Goal: Information Seeking & Learning: Learn about a topic

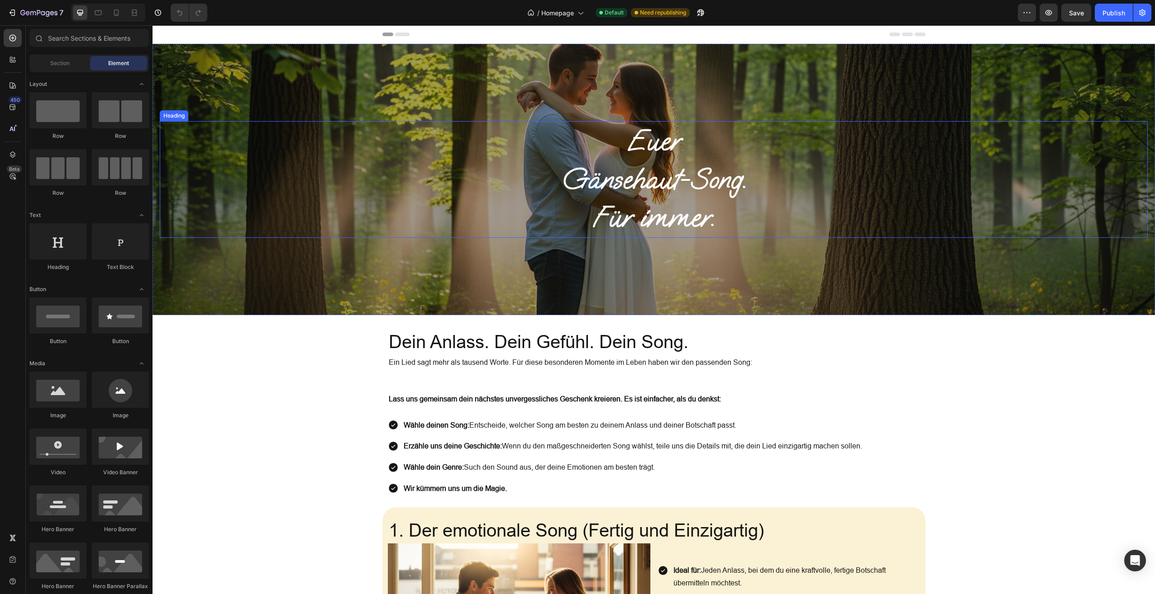
click at [680, 220] on h1 "Euer Gänsehaut-Song. Für immer." at bounding box center [654, 179] width 988 height 117
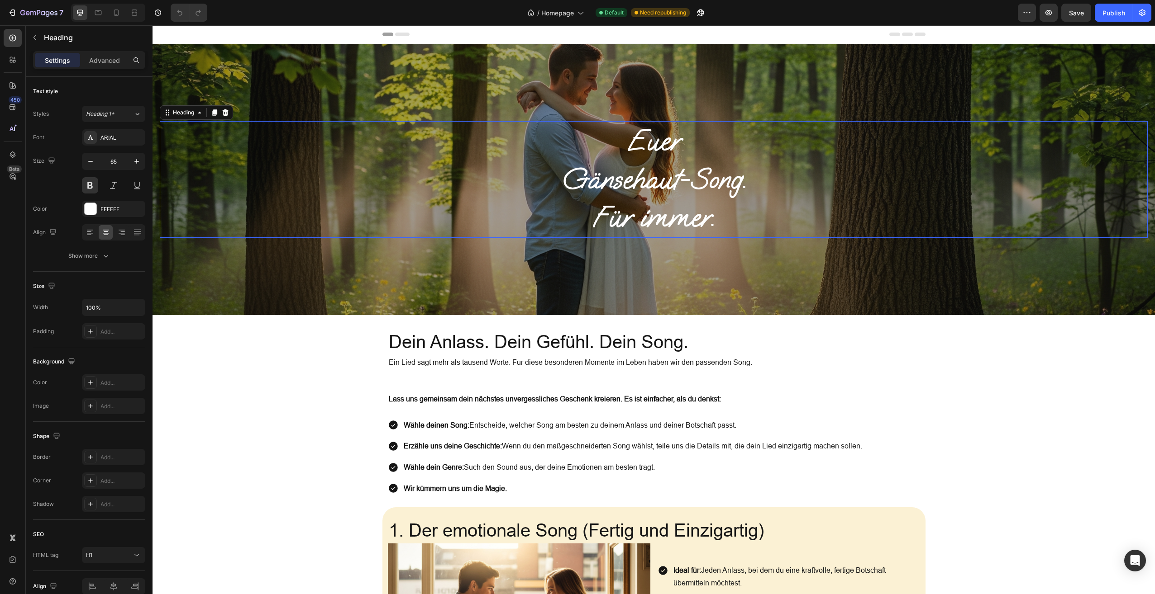
click at [680, 220] on h1 "Euer Gänsehaut-Song. Für immer." at bounding box center [654, 179] width 988 height 117
click at [680, 220] on p "Euer Gänsehaut-Song. Für immer." at bounding box center [654, 179] width 986 height 115
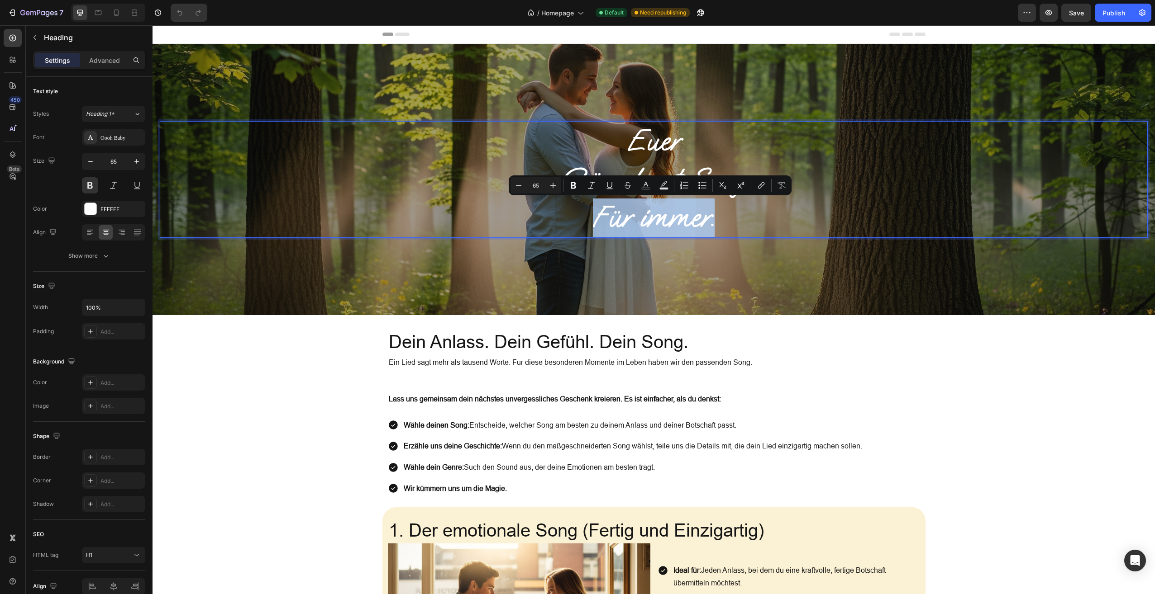
click at [680, 220] on p "Euer Gänsehaut-Song. Für immer." at bounding box center [654, 179] width 986 height 115
click at [694, 221] on p "Euer Gänsehaut-Song. Für immer." at bounding box center [654, 179] width 986 height 115
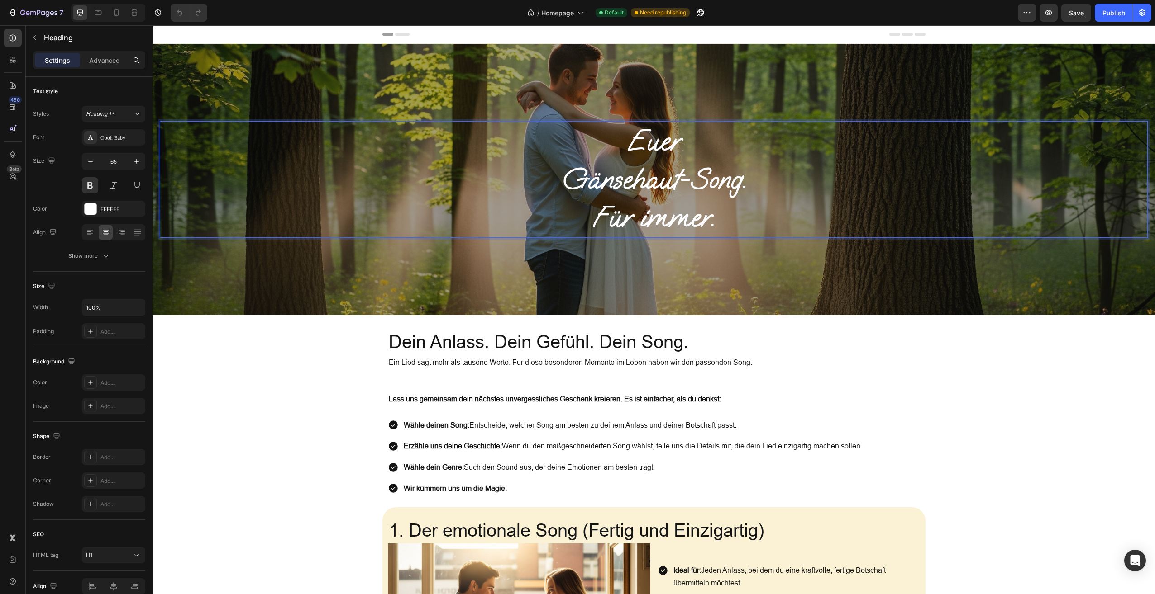
click at [710, 223] on p "Euer Gänsehaut-Song. Für immer." at bounding box center [654, 179] width 986 height 115
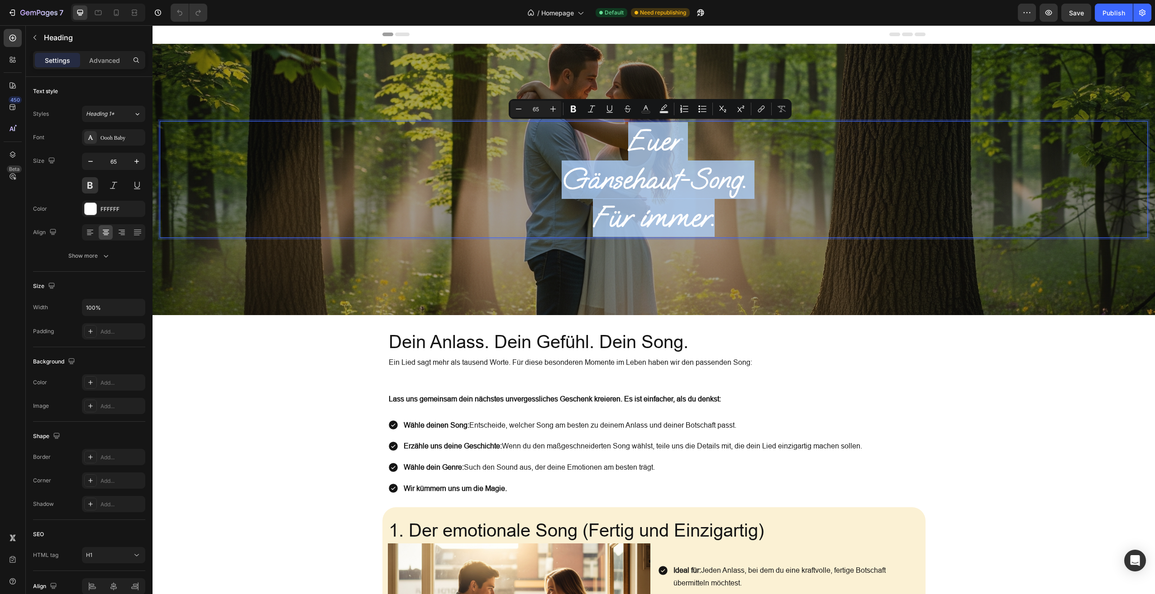
drag, startPoint x: 711, startPoint y: 223, endPoint x: 609, endPoint y: 149, distance: 126.1
click at [609, 149] on p "Euer Gänsehaut-Song. Für immer." at bounding box center [654, 179] width 986 height 115
copy p "Euer Gänsehaut-Song. Für immer."
click at [512, 342] on h2 "Dein Anlass. Dein Gefühl. Dein Song." at bounding box center [654, 342] width 532 height 25
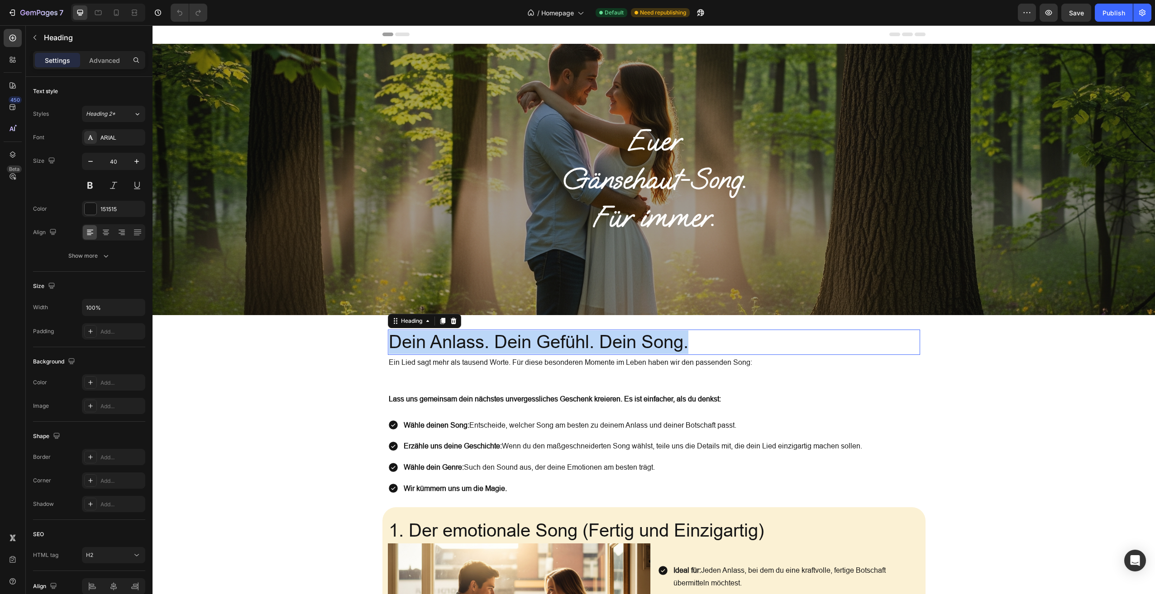
click at [512, 342] on p "Dein Anlass. Dein Gefühl. Dein Song." at bounding box center [654, 343] width 530 height 24
copy p "Dein Anlass. Dein Gefühl. Dein Song."
click at [483, 363] on p "Ein Lied sagt mehr als tausend Worte. Für diese besonderen Momente im Leben hab…" at bounding box center [654, 362] width 530 height 13
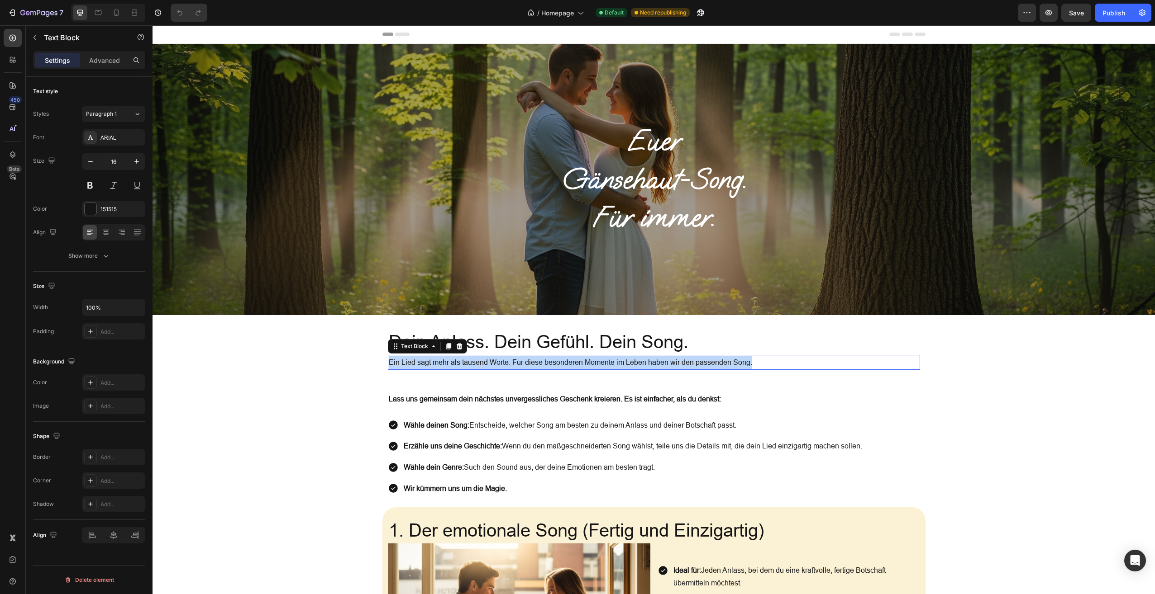
click at [483, 363] on p "Ein Lied sagt mehr als tausend Worte. Für diese besonderen Momente im Leben hab…" at bounding box center [654, 362] width 530 height 13
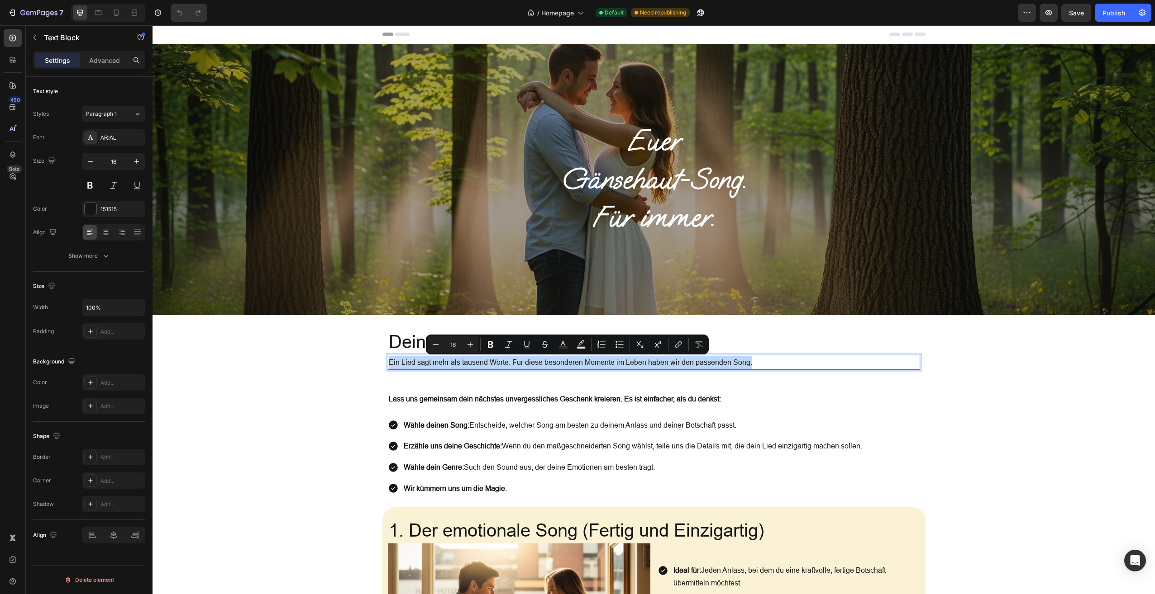
copy p "Ein Lied sagt mehr als tausend Worte. Für diese besonderen Momente im Leben hab…"
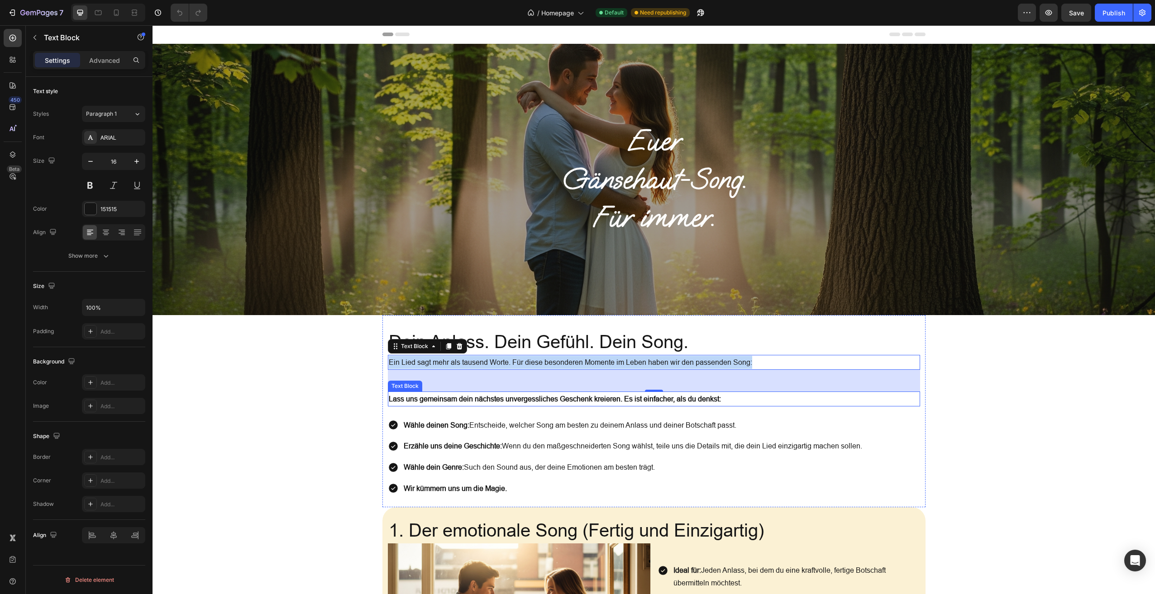
click at [403, 402] on strong "Lass uns gemeinsam dein nächstes unvergessliches Geschenk kreieren. Es ist einf…" at bounding box center [555, 399] width 332 height 8
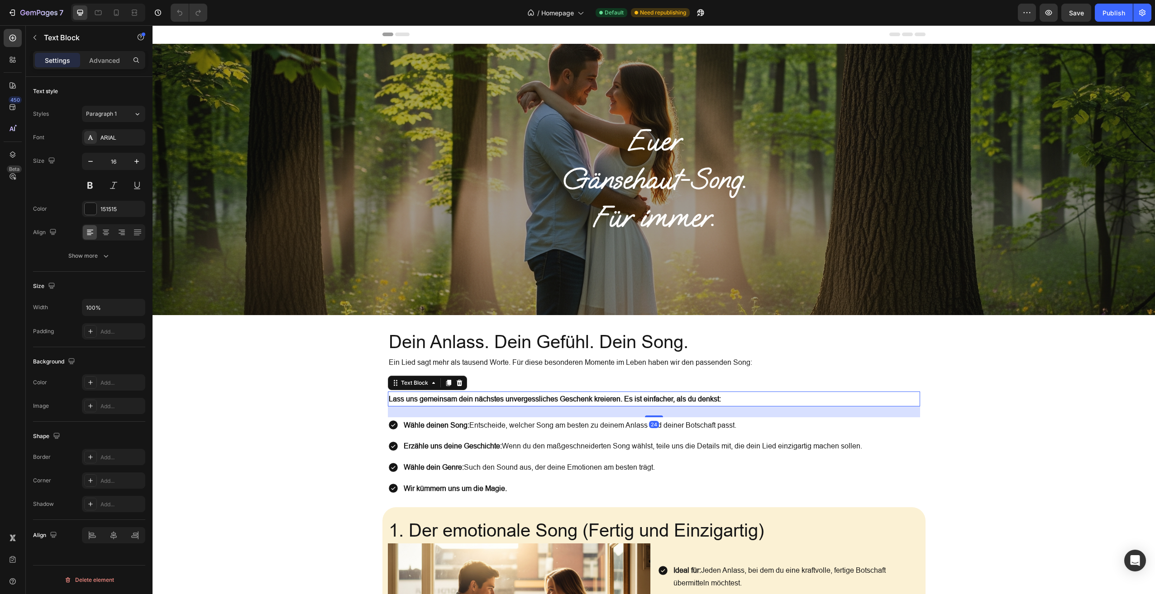
click at [405, 399] on strong "Lass uns gemeinsam dein nächstes unvergessliches Geschenk kreieren. Es ist einf…" at bounding box center [555, 399] width 332 height 8
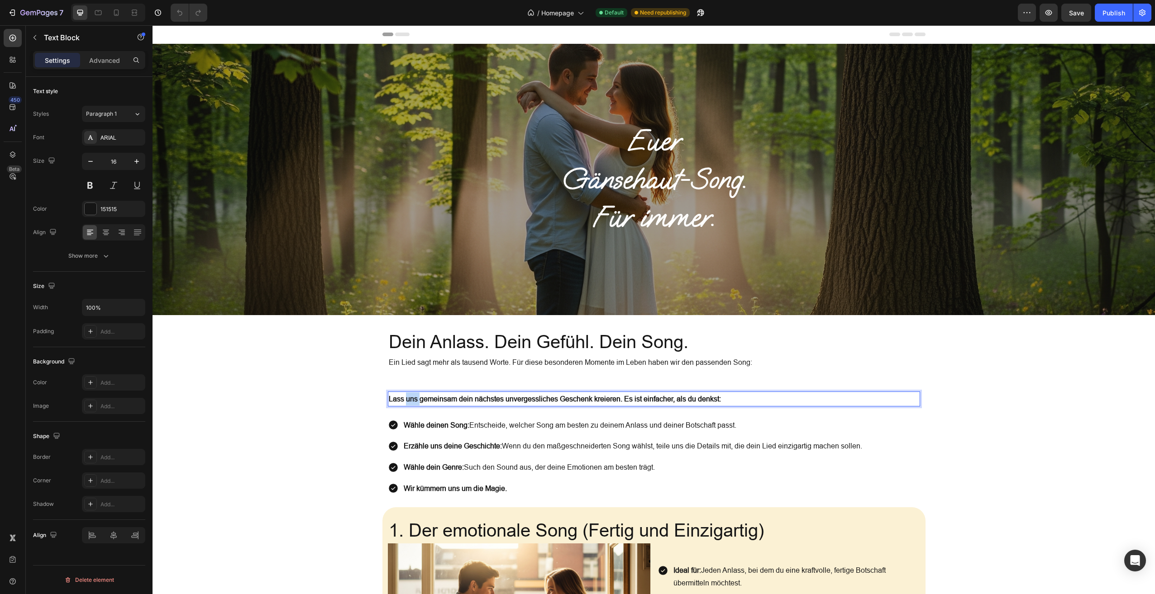
click at [405, 399] on strong "Lass uns gemeinsam dein nächstes unvergessliches Geschenk kreieren. Es ist einf…" at bounding box center [555, 399] width 332 height 8
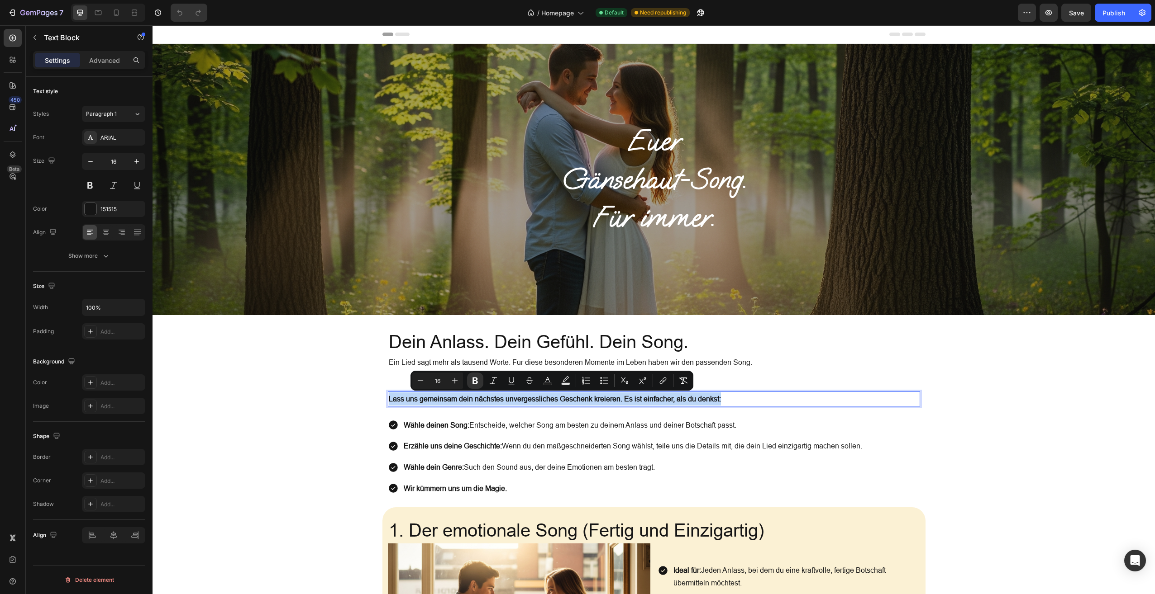
copy strong "Lass uns gemeinsam dein nächstes unvergessliches Geschenk kreieren. Es ist einf…"
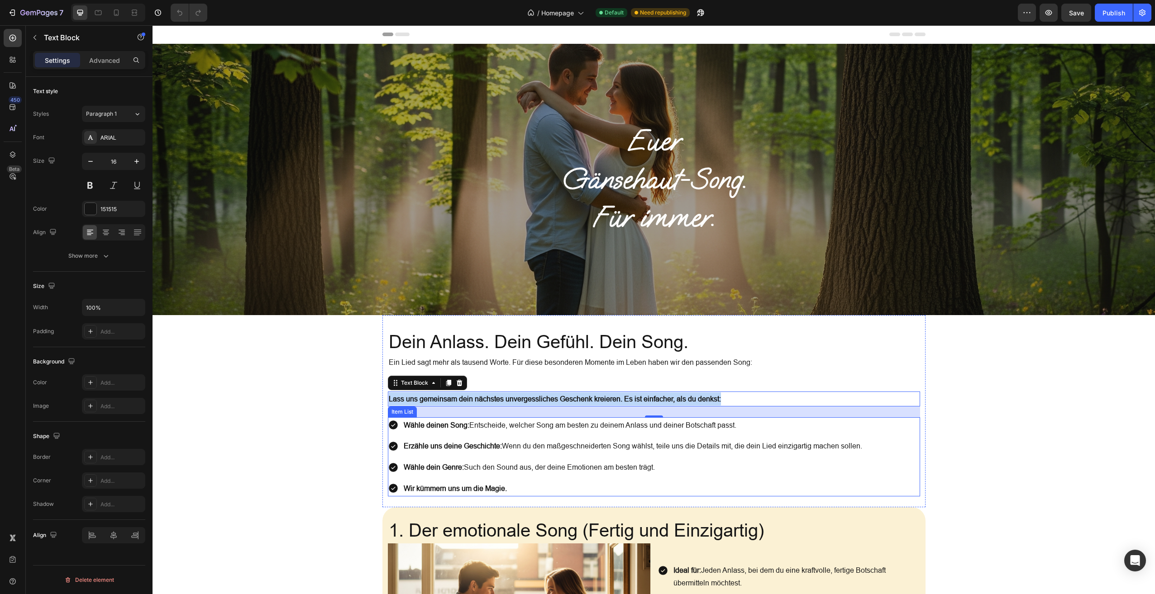
click at [530, 482] on p "Wir kümmern uns um die Magie." at bounding box center [633, 488] width 458 height 13
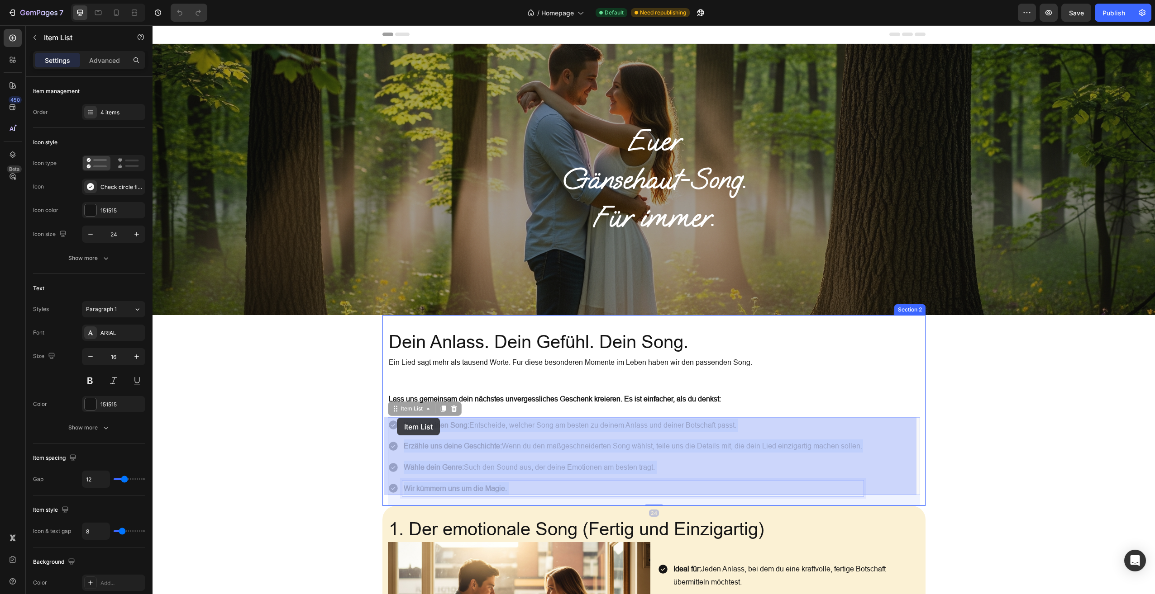
drag, startPoint x: 509, startPoint y: 486, endPoint x: 397, endPoint y: 418, distance: 131.0
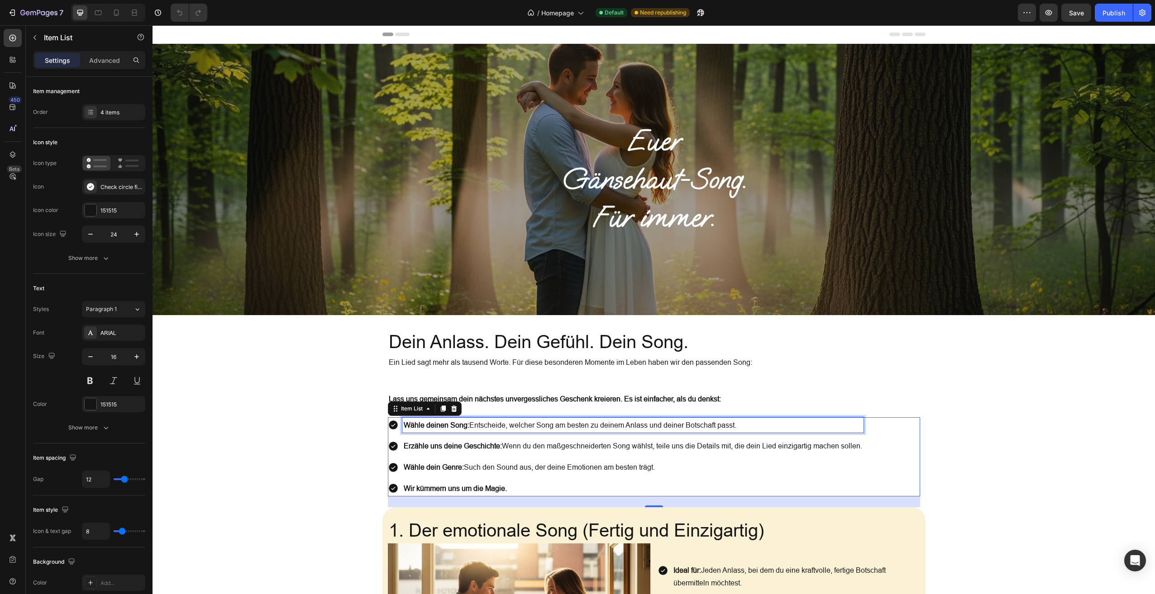
click at [461, 423] on strong "Wähle deinen Song:" at bounding box center [437, 425] width 66 height 8
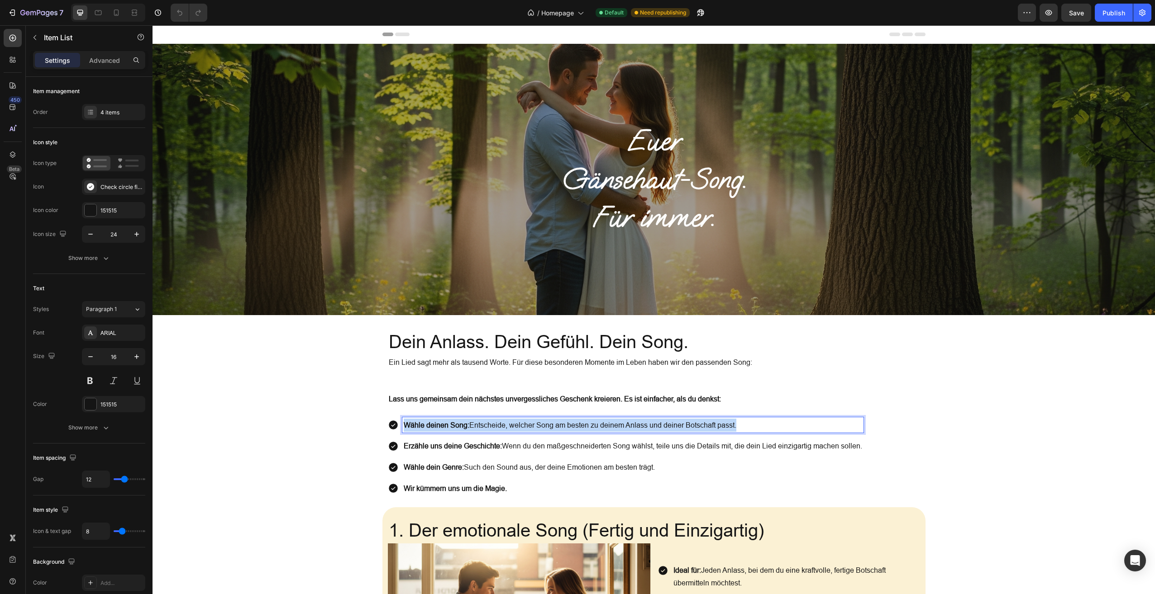
click at [461, 423] on strong "Wähle deinen Song:" at bounding box center [437, 425] width 66 height 8
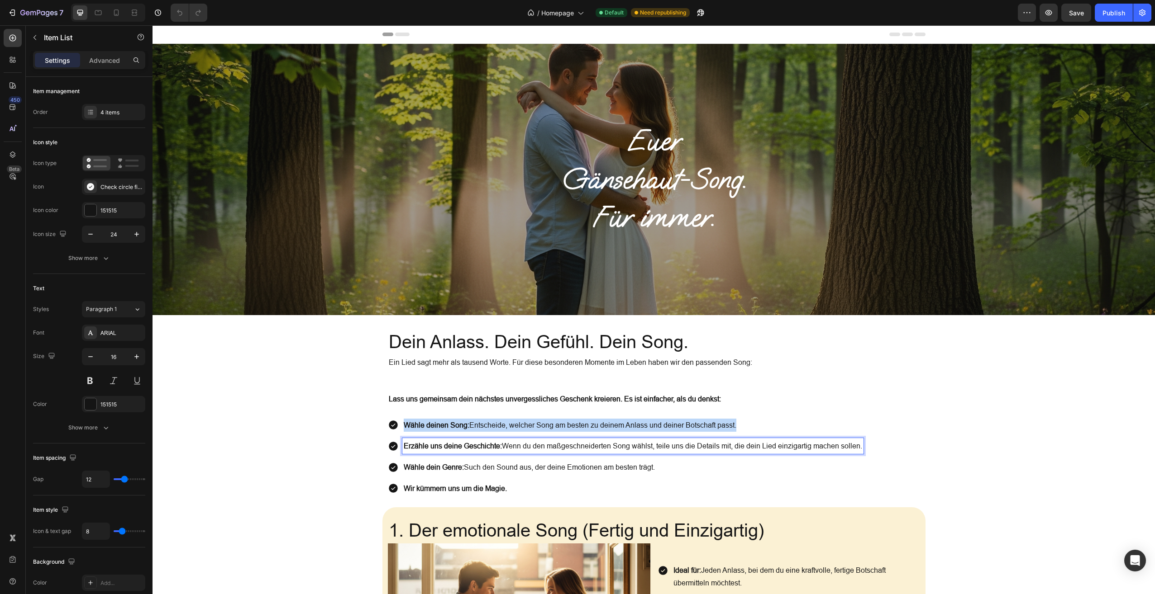
click at [506, 449] on p "Erzähle uns deine Geschichte: Wenn du den maßgeschneiderten Song wählst, teile …" at bounding box center [633, 446] width 458 height 13
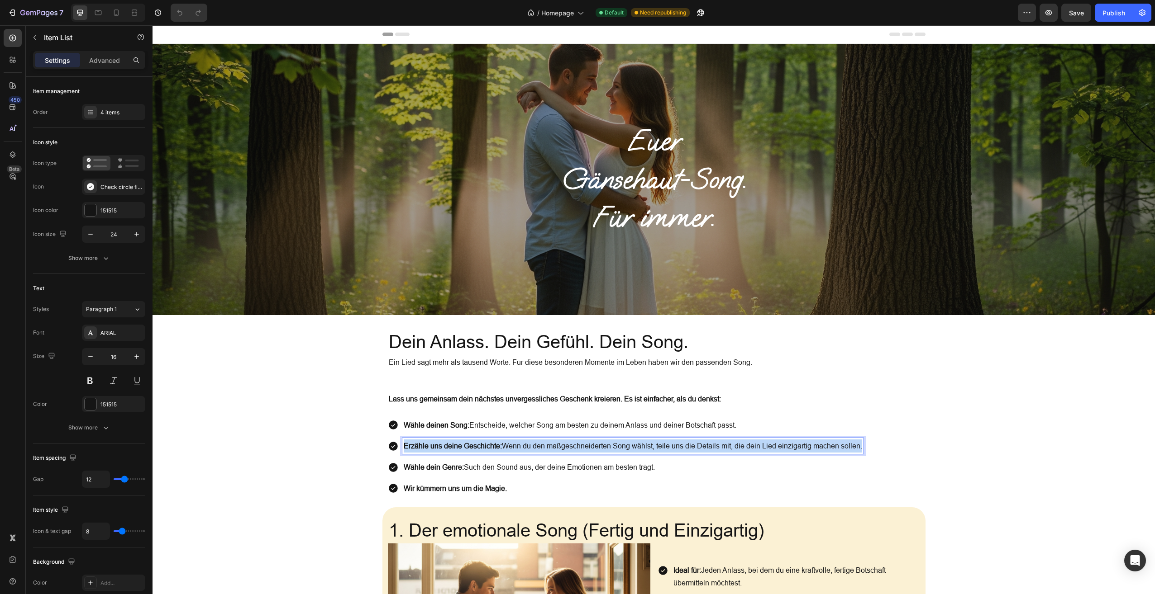
click at [506, 449] on p "Erzähle uns deine Geschichte: Wenn du den maßgeschneiderten Song wählst, teile …" at bounding box center [633, 446] width 458 height 13
copy p "Erzähle uns deine Geschichte: Wenn du den maßgeschneiderten Song wählst, teile …"
click at [532, 464] on p "Wähle dein Genre: Such den Sound aus, der deine Emotionen am besten trägt." at bounding box center [633, 467] width 458 height 13
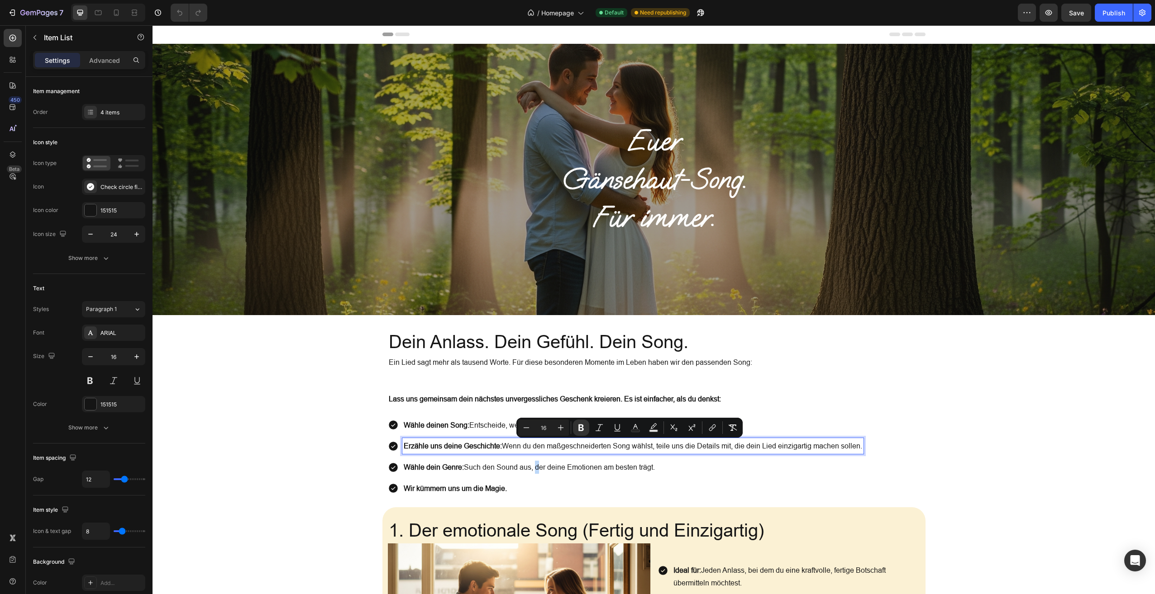
click at [532, 464] on p "Wähle dein Genre: Such den Sound aus, der deine Emotionen am besten trägt." at bounding box center [633, 467] width 458 height 13
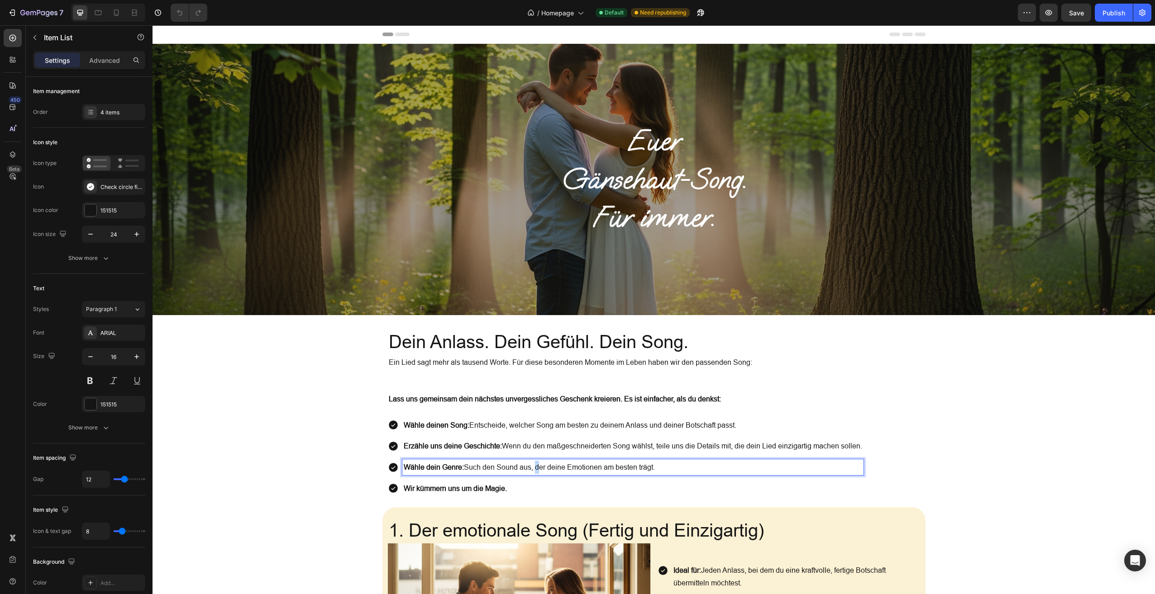
click at [532, 464] on p "Wähle dein Genre: Such den Sound aus, der deine Emotionen am besten trägt." at bounding box center [633, 467] width 458 height 13
copy p "Wähle dein Genre: Such den Sound aus, der deine Emotionen am besten trägt."
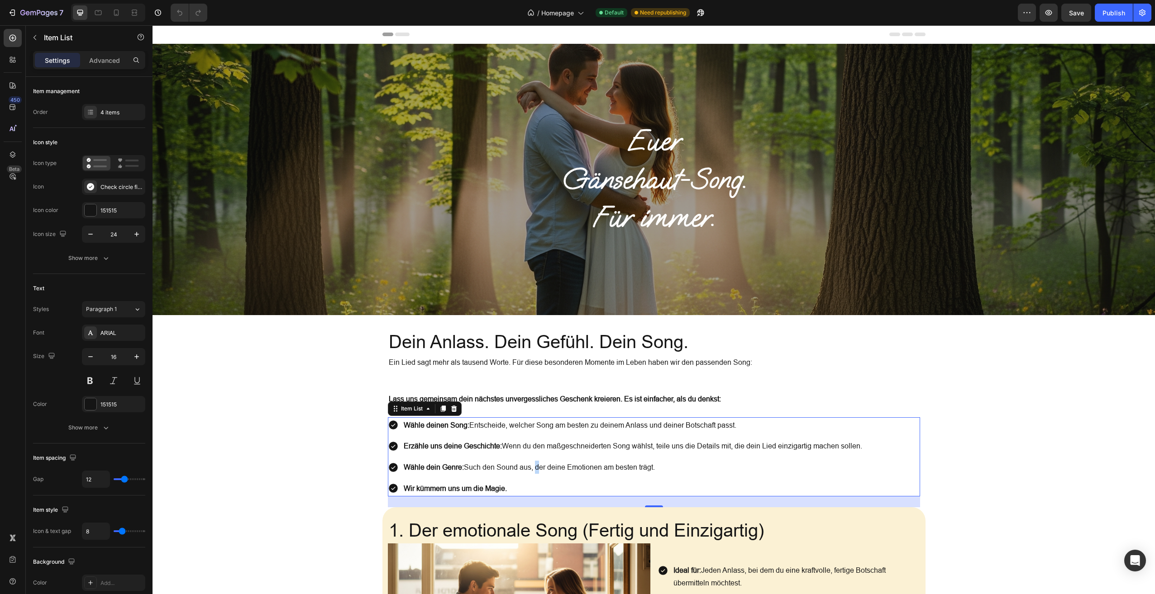
click at [499, 488] on strong "Wir kümmern uns um die Magie." at bounding box center [455, 489] width 103 height 8
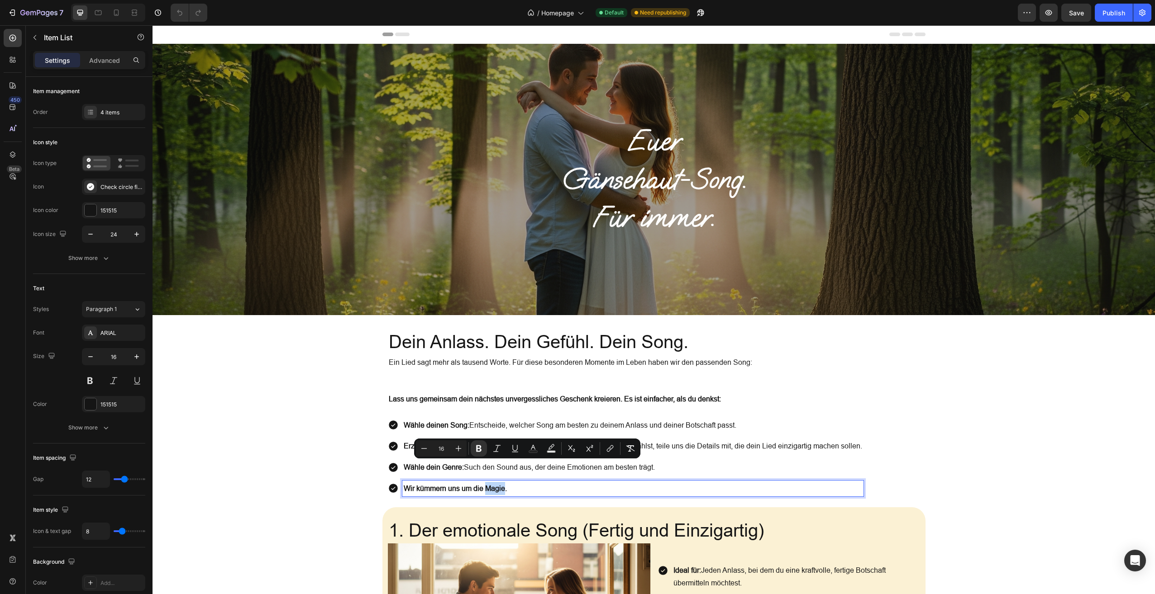
click at [499, 488] on strong "Wir kümmern uns um die Magie." at bounding box center [455, 489] width 103 height 8
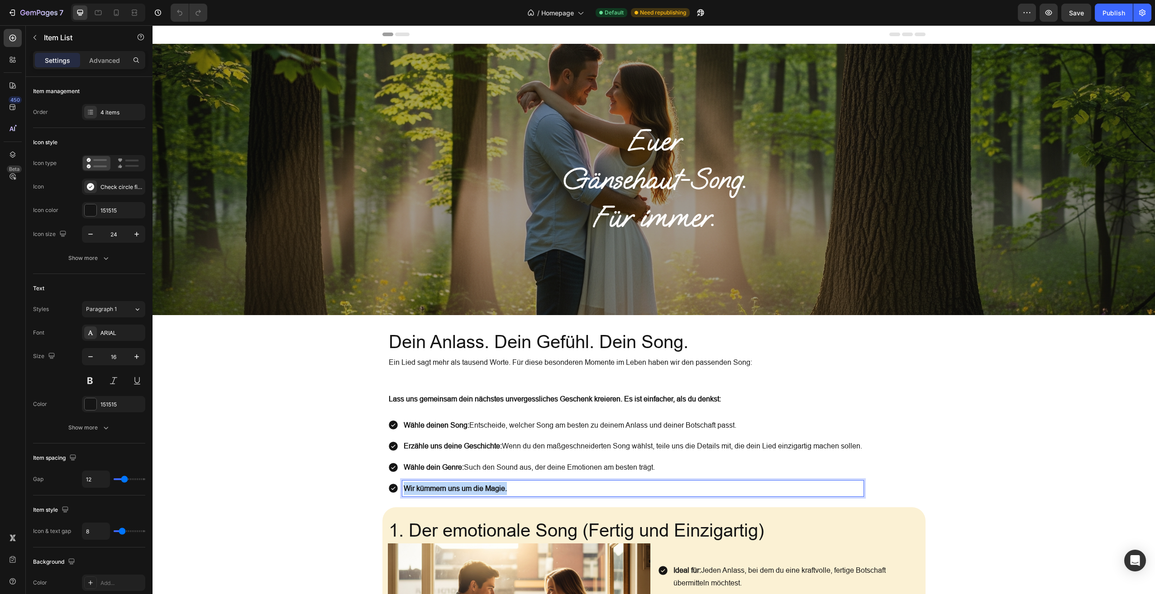
click at [499, 488] on strong "Wir kümmern uns um die Magie." at bounding box center [455, 489] width 103 height 8
copy strong "Wir kümmern uns um die Magie."
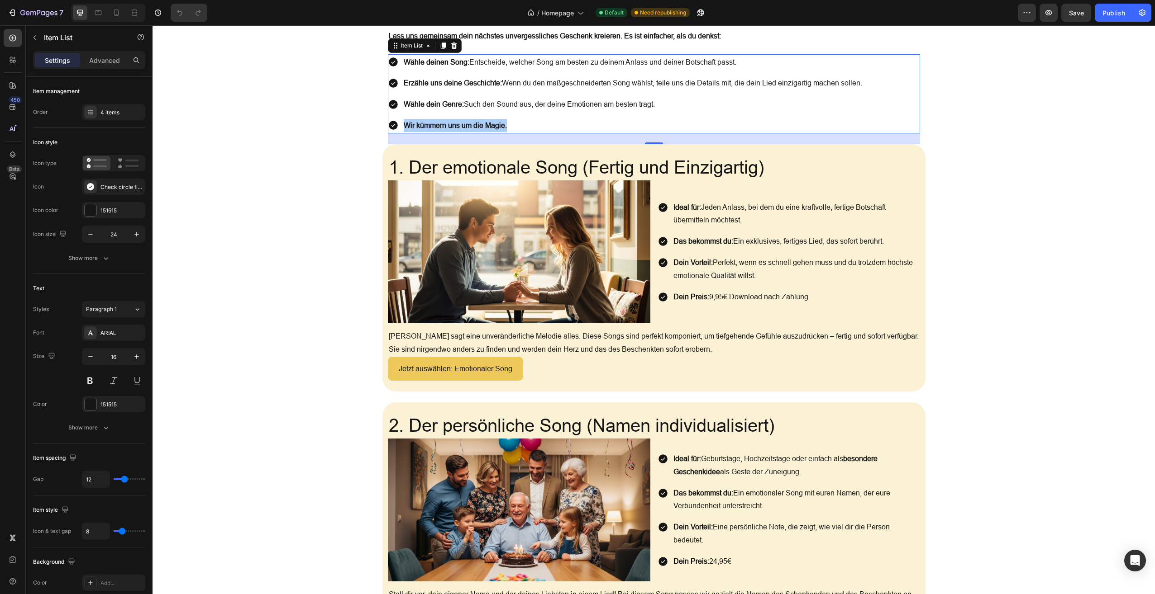
scroll to position [363, 0]
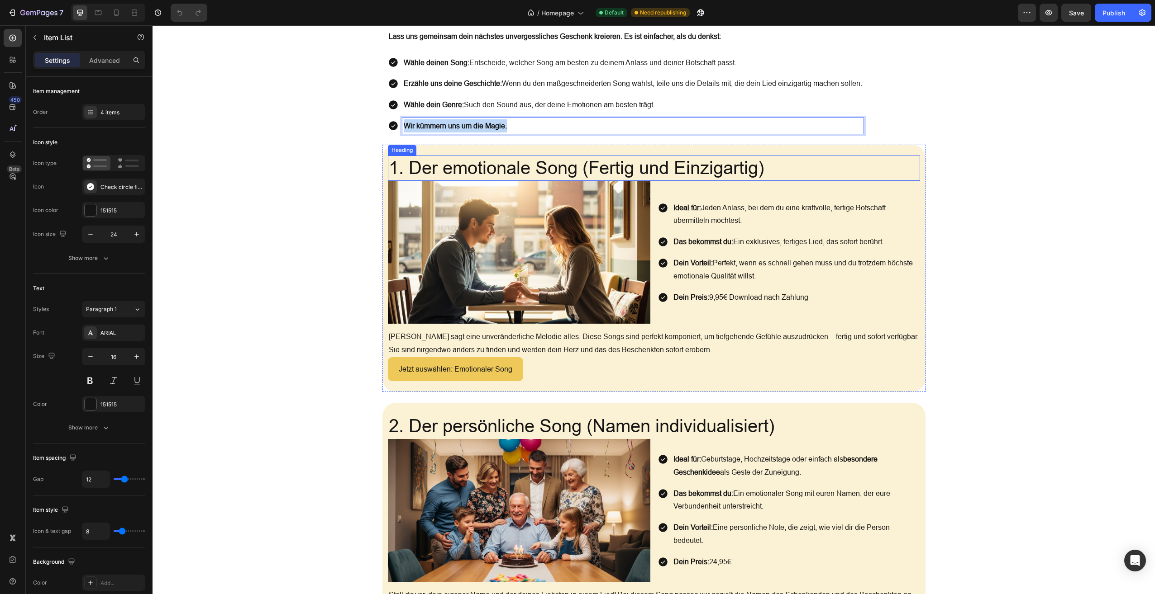
click at [634, 161] on h2 "1. Der emotionale Song (Fertig und Einzigartig)" at bounding box center [654, 168] width 532 height 25
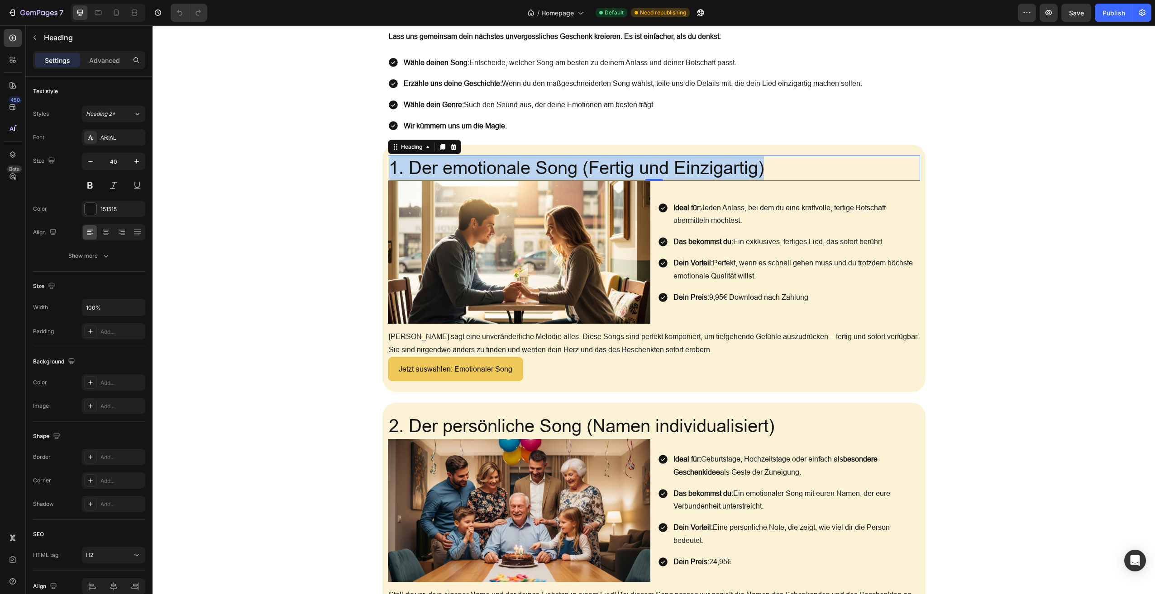
click at [634, 161] on p "1. Der emotionale Song (Fertig und Einzigartig)" at bounding box center [654, 169] width 530 height 24
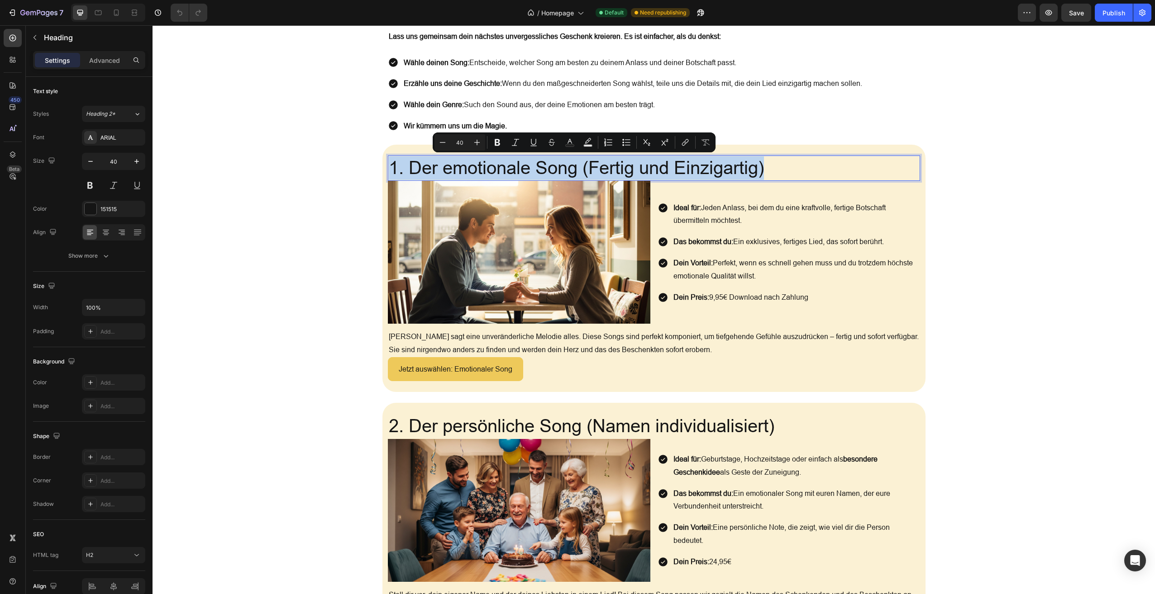
copy p "1. Der emotionale Song (Fertig und Einzigartig)"
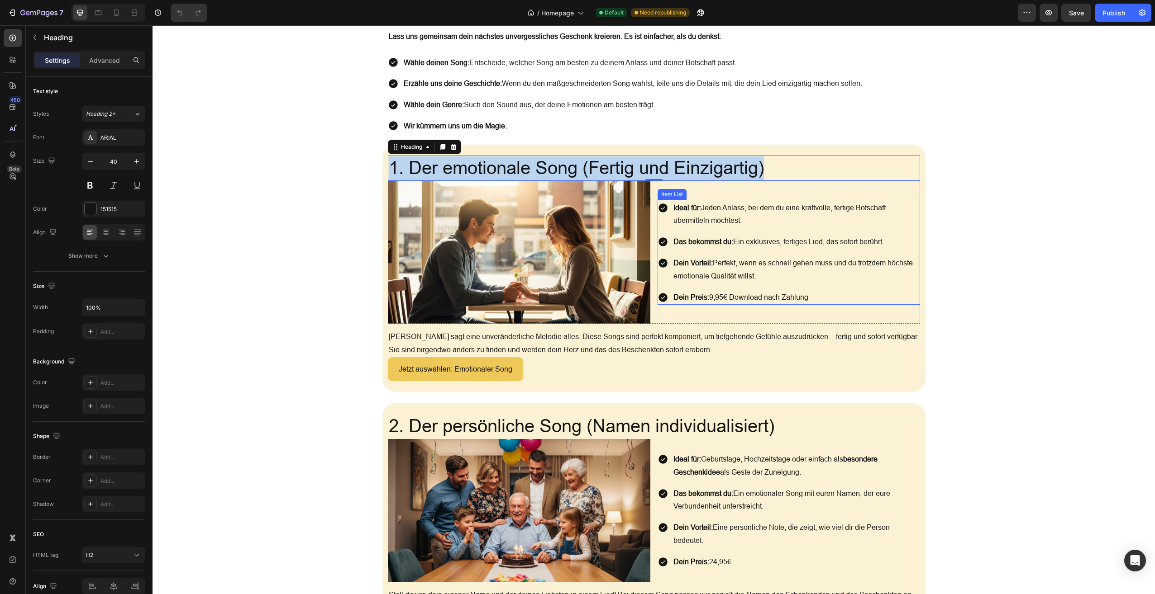
click at [760, 207] on p "Ideal für: Jeden Anlass, bei dem du eine kraftvolle, fertige Botschaft übermitt…" at bounding box center [795, 214] width 245 height 26
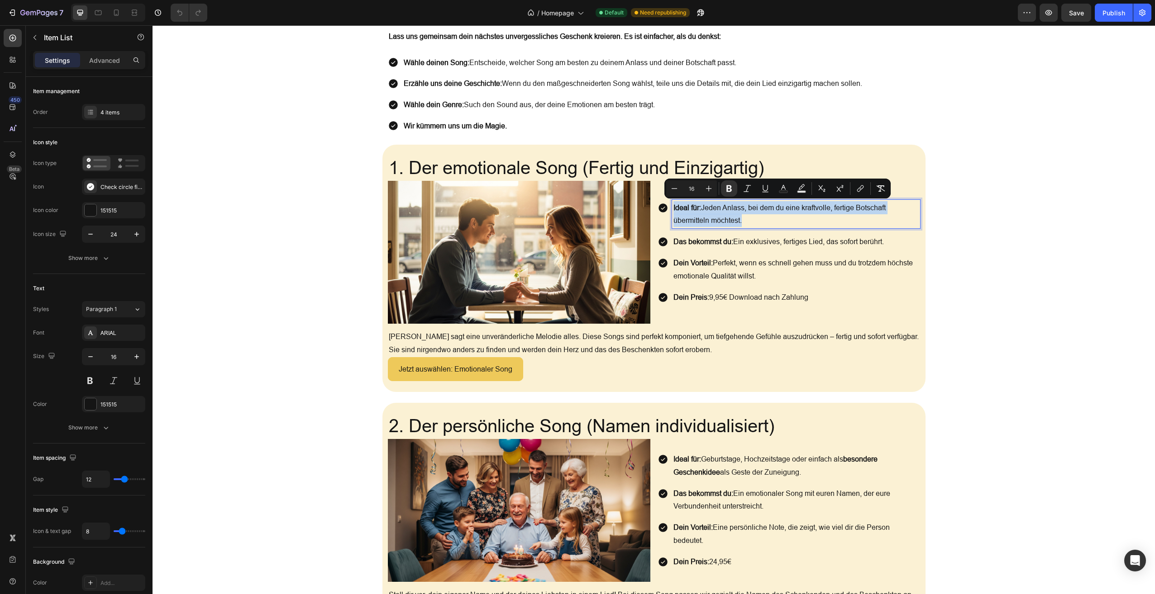
copy p "Ideal für: Jeden Anlass, bei dem du eine kraftvolle, fertige Botschaft übermitt…"
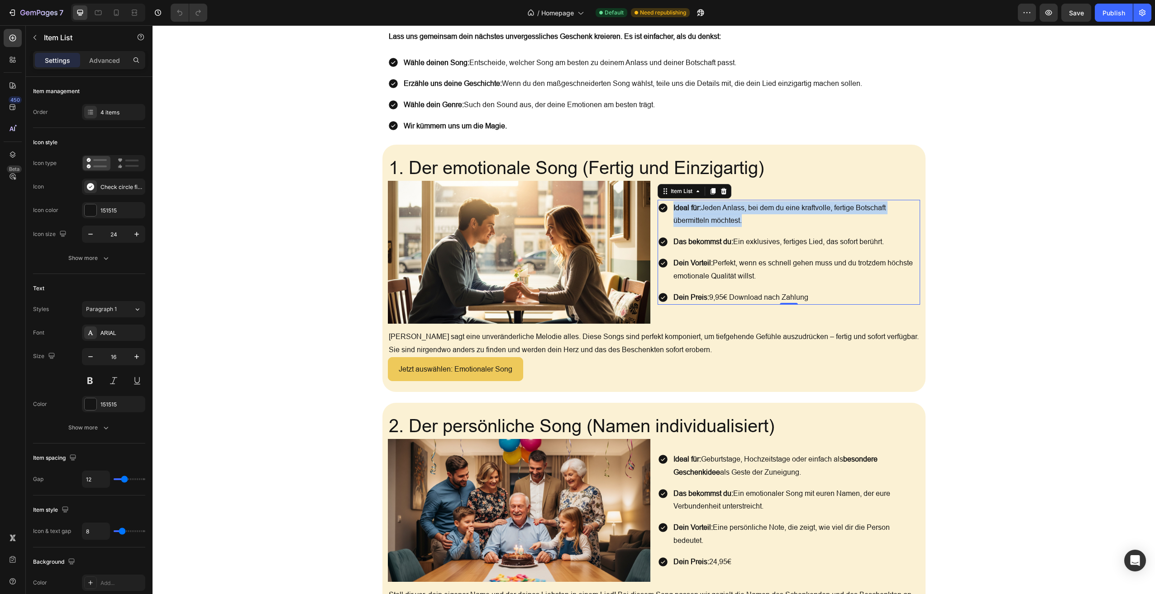
click at [812, 243] on p "Das bekommst du: Ein exklusives, fertiges Lied, das sofort berührt." at bounding box center [795, 241] width 245 height 13
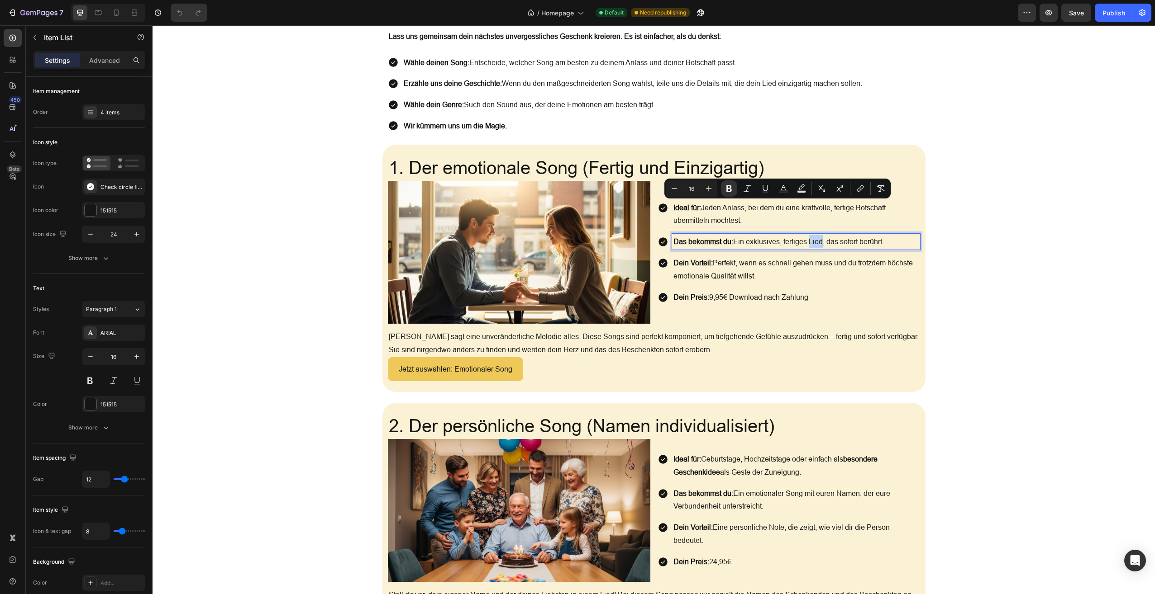
click at [812, 243] on p "Das bekommst du: Ein exklusives, fertiges Lied, das sofort berührt." at bounding box center [795, 241] width 245 height 13
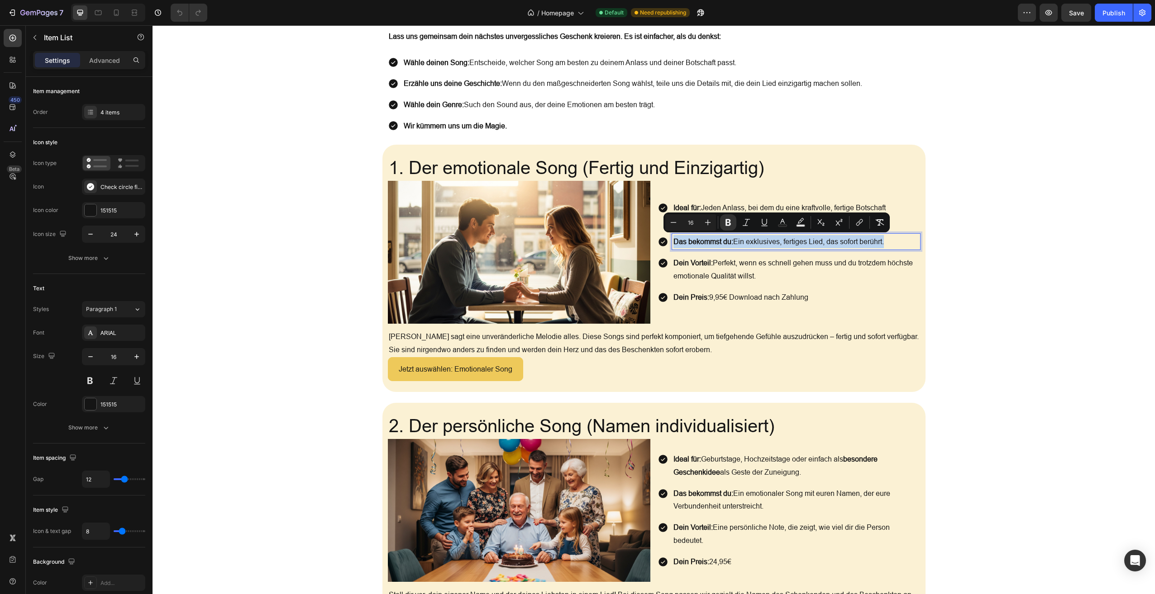
copy p "Das bekommst du: Ein exklusives, fertiges Lied, das sofort berührt."
click at [752, 268] on p "Dein Vorteil: Perfekt, wenn es schnell gehen muss und du trotzdem höchste emoti…" at bounding box center [795, 270] width 245 height 26
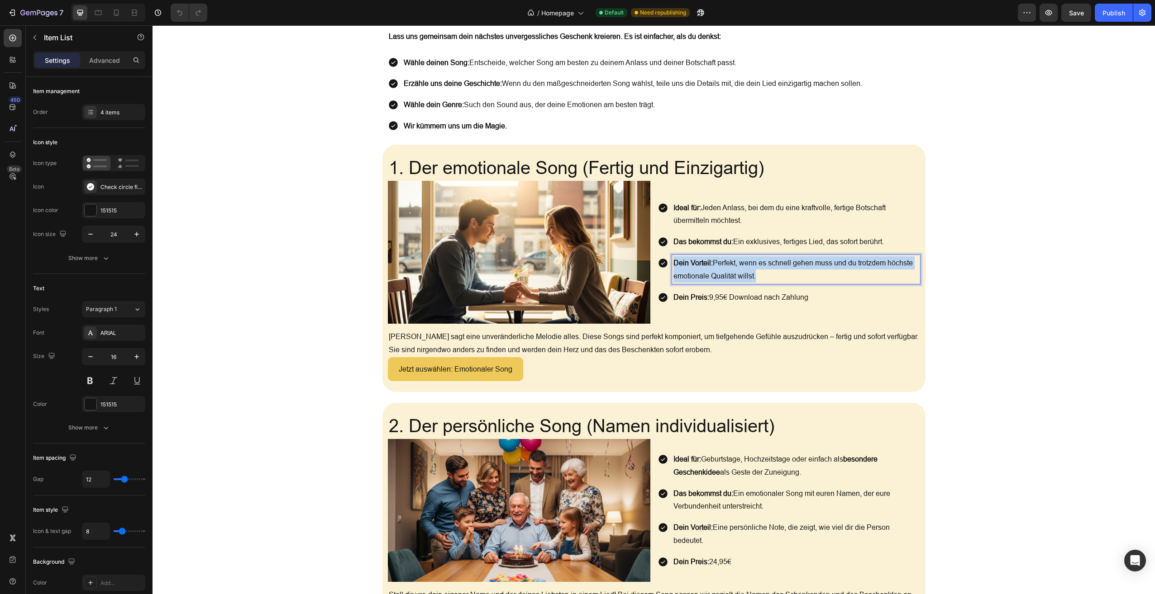
click at [752, 268] on p "Dein Vorteil: Perfekt, wenn es schnell gehen muss und du trotzdem höchste emoti…" at bounding box center [795, 270] width 245 height 26
click at [739, 293] on p "Dein Preis: 9,95€ Download nach Zahlung" at bounding box center [795, 297] width 245 height 13
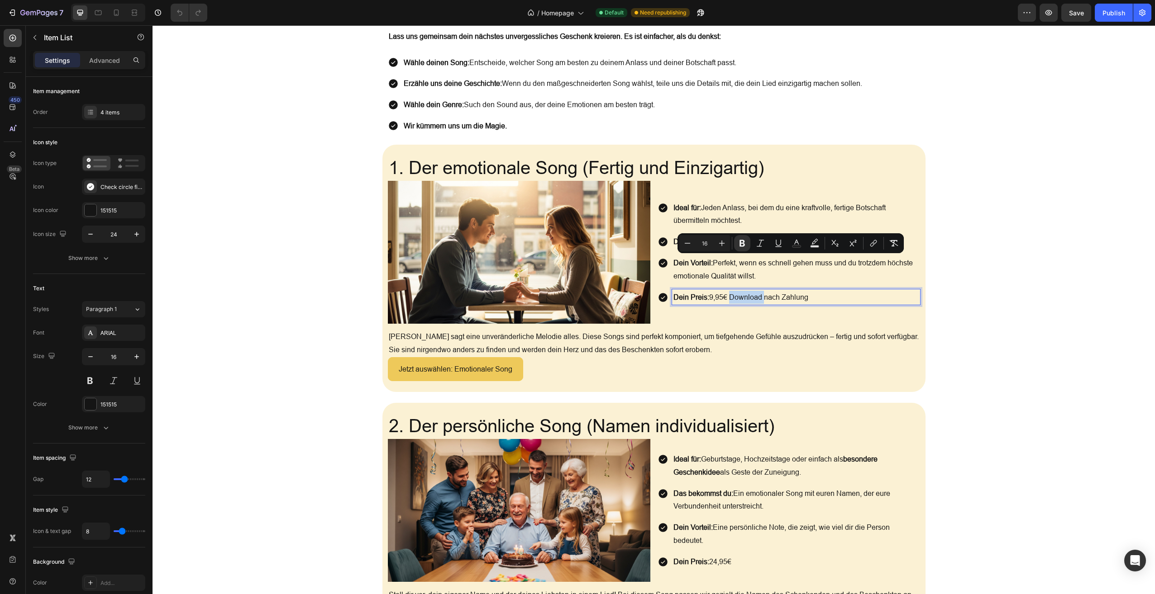
click at [740, 293] on p "Dein Preis: 9,95€ Download nach Zahlung" at bounding box center [795, 297] width 245 height 13
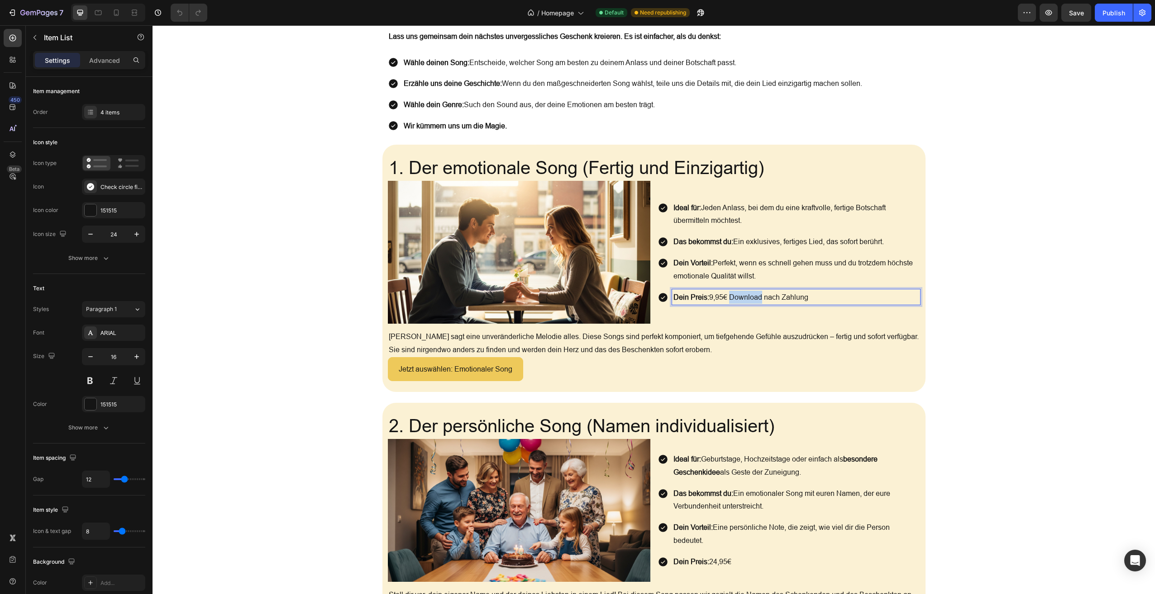
click at [740, 293] on p "Dein Preis: 9,95€ Download nach Zahlung" at bounding box center [795, 297] width 245 height 13
click at [740, 292] on p "Dein Preis: 9,95€ Download nach Zahlung" at bounding box center [795, 297] width 245 height 13
click at [565, 352] on p "Manchmal sagt eine unveränderliche Melodie alles. Diese Songs sind perfekt komp…" at bounding box center [654, 343] width 530 height 26
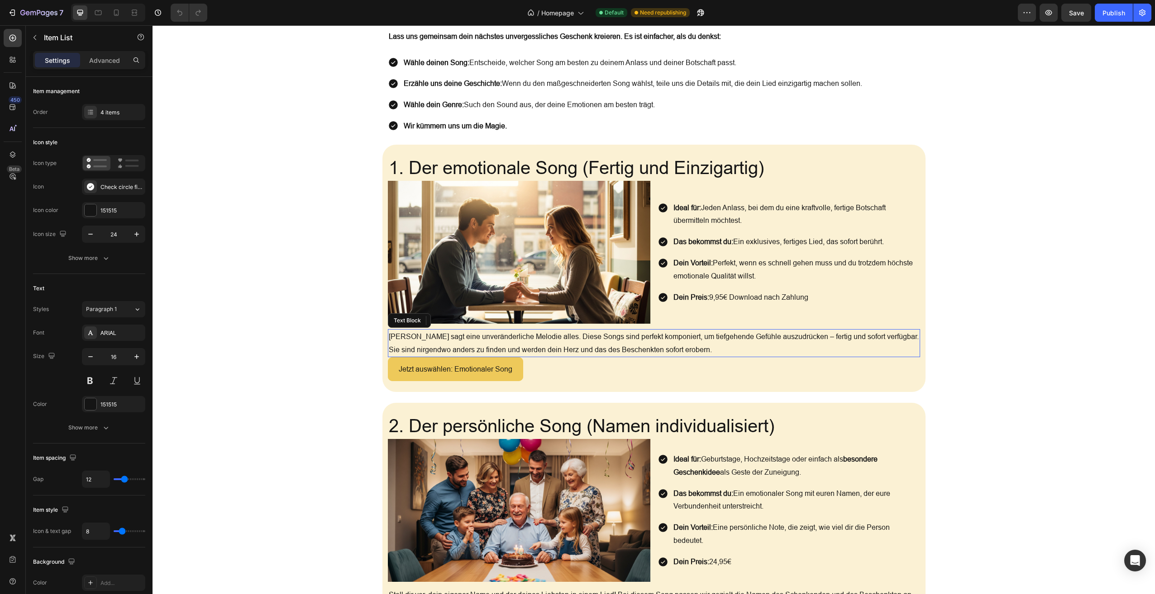
click at [565, 352] on p "Manchmal sagt eine unveränderliche Melodie alles. Diese Songs sind perfekt komp…" at bounding box center [654, 343] width 530 height 26
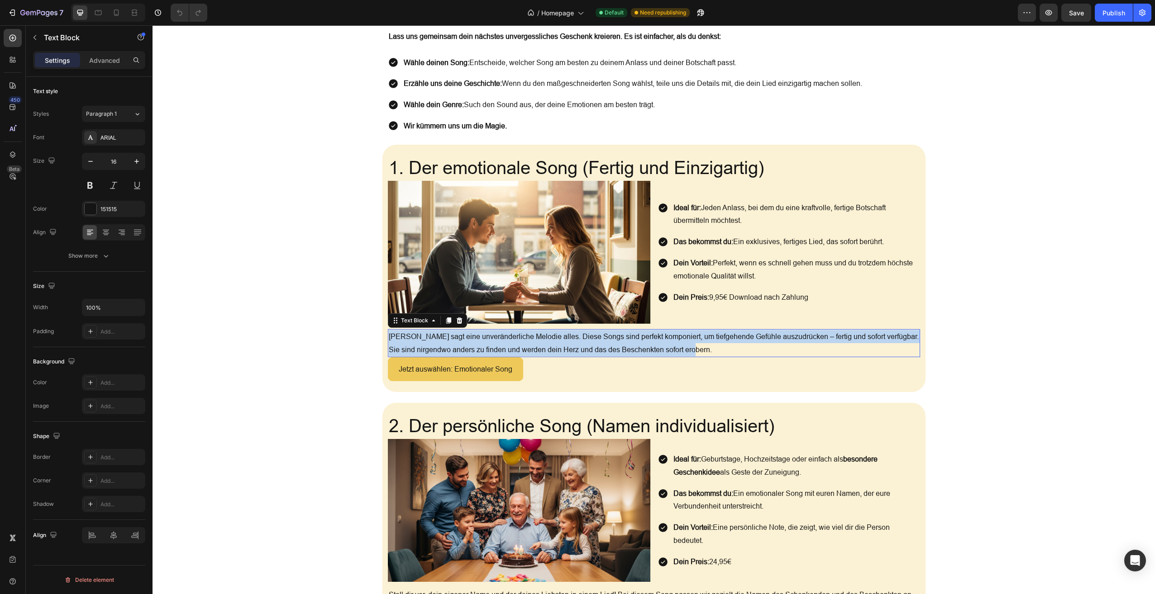
click at [565, 352] on p "Manchmal sagt eine unveränderliche Melodie alles. Diese Songs sind perfekt komp…" at bounding box center [654, 343] width 530 height 26
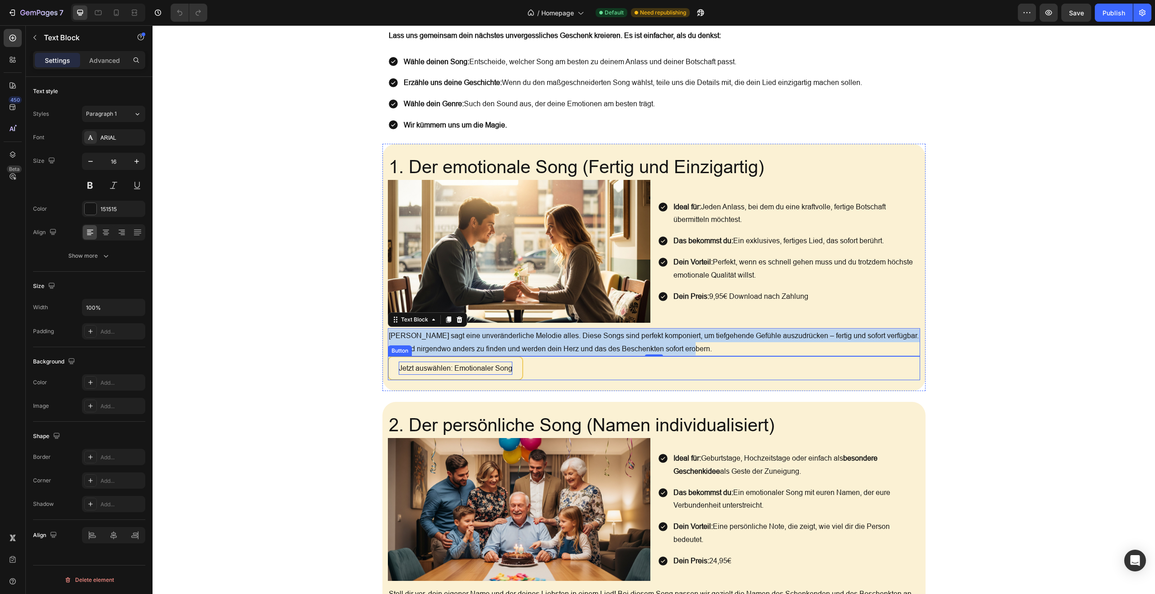
click at [436, 366] on p "Jetzt auswählen: Emotionaler Song" at bounding box center [456, 368] width 114 height 13
click at [437, 366] on p "Jetzt auswählen: Emotionaler Song" at bounding box center [456, 368] width 114 height 13
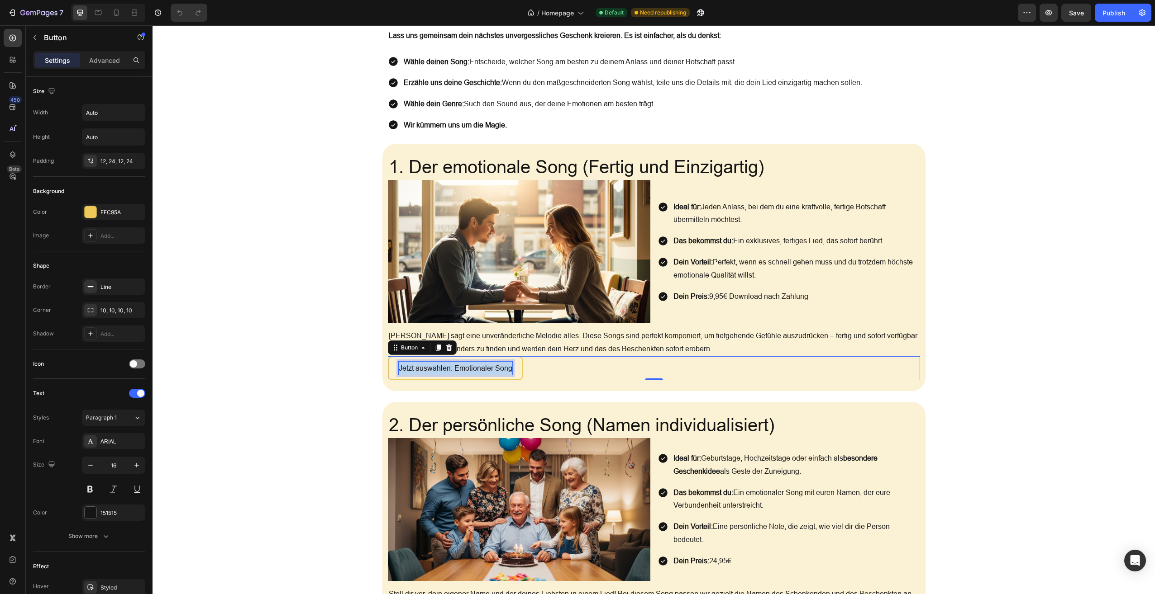
click at [437, 366] on p "Jetzt auswählen: Emotionaler Song" at bounding box center [456, 368] width 114 height 13
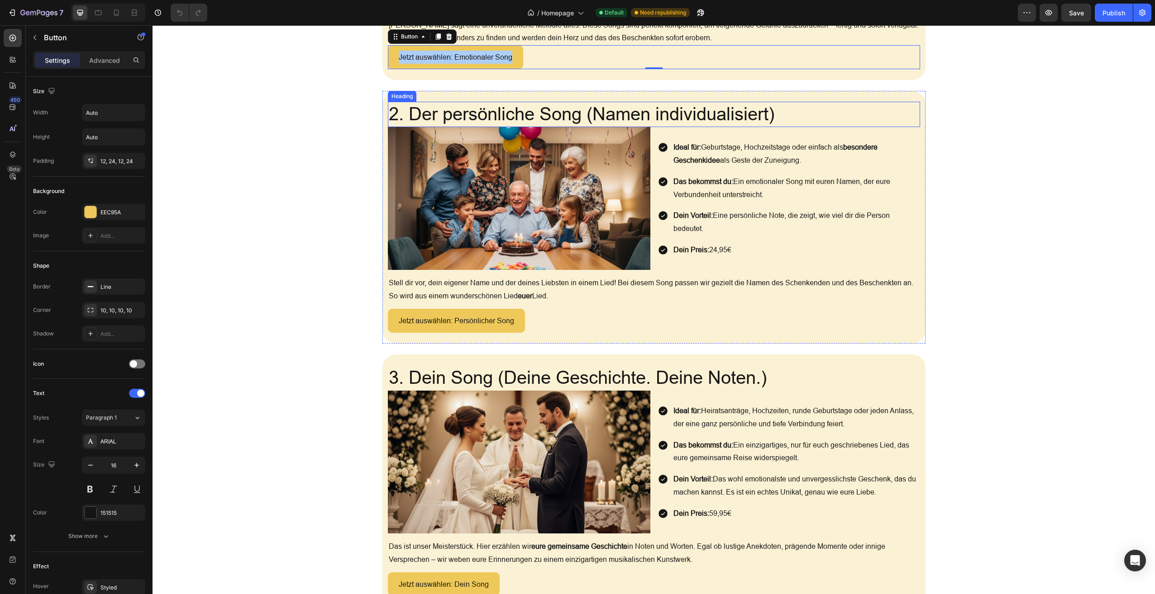
scroll to position [673, 0]
click at [573, 114] on h2 "2. Der persönliche Song (Namen individualisiert)" at bounding box center [654, 114] width 532 height 25
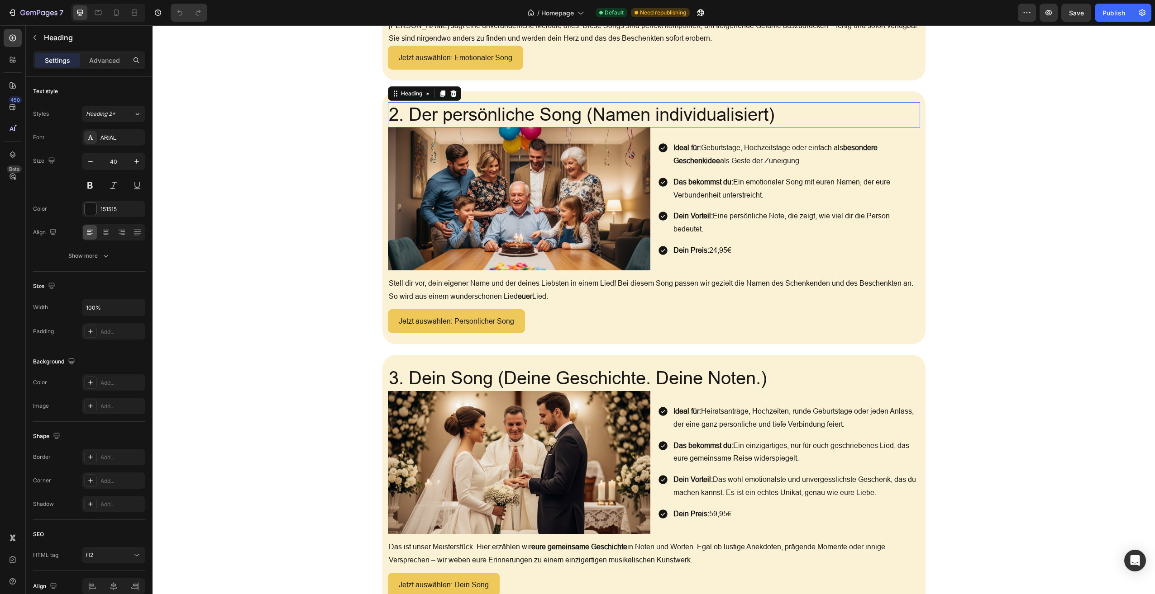
click at [573, 114] on p "2. Der persönliche Song (Namen individualisiert)" at bounding box center [654, 115] width 530 height 24
click at [776, 160] on p "Ideal für: Geburtstage, Hochzeitstage oder einfach als besondere Geschenkidee a…" at bounding box center [795, 154] width 245 height 26
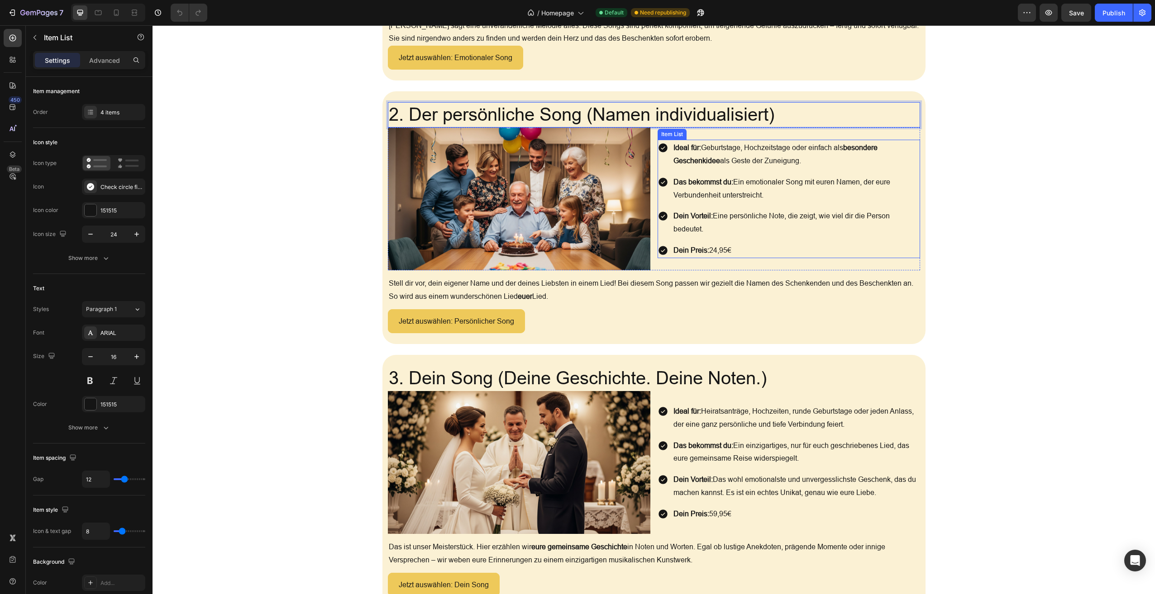
click at [776, 160] on p "Ideal für: Geburtstage, Hochzeitstage oder einfach als besondere Geschenkidee a…" at bounding box center [795, 154] width 245 height 26
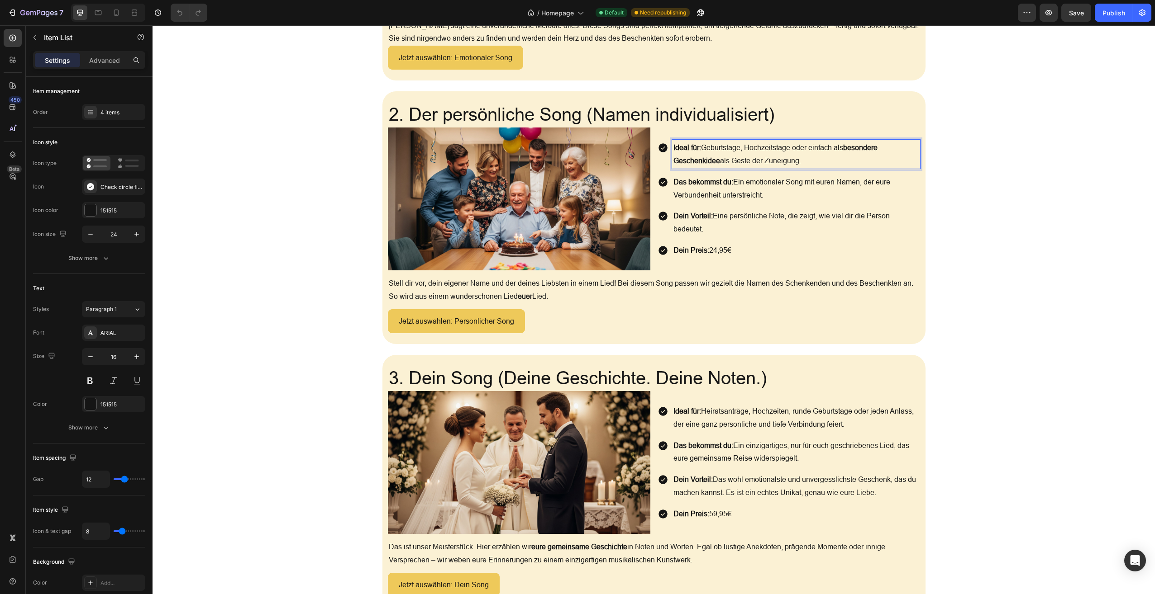
click at [727, 192] on p "Das bekommst du: Ein emotionaler Song mit euren Namen, der eure Verbundenheit u…" at bounding box center [795, 189] width 245 height 26
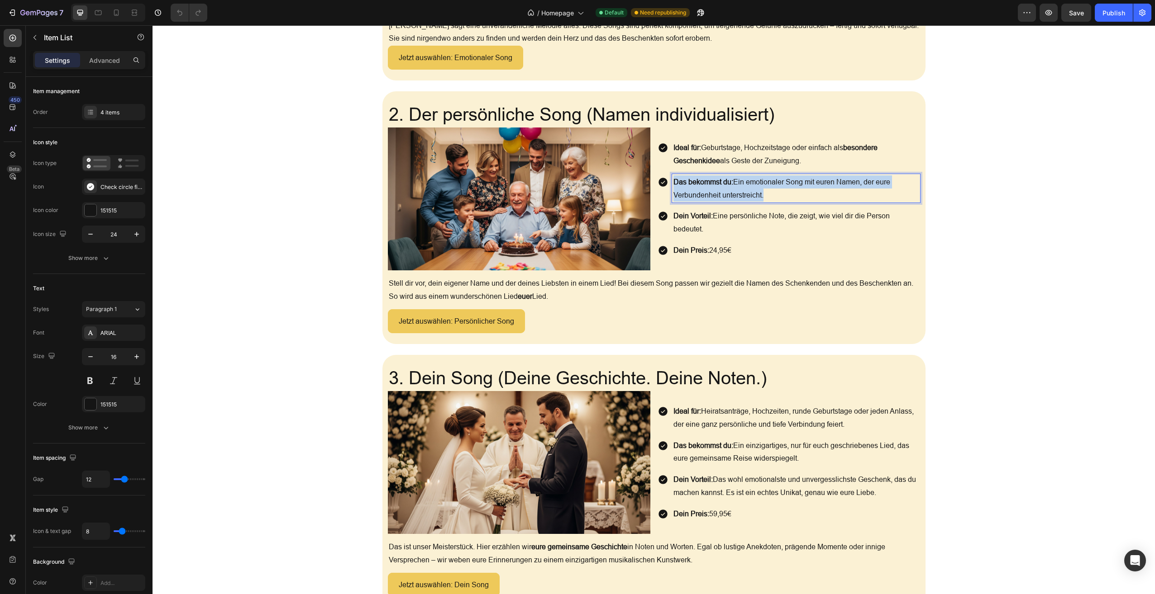
click at [727, 191] on p "Das bekommst du: Ein emotionaler Song mit euren Namen, der eure Verbundenheit u…" at bounding box center [795, 189] width 245 height 26
click at [743, 213] on p "Dein Vorteil: Eine persönliche Note, die zeigt, wie viel dir die Person bedeute…" at bounding box center [795, 222] width 245 height 26
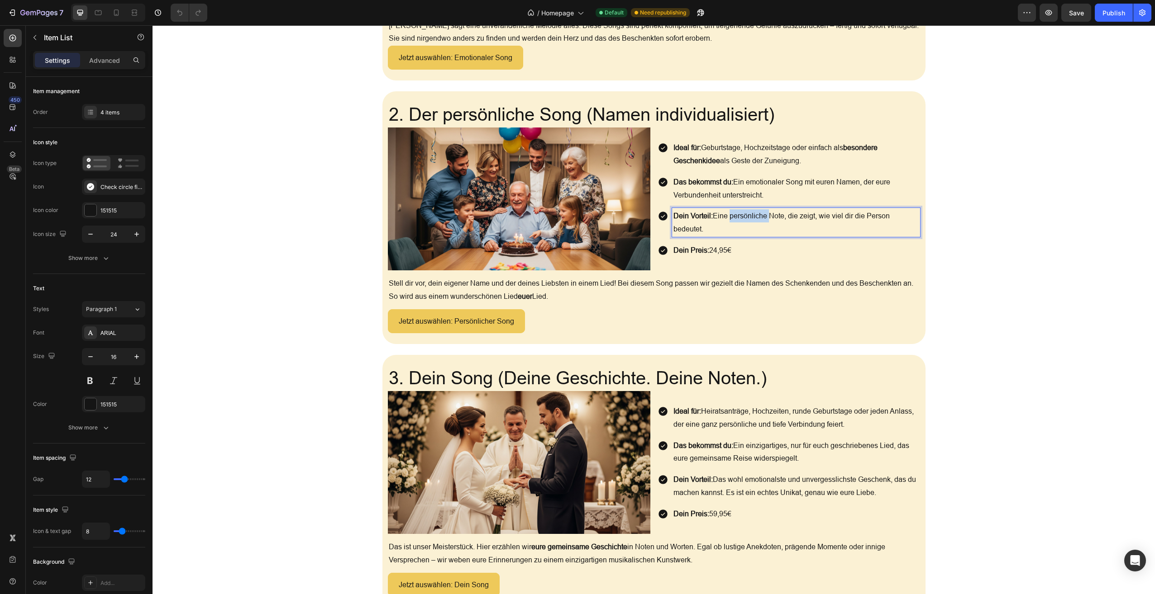
click at [743, 213] on p "Dein Vorteil: Eine persönliche Note, die zeigt, wie viel dir die Person bedeute…" at bounding box center [795, 222] width 245 height 26
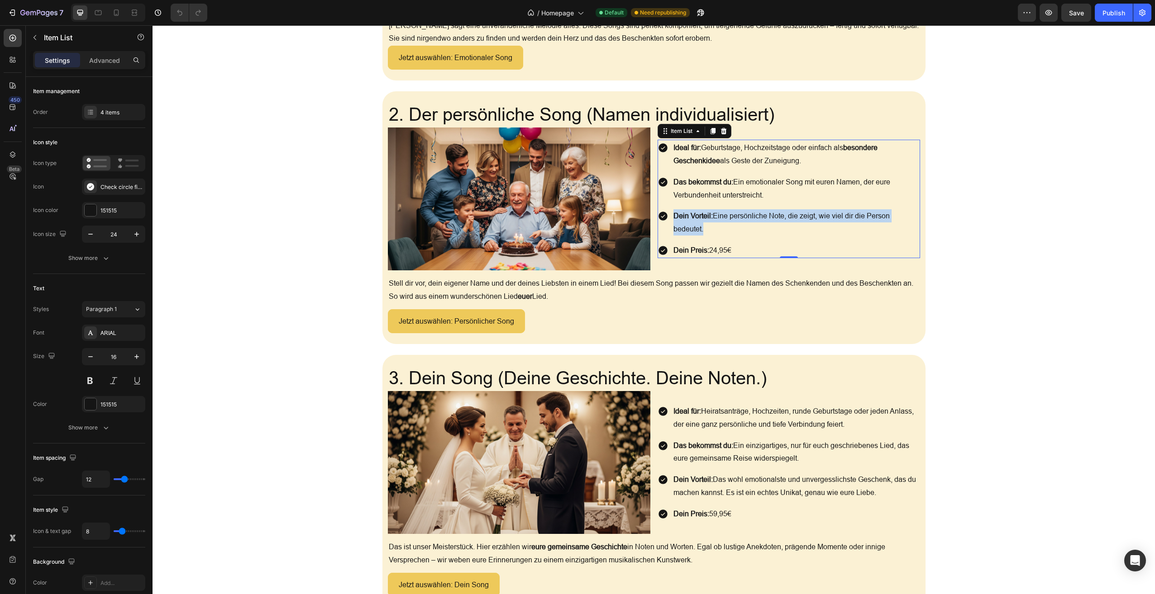
click at [714, 251] on p "Dein Preis: 24,95€" at bounding box center [795, 250] width 245 height 13
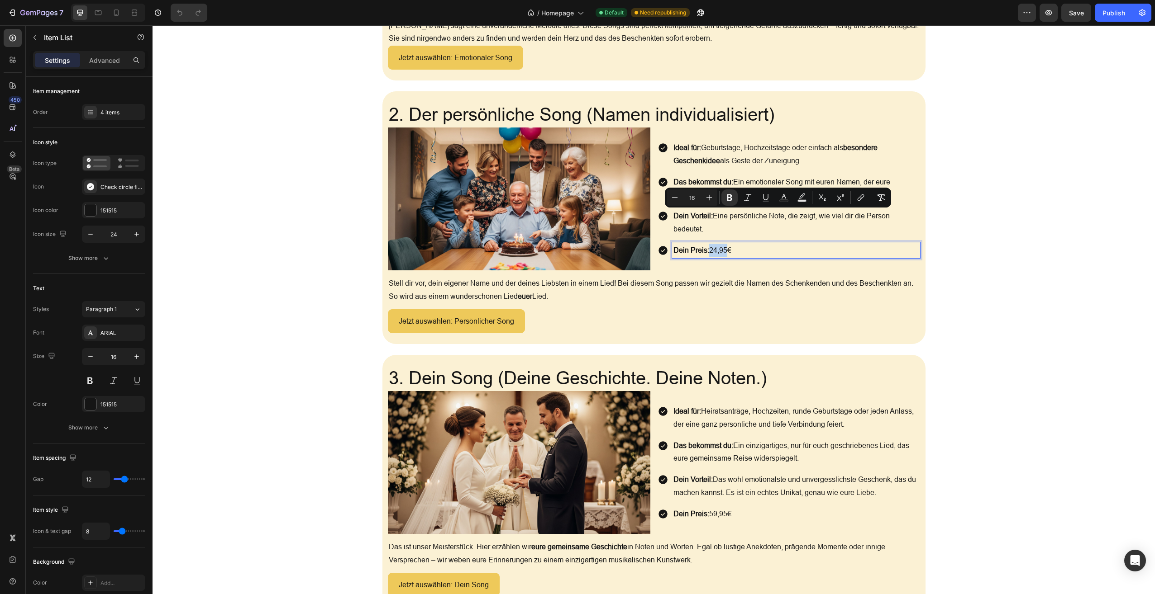
click at [714, 251] on p "Dein Preis: 24,95€" at bounding box center [795, 250] width 245 height 13
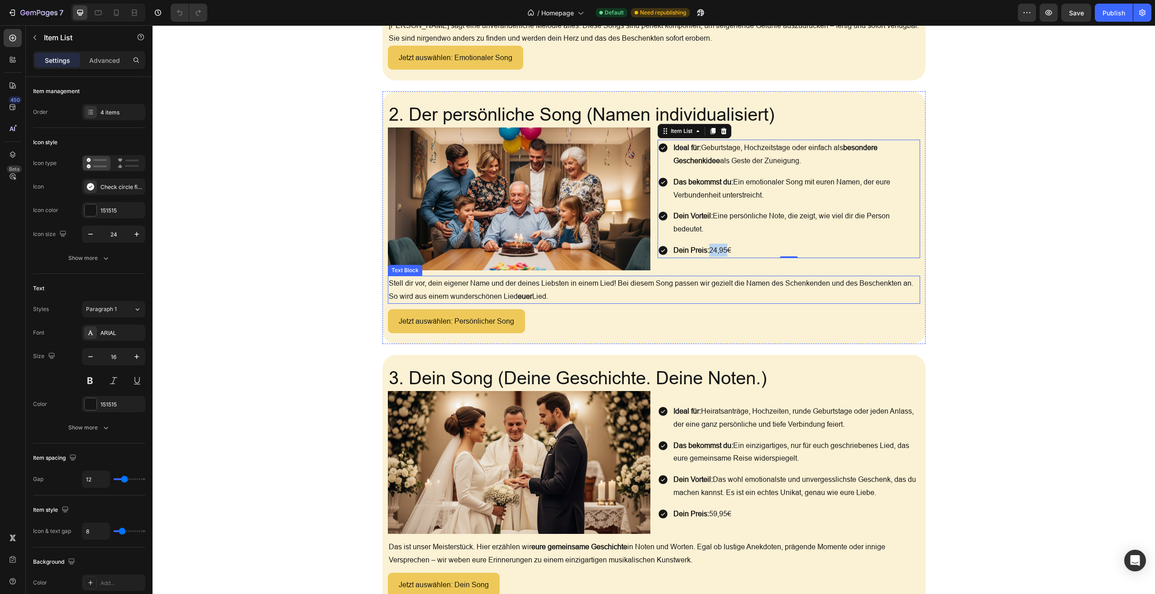
click at [442, 283] on p "Stell dir vor, dein eigener Name und der deines Liebsten in einem Lied! Bei die…" at bounding box center [654, 290] width 530 height 26
click at [442, 282] on p "Stell dir vor, dein eigener Name und der deines Liebsten in einem Lied! Bei die…" at bounding box center [654, 290] width 530 height 26
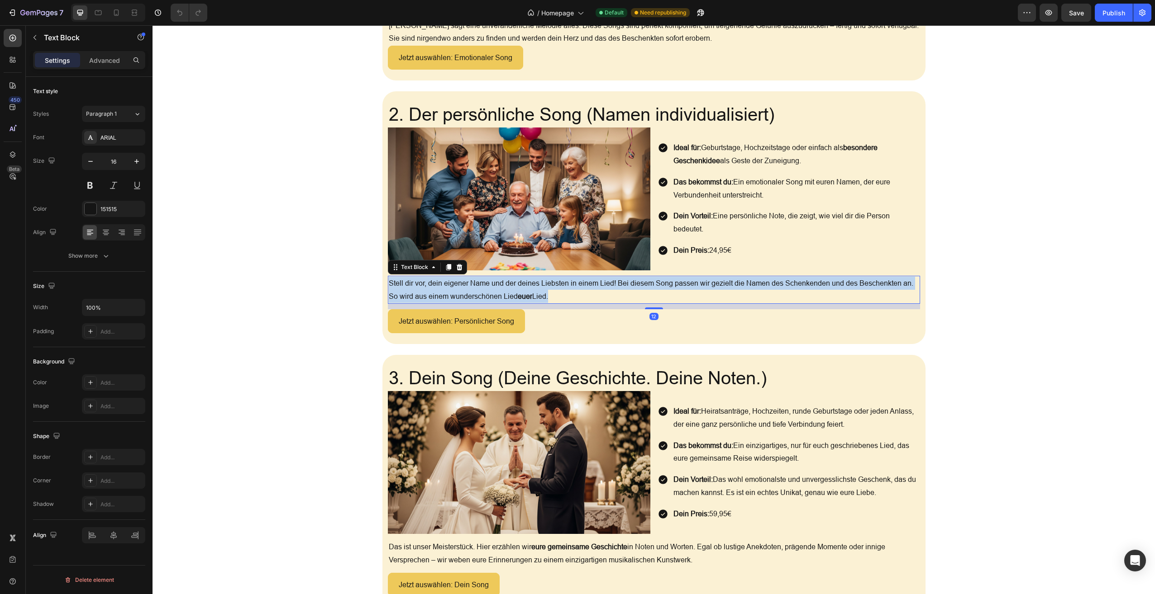
click at [442, 282] on p "Stell dir vor, dein eigener Name und der deines Liebsten in einem Lied! Bei die…" at bounding box center [654, 290] width 530 height 26
click at [430, 317] on p "Jetzt auswählen: Persönlicher Song" at bounding box center [456, 321] width 115 height 13
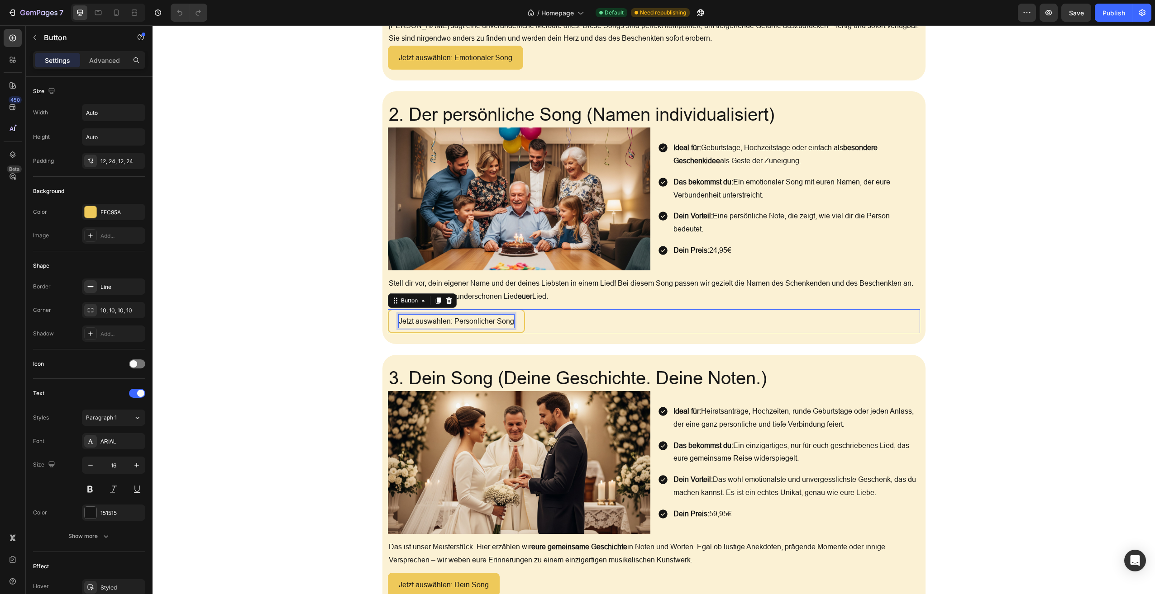
click at [430, 317] on p "Jetzt auswählen: Persönlicher Song" at bounding box center [456, 321] width 115 height 13
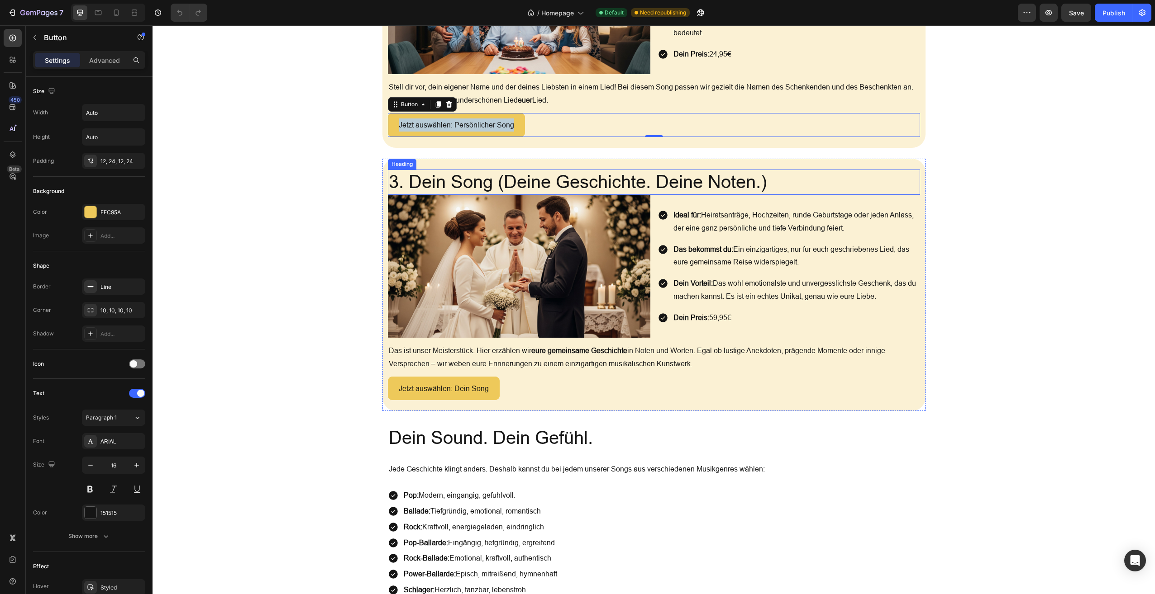
click at [460, 178] on h2 "3. Dein Song (Deine Geschichte. Deine Noten.)" at bounding box center [654, 182] width 532 height 25
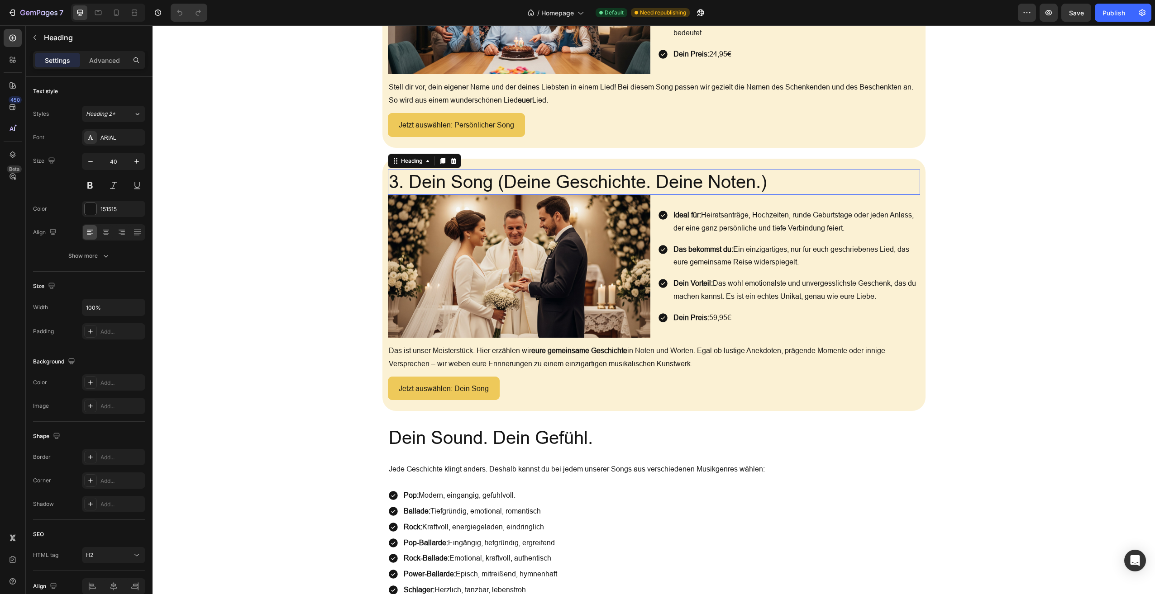
click at [460, 178] on p "3. Dein Song (Deine Geschichte. Deine Noten.)" at bounding box center [654, 183] width 530 height 24
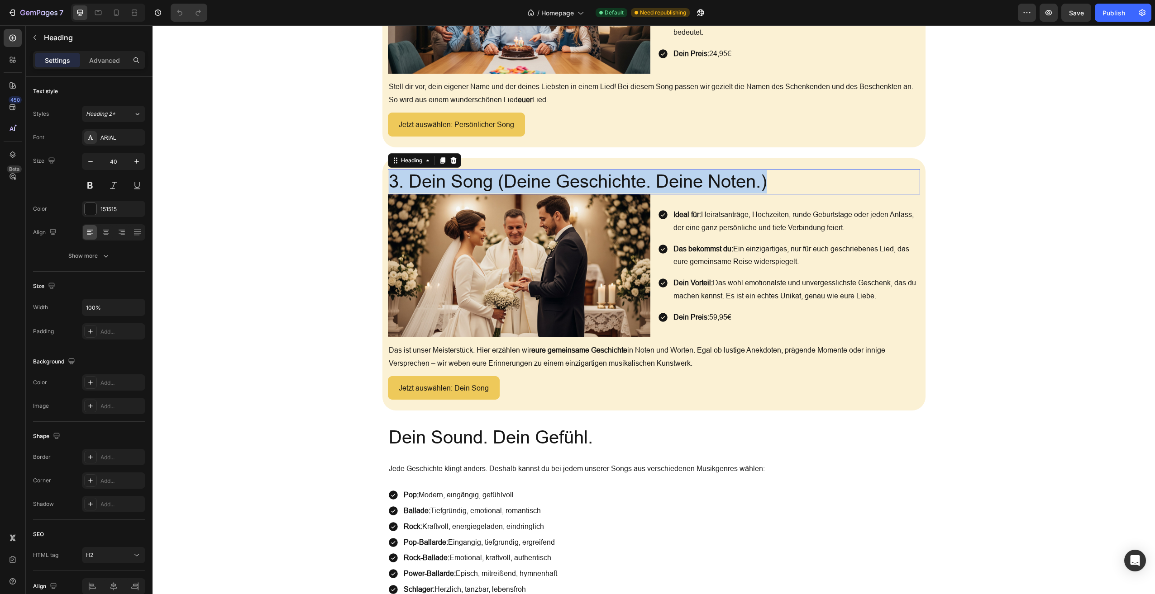
click at [460, 178] on p "3. Dein Song (Deine Geschichte. Deine Noten.)" at bounding box center [654, 182] width 530 height 24
click at [766, 212] on p "Ideal für: Heiratsanträge, Hochzeiten, runde Geburtstage oder jeden Anlass, der…" at bounding box center [795, 221] width 245 height 26
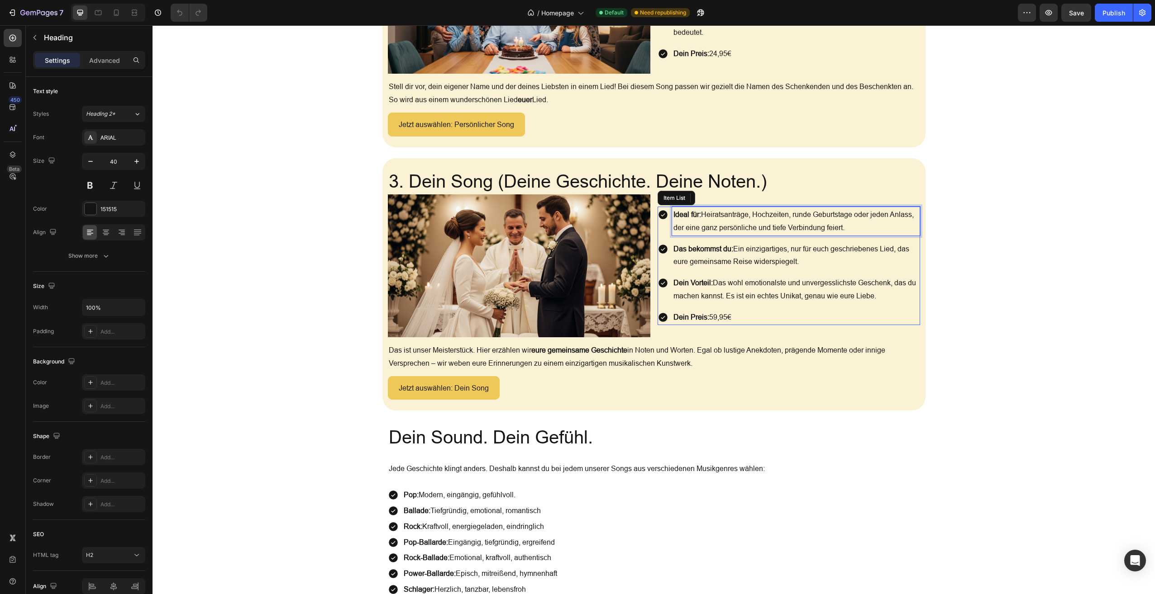
click at [766, 212] on p "Ideal für: Heiratsanträge, Hochzeiten, runde Geburtstage oder jeden Anlass, der…" at bounding box center [795, 221] width 245 height 26
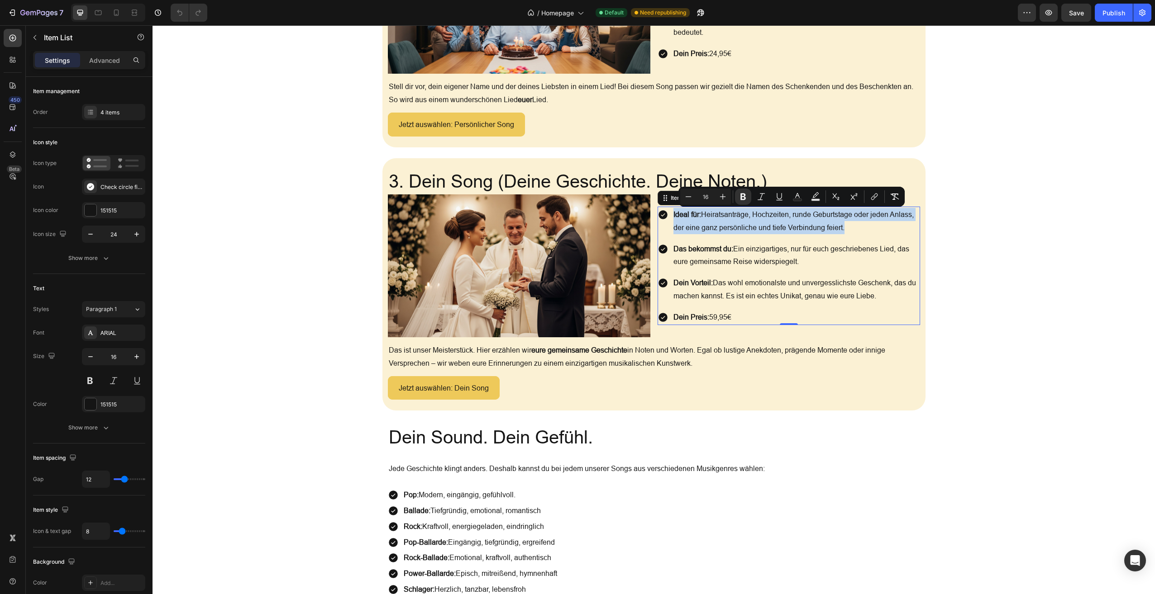
click at [775, 264] on p "Das bekommst du: Ein einzigartiges, nur für euch geschriebenes Lied, das eure g…" at bounding box center [795, 255] width 245 height 26
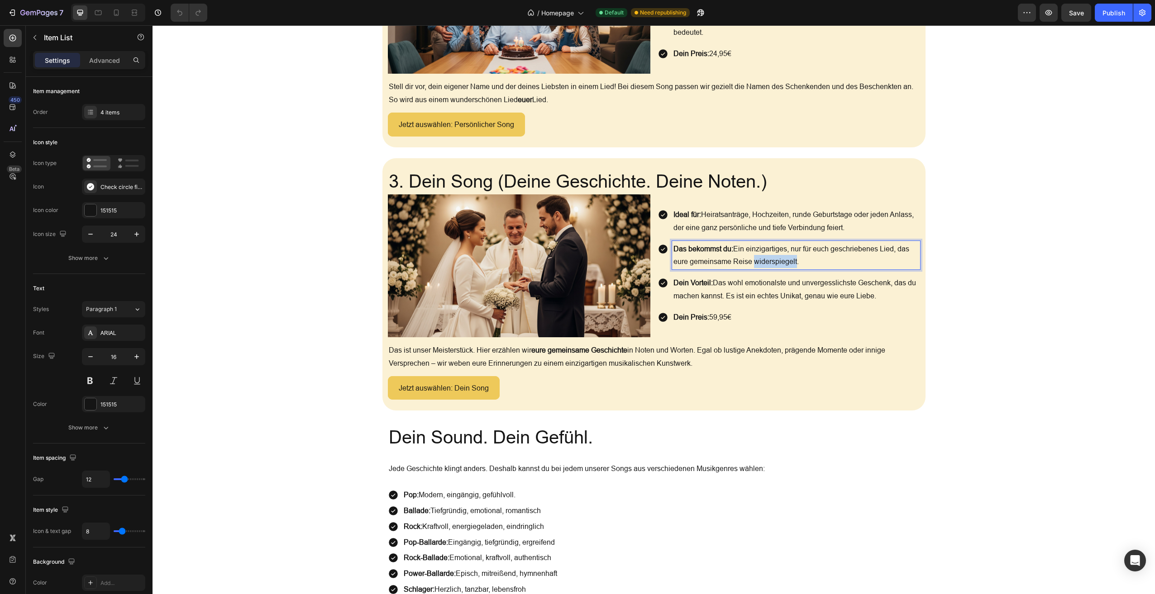
click at [775, 264] on p "Das bekommst du: Ein einzigartiges, nur für euch geschriebenes Lied, das eure g…" at bounding box center [795, 255] width 245 height 26
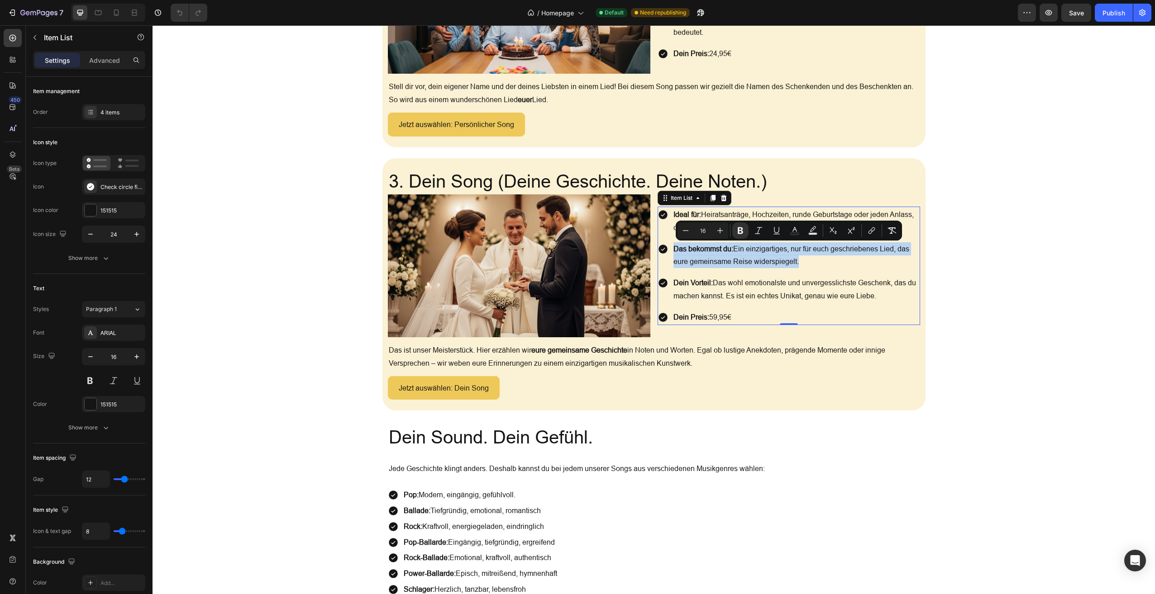
click at [764, 295] on p "Dein Vorteil: Das wohl emotionalste und unvergesslichste Geschenk, das du mache…" at bounding box center [795, 289] width 245 height 26
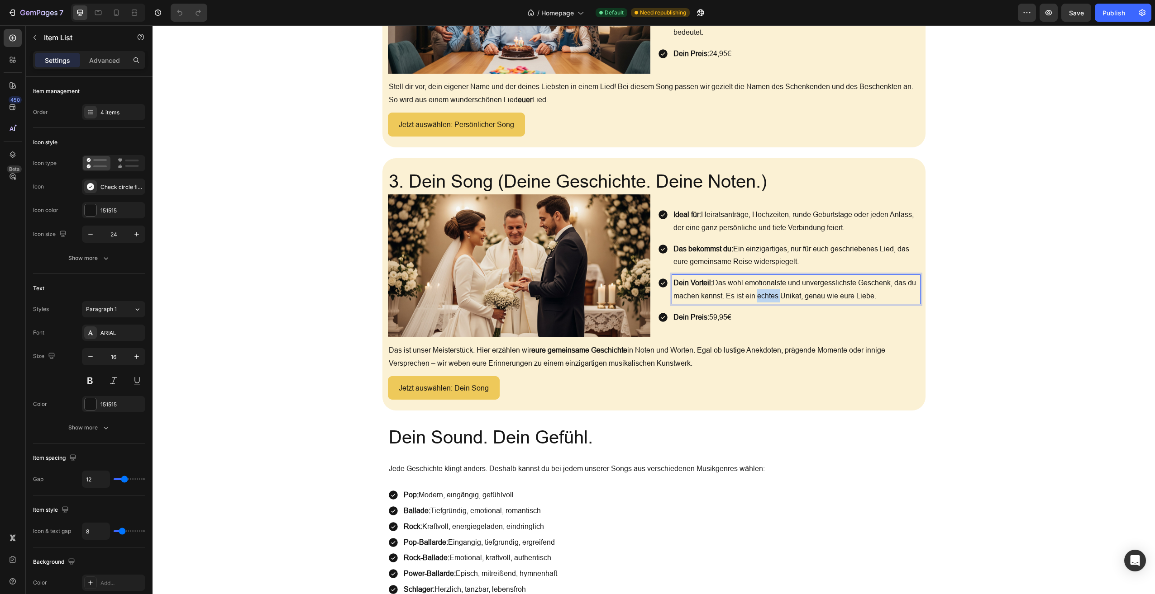
click at [764, 295] on p "Dein Vorteil: Das wohl emotionalste und unvergesslichste Geschenk, das du mache…" at bounding box center [795, 289] width 245 height 26
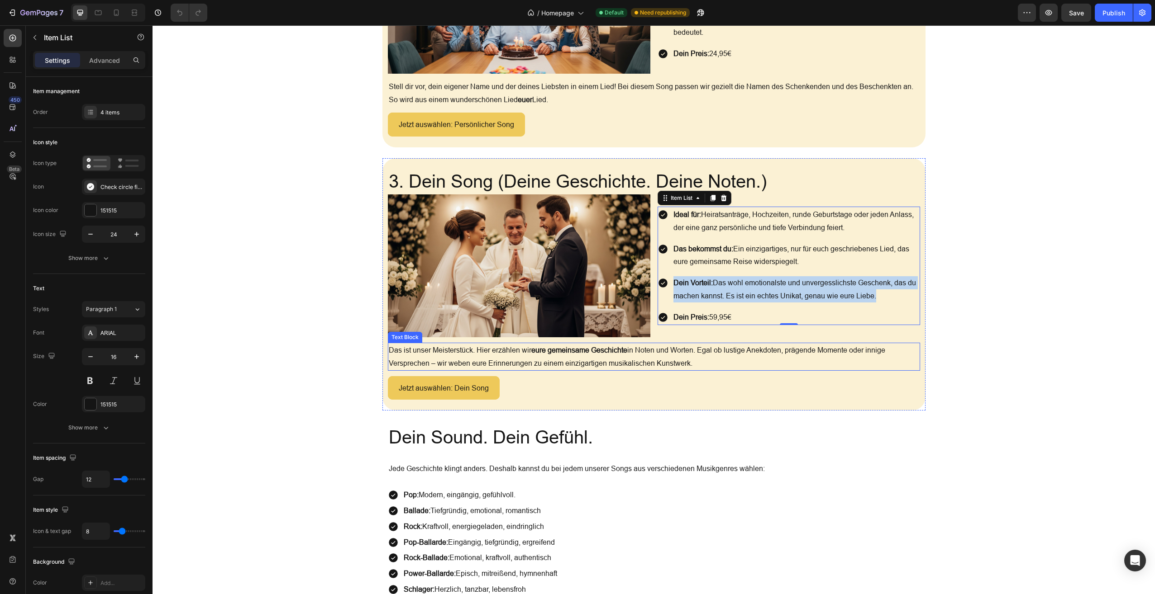
click at [618, 349] on strong "eure gemeinsame Geschichte" at bounding box center [579, 350] width 96 height 8
click at [619, 349] on strong "eure gemeinsame Geschichte" at bounding box center [579, 350] width 96 height 8
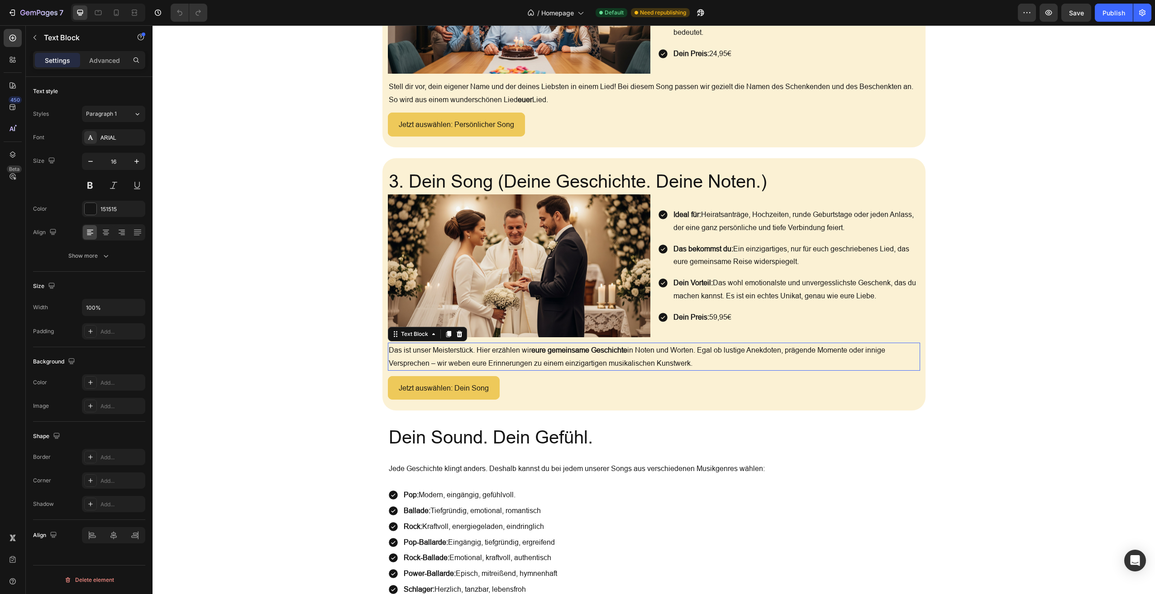
click at [619, 349] on strong "eure gemeinsame Geschichte" at bounding box center [579, 350] width 96 height 8
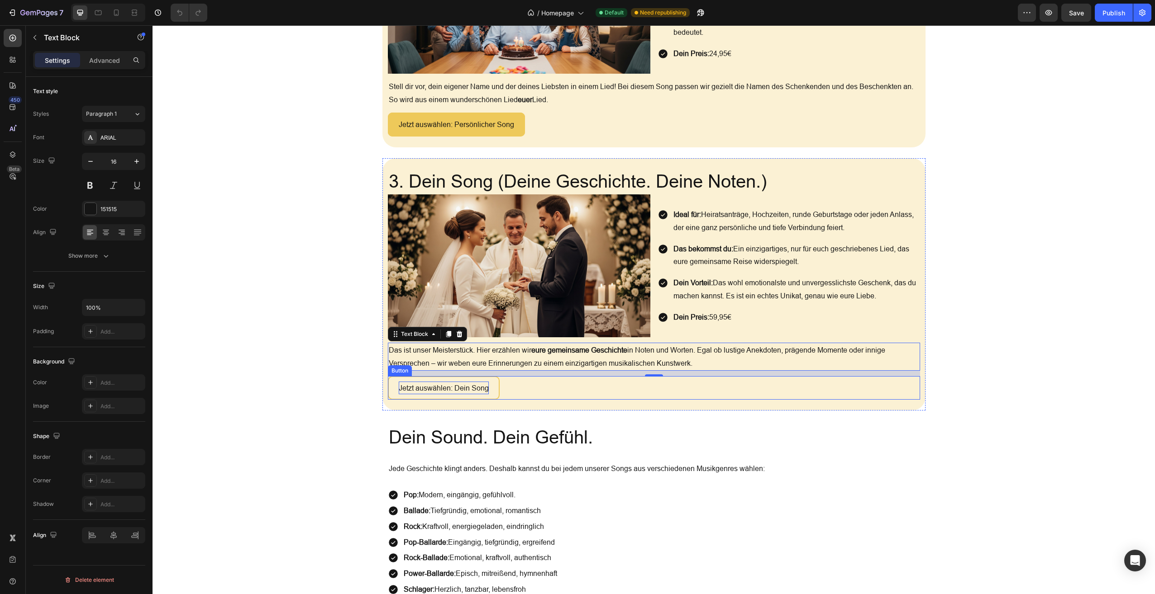
click at [474, 384] on p "Jetzt auswählen: Dein Song" at bounding box center [444, 388] width 90 height 13
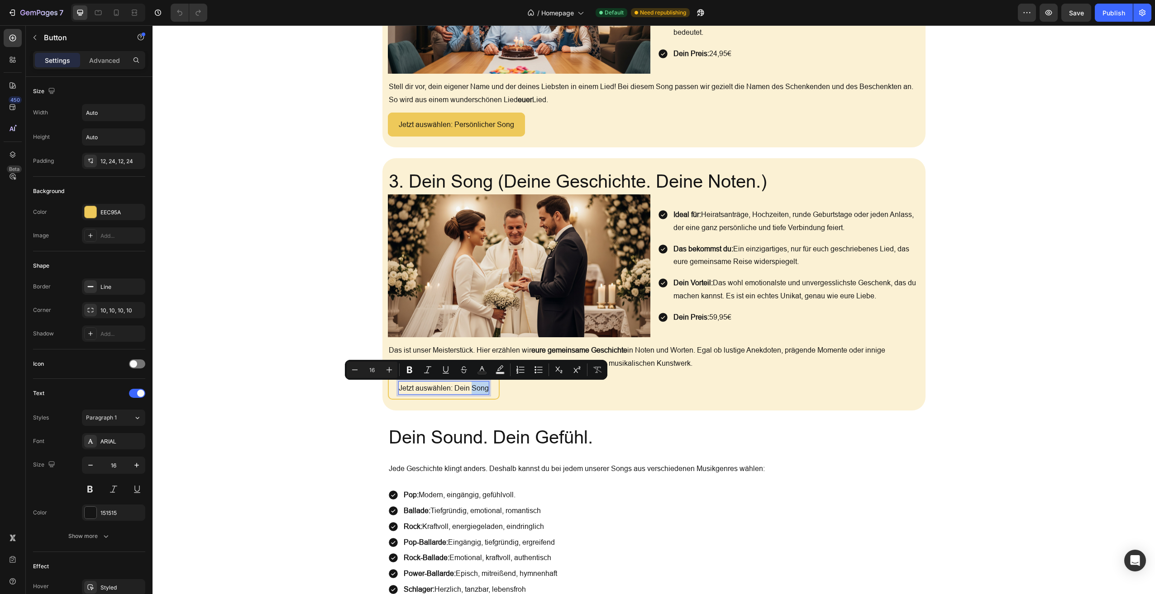
click at [474, 384] on p "Jetzt auswählen: Dein Song" at bounding box center [444, 388] width 90 height 13
click at [475, 384] on p "Jetzt auswählen: Dein Song" at bounding box center [444, 388] width 90 height 13
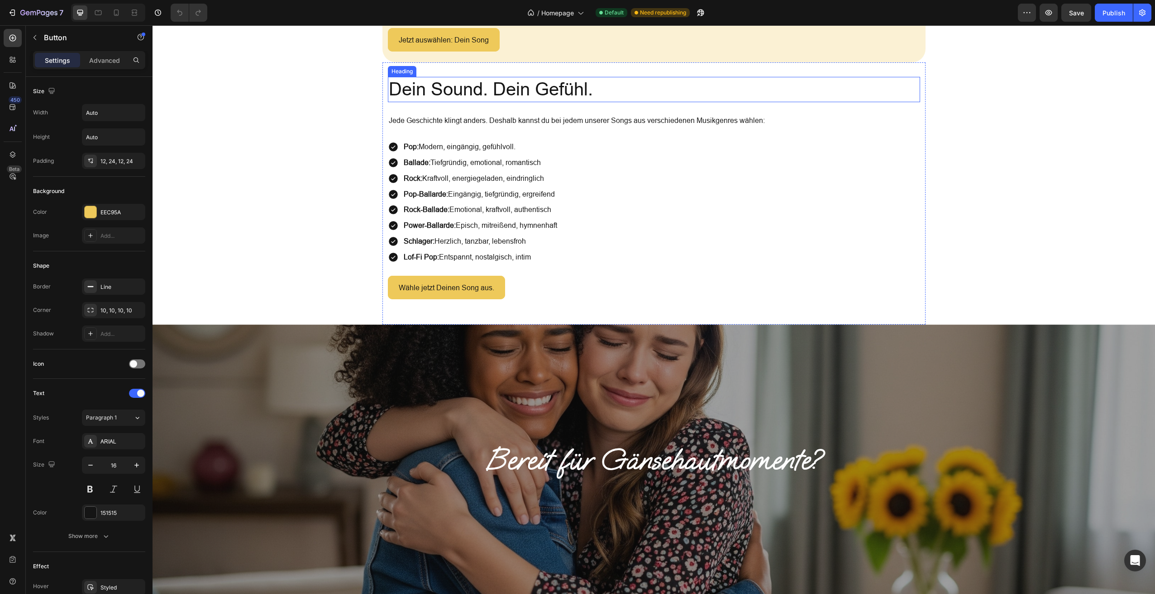
click at [496, 84] on h2 "Dein Sound. Dein Gefühl." at bounding box center [654, 89] width 532 height 25
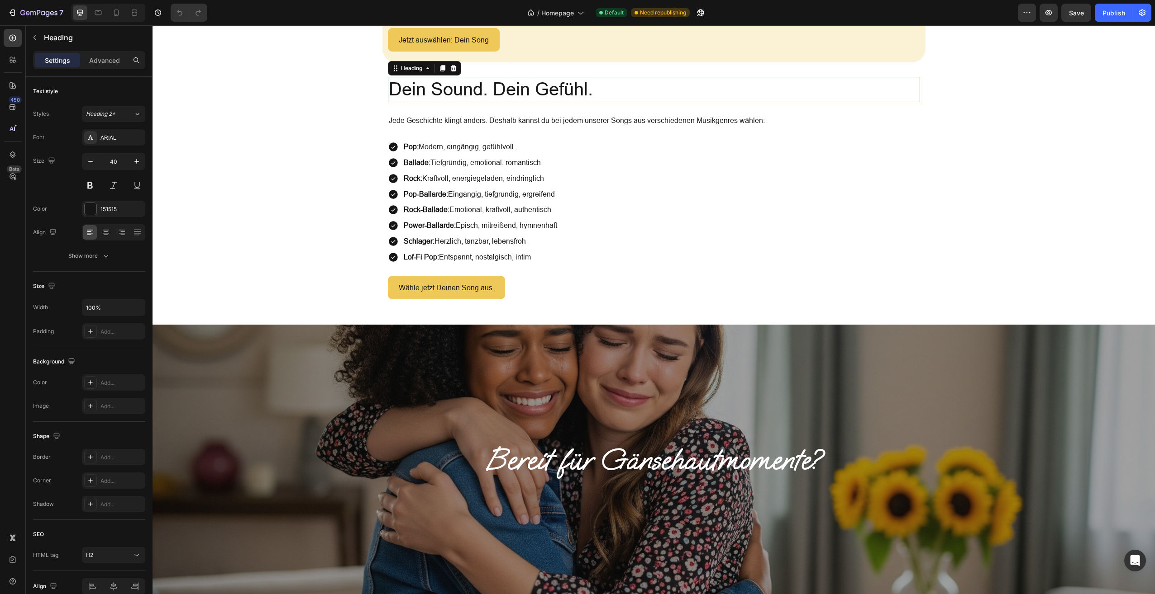
scroll to position [1218, 0]
click at [498, 84] on p "Dein Sound. Dein Gefühl." at bounding box center [654, 90] width 530 height 24
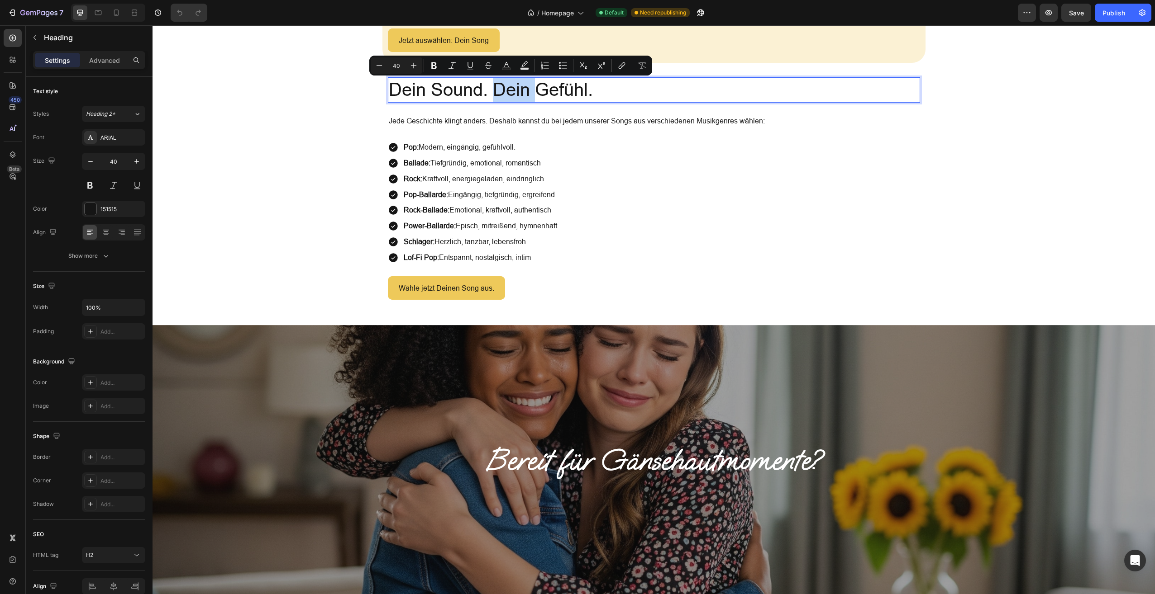
click at [496, 90] on p "Dein Sound. Dein Gefühl." at bounding box center [654, 90] width 530 height 24
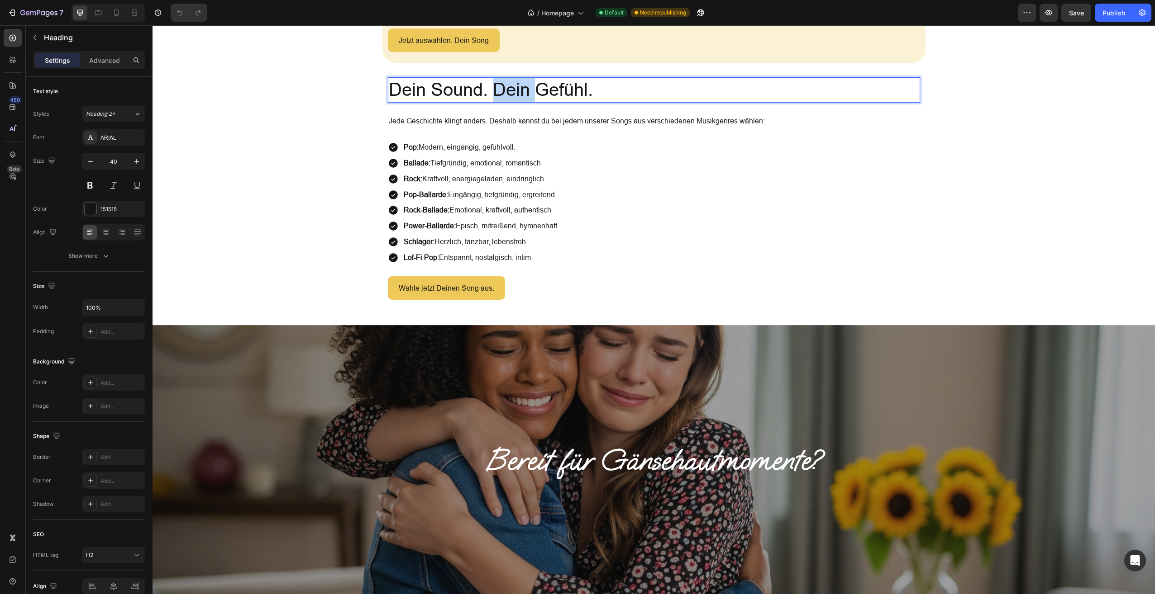
click at [496, 90] on p "Dein Sound. Dein Gefühl." at bounding box center [654, 90] width 530 height 24
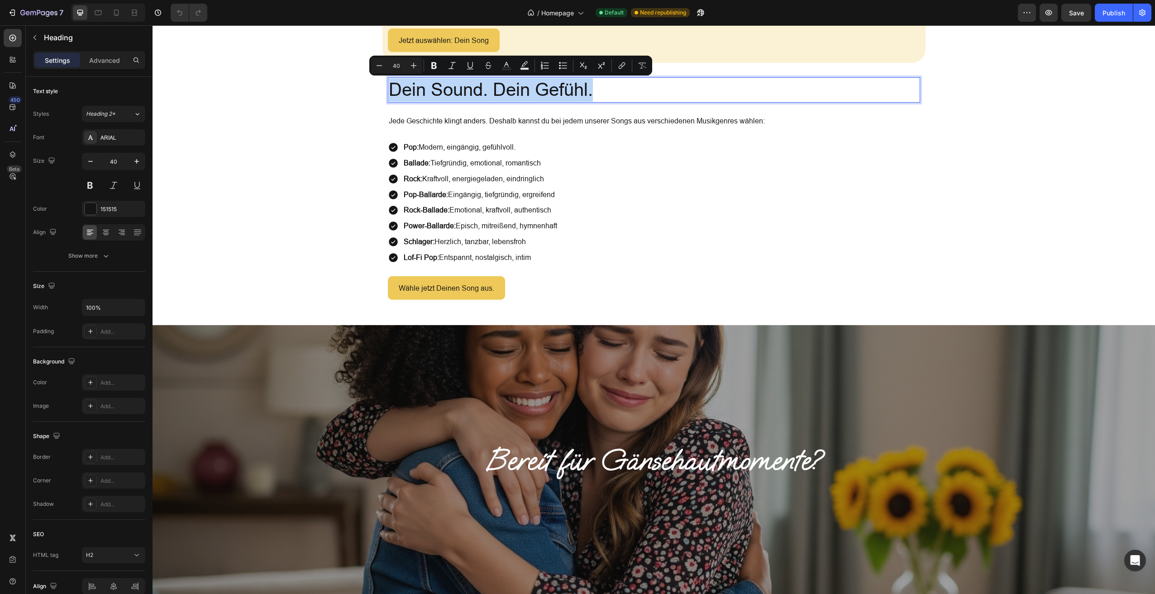
click at [496, 90] on p "Dein Sound. Dein Gefühl." at bounding box center [654, 90] width 530 height 24
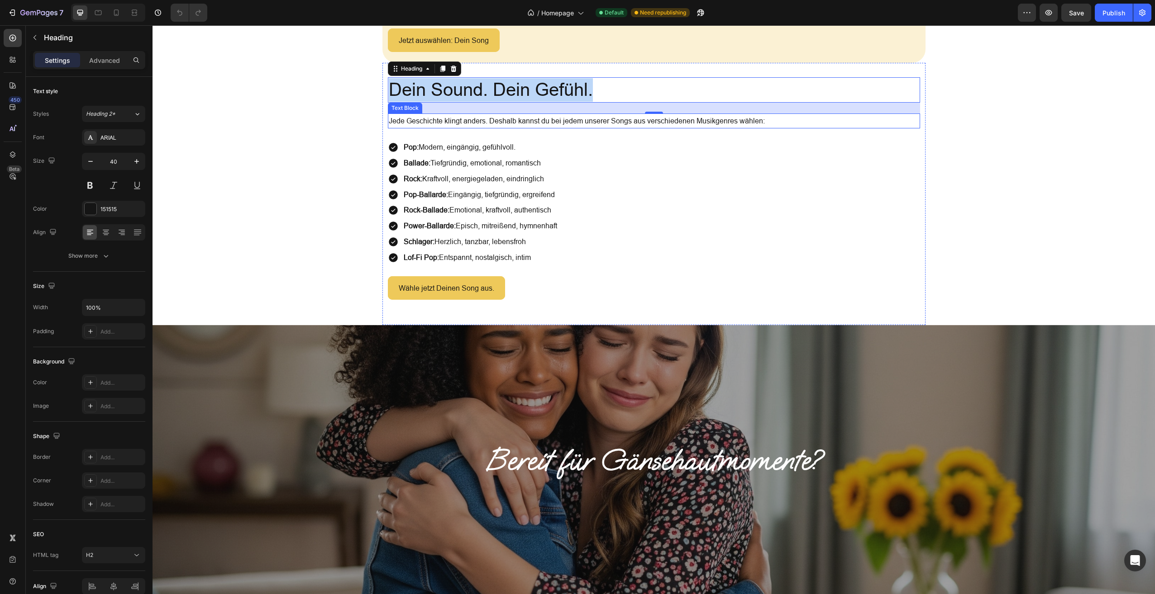
click at [536, 120] on p "Jede Geschichte klingt anders. Deshalb kannst du bei jedem unserer Songs aus ve…" at bounding box center [654, 120] width 530 height 13
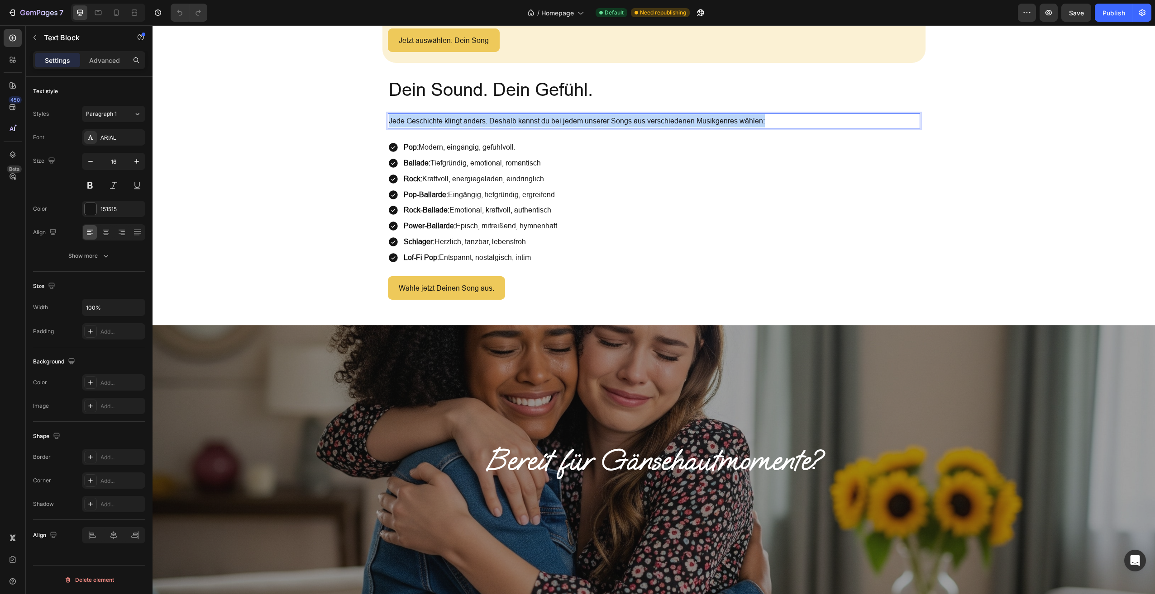
click at [536, 119] on p "Jede Geschichte klingt anders. Deshalb kannst du bei jedem unserer Songs aus ve…" at bounding box center [654, 120] width 530 height 13
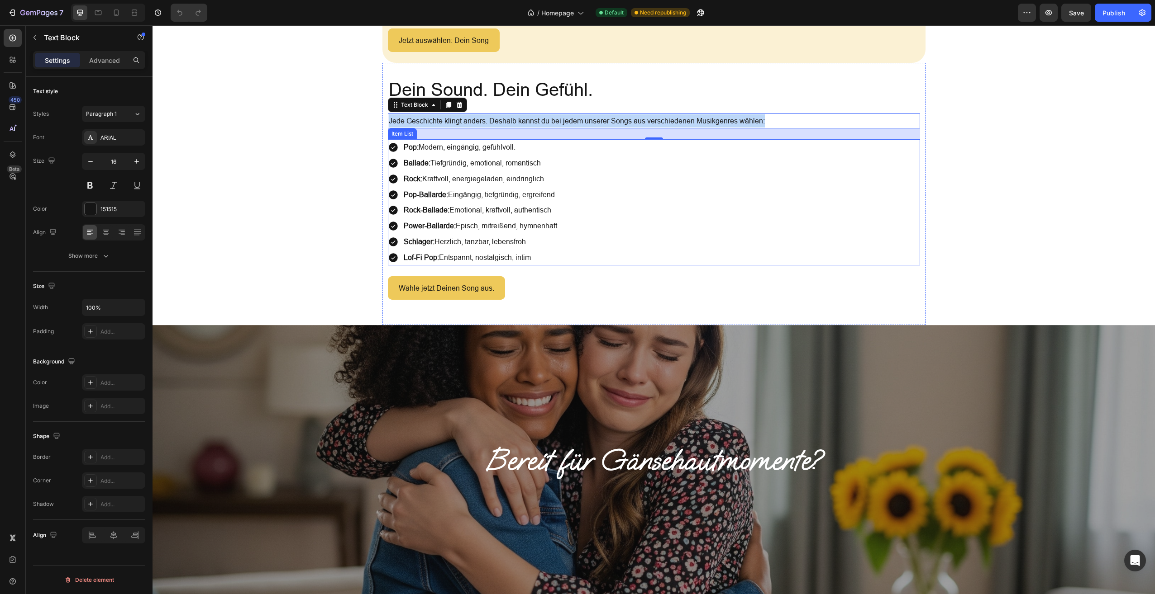
click at [416, 147] on strong "Pop:" at bounding box center [411, 147] width 15 height 8
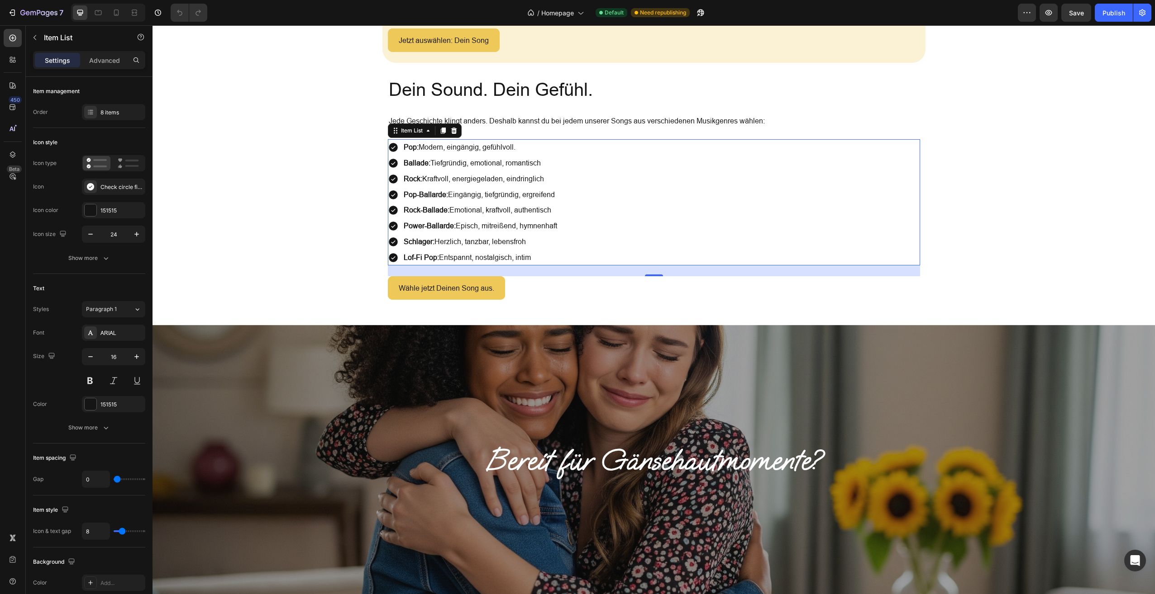
click at [443, 163] on p "Ballade: Tiefgründig, emotional, romantisch" at bounding box center [480, 163] width 153 height 13
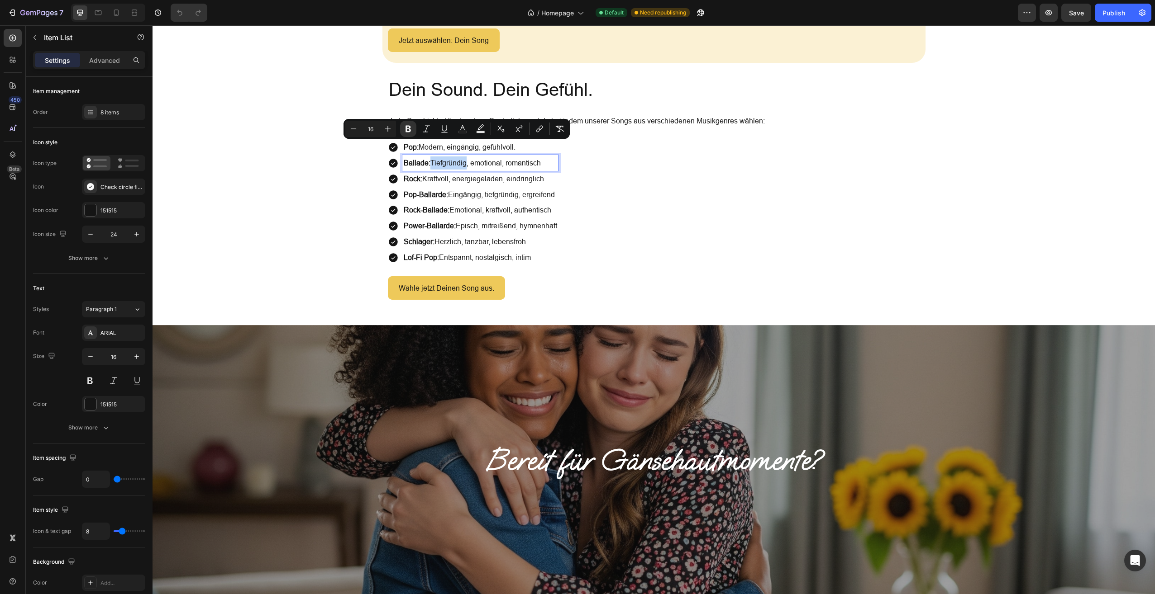
click at [443, 163] on p "Ballade: Tiefgründig, emotional, romantisch" at bounding box center [480, 163] width 153 height 13
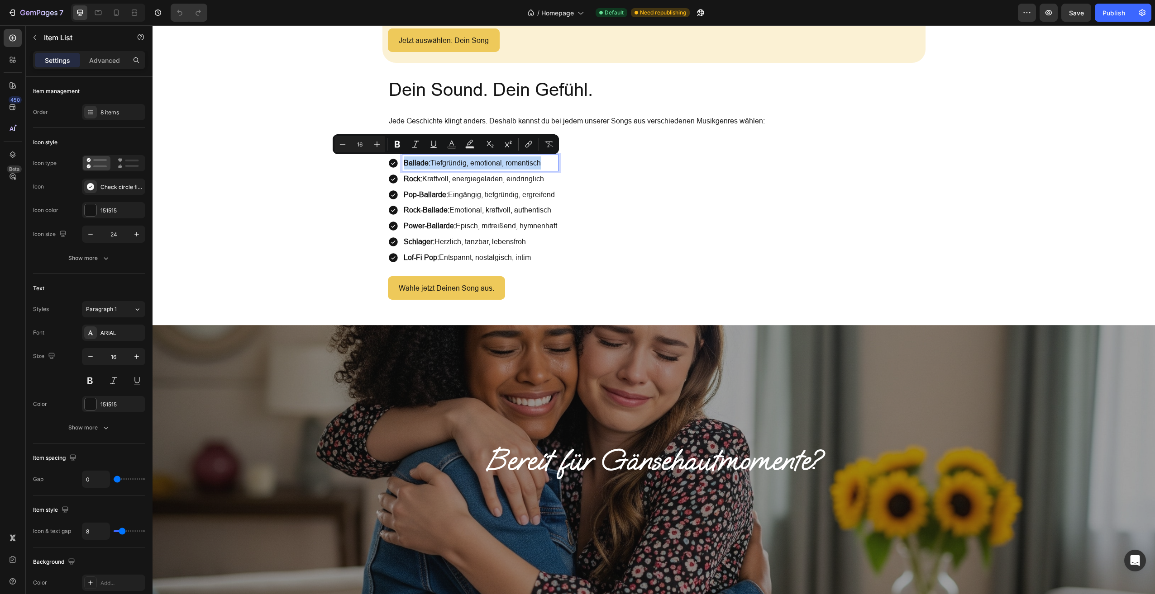
click at [443, 163] on p "Ballade: Tiefgründig, emotional, romantisch" at bounding box center [480, 163] width 153 height 13
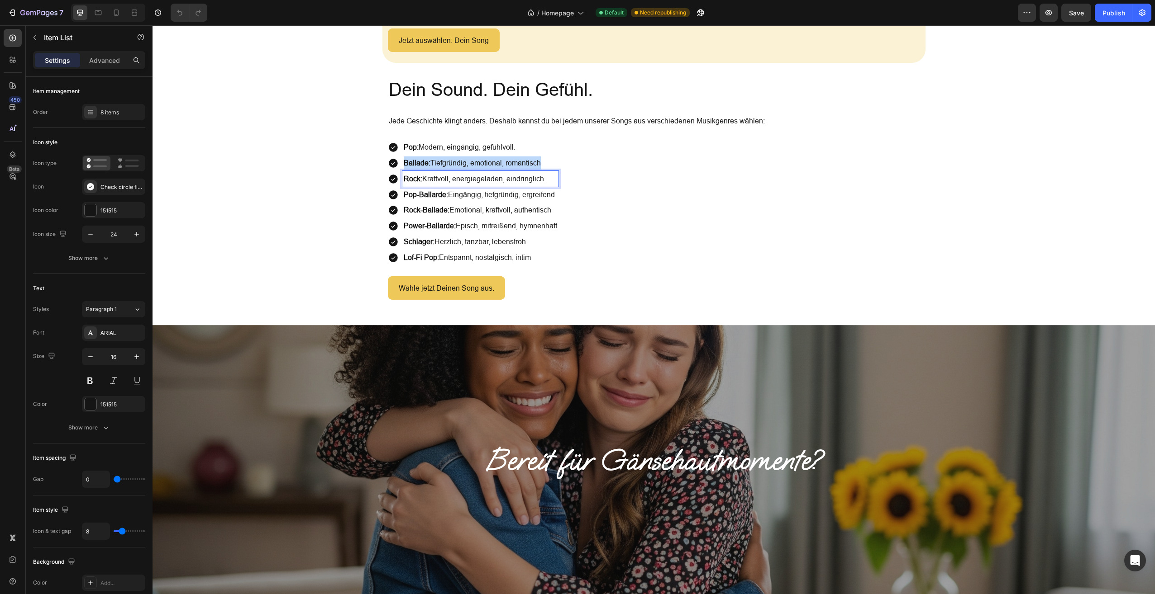
click at [433, 176] on p "Rock: Kraftvoll, energiegeladen, eindringlich" at bounding box center [480, 178] width 153 height 13
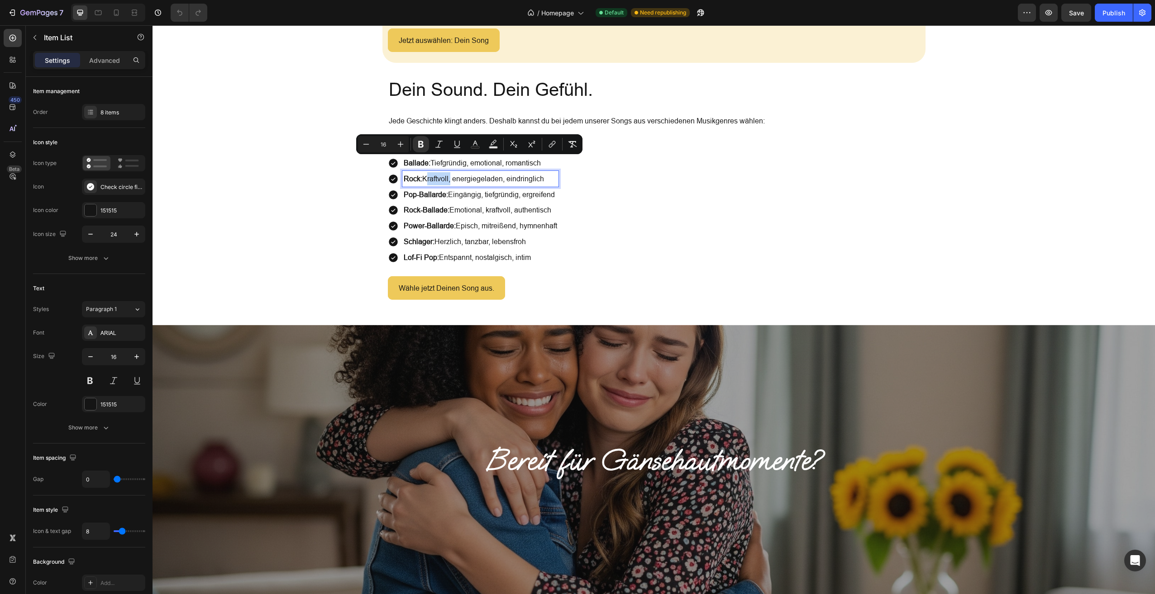
click at [433, 176] on p "Rock: Kraftvoll, energiegeladen, eindringlich" at bounding box center [480, 178] width 153 height 13
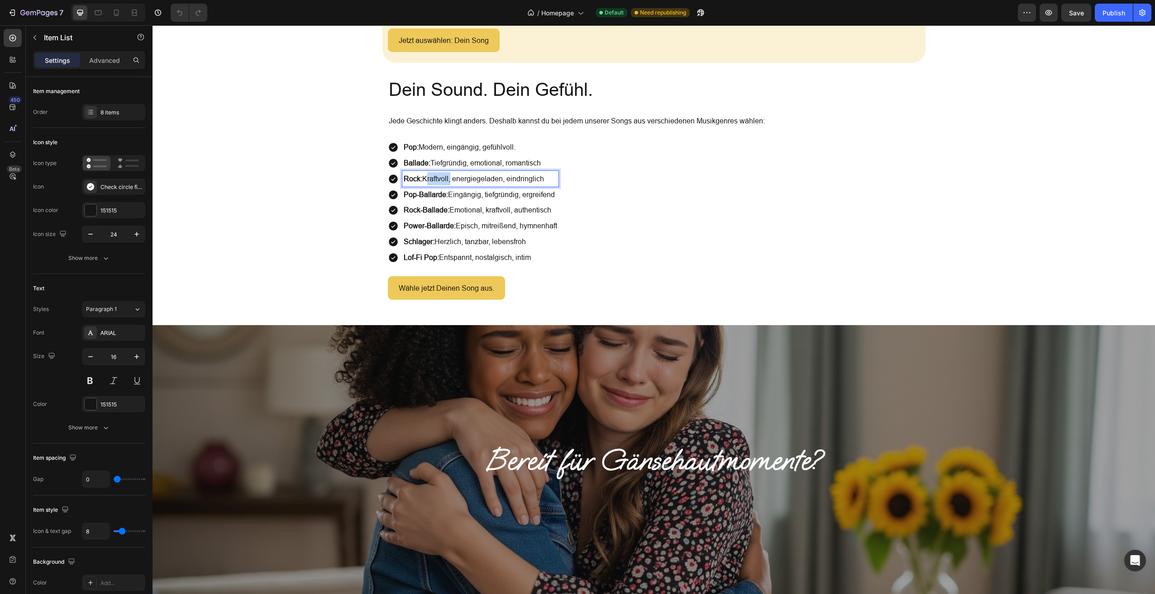
click at [433, 176] on p "Rock: Kraftvoll, energiegeladen, eindringlich" at bounding box center [480, 178] width 153 height 13
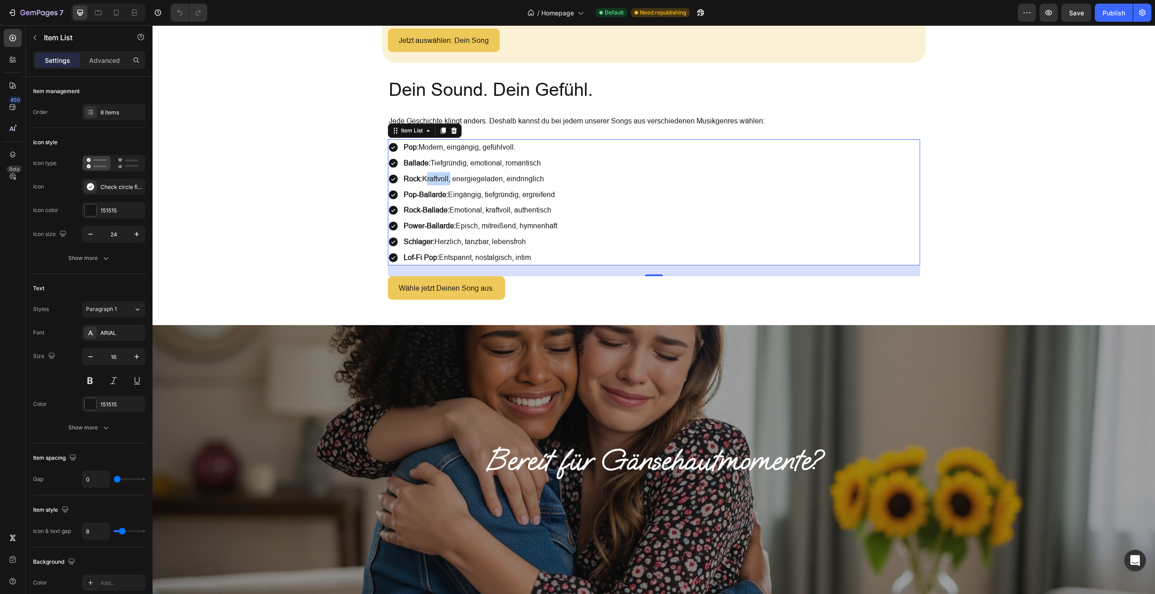
click at [441, 190] on strong "Pop-Ballarde:" at bounding box center [426, 194] width 44 height 8
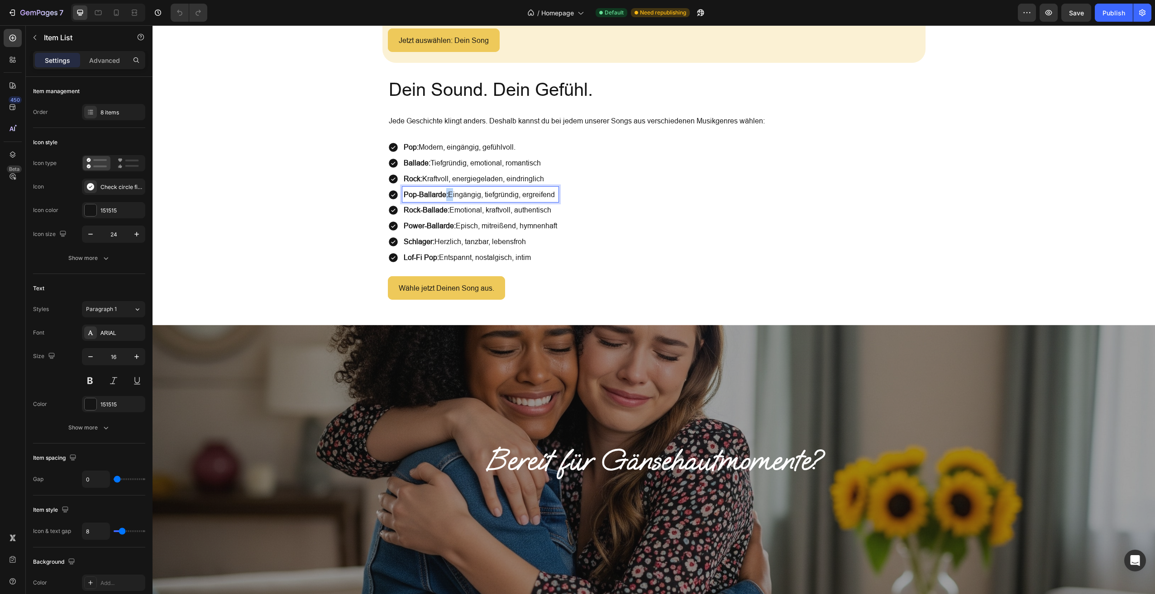
click at [441, 190] on strong "Pop-Ballarde:" at bounding box center [426, 194] width 44 height 8
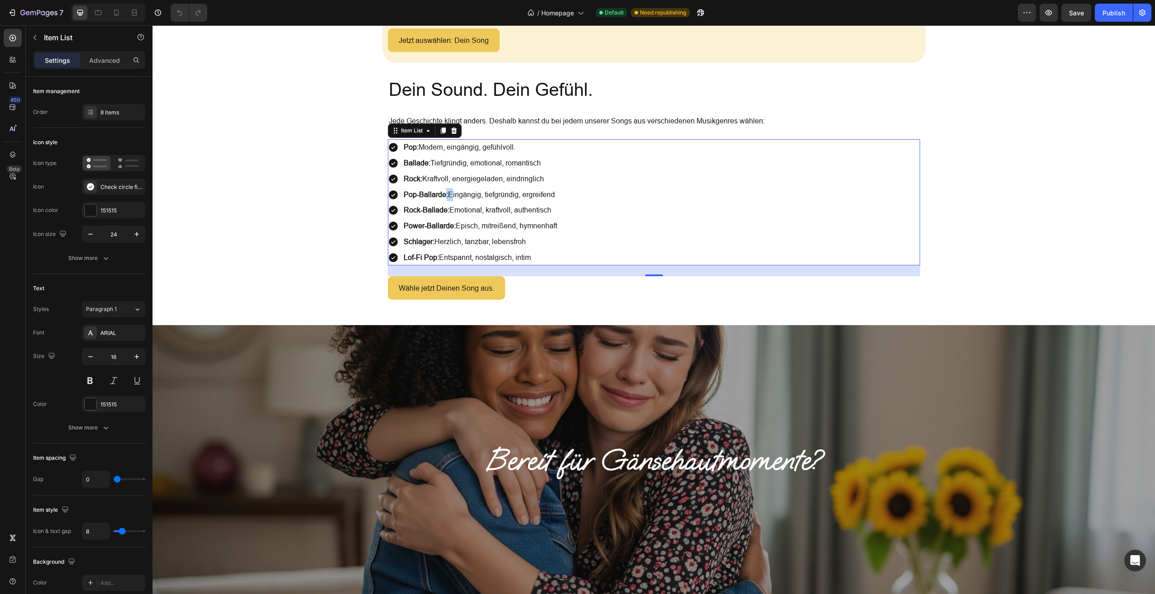
click at [468, 209] on p "Rock-Ballade: Emotional, kraftvoll, authentisch" at bounding box center [480, 210] width 153 height 13
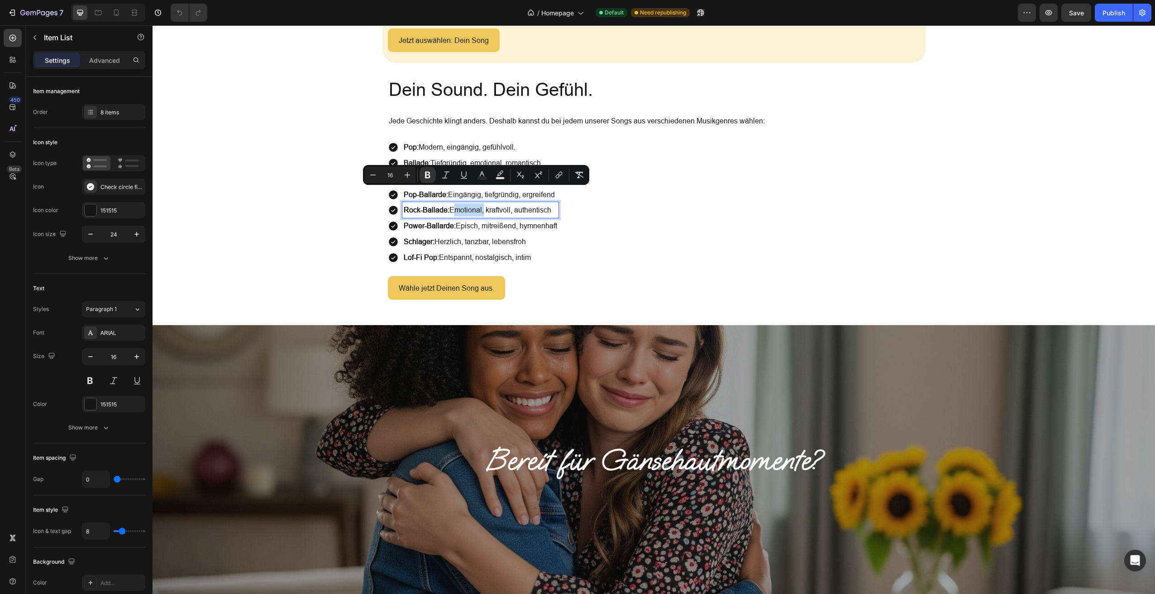
click at [468, 209] on p "Rock-Ballade: Emotional, kraftvoll, authentisch" at bounding box center [480, 210] width 153 height 13
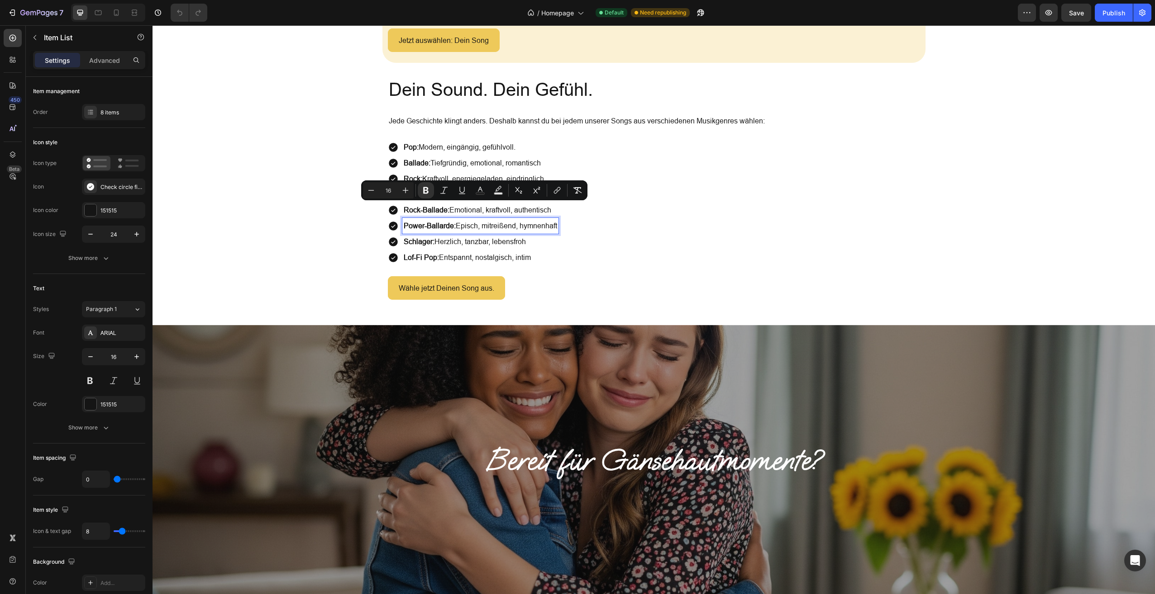
click at [488, 224] on p "Power-Ballarde: Episch, mitreißend, hymnenhaft" at bounding box center [480, 225] width 153 height 13
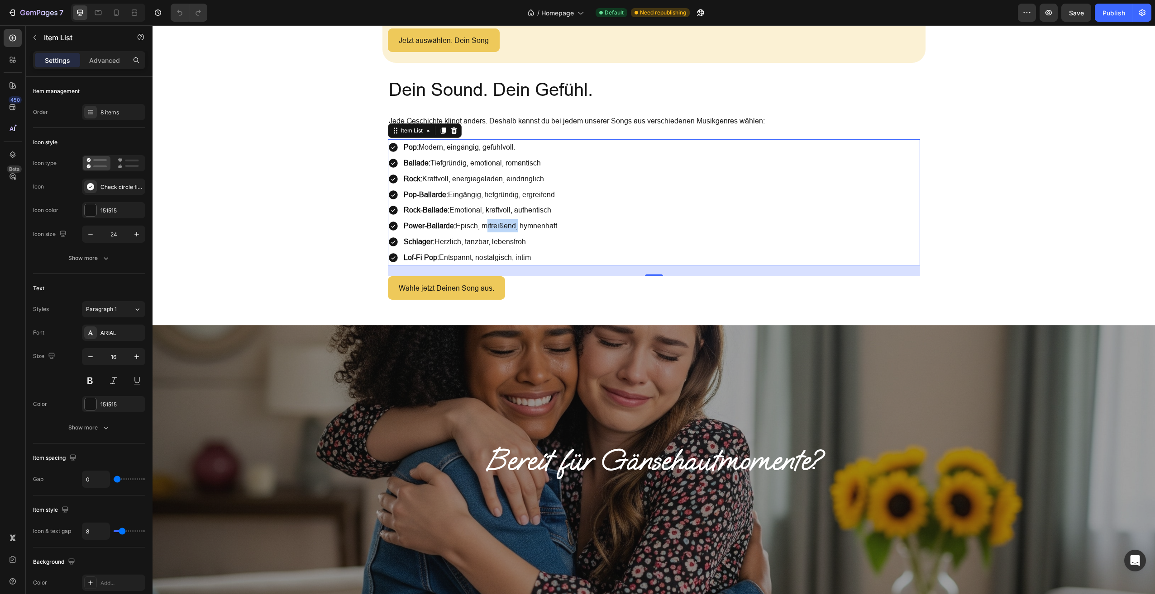
click at [477, 236] on p "Schlager: Herzlich, tanzbar, lebensfroh" at bounding box center [480, 241] width 153 height 13
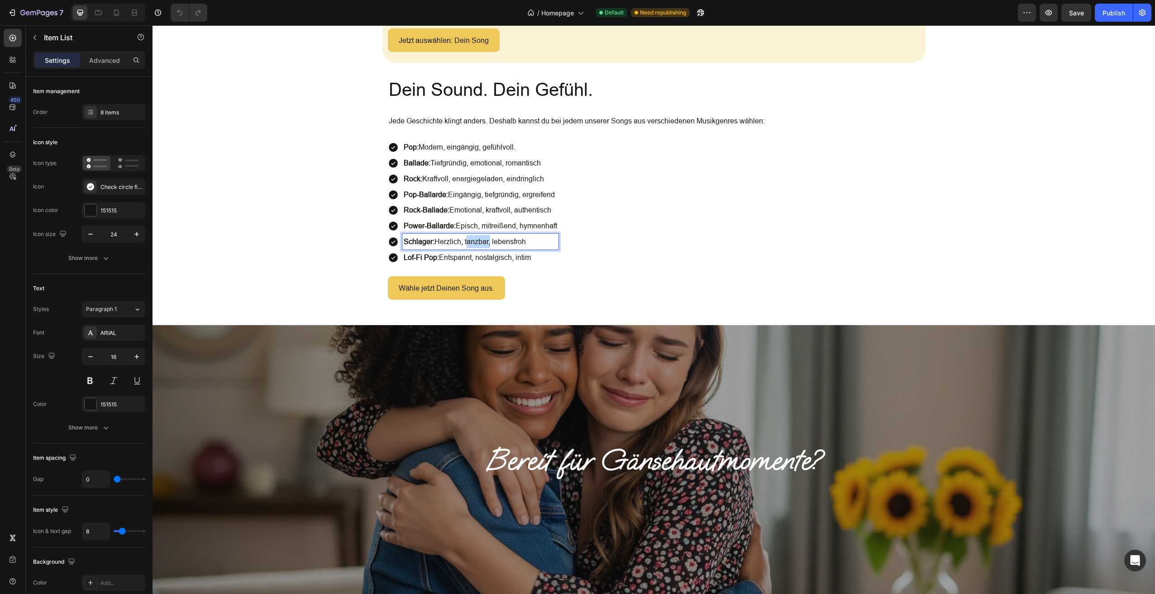
click at [477, 236] on p "Schlager: Herzlich, tanzbar, lebensfroh" at bounding box center [480, 241] width 153 height 13
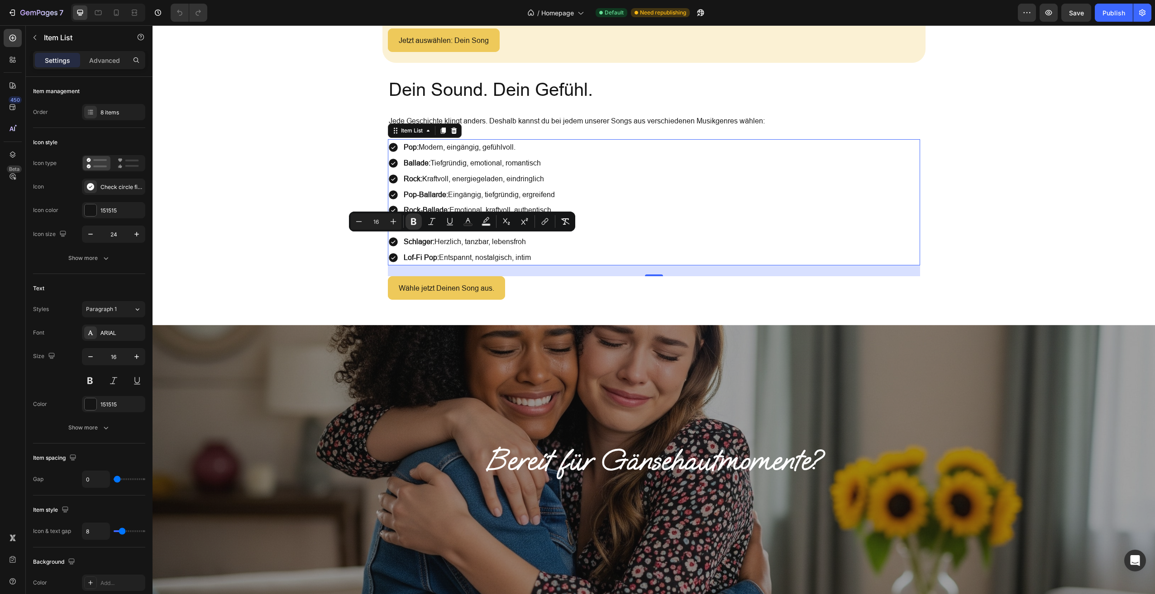
click at [455, 255] on p "Lof-Fi Pop: Entspannt, nostalgisch, intim" at bounding box center [480, 257] width 153 height 13
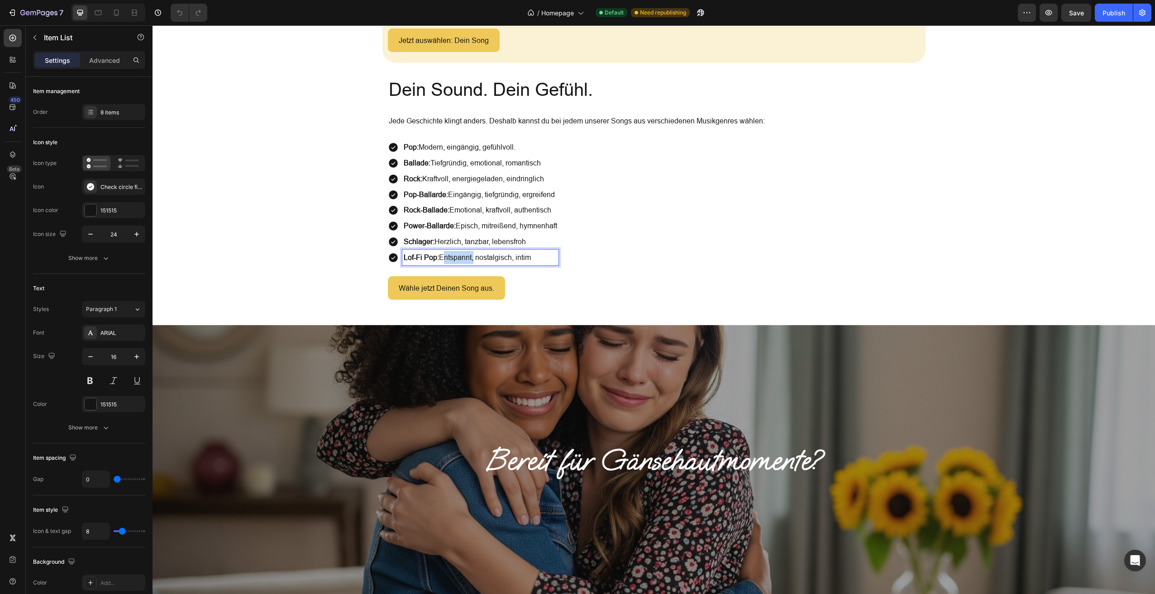
click at [455, 255] on p "Lof-Fi Pop: Entspannt, nostalgisch, intim" at bounding box center [480, 257] width 153 height 13
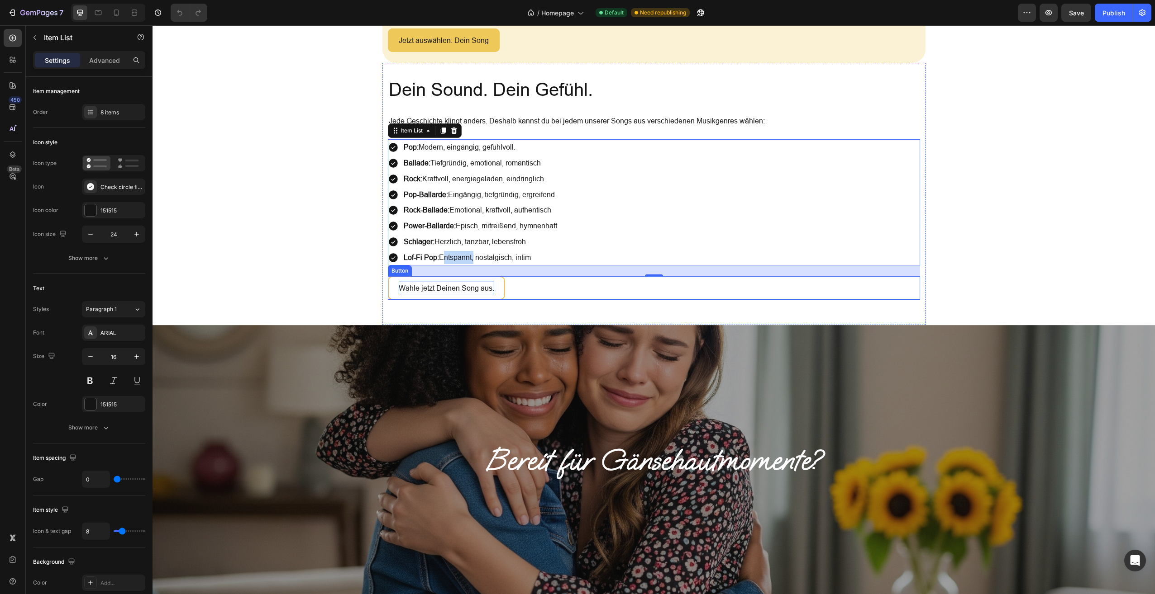
click at [463, 287] on p "Wähle jetzt Deinen Song aus." at bounding box center [446, 288] width 95 height 13
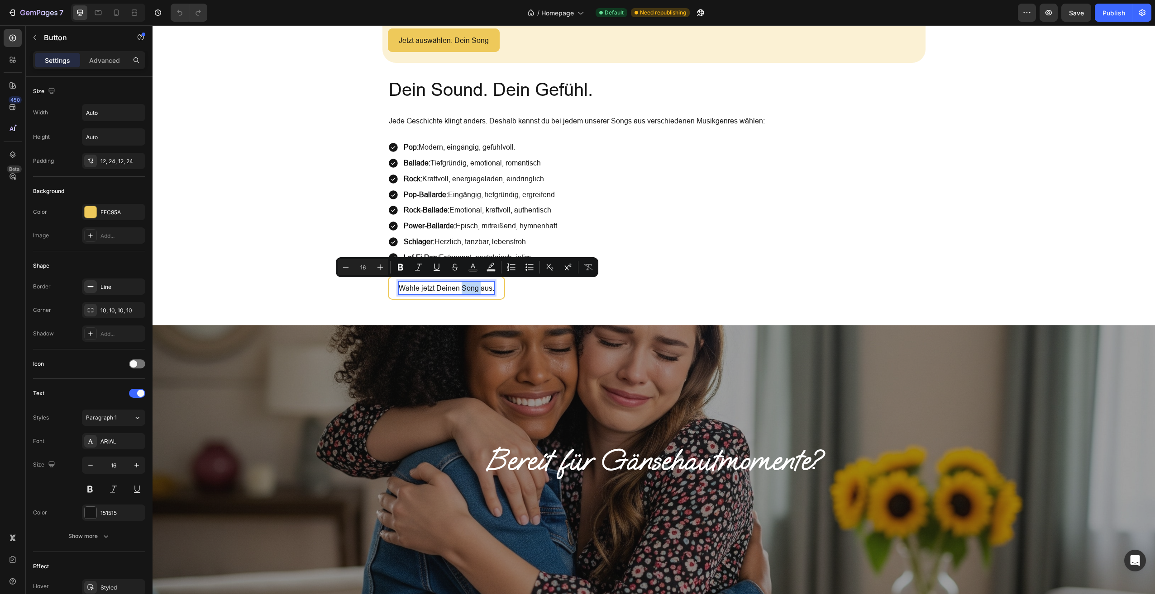
click at [463, 287] on p "Wähle jetzt Deinen Song aus." at bounding box center [446, 288] width 95 height 13
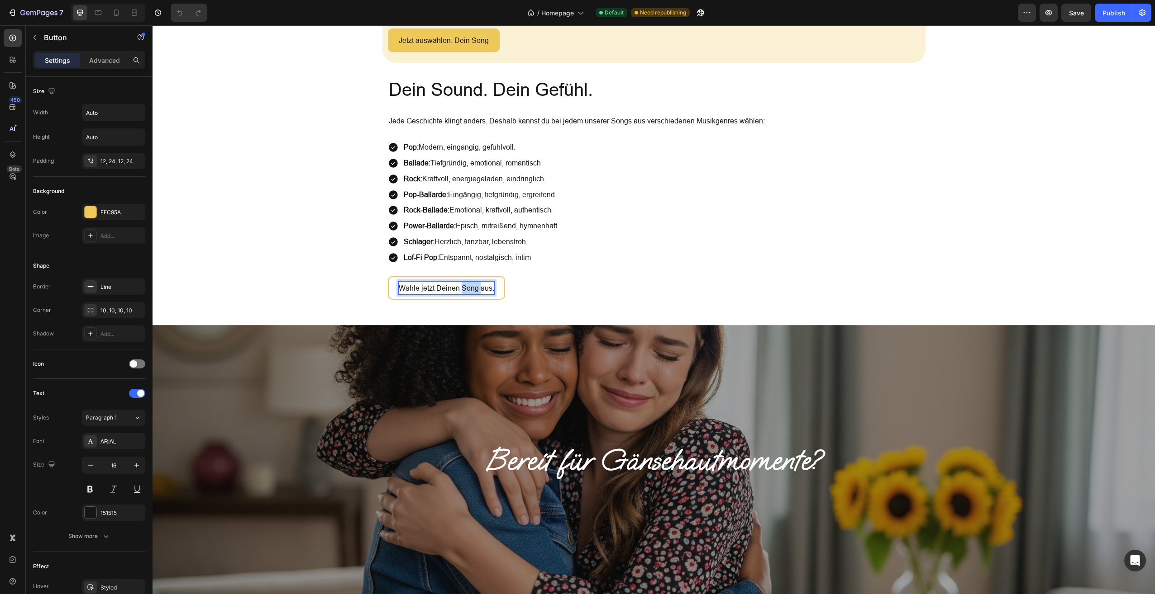
click at [463, 287] on p "Wähle jetzt Deinen Song aus." at bounding box center [446, 288] width 95 height 13
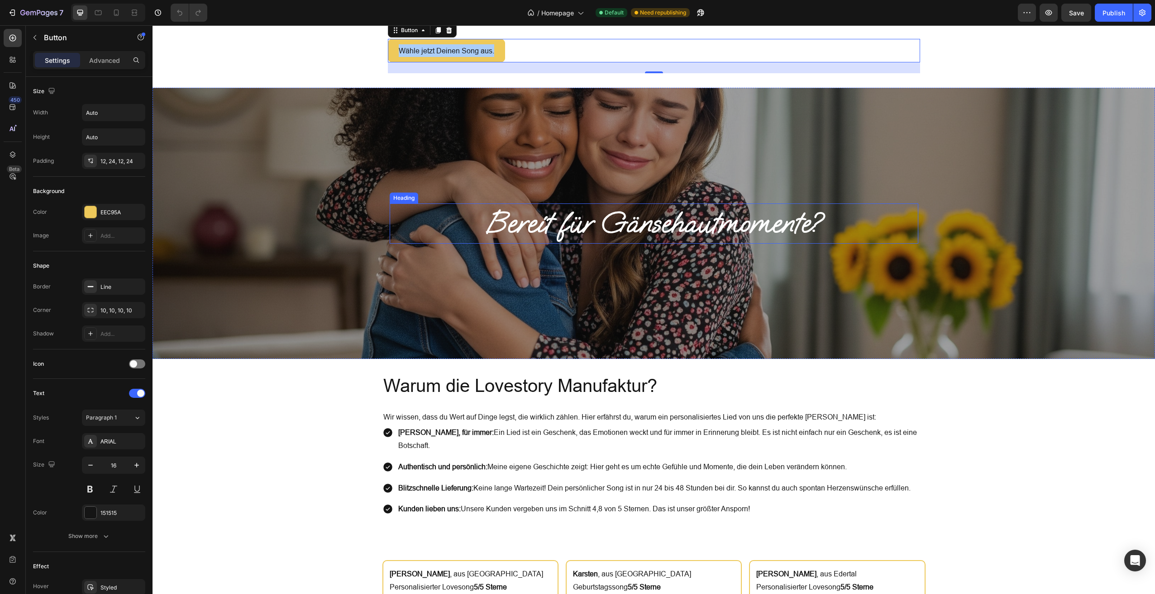
scroll to position [1455, 0]
click at [586, 223] on h2 "Bereit für Gänsehautmomente?" at bounding box center [654, 224] width 528 height 40
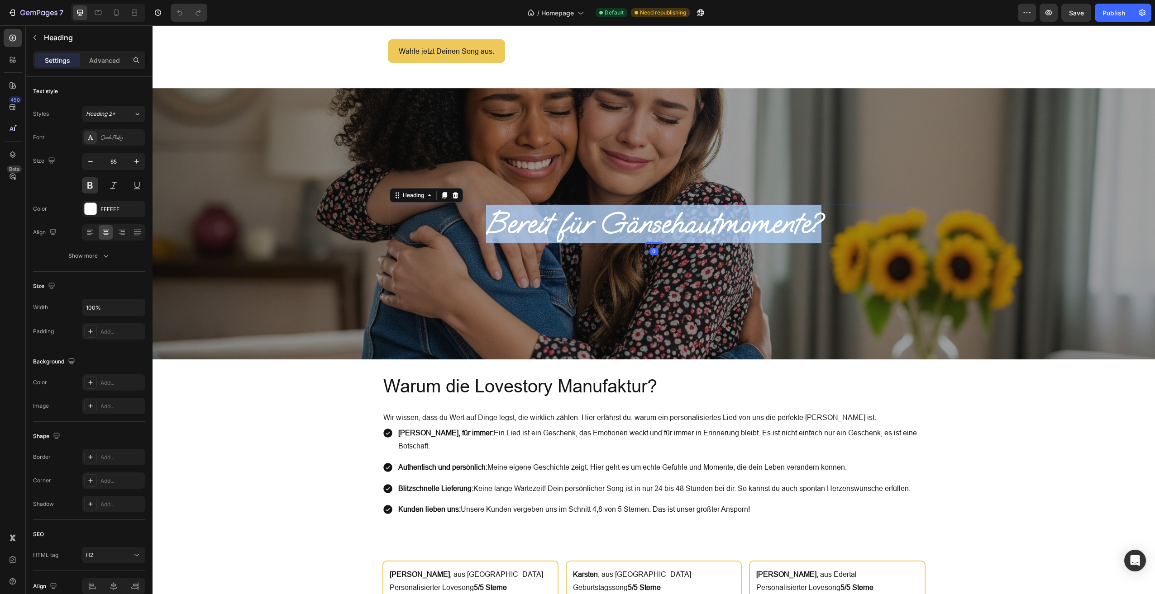
click at [586, 223] on p "Bereit für Gänsehautmomente?" at bounding box center [653, 224] width 527 height 38
click at [587, 223] on p "Bereit für Gänsehautmomente?" at bounding box center [653, 224] width 527 height 38
click at [508, 394] on h2 "Warum die Lovestory Manufaktur?" at bounding box center [653, 386] width 543 height 25
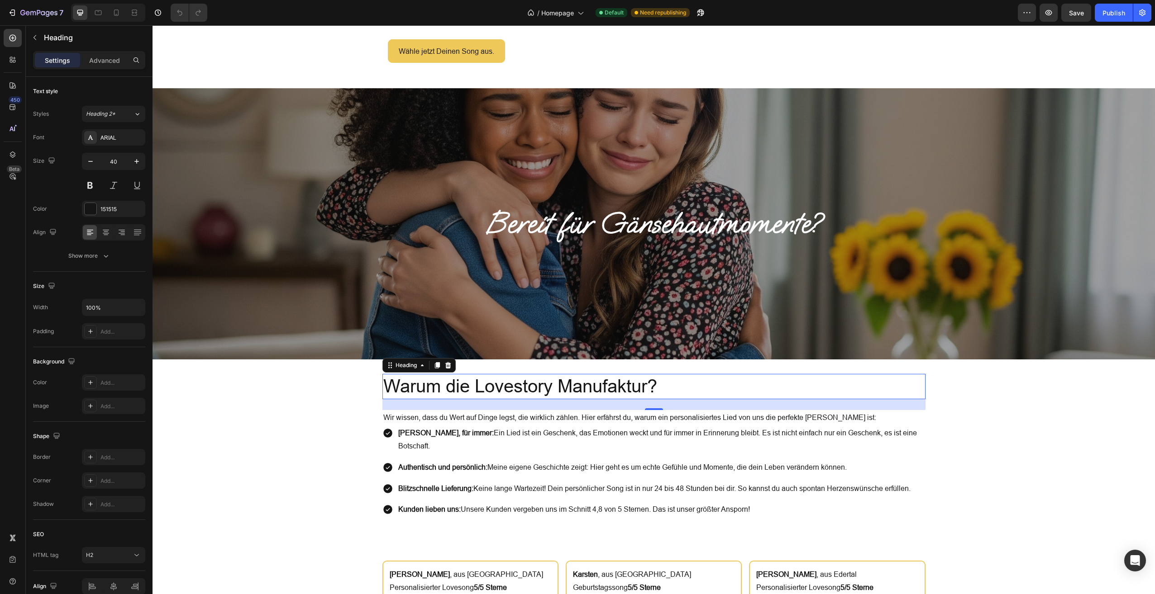
click at [508, 394] on h2 "Warum die Lovestory Manufaktur?" at bounding box center [653, 386] width 543 height 25
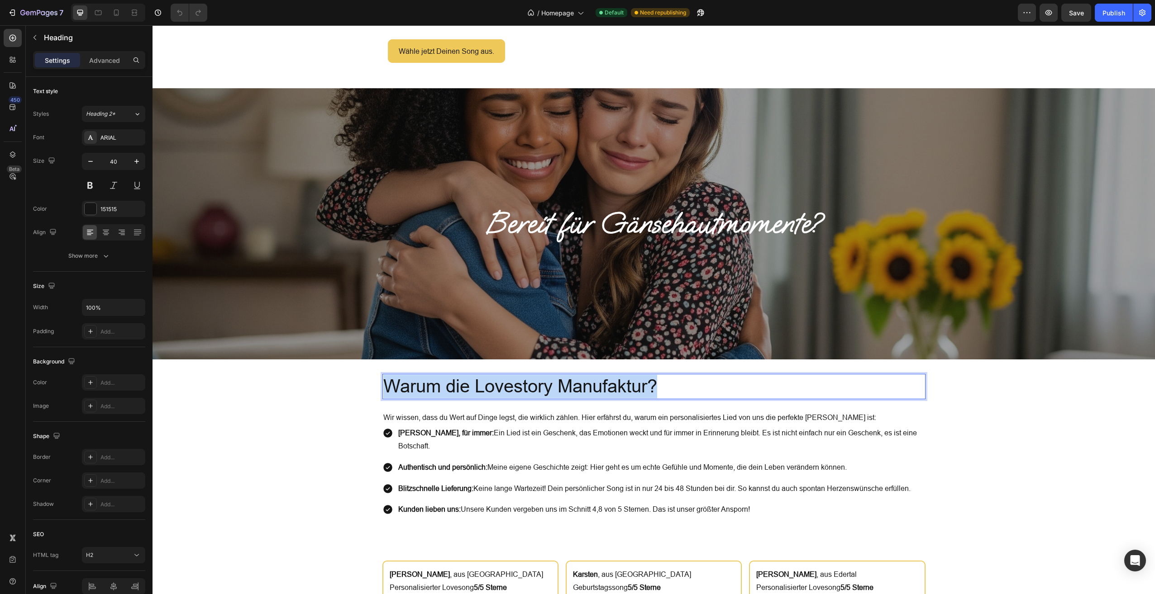
click at [508, 394] on p "Warum die Lovestory Manufaktur?" at bounding box center [653, 387] width 541 height 24
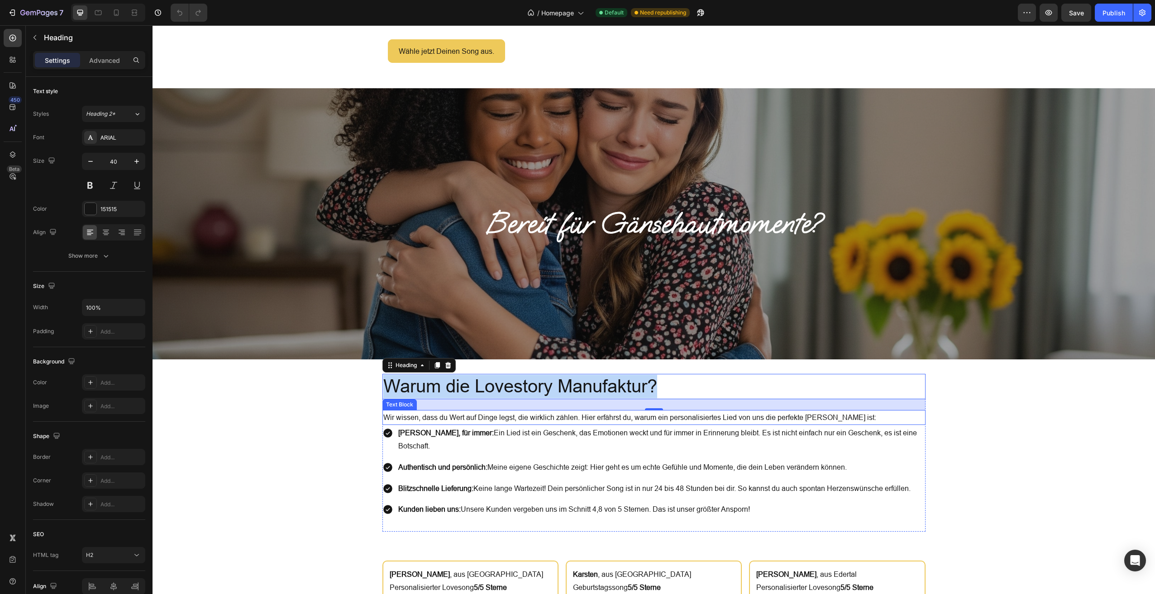
click at [435, 416] on p "Wir wissen, dass du Wert auf Dinge legst, die wirklich zählen. Hier erfährst du…" at bounding box center [653, 417] width 541 height 13
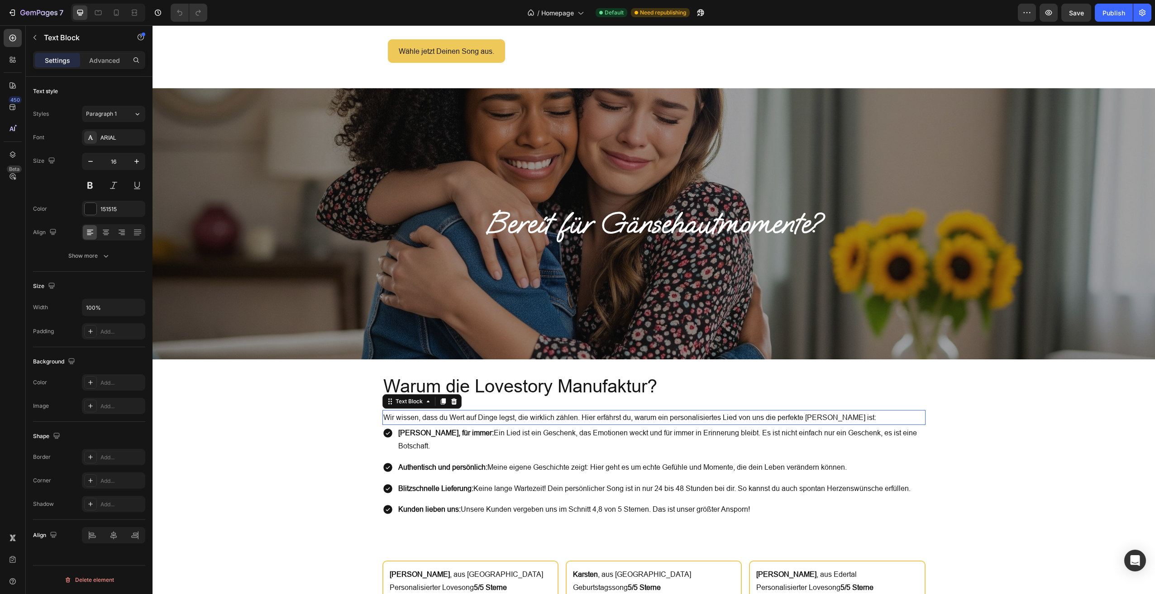
click at [435, 416] on p "Wir wissen, dass du Wert auf Dinge legst, die wirklich zählen. Hier erfährst du…" at bounding box center [653, 417] width 541 height 13
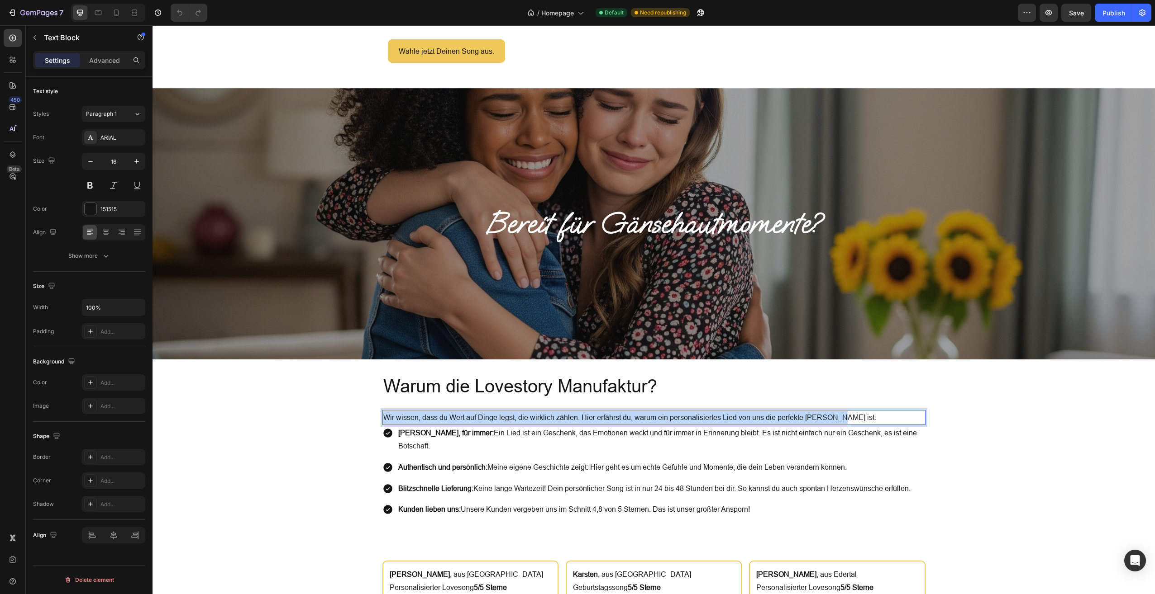
click at [435, 416] on p "Wir wissen, dass du Wert auf Dinge legst, die wirklich zählen. Hier erfährst du…" at bounding box center [653, 417] width 541 height 13
click at [476, 428] on p "Von Herzen, für immer: Ein Lied ist ein Geschenk, das Emotionen weckt und für i…" at bounding box center [661, 440] width 526 height 26
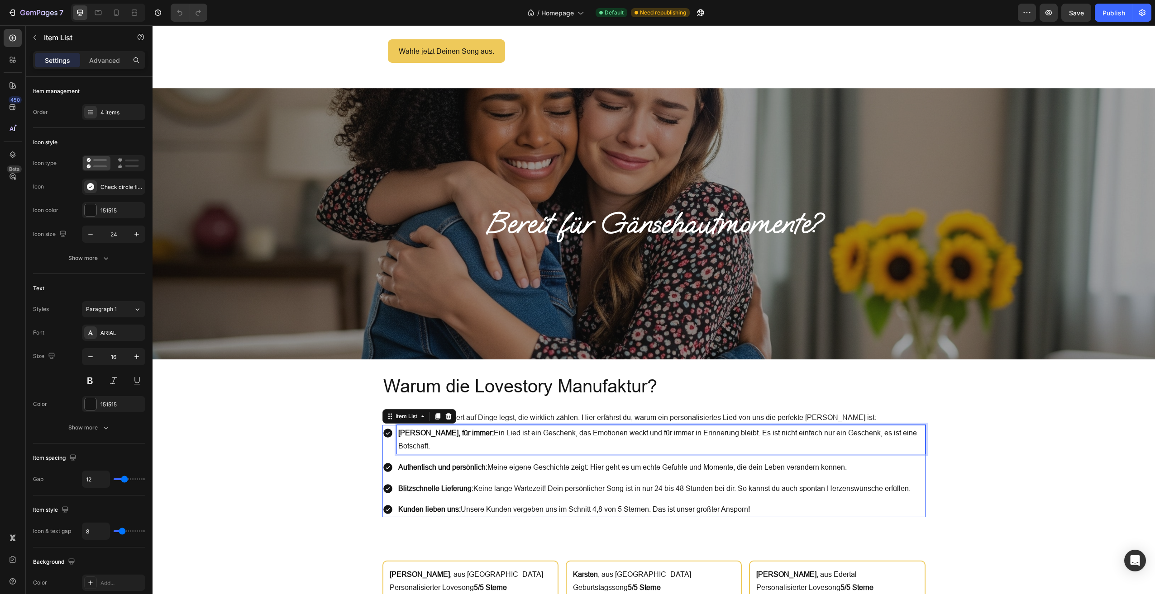
click at [476, 428] on p "Von Herzen, für immer: Ein Lied ist ein Geschenk, das Emotionen weckt und für i…" at bounding box center [661, 440] width 526 height 26
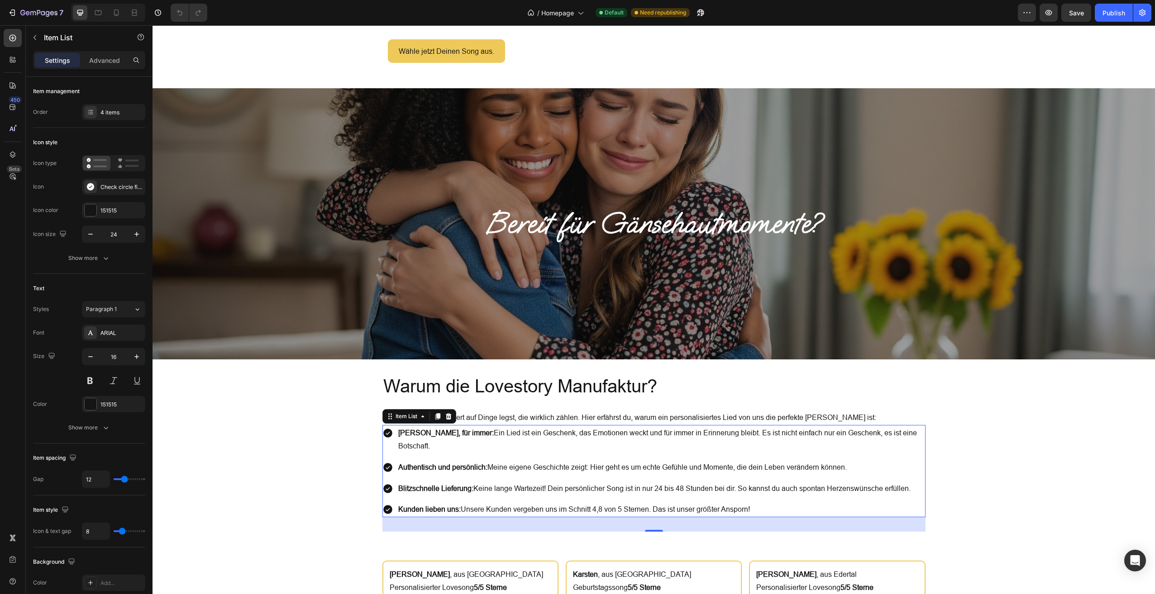
click at [474, 466] on strong "Authentisch und persönlich:" at bounding box center [442, 467] width 89 height 8
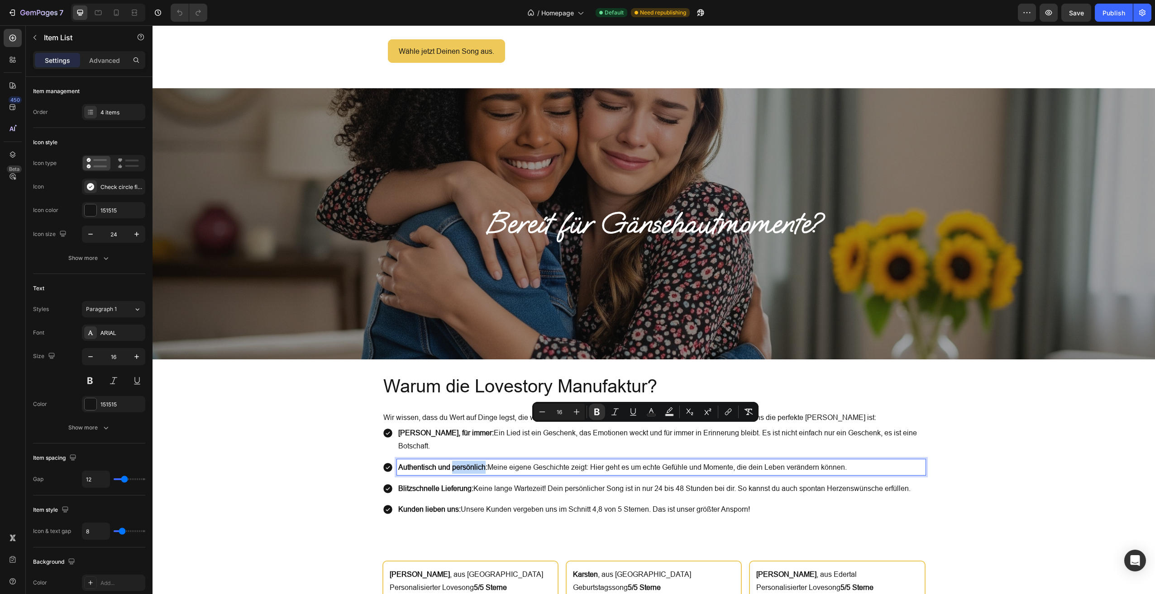
click at [474, 466] on strong "Authentisch und persönlich:" at bounding box center [442, 467] width 89 height 8
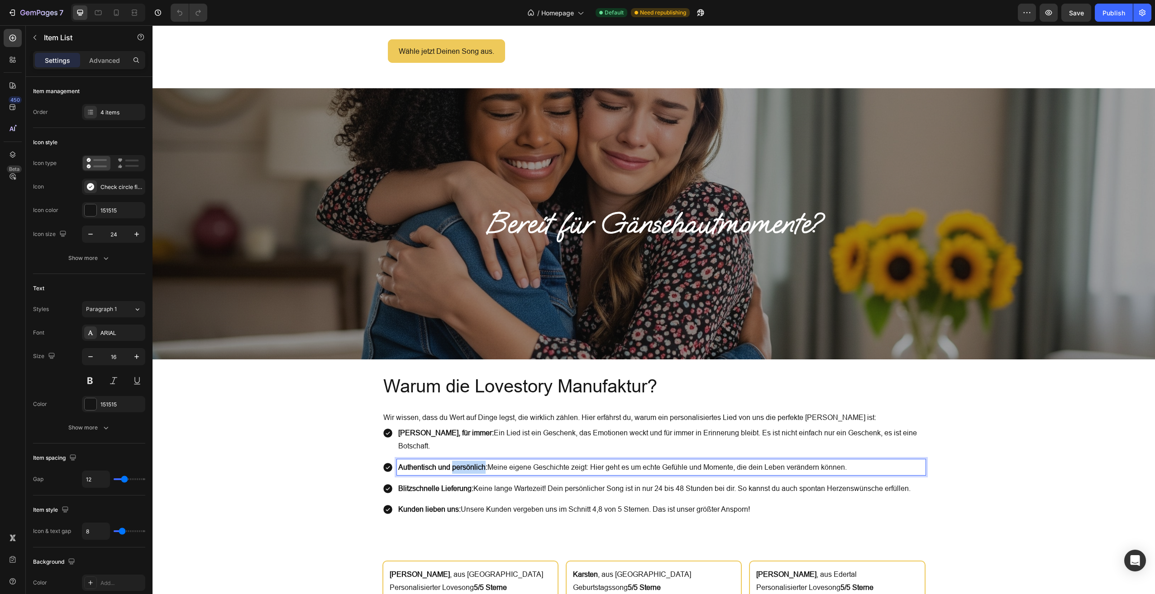
click at [474, 466] on strong "Authentisch und persönlich:" at bounding box center [442, 467] width 89 height 8
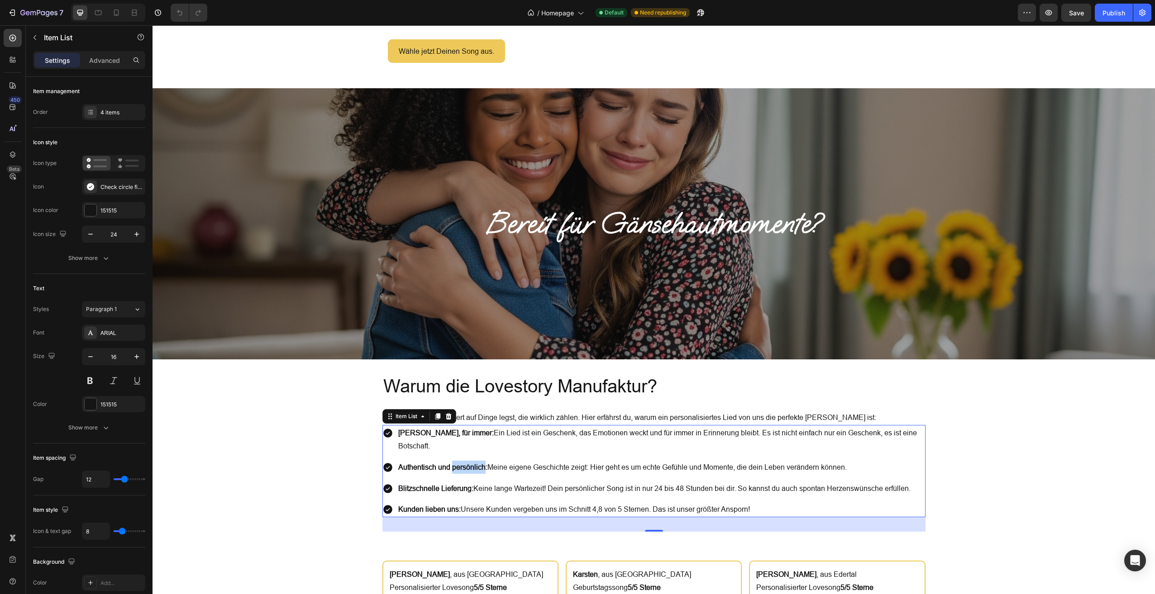
click at [416, 485] on strong "Blitzschnelle Lieferung:" at bounding box center [435, 489] width 75 height 8
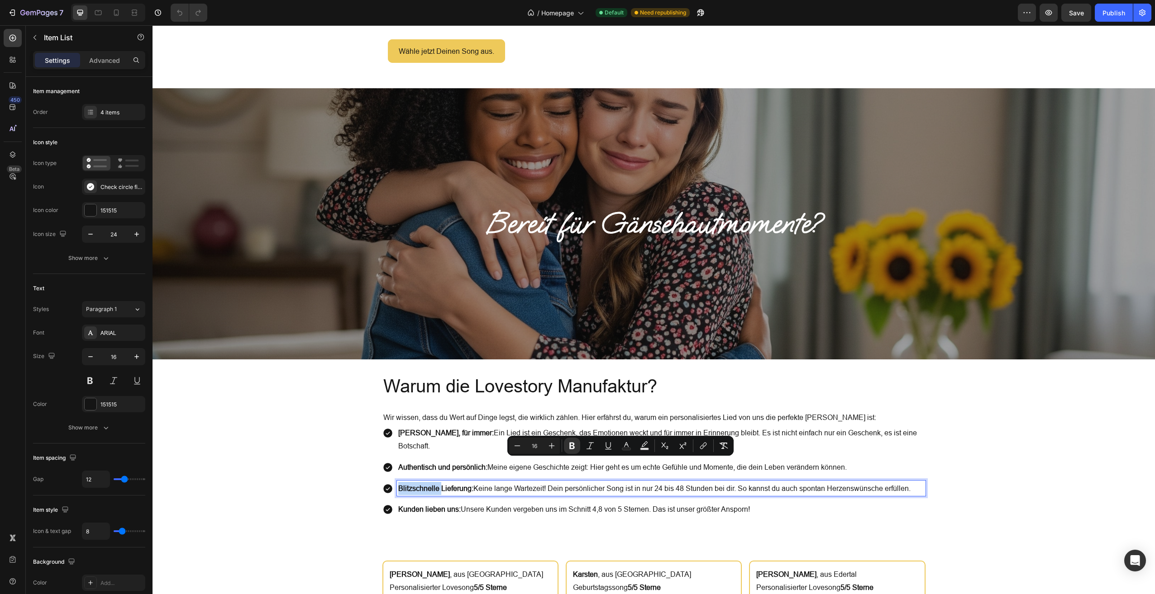
click at [416, 485] on strong "Blitzschnelle Lieferung:" at bounding box center [435, 489] width 75 height 8
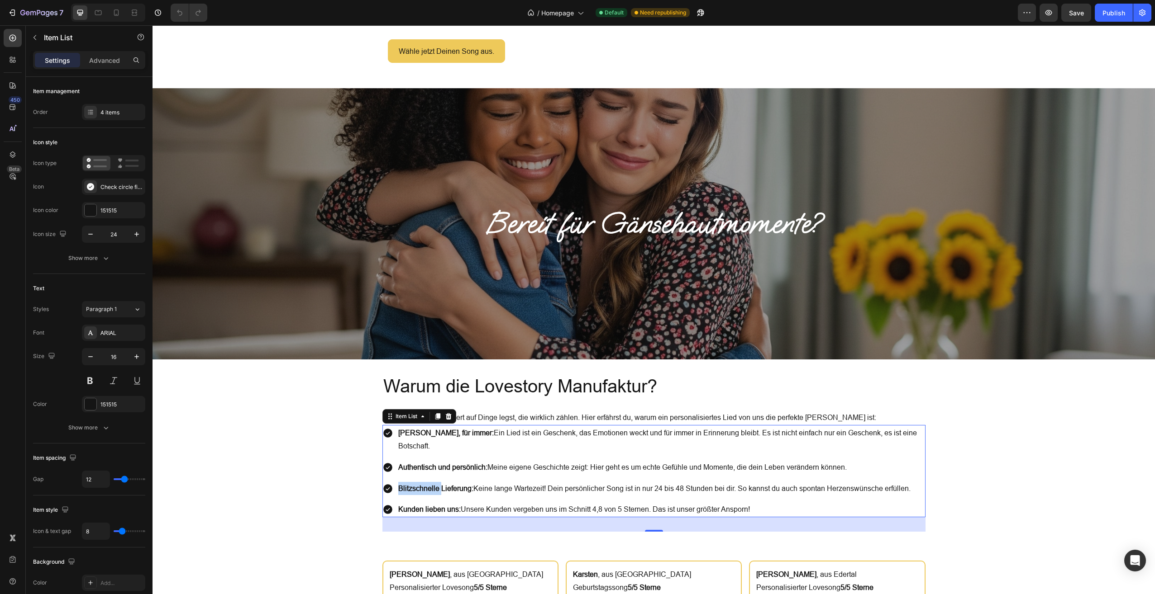
click at [424, 505] on strong "Kunden lieben uns:" at bounding box center [429, 509] width 62 height 8
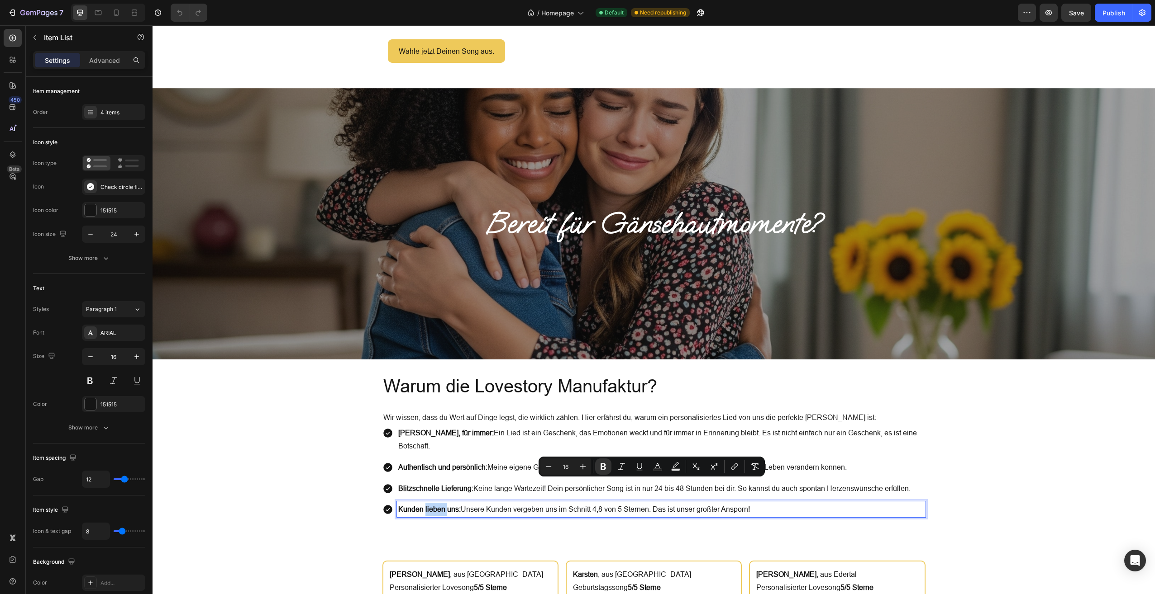
click at [424, 505] on strong "Kunden lieben uns:" at bounding box center [429, 509] width 62 height 8
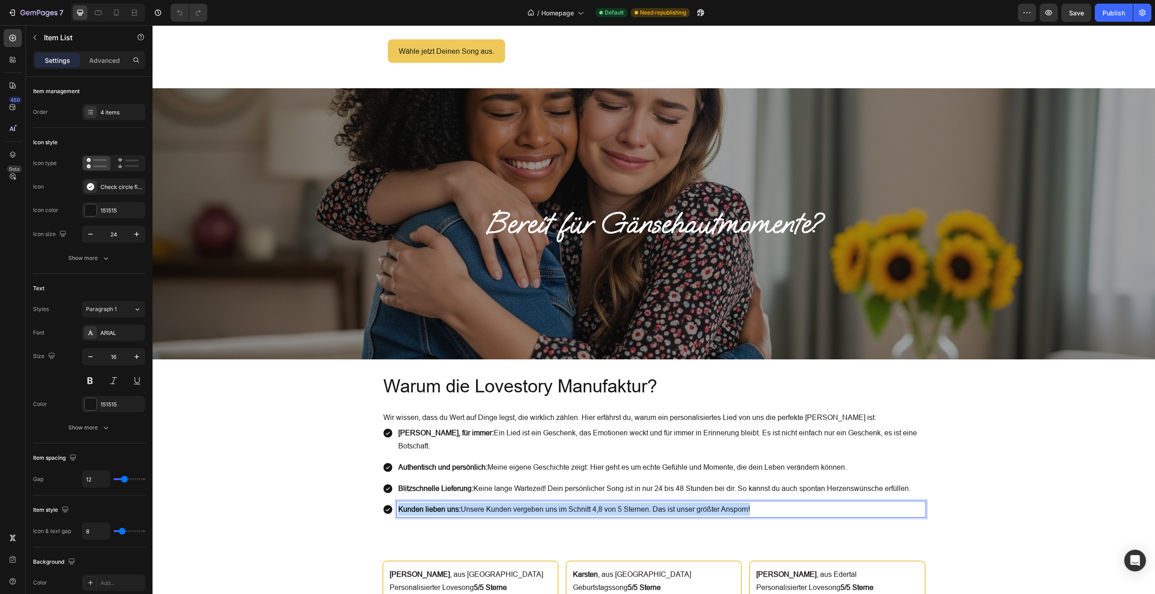
click at [424, 505] on strong "Kunden lieben uns:" at bounding box center [429, 509] width 62 height 8
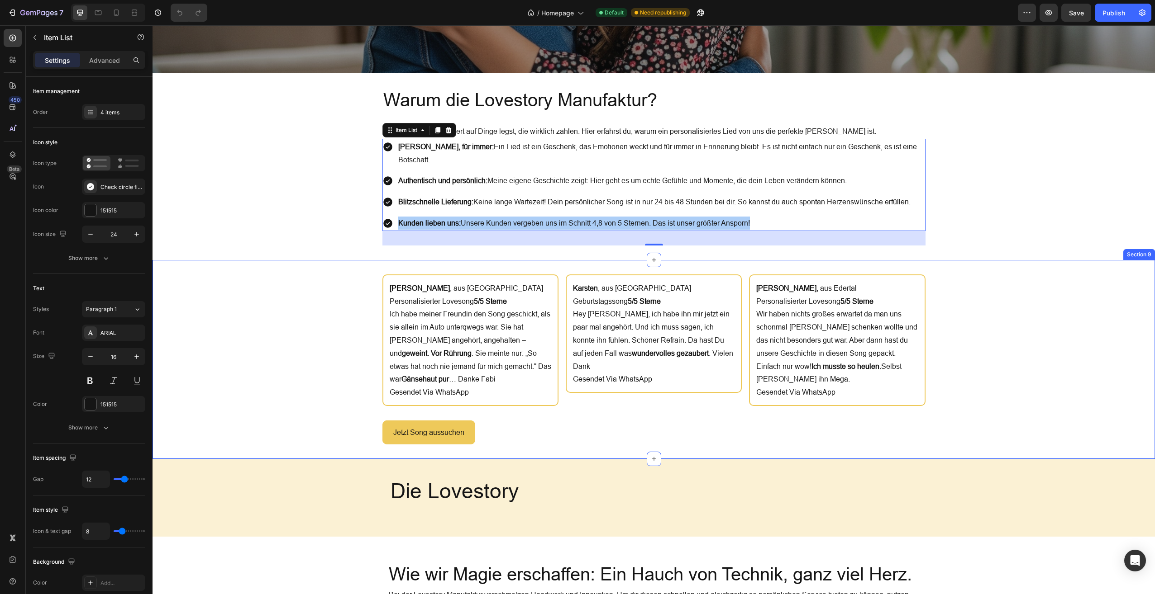
scroll to position [1746, 0]
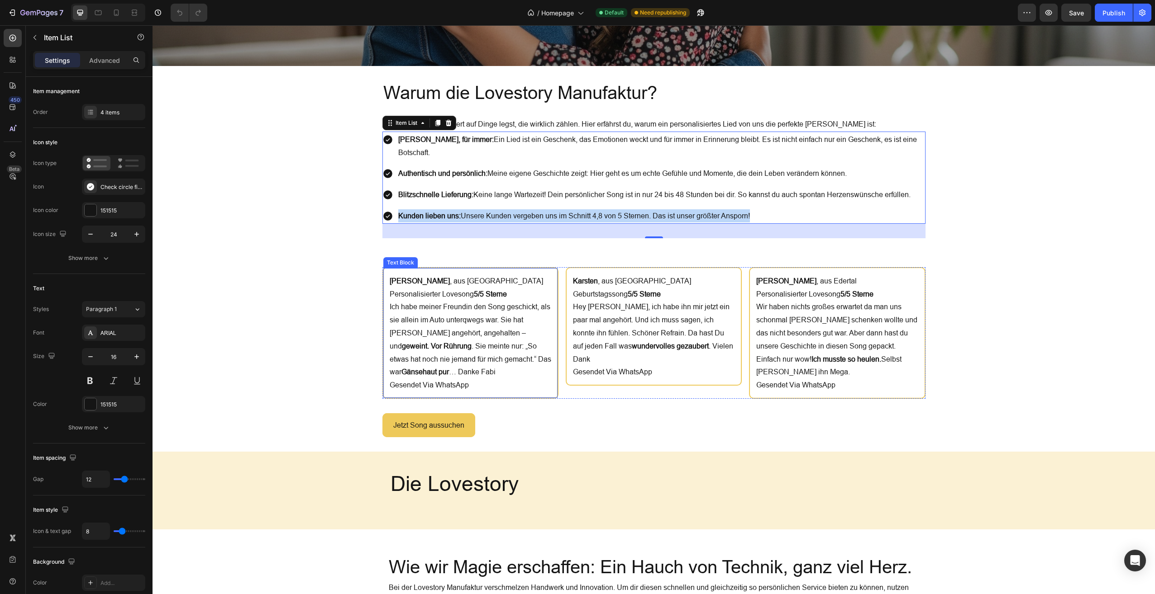
click at [482, 380] on p "Mike , aus Augsburg Personalisierter Lovesong 5/5 Sterne Ich habe meiner Freund…" at bounding box center [471, 333] width 162 height 117
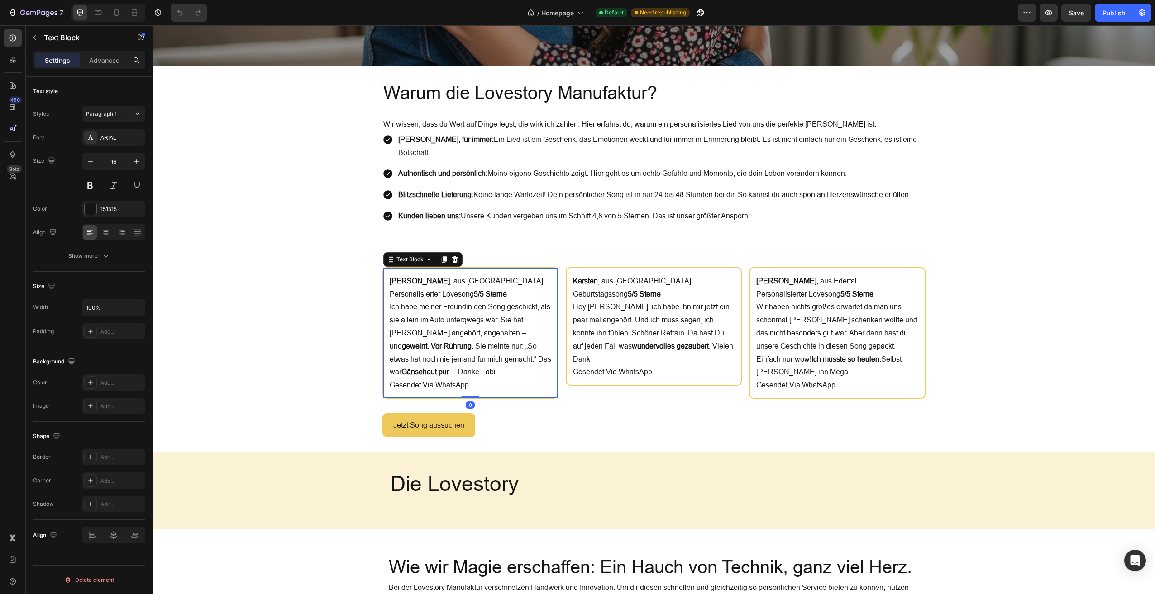
click at [470, 383] on p "Mike , aus Augsburg Personalisierter Lovesong 5/5 Sterne Ich habe meiner Freund…" at bounding box center [471, 333] width 162 height 117
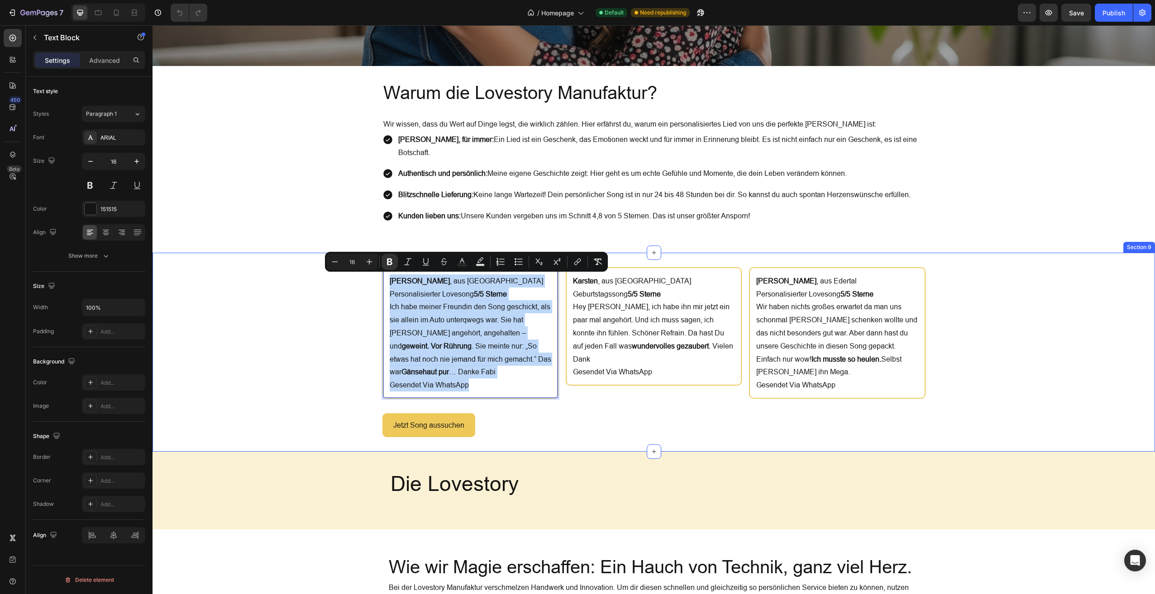
drag, startPoint x: 470, startPoint y: 383, endPoint x: 375, endPoint y: 275, distance: 143.9
click at [375, 275] on div "Mike , aus Augsburg Personalisierter Lovesong 5/5 Sterne Ich habe meiner Freund…" at bounding box center [653, 352] width 991 height 170
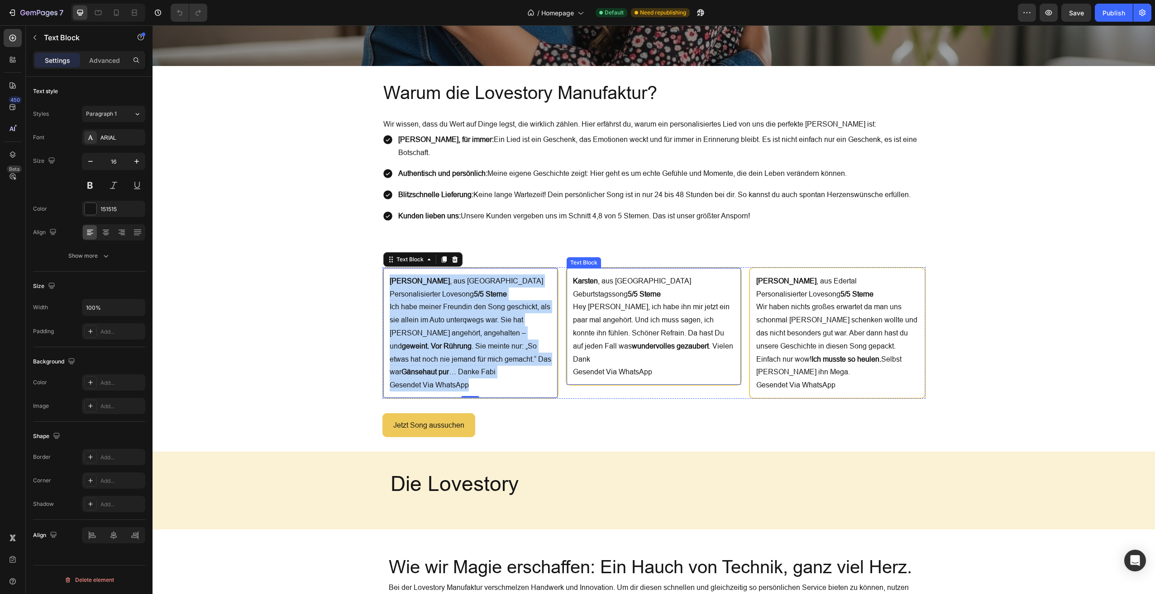
click at [659, 359] on p "Karsten , aus Eggersdorf Geburtstagssong 5/5 Sterne Hey Fabian, ich habe ihn mi…" at bounding box center [654, 327] width 162 height 104
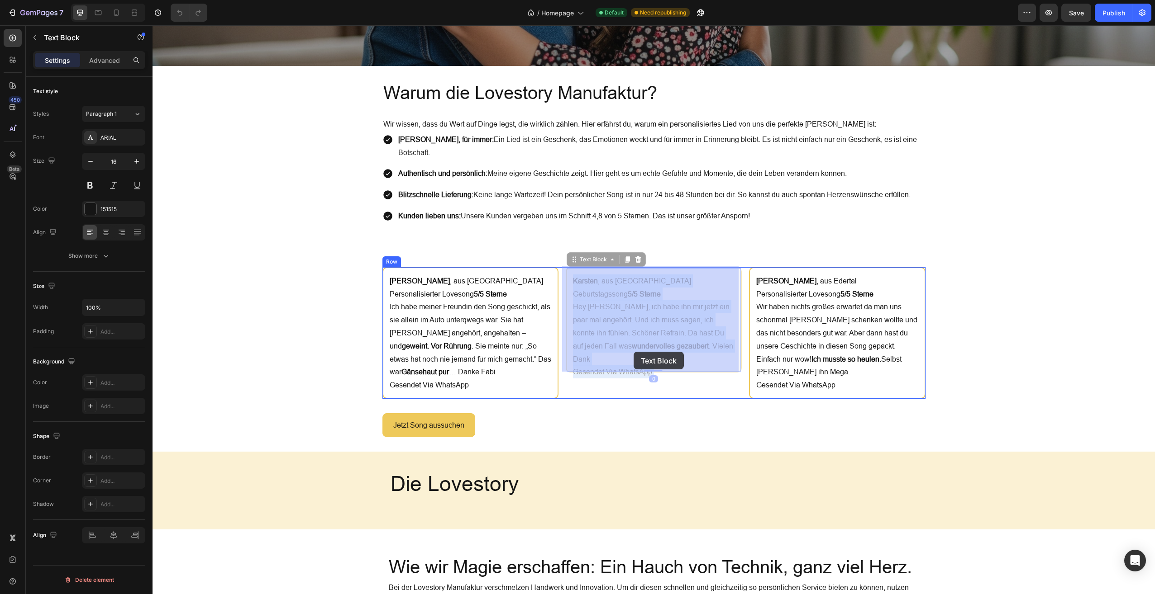
drag, startPoint x: 659, startPoint y: 358, endPoint x: 634, endPoint y: 352, distance: 25.7
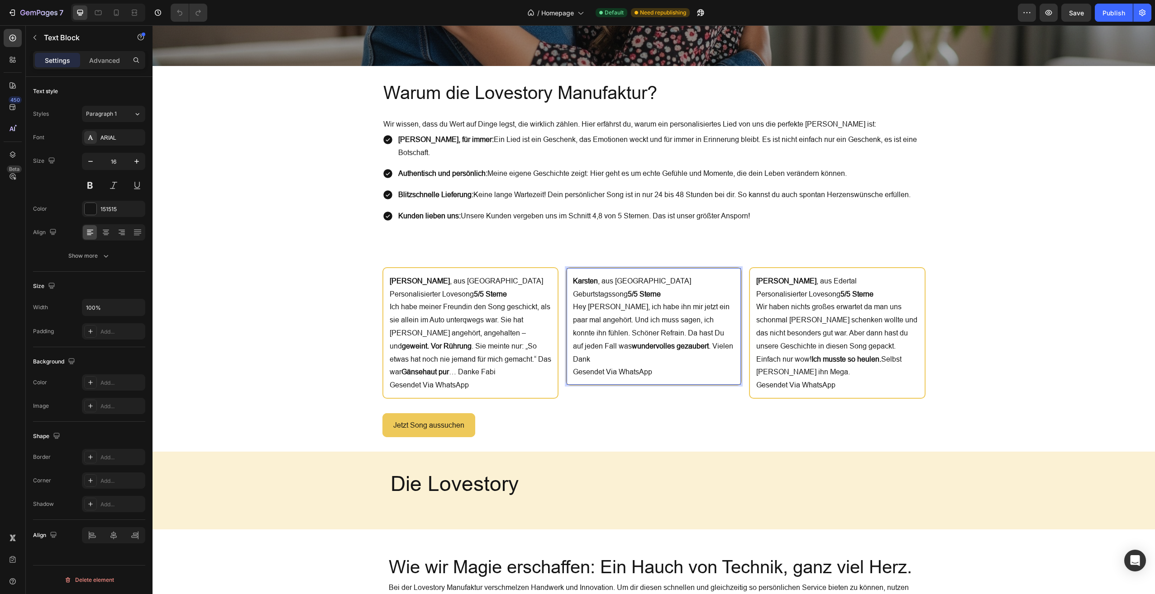
click at [649, 357] on p "Karsten , aus Eggersdorf Geburtstagssong 5/5 Sterne Hey Fabian, ich habe ihn mi…" at bounding box center [654, 327] width 162 height 104
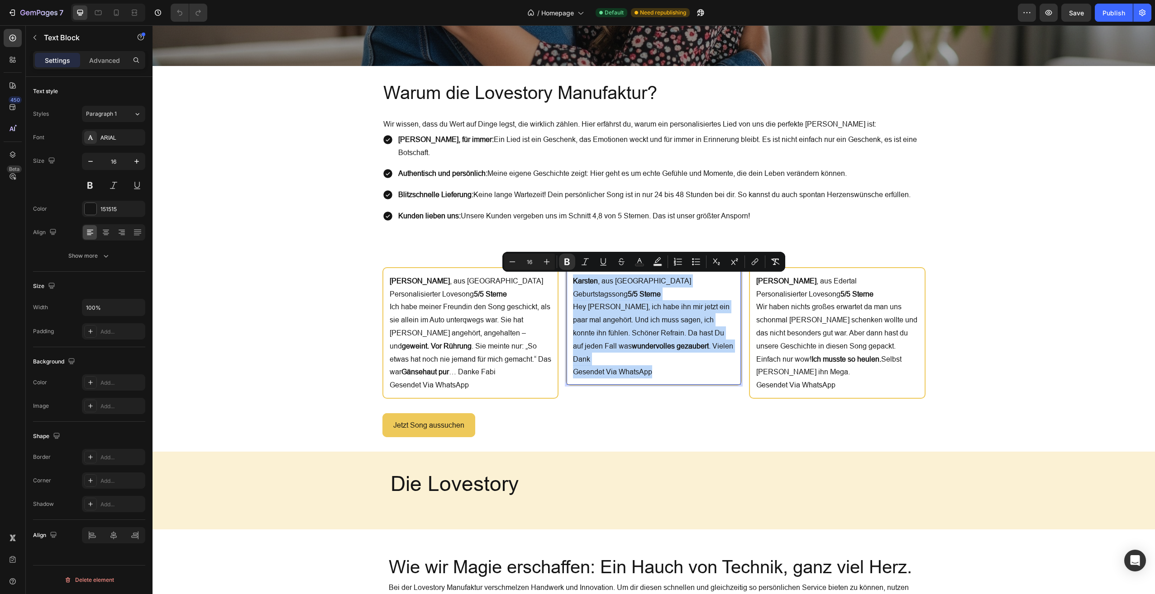
drag, startPoint x: 649, startPoint y: 357, endPoint x: 569, endPoint y: 278, distance: 112.6
click at [573, 278] on p "Karsten , aus Eggersdorf Geburtstagssong 5/5 Sterne Hey Fabian, ich habe ihn mi…" at bounding box center [654, 327] width 162 height 104
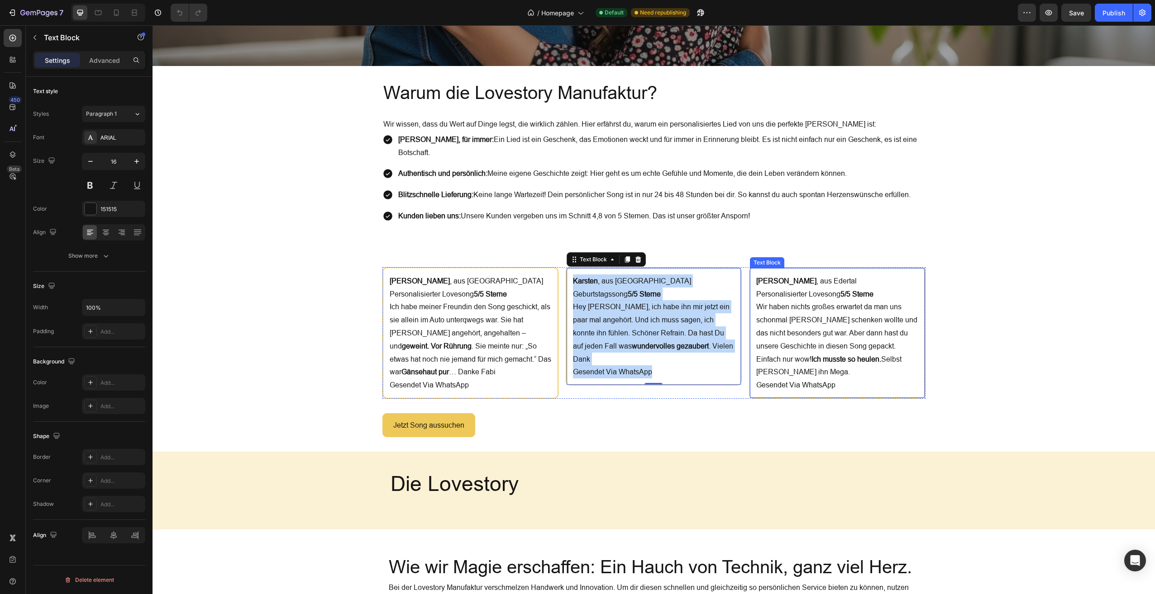
click at [825, 383] on p "Sandra , aus Edertal Personalisierter Lovesong 5/5 Sterne Wir haben nichts groß…" at bounding box center [837, 333] width 162 height 117
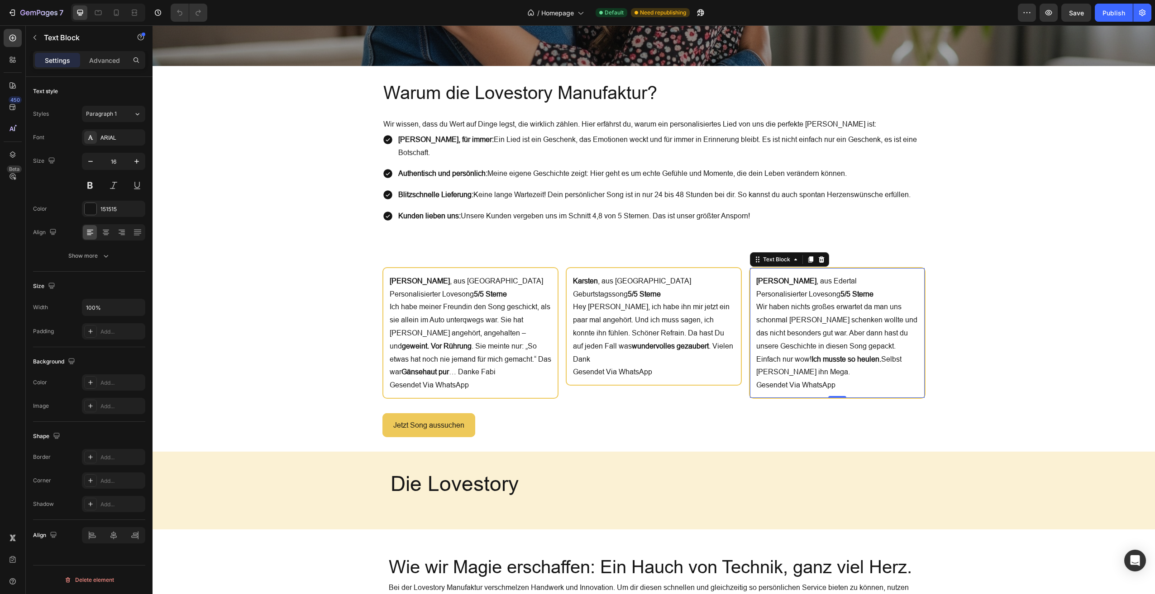
click at [825, 383] on p "Sandra , aus Edertal Personalisierter Lovesong 5/5 Sterne Wir haben nichts groß…" at bounding box center [837, 333] width 162 height 117
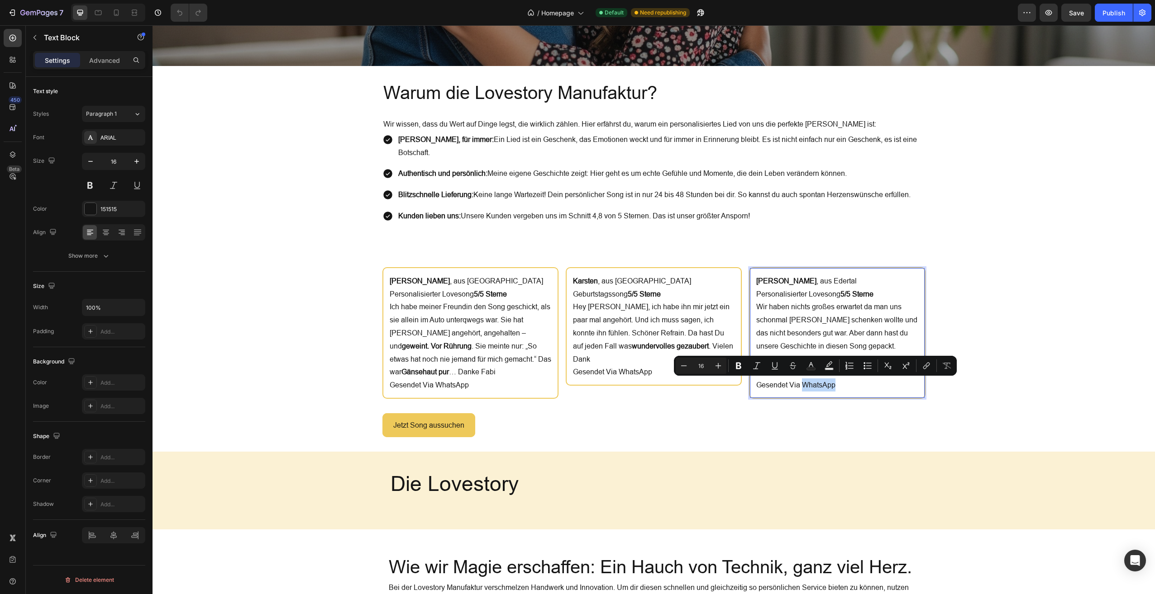
click at [832, 382] on p "Sandra , aus Edertal Personalisierter Lovesong 5/5 Sterne Wir haben nichts groß…" at bounding box center [837, 333] width 162 height 117
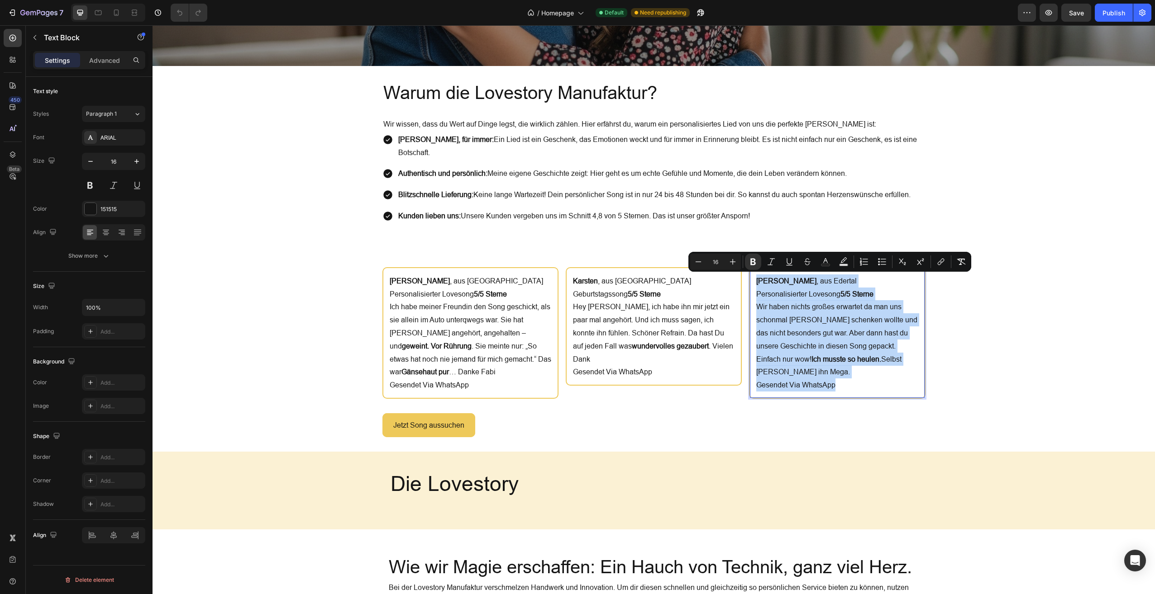
drag, startPoint x: 832, startPoint y: 382, endPoint x: 749, endPoint y: 281, distance: 130.2
click at [749, 281] on div "Sandra , aus Edertal Personalisierter Lovesong 5/5 Sterne Wir haben nichts groß…" at bounding box center [837, 333] width 176 height 132
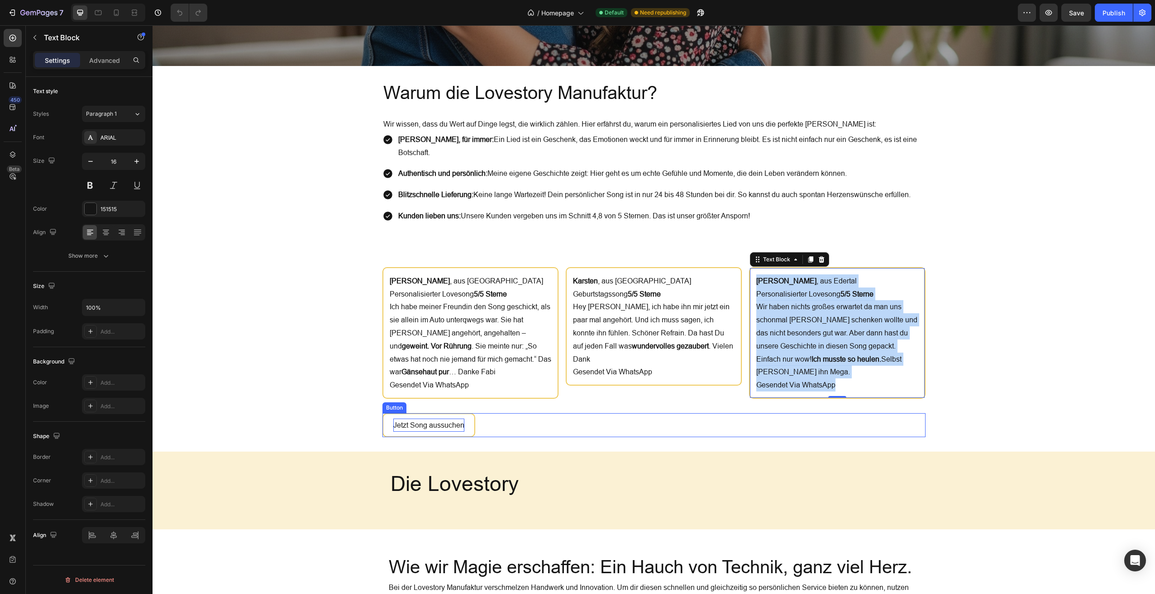
click at [433, 419] on p "Jetzt Song aussuchen" at bounding box center [428, 425] width 71 height 13
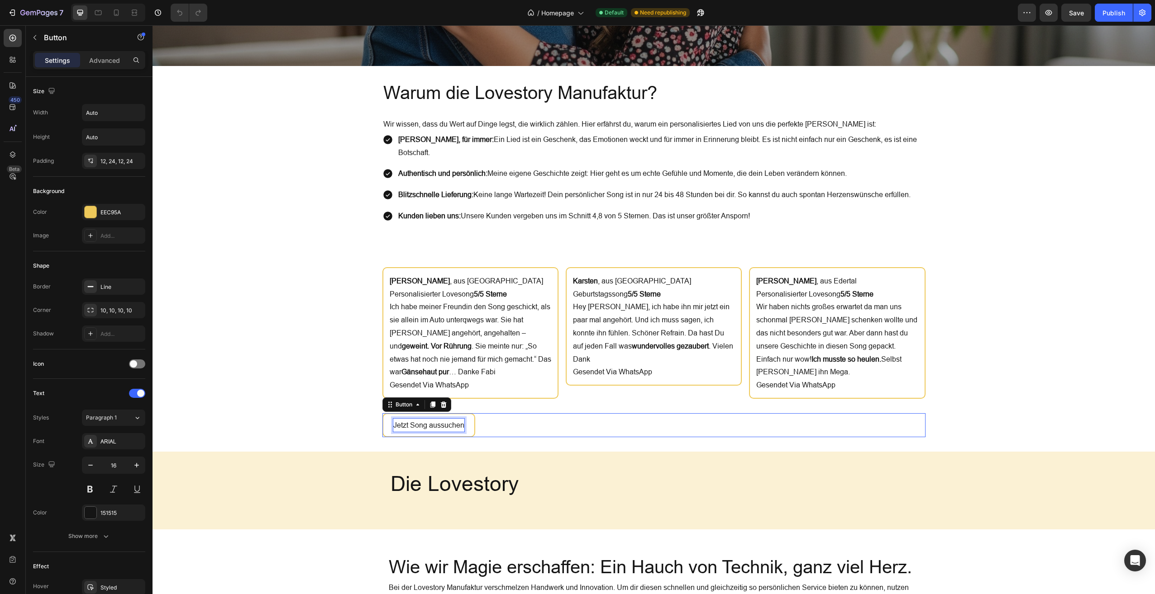
click at [433, 419] on p "Jetzt Song aussuchen" at bounding box center [428, 425] width 71 height 13
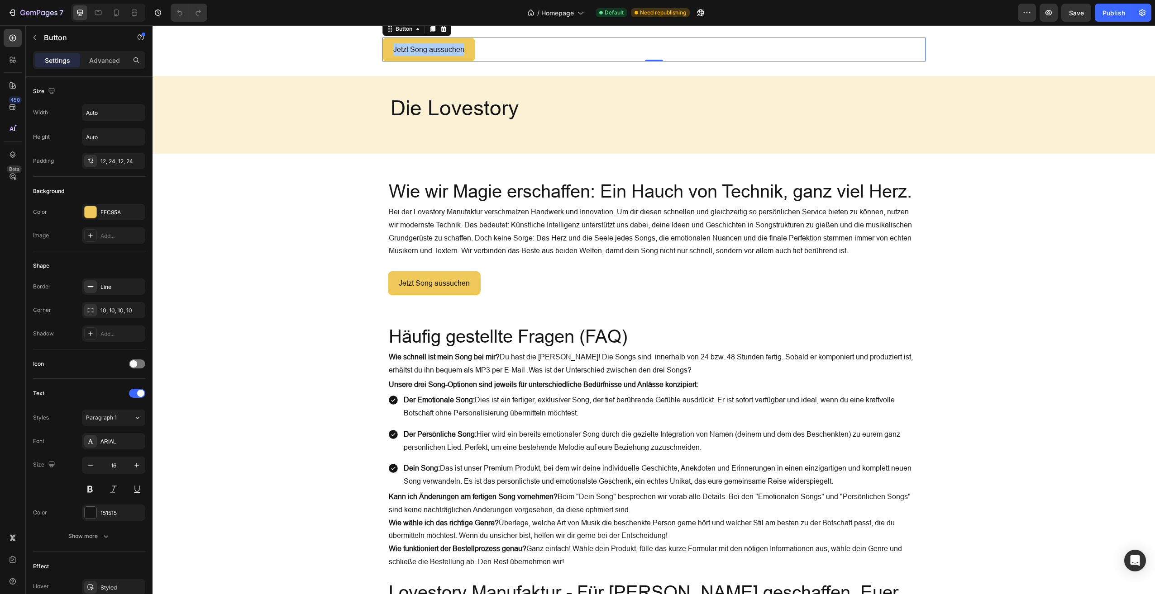
scroll to position [2121, 0]
click at [472, 195] on h2 "Wie wir Magie erschaffen: Ein Hauch von Technik, ganz viel Herz." at bounding box center [654, 191] width 532 height 25
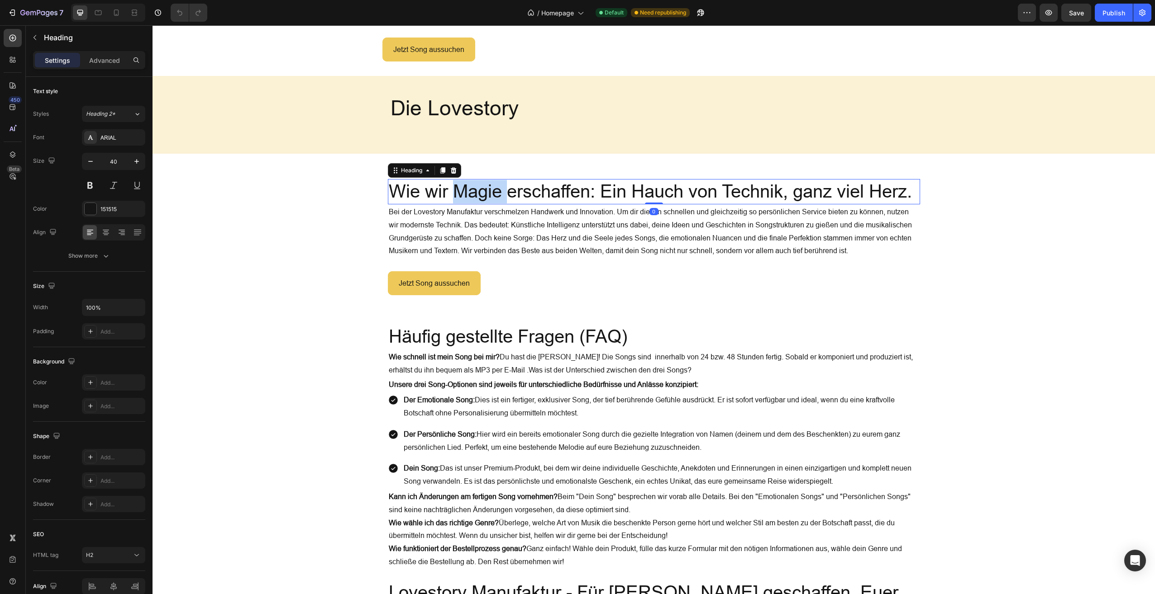
click at [472, 195] on h2 "Wie wir Magie erschaffen: Ein Hauch von Technik, ganz viel Herz." at bounding box center [654, 191] width 532 height 25
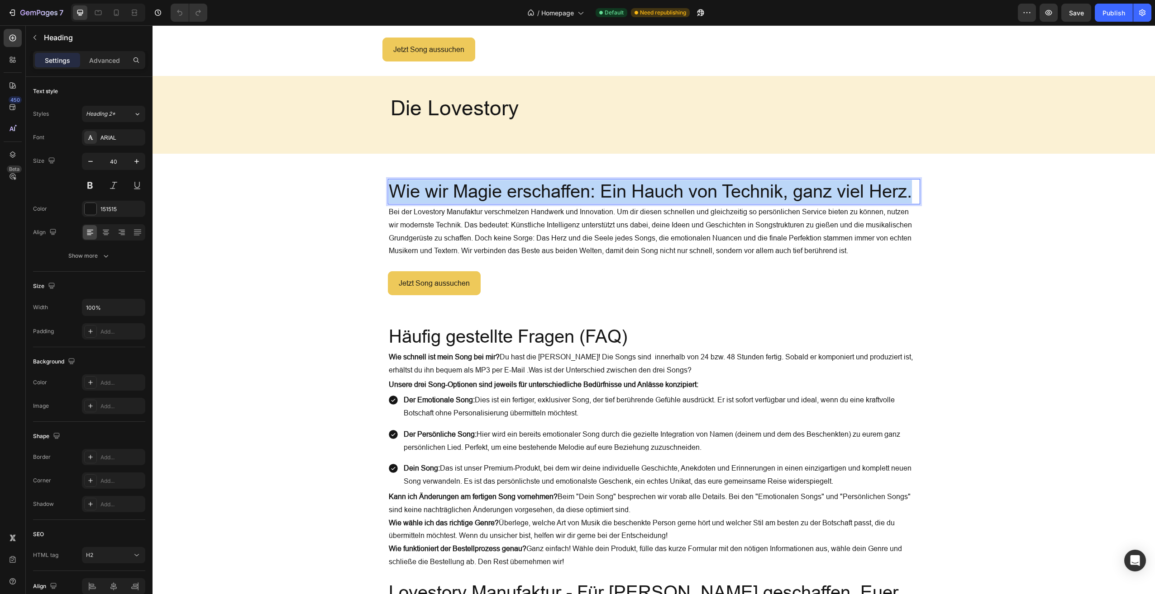
click at [472, 195] on p "Wie wir Magie erschaffen: Ein Hauch von Technik, ganz viel Herz." at bounding box center [654, 192] width 530 height 24
click at [482, 230] on p "Bei der Lovestory Manufaktur verschmelzen Handwerk und Innovation. Um dir diese…" at bounding box center [654, 236] width 530 height 65
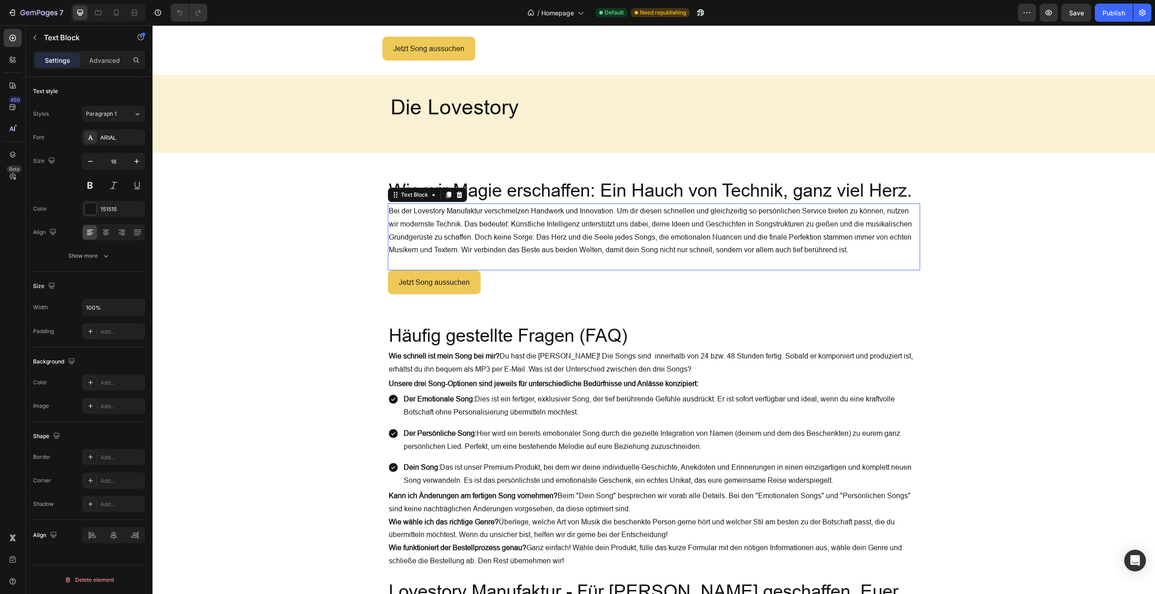
scroll to position [2123, 0]
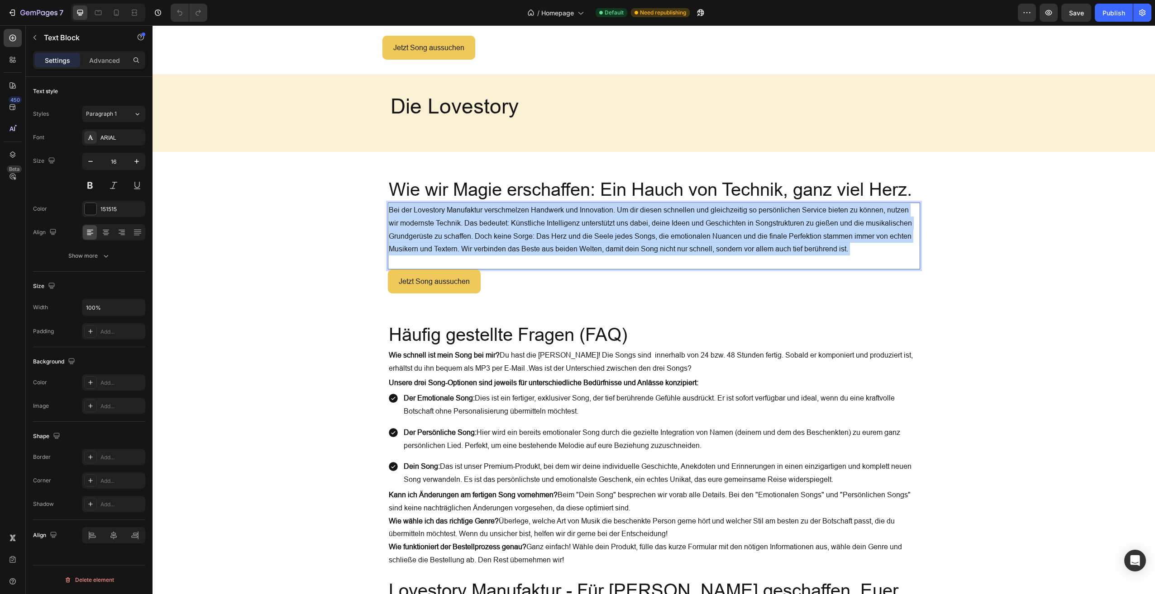
click at [482, 230] on p "Bei der Lovestory Manufaktur verschmelzen Handwerk und Innovation. Um dir diese…" at bounding box center [654, 236] width 530 height 65
click at [418, 286] on p "Jetzt Song aussuchen" at bounding box center [434, 281] width 71 height 13
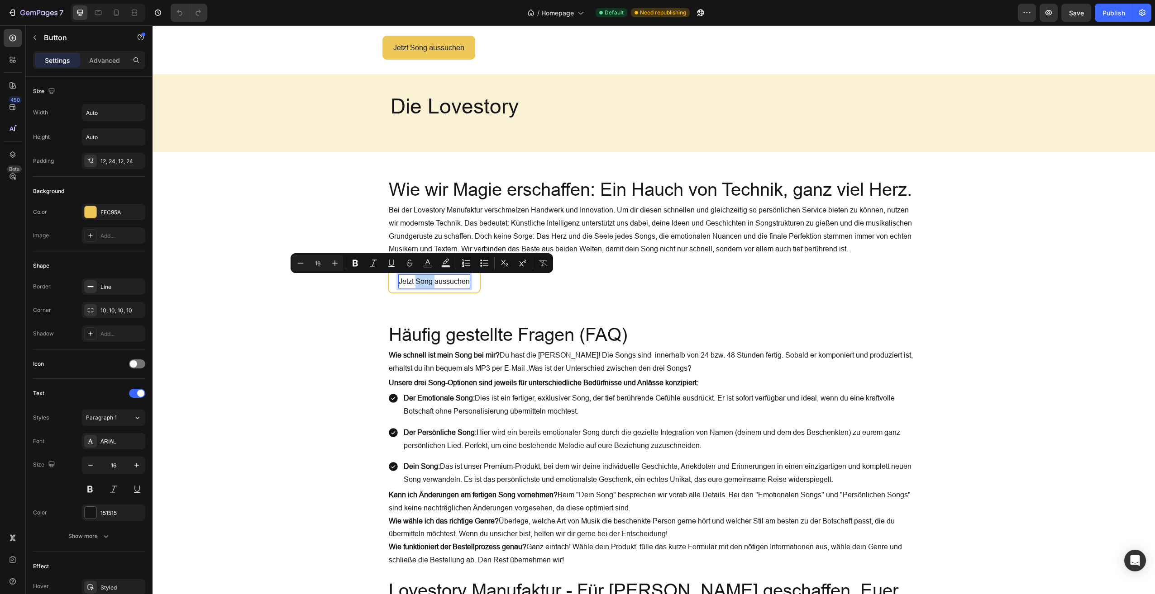
click at [418, 286] on p "Jetzt Song aussuchen" at bounding box center [434, 281] width 71 height 13
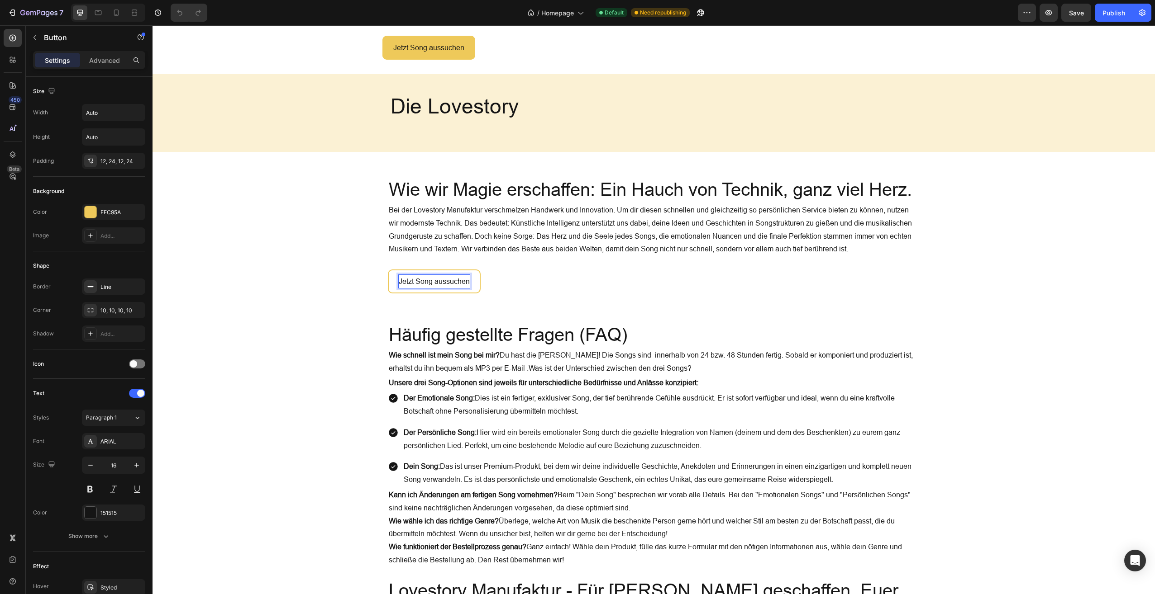
click at [421, 283] on p "Jetzt Song aussuchen" at bounding box center [434, 281] width 71 height 13
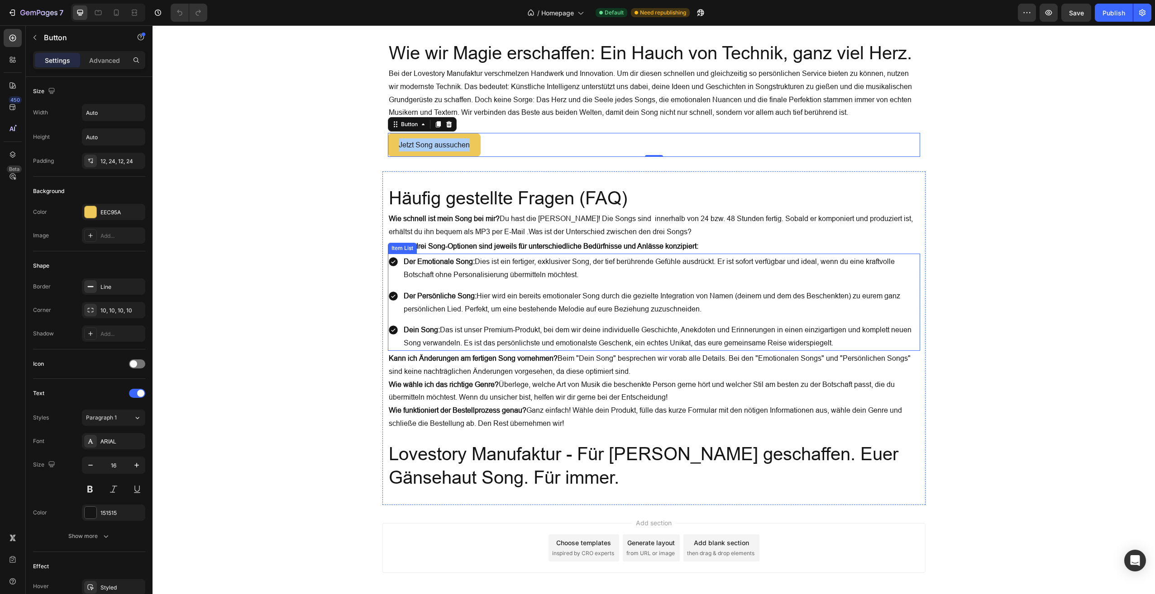
scroll to position [2299, 0]
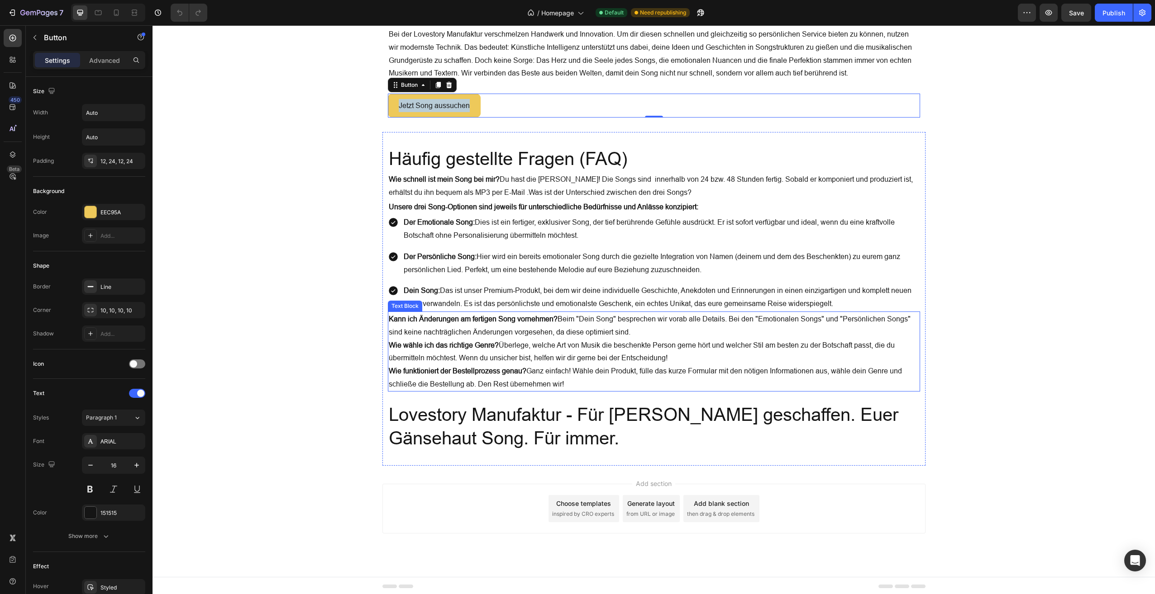
click at [583, 385] on p "Wie funktioniert der Bestellprozess genau? Ganz einfach! Wähle dein Produkt, fü…" at bounding box center [654, 378] width 530 height 26
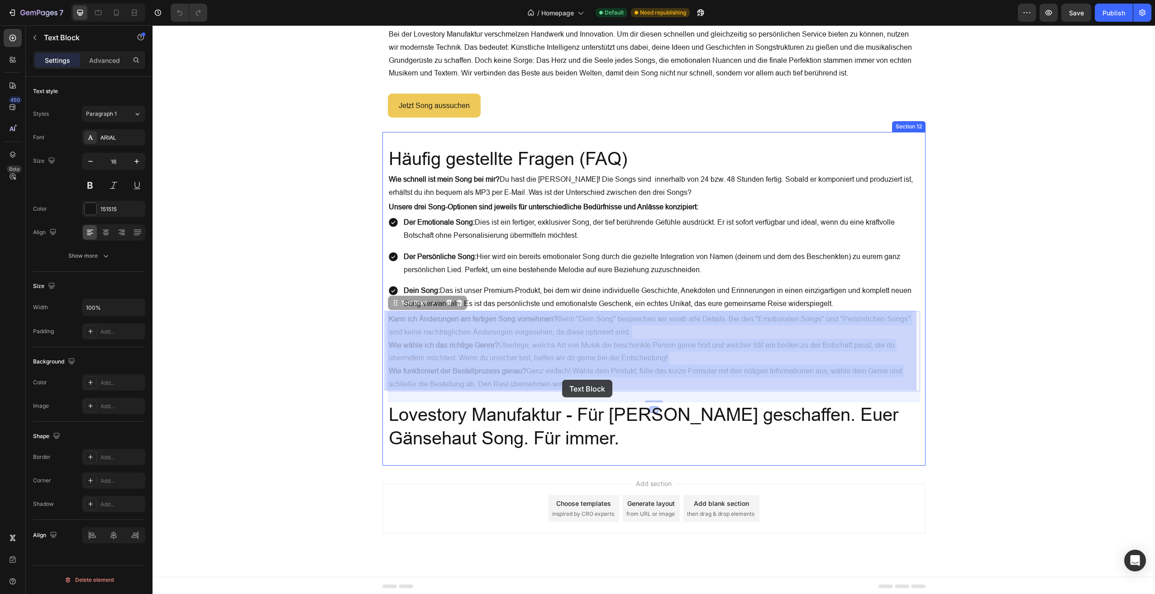
drag, startPoint x: 583, startPoint y: 385, endPoint x: 562, endPoint y: 380, distance: 21.3
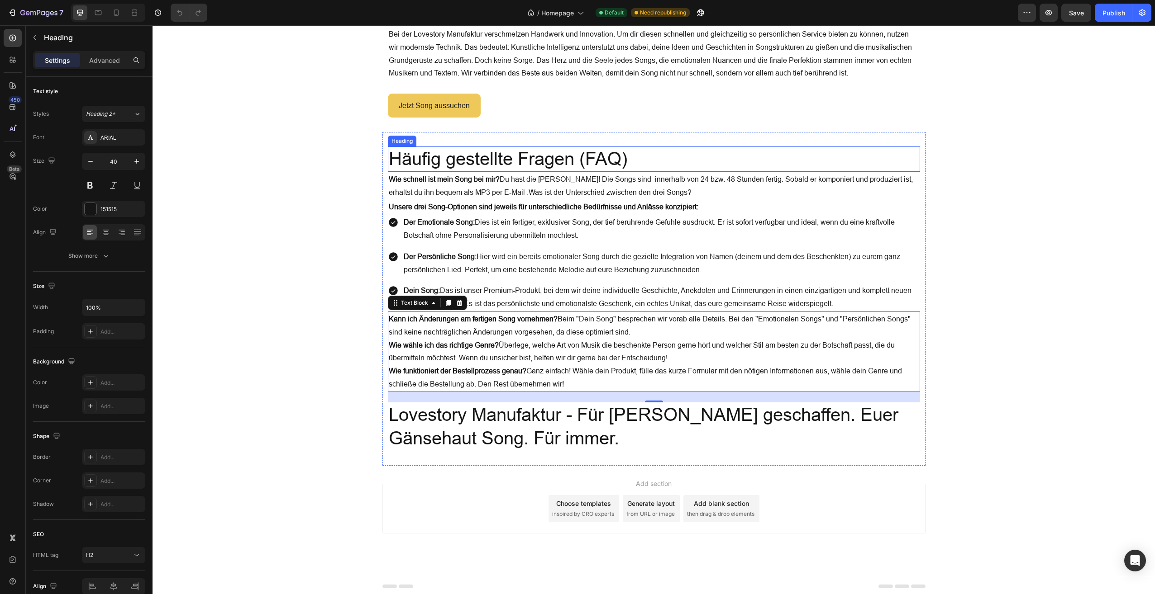
click at [492, 158] on h2 "Häufig gestellte Fragen (FAQ)" at bounding box center [654, 159] width 532 height 25
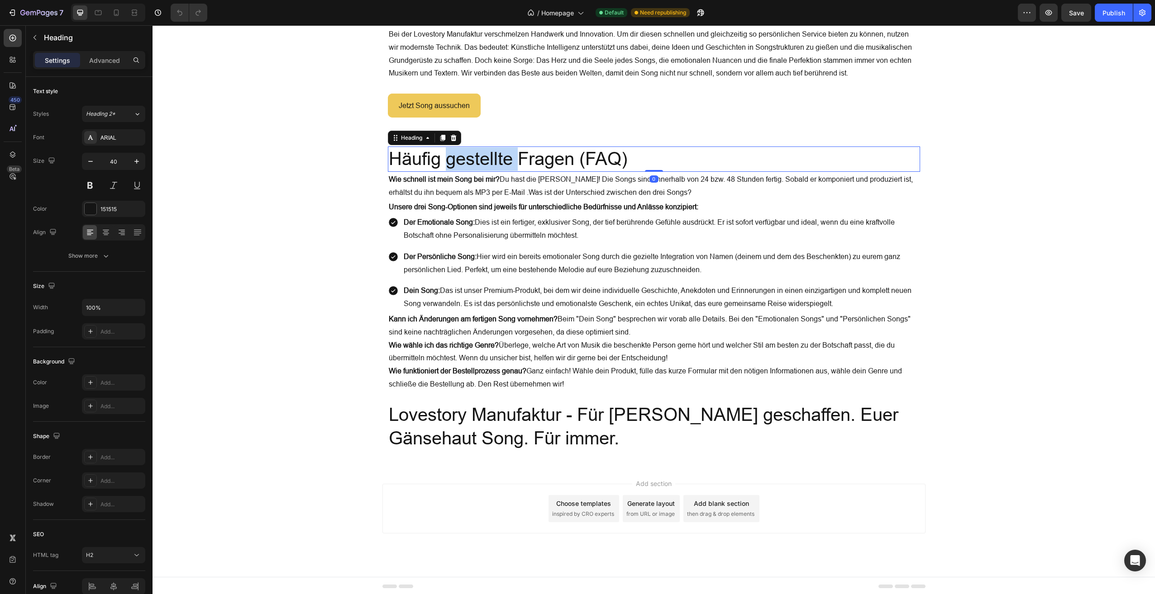
click at [492, 158] on h2 "Häufig gestellte Fragen (FAQ)" at bounding box center [654, 159] width 532 height 25
click at [492, 158] on p "Häufig gestellte Fragen (FAQ)" at bounding box center [654, 159] width 530 height 24
click at [467, 180] on strong "Wie schnell ist mein Song bei mir?" at bounding box center [444, 179] width 111 height 8
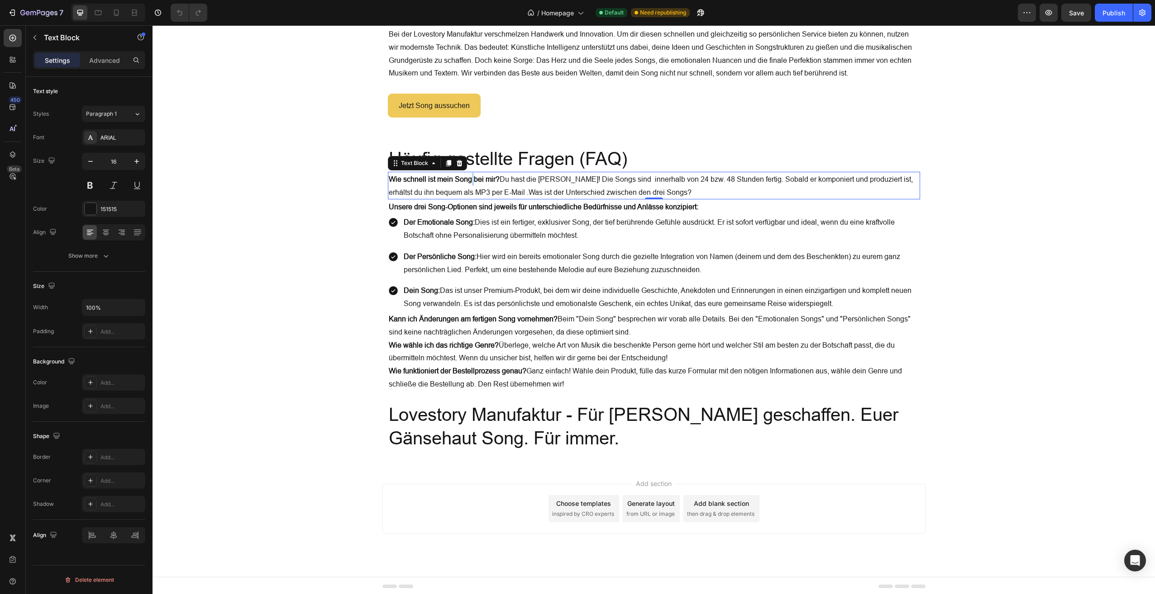
click at [467, 180] on strong "Wie schnell ist mein Song bei mir?" at bounding box center [444, 179] width 111 height 8
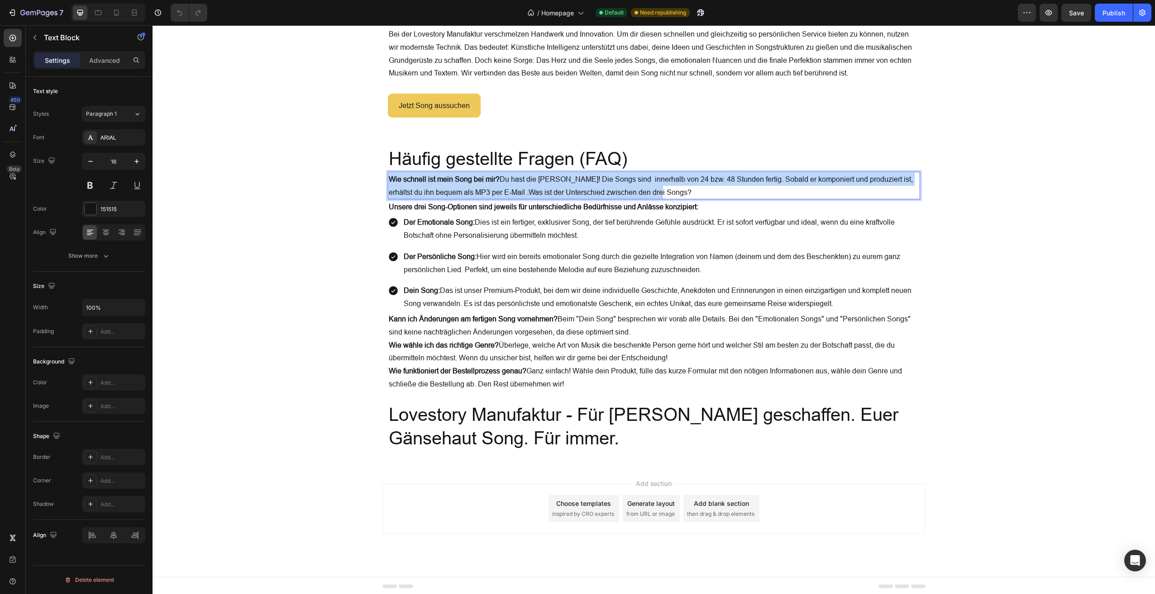
click at [467, 180] on strong "Wie schnell ist mein Song bei mir?" at bounding box center [444, 179] width 111 height 8
click at [606, 203] on strong "Unsere drei Song-Optionen sind jeweils für unterschiedliche Bedürfnisse und Anl…" at bounding box center [543, 207] width 309 height 8
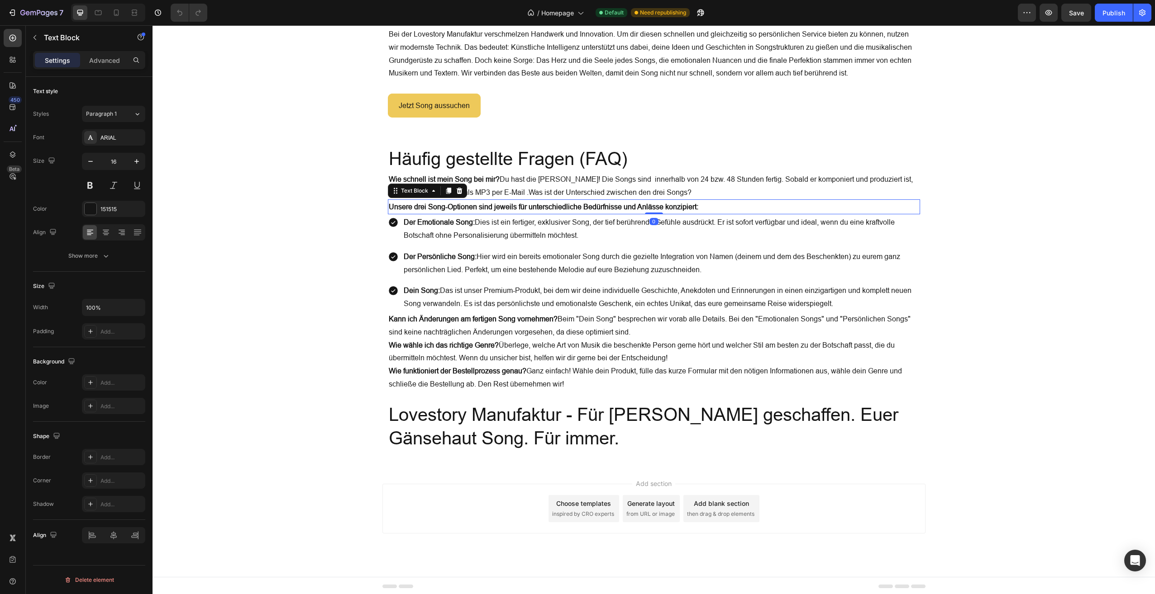
click at [606, 203] on strong "Unsere drei Song-Optionen sind jeweils für unterschiedliche Bedürfnisse und Anl…" at bounding box center [543, 207] width 309 height 8
click at [537, 233] on p "Der Emotionale Song: Dies ist ein fertiger, exklusiver Song, der tief berührend…" at bounding box center [661, 229] width 515 height 26
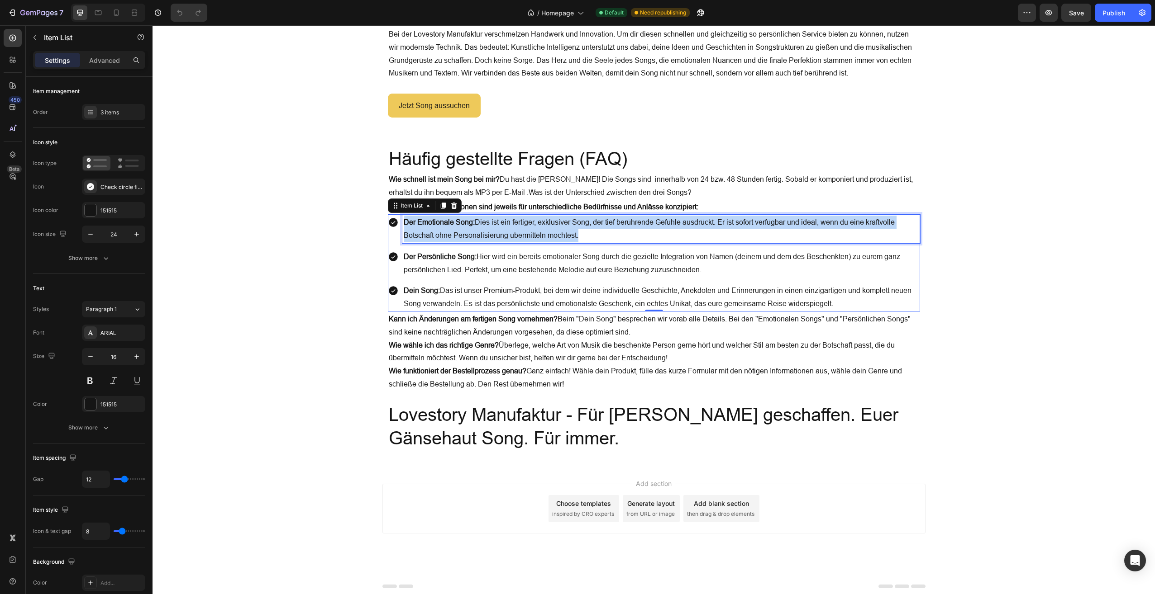
click at [537, 233] on p "Der Emotionale Song: Dies ist ein fertiger, exklusiver Song, der tief berührend…" at bounding box center [661, 229] width 515 height 26
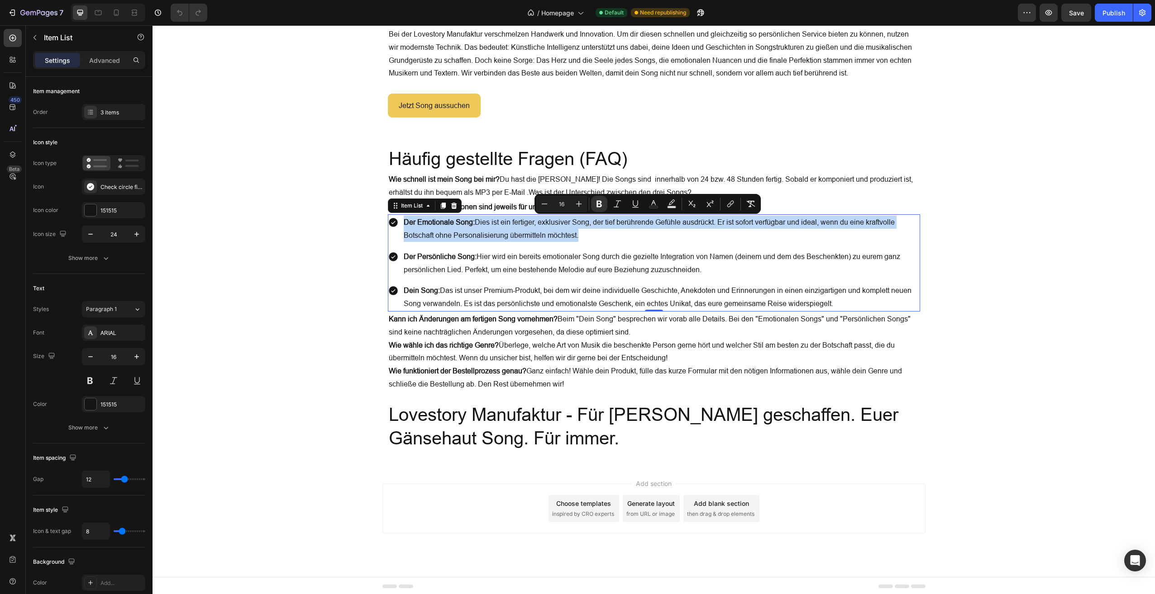
click at [553, 269] on p "Der Persönliche Song: Hier wird ein bereits emotionaler Song durch die gezielte…" at bounding box center [661, 263] width 515 height 26
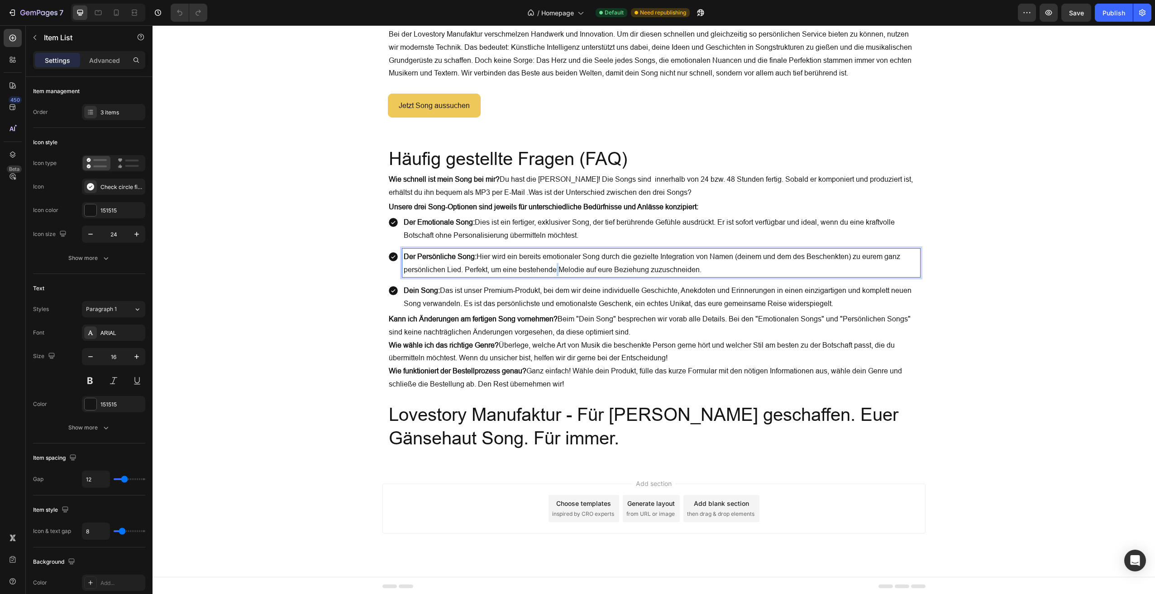
click at [553, 269] on p "Der Persönliche Song: Hier wird ein bereits emotionaler Song durch die gezielte…" at bounding box center [661, 263] width 515 height 26
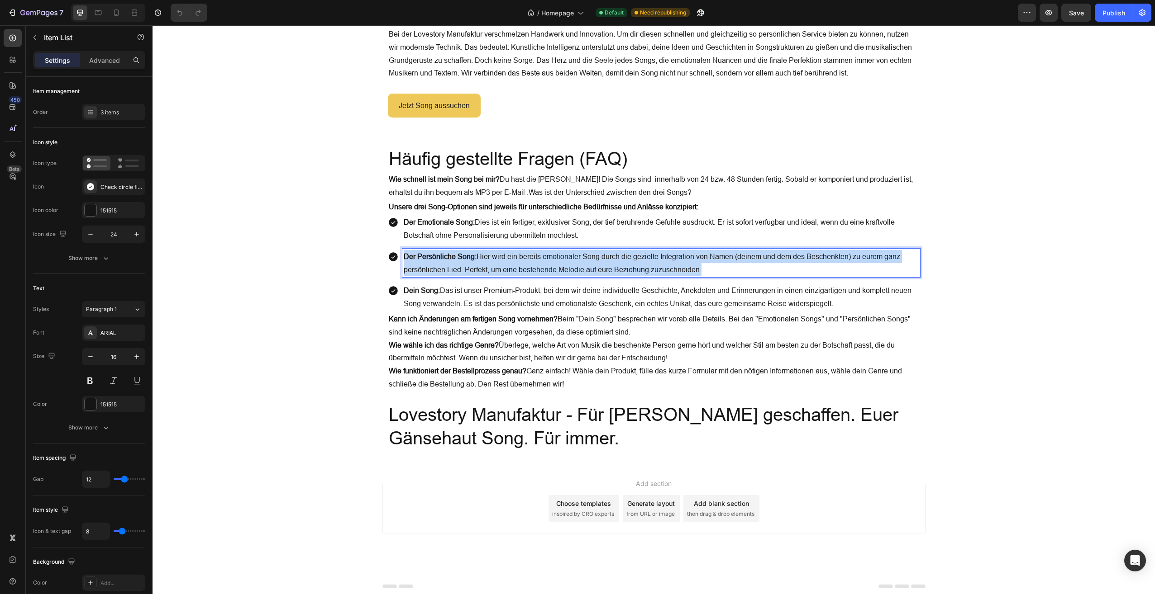
click at [554, 268] on p "Der Persönliche Song: Hier wird ein bereits emotionaler Song durch die gezielte…" at bounding box center [661, 263] width 515 height 26
click at [523, 290] on p "Dein Song: Das ist unser Premium-Produkt, bei dem wir deine individuelle Geschi…" at bounding box center [661, 297] width 515 height 26
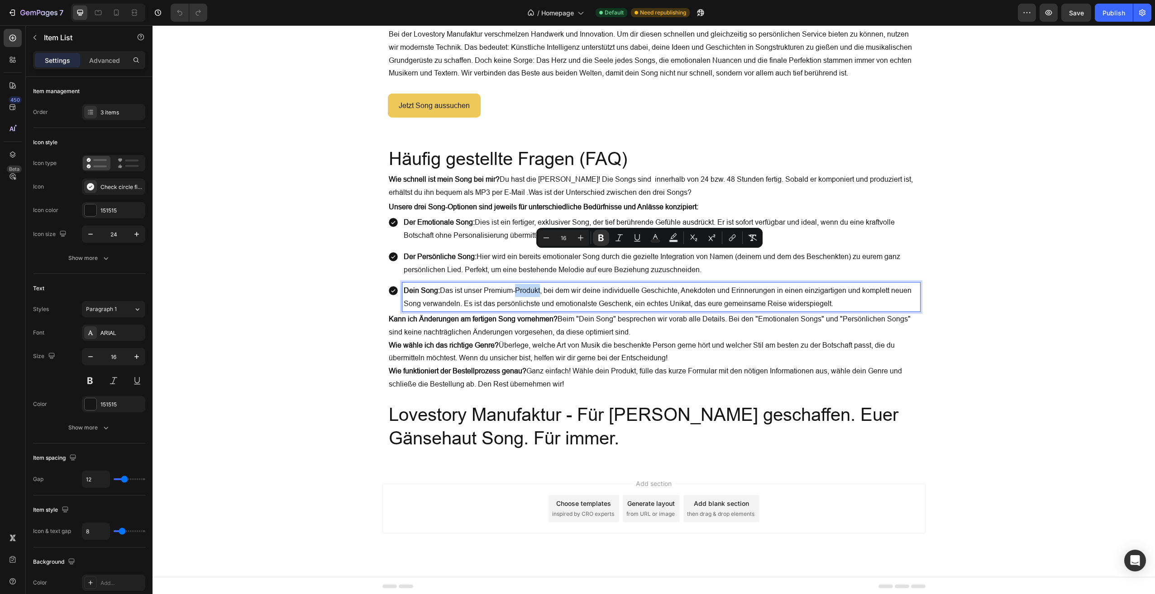
click at [523, 290] on p "Dein Song: Das ist unser Premium-Produkt, bei dem wir deine individuelle Geschi…" at bounding box center [661, 297] width 515 height 26
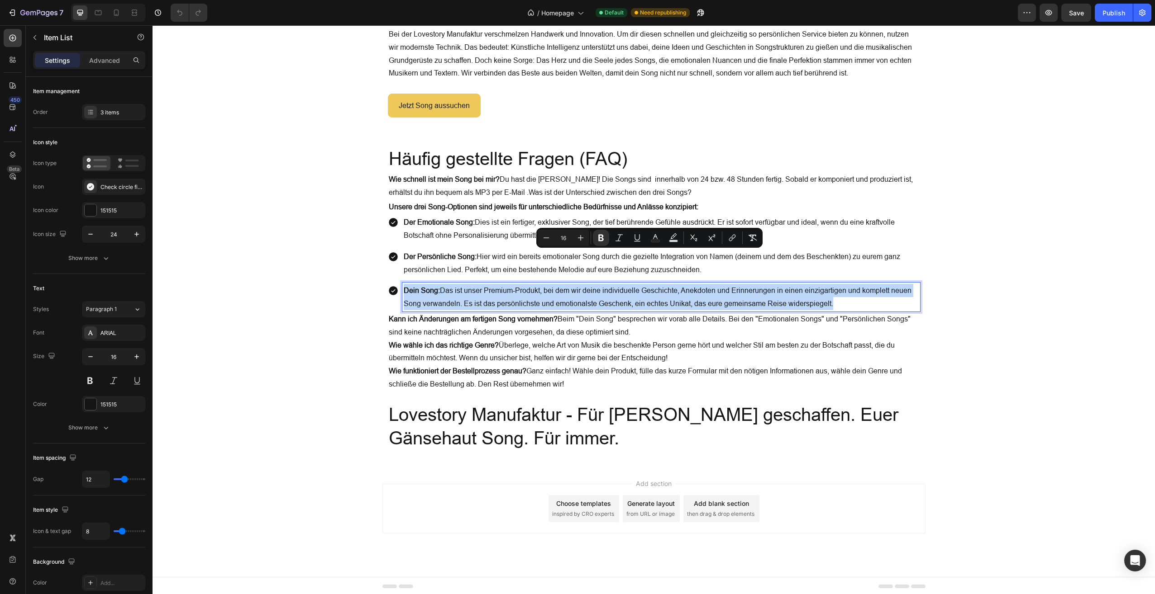
click at [523, 290] on p "Dein Song: Das ist unser Premium-Produkt, bei dem wir deine individuelle Geschi…" at bounding box center [661, 297] width 515 height 26
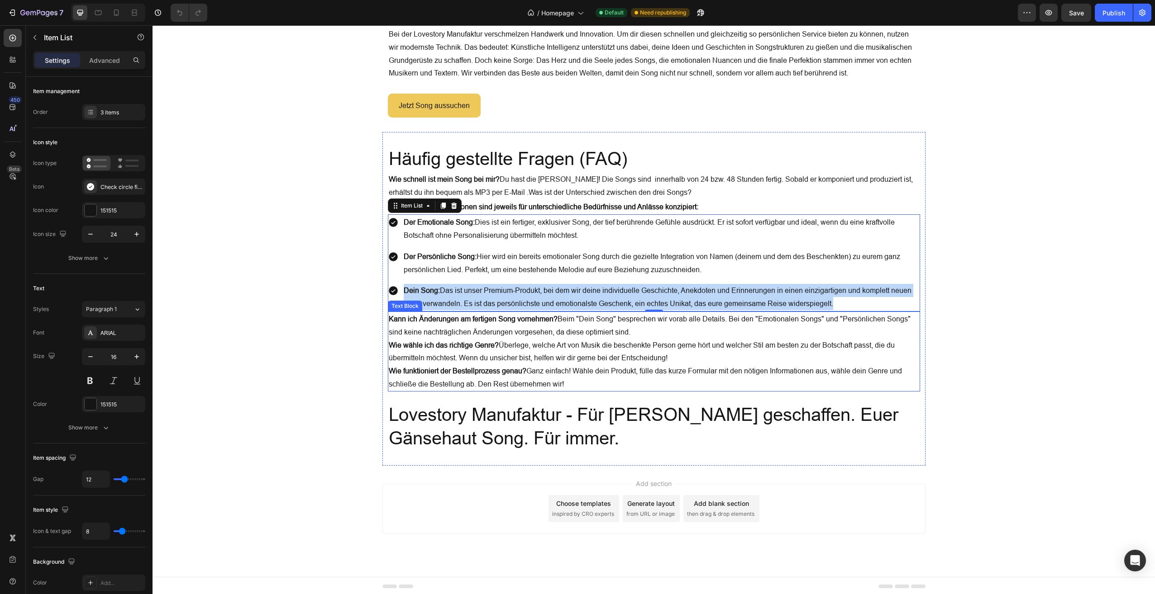
click at [483, 330] on p "Kann ich Änderungen am fertigen Song vornehmen? Beim "Dein Song" besprechen wir…" at bounding box center [654, 326] width 530 height 26
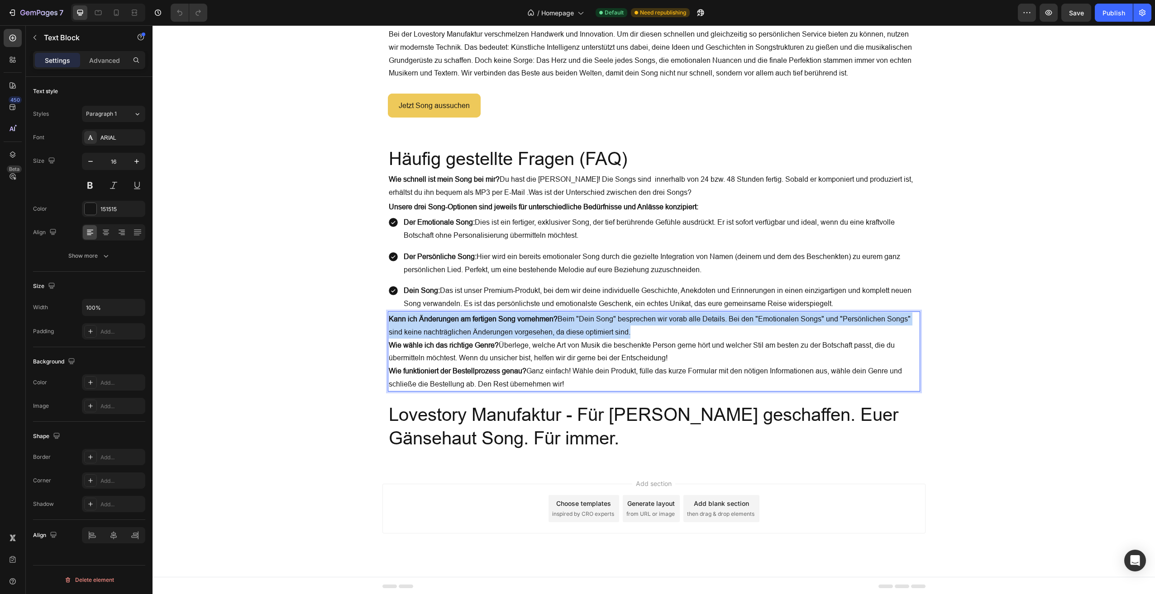
click at [483, 330] on p "Kann ich Änderungen am fertigen Song vornehmen? Beim "Dein Song" besprechen wir…" at bounding box center [654, 326] width 530 height 26
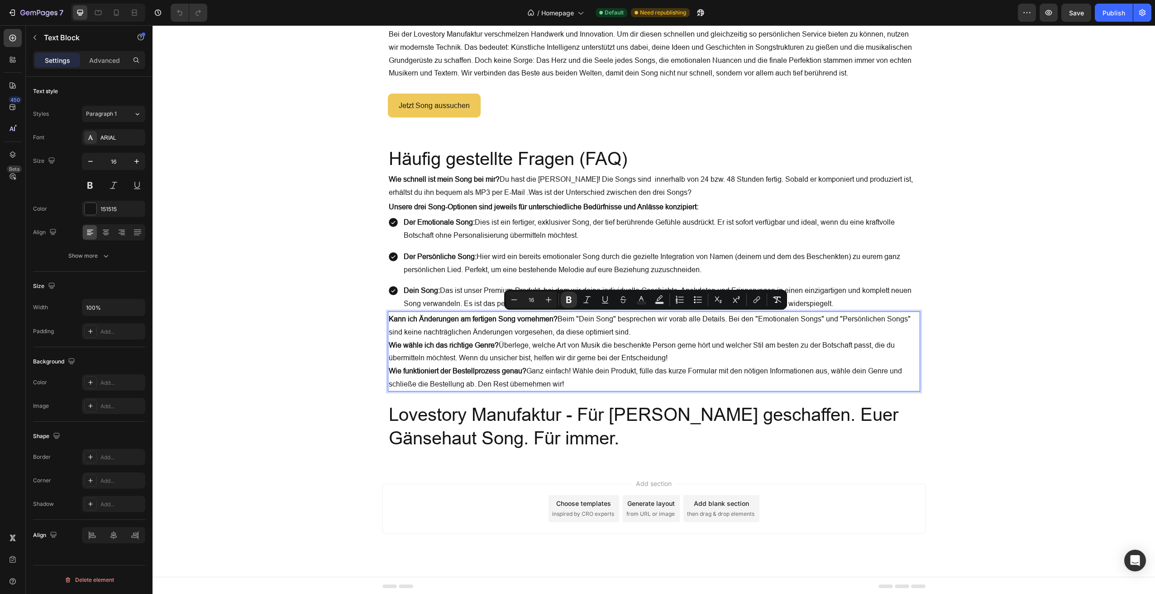
click at [567, 380] on p "Wie funktioniert der Bestellprozess genau? Ganz einfach! Wähle dein Produkt, fü…" at bounding box center [654, 378] width 530 height 26
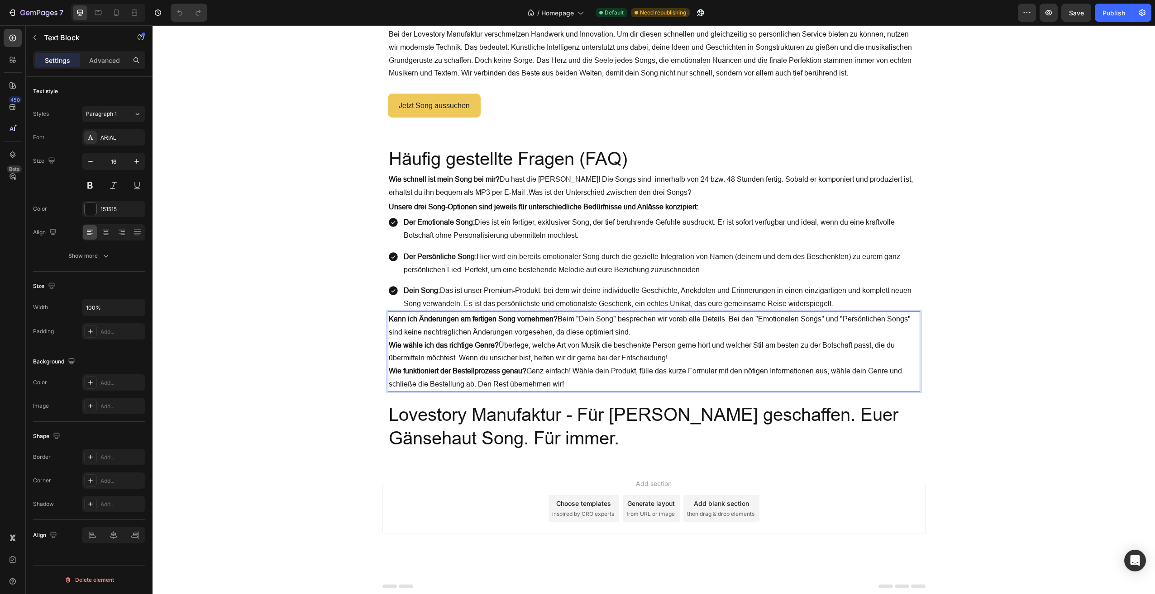
click at [559, 383] on p "Wie funktioniert der Bestellprozess genau? Ganz einfach! Wähle dein Produkt, fü…" at bounding box center [654, 378] width 530 height 26
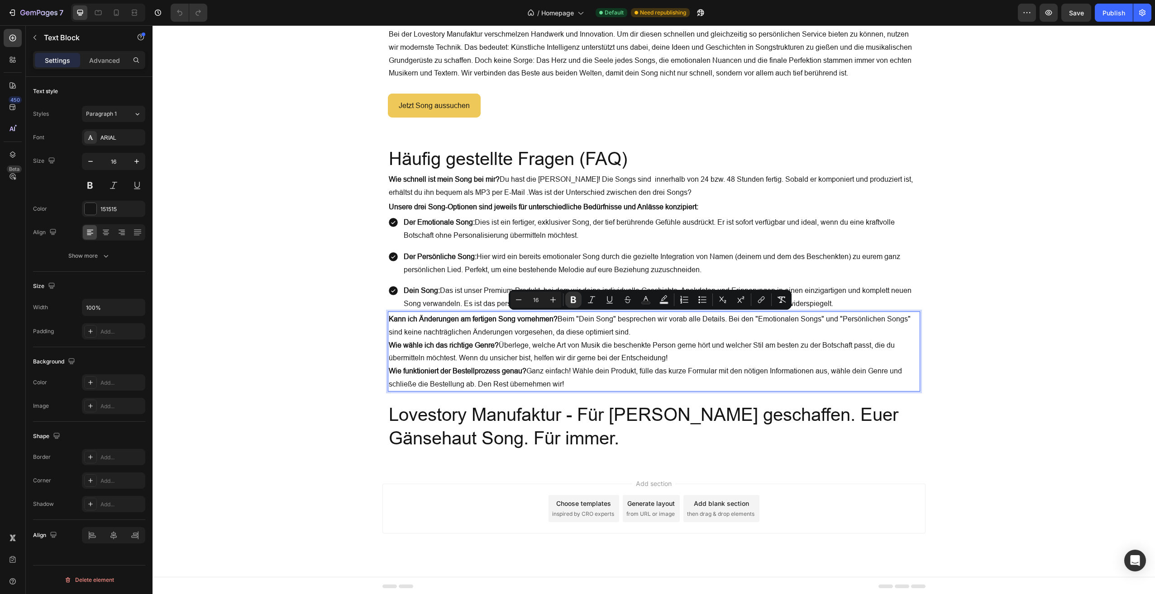
drag, startPoint x: 559, startPoint y: 382, endPoint x: 353, endPoint y: 308, distance: 219.2
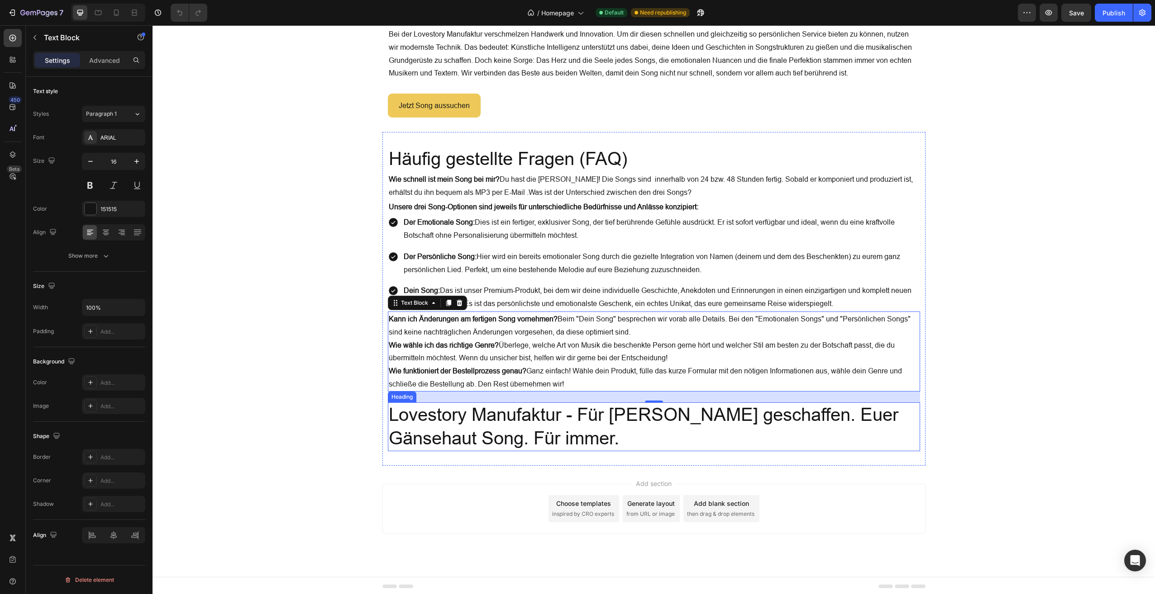
click at [524, 438] on h2 "Lovestory Manufaktur - Für Euch geschaffen. Euer Gänsehaut Song. Für immer." at bounding box center [654, 427] width 532 height 49
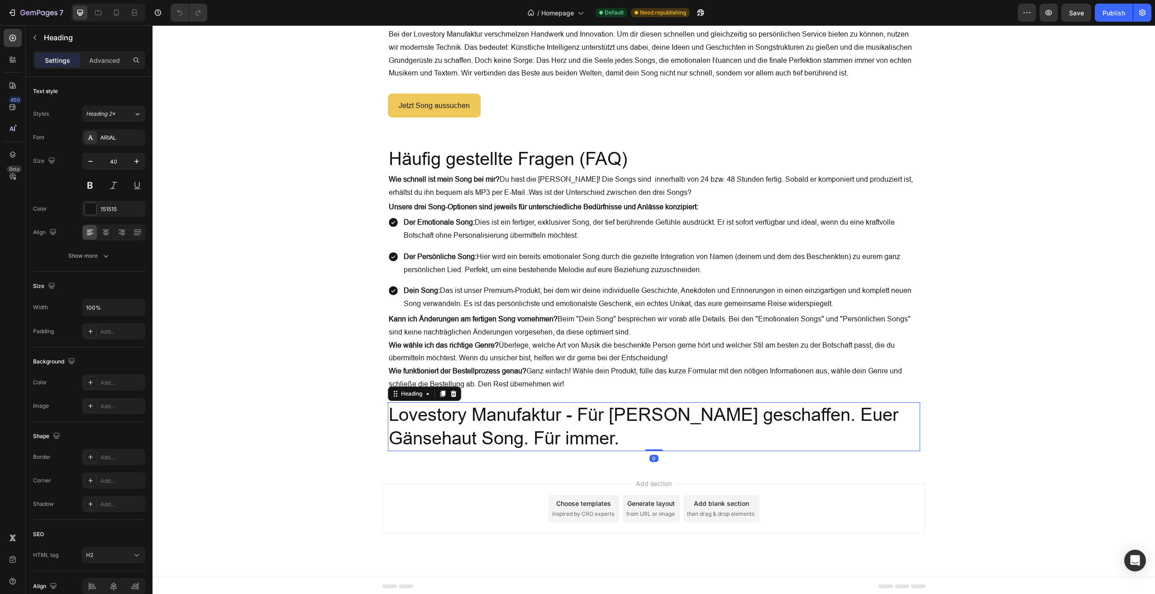
click at [524, 438] on h2 "Lovestory Manufaktur - Für Euch geschaffen. Euer Gänsehaut Song. Für immer." at bounding box center [654, 427] width 532 height 49
click at [524, 438] on p "Lovestory Manufaktur - Für Euch geschaffen. Euer Gänsehaut Song. Für immer." at bounding box center [654, 427] width 530 height 47
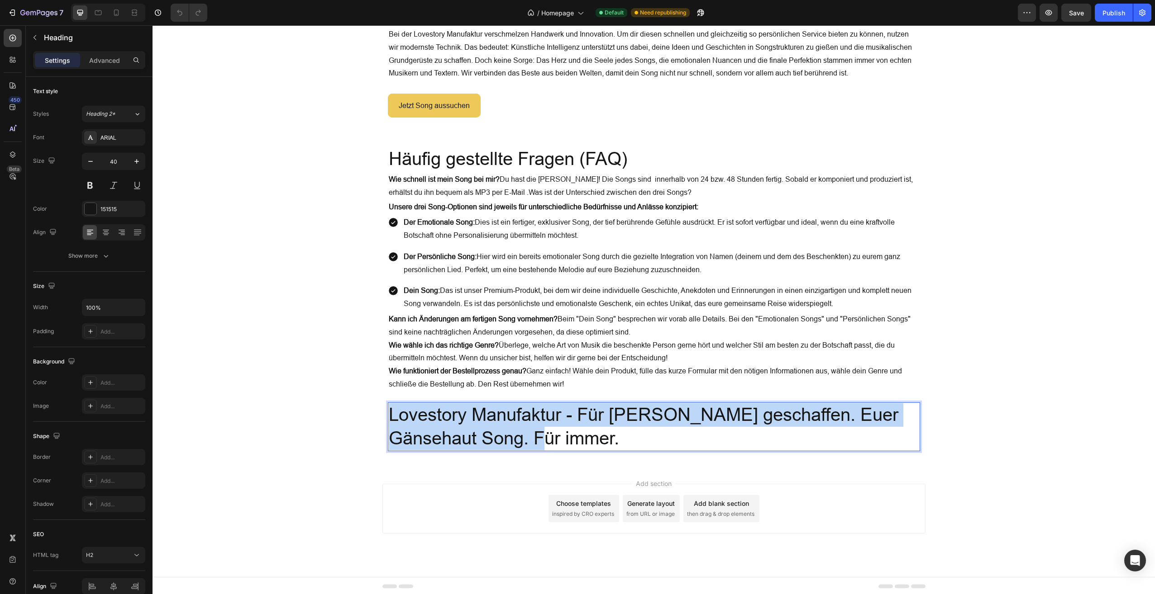
click at [524, 438] on p "Lovestory Manufaktur - Für Euch geschaffen. Euer Gänsehaut Song. Für immer." at bounding box center [654, 427] width 530 height 47
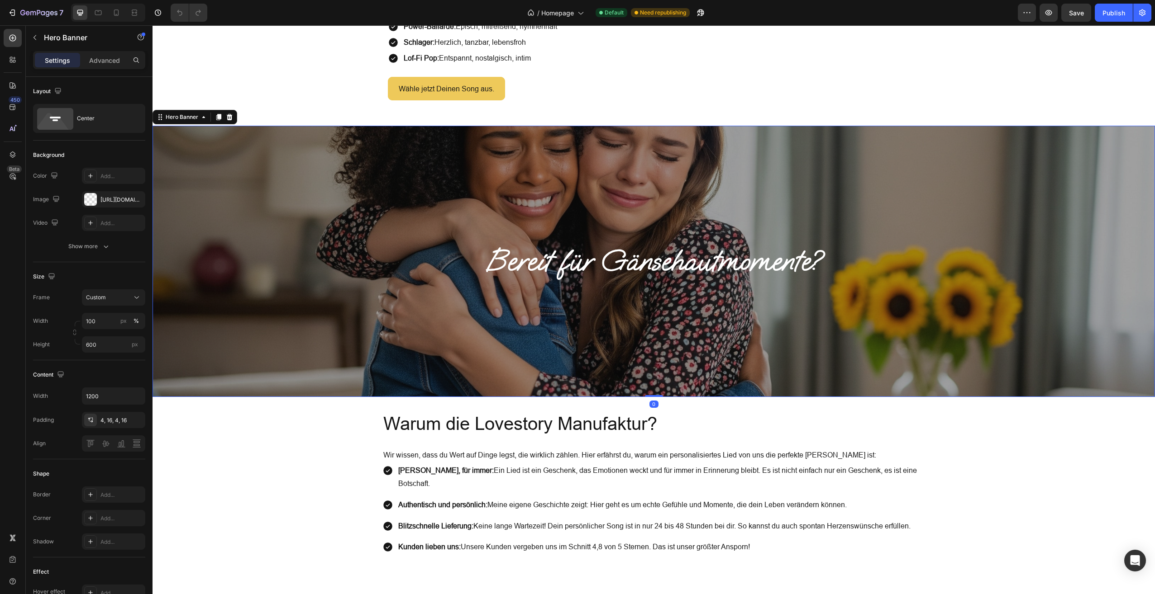
scroll to position [1417, 0]
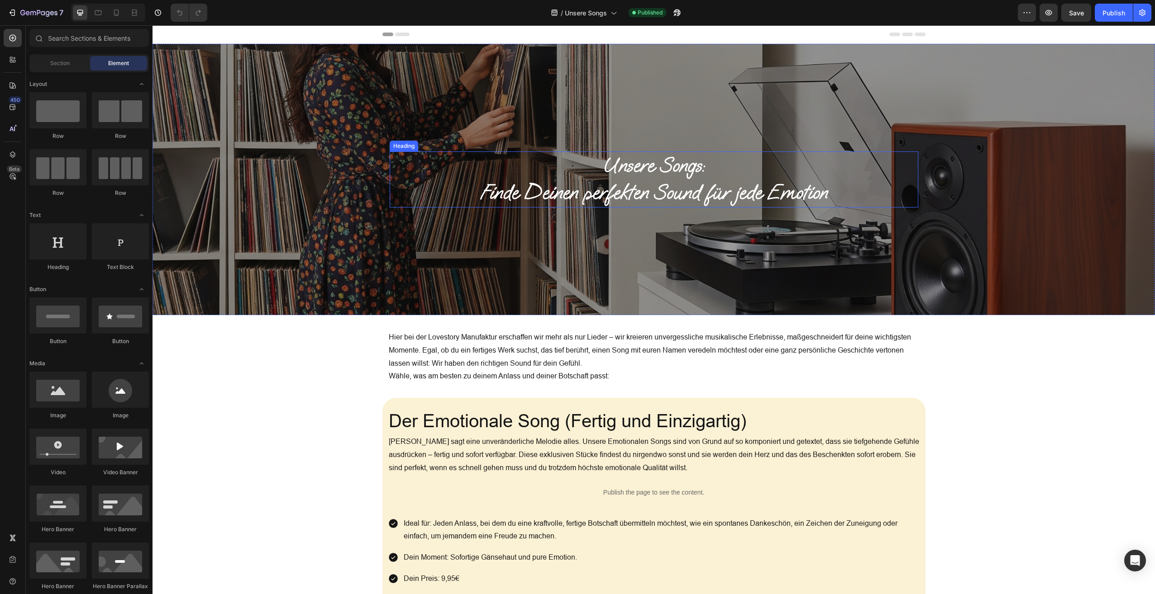
click at [665, 188] on h1 "Unsere Songs: Finde Deinen perfekten Sound für jede Emotion" at bounding box center [654, 180] width 528 height 56
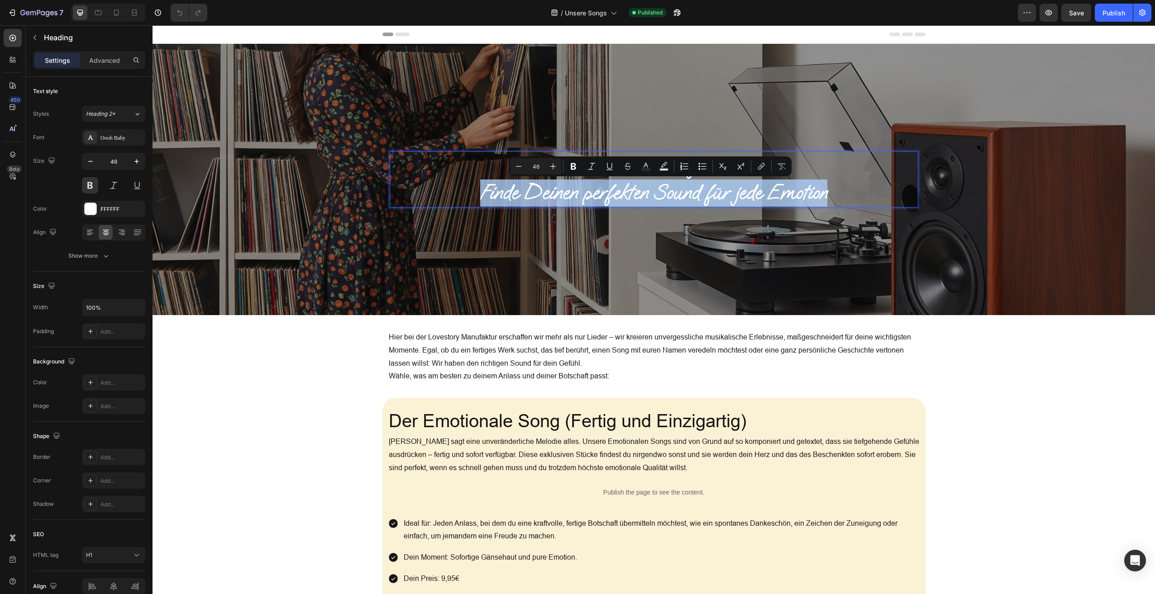
click at [665, 187] on p "Unsere Songs: Finde Deinen perfekten Sound für jede Emotion" at bounding box center [653, 179] width 527 height 54
click at [786, 187] on p "Unsere Songs: Finde Deinen perfekten Sound für jede Emotion" at bounding box center [653, 179] width 527 height 54
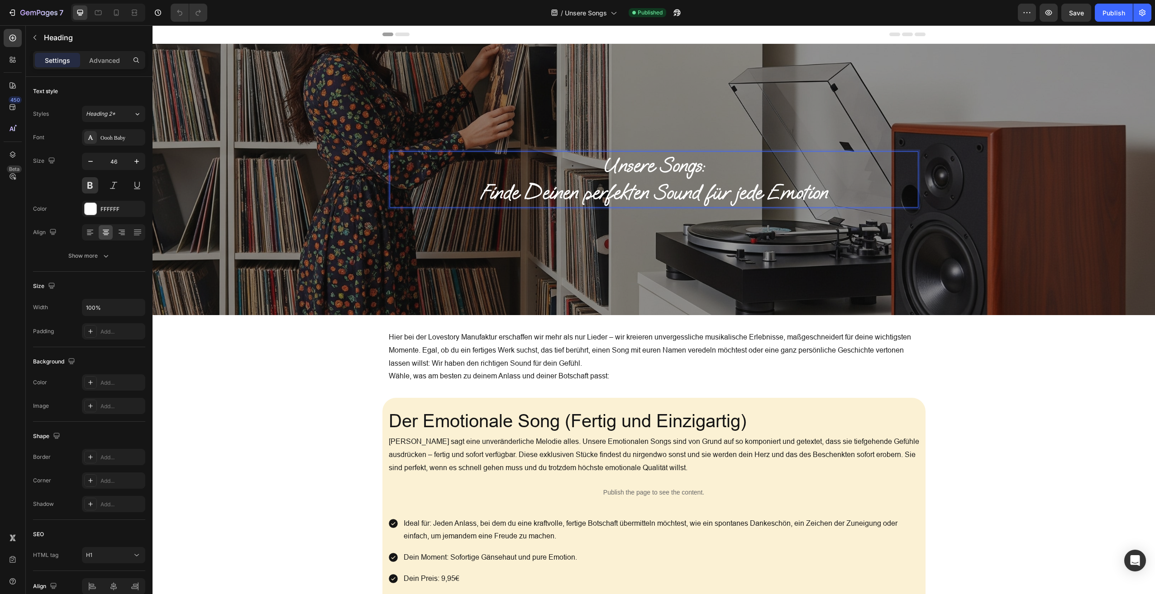
click at [825, 194] on p "Unsere Songs: Finde Deinen perfekten Sound für jede Emotion" at bounding box center [653, 179] width 527 height 54
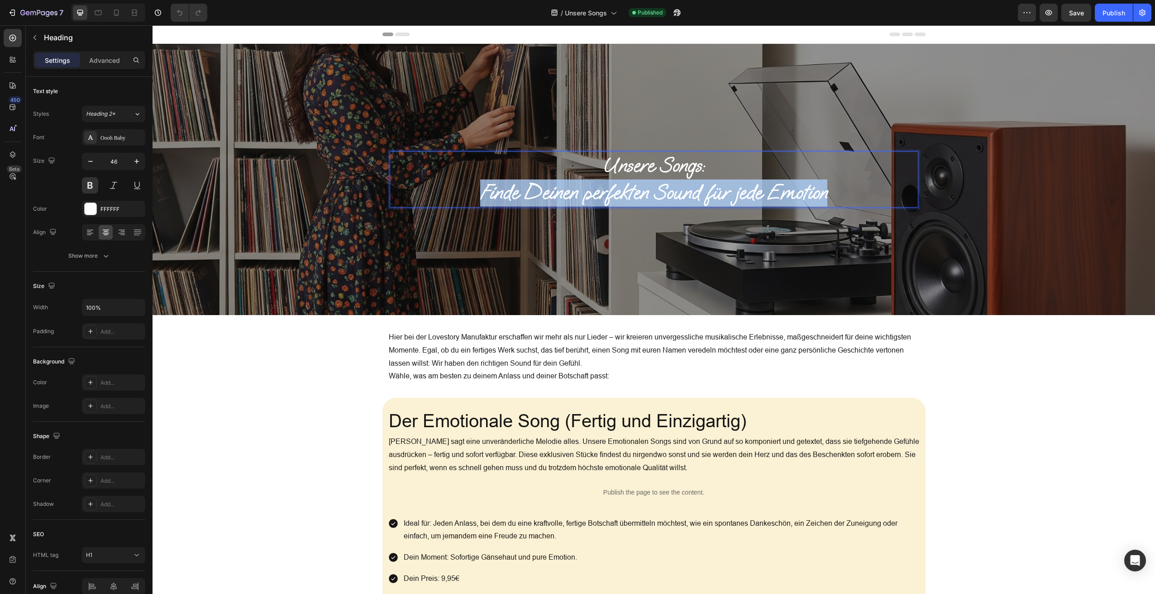
click at [825, 194] on p "Unsere Songs: Finde Deinen perfekten Sound für jede Emotion" at bounding box center [653, 179] width 527 height 54
copy p "Finde Deinen perfekten Sound für jede Emotion"
drag, startPoint x: 822, startPoint y: 185, endPoint x: 826, endPoint y: 188, distance: 4.8
click at [823, 185] on p "Unsere Songs: Finde Deinen perfekten Sound für jede Emotion" at bounding box center [653, 179] width 527 height 54
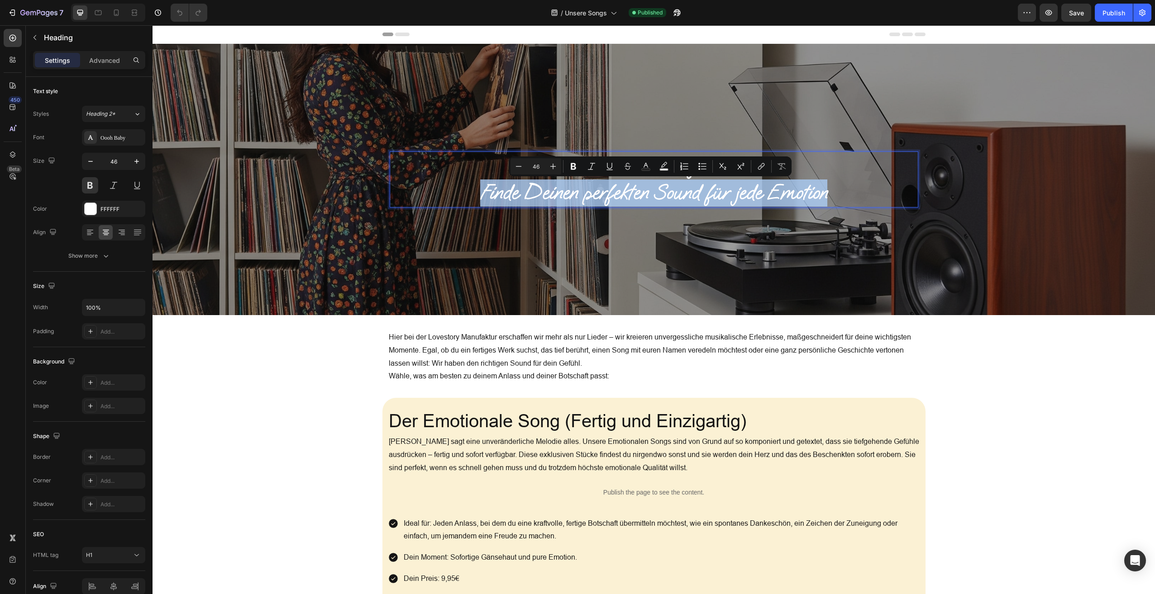
click at [826, 191] on p "Unsere Songs: Finde Deinen perfekten Sound für jede Emotion" at bounding box center [653, 179] width 527 height 54
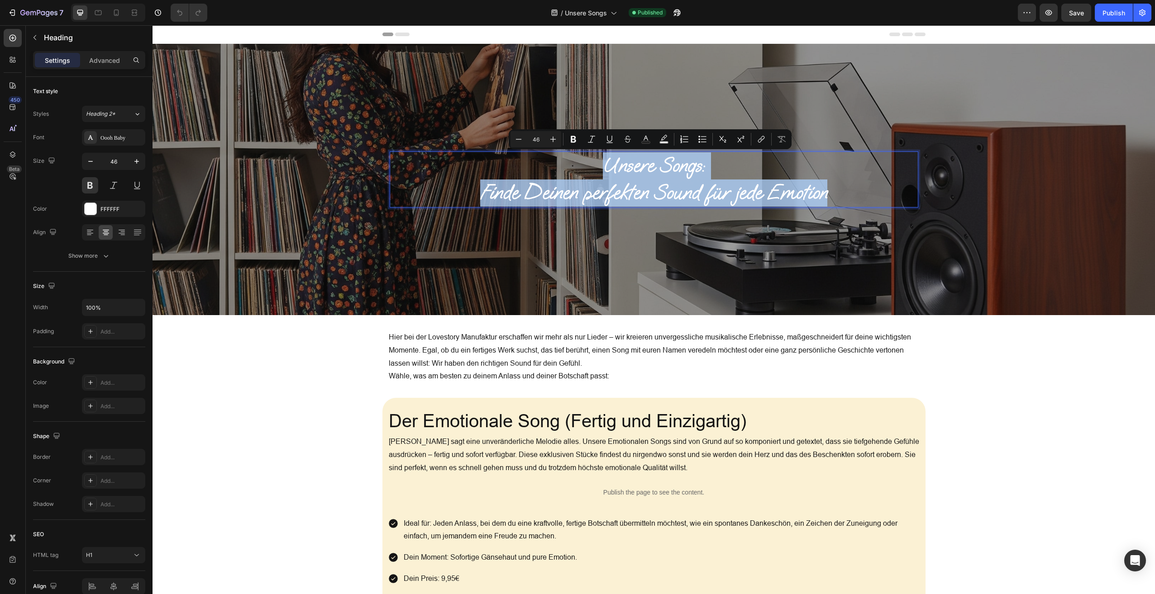
drag, startPoint x: 826, startPoint y: 191, endPoint x: 553, endPoint y: 152, distance: 276.1
click at [553, 152] on p "Unsere Songs: Finde Deinen perfekten Sound für jede Emotion" at bounding box center [653, 179] width 527 height 54
copy p "Unsere Songs: Finde Deinen perfekten Sound für jede Emotion"
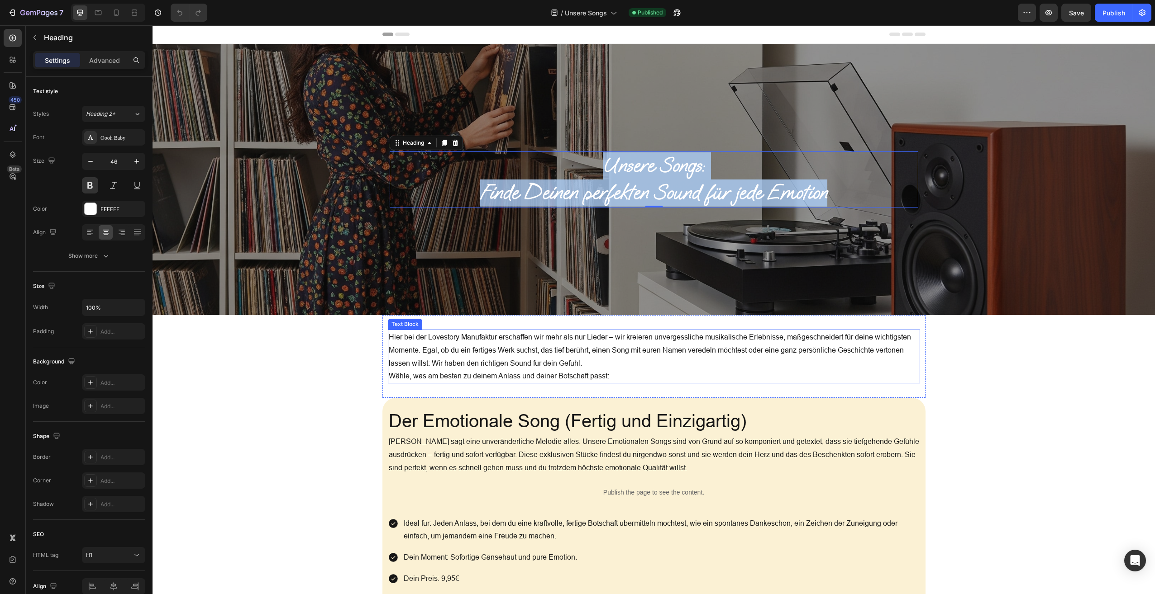
click at [594, 372] on p "Hier bei der Lovestory Manufaktur erschaffen wir mehr als nur Lieder – wir krei…" at bounding box center [654, 357] width 530 height 52
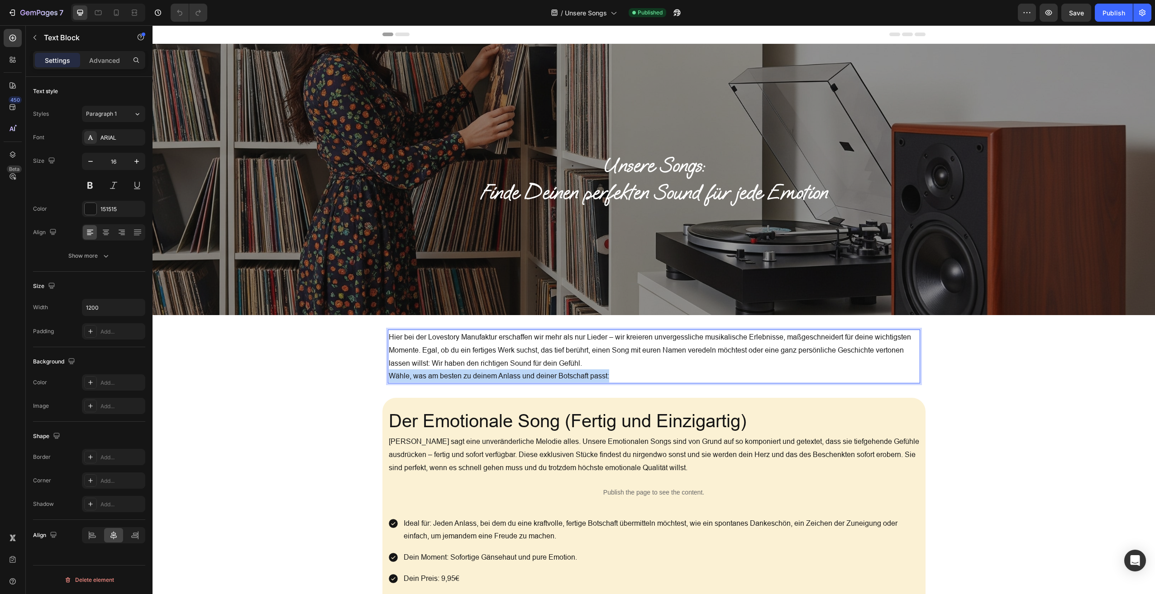
click at [594, 372] on p "Hier bei der Lovestory Manufaktur erschaffen wir mehr als nur Lieder – wir krei…" at bounding box center [654, 357] width 530 height 52
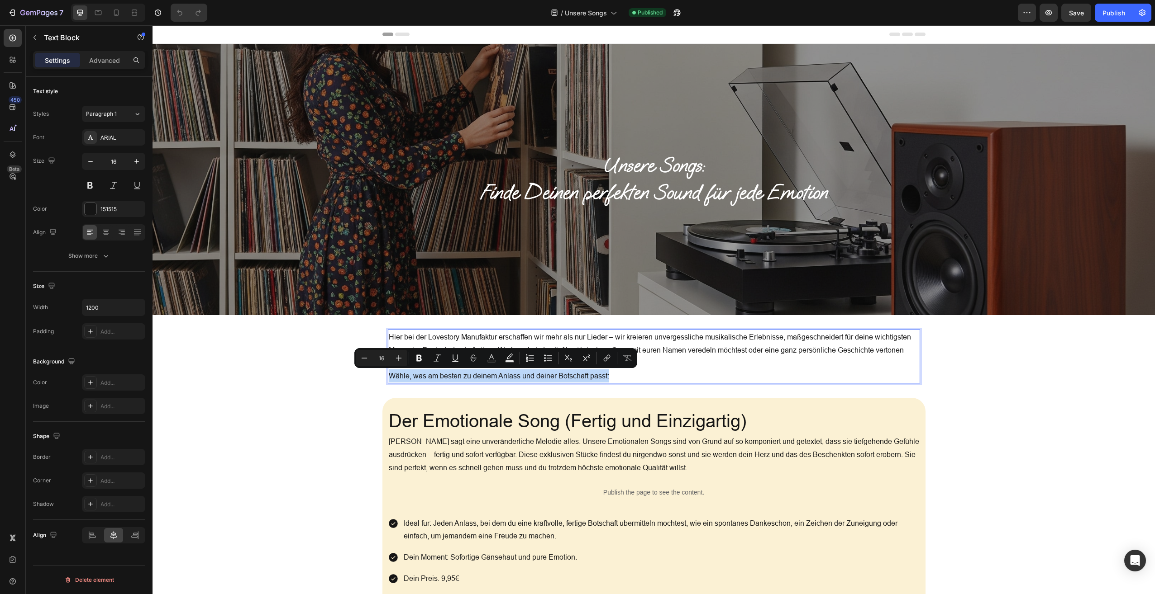
click at [594, 372] on p "Hier bei der Lovestory Manufaktur erschaffen wir mehr als nur Lieder – wir krei…" at bounding box center [654, 357] width 530 height 52
click at [604, 375] on p "Hier bei der Lovestory Manufaktur erschaffen wir mehr als nur Lieder – wir krei…" at bounding box center [654, 357] width 530 height 52
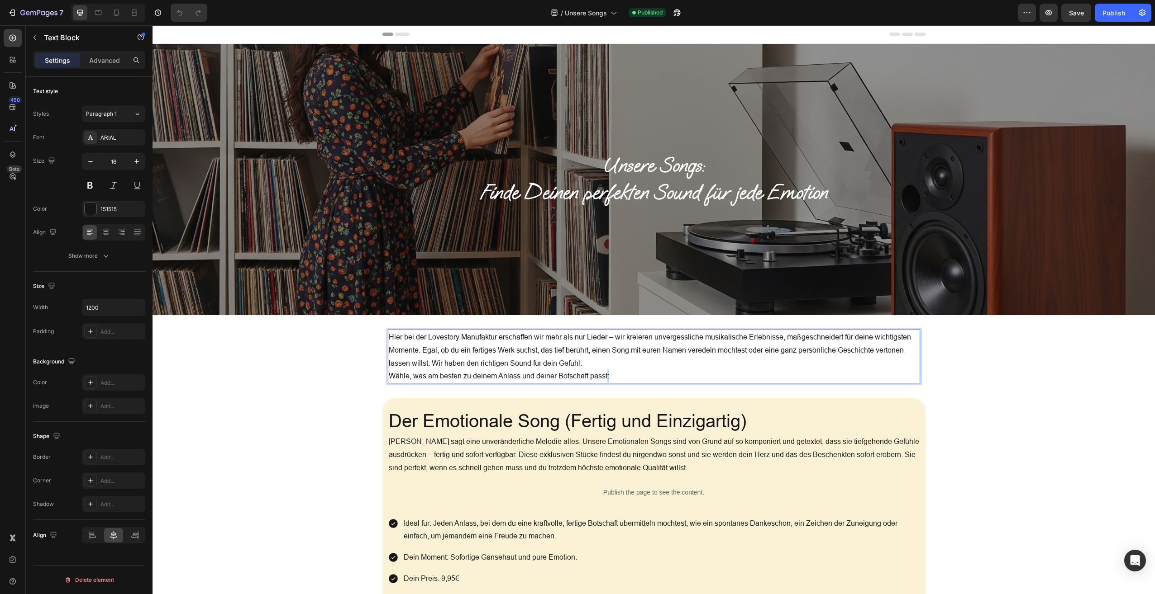
click at [604, 375] on p "Hier bei der Lovestory Manufaktur erschaffen wir mehr als nur Lieder – wir krei…" at bounding box center [654, 357] width 530 height 52
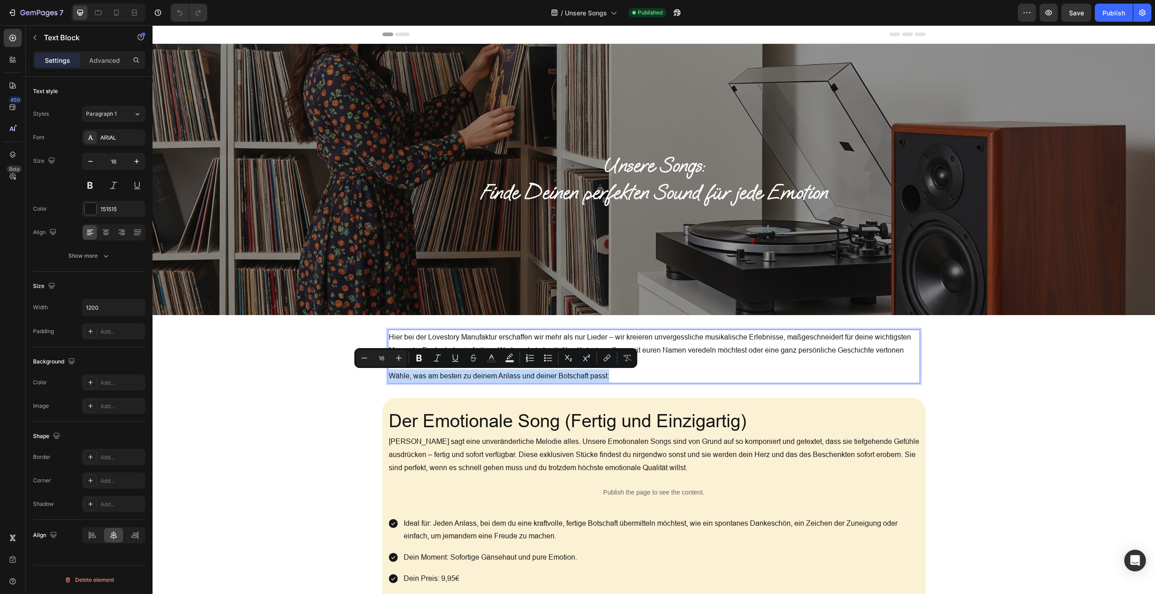
click at [604, 375] on p "Hier bei der Lovestory Manufaktur erschaffen wir mehr als nur Lieder – wir krei…" at bounding box center [654, 357] width 530 height 52
click at [610, 376] on p "Hier bei der Lovestory Manufaktur erschaffen wir mehr als nur Lieder – wir krei…" at bounding box center [654, 357] width 530 height 52
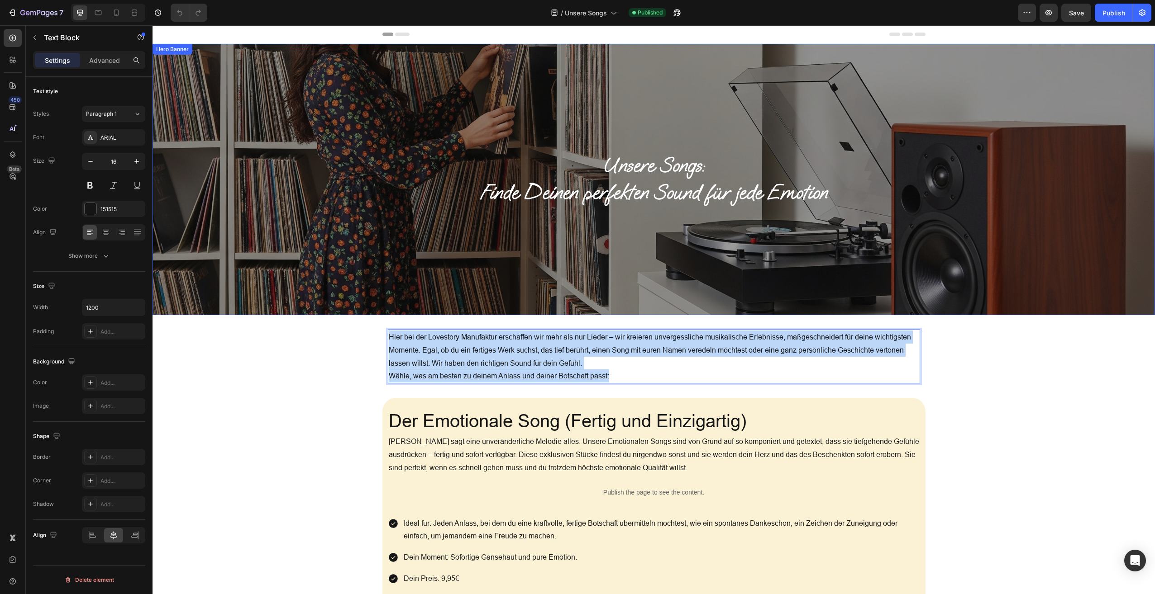
drag, startPoint x: 607, startPoint y: 376, endPoint x: 374, endPoint y: 309, distance: 242.9
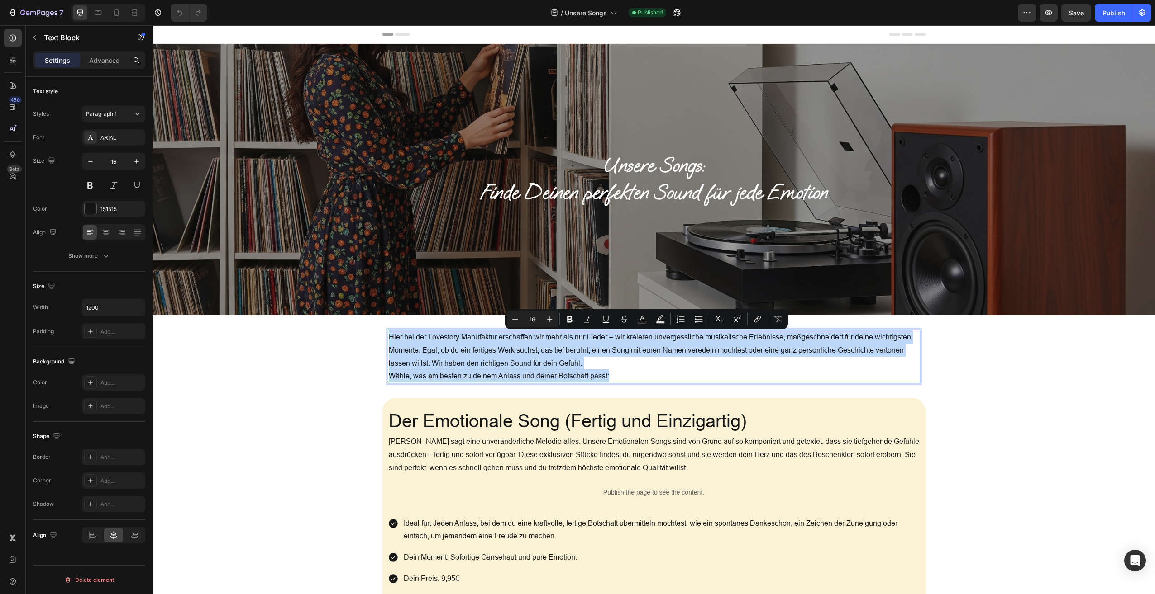
copy p "Hier bei der Lovestory Manufaktur erschaffen wir mehr als nur Lieder – wir krei…"
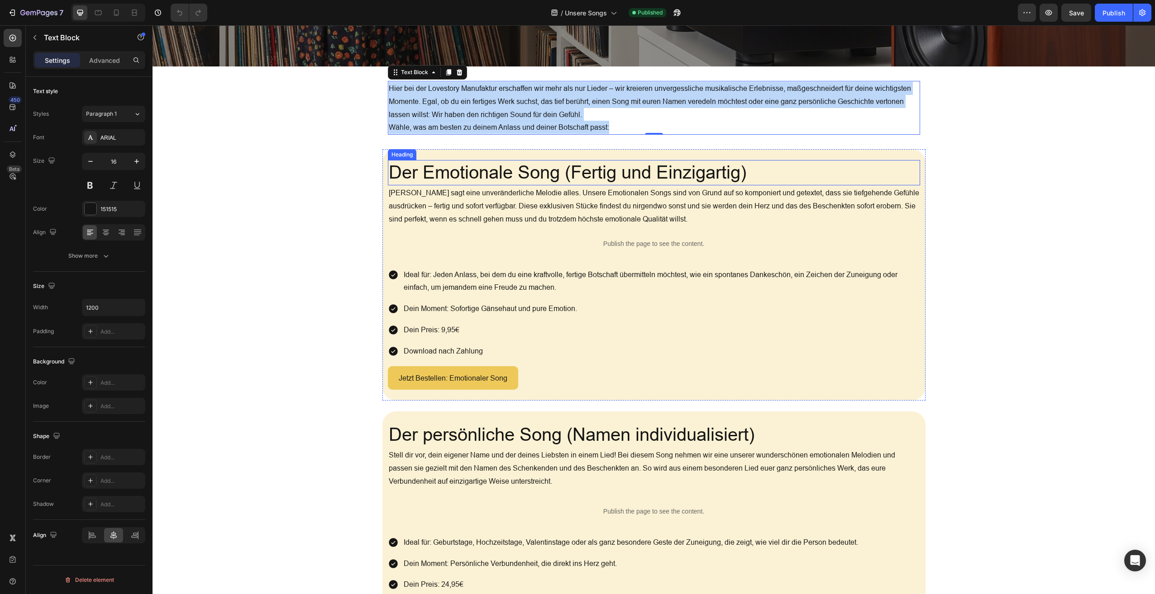
click at [673, 166] on h2 "Der Emotionale Song (Fertig und Einzigartig)" at bounding box center [654, 172] width 532 height 25
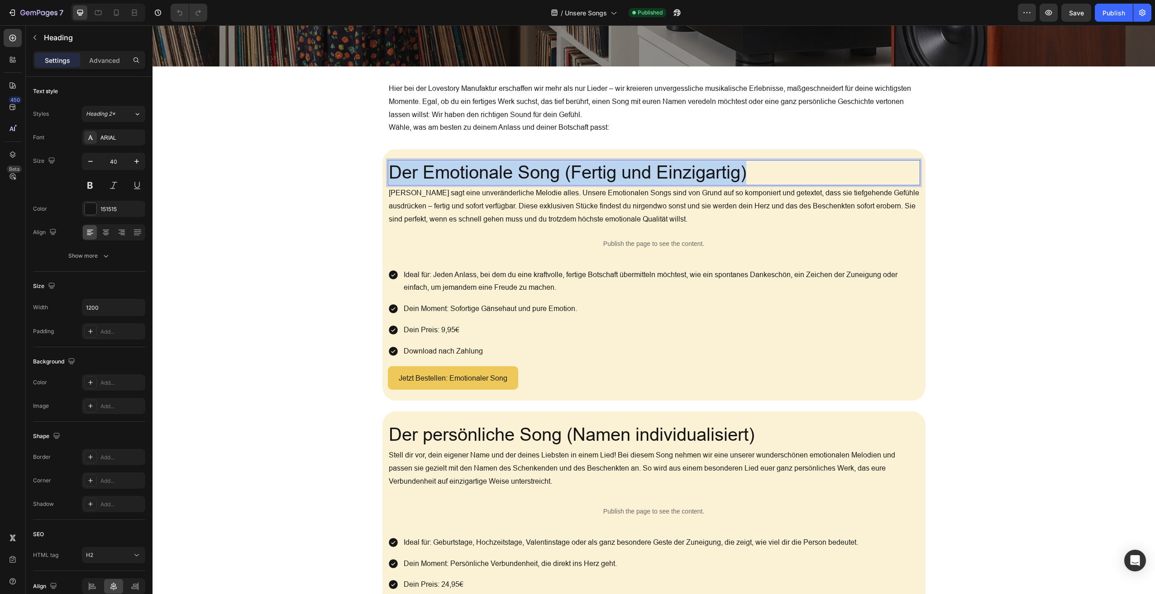
click at [673, 166] on p "Der Emotionale Song (Fertig und Einzigartig)" at bounding box center [654, 173] width 530 height 24
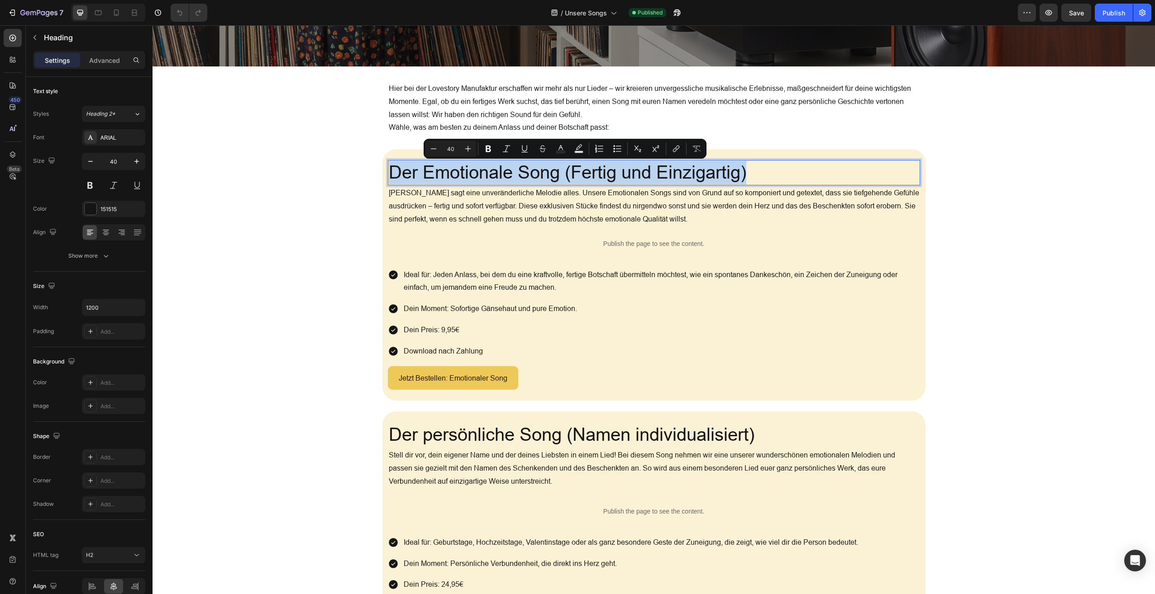
copy p "Der Emotionale Song (Fertig und Einzigartig)"
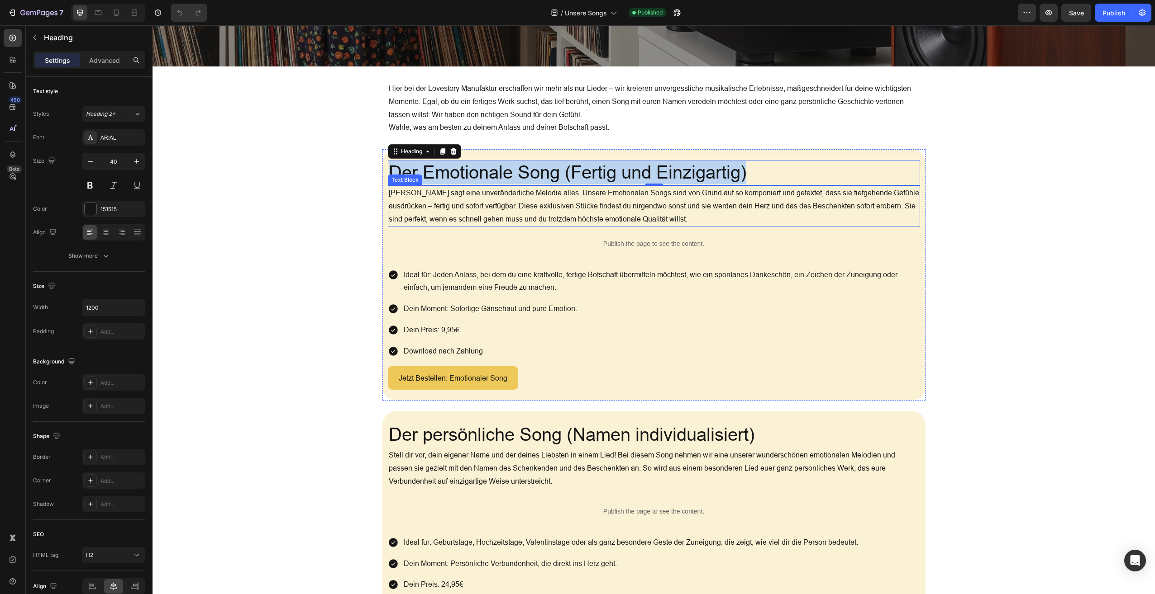
click at [554, 203] on p "Manchmal sagt eine unveränderliche Melodie alles. Unsere Emotionalen Songs sind…" at bounding box center [654, 205] width 530 height 39
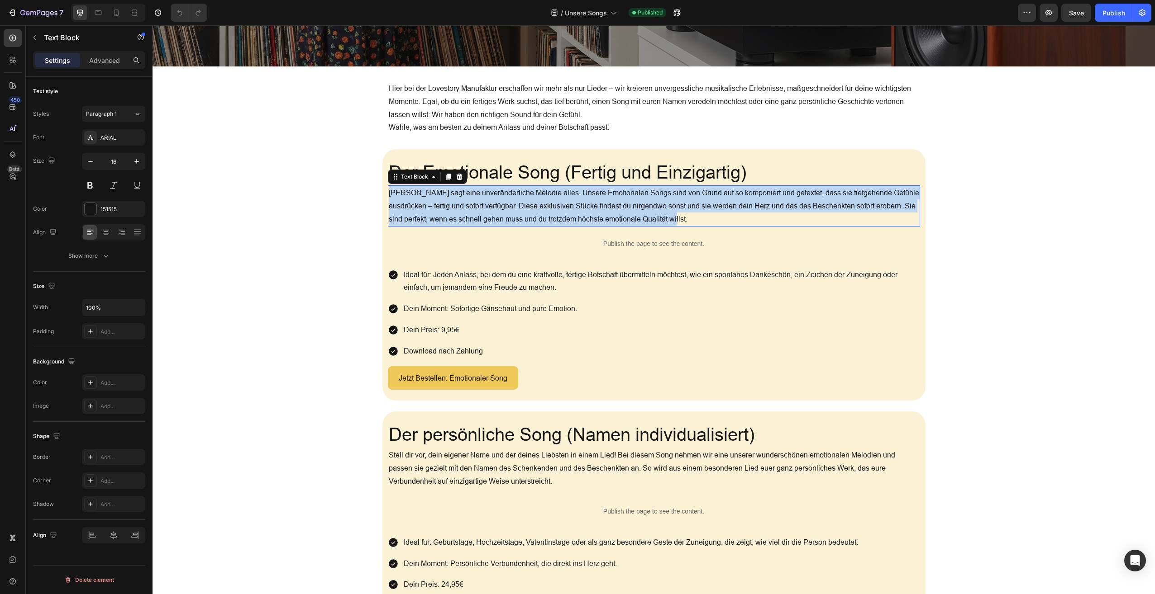
click at [554, 203] on p "Manchmal sagt eine unveränderliche Melodie alles. Unsere Emotionalen Songs sind…" at bounding box center [654, 205] width 530 height 39
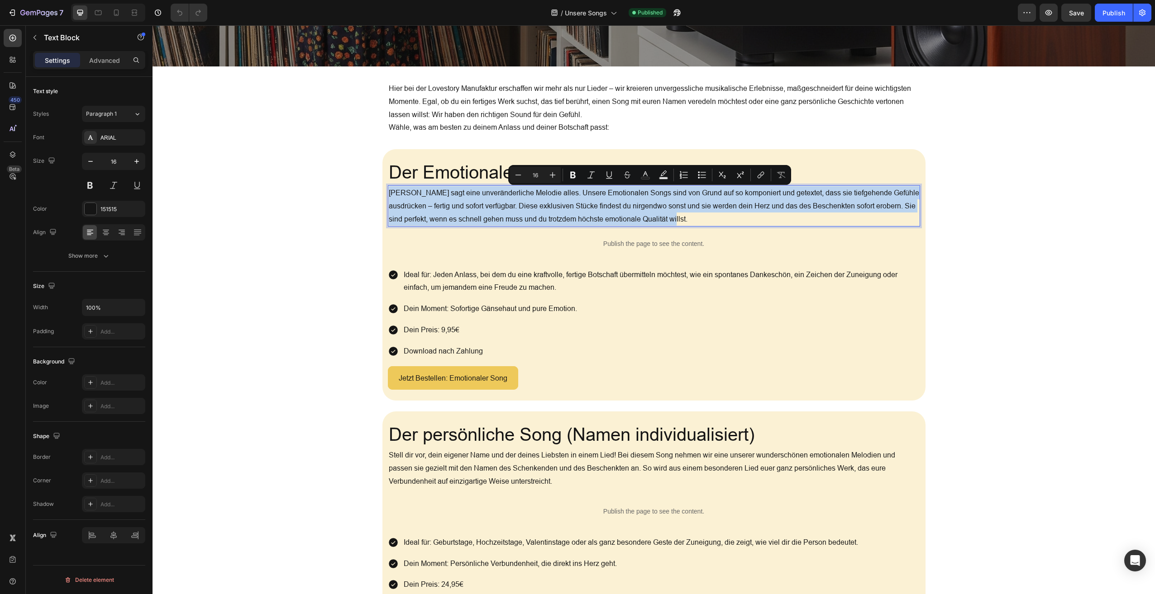
copy p "Manchmal sagt eine unveränderliche Melodie alles. Unsere Emotionalen Songs sind…"
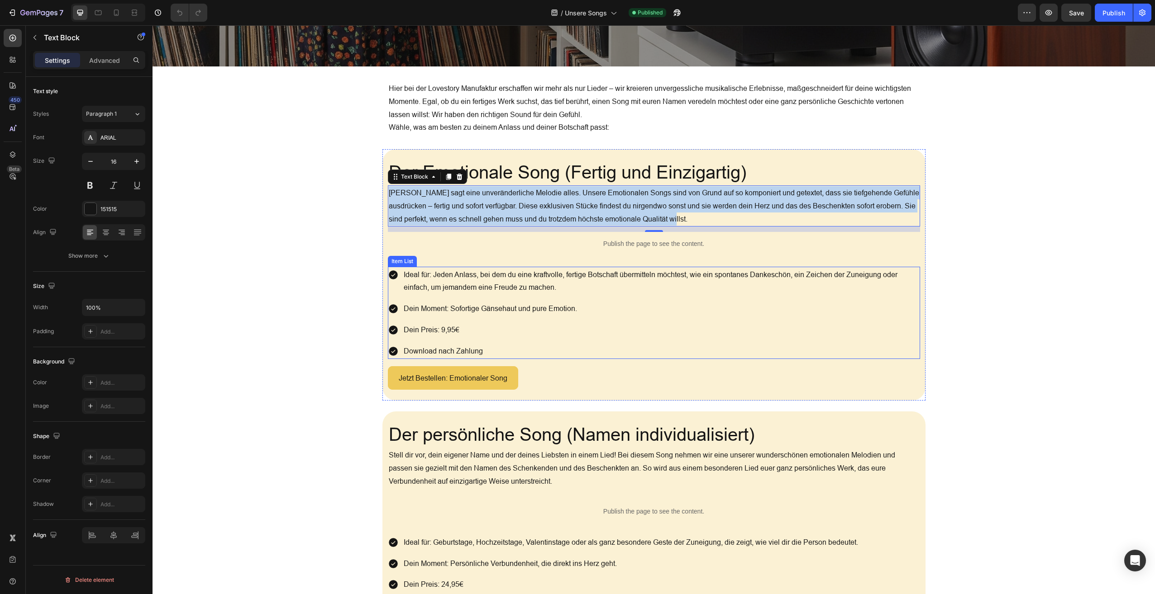
click at [445, 291] on p "Ideal für: Jeden Anlass, bei dem du eine kraftvolle, fertige Botschaft übermitt…" at bounding box center [661, 281] width 515 height 26
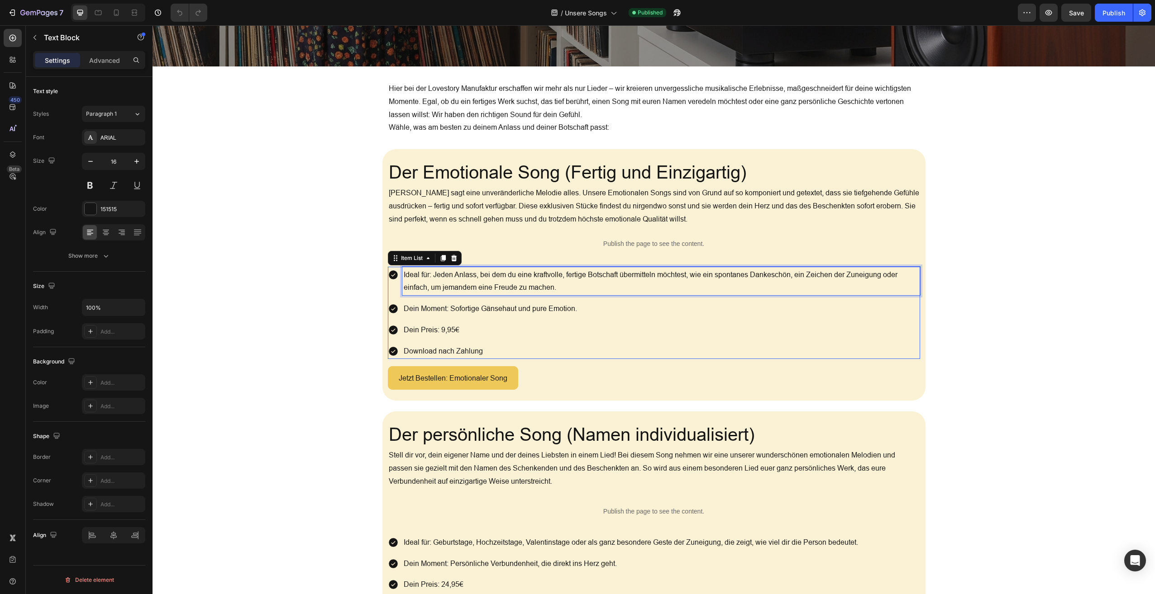
click at [445, 291] on p "Ideal für: Jeden Anlass, bei dem du eine kraftvolle, fertige Botschaft übermitt…" at bounding box center [661, 281] width 515 height 26
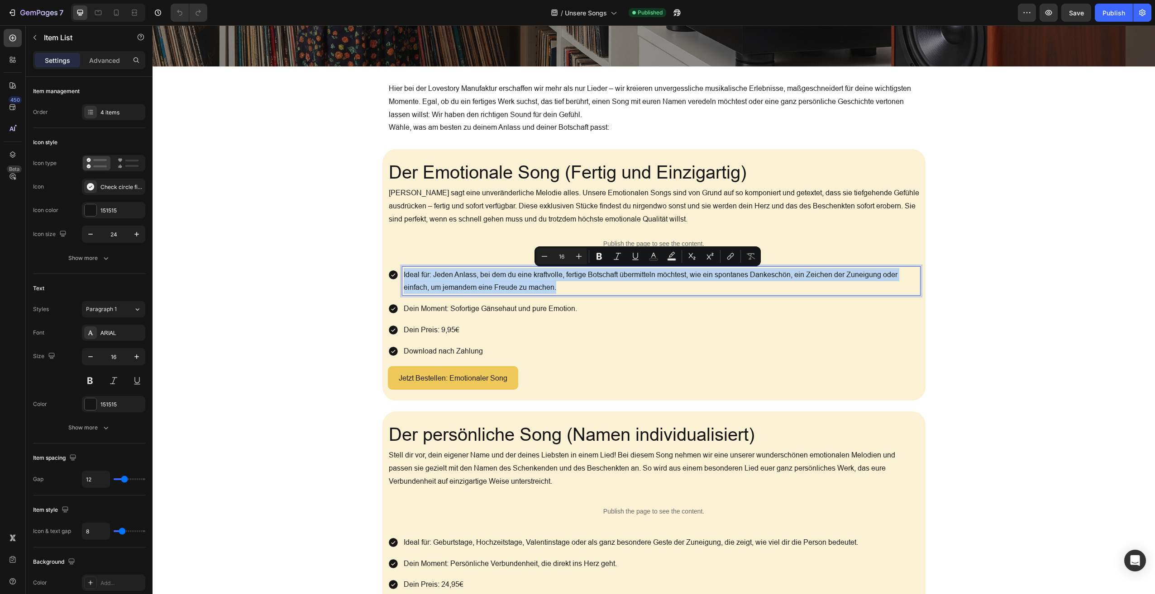
copy p "Ideal für: Jeden Anlass, bei dem du eine kraftvolle, fertige Botschaft übermitt…"
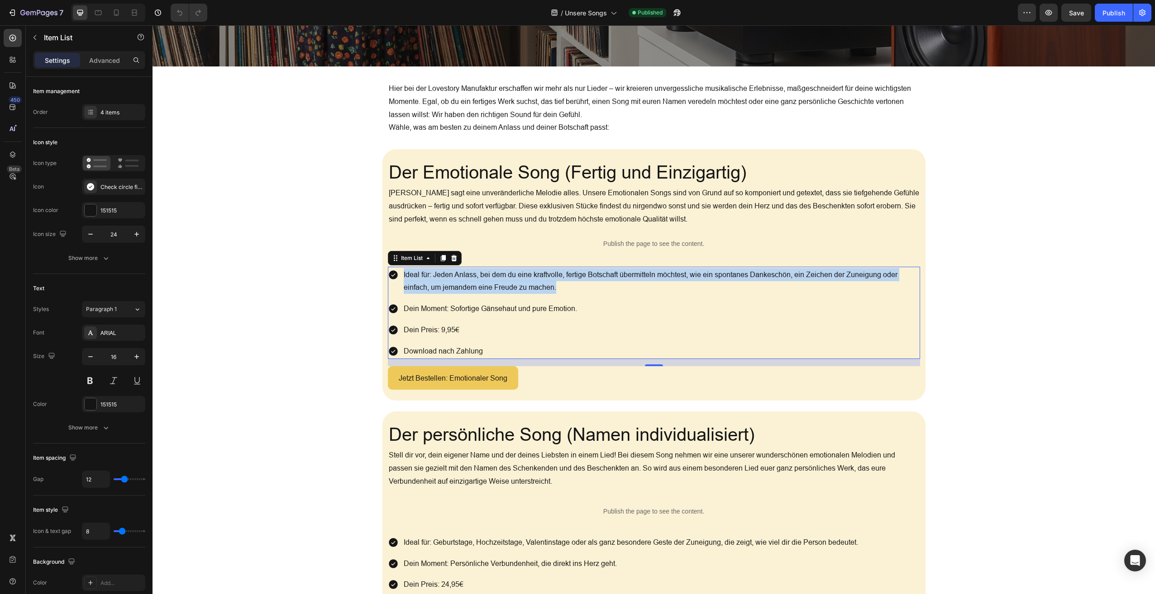
click at [513, 307] on p "Dein Moment: Sofortige Gänsehaut und pure Emotion." at bounding box center [661, 308] width 515 height 13
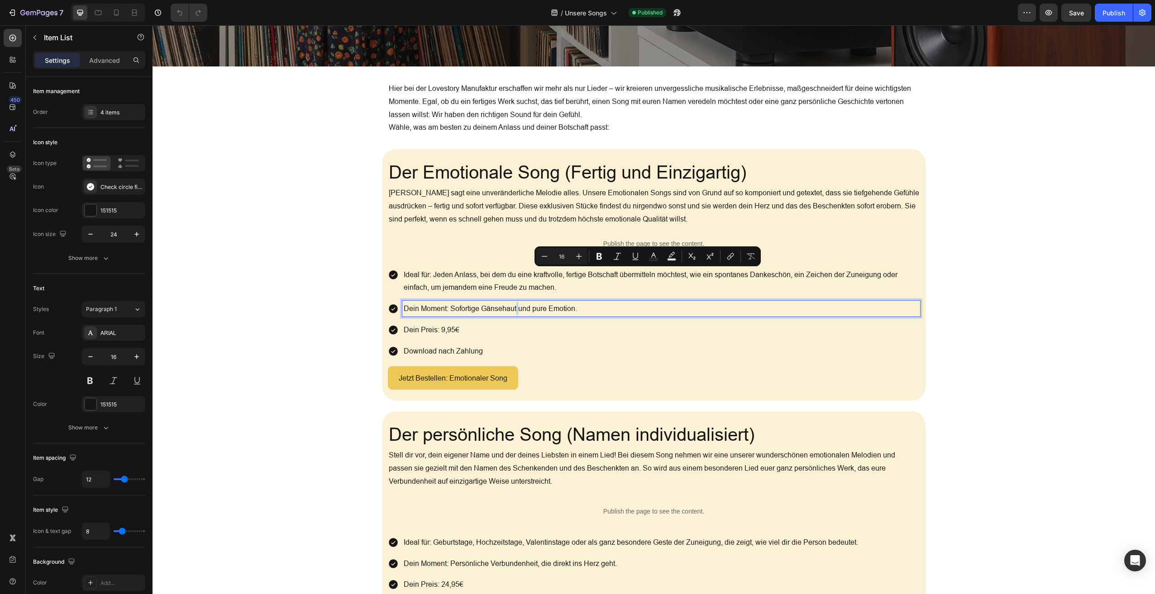
click at [513, 307] on p "Dein Moment: Sofortige Gänsehaut und pure Emotion." at bounding box center [661, 308] width 515 height 13
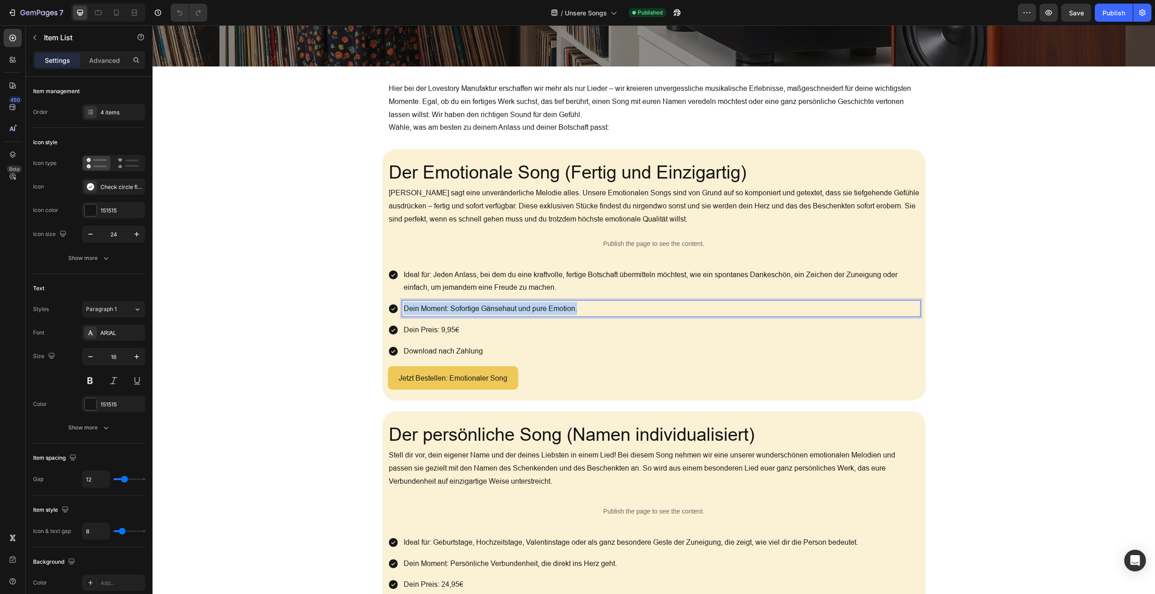
click at [513, 307] on p "Dein Moment: Sofortige Gänsehaut und pure Emotion." at bounding box center [661, 308] width 515 height 13
copy p "Dein Moment: Sofortige Gänsehaut und pure Emotion."
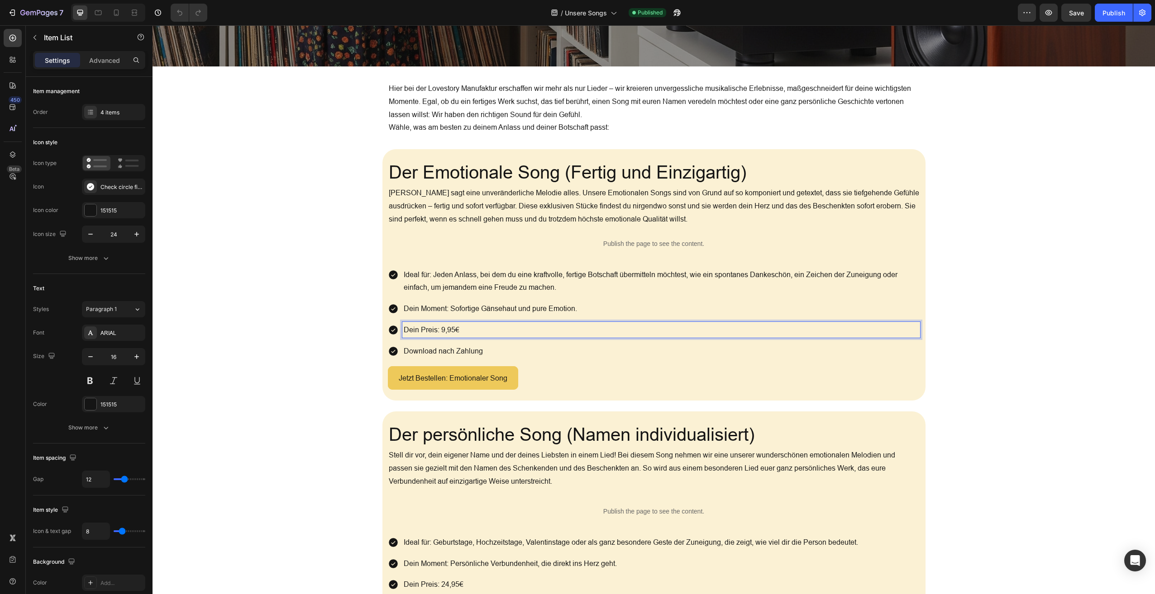
click at [453, 328] on p "Dein Preis: 9,95€" at bounding box center [661, 329] width 515 height 13
copy p "Dein Preis: 9,95€"
click at [449, 350] on p "Download nach Zahlung" at bounding box center [661, 351] width 515 height 13
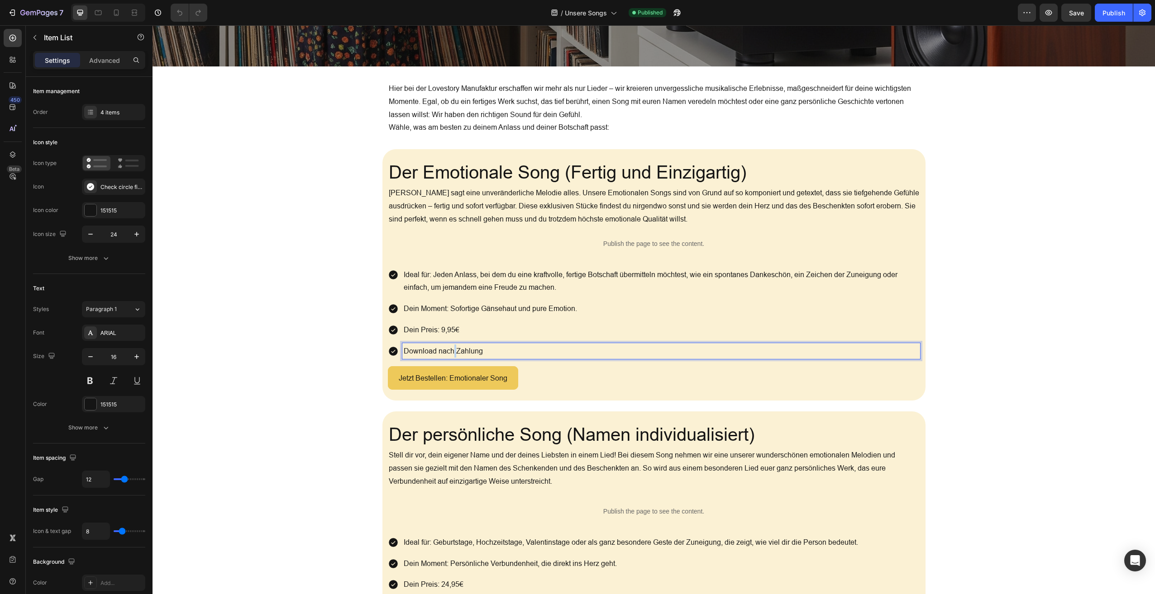
click at [449, 350] on p "Download nach Zahlung" at bounding box center [661, 351] width 515 height 13
copy p "Download nach Zahlung"
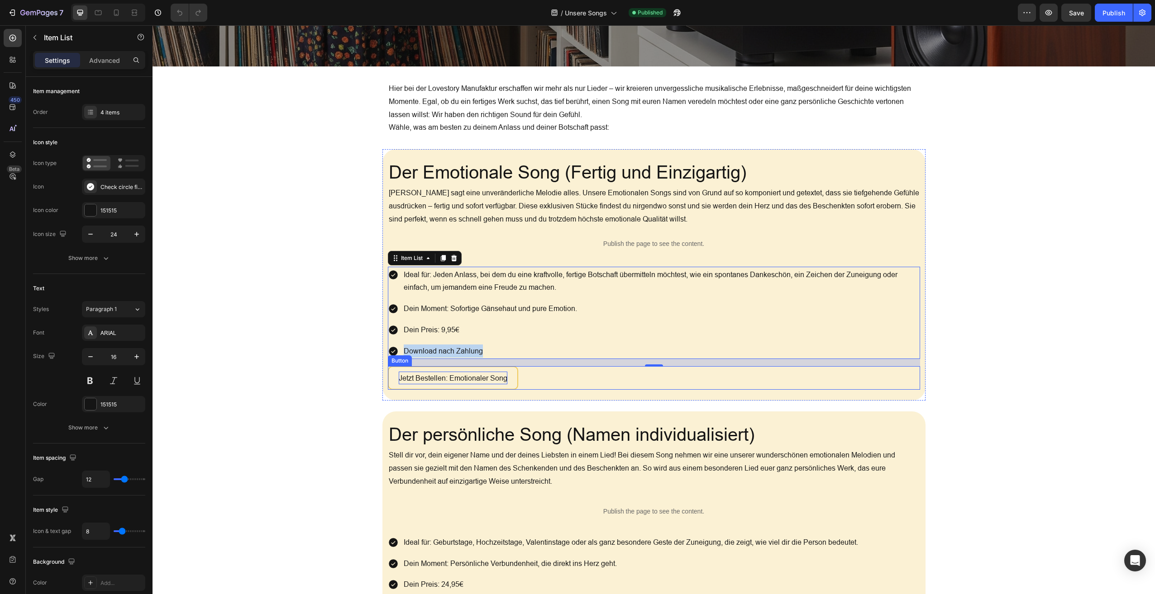
click at [476, 377] on p "Jetzt Bestellen: Emotionaler Song" at bounding box center [453, 378] width 109 height 13
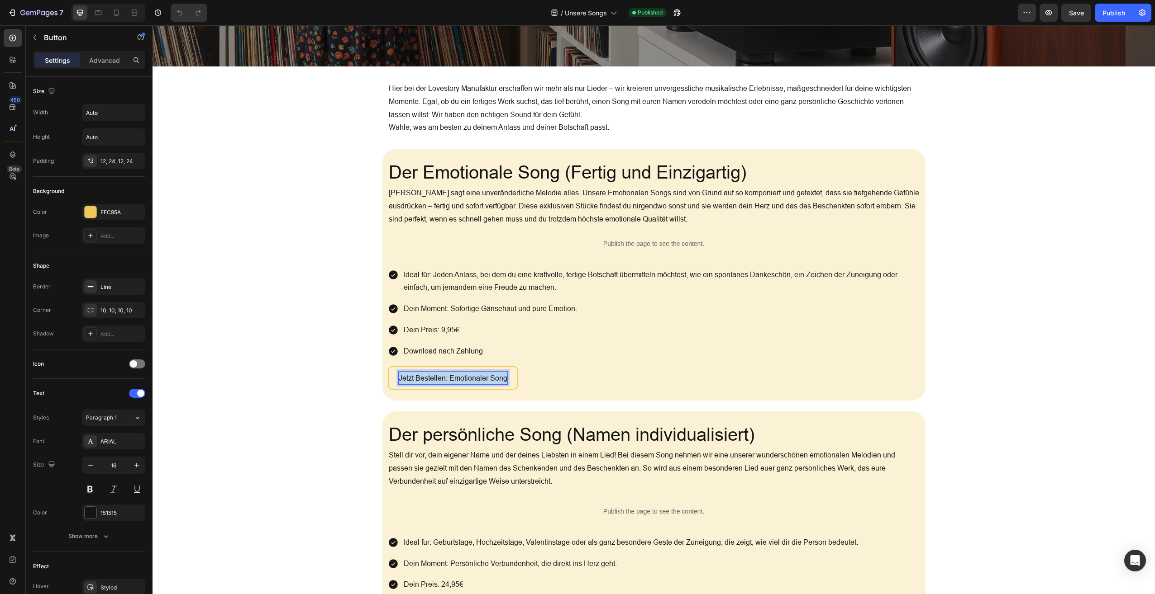
click at [476, 377] on p "Jetzt Bestellen: Emotionaler Song" at bounding box center [453, 378] width 109 height 13
copy p "Jetzt Bestellen: Emotionaler Song"
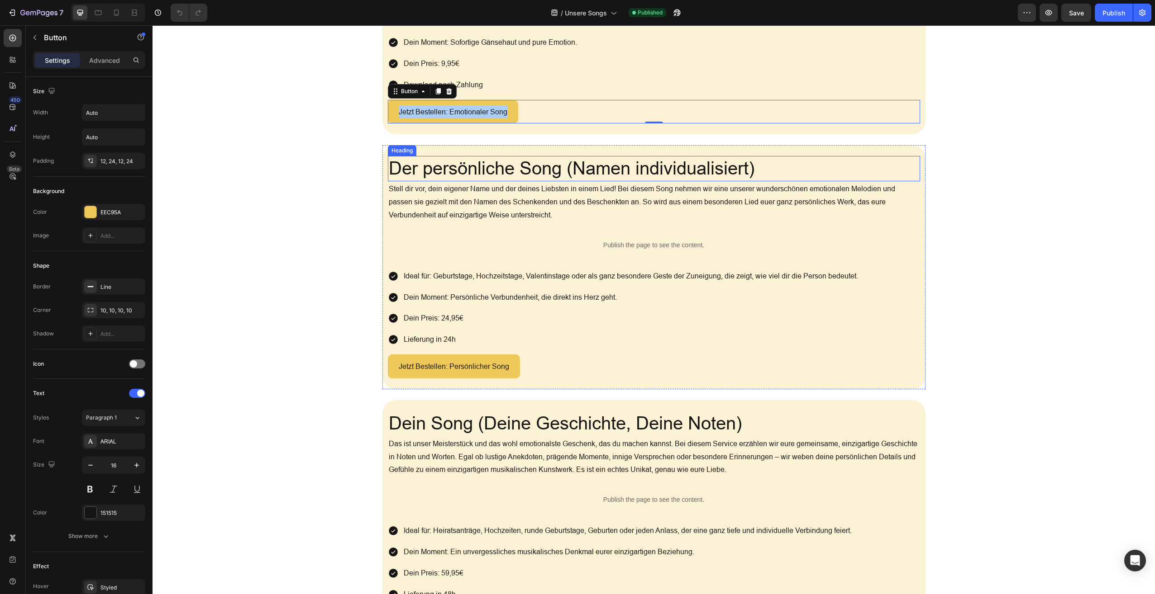
scroll to position [516, 0]
click at [655, 164] on h2 "Der persönliche Song (Namen individualisiert)" at bounding box center [654, 168] width 532 height 25
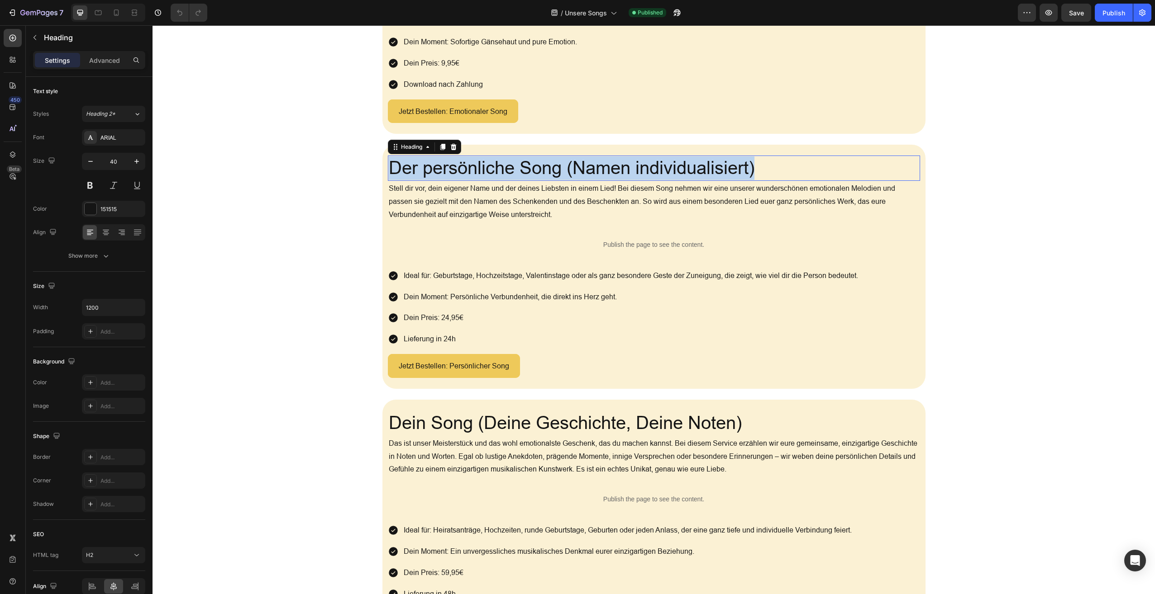
click at [655, 164] on p "Der persönliche Song (Namen individualisiert)" at bounding box center [654, 169] width 530 height 24
click at [471, 211] on p "Stell dir vor, dein eigener Name und der deines Liebsten in einem Lied! Bei die…" at bounding box center [654, 201] width 530 height 39
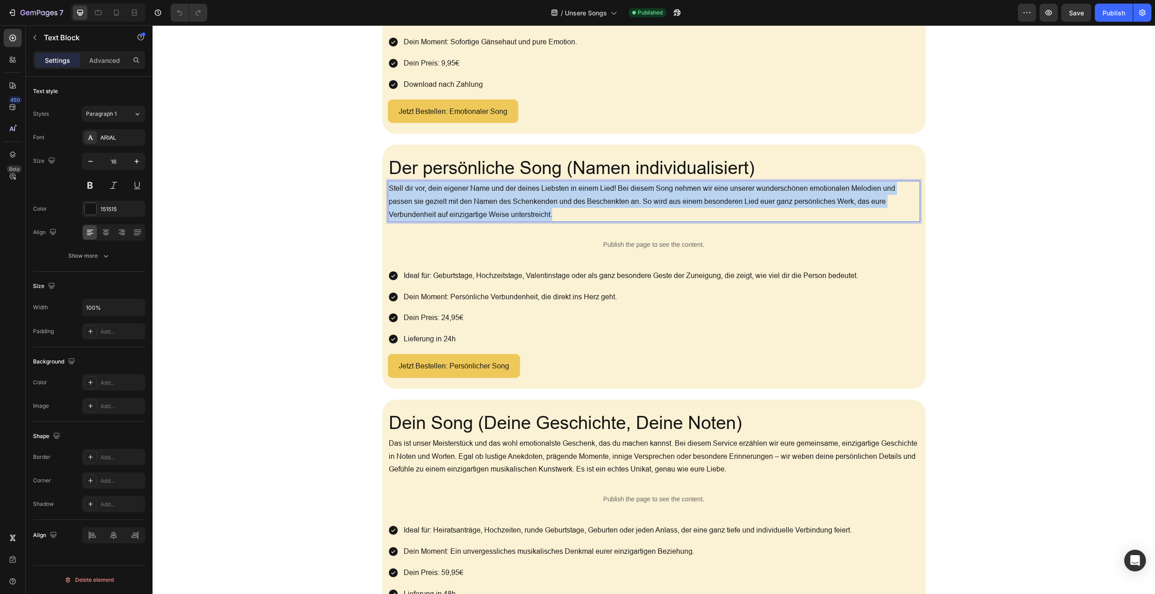
click at [471, 211] on p "Stell dir vor, dein eigener Name und der deines Liebsten in einem Lied! Bei die…" at bounding box center [654, 201] width 530 height 39
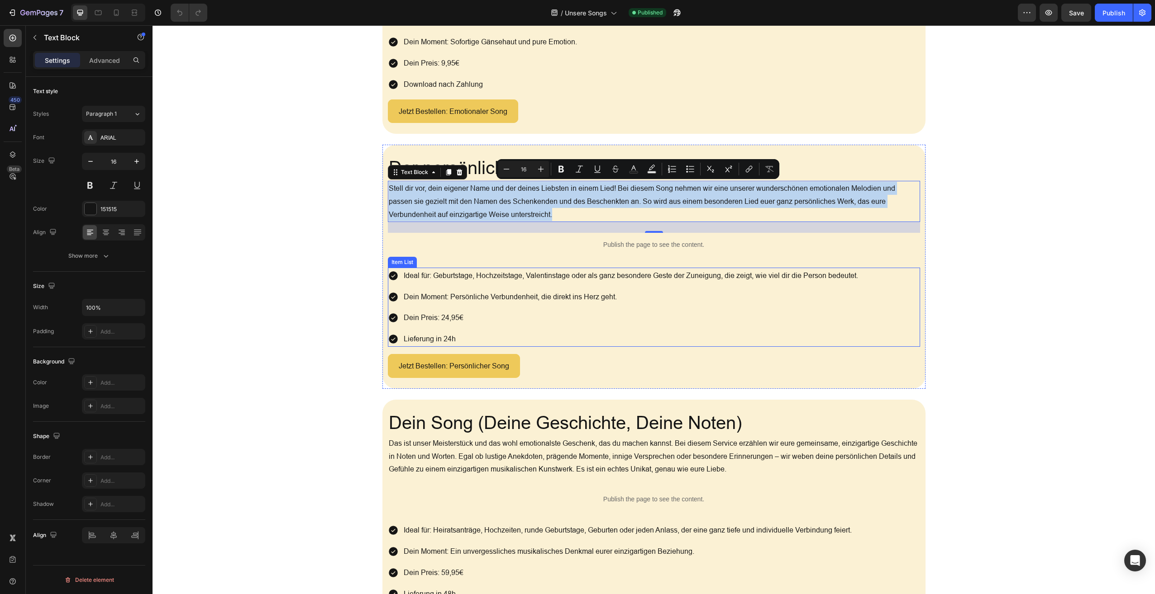
click at [553, 275] on p "Ideal für: Geburtstage, Hochzeitstage, Valentinstage oder als ganz besondere Ge…" at bounding box center [631, 275] width 454 height 13
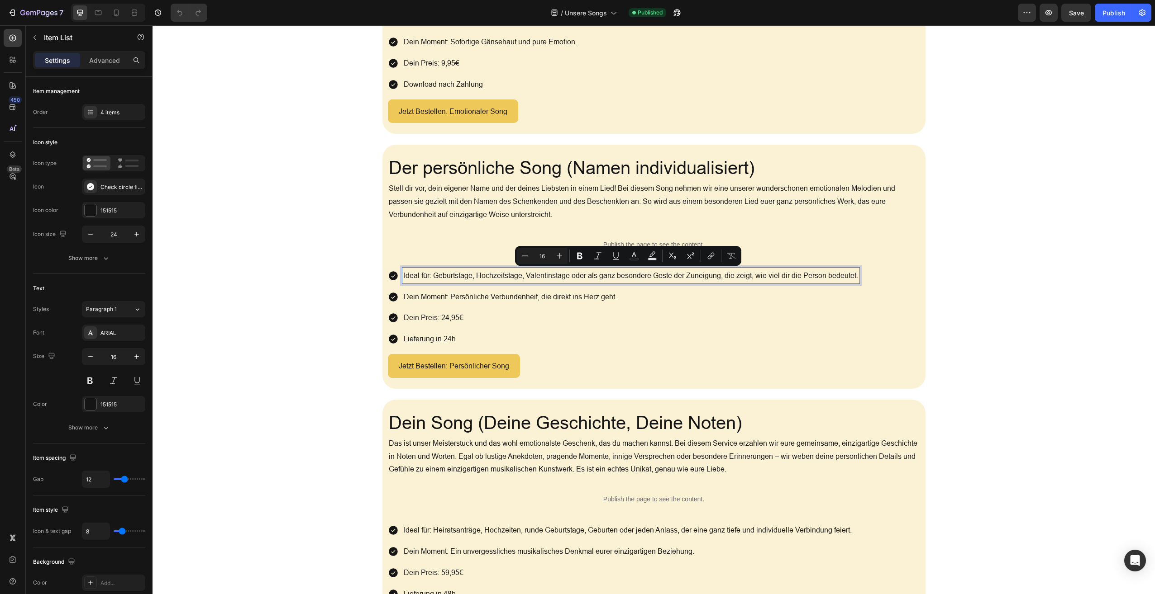
click at [496, 290] on p "Dein Moment: Persönliche Verbundenheit, die direkt ins Herz geht." at bounding box center [631, 296] width 454 height 13
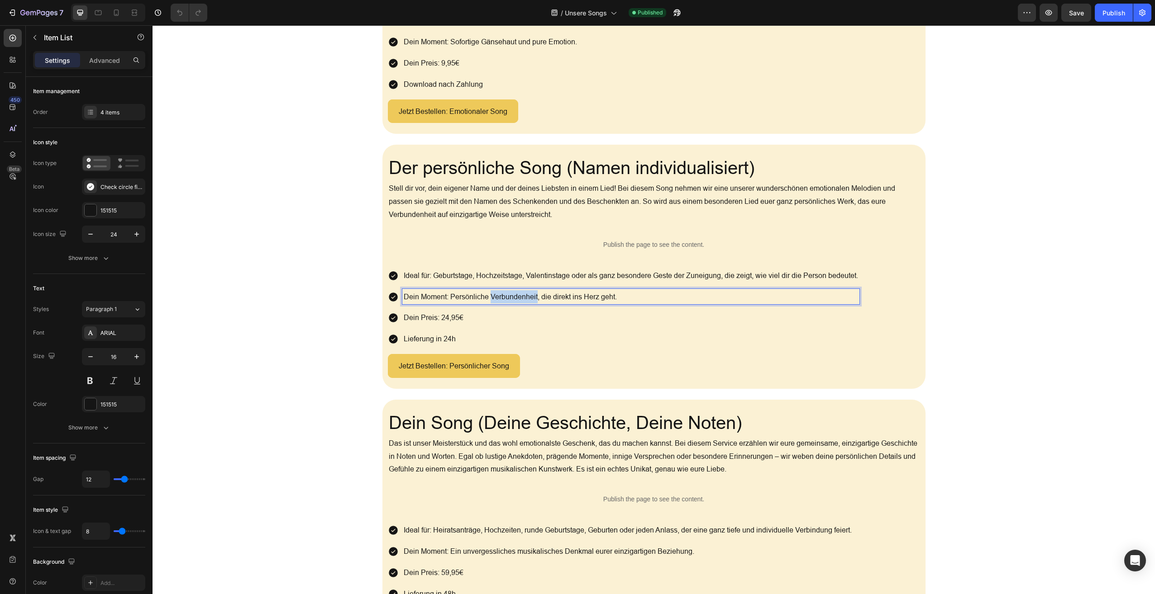
click at [496, 290] on p "Dein Moment: Persönliche Verbundenheit, die direkt ins Herz geht." at bounding box center [631, 296] width 454 height 13
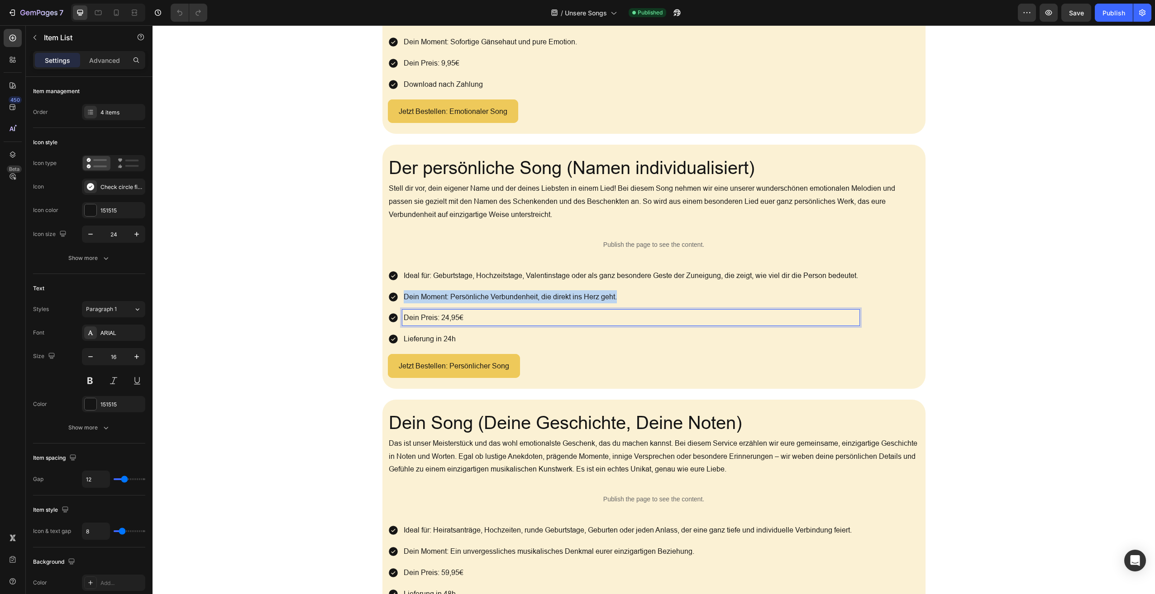
click at [433, 312] on p "Dein Preis: 24,95€" at bounding box center [631, 317] width 454 height 13
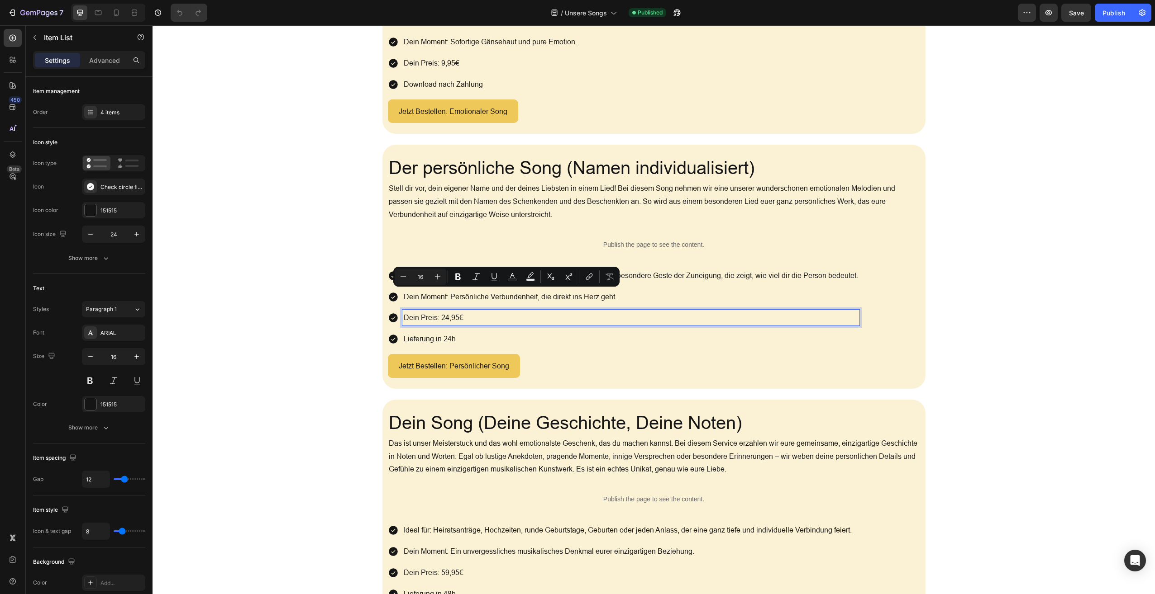
click at [433, 312] on p "Dein Preis: 24,95€" at bounding box center [631, 317] width 454 height 13
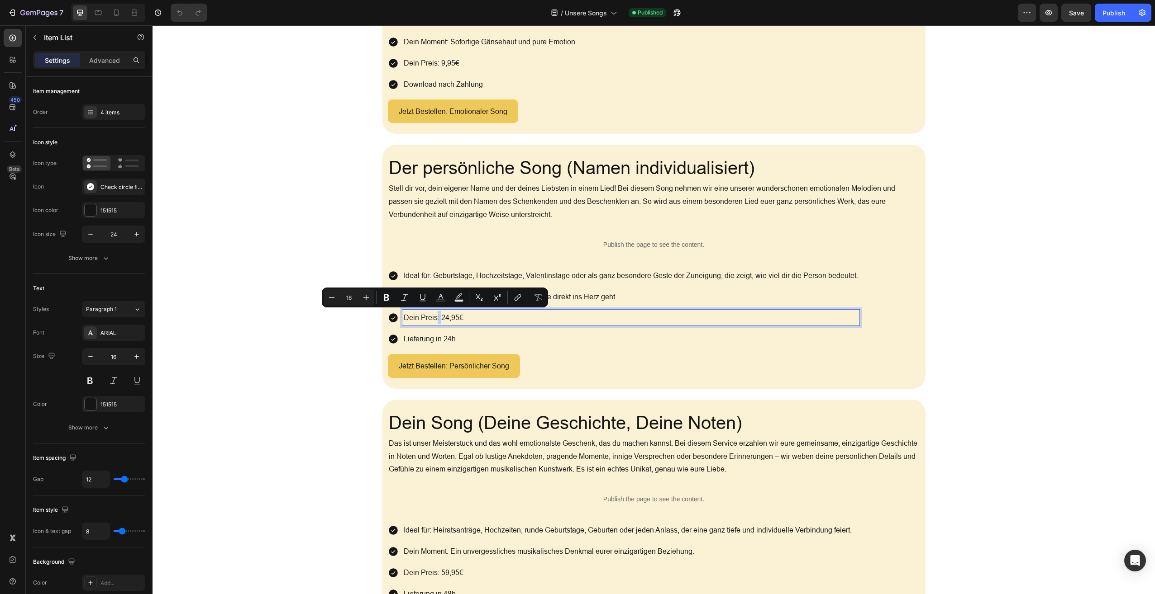
click at [433, 312] on p "Dein Preis: 24,95€" at bounding box center [631, 317] width 454 height 13
click at [433, 316] on p "Dein Preis: 24,95€" at bounding box center [631, 317] width 454 height 13
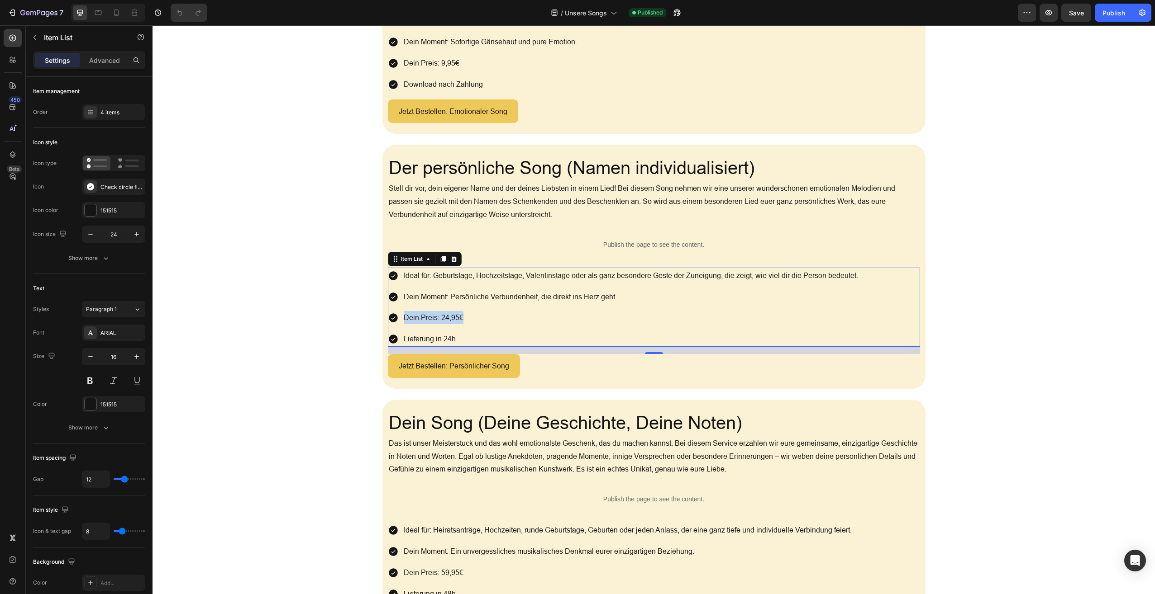
click at [435, 335] on p "Lieferung in 24h" at bounding box center [631, 339] width 454 height 13
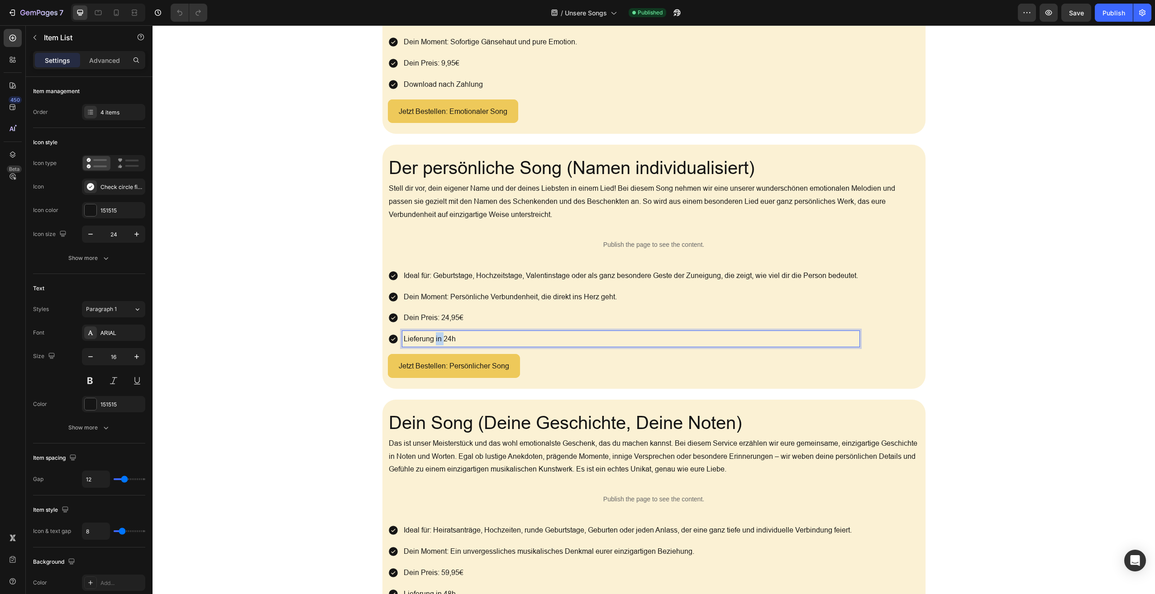
click at [435, 335] on p "Lieferung in 24h" at bounding box center [631, 339] width 454 height 13
click at [451, 365] on p "Jetzt Bestellen: Persönlicher Song" at bounding box center [454, 366] width 110 height 13
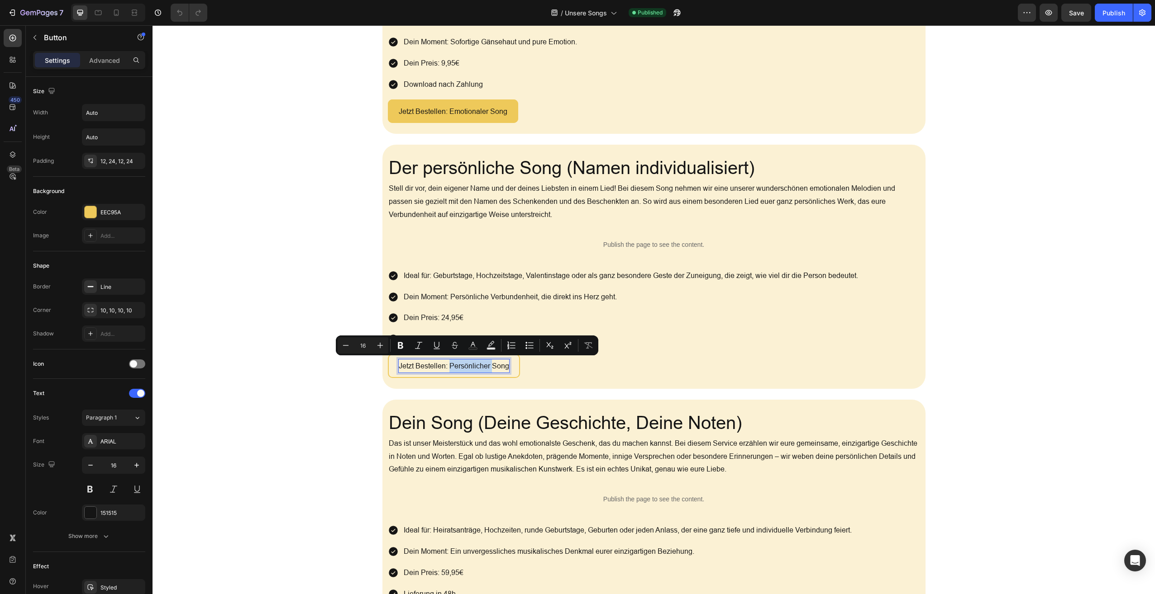
click at [451, 365] on p "Jetzt Bestellen: Persönlicher Song" at bounding box center [454, 366] width 110 height 13
click at [452, 365] on p "Jetzt Bestellen: Persönlicher Song" at bounding box center [454, 366] width 110 height 13
click at [452, 364] on p "Jetzt Bestellen: Persönlicher Song" at bounding box center [454, 366] width 110 height 13
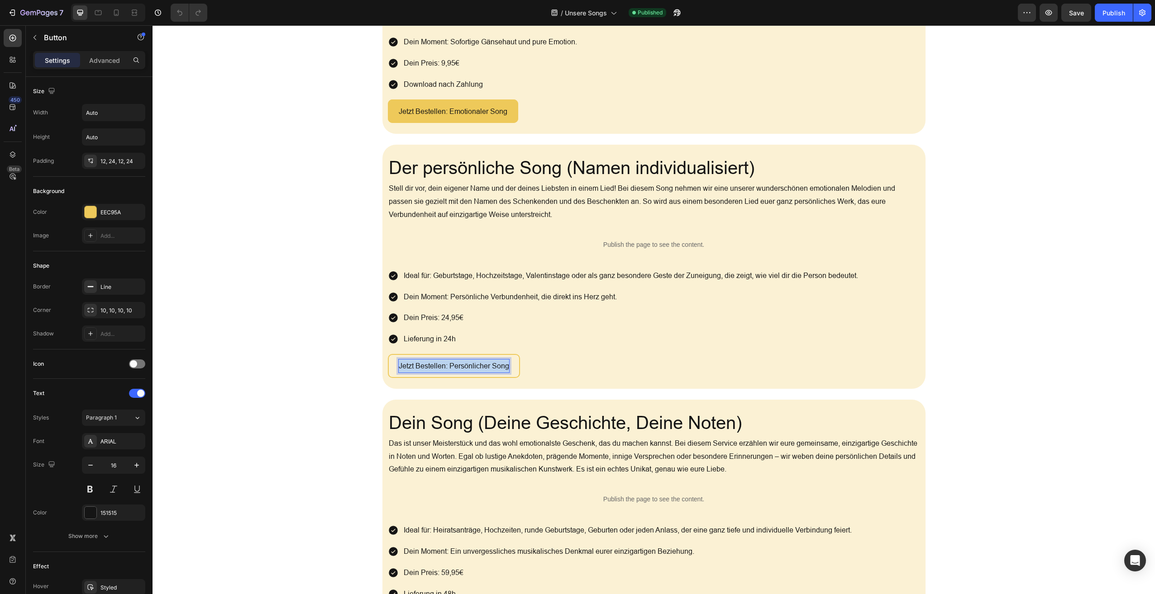
click at [452, 364] on p "Jetzt Bestellen: Persönlicher Song" at bounding box center [454, 366] width 110 height 13
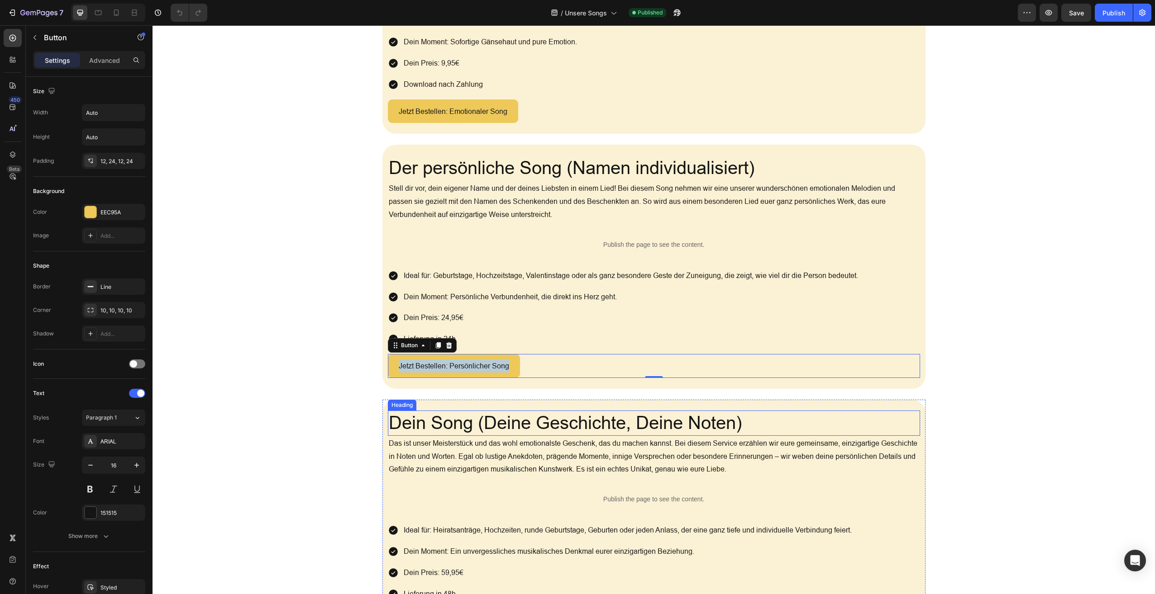
click at [461, 415] on h2 "Dein Song (Deine Geschichte, Deine Noten)" at bounding box center [654, 423] width 532 height 25
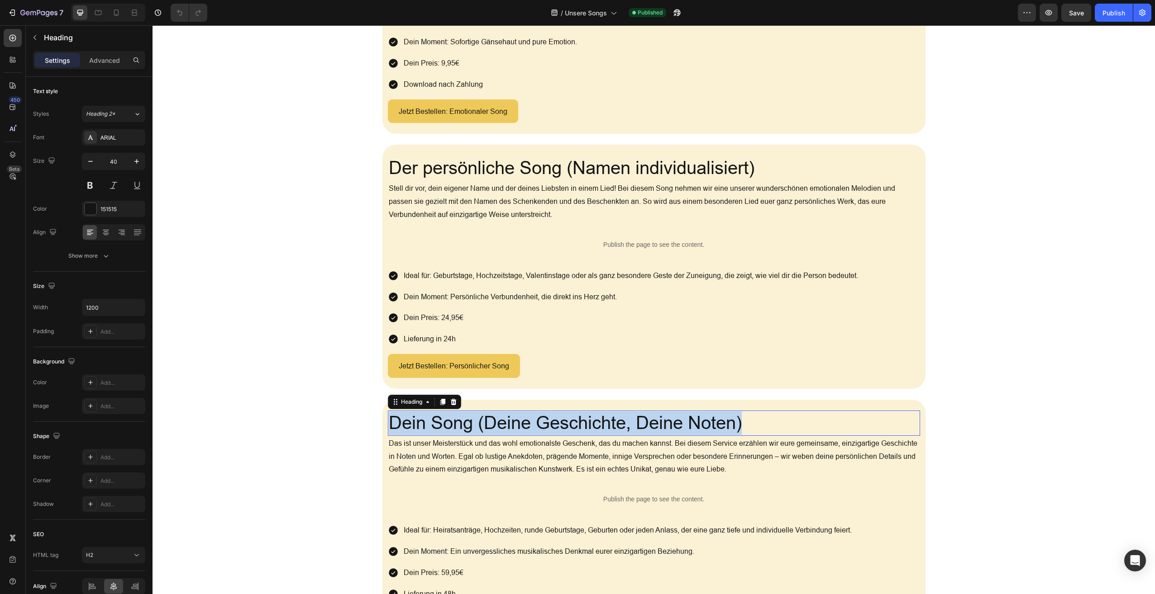
click at [461, 415] on p "Dein Song (Deine Geschichte, Deine Noten)" at bounding box center [654, 424] width 530 height 24
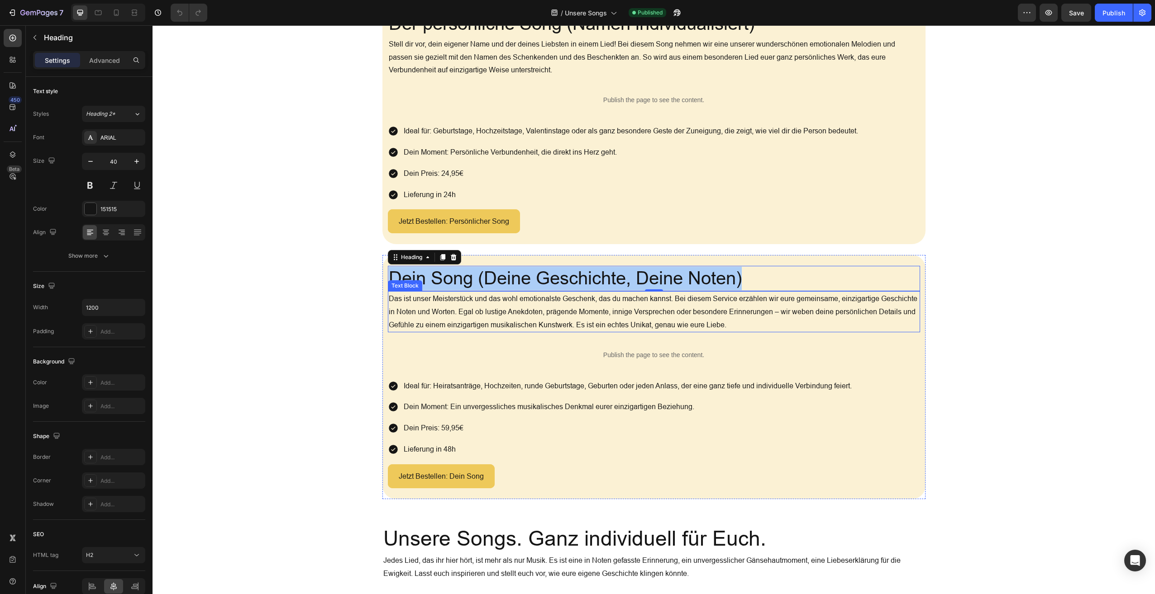
scroll to position [659, 0]
click at [539, 304] on p "Das ist unser Meisterstück und das wohl emotionalste Geschenk, das du machen ka…" at bounding box center [654, 312] width 530 height 39
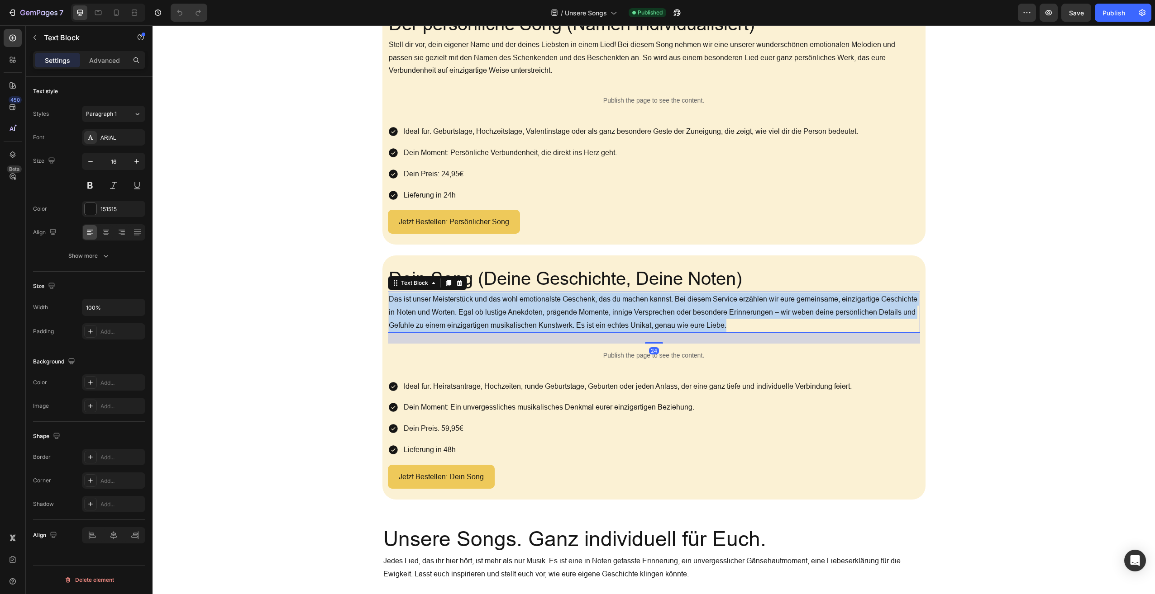
click at [539, 304] on p "Das ist unser Meisterstück und das wohl emotionalste Geschenk, das du machen ka…" at bounding box center [654, 312] width 530 height 39
click at [487, 382] on p "Ideal für: Heiratsanträge, Hochzeiten, runde Geburtstage, Geburten oder jeden A…" at bounding box center [628, 386] width 448 height 13
click at [488, 382] on p "Ideal für: Heiratsanträge, Hochzeiten, runde Geburtstage, Geburten oder jeden A…" at bounding box center [628, 386] width 448 height 13
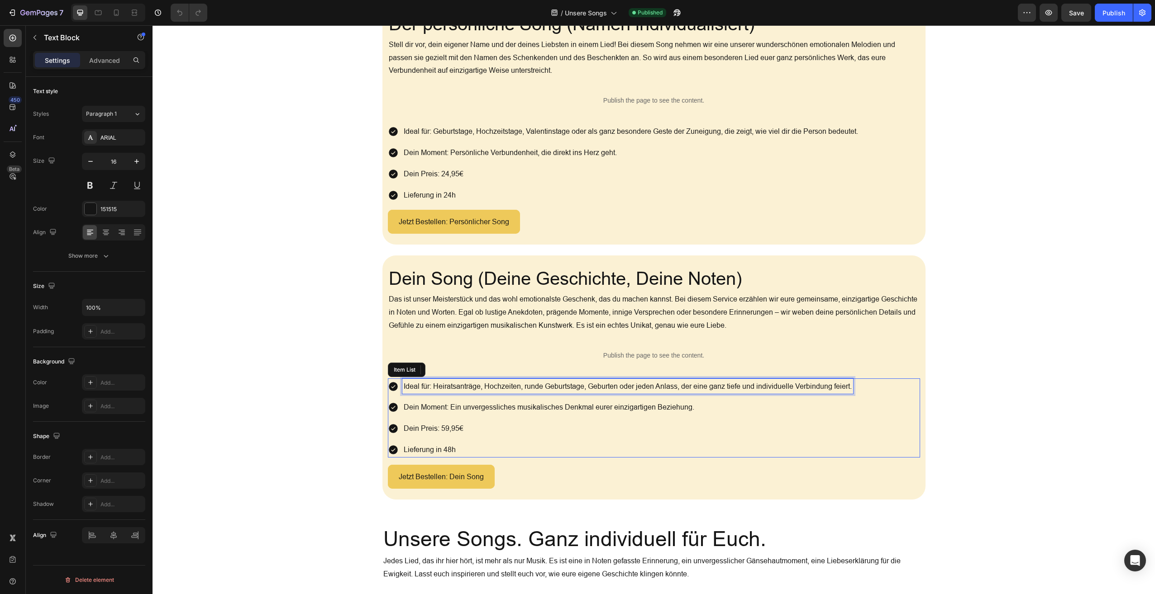
click at [489, 382] on p "Ideal für: Heiratsanträge, Hochzeiten, runde Geburtstage, Geburten oder jeden A…" at bounding box center [628, 386] width 448 height 13
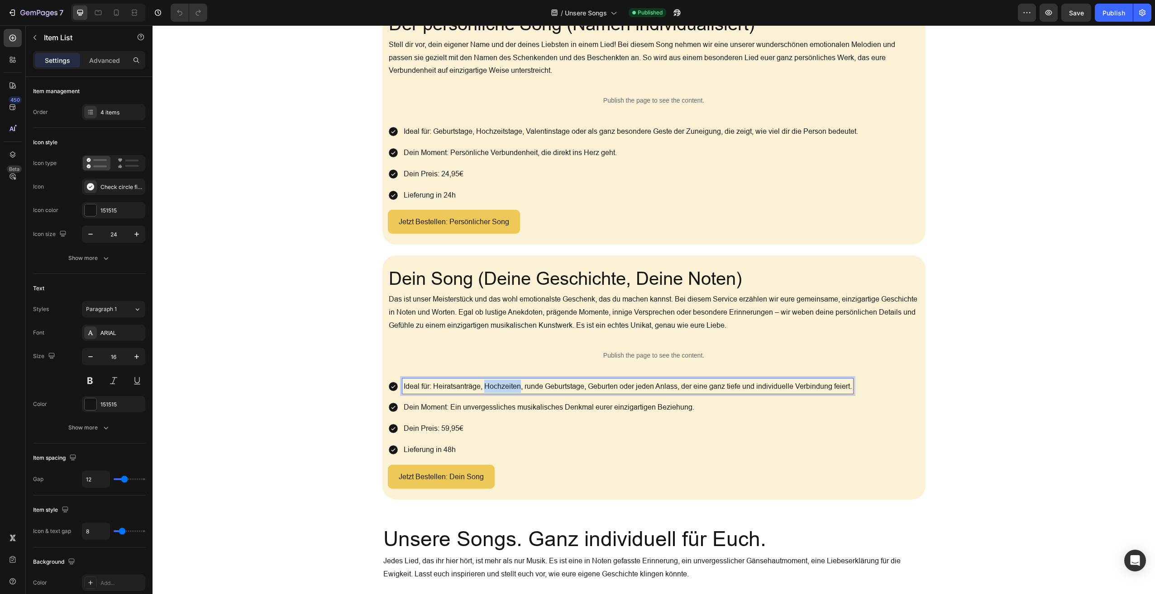
click at [489, 382] on p "Ideal für: Heiratsanträge, Hochzeiten, runde Geburtstage, Geburten oder jeden A…" at bounding box center [628, 386] width 448 height 13
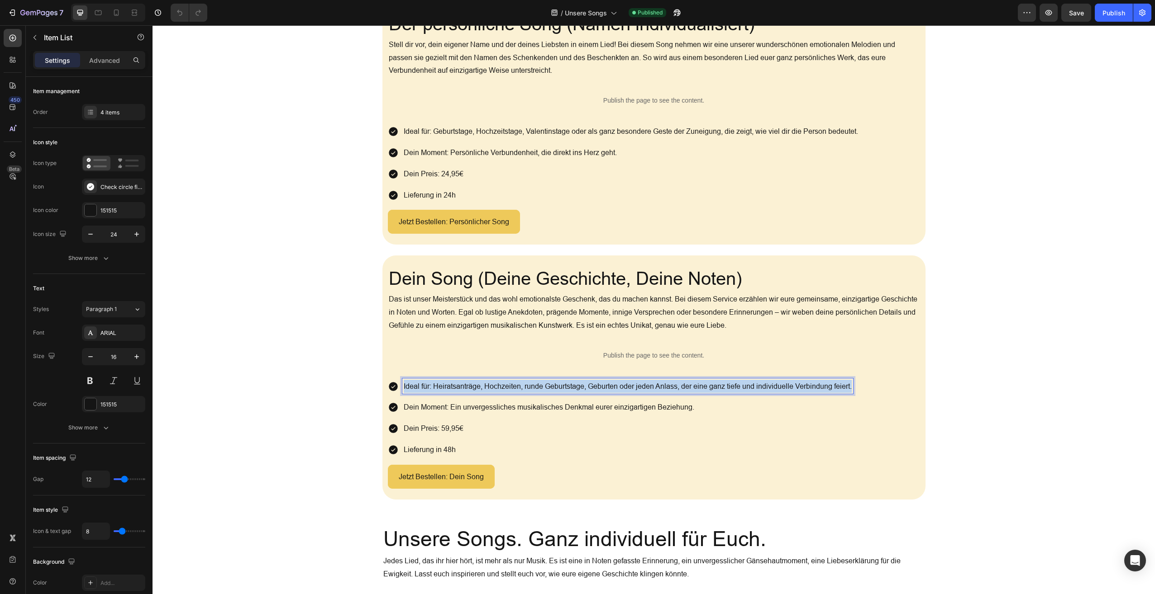
click at [489, 382] on p "Ideal für: Heiratsanträge, Hochzeiten, runde Geburtstage, Geburten oder jeden A…" at bounding box center [628, 386] width 448 height 13
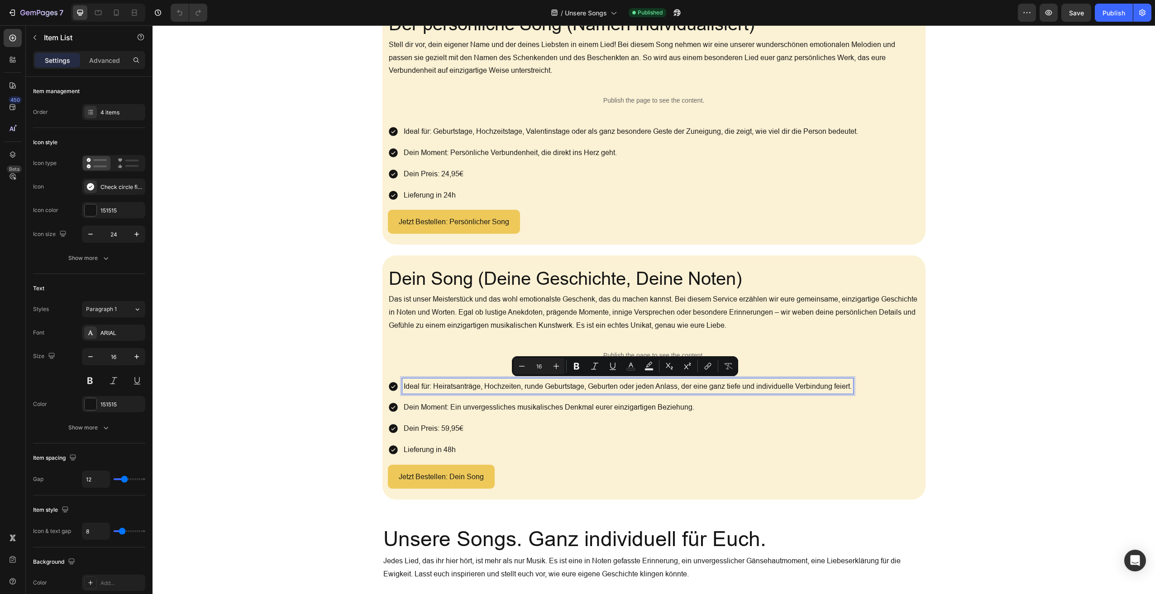
click at [479, 409] on p "Dein Moment: Ein unvergessliches musikalisches Denkmal eurer einzigartigen Bezi…" at bounding box center [628, 407] width 448 height 13
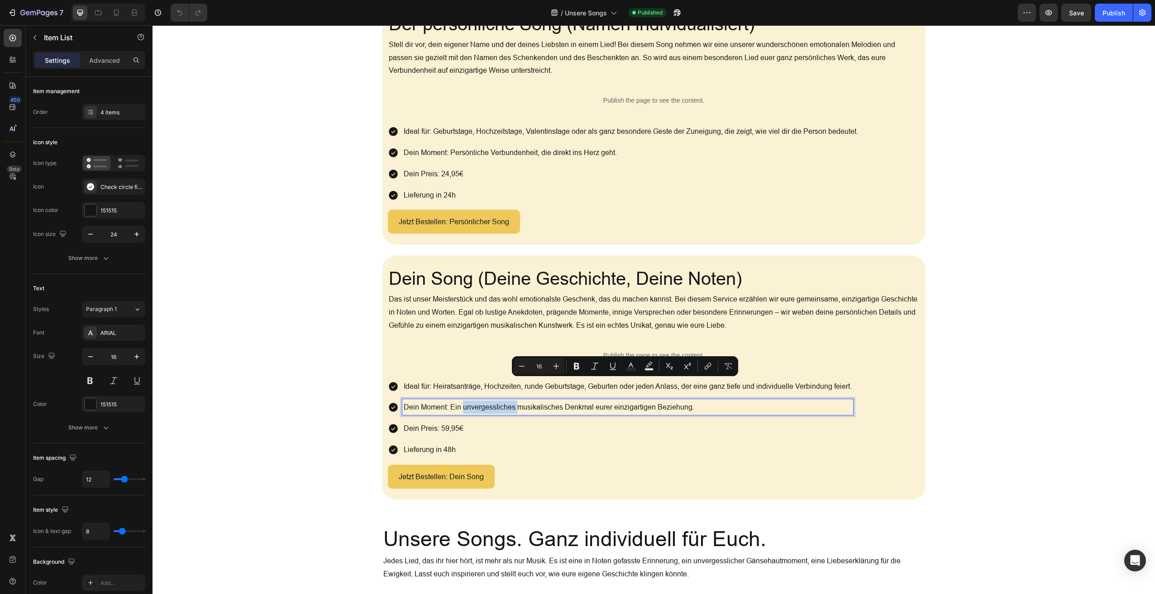
click at [479, 409] on p "Dein Moment: Ein unvergessliches musikalisches Denkmal eurer einzigartigen Bezi…" at bounding box center [628, 407] width 448 height 13
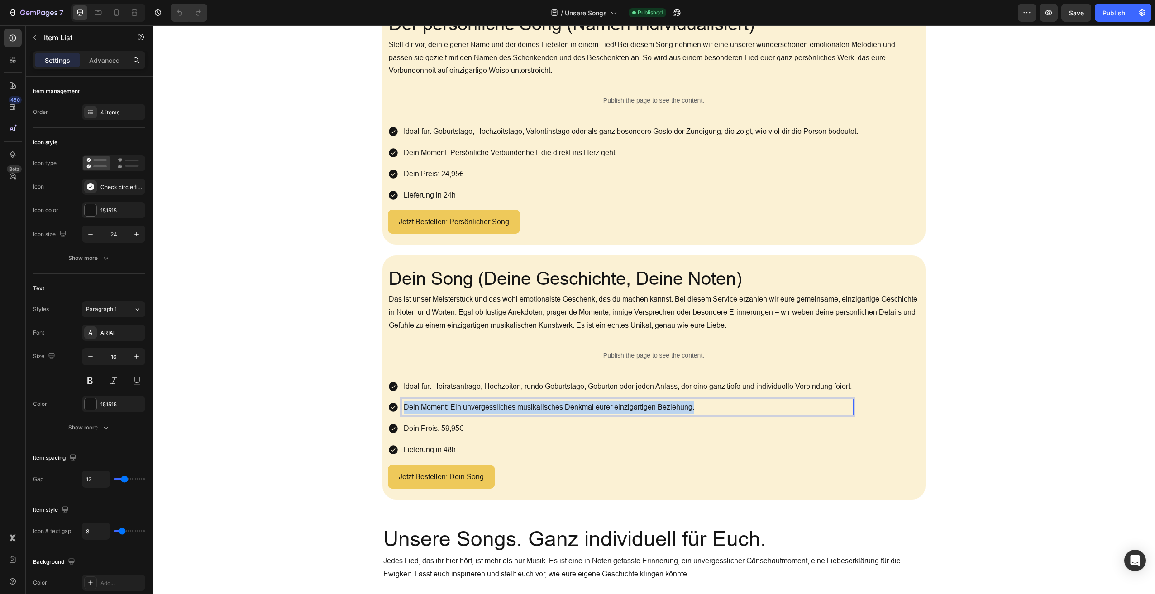
click at [479, 409] on p "Dein Moment: Ein unvergessliches musikalisches Denkmal eurer einzigartigen Bezi…" at bounding box center [628, 407] width 448 height 13
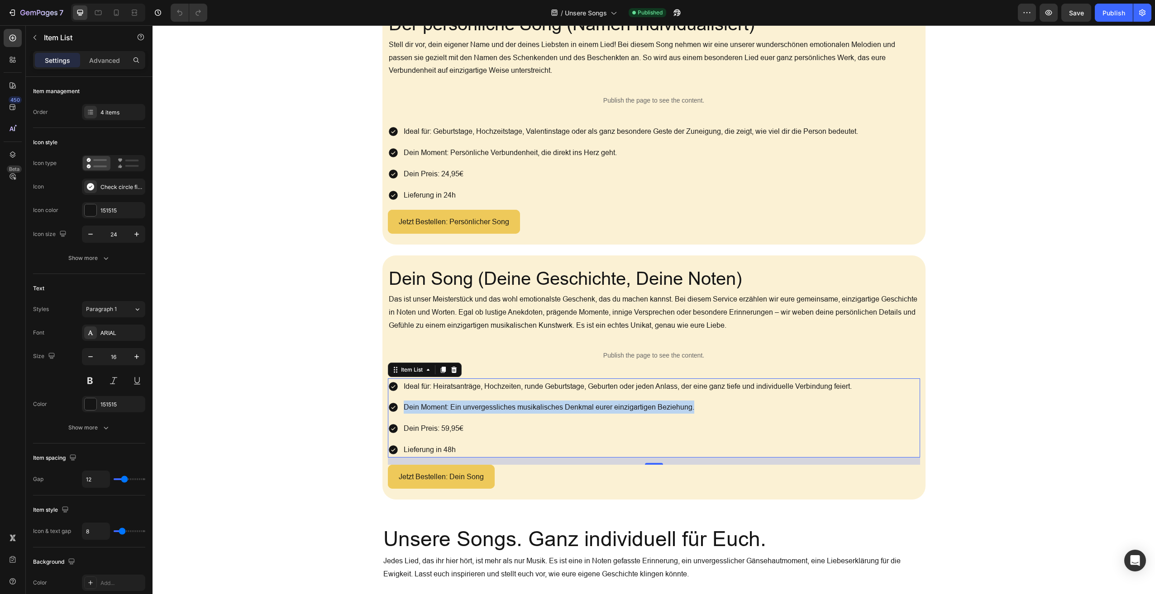
click at [423, 424] on p "Dein Preis: 59,95€" at bounding box center [628, 428] width 448 height 13
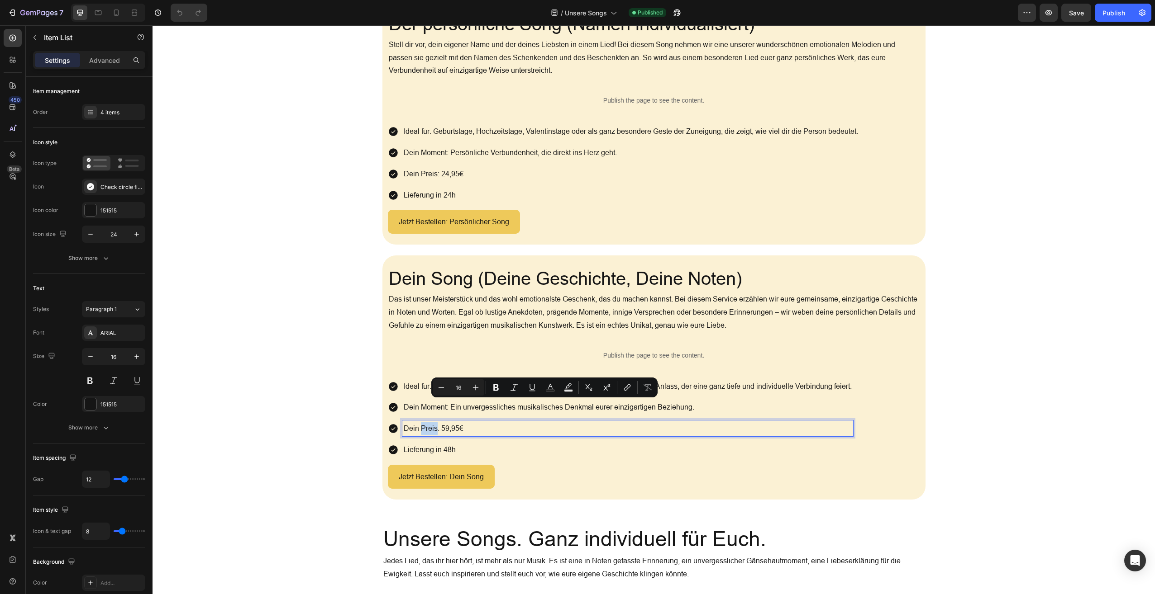
click at [423, 424] on p "Dein Preis: 59,95€" at bounding box center [628, 428] width 448 height 13
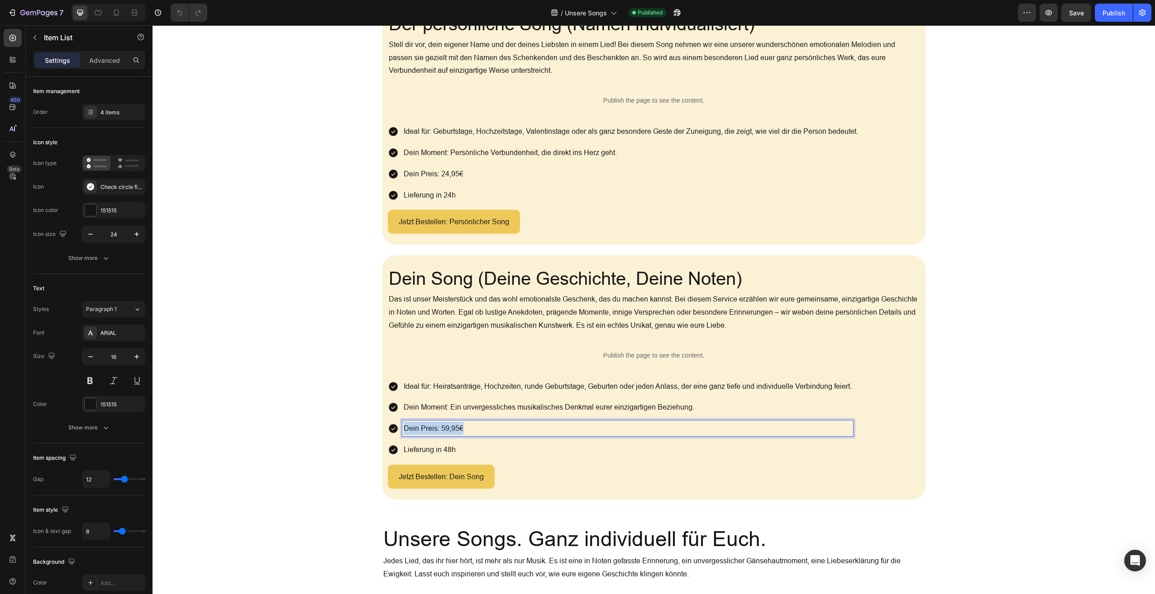
click at [423, 424] on p "Dein Preis: 59,95€" at bounding box center [628, 428] width 448 height 13
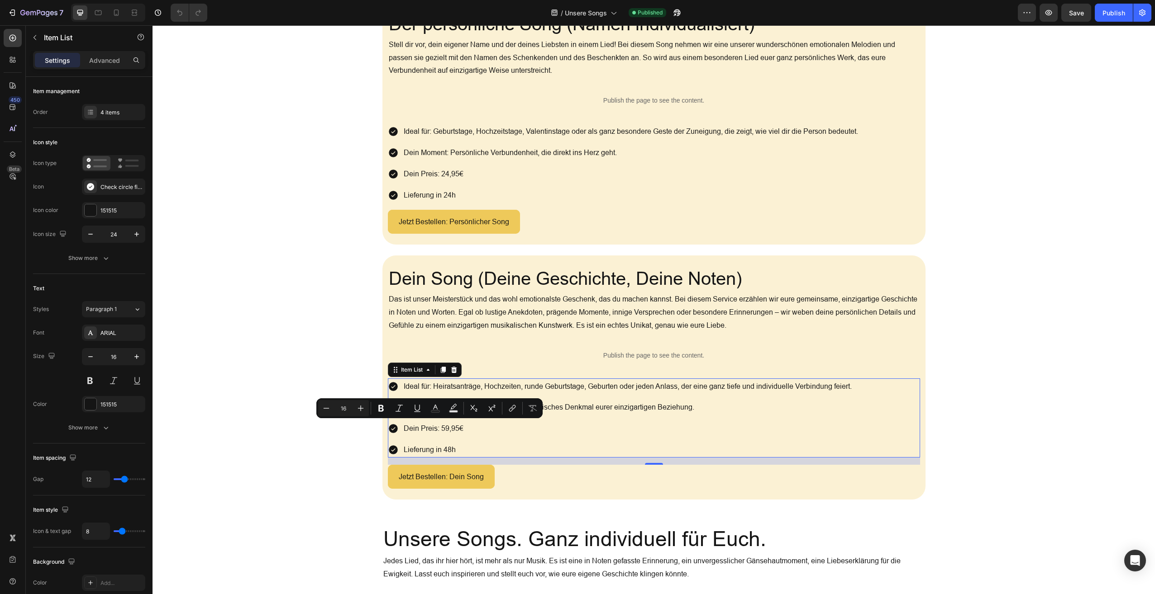
click at [408, 448] on p "Lieferung in 48h" at bounding box center [628, 449] width 448 height 13
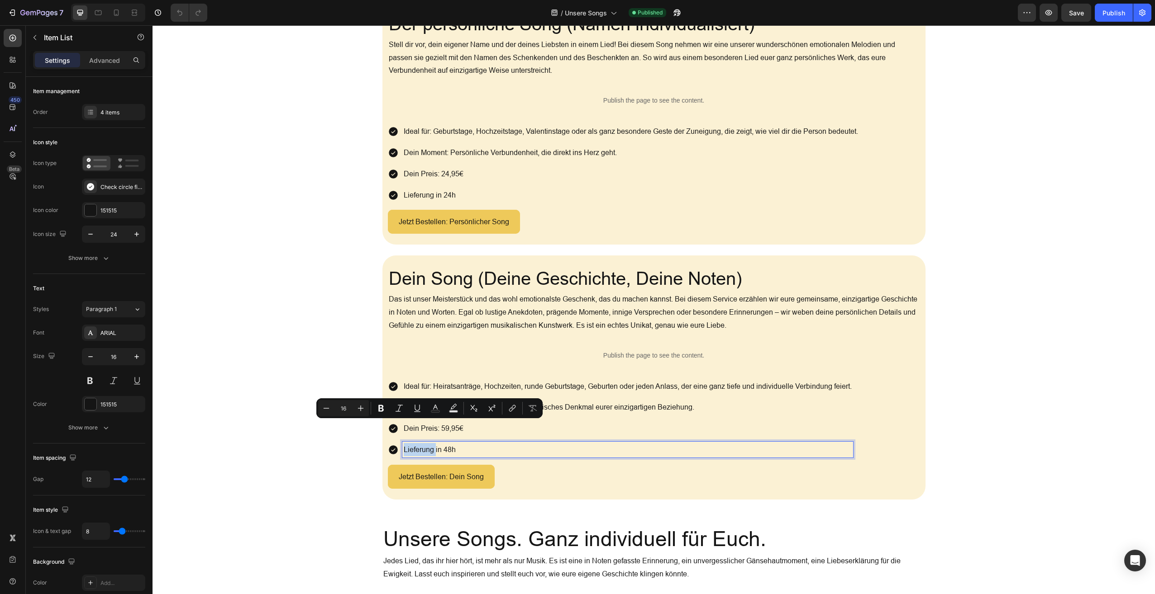
click at [408, 448] on p "Lieferung in 48h" at bounding box center [628, 449] width 448 height 13
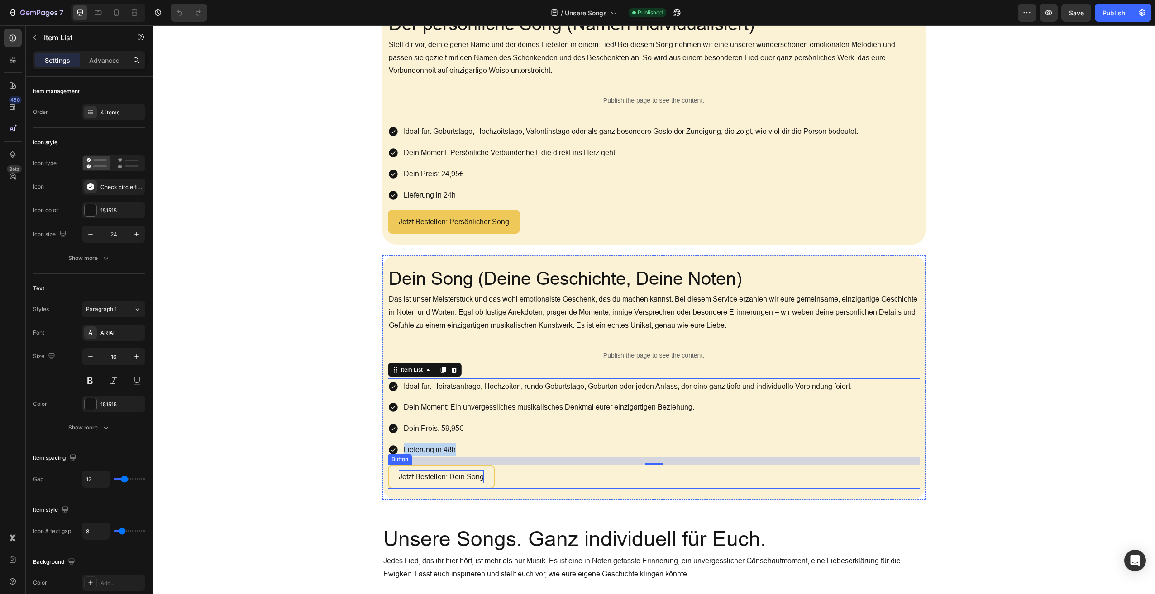
click at [432, 473] on p "Jetzt Bestellen: Dein Song" at bounding box center [441, 477] width 85 height 13
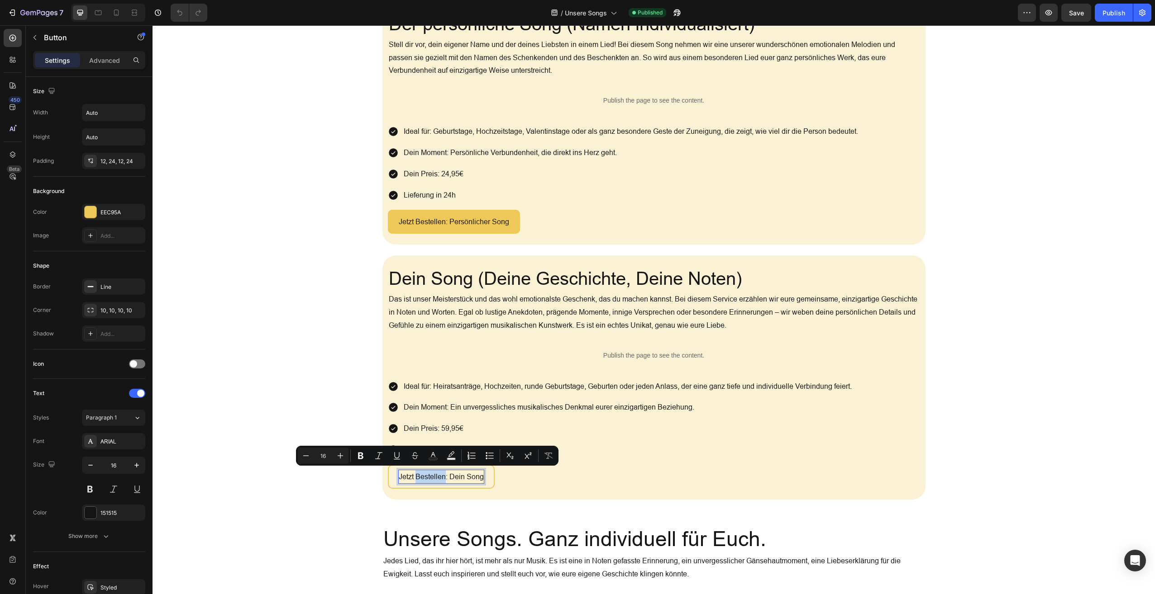
click at [432, 473] on p "Jetzt Bestellen: Dein Song" at bounding box center [441, 477] width 85 height 13
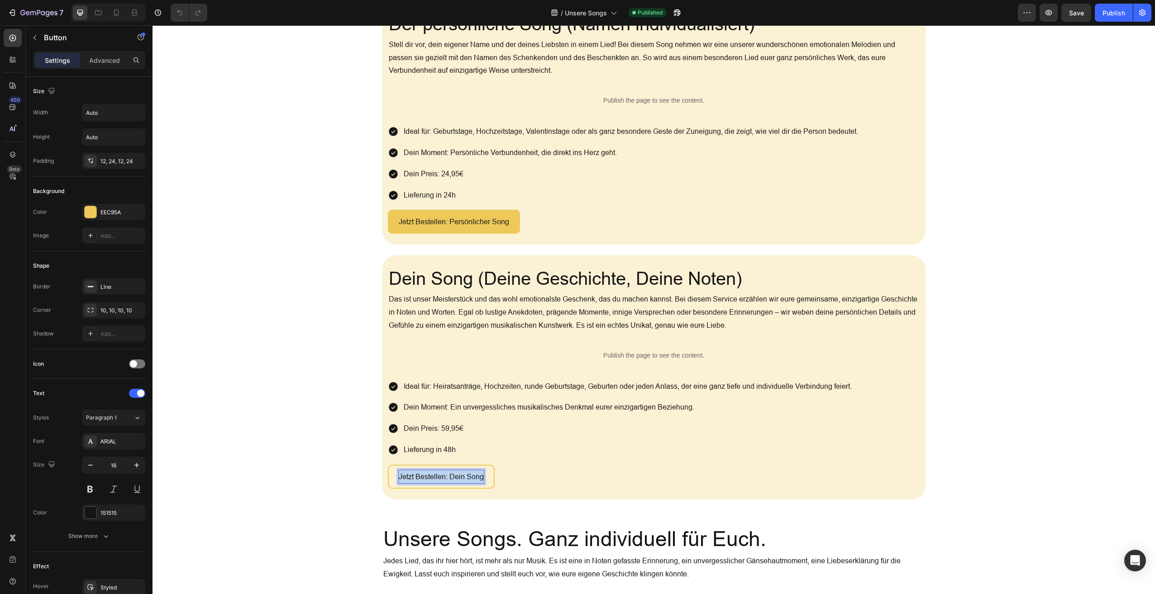
click at [432, 473] on p "Jetzt Bestellen: Dein Song" at bounding box center [441, 477] width 85 height 13
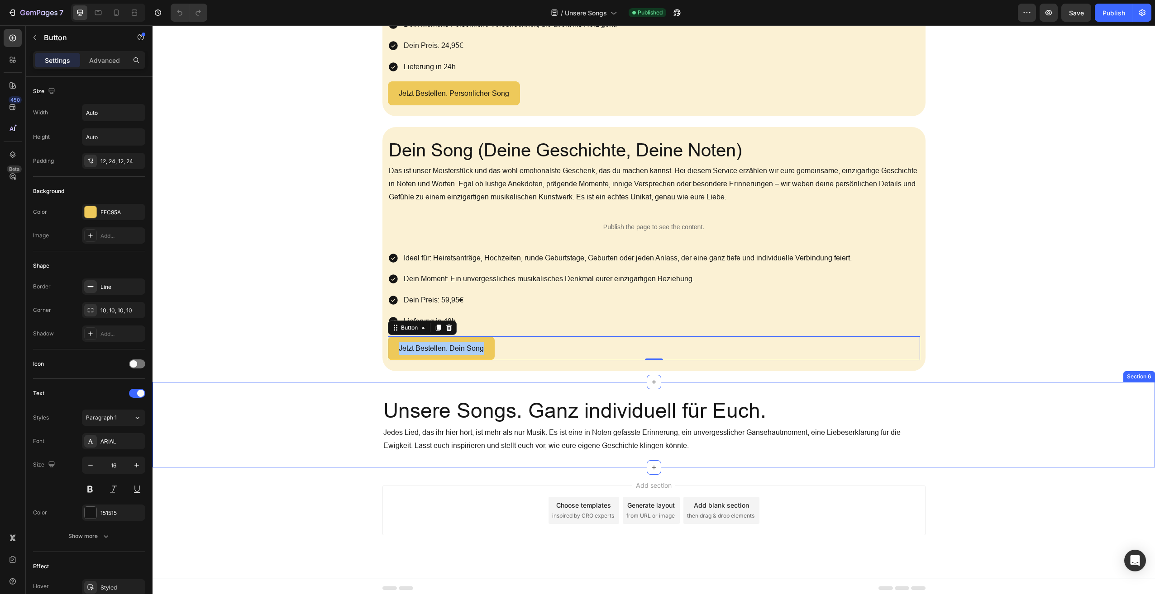
scroll to position [788, 0]
click at [481, 413] on h2 "Unsere Songs. Ganz individuell für Euch." at bounding box center [653, 410] width 543 height 29
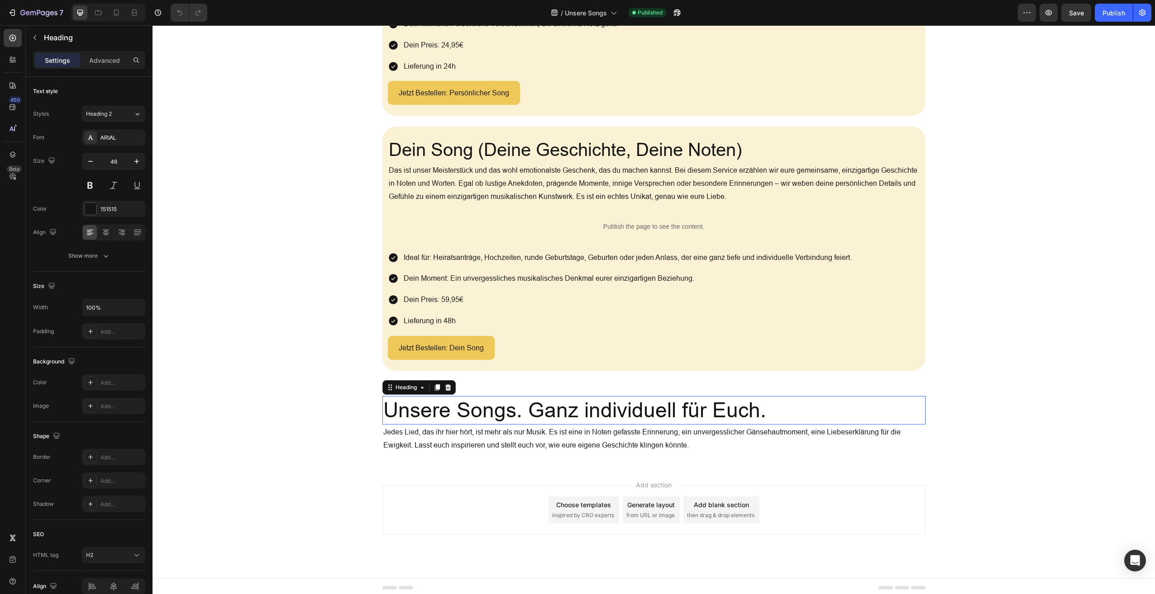
click at [481, 413] on p "Unsere Songs. Ganz individuell für Euch." at bounding box center [653, 410] width 541 height 27
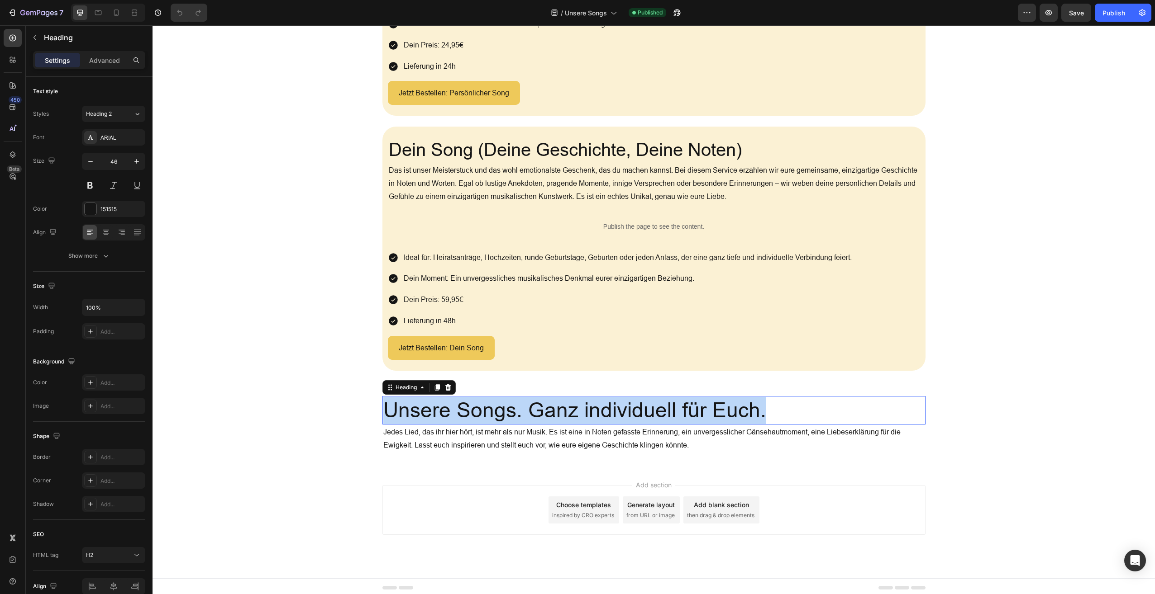
click at [481, 413] on p "Unsere Songs. Ganz individuell für Euch." at bounding box center [653, 410] width 541 height 27
click at [529, 440] on p "Jedes Lied, das ihr hier hört, ist mehr als nur Musik. Es ist eine in Noten gef…" at bounding box center [653, 439] width 541 height 26
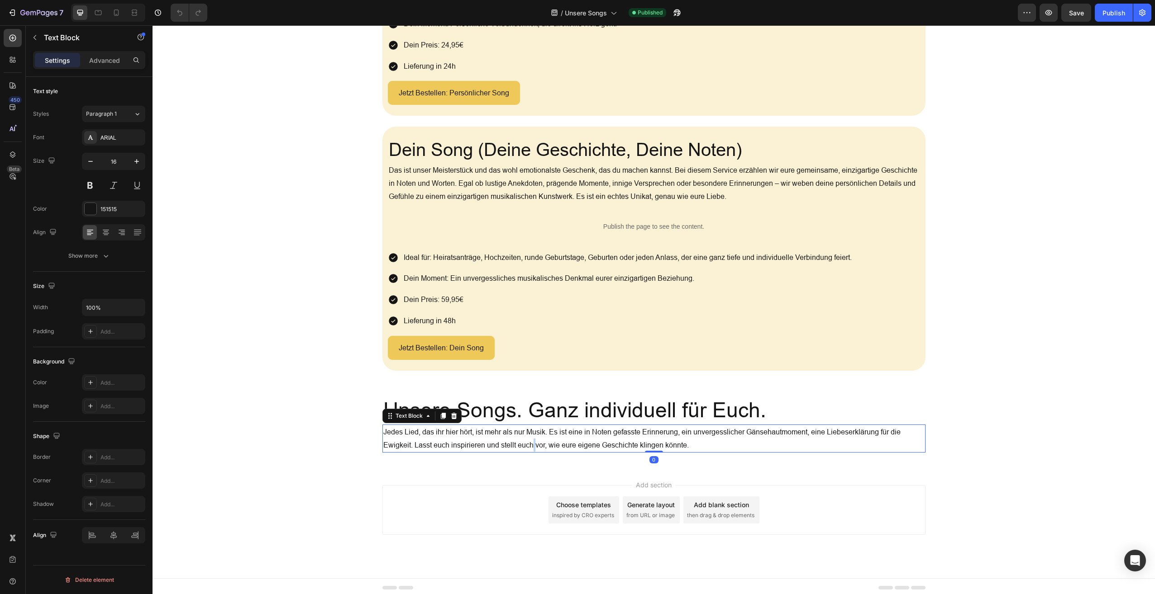
click at [529, 440] on p "Jedes Lied, das ihr hier hört, ist mehr als nur Musik. Es ist eine in Noten gef…" at bounding box center [653, 439] width 541 height 26
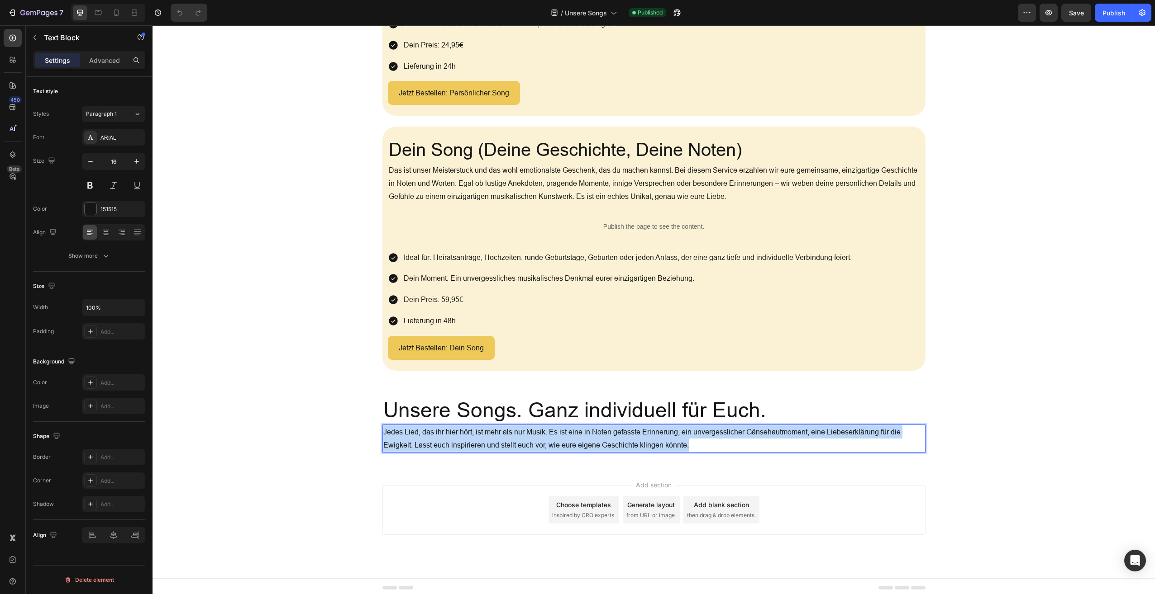
click at [529, 440] on p "Jedes Lied, das ihr hier hört, ist mehr als nur Musik. Es ist eine in Noten gef…" at bounding box center [653, 439] width 541 height 26
click at [659, 427] on p "Jedes Lied, das ihr hier hört, ist mehr als nur Musik. Es ist eine in Noten gef…" at bounding box center [653, 439] width 541 height 26
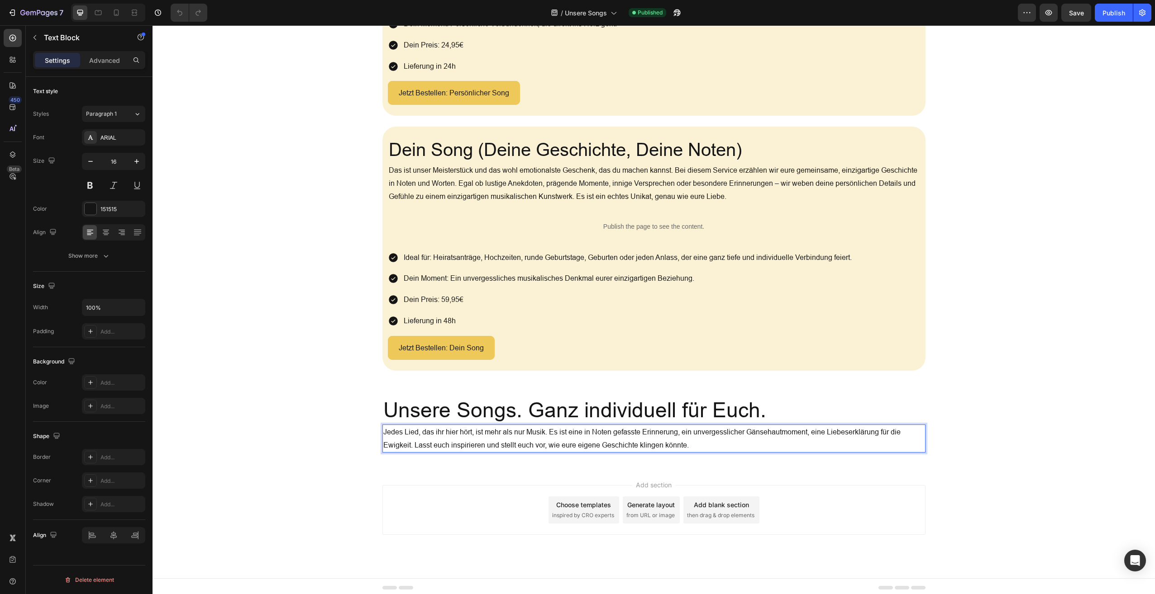
click at [659, 427] on p "Jedes Lied, das ihr hier hört, ist mehr als nur Musik. Es ist eine in Noten gef…" at bounding box center [653, 439] width 541 height 26
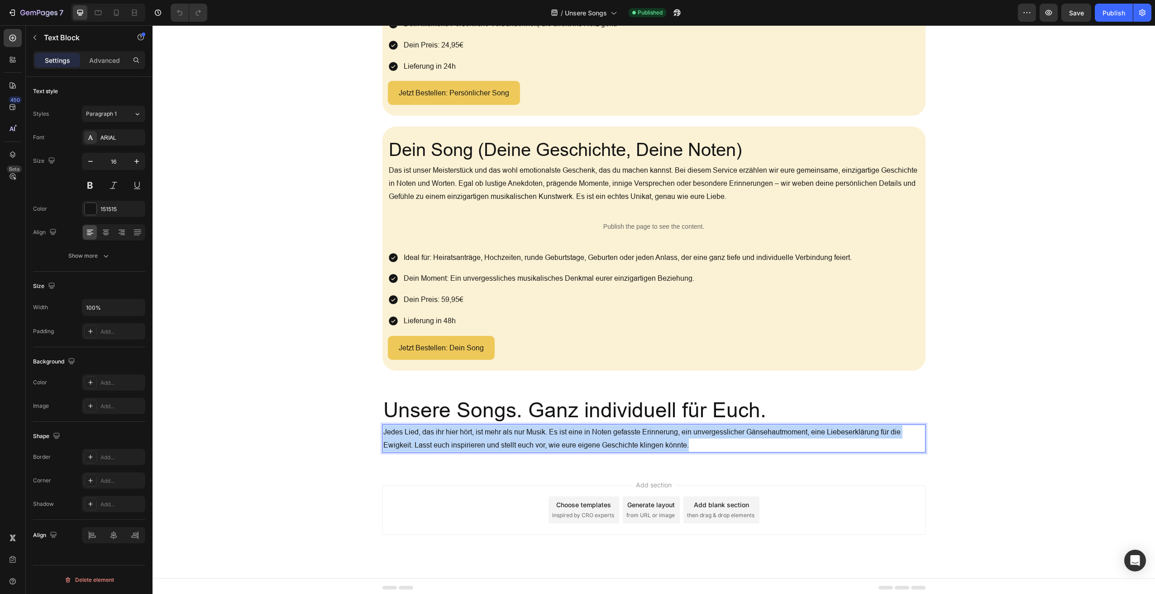
click at [659, 427] on p "Jedes Lied, das ihr hier hört, ist mehr als nur Musik. Es ist eine in Noten gef…" at bounding box center [653, 439] width 541 height 26
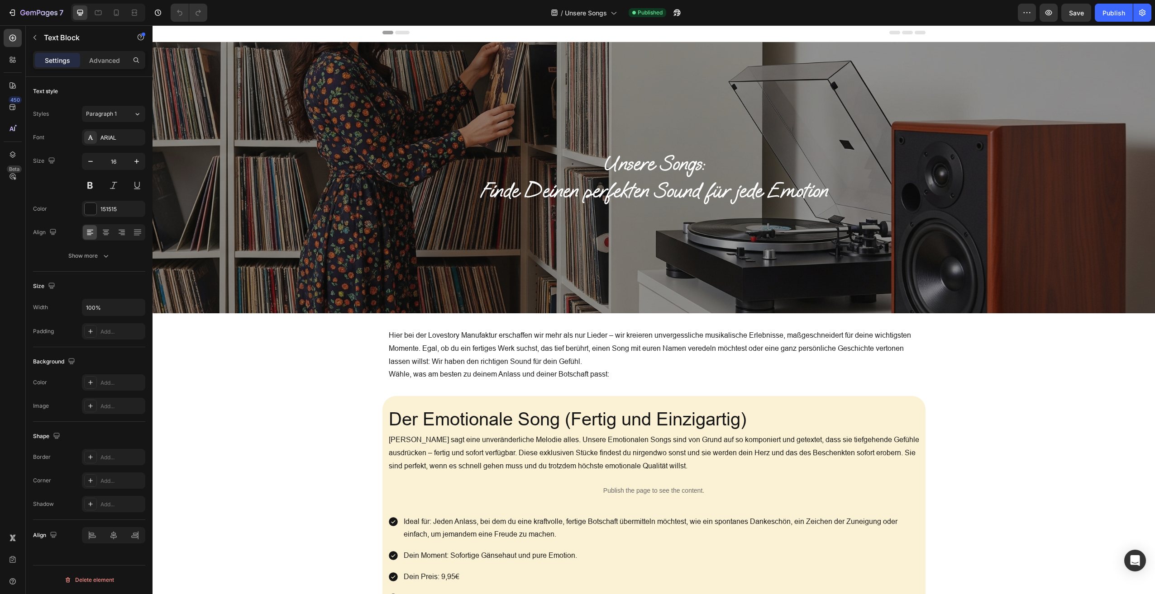
scroll to position [0, 0]
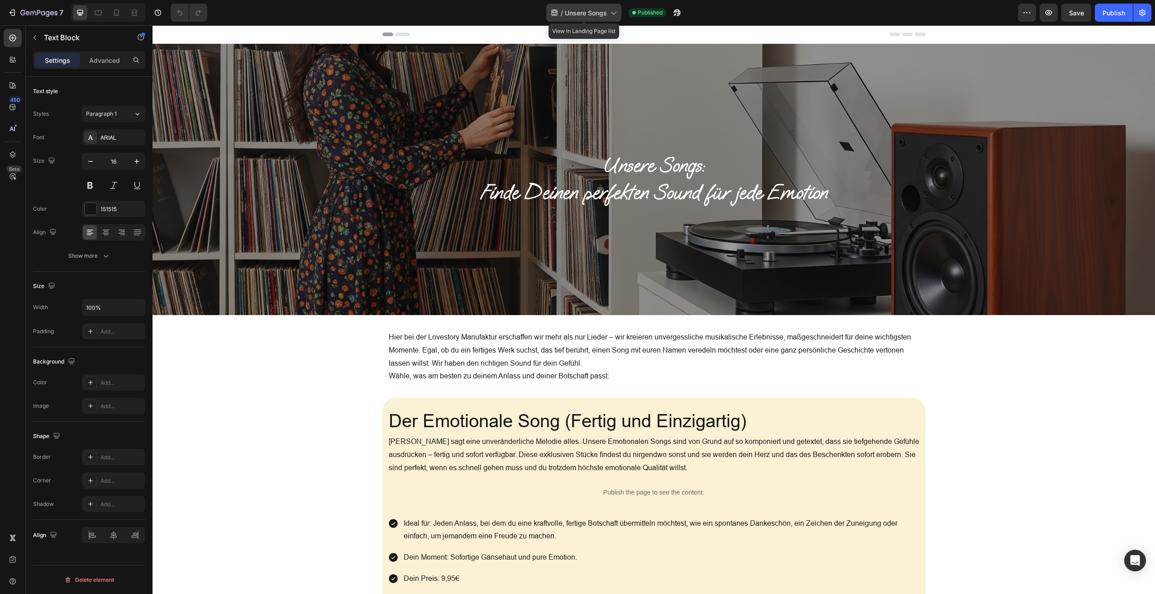
click at [598, 13] on span "Unsere Songs" at bounding box center [586, 13] width 42 height 10
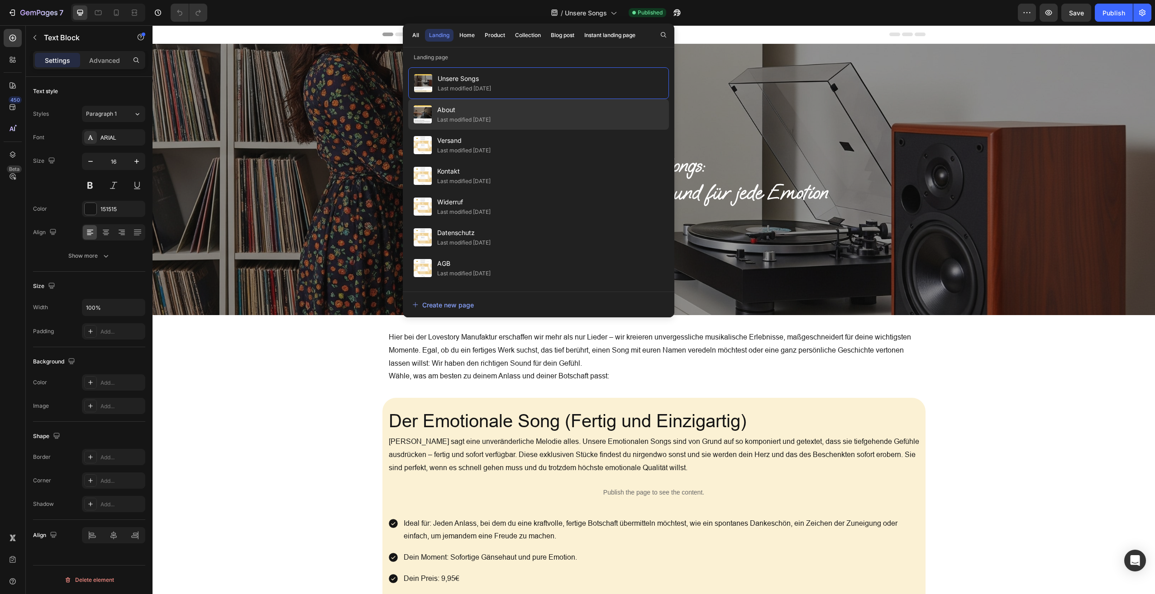
click at [475, 111] on span "About" at bounding box center [463, 110] width 53 height 11
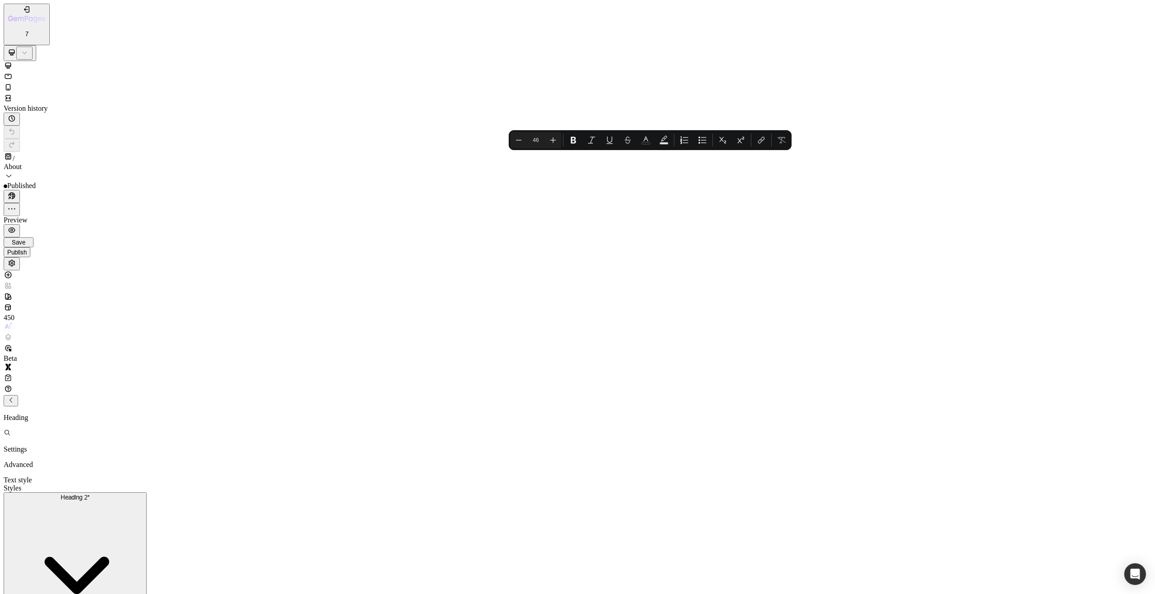
drag, startPoint x: 589, startPoint y: 20496, endPoint x: 442, endPoint y: 20451, distance: 153.4
copy p "Über Uns: Lovesstory Manufaktur"
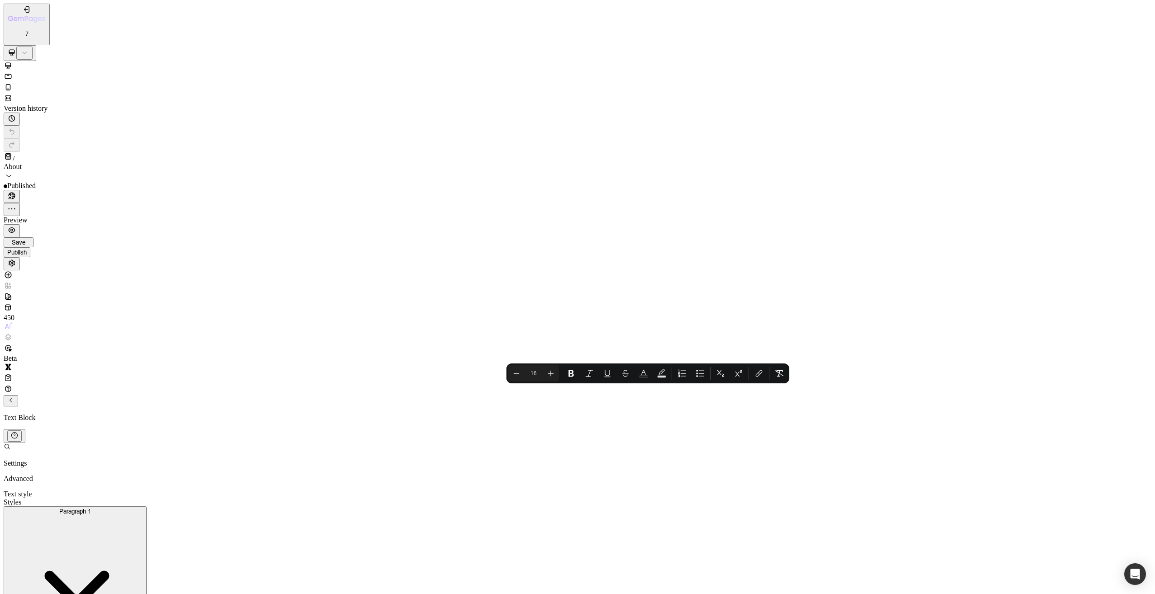
drag, startPoint x: 294, startPoint y: 20736, endPoint x: 230, endPoint y: 20660, distance: 98.9
copy p "Alles begann mit einem ganz besonderen Moment: Ein Heiratsantrag sollte unverge…"
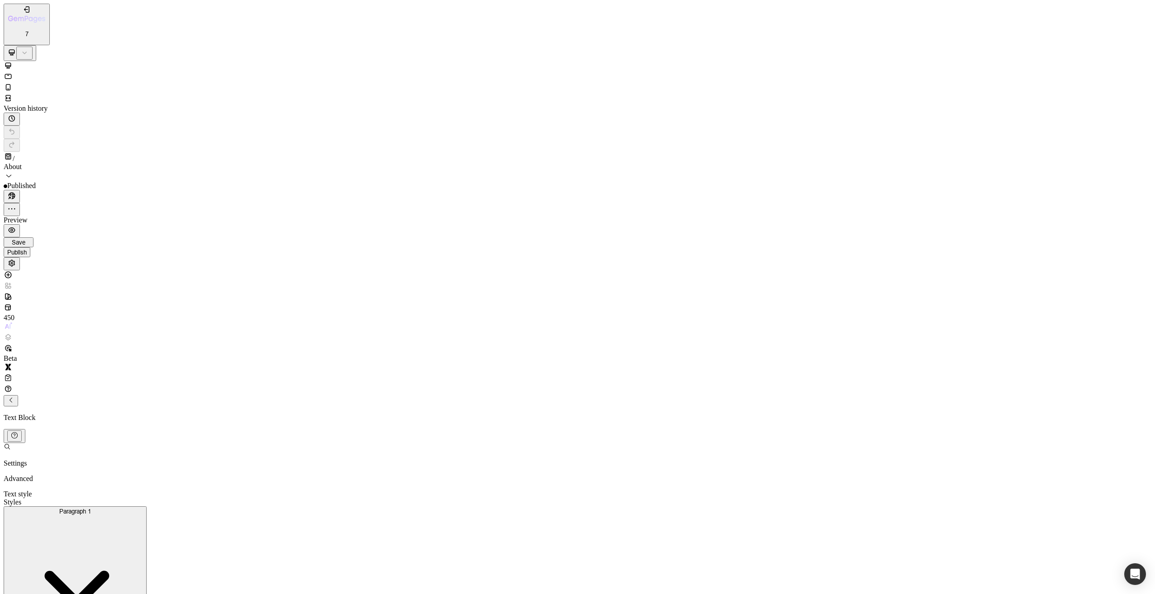
scroll to position [296, 0]
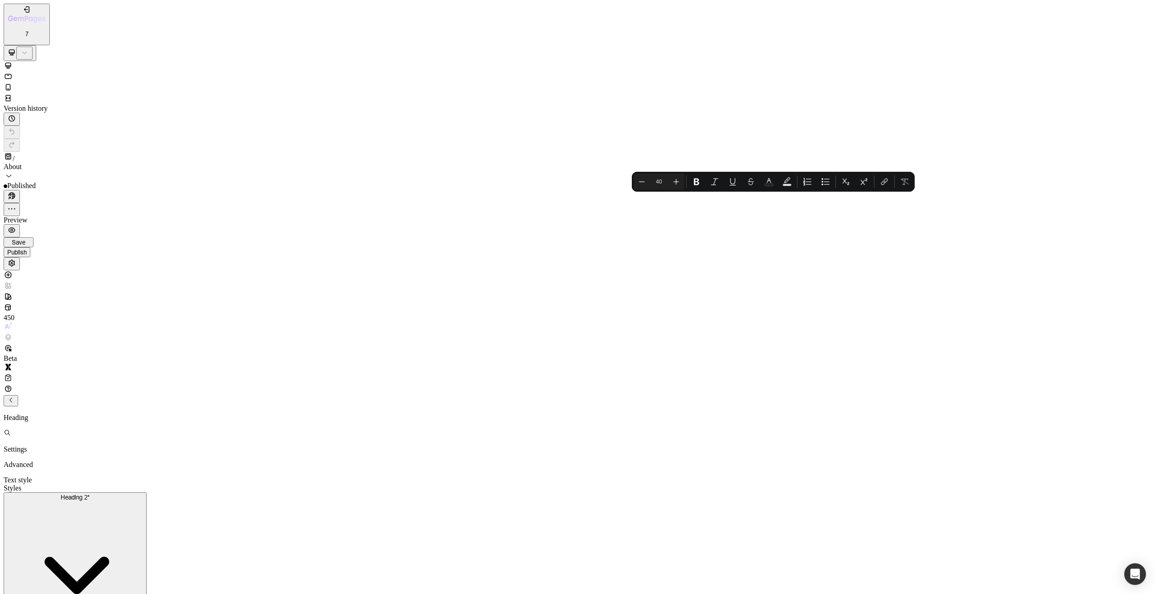
copy p "Unsere Mission: Gefühle in Noten fassen"
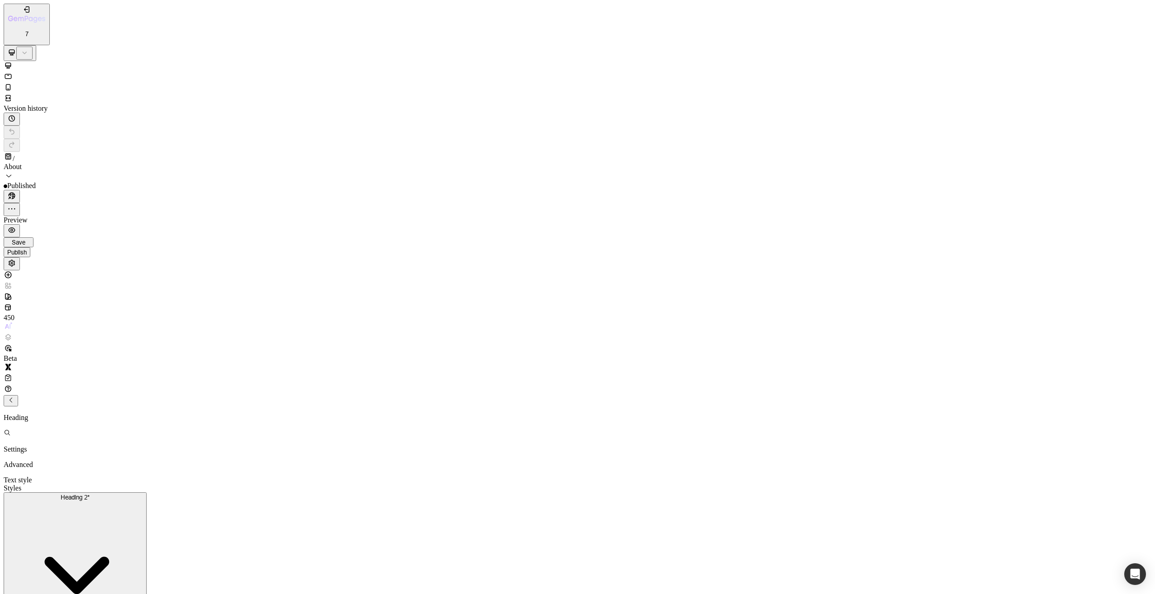
scroll to position [297, 0]
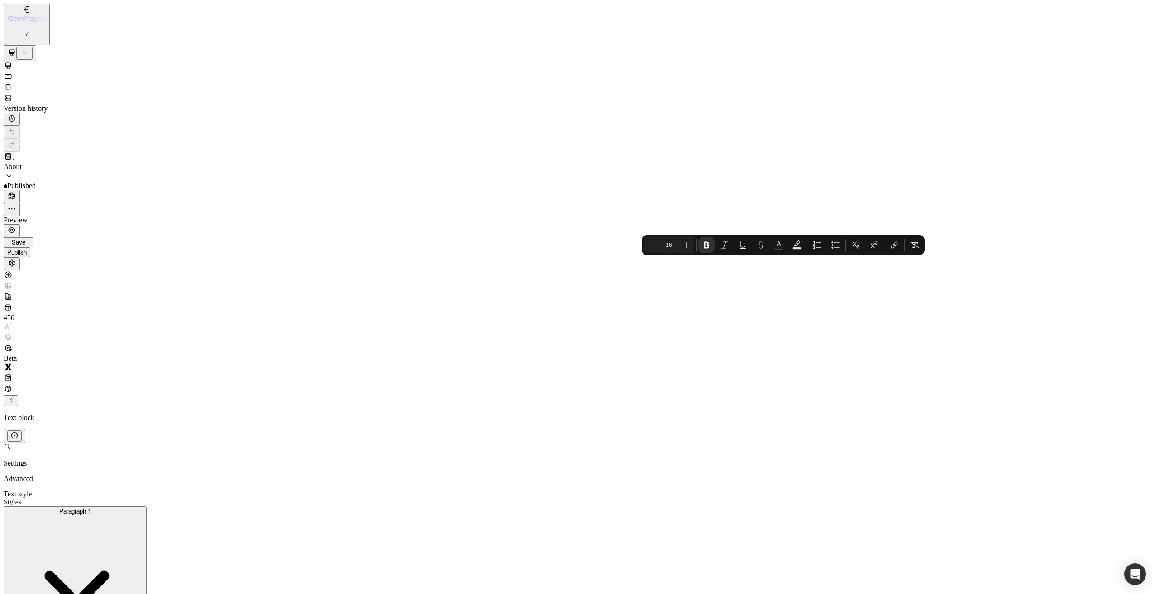
copy p "Unsere Mission ist es, Menschen mit individuellen Liedern die Möglichkeit zu ge…"
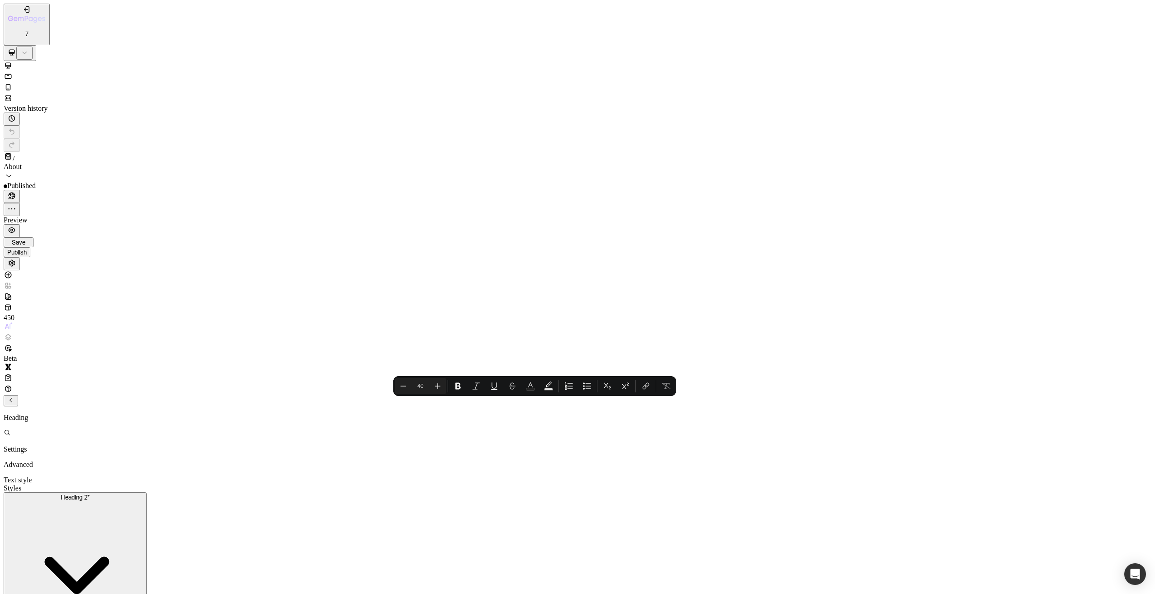
copy p "Unsere Vision: Die Playlist des Lebens"
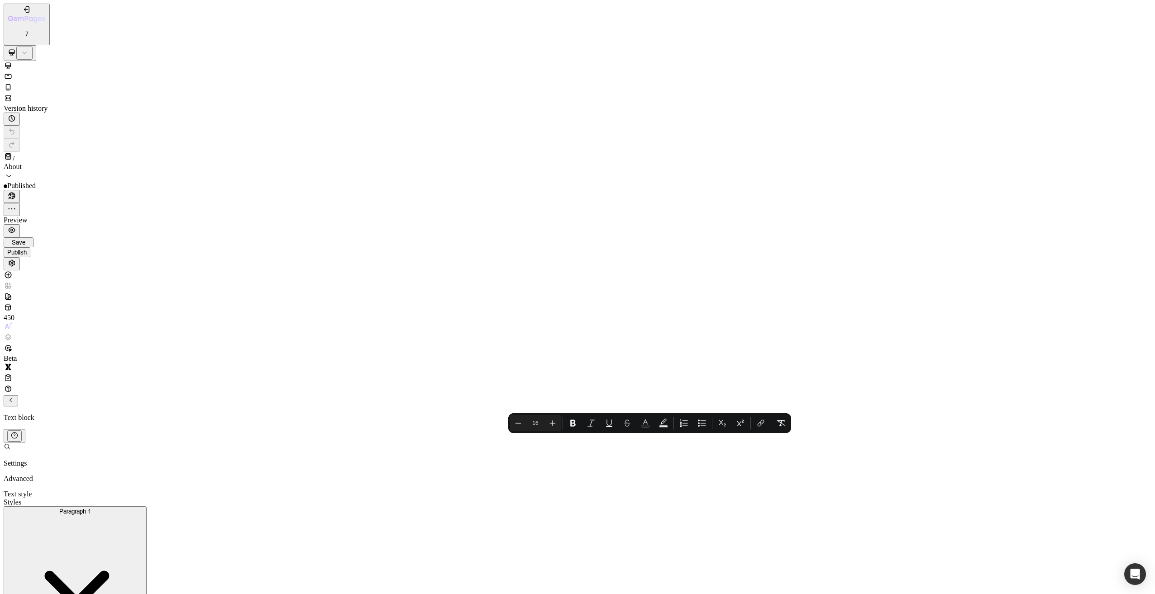
copy p "Wir haben eine große Vision: Wir wollen, dass die Menschen einmal die Playlist …"
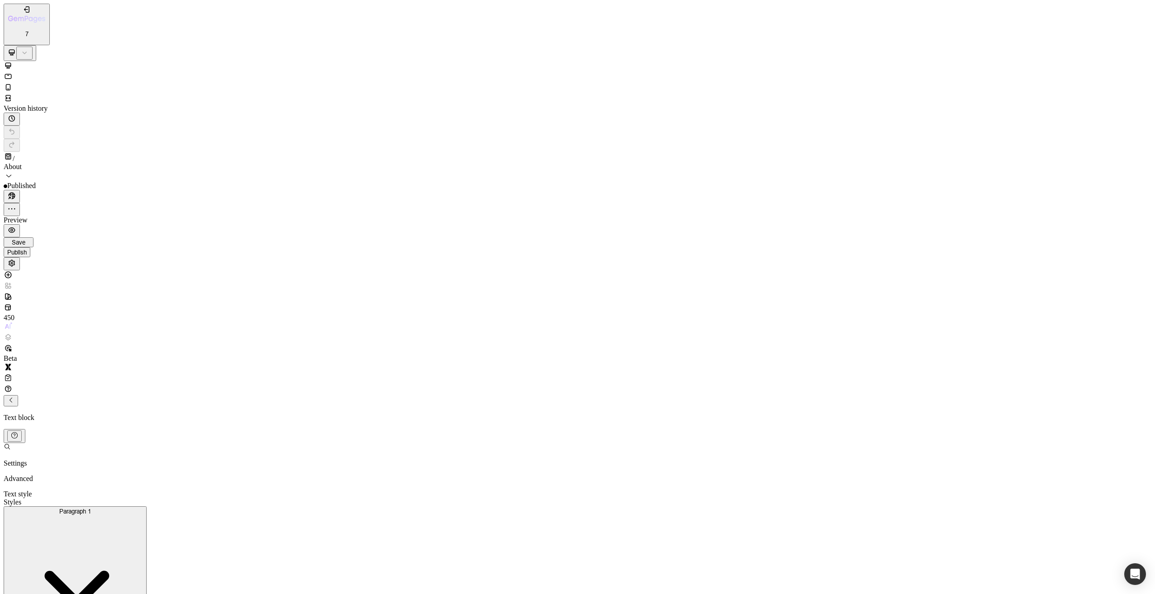
scroll to position [431, 0]
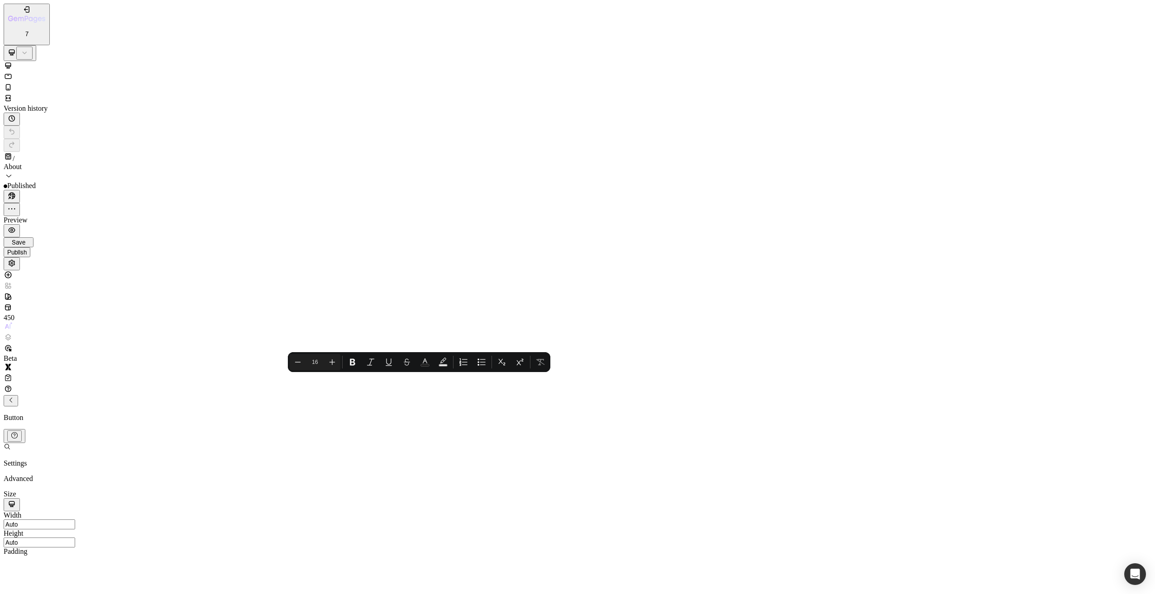
copy p "Zu unseren Songs"
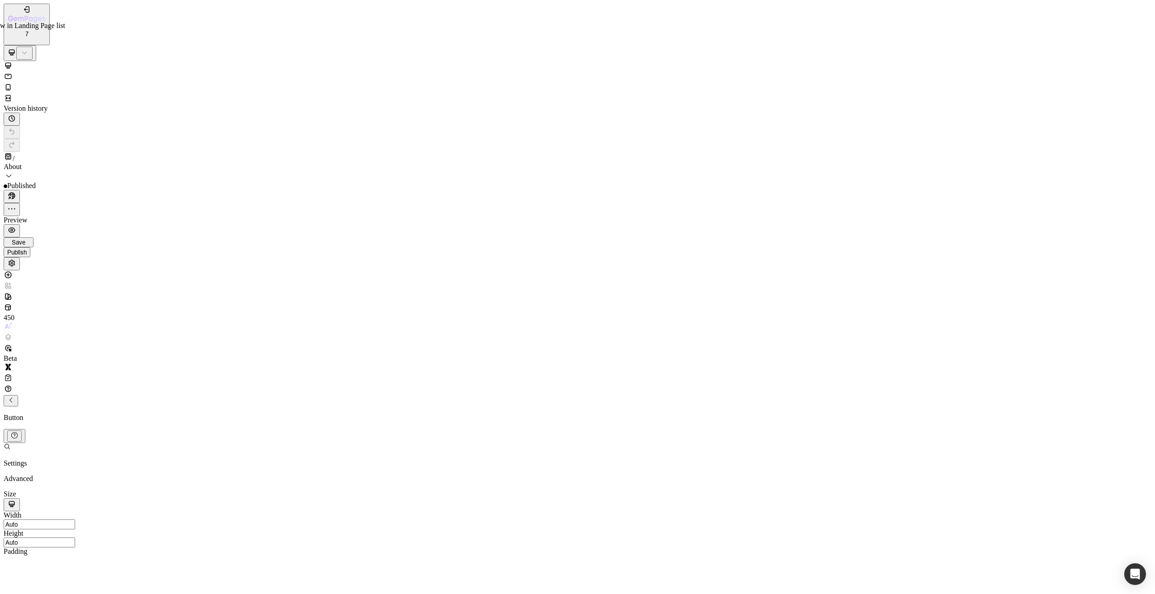
click at [22, 163] on span "About" at bounding box center [13, 167] width 18 height 8
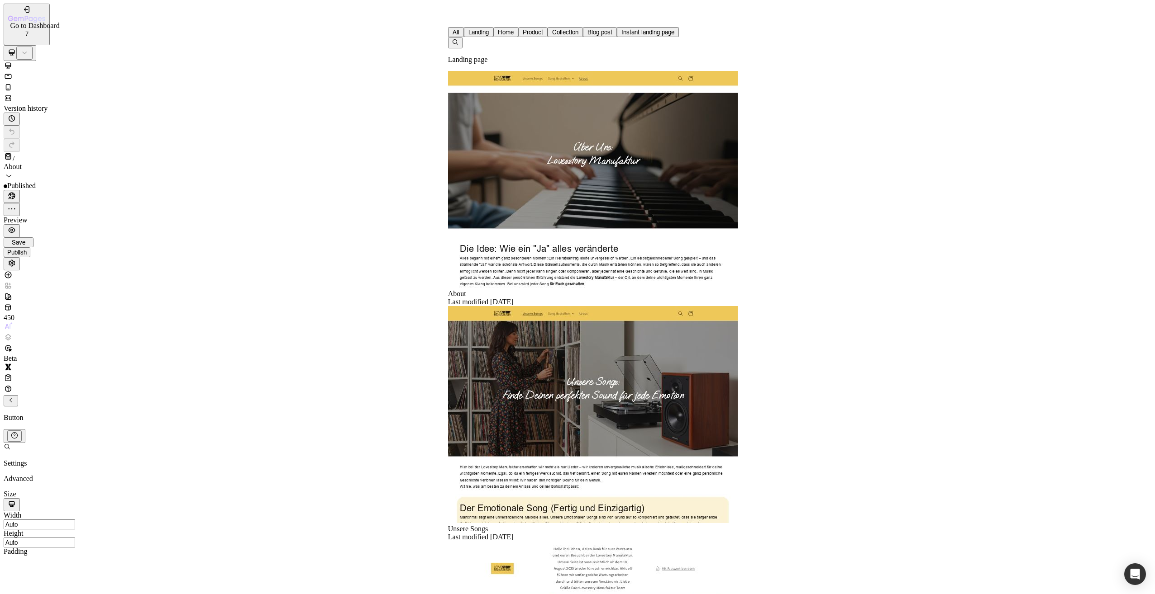
click at [28, 15] on icon "button" at bounding box center [26, 19] width 37 height 8
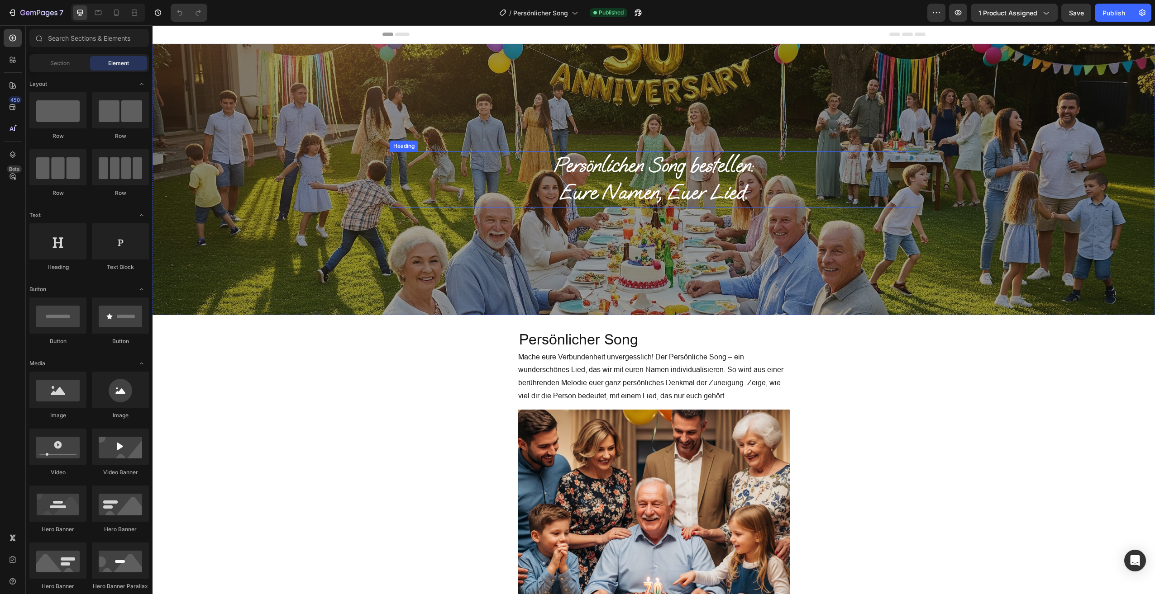
click at [679, 195] on h1 "Persönlichen Song bestellen: [PERSON_NAME] Namen, [PERSON_NAME]." at bounding box center [654, 180] width 528 height 56
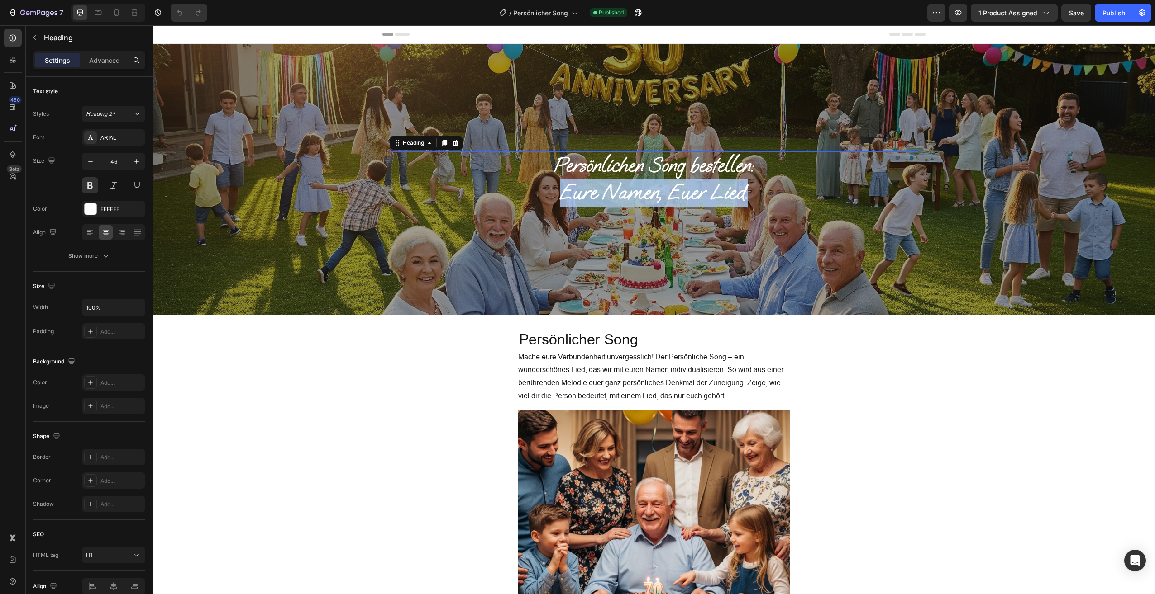
click at [679, 195] on p "Persönlichen Song bestellen: [PERSON_NAME] Namen, [PERSON_NAME]." at bounding box center [653, 179] width 527 height 54
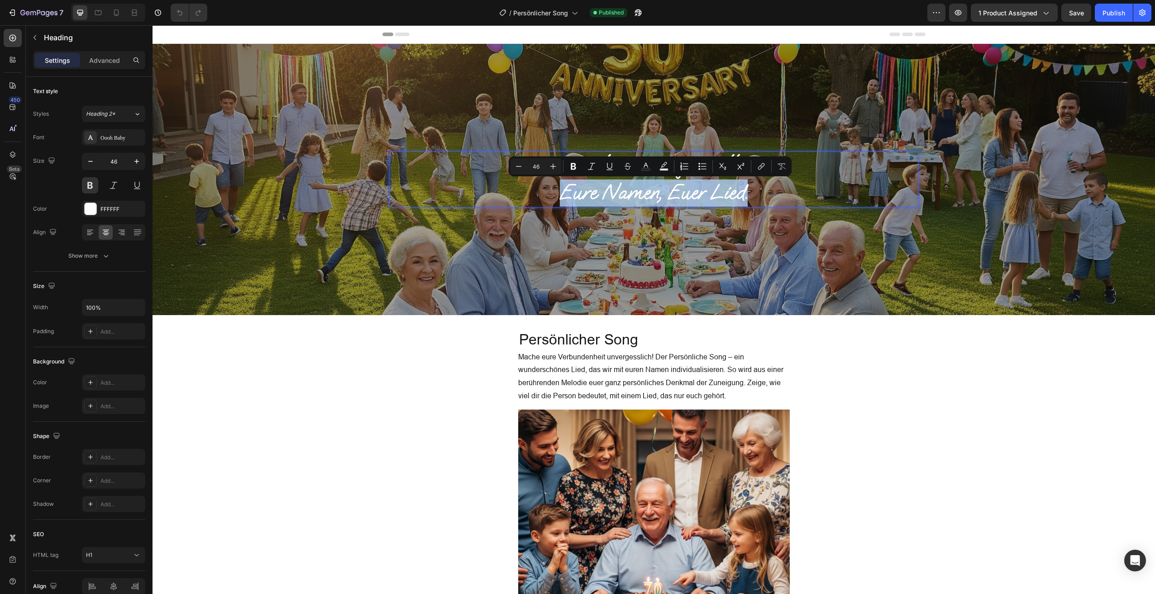
click at [679, 195] on p "Persönlichen Song bestellen: [PERSON_NAME] Namen, [PERSON_NAME]." at bounding box center [653, 179] width 527 height 54
click at [740, 195] on p "Persönlichen Song bestellen: Eure Namen, Euer Lied." at bounding box center [653, 179] width 527 height 54
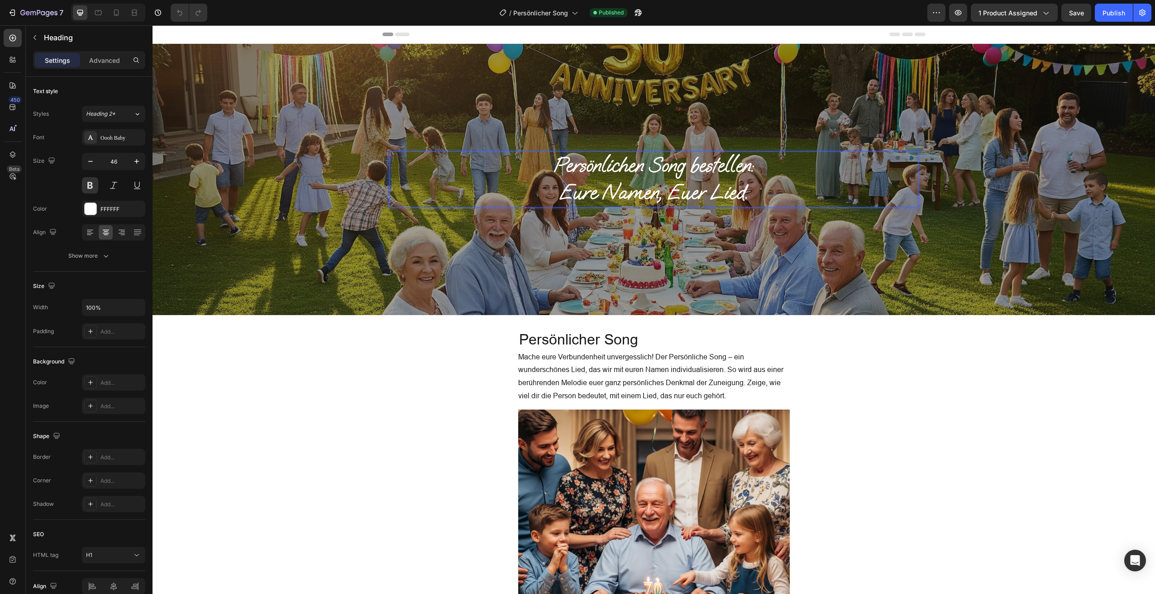
click at [743, 195] on p "Persönlichen Song bestellen: Eure Namen, Euer Lied." at bounding box center [653, 179] width 527 height 54
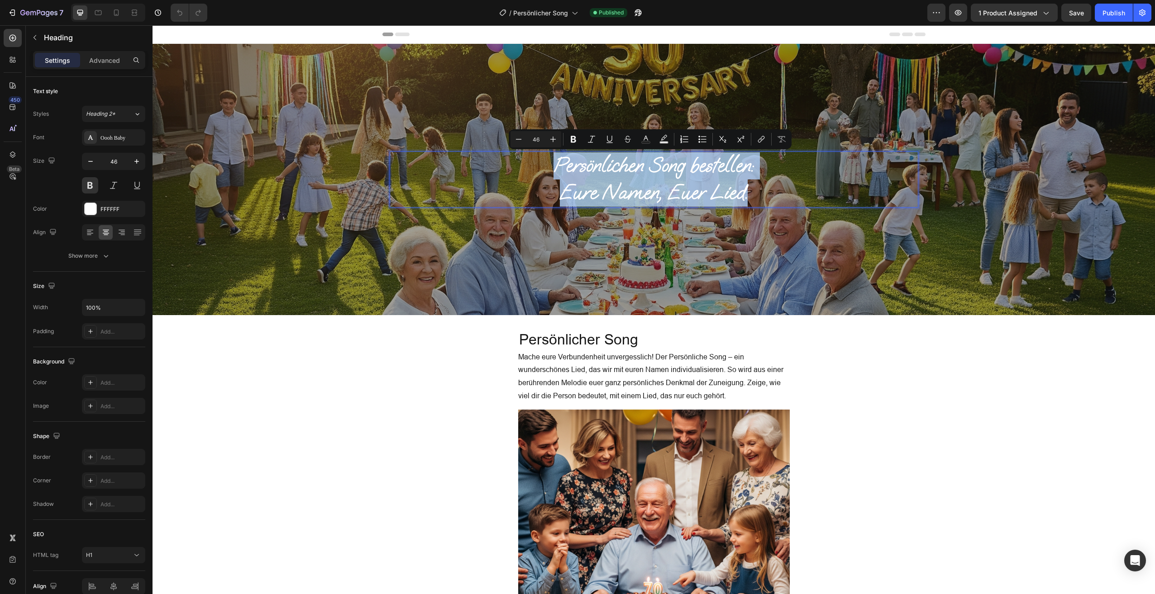
drag, startPoint x: 744, startPoint y: 195, endPoint x: 523, endPoint y: 156, distance: 224.6
click at [523, 156] on p "Persönlichen Song bestellen: Eure Namen, Euer Lied." at bounding box center [653, 179] width 527 height 54
copy p "Persönlichen Song bestellen: Eure Namen, Euer Lied."
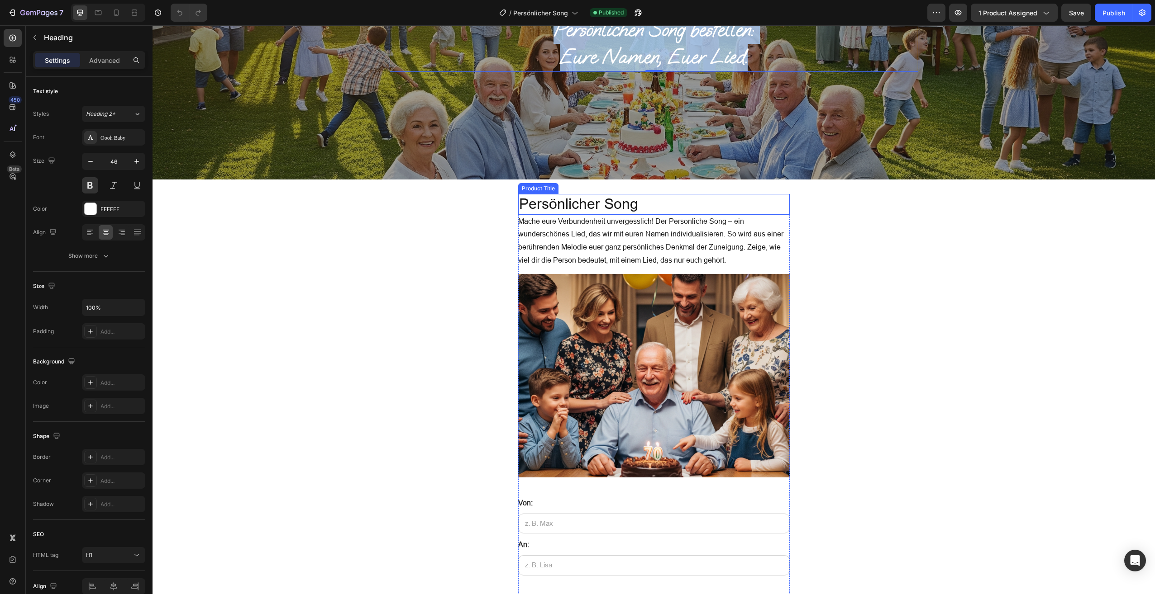
click at [561, 199] on h1 "Persönlicher Song" at bounding box center [653, 204] width 271 height 21
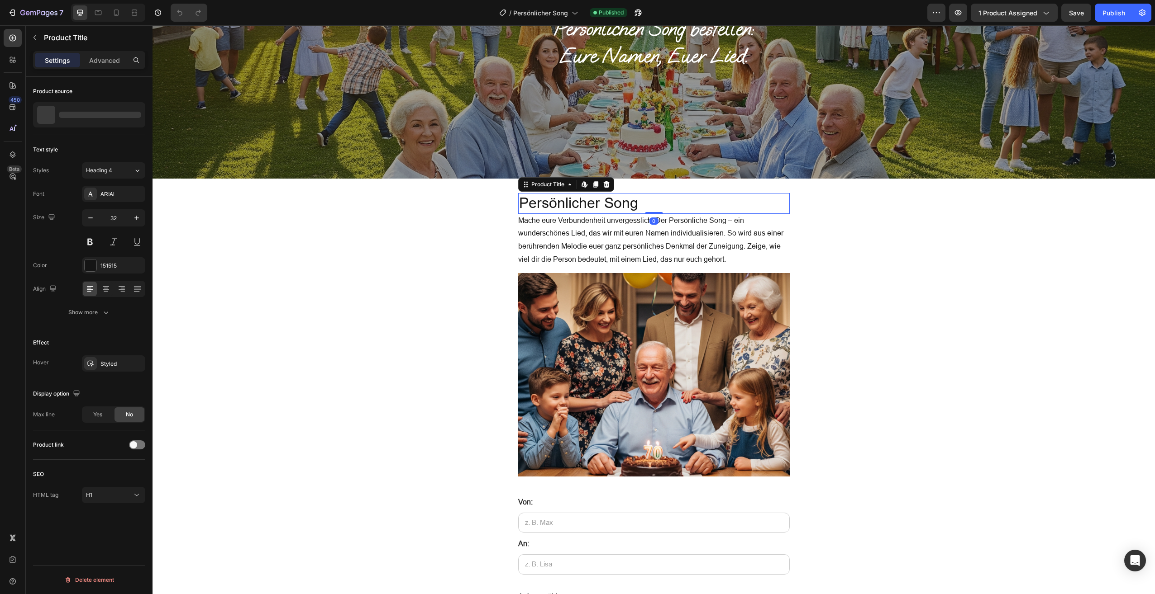
click at [561, 199] on h1 "Persönlicher Song" at bounding box center [653, 203] width 271 height 21
click at [561, 203] on h1 "Persönlicher Song" at bounding box center [653, 203] width 271 height 21
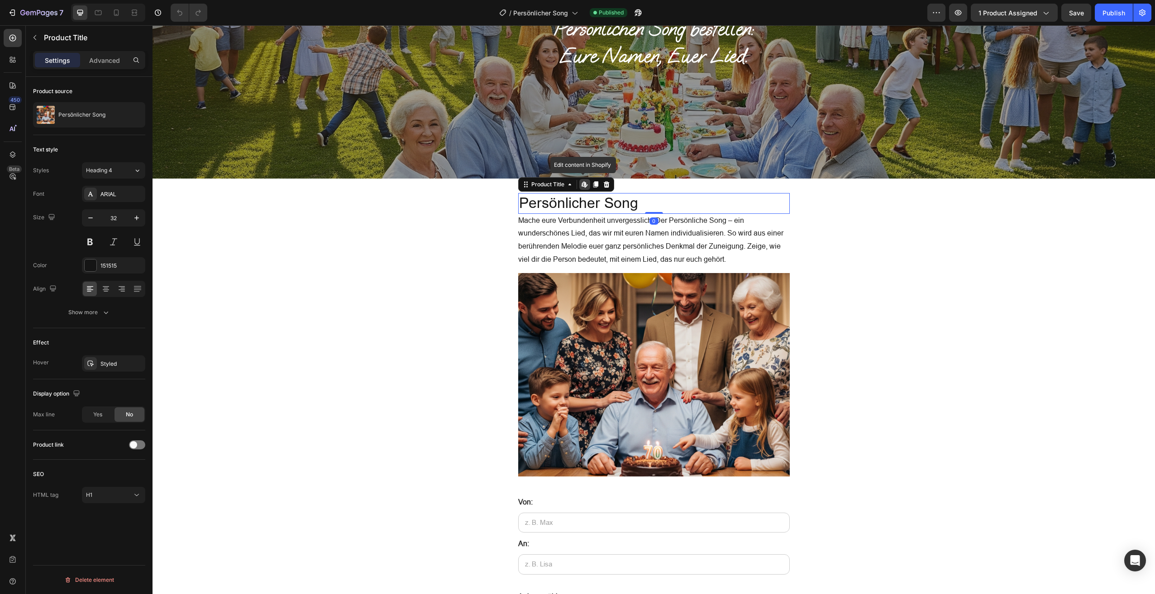
click at [561, 203] on h1 "Persönlicher Song" at bounding box center [653, 203] width 271 height 21
click at [610, 209] on h1 "Persönlicher Song" at bounding box center [653, 203] width 271 height 21
click at [612, 205] on h1 "Persönlicher Song" at bounding box center [653, 203] width 271 height 21
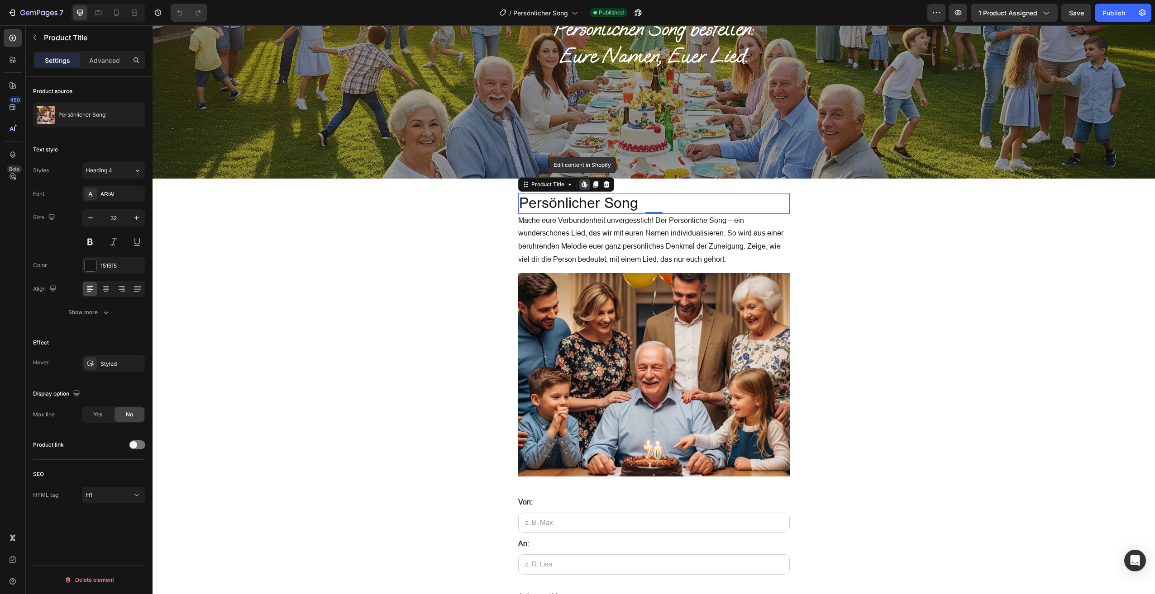
click at [612, 205] on h1 "Persönlicher Song" at bounding box center [653, 203] width 271 height 21
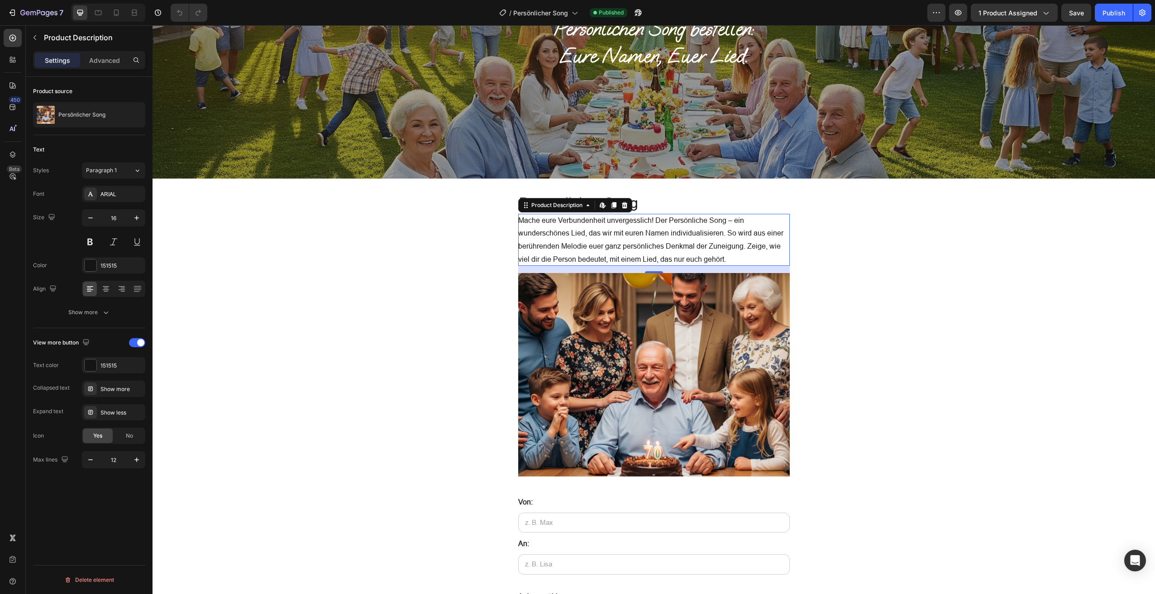
click at [600, 242] on p "Mache eure Verbundenheit unvergesslich! Der Persönliche Song – ein wunderschöne…" at bounding box center [650, 239] width 265 height 47
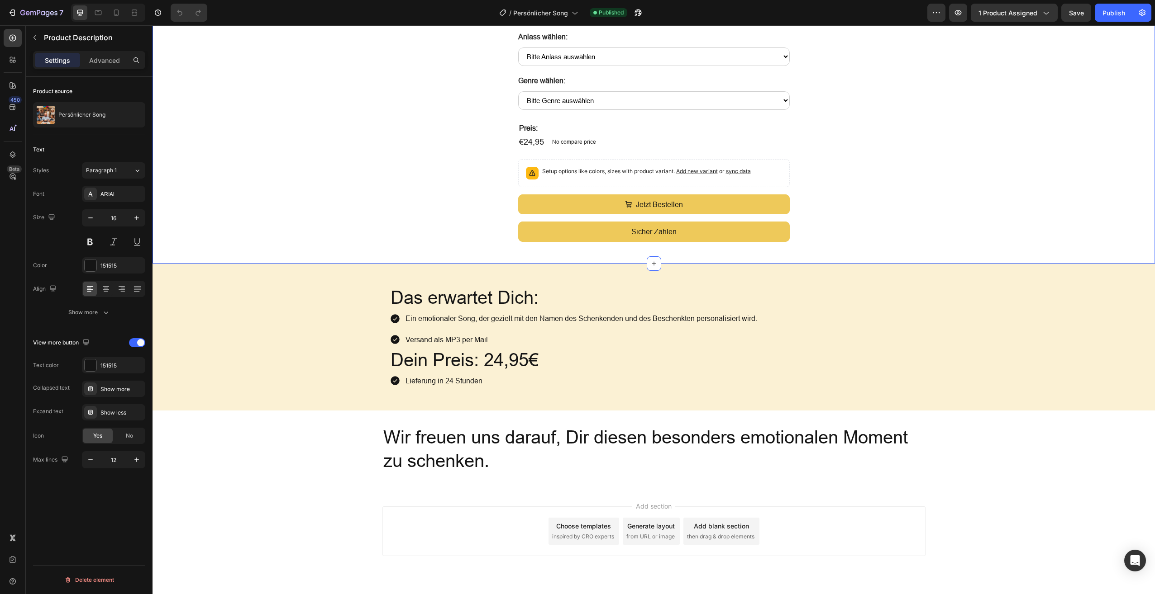
scroll to position [697, 0]
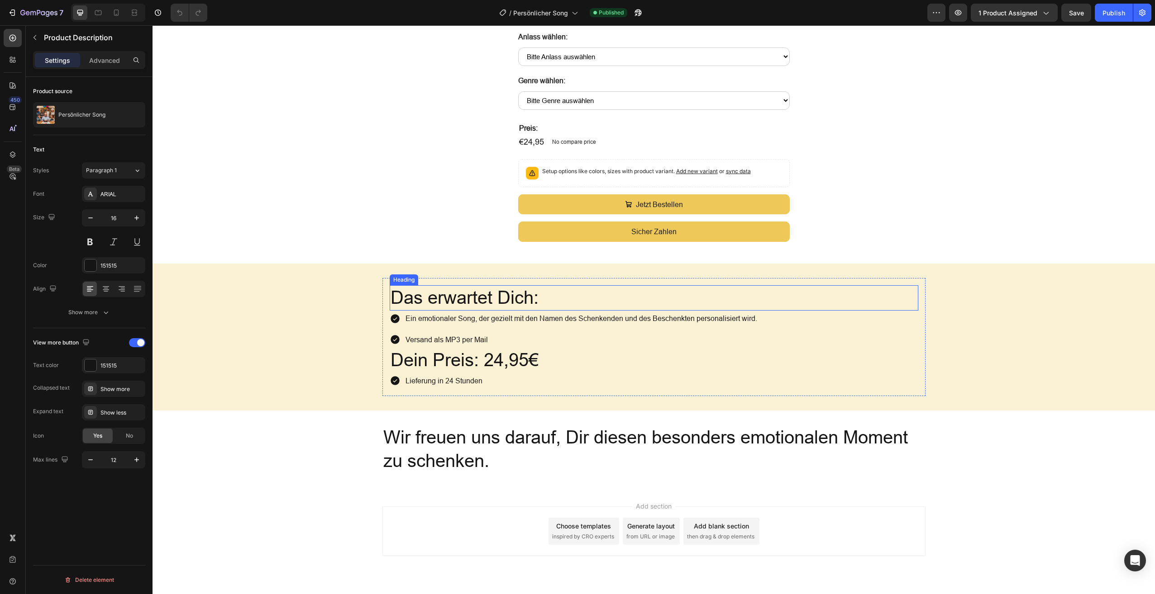
click at [477, 295] on h2 "Das erwartet Dich:" at bounding box center [654, 297] width 528 height 25
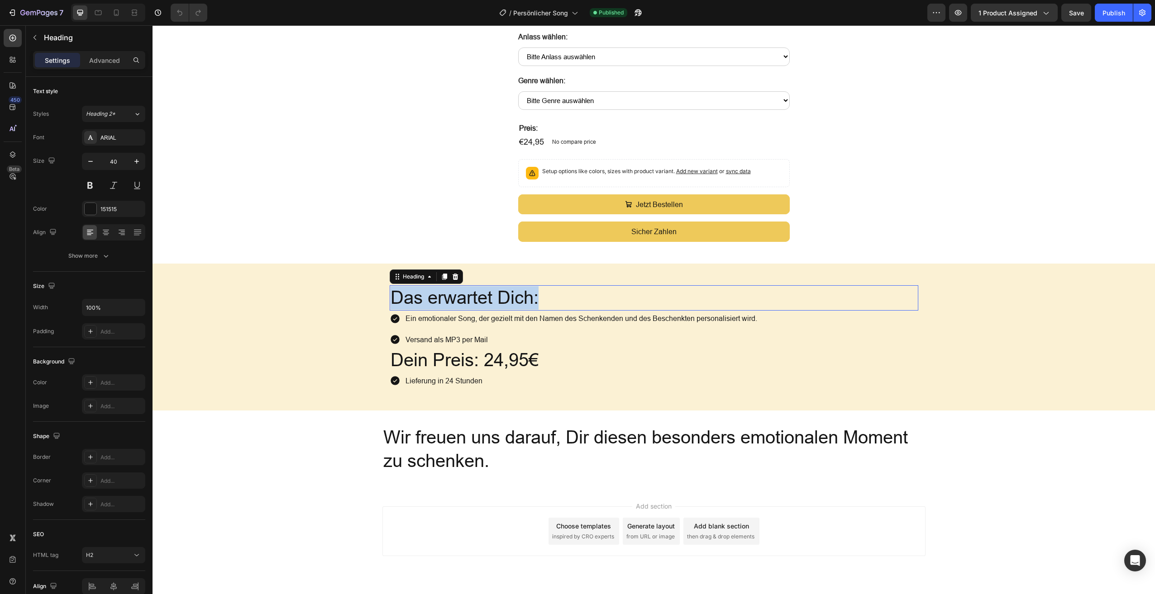
click at [477, 295] on p "Das erwartet Dich:" at bounding box center [653, 298] width 527 height 24
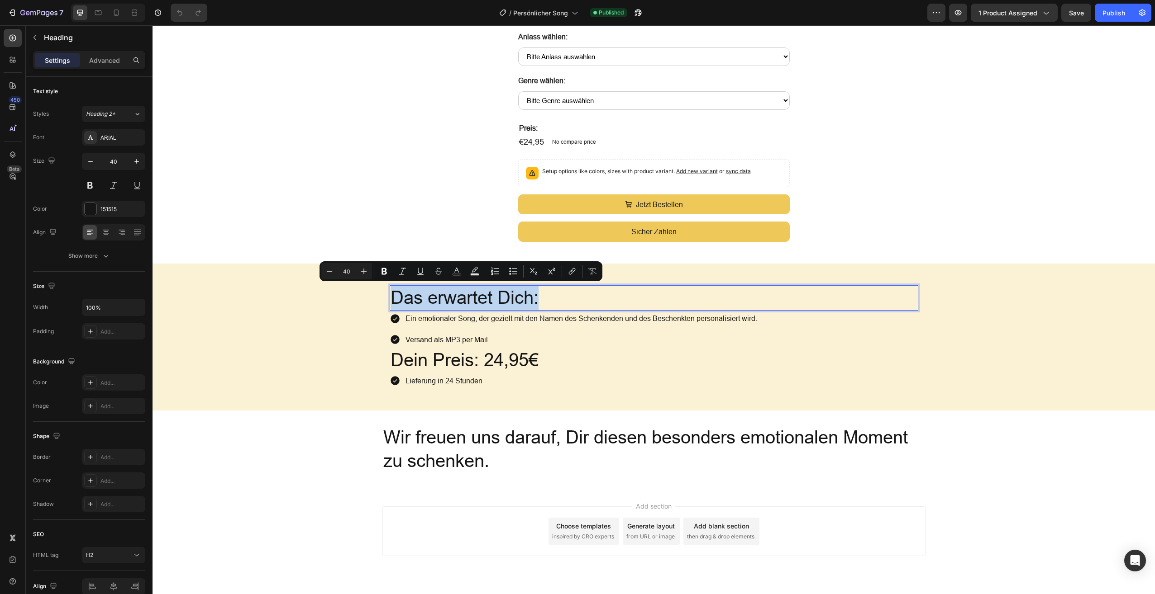
copy p "Das erwartet Dich:"
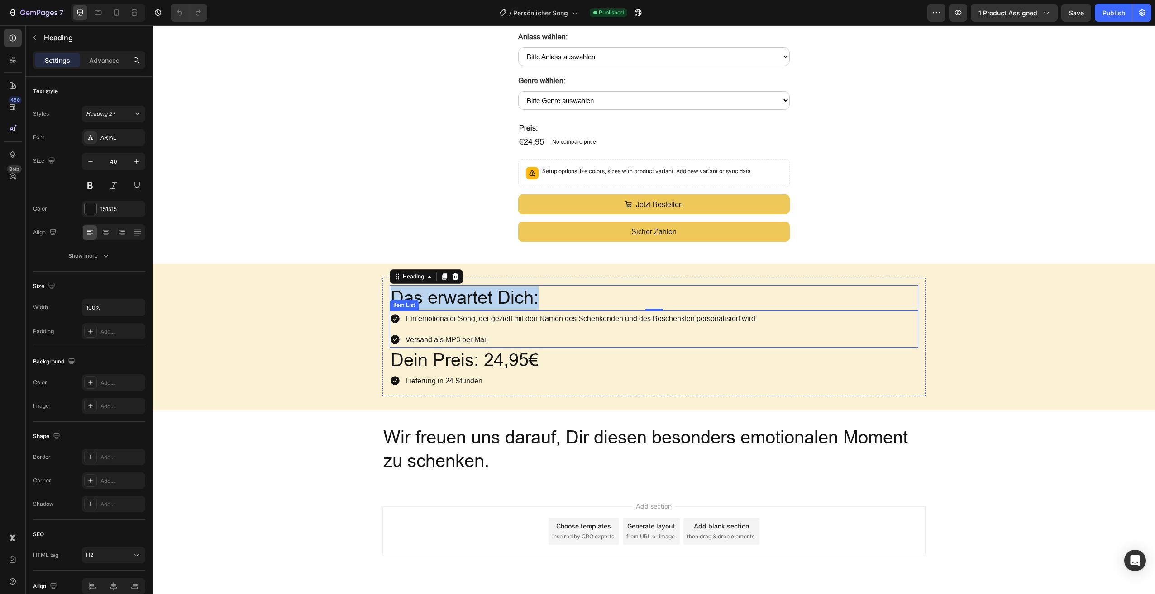
click at [444, 312] on p "Ein emotionaler Song, der gezielt mit den Namen des Schenkenden und des Beschen…" at bounding box center [581, 318] width 352 height 13
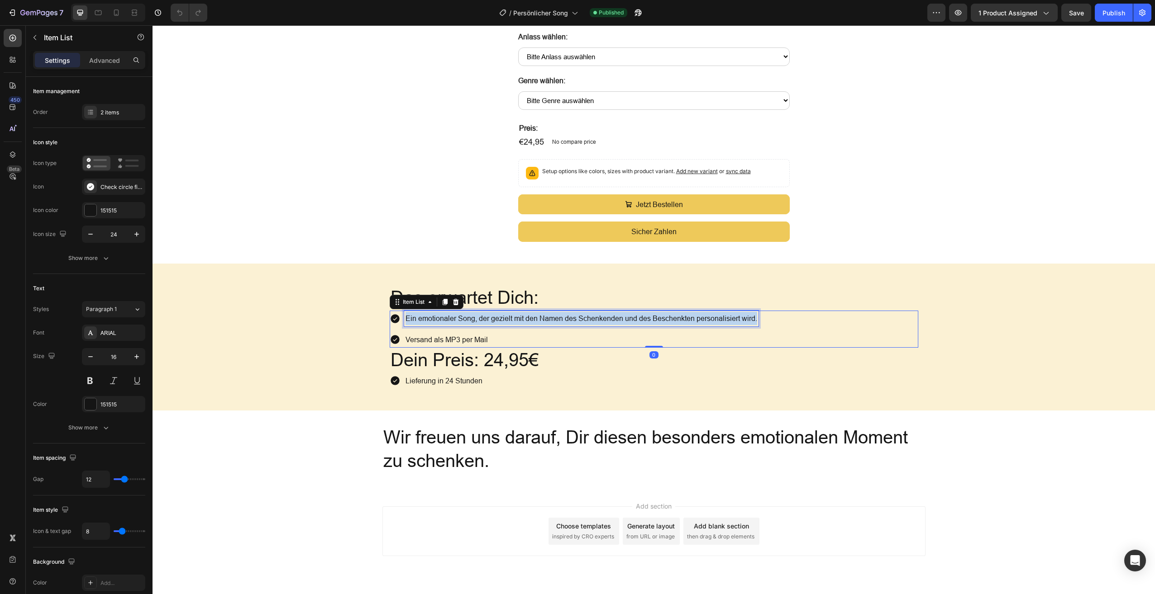
click at [444, 312] on p "Ein emotionaler Song, der gezielt mit den Namen des Schenkenden und des Beschen…" at bounding box center [581, 318] width 352 height 13
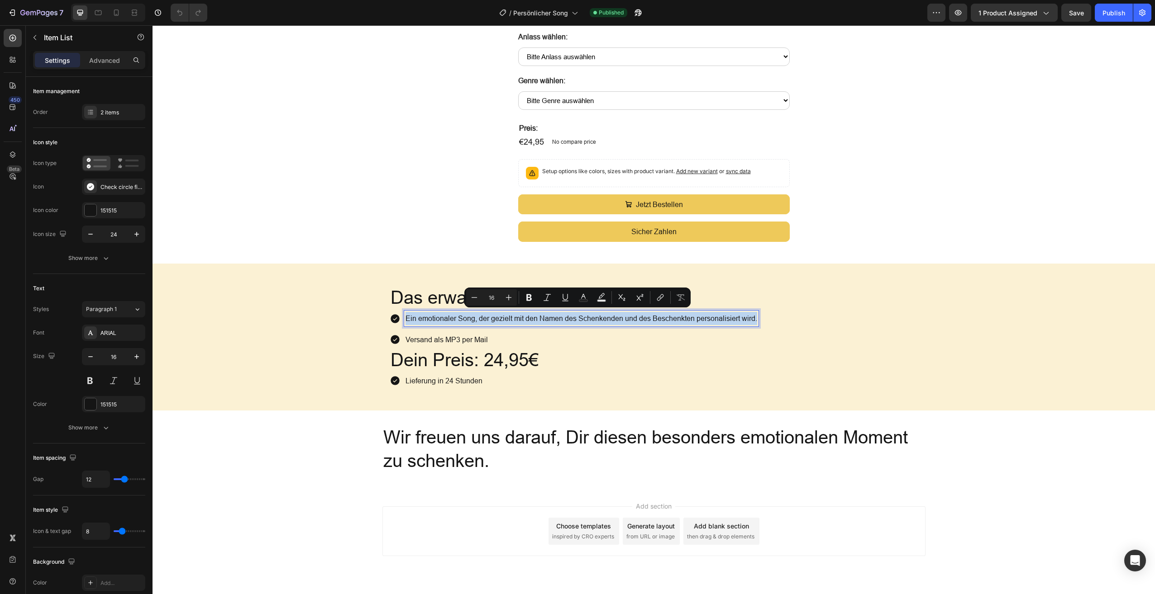
copy p "Ein emotionaler Song, der gezielt mit den Namen des Schenkenden und des Beschen…"
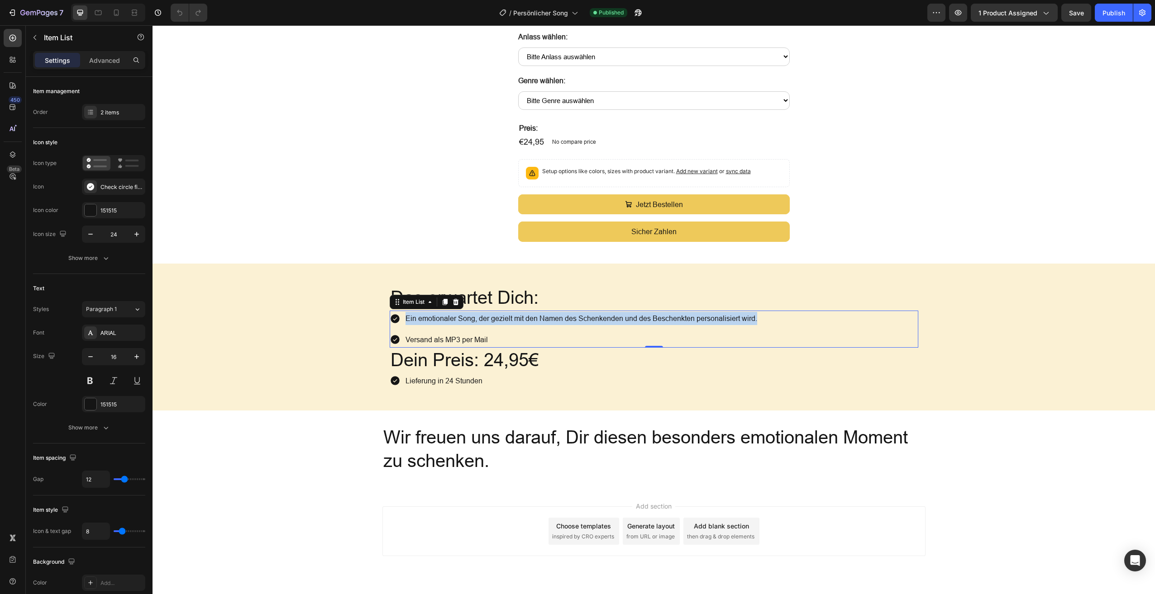
click at [446, 336] on p "Versand als MP3 per Mail" at bounding box center [581, 339] width 352 height 13
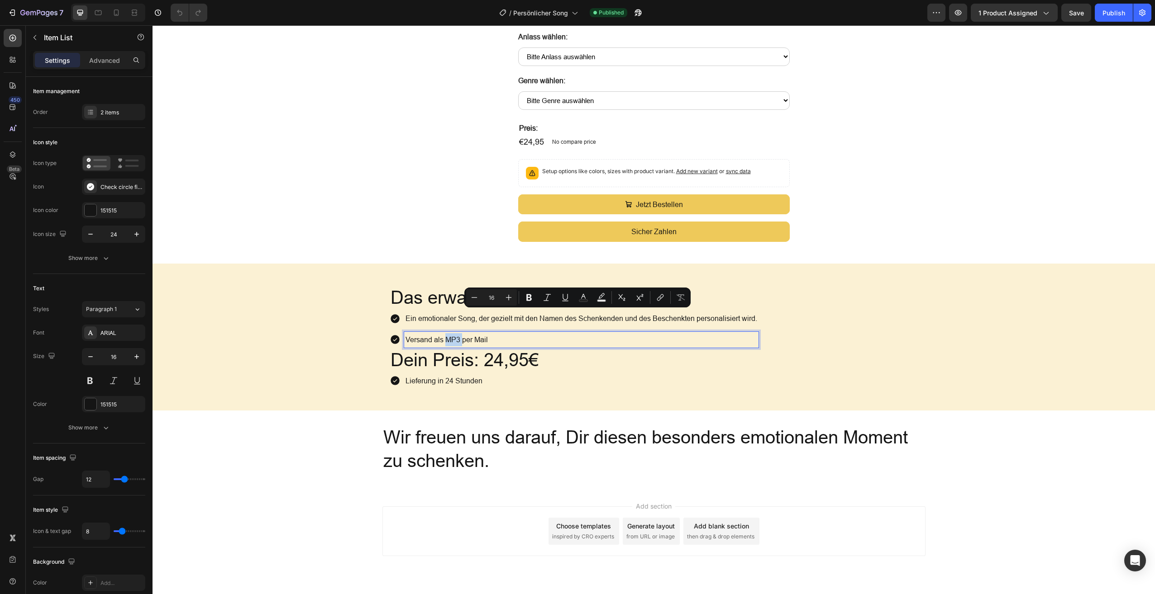
click at [446, 336] on p "Versand als MP3 per Mail" at bounding box center [581, 339] width 352 height 13
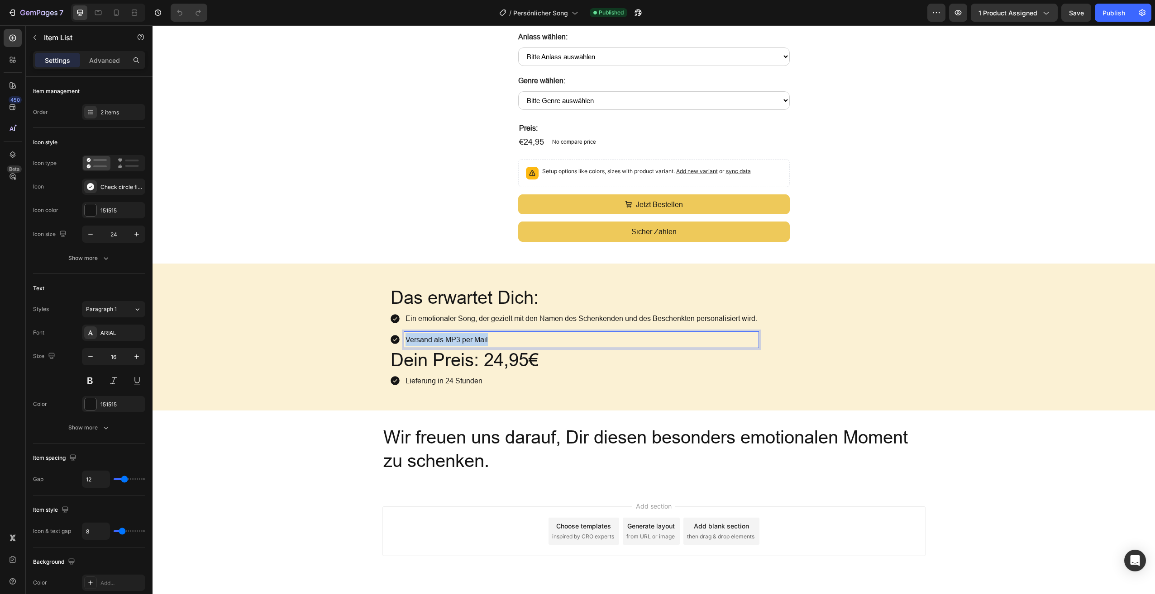
click at [446, 336] on p "Versand als MP3 per Mail" at bounding box center [581, 339] width 352 height 13
copy p "Versand als MP3 per Mail"
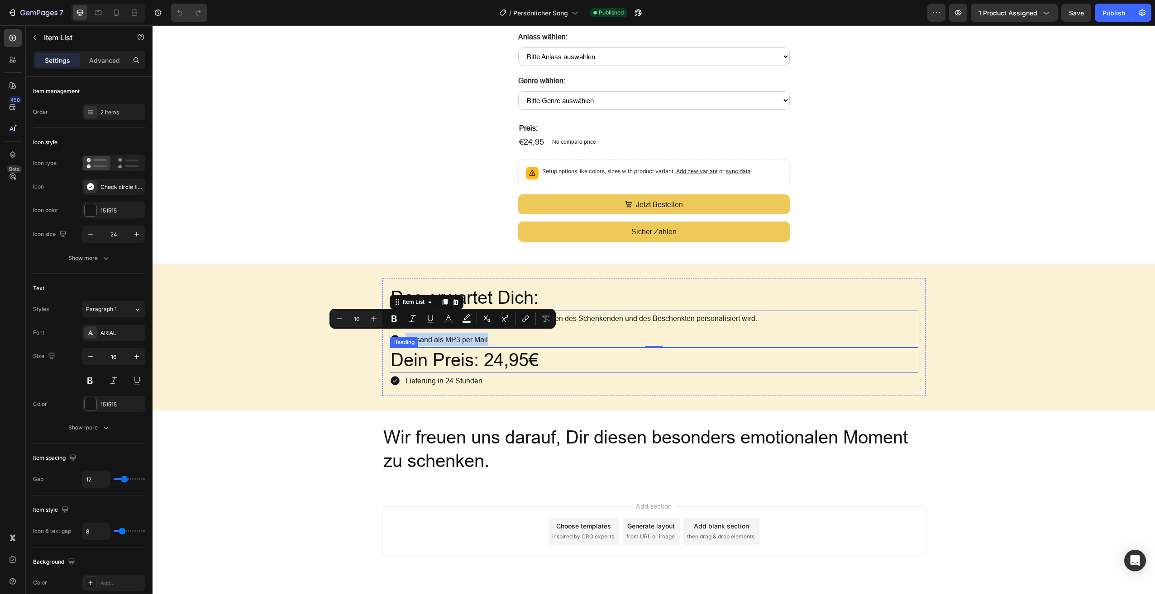
click at [458, 358] on h2 "Dein Preis: 24,95€" at bounding box center [654, 360] width 528 height 25
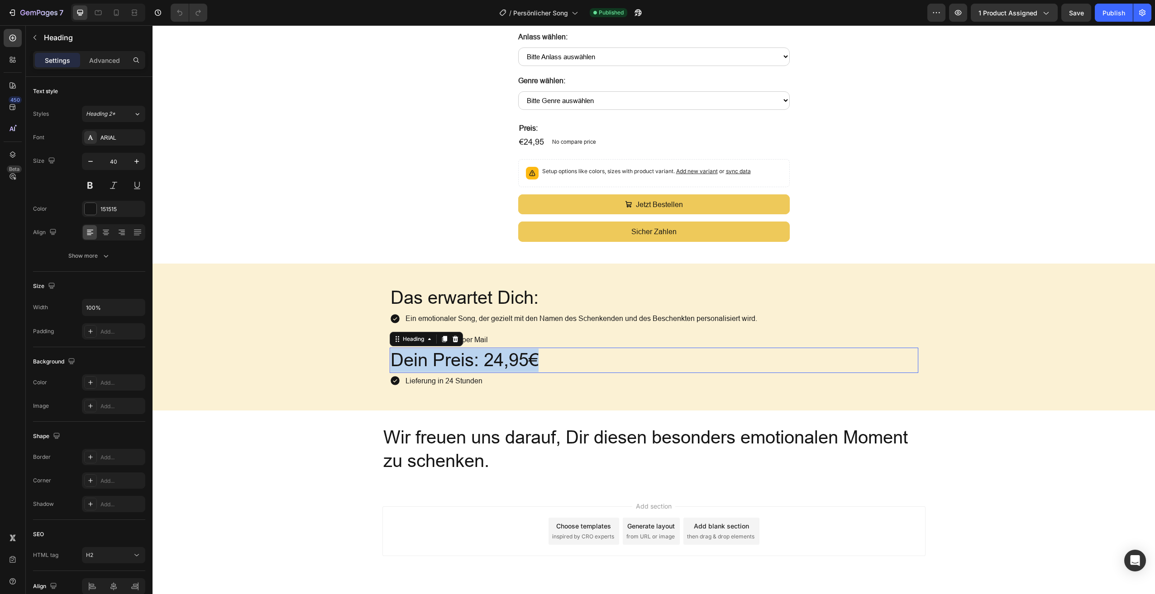
click at [458, 358] on p "Dein Preis: 24,95€" at bounding box center [653, 361] width 527 height 24
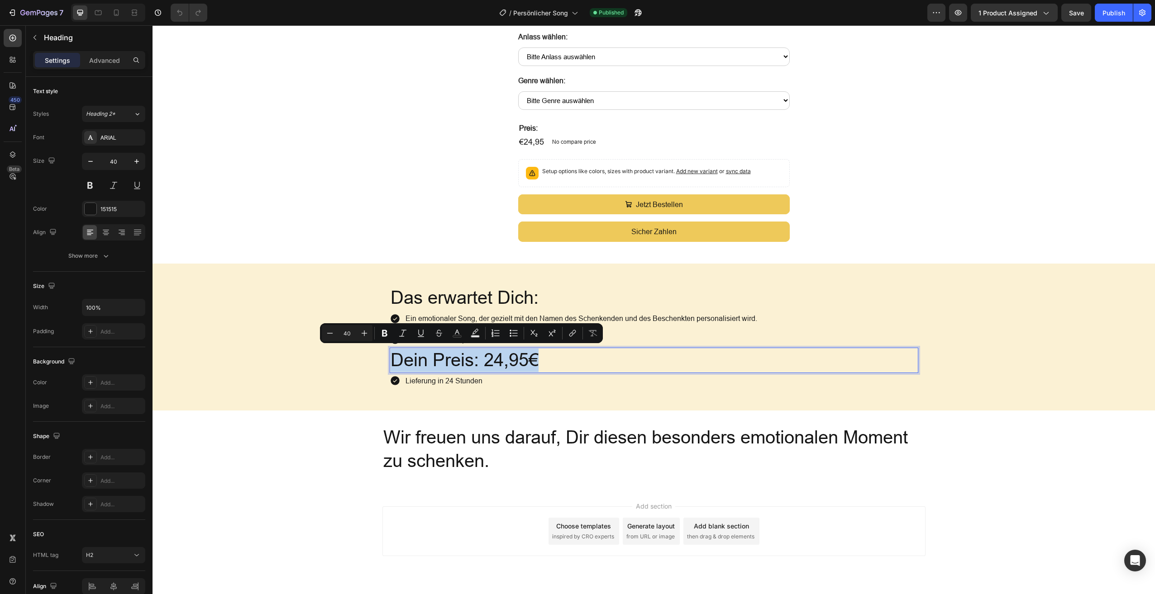
copy p "Dein Preis: 24,95€"
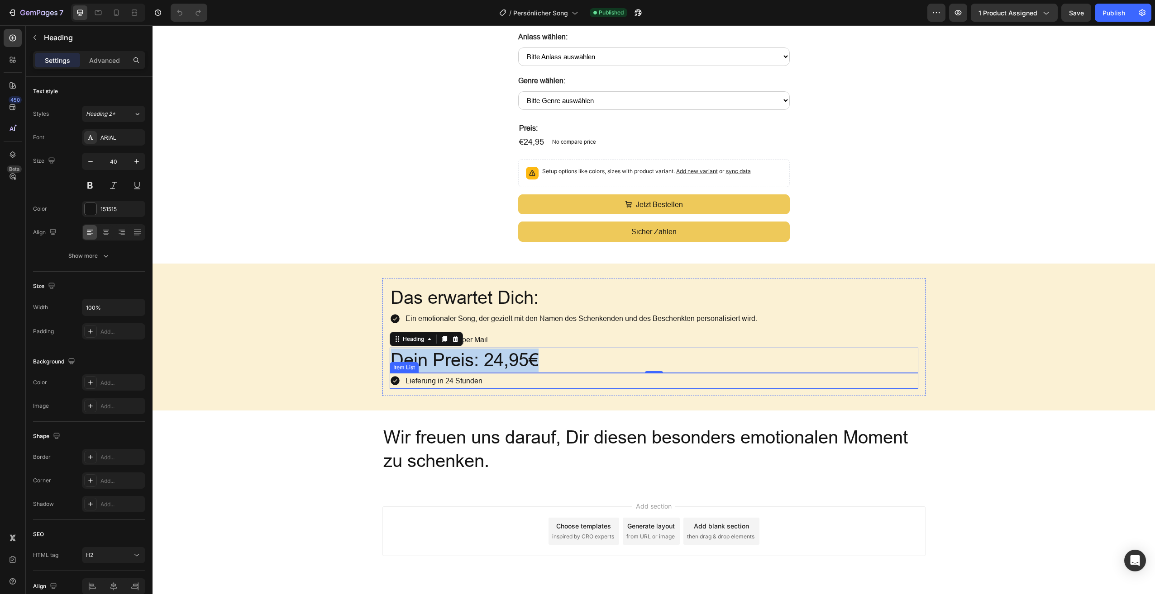
click at [468, 377] on p "Lieferung in 24 Stunden" at bounding box center [443, 381] width 77 height 13
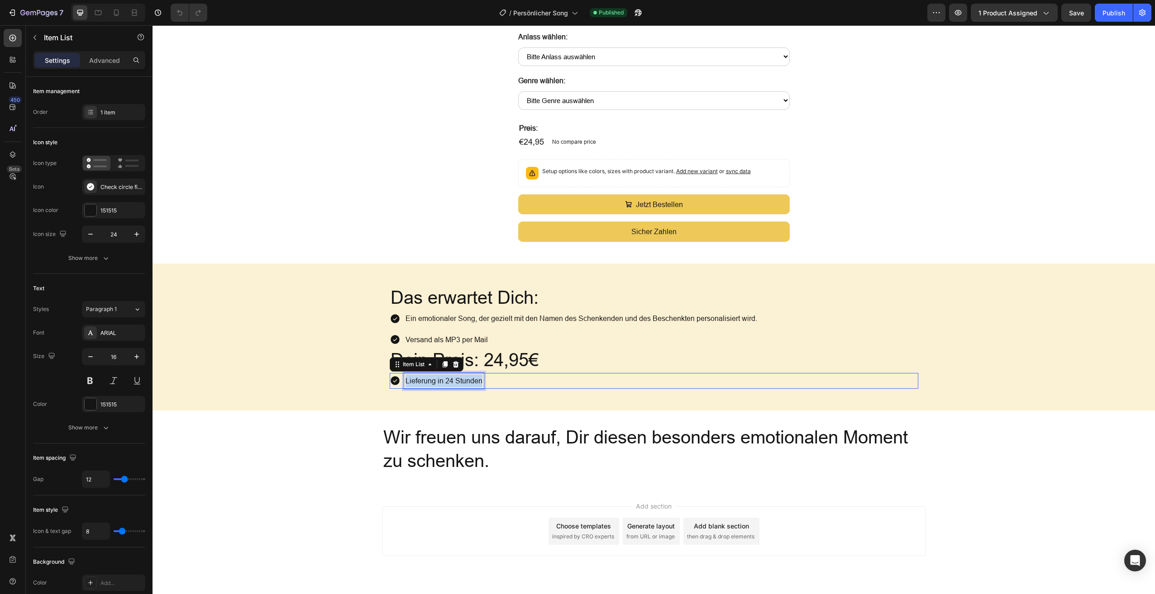
click at [468, 377] on p "Lieferung in 24 Stunden" at bounding box center [443, 381] width 77 height 13
copy p "Lieferung in 24 Stunden"
click at [456, 458] on h2 "Wir freuen uns darauf, Dir diesen besonders emotionalen Moment zu schenken." at bounding box center [653, 449] width 543 height 49
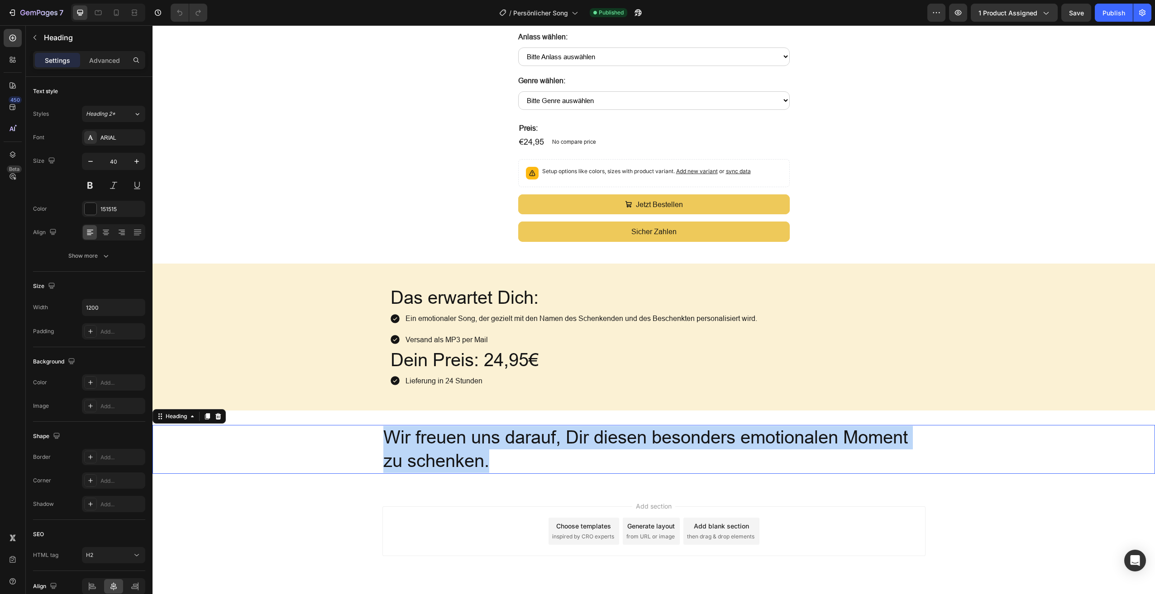
click at [456, 458] on p "Wir freuen uns darauf, Dir diesen besonders emotionalen Moment zu schenken." at bounding box center [653, 449] width 541 height 47
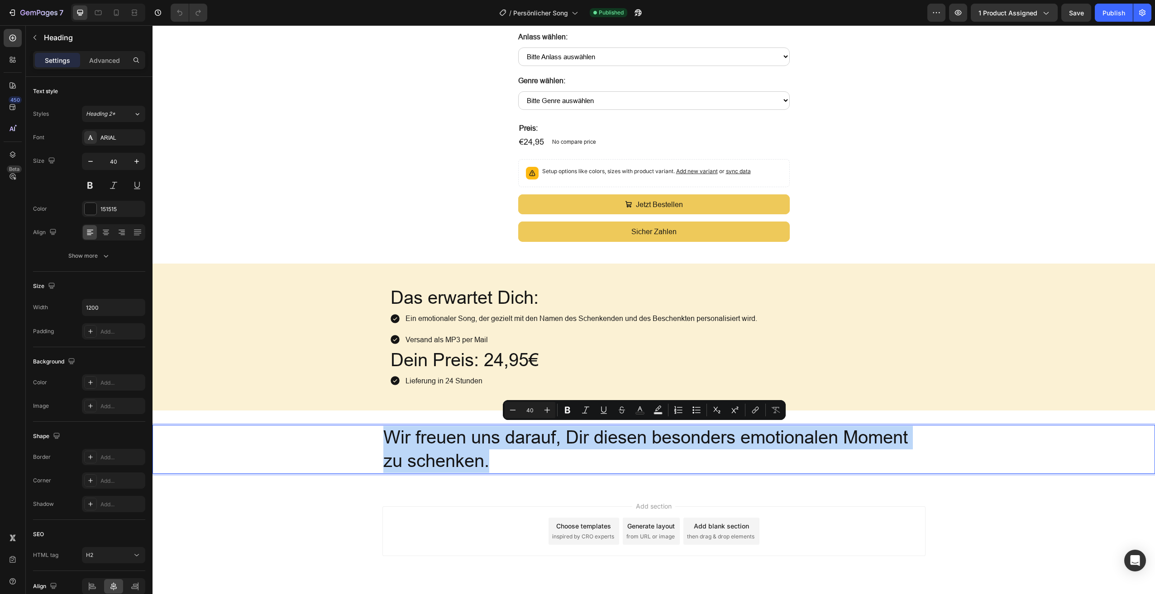
copy p "Wir freuen uns darauf, Dir diesen besonders emotionalen Moment zu schenken."
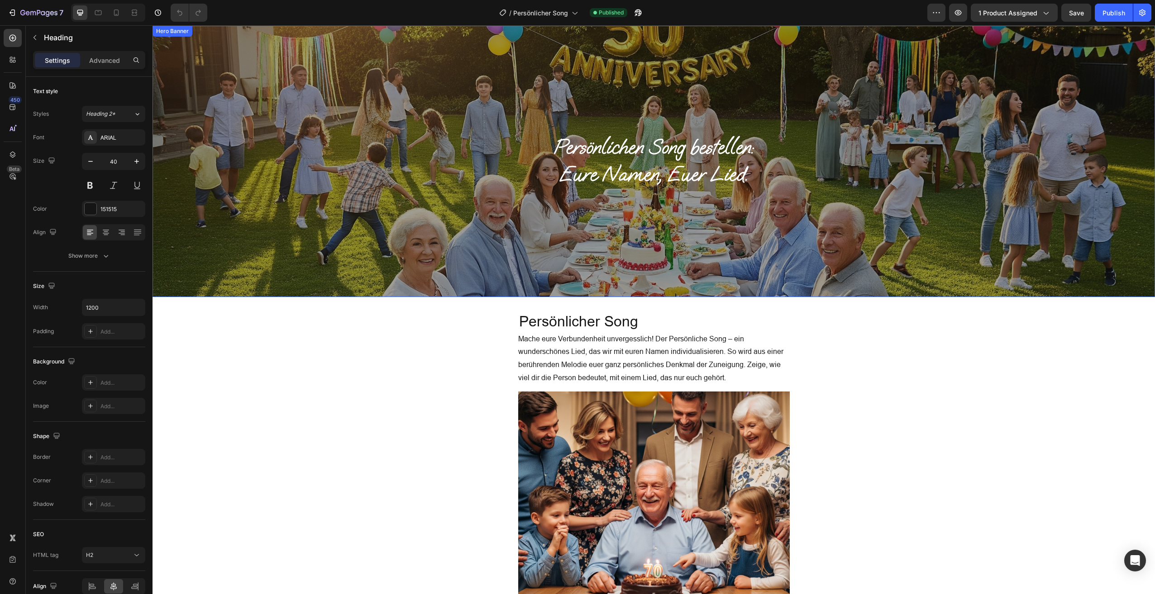
scroll to position [18, 0]
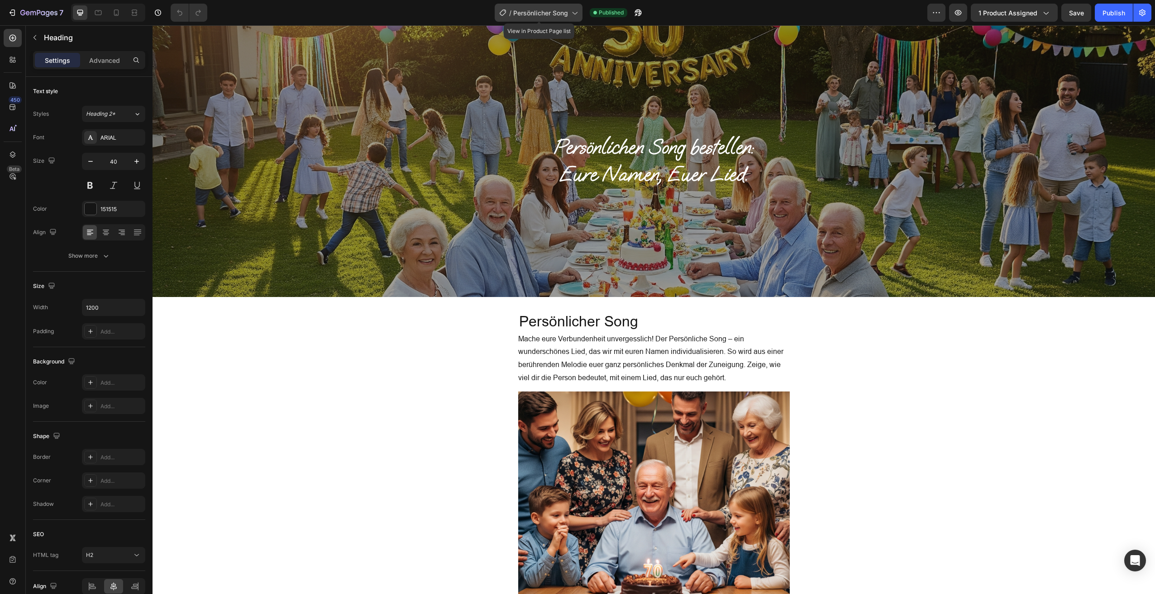
click at [569, 13] on div "/ Persönlicher Song" at bounding box center [538, 13] width 88 height 18
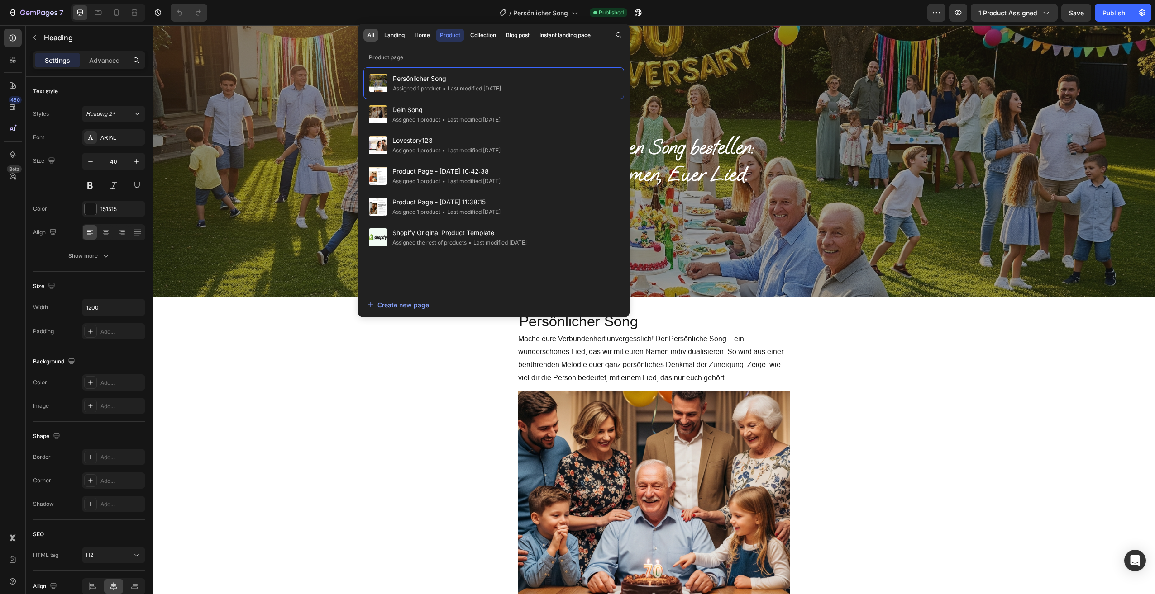
click at [372, 34] on div "All" at bounding box center [370, 35] width 7 height 8
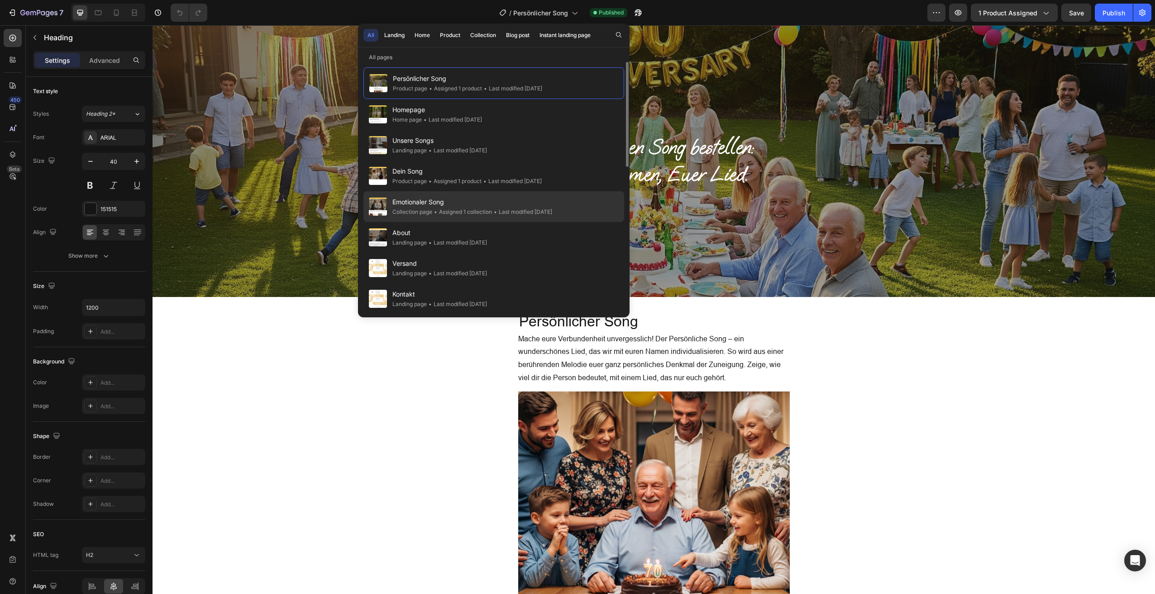
click at [432, 203] on span "Emotionaler Song" at bounding box center [472, 202] width 160 height 11
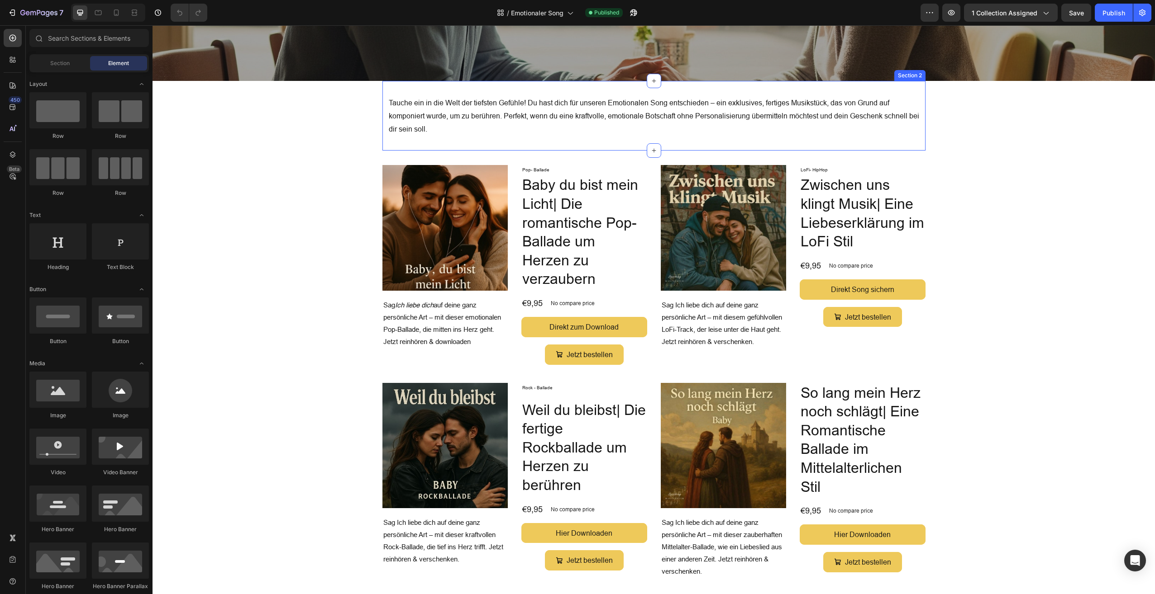
scroll to position [234, 0]
click at [587, 114] on p "Tauche ein in die Welt der tiefsten Gefühle! Du hast dich für unseren Emotional…" at bounding box center [654, 115] width 530 height 39
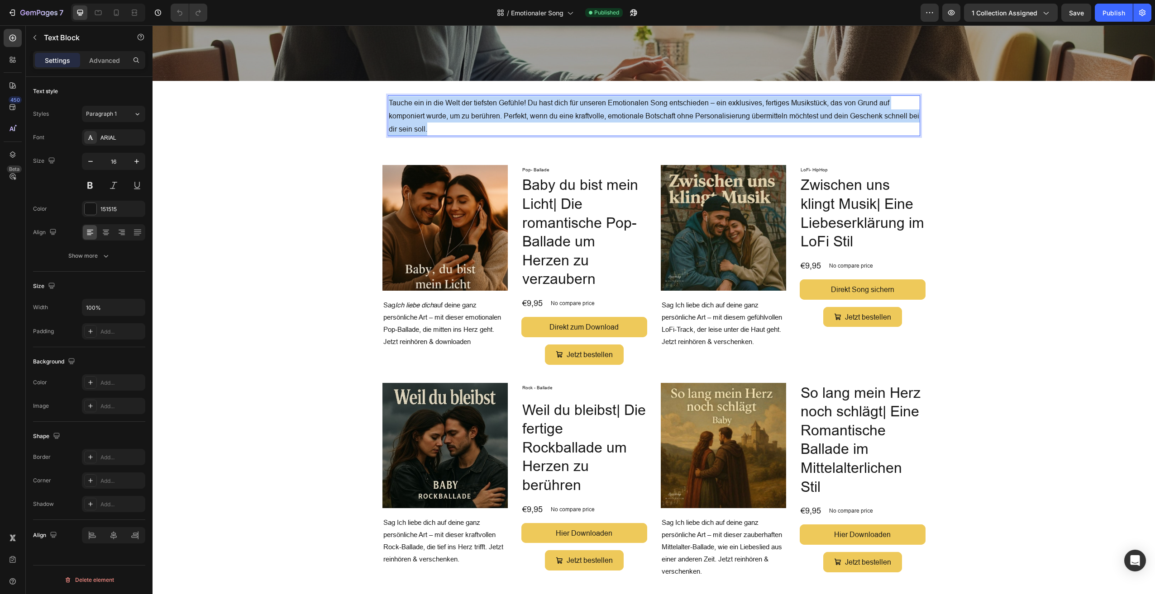
click at [587, 114] on p "Tauche ein in die Welt der tiefsten Gefühle! Du hast dich für unseren Emotional…" at bounding box center [654, 115] width 530 height 39
drag, startPoint x: 524, startPoint y: 271, endPoint x: 508, endPoint y: 288, distance: 23.7
click at [524, 271] on h1 "Baby du bist mein Licht| Die romantische Pop- Ballade um Herzen zu verzaubern" at bounding box center [584, 232] width 126 height 115
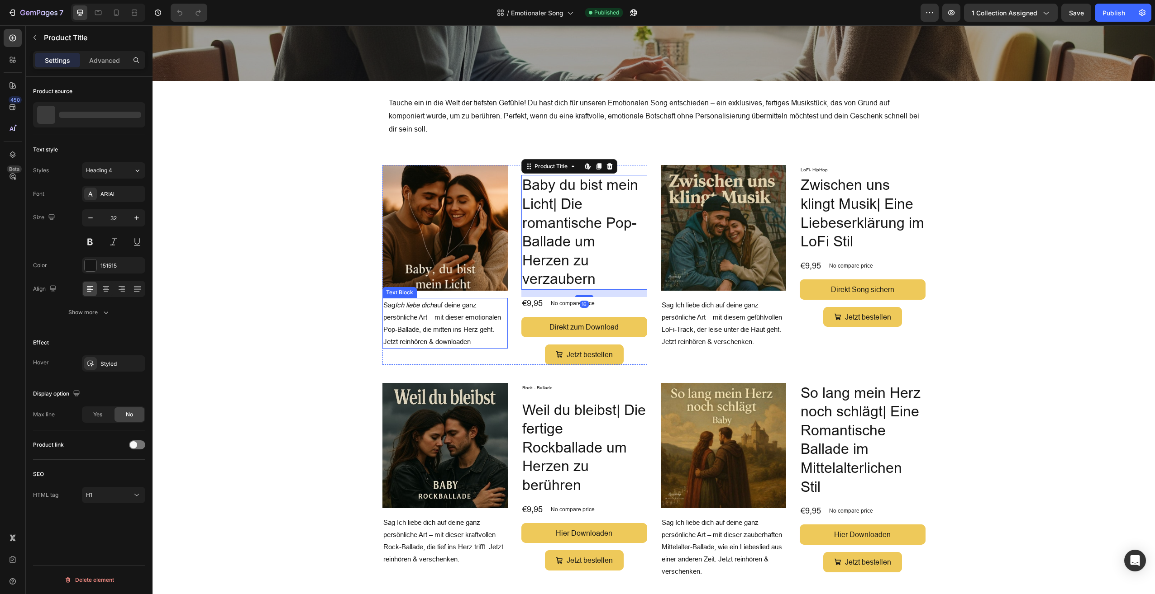
click at [469, 315] on p "Sag Ich liebe dich auf deine ganz persönliche Art – mit dieser emotionalen Pop-…" at bounding box center [445, 323] width 124 height 49
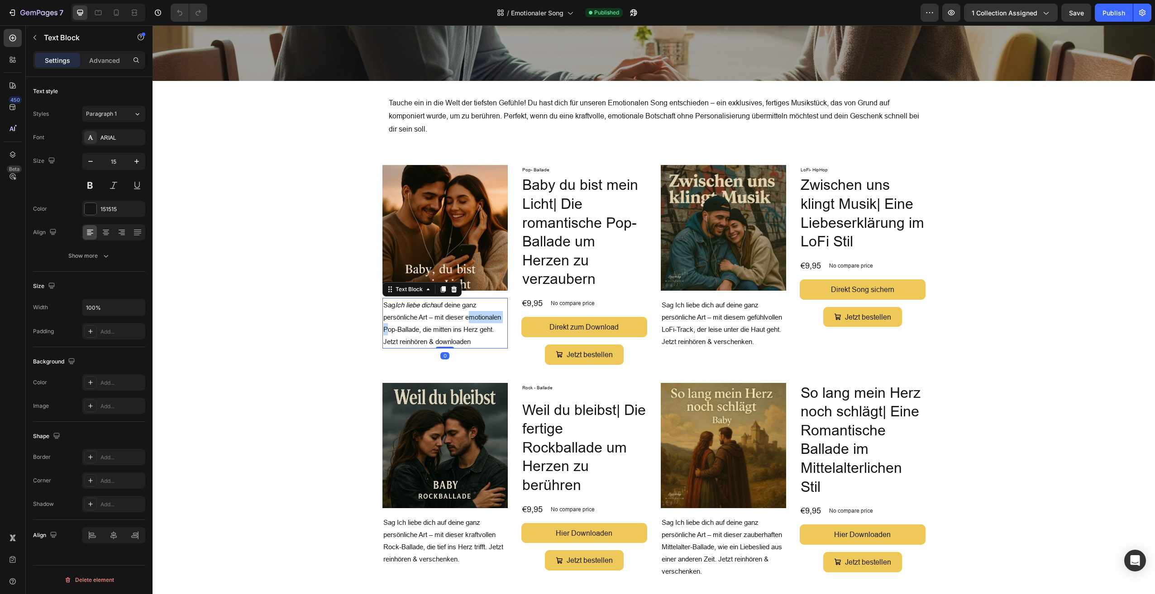
click at [469, 315] on p "Sag Ich liebe dich auf deine ganz persönliche Art – mit dieser emotionalen Pop-…" at bounding box center [445, 323] width 124 height 49
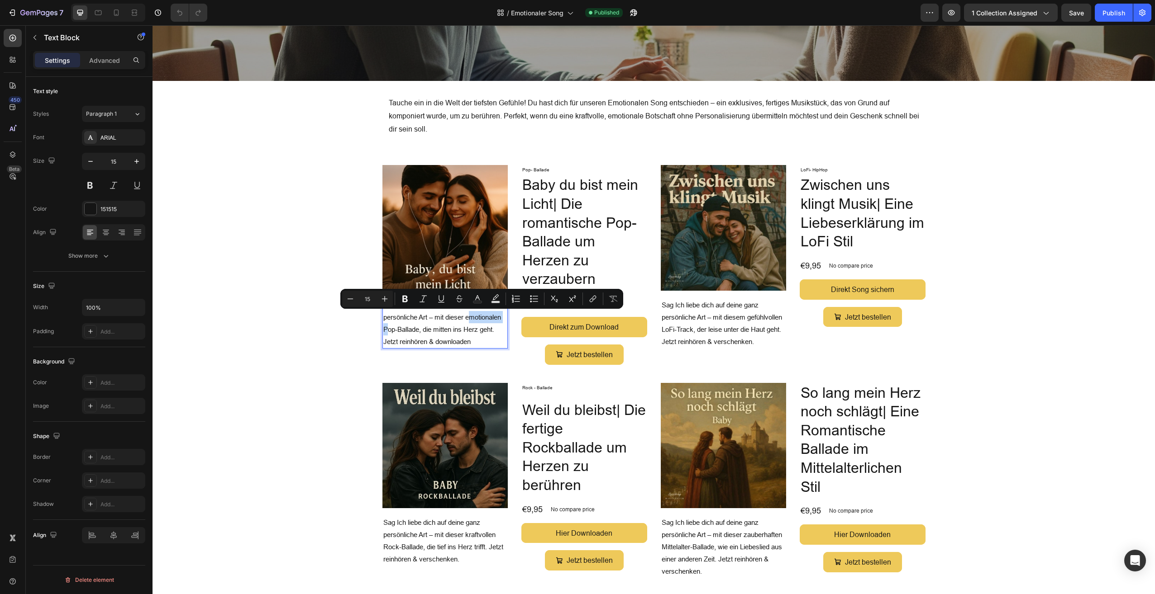
click at [469, 315] on p "Sag Ich liebe dich auf deine ganz persönliche Art – mit dieser emotionalen Pop-…" at bounding box center [445, 323] width 124 height 49
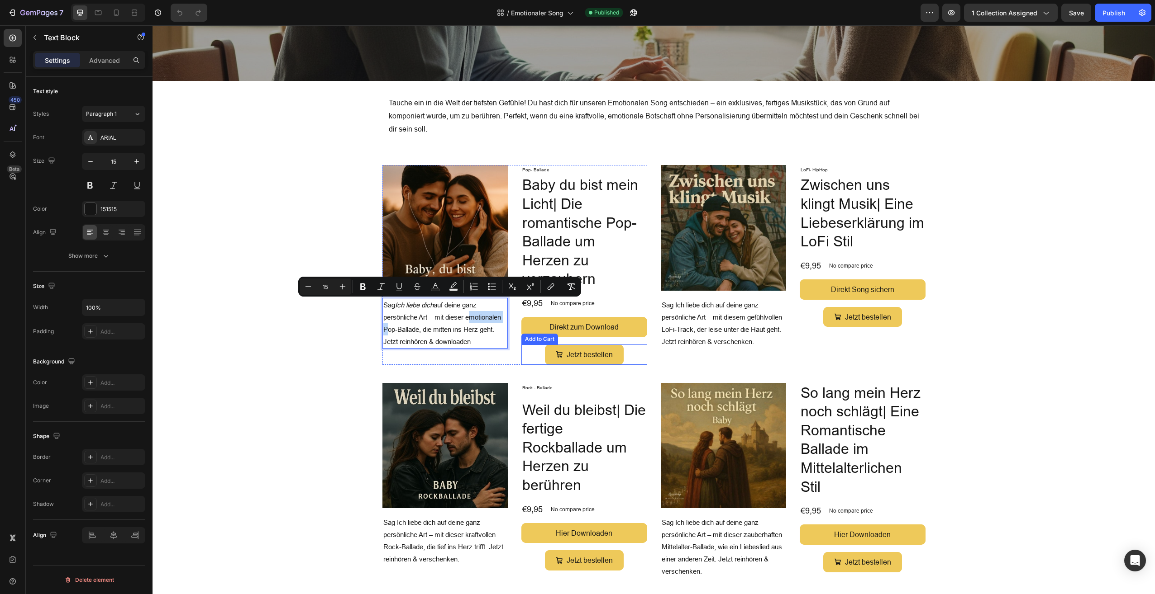
click at [521, 345] on div "Jetzt bestellen Add to Cart" at bounding box center [584, 355] width 126 height 20
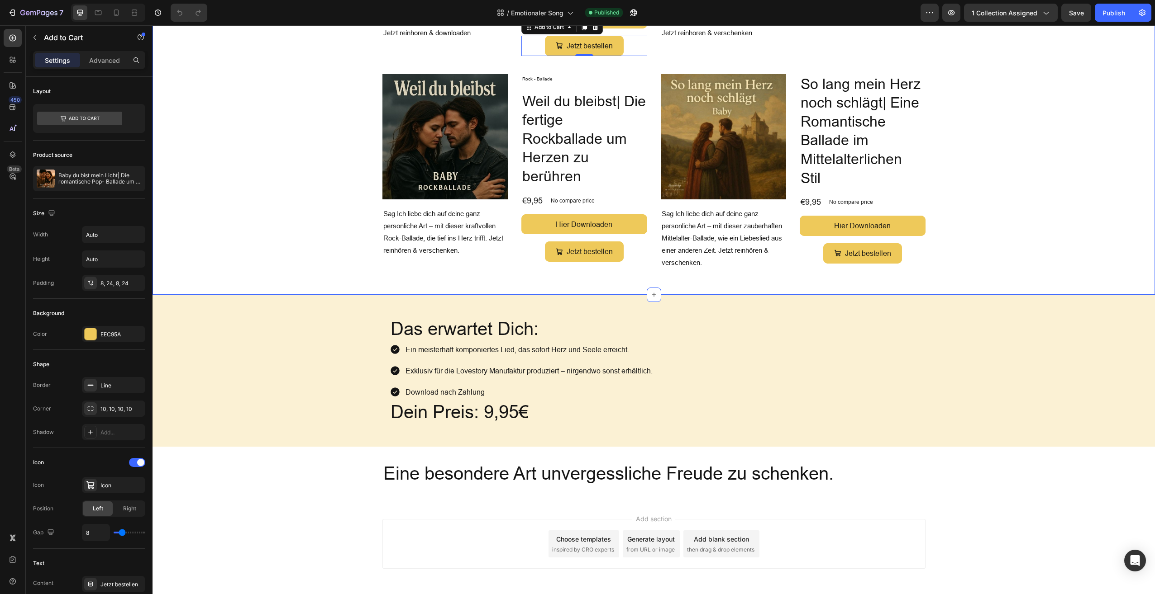
scroll to position [544, 0]
click at [468, 316] on h2 "Das erwartet Dich:" at bounding box center [654, 328] width 528 height 25
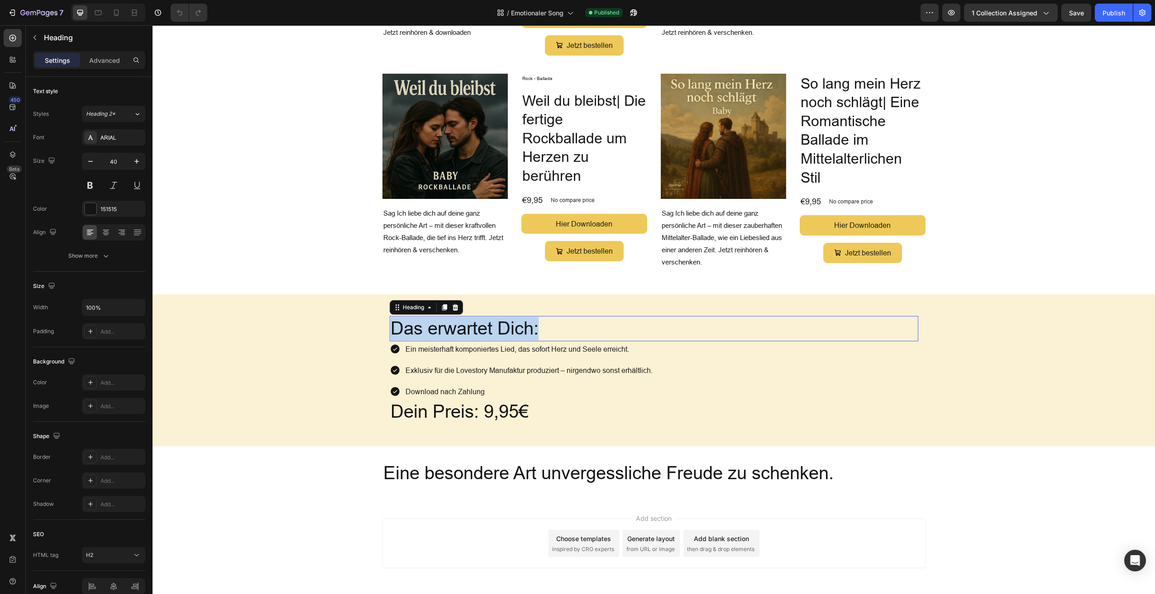
click at [468, 317] on p "Das erwartet Dich:" at bounding box center [653, 329] width 527 height 24
click at [463, 343] on p "Ein meisterhaft komponiertes Lied, das sofort Herz und Seele erreicht." at bounding box center [528, 349] width 247 height 13
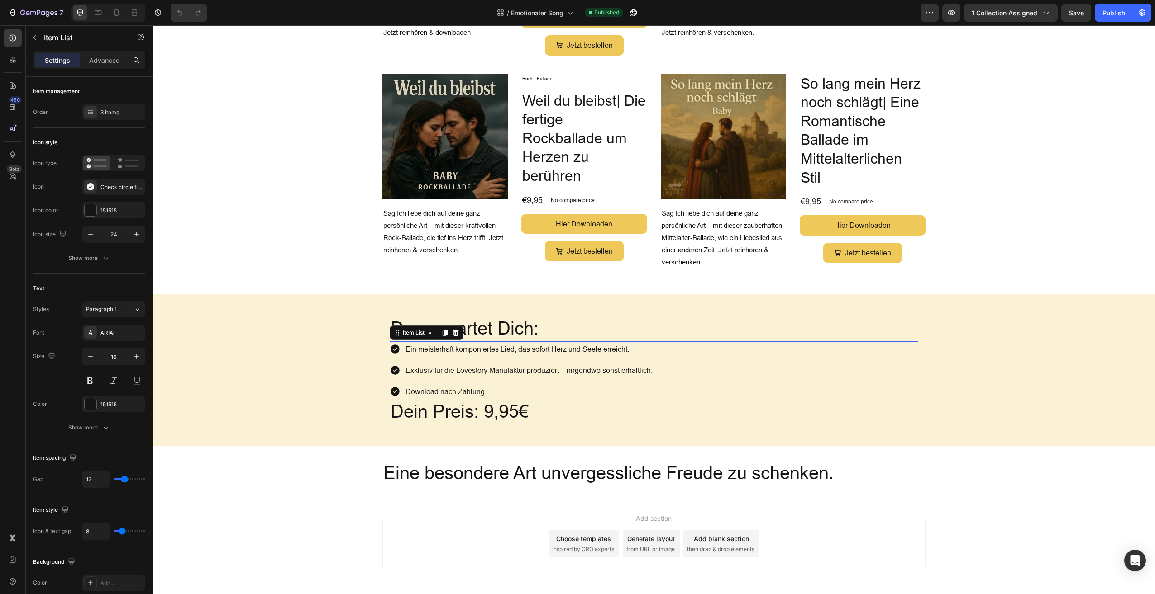
click at [463, 343] on p "Ein meisterhaft komponiertes Lied, das sofort Herz und Seele erreicht." at bounding box center [528, 349] width 247 height 13
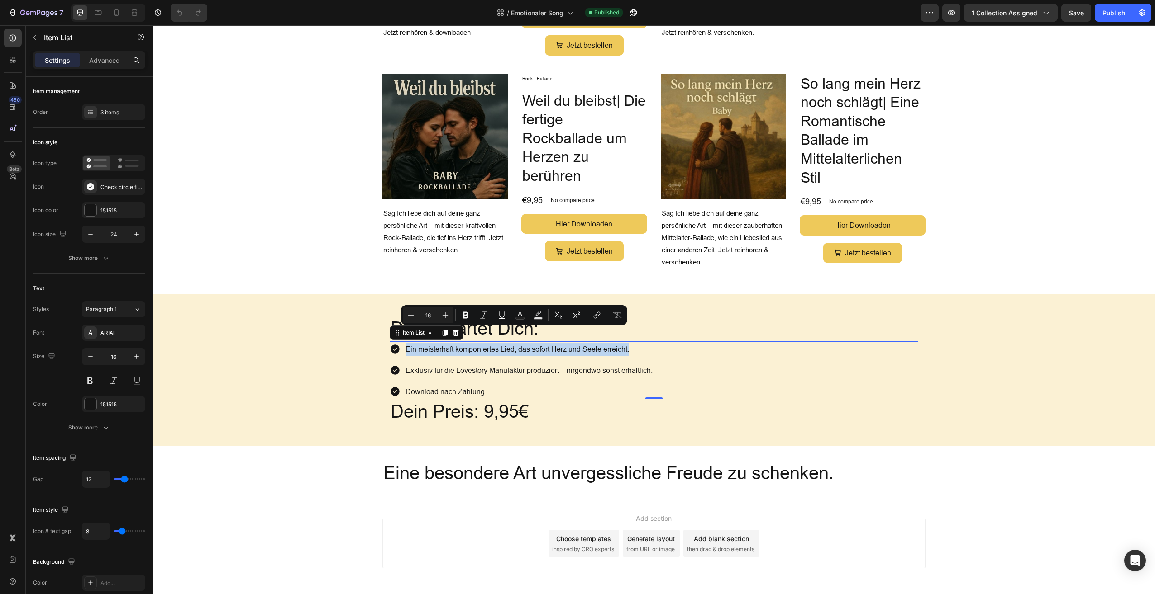
click at [457, 364] on p "Exklusiv für die Lovestory Manufaktur produziert – nirgendwo sonst erhältlich." at bounding box center [528, 370] width 247 height 13
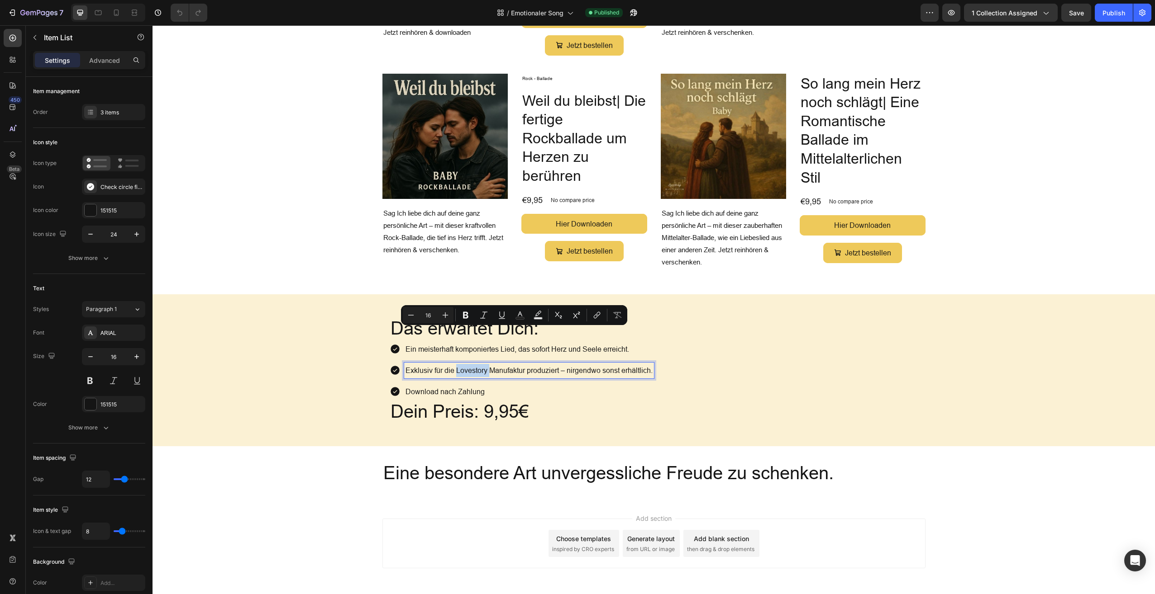
click at [457, 364] on p "Exklusiv für die Lovestory Manufaktur produziert – nirgendwo sonst erhältlich." at bounding box center [528, 370] width 247 height 13
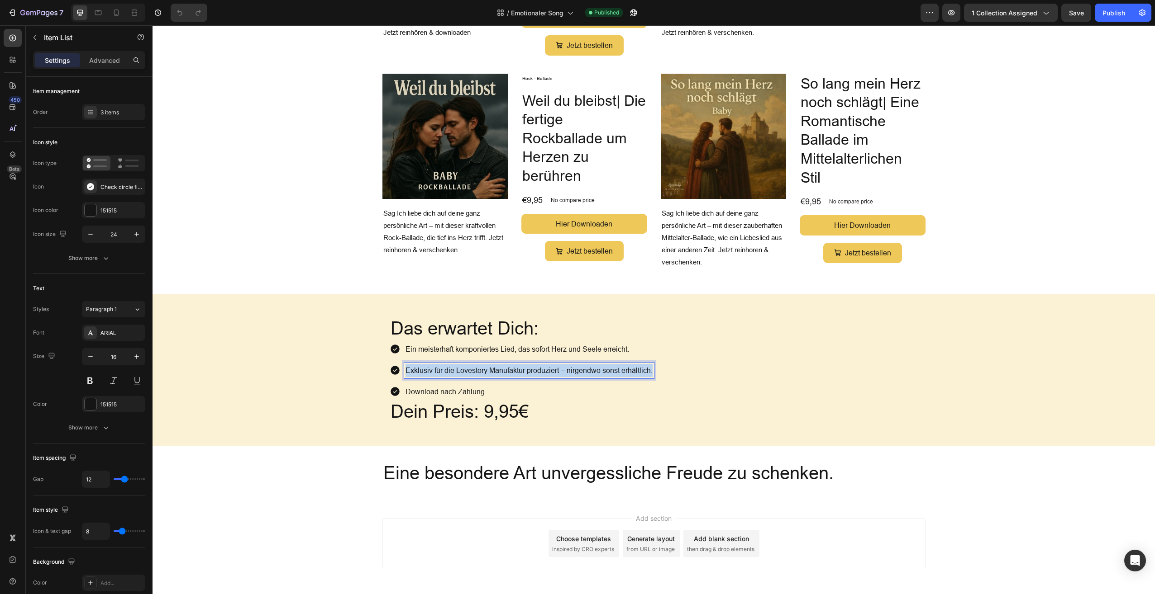
click at [457, 364] on p "Exklusiv für die Lovestory Manufaktur produziert – nirgendwo sonst erhältlich." at bounding box center [528, 370] width 247 height 13
copy p "Exklusiv für die Lovestory Manufaktur produziert – nirgendwo sonst erhältlich."
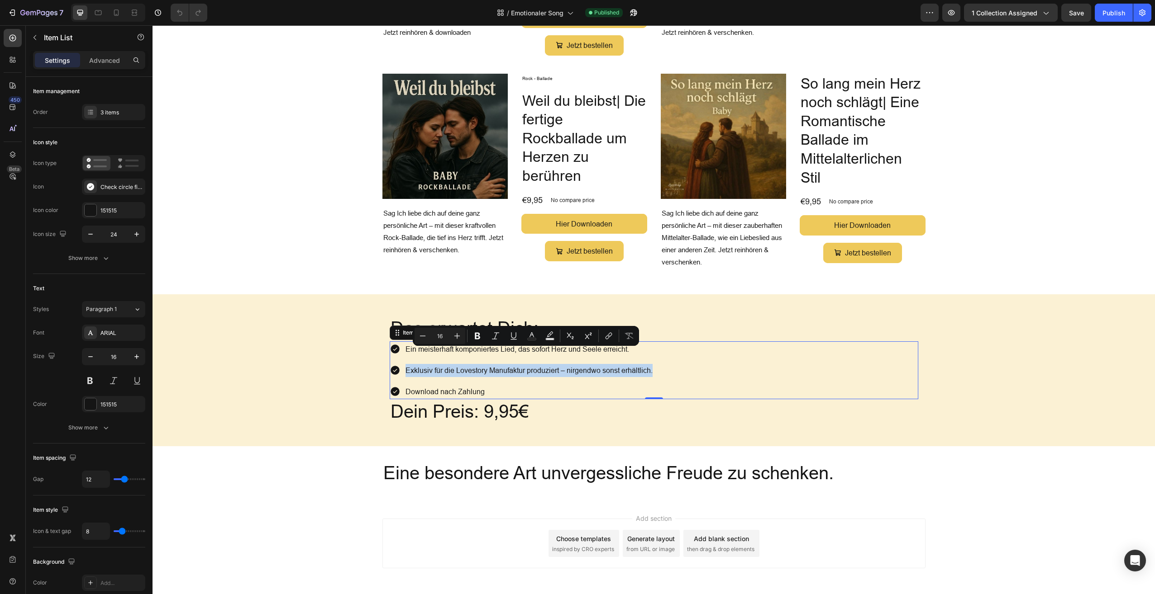
click at [442, 385] on p "Download nach Zahlung" at bounding box center [528, 391] width 247 height 13
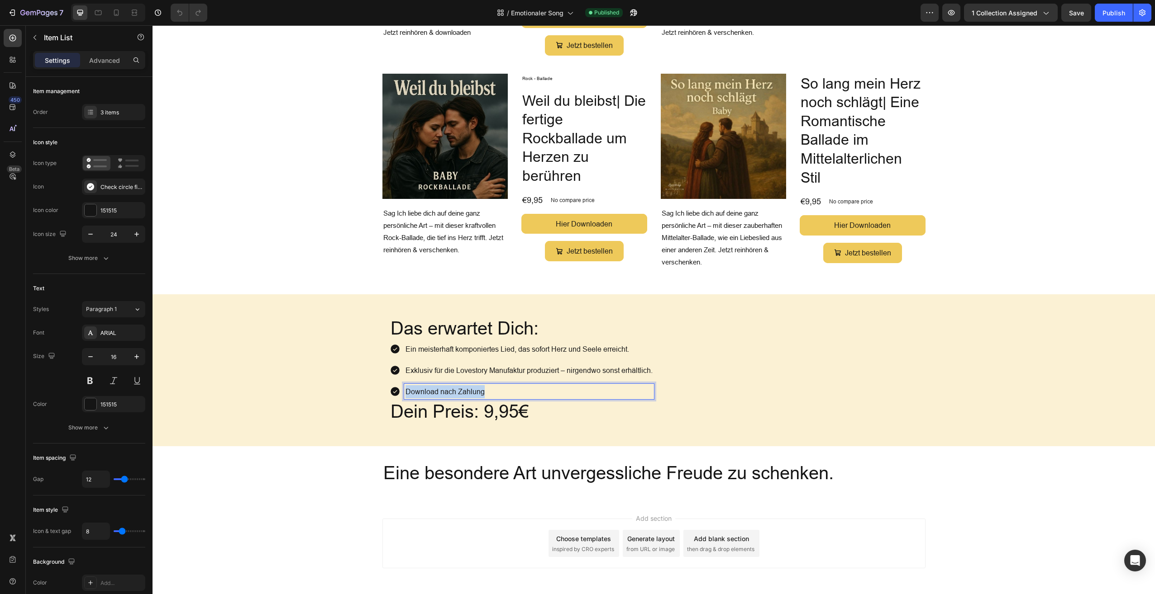
click at [442, 385] on p "Download nach Zahlung" at bounding box center [528, 391] width 247 height 13
copy p "Download nach Zahlung"
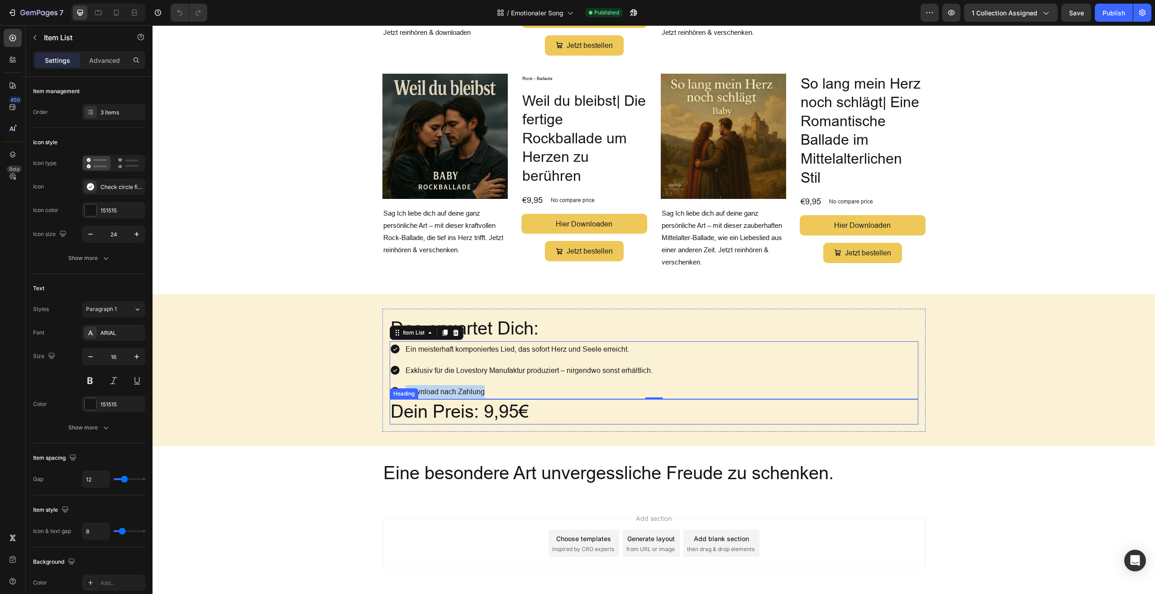
click at [480, 399] on h2 "Dein Preis: 9,95€" at bounding box center [654, 411] width 528 height 25
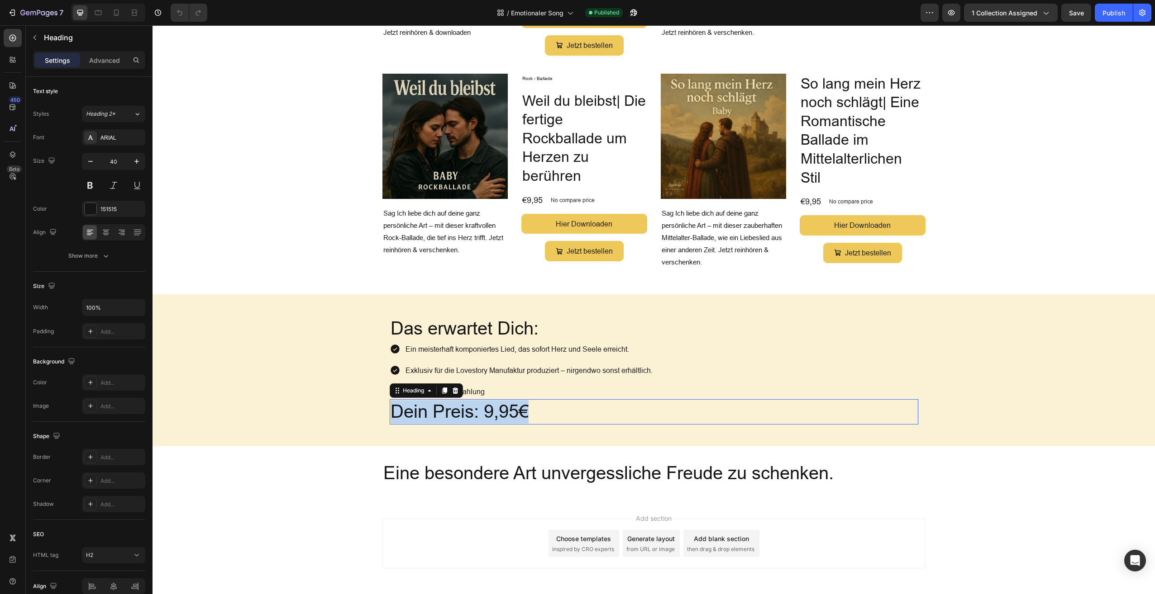
click at [480, 400] on p "Dein Preis: 9,95€" at bounding box center [653, 412] width 527 height 24
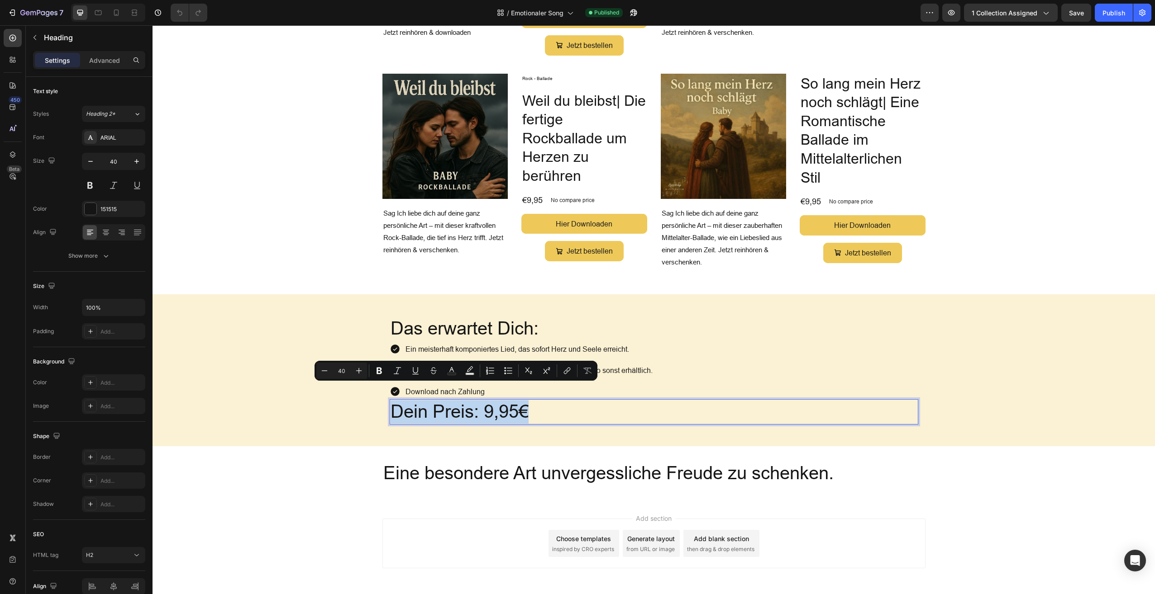
copy p "Dein Preis: 9,95€"
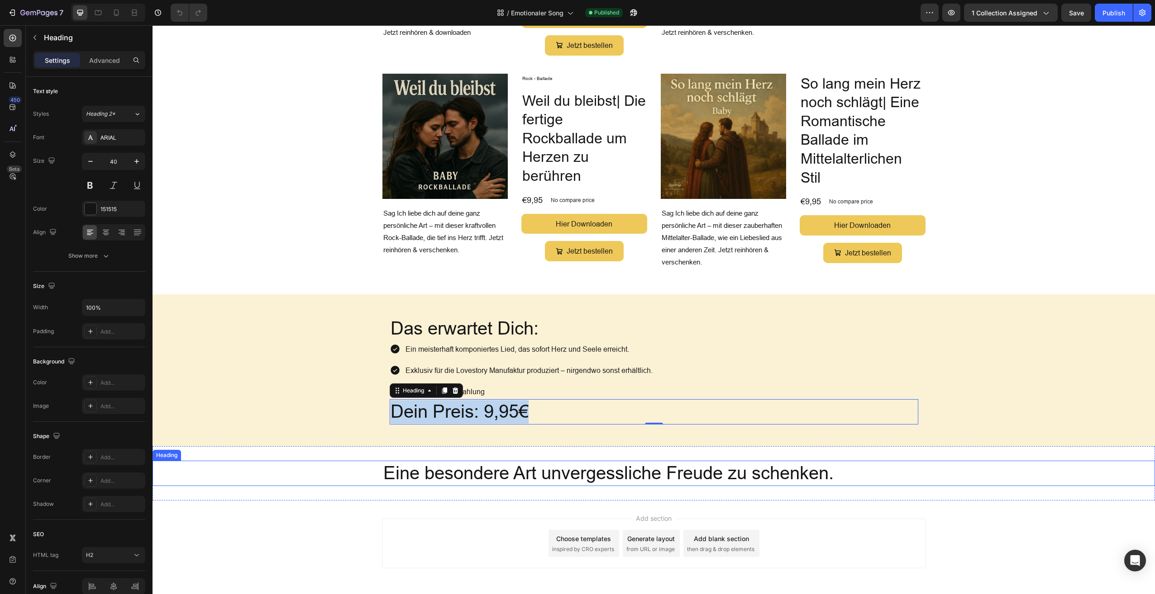
click at [672, 461] on h2 "Eine besondere Art unvergessliche Freude zu schenken." at bounding box center [653, 473] width 543 height 25
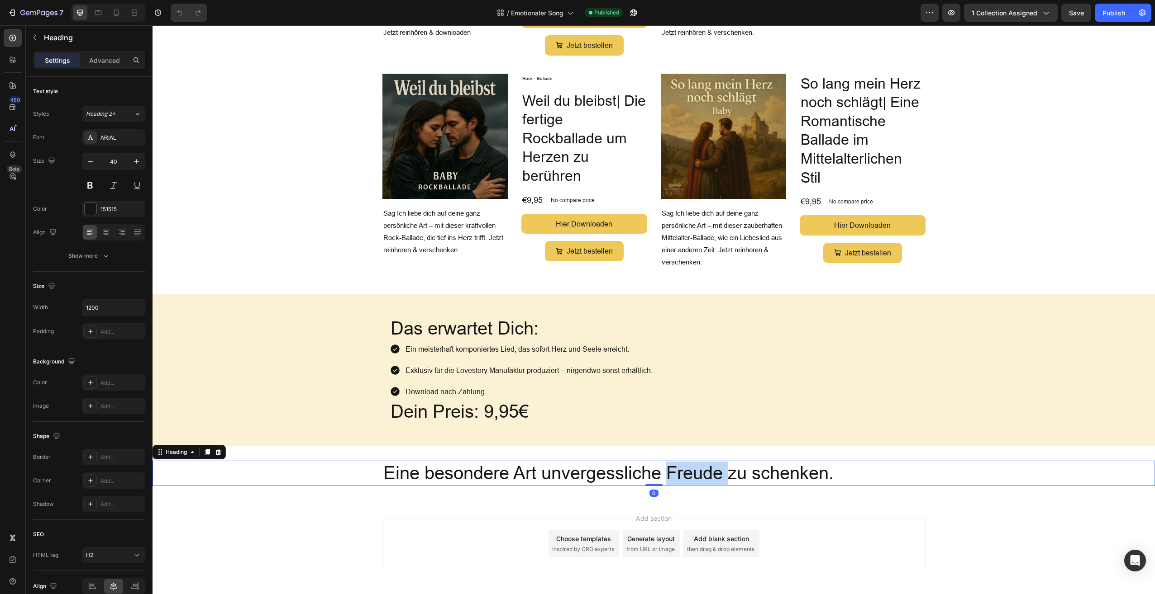
click at [672, 461] on h2 "Eine besondere Art unvergessliche Freude zu schenken." at bounding box center [653, 473] width 543 height 25
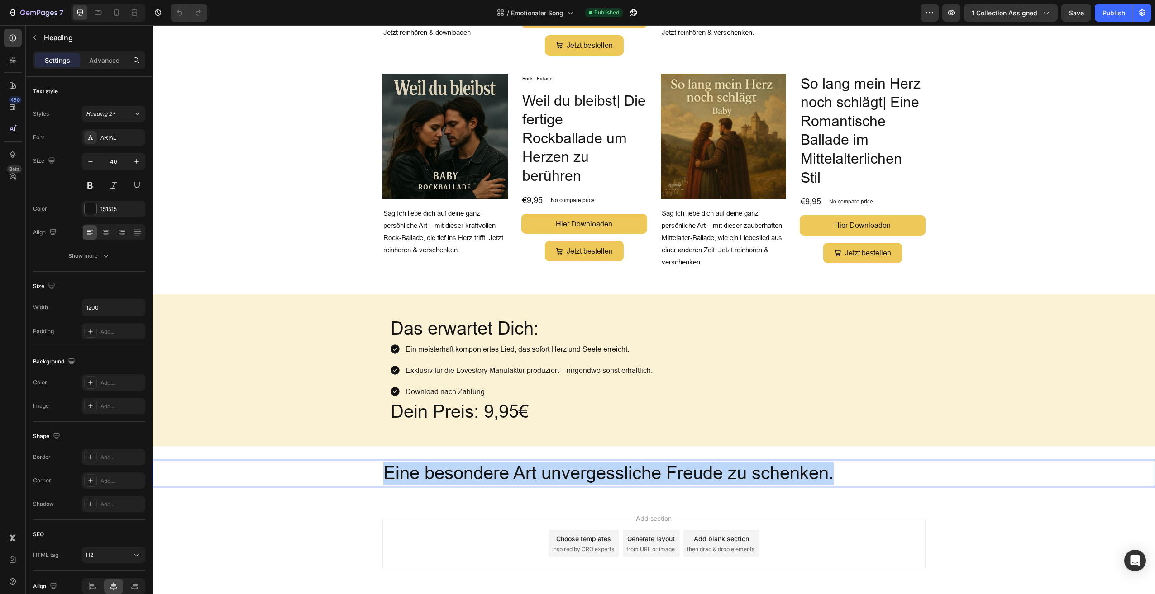
click at [672, 462] on p "Eine besondere Art unvergessliche Freude zu schenken." at bounding box center [653, 474] width 541 height 24
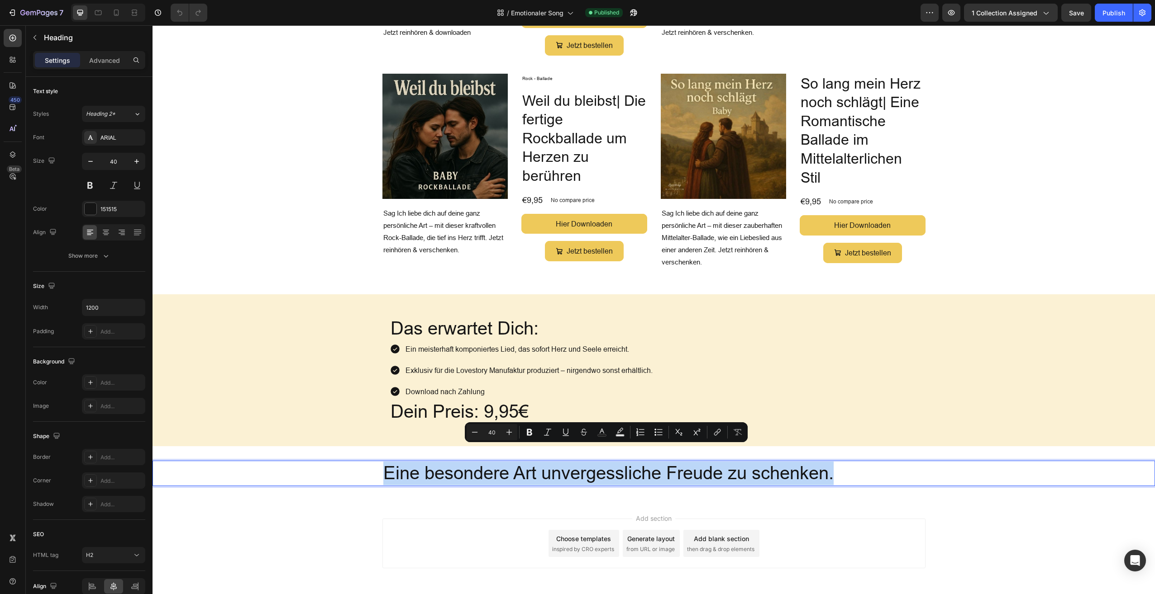
copy p "Eine besondere Art unvergessliche Freude zu schenken."
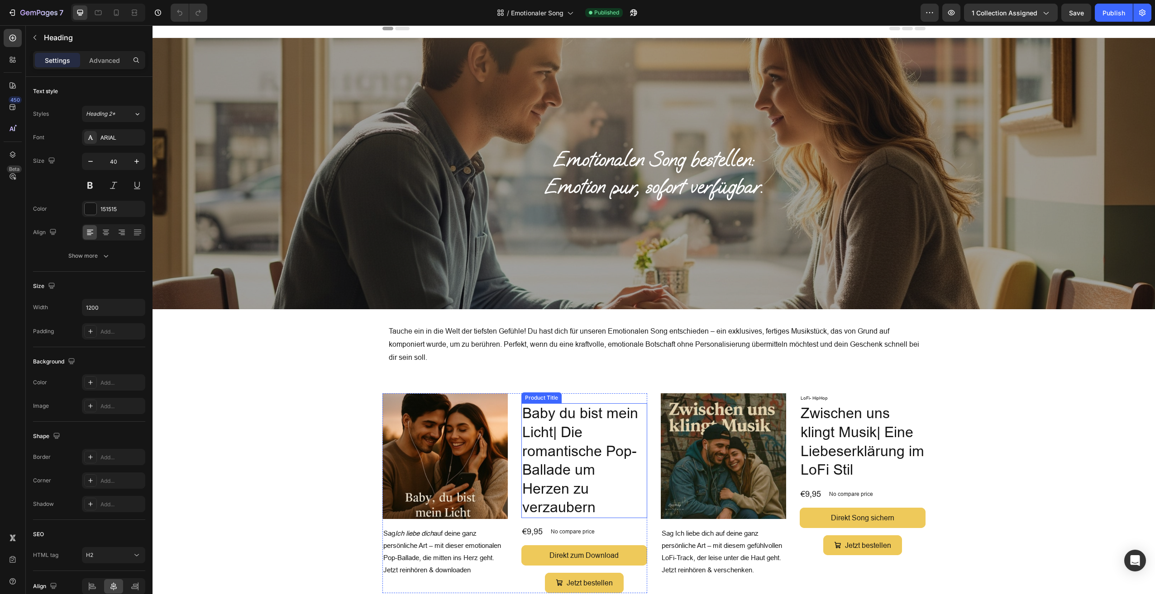
scroll to position [0, 0]
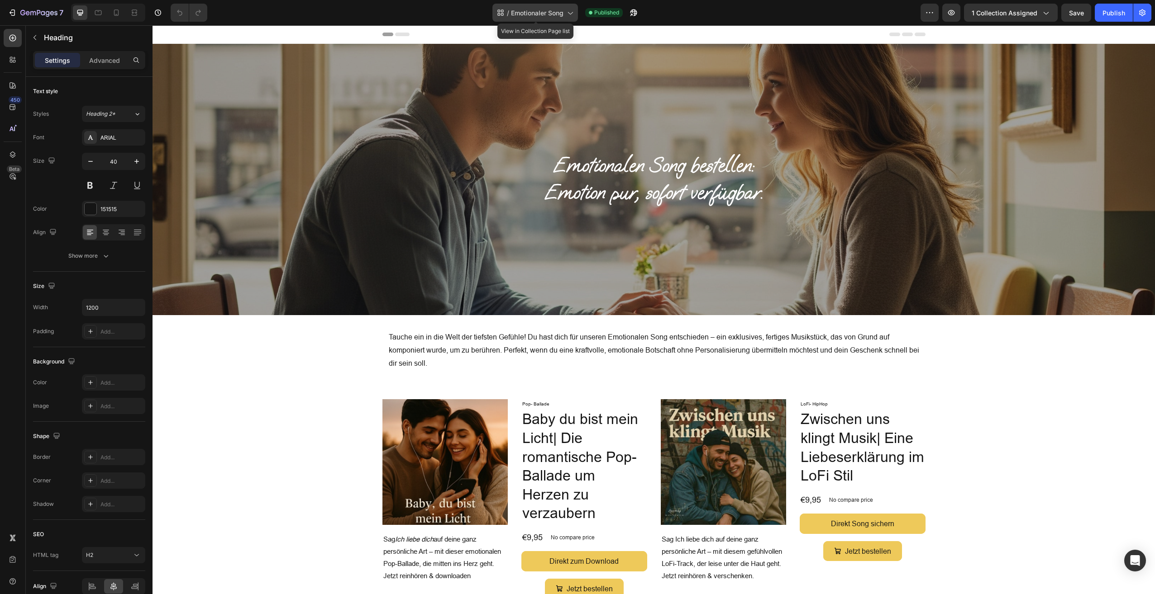
click at [562, 19] on div "/ Emotionaler Song" at bounding box center [535, 13] width 86 height 18
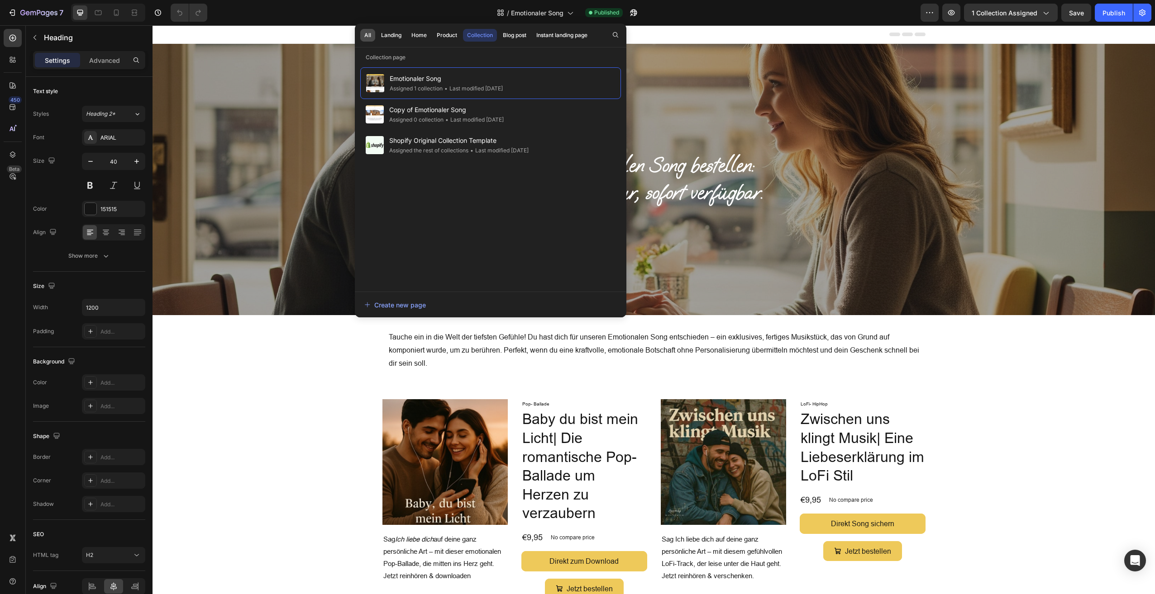
click at [370, 36] on div "All" at bounding box center [367, 35] width 7 height 8
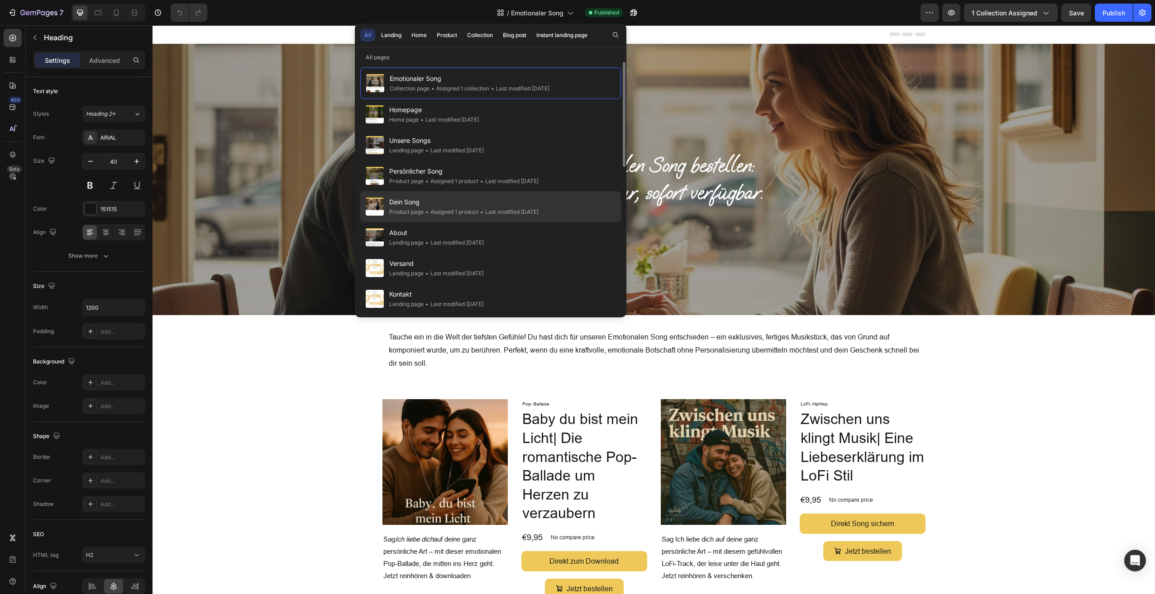
click at [417, 208] on div "Product page" at bounding box center [406, 212] width 34 height 9
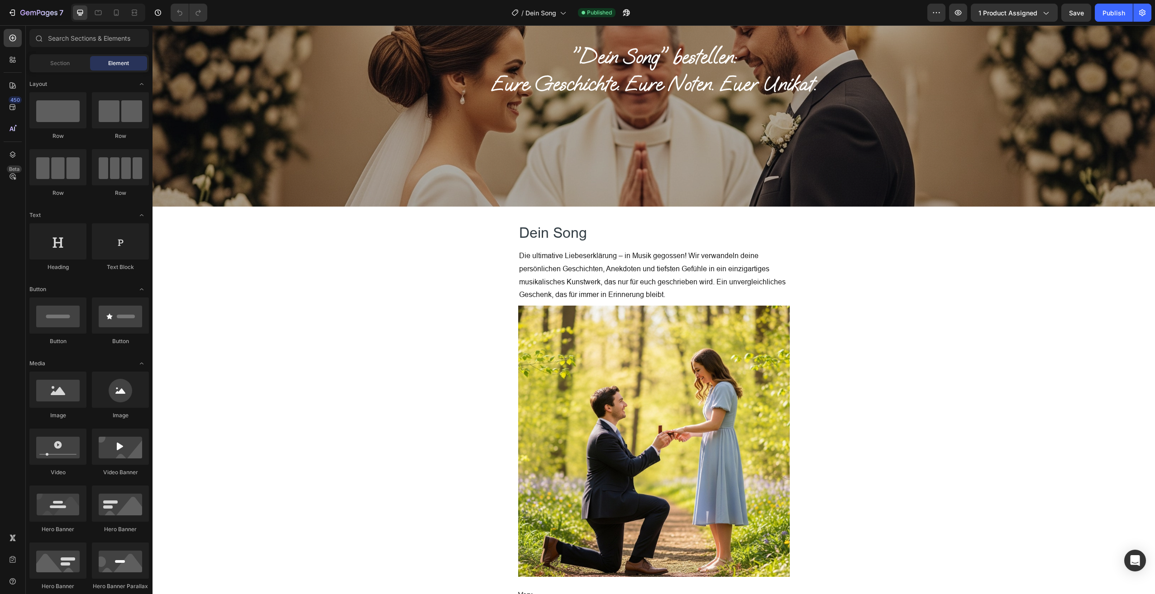
scroll to position [108, 0]
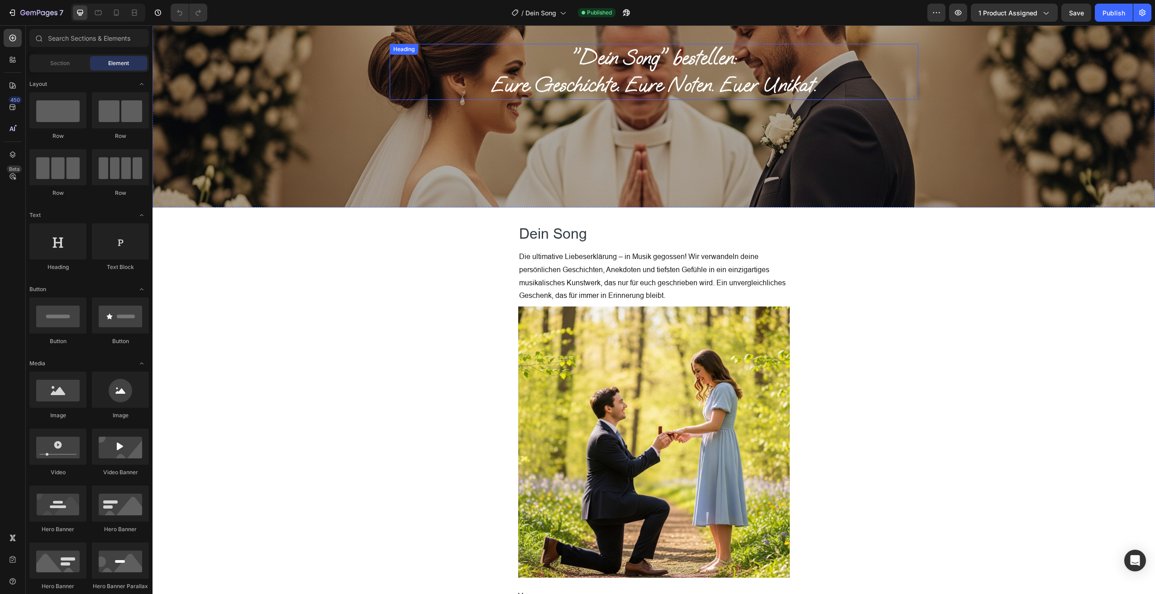
drag, startPoint x: 811, startPoint y: 86, endPoint x: 815, endPoint y: 85, distance: 4.5
click at [811, 86] on h1 ""Dein Song" bestellen: [PERSON_NAME] Geschichte. [PERSON_NAME] Noten. Euer Unik…" at bounding box center [654, 72] width 528 height 56
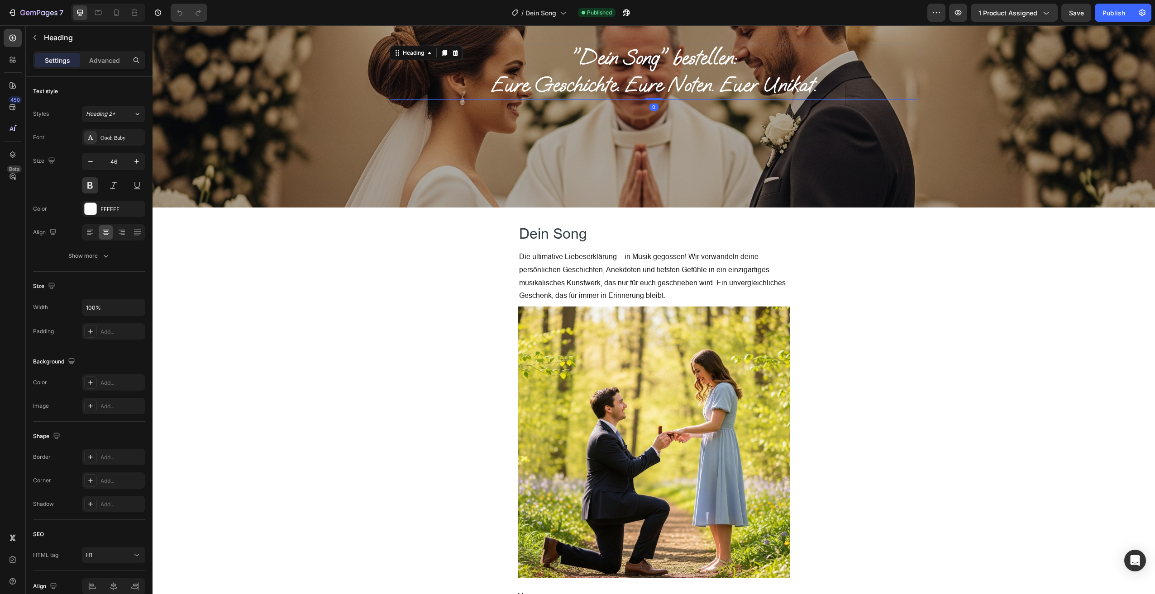
click at [809, 86] on h1 ""Dein Song" bestellen: [PERSON_NAME] Geschichte. [PERSON_NAME] Noten. Euer Unik…" at bounding box center [654, 72] width 528 height 56
click at [813, 85] on p ""Dein Song" bestellen: Eure Geschichte. Eure Noten. Euer Unikat." at bounding box center [653, 72] width 527 height 54
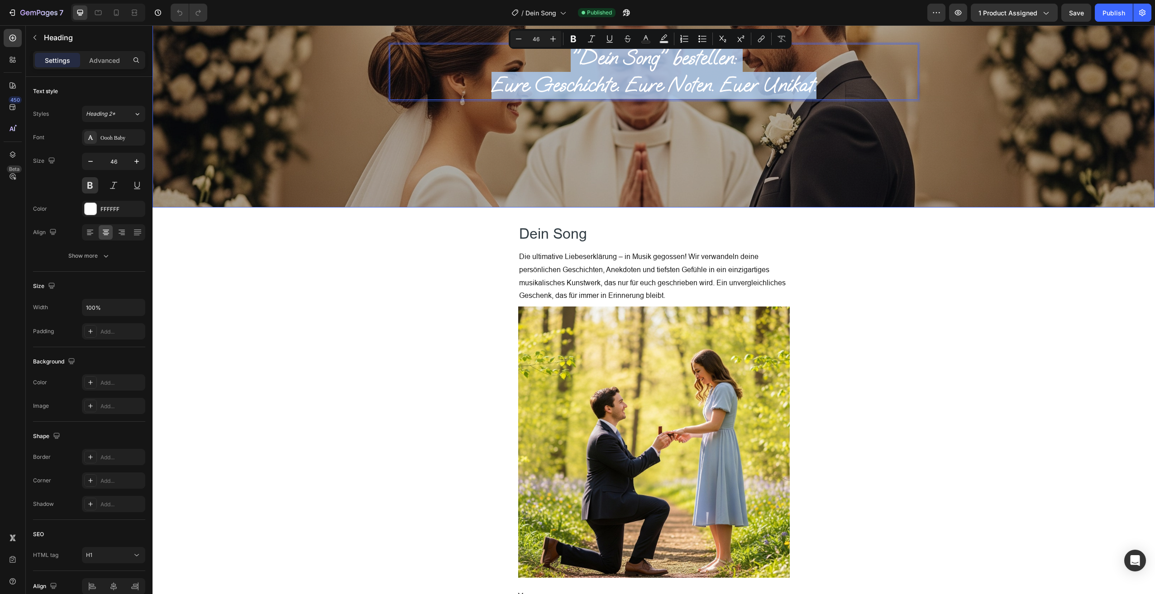
drag, startPoint x: 813, startPoint y: 85, endPoint x: 703, endPoint y: 62, distance: 113.0
click at [550, 37] on div ""Dein Song" bestellen: Eure Geschichte. Eure Noten. Euer Unikat. Heading 0" at bounding box center [653, 71] width 1002 height 271
copy p ""Dein Song" bestellen: Eure Geschichte. Eure Noten. Euer Unikat."
click at [575, 233] on h2 "Dein Song" at bounding box center [653, 234] width 271 height 24
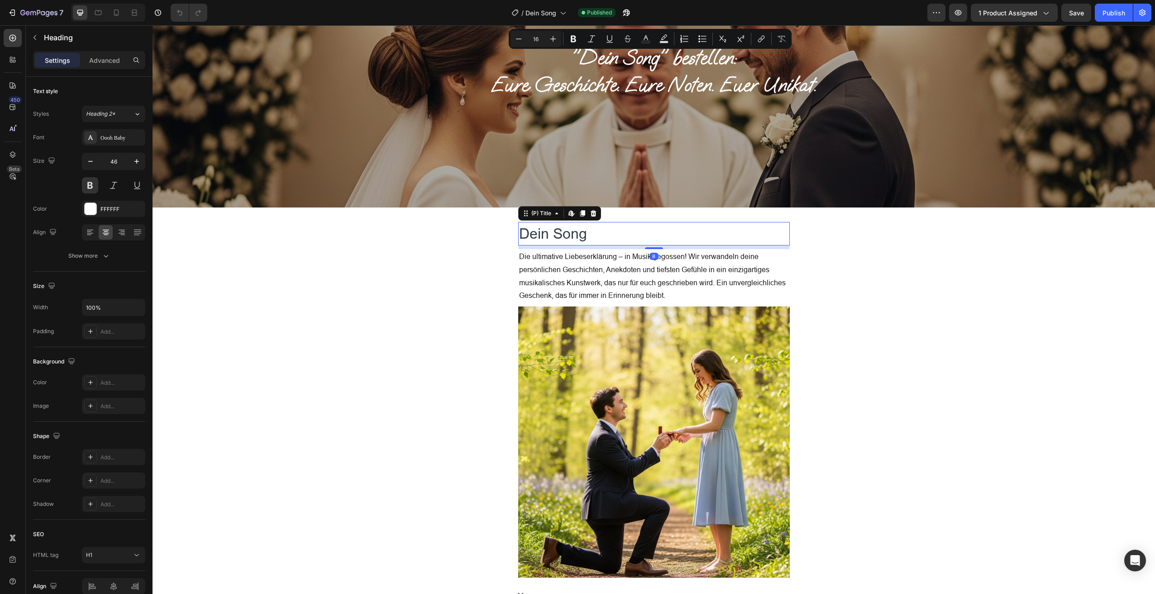
click at [575, 233] on h2 "Dein Song" at bounding box center [653, 234] width 271 height 24
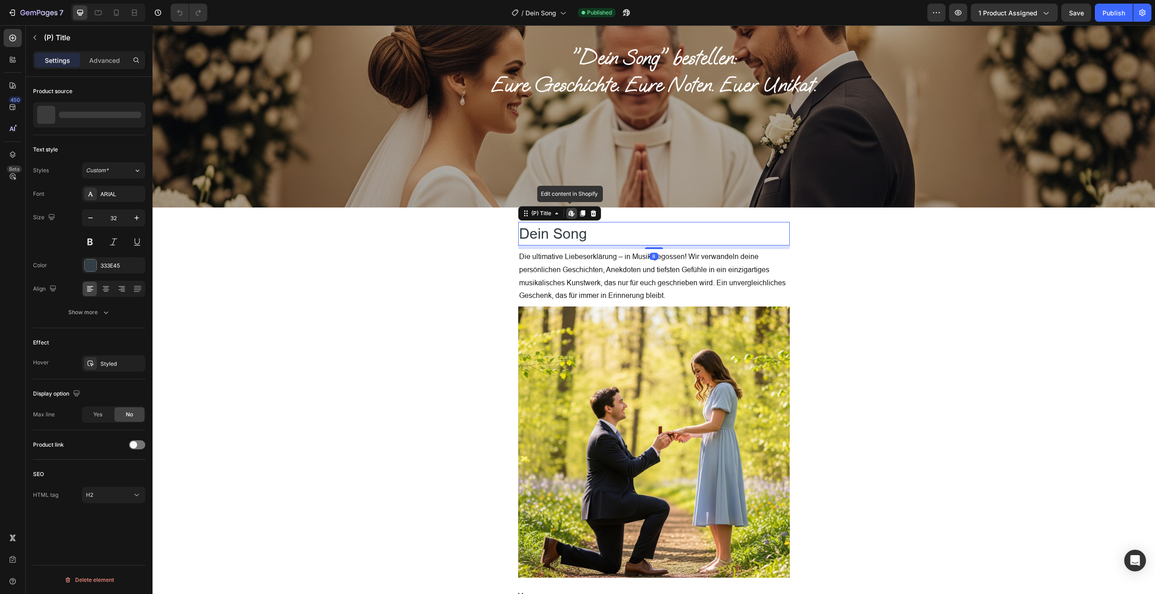
click at [575, 233] on h2 "Dein Song" at bounding box center [653, 234] width 271 height 24
click at [560, 234] on h2 "Dein Song" at bounding box center [653, 234] width 271 height 24
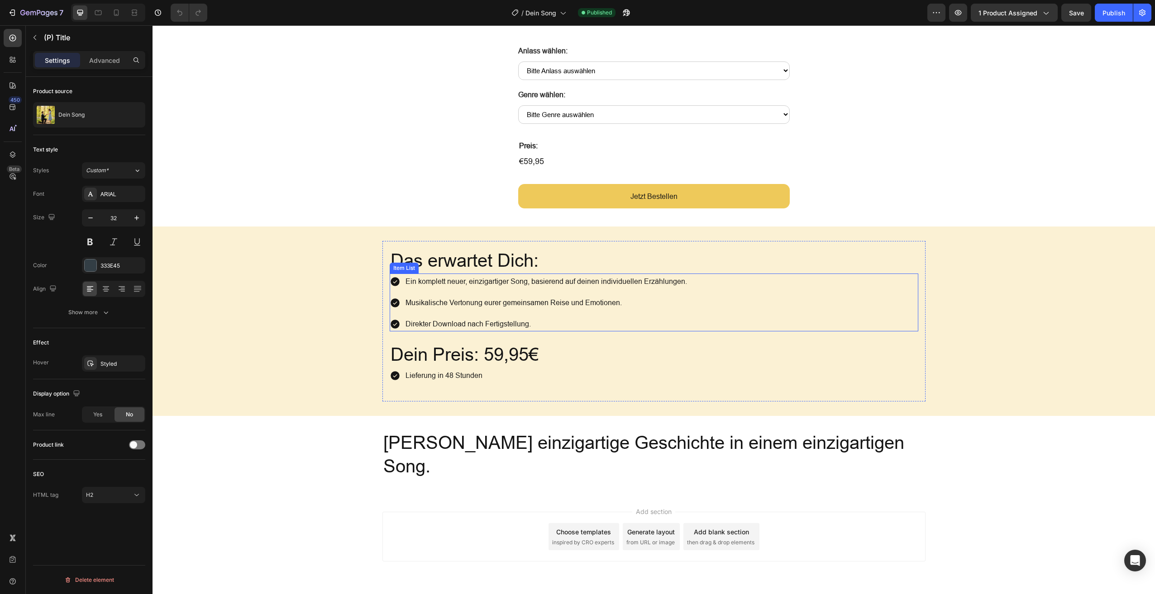
scroll to position [852, 0]
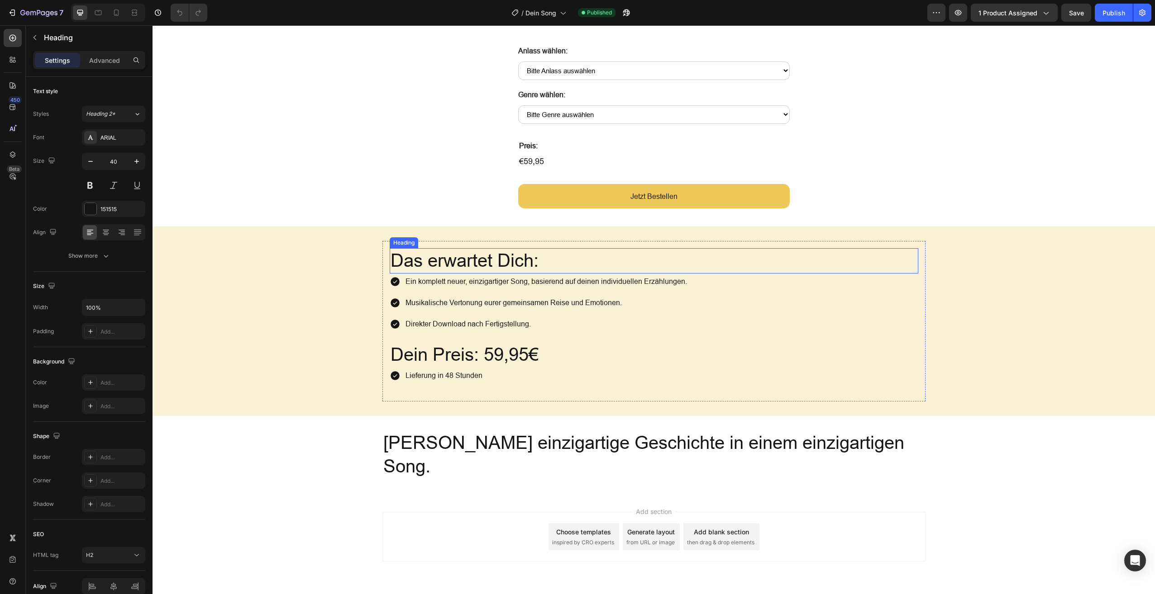
click at [495, 261] on h2 "Das erwartet Dich:" at bounding box center [654, 260] width 528 height 25
click at [495, 261] on p "Das erwartet Dich:" at bounding box center [653, 261] width 527 height 24
click at [496, 277] on p "Ein komplett neuer, einzigartiger Song, basierend auf deinen individuellen Erzä…" at bounding box center [545, 281] width 281 height 13
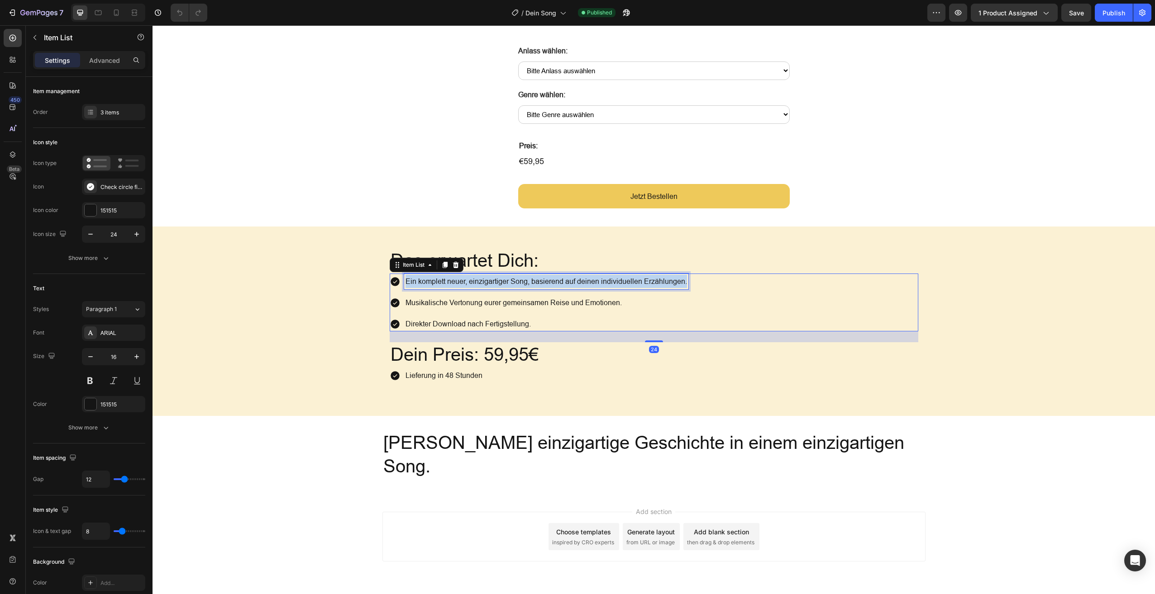
click at [496, 277] on p "Ein komplett neuer, einzigartiger Song, basierend auf deinen individuellen Erzä…" at bounding box center [545, 281] width 281 height 13
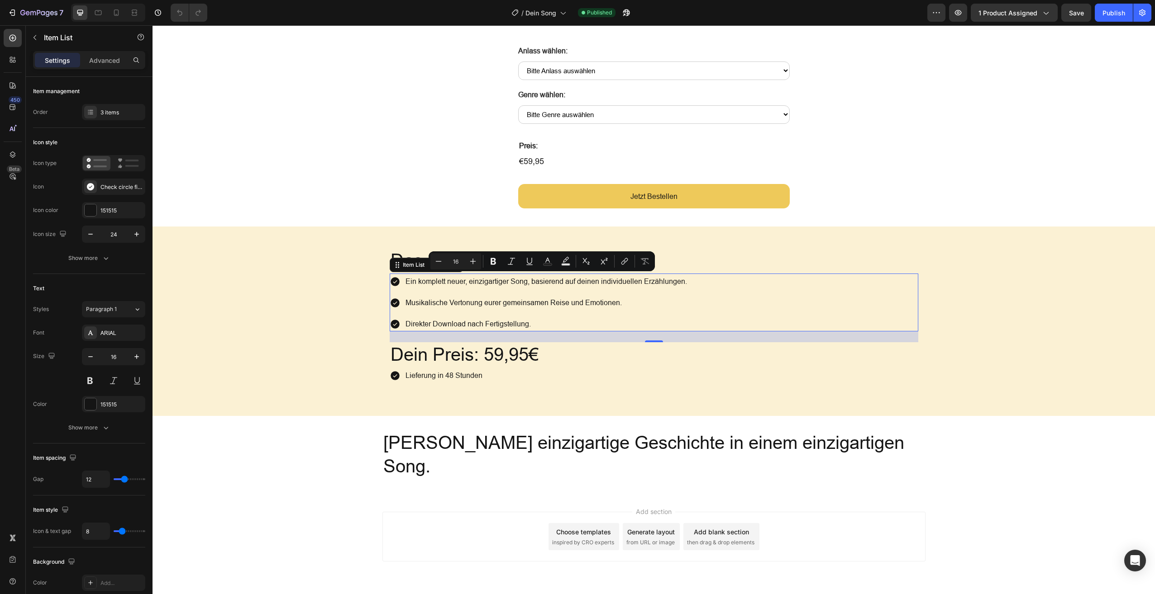
click at [465, 297] on p "Musikalische Vertonung eurer gemeinsamen Reise und Emotionen." at bounding box center [545, 302] width 281 height 13
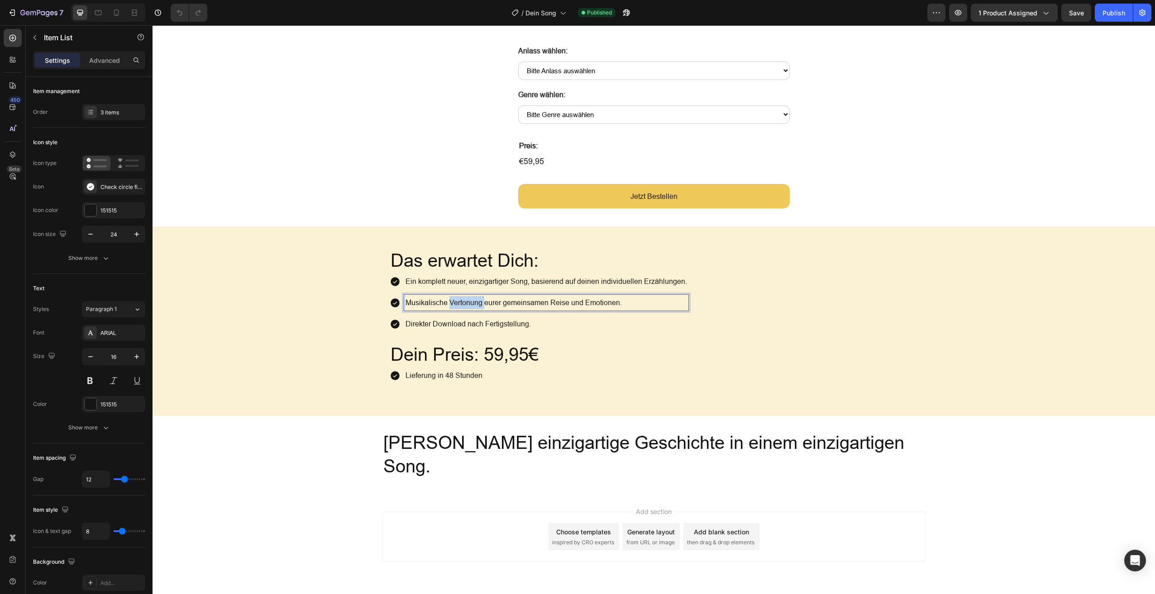
click at [465, 297] on p "Musikalische Vertonung eurer gemeinsamen Reise und Emotionen." at bounding box center [545, 302] width 281 height 13
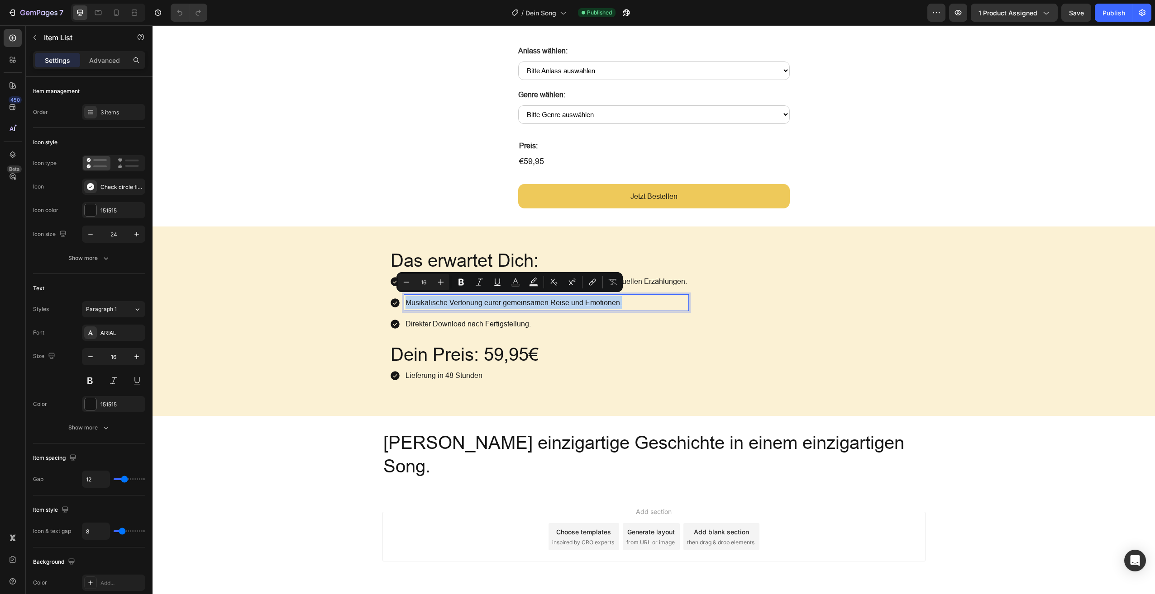
copy p "Musikalische Vertonung eurer gemeinsamen Reise und Emotionen."
click at [440, 321] on p "Direkter Download nach Fertigstellung." at bounding box center [545, 324] width 281 height 13
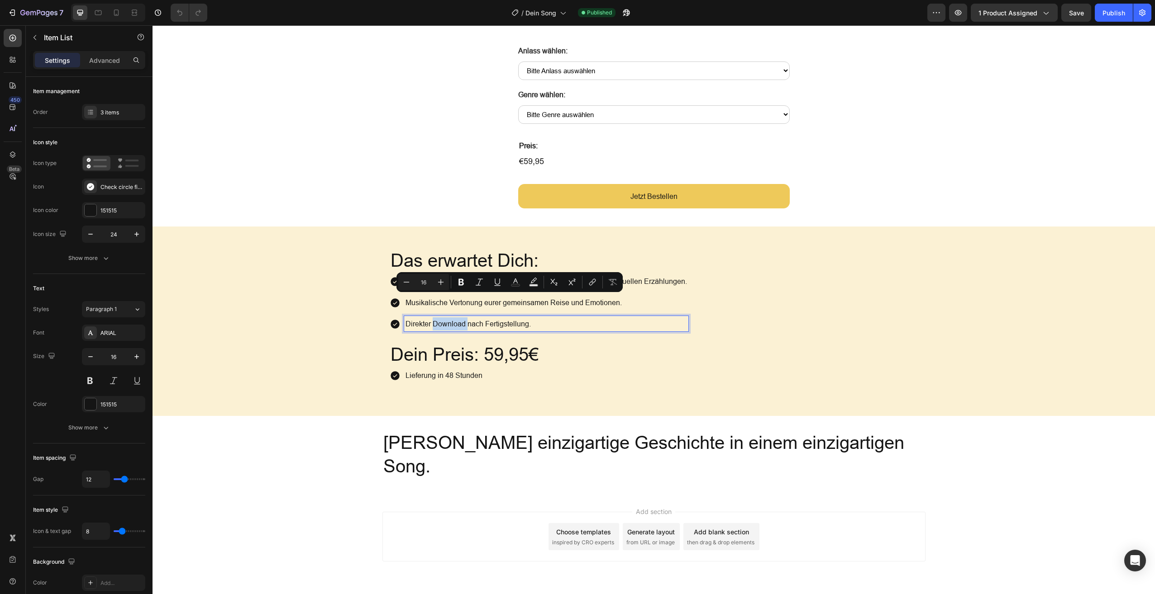
click at [440, 321] on p "Direkter Download nach Fertigstellung." at bounding box center [545, 324] width 281 height 13
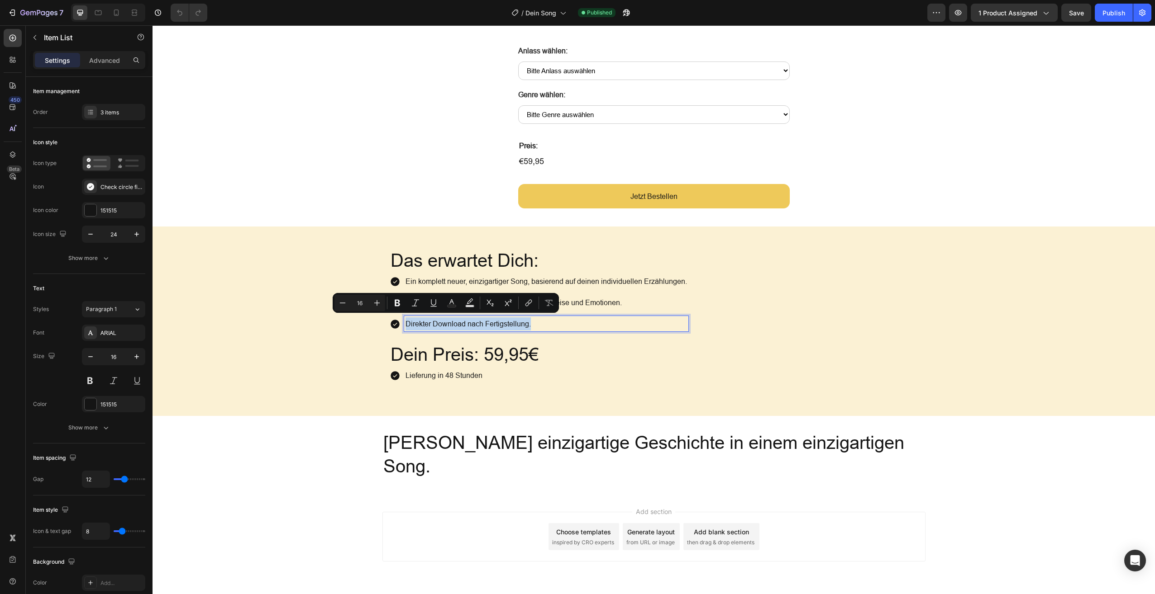
click at [440, 321] on p "Direkter Download nach Fertigstellung." at bounding box center [545, 324] width 281 height 13
copy p "Direkter Download nach Fertigstellung."
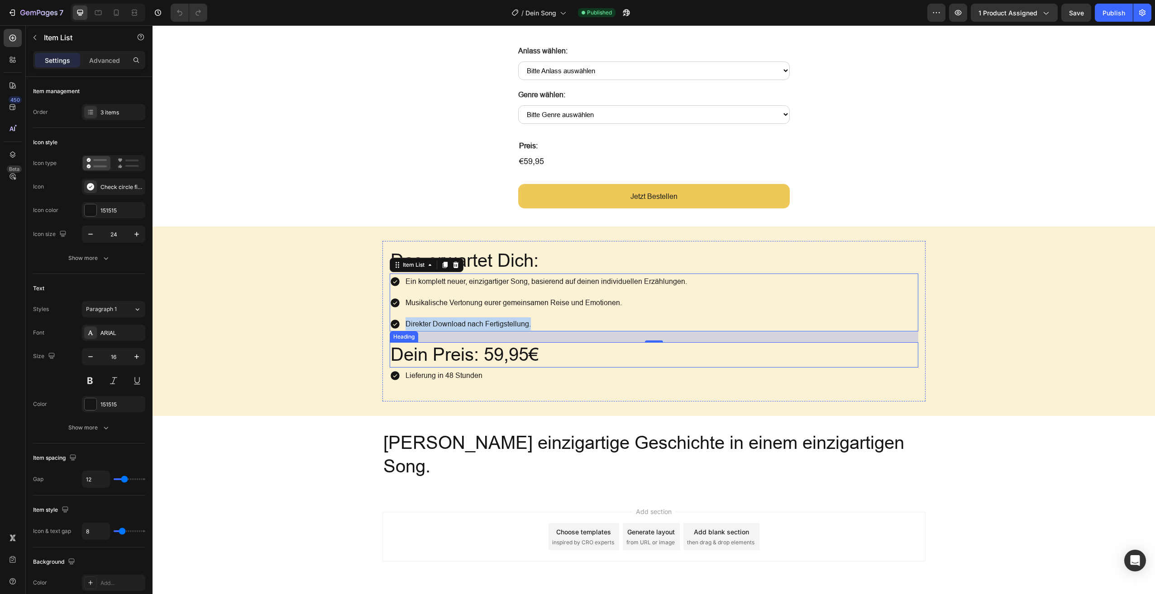
click at [456, 352] on h2 "Dein Preis: 59,95€" at bounding box center [654, 354] width 528 height 25
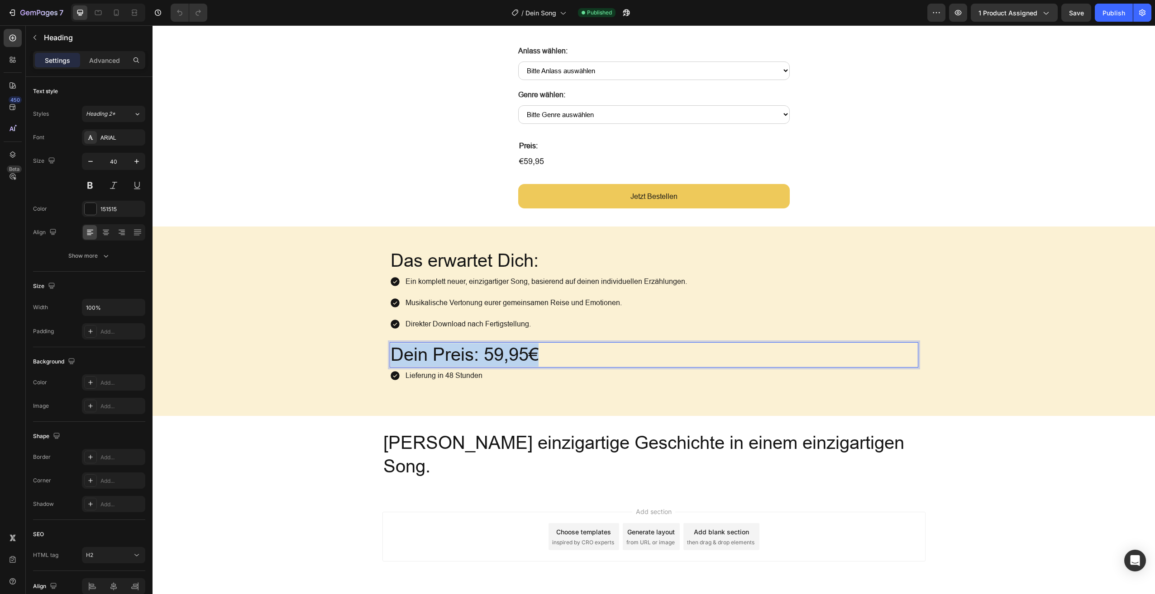
click at [456, 352] on p "Dein Preis: 59,95€" at bounding box center [653, 355] width 527 height 24
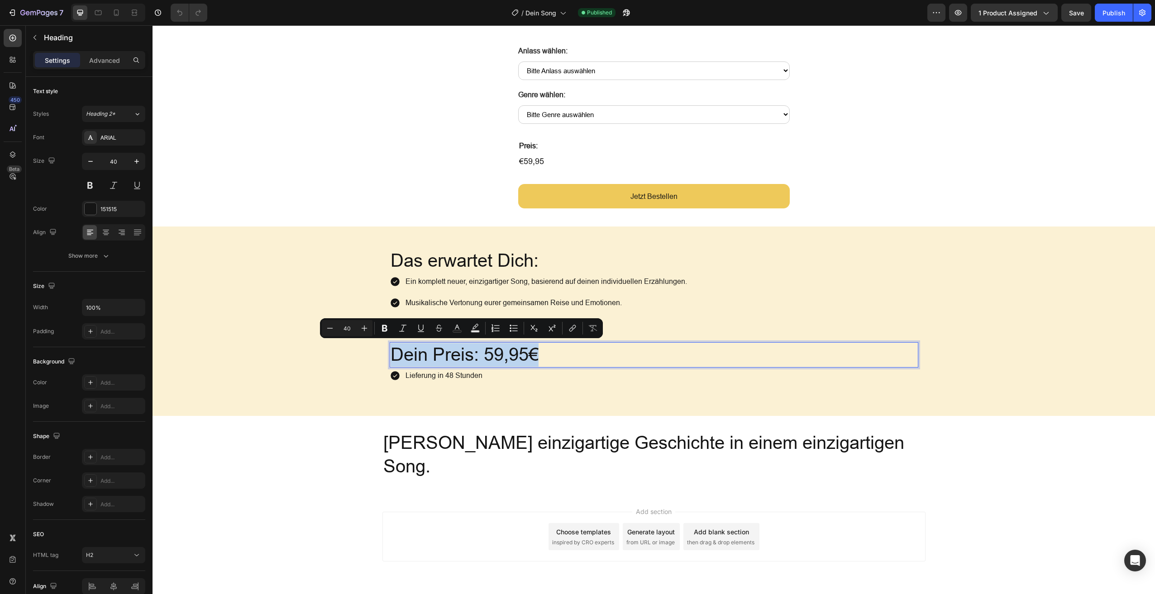
copy p "Dein Preis: 59,95€"
click at [440, 374] on p "Lieferung in 48 Stunden" at bounding box center [443, 375] width 77 height 13
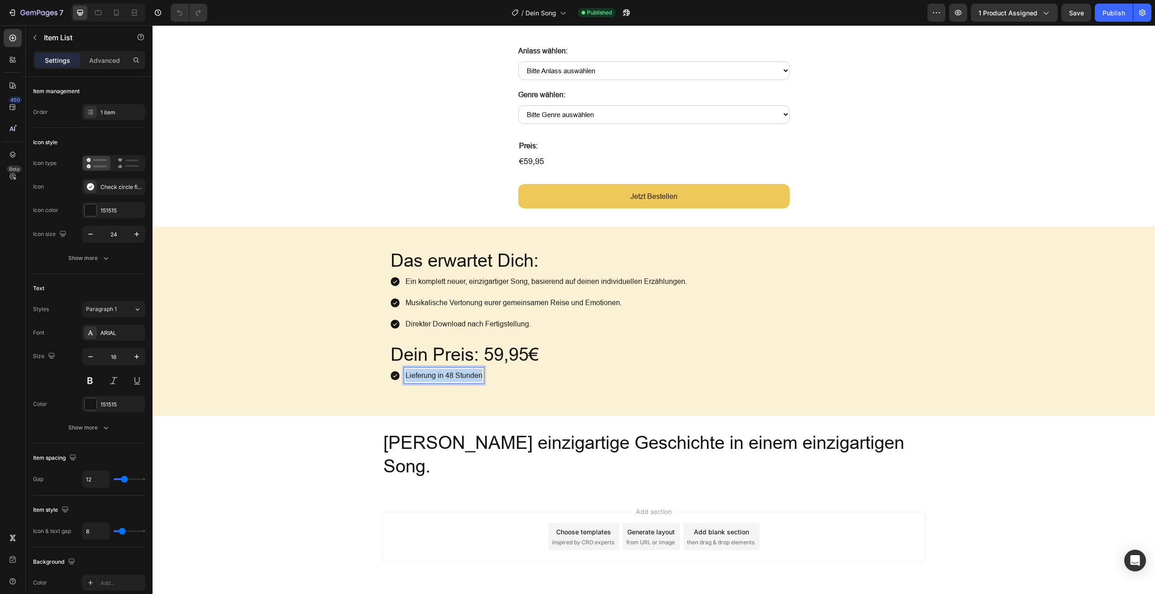
click at [440, 374] on p "Lieferung in 48 Stunden" at bounding box center [443, 375] width 77 height 13
copy p "Lieferung in 48 Stunden"
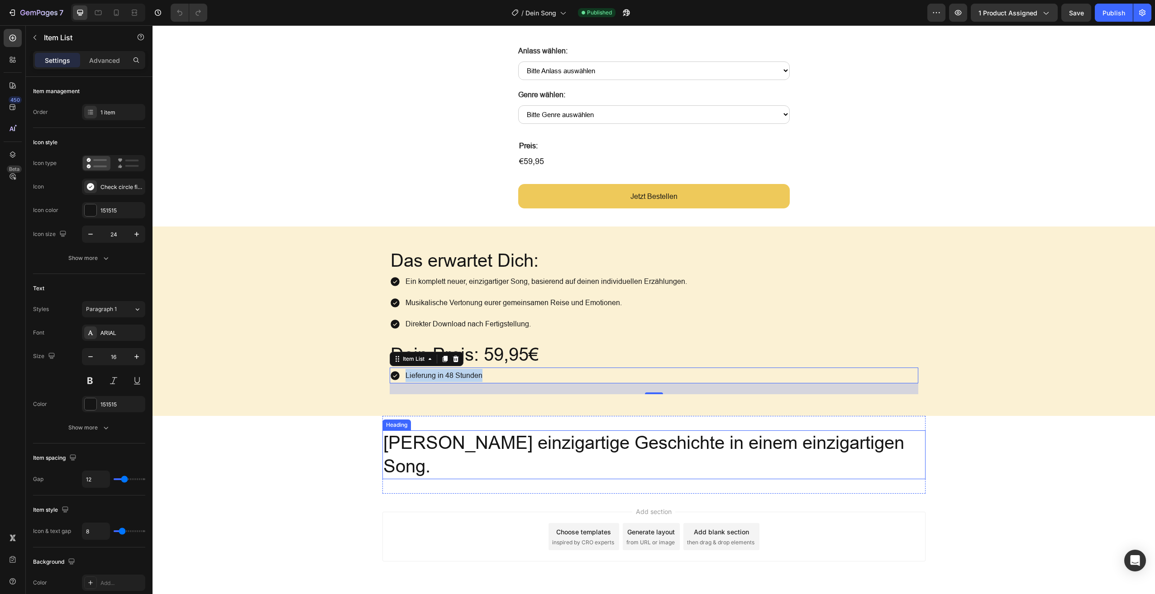
click at [489, 445] on h2 "Eure einzigartige Geschichte in einem einzigartigen Song." at bounding box center [653, 455] width 543 height 49
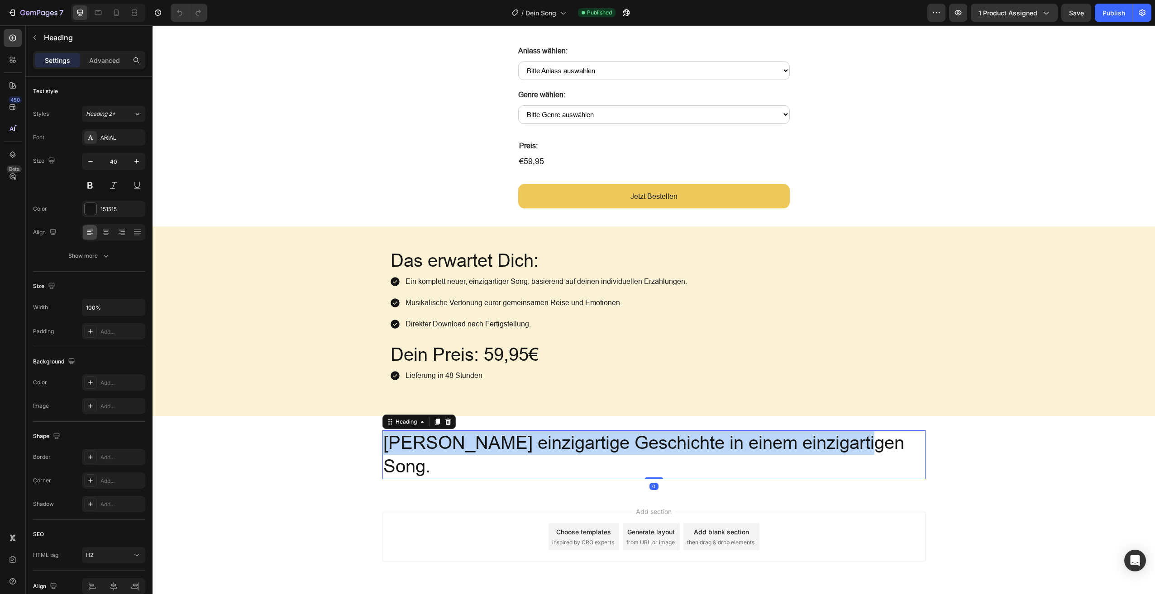
click at [489, 445] on p "Eure einzigartige Geschichte in einem einzigartigen Song." at bounding box center [653, 455] width 541 height 47
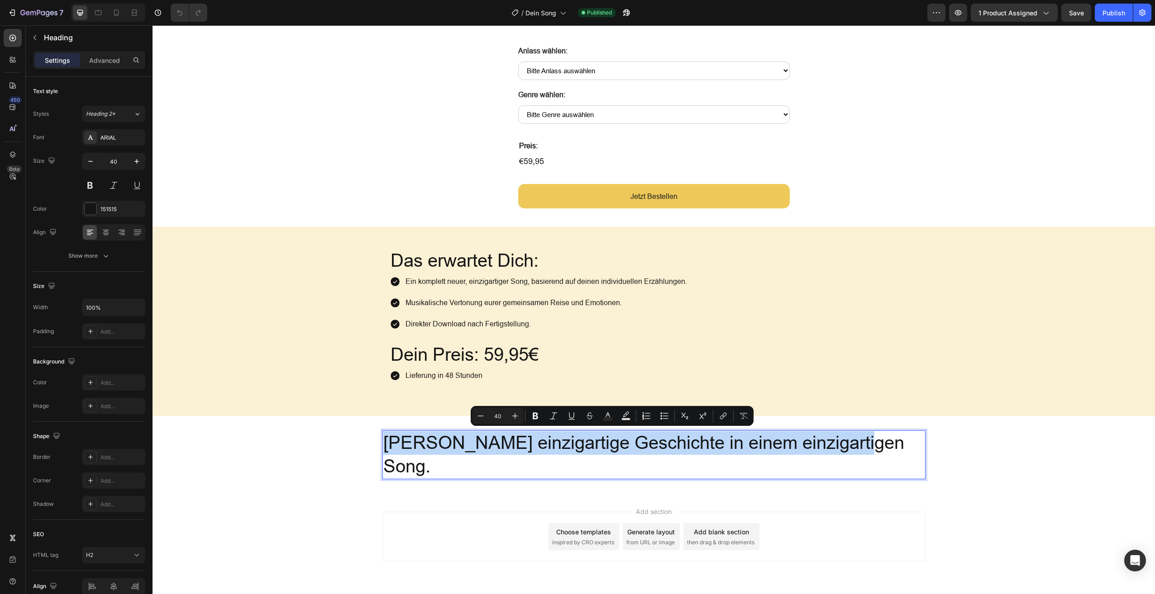
copy p "Eure einzigartige Geschichte in einem einzigartigen Song."
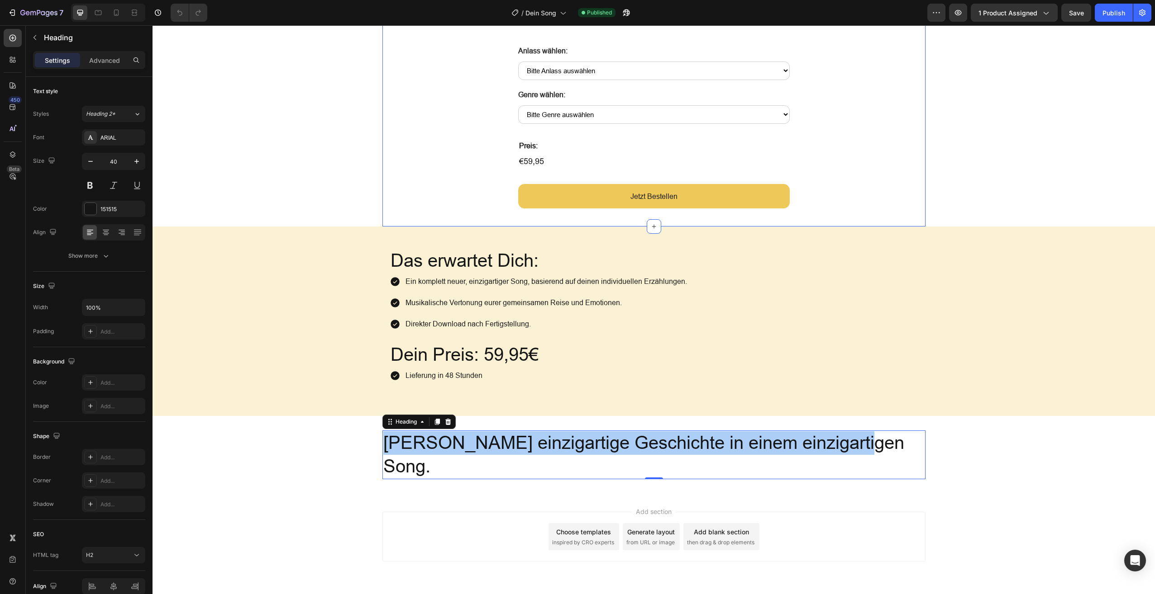
scroll to position [855, 0]
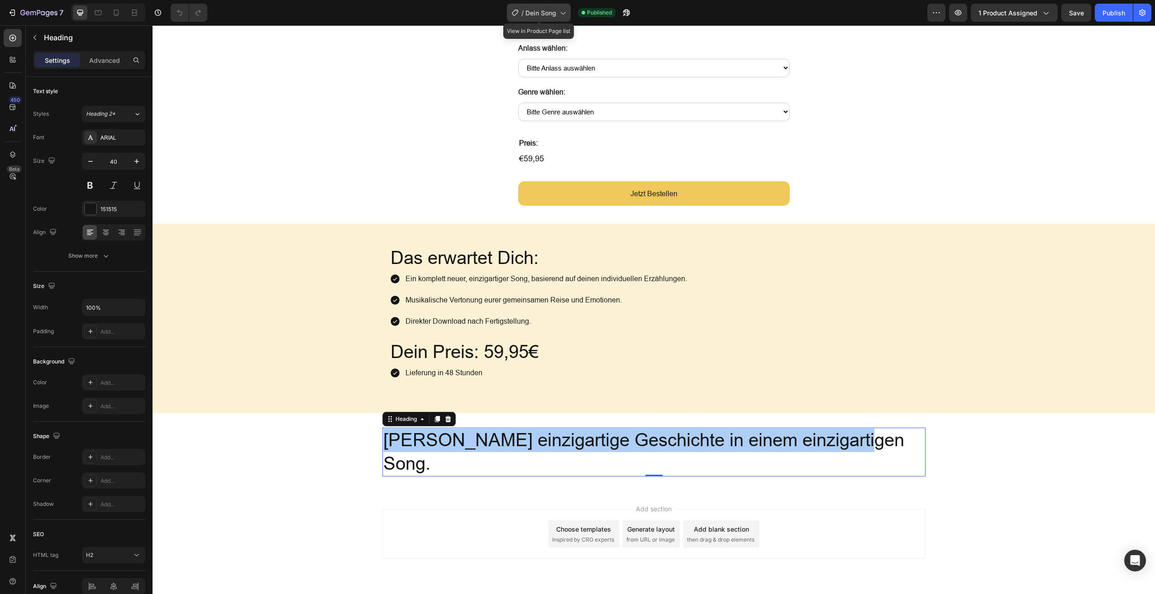
click at [551, 15] on span "Dein Song" at bounding box center [540, 13] width 31 height 10
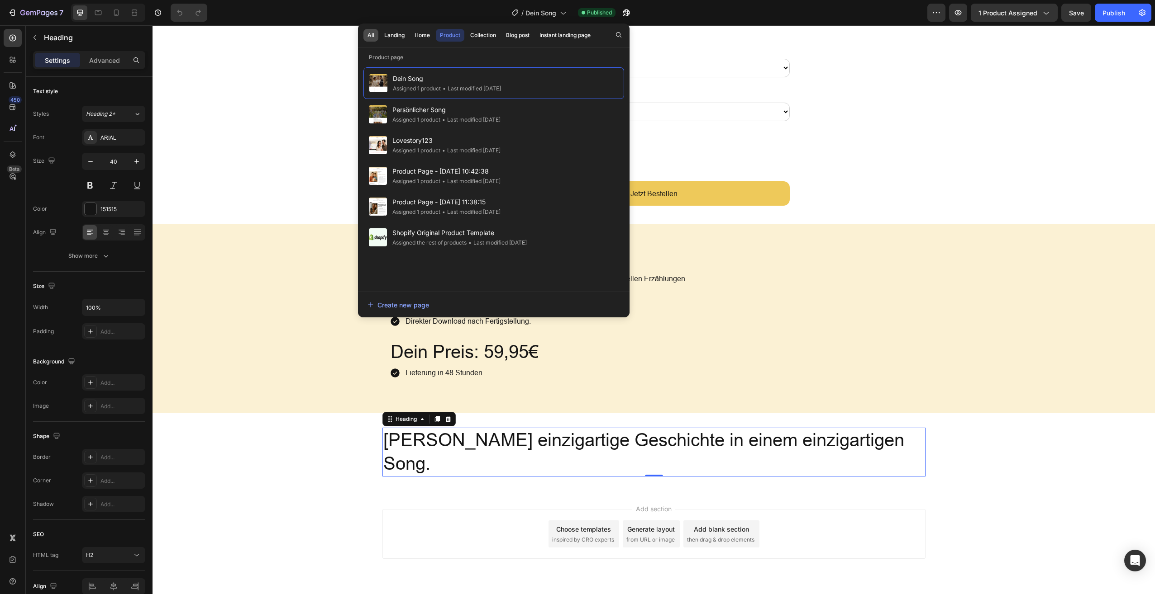
click at [367, 36] on div "All" at bounding box center [370, 35] width 7 height 8
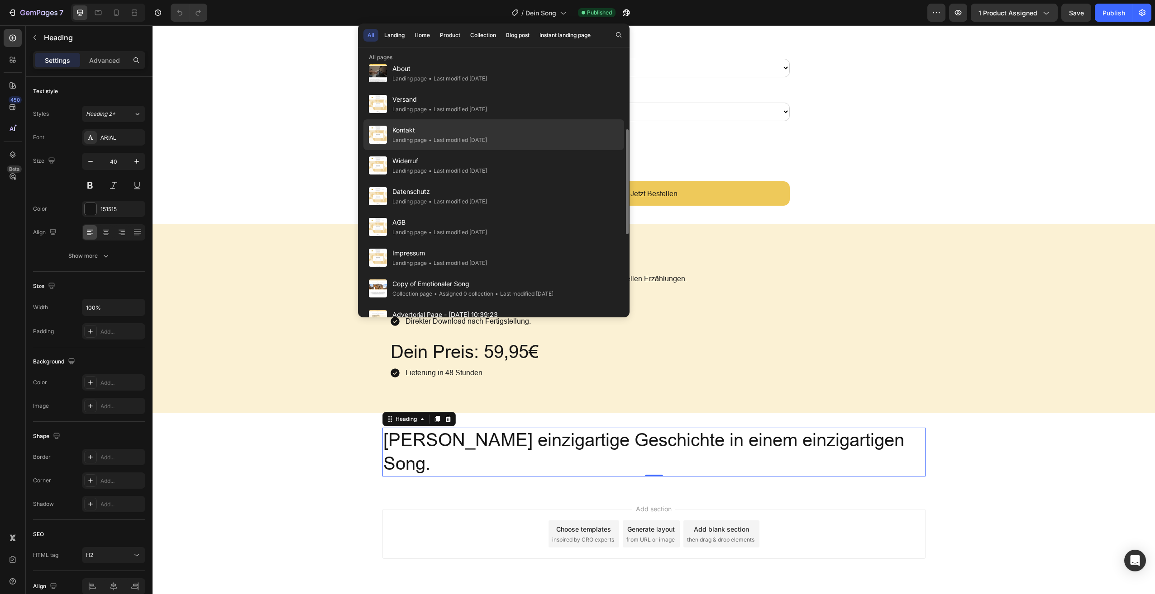
scroll to position [165, 0]
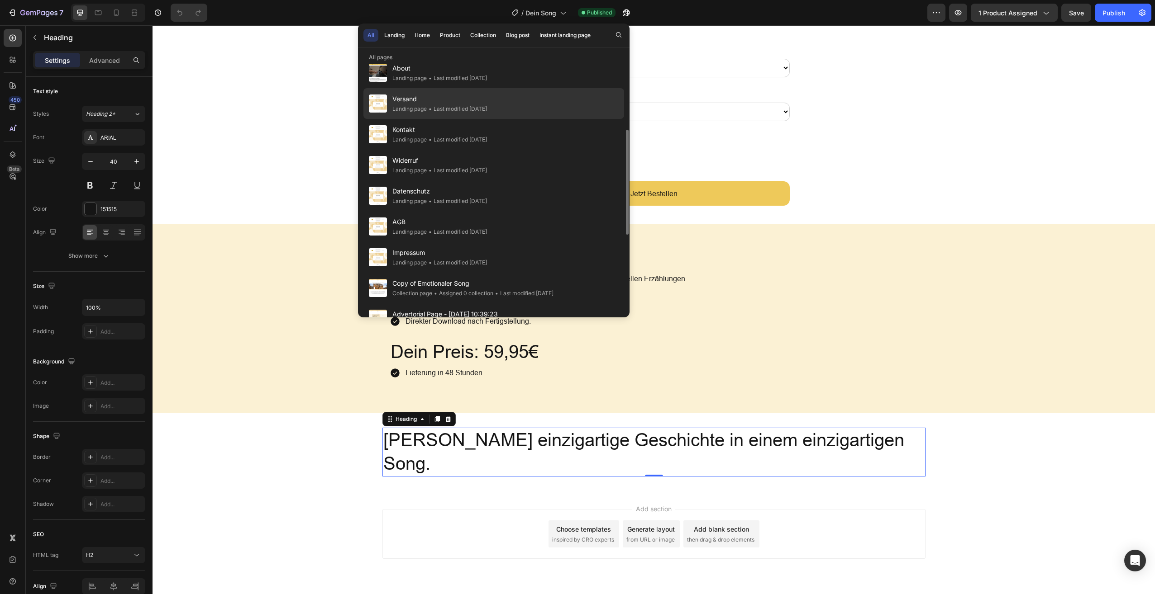
click at [415, 107] on div "Landing page" at bounding box center [409, 109] width 34 height 9
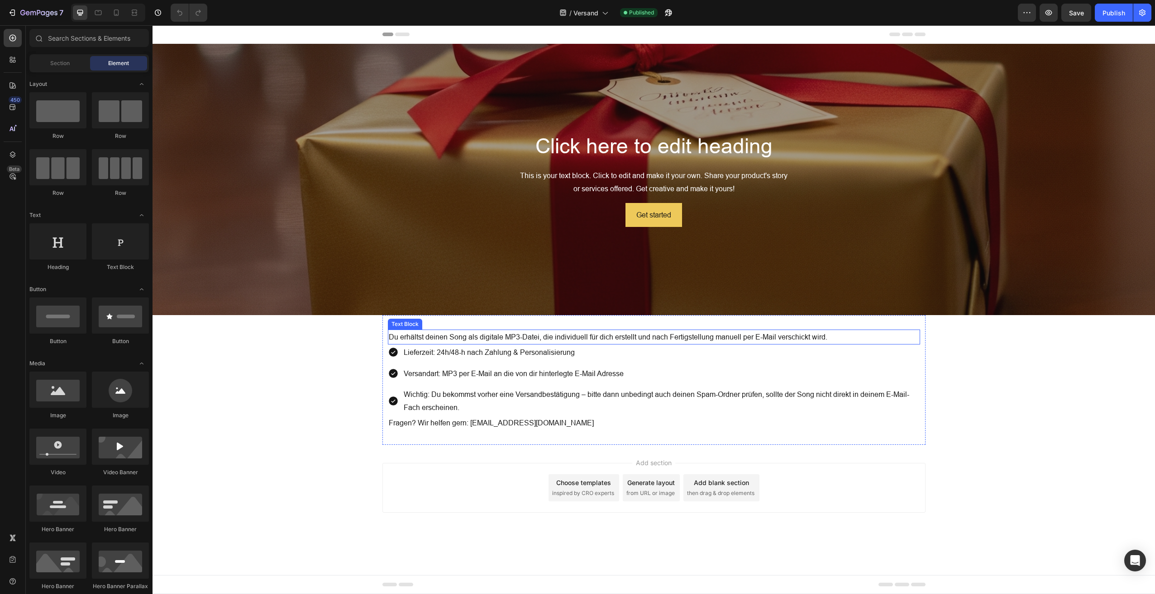
click at [437, 335] on p "Du erhältst deinen Song als digitale MP3-Datei, die individuell für dich erstel…" at bounding box center [654, 337] width 530 height 13
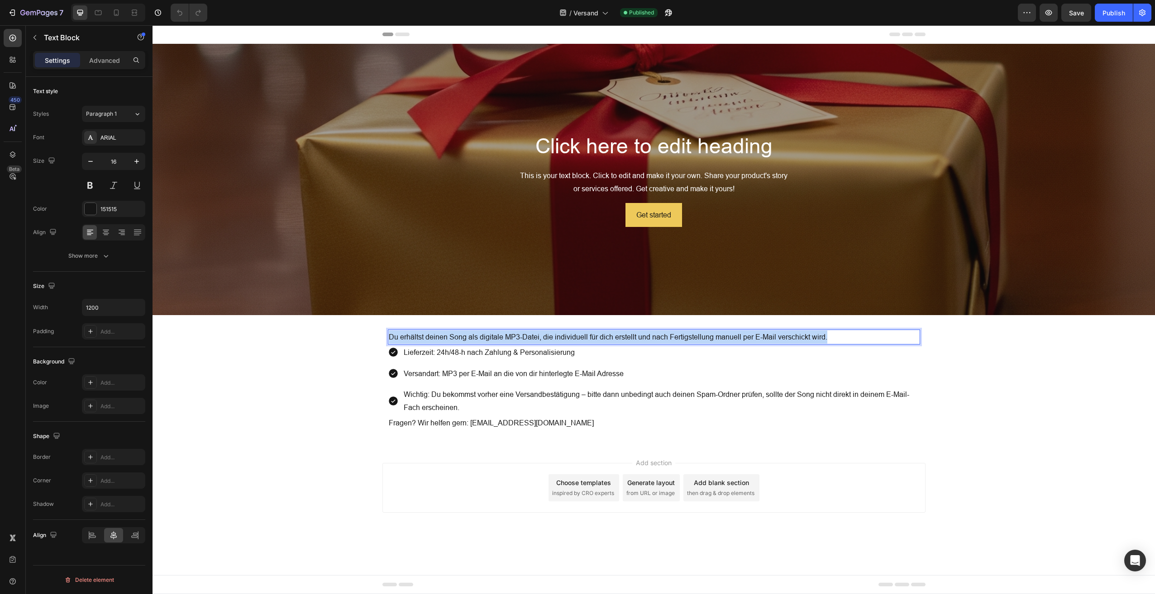
click at [437, 335] on p "Du erhältst deinen Song als digitale MP3-Datei, die individuell für dich erstel…" at bounding box center [654, 337] width 530 height 13
click at [446, 354] on p "Lieferzeit: 24h/48-h nach Zahlung & Personalisierung" at bounding box center [661, 352] width 515 height 13
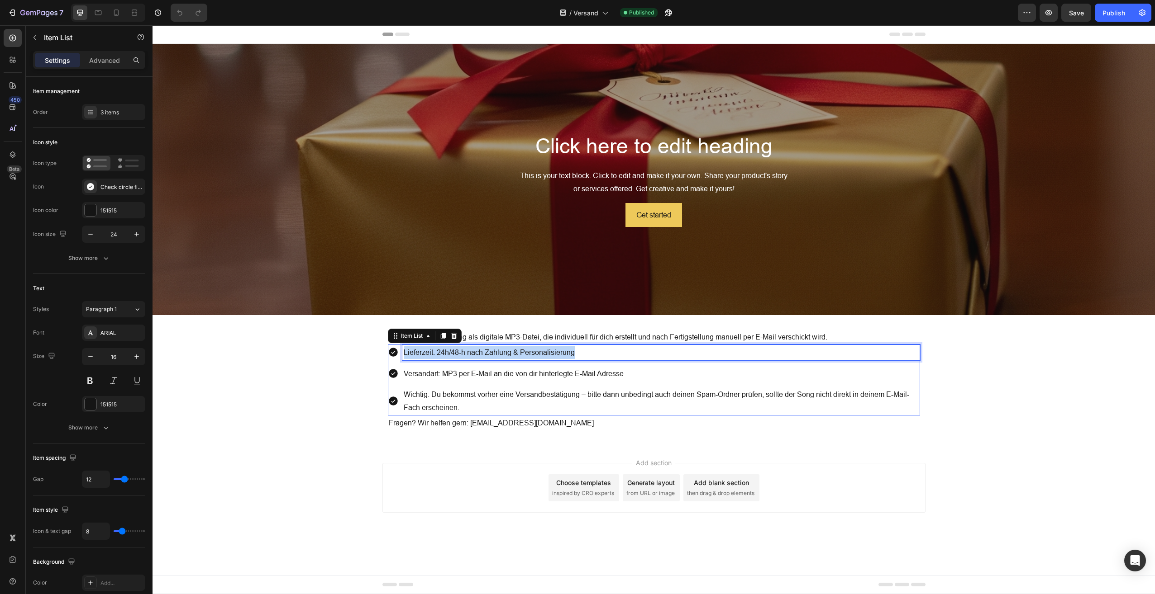
click at [446, 354] on p "Lieferzeit: 24h/48-h nach Zahlung & Personalisierung" at bounding box center [661, 352] width 515 height 13
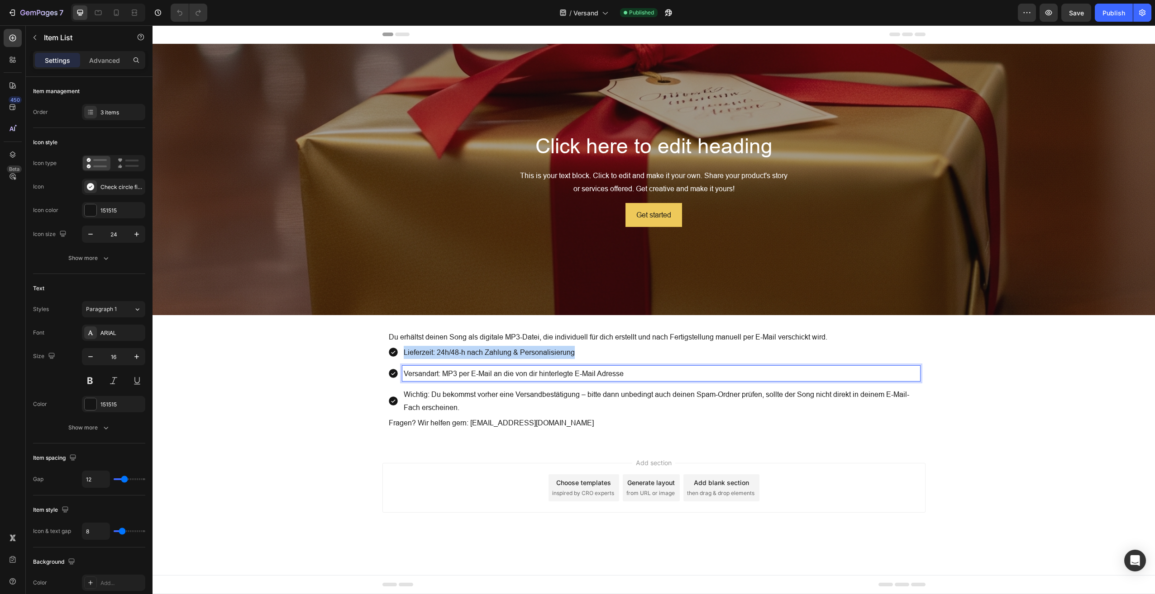
click at [518, 372] on p "Versandart: MP3 per E-Mail an die von dir hinterlegte E-Mail Adresse" at bounding box center [661, 373] width 515 height 13
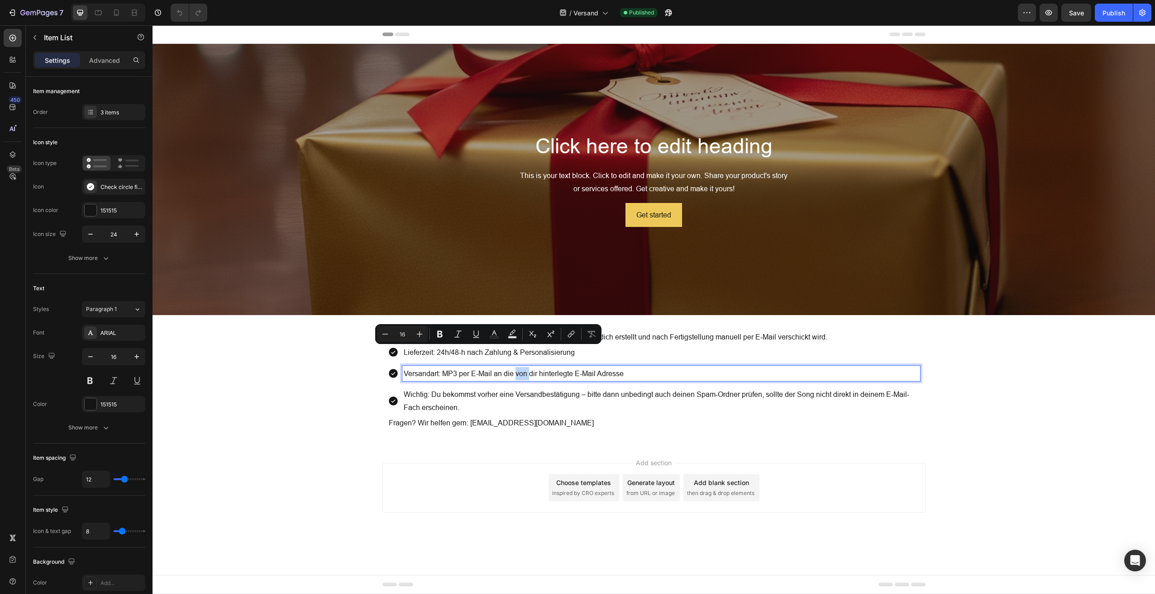
click at [518, 372] on p "Versandart: MP3 per E-Mail an die von dir hinterlegte E-Mail Adresse" at bounding box center [661, 373] width 515 height 13
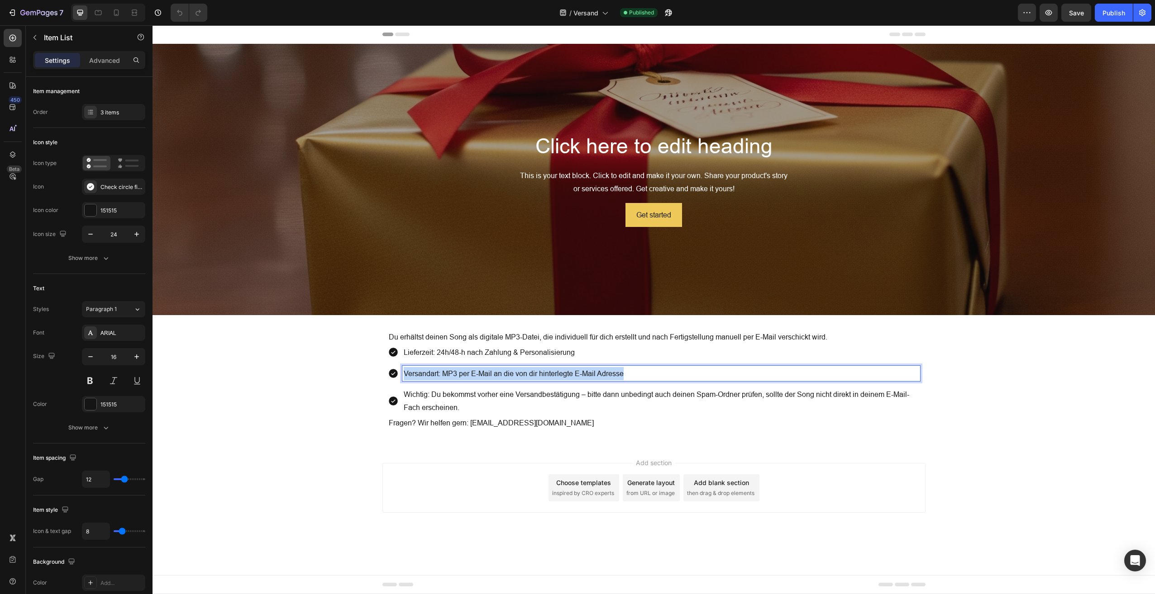
click at [518, 372] on p "Versandart: MP3 per E-Mail an die von dir hinterlegte E-Mail Adresse" at bounding box center [661, 373] width 515 height 13
copy p "Versandart: MP3 per E-Mail an die von dir hinterlegte E-Mail Adresse"
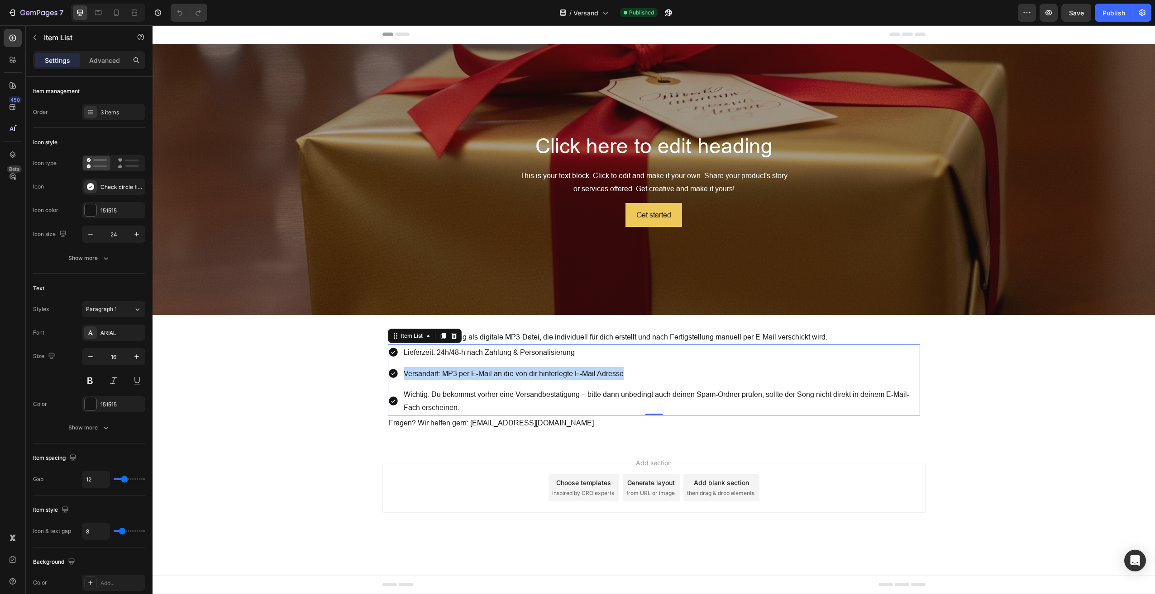
click at [452, 404] on p "Wichtig: Du bekommst vorher eine Versandbestätigung – bitte dann unbedingt auch…" at bounding box center [661, 401] width 515 height 26
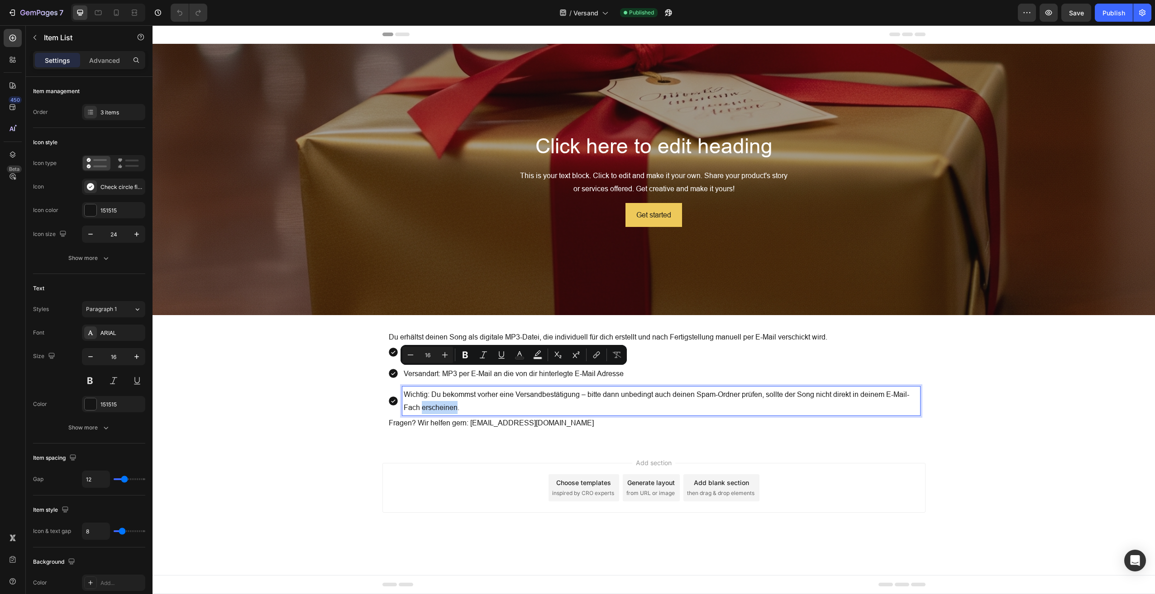
click at [452, 404] on p "Wichtig: Du bekommst vorher eine Versandbestätigung – bitte dann unbedingt auch…" at bounding box center [661, 401] width 515 height 26
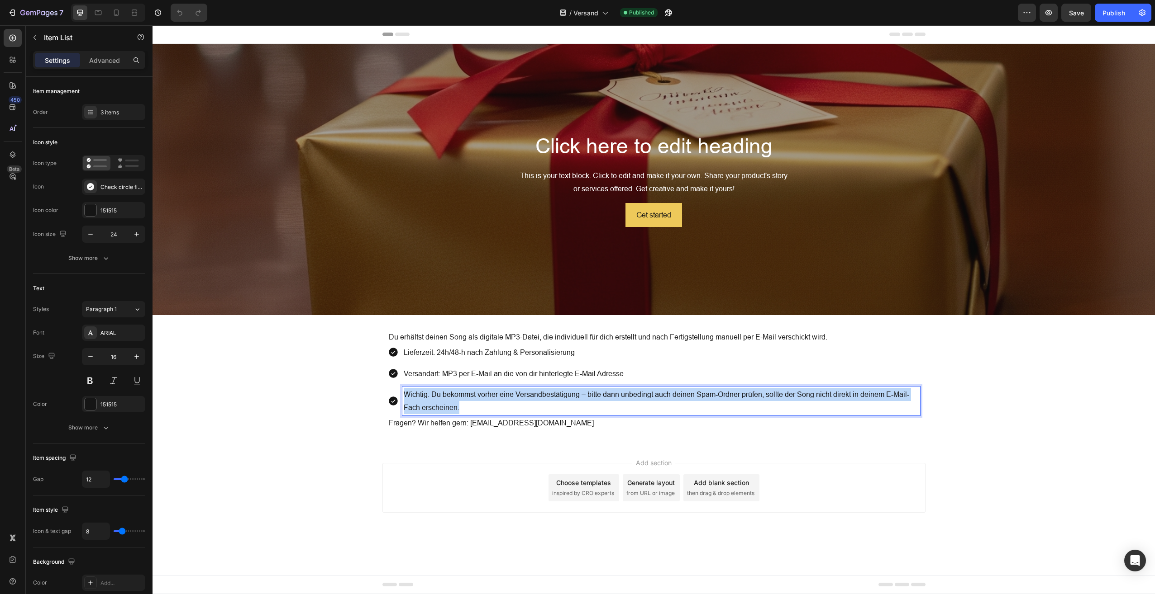
click at [452, 404] on p "Wichtig: Du bekommst vorher eine Versandbestätigung – bitte dann unbedingt auch…" at bounding box center [661, 401] width 515 height 26
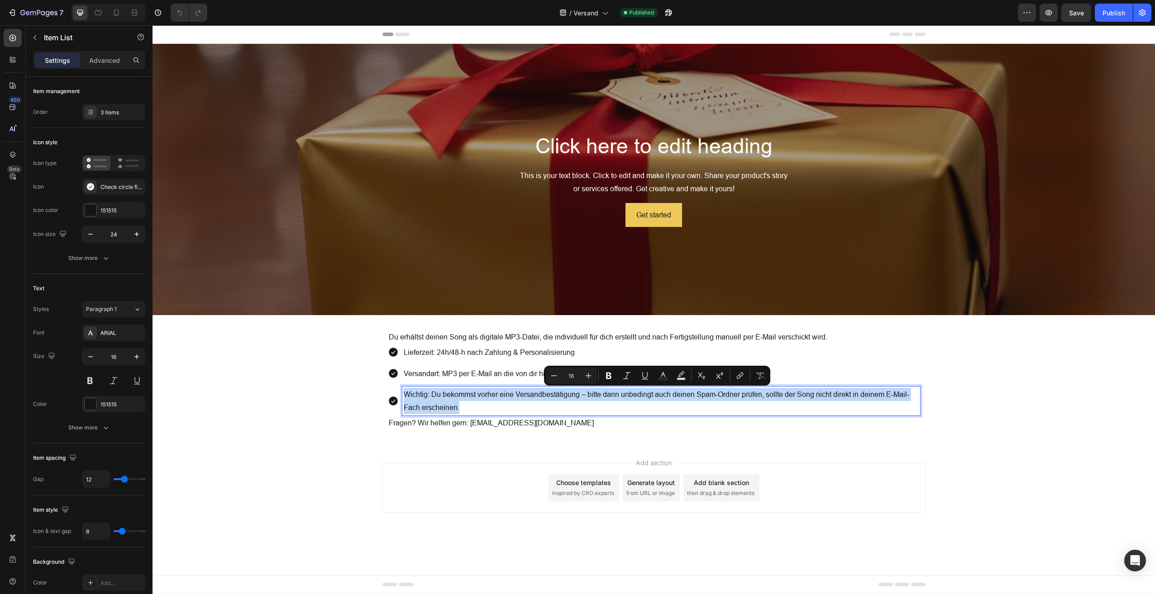
copy p "Wichtig: Du bekommst vorher eine Versandbestätigung – bitte dann unbedingt auch…"
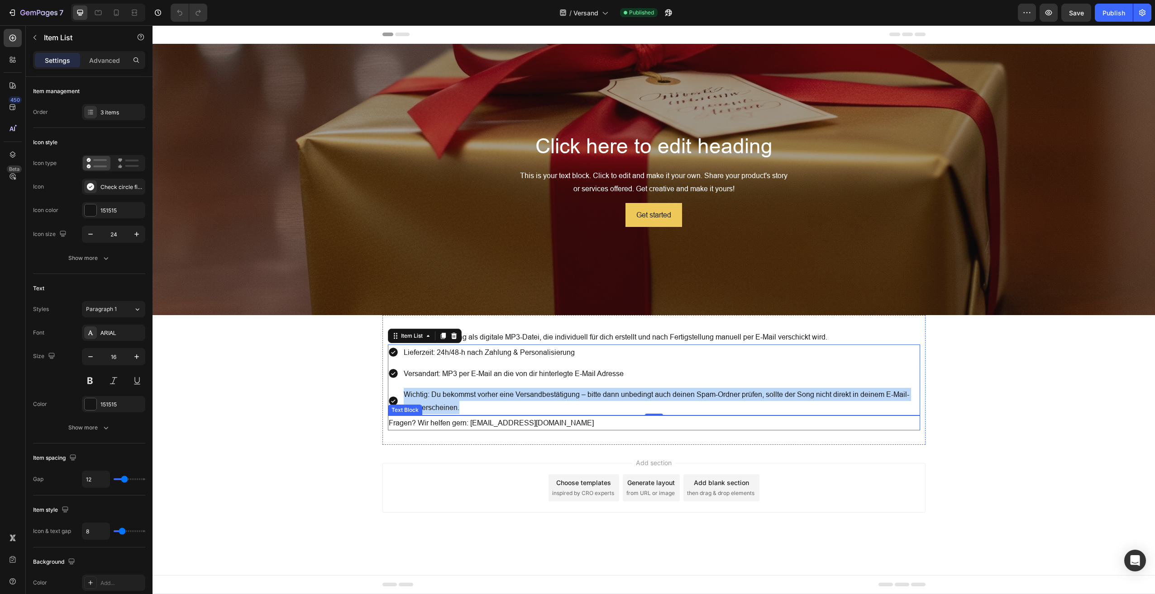
click at [507, 421] on p "Fragen? Wir helfen gern: [EMAIL_ADDRESS][DOMAIN_NAME]" at bounding box center [654, 423] width 530 height 13
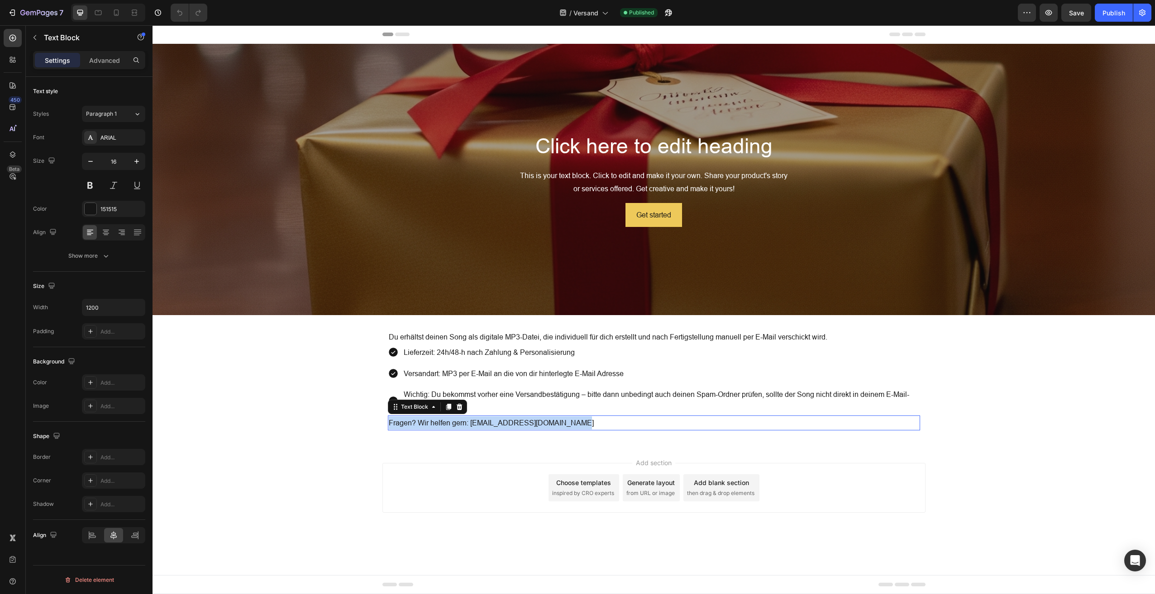
click at [507, 421] on p "Fragen? Wir helfen gern: [EMAIL_ADDRESS][DOMAIN_NAME]" at bounding box center [654, 423] width 530 height 13
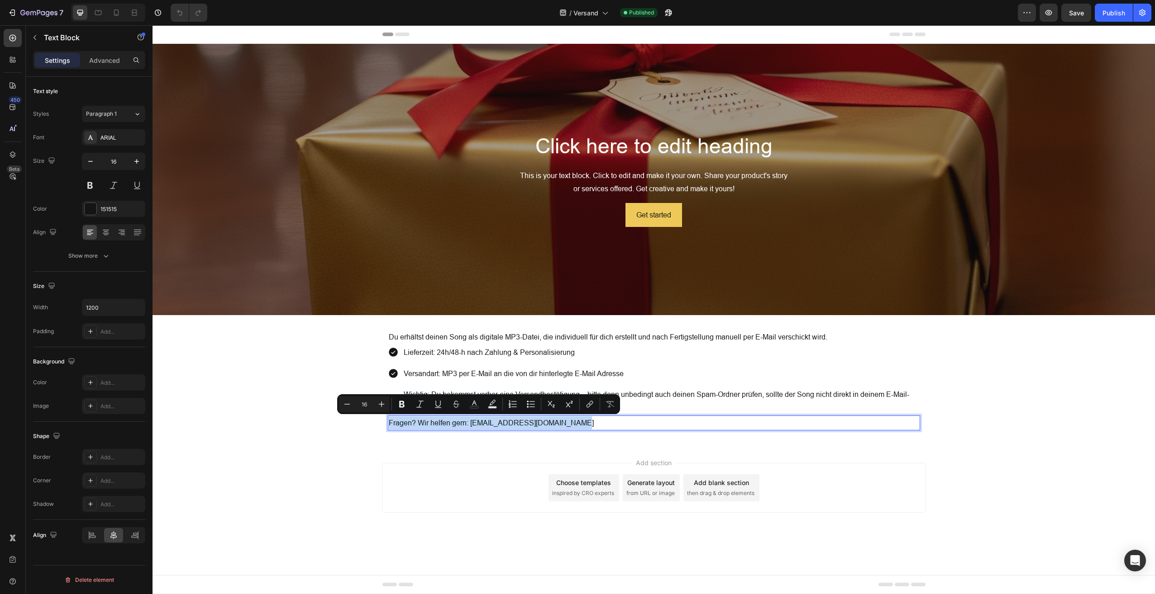
copy p "Fragen? Wir helfen gern: [EMAIL_ADDRESS][DOMAIN_NAME]"
click at [582, 15] on span "Versand" at bounding box center [585, 13] width 25 height 10
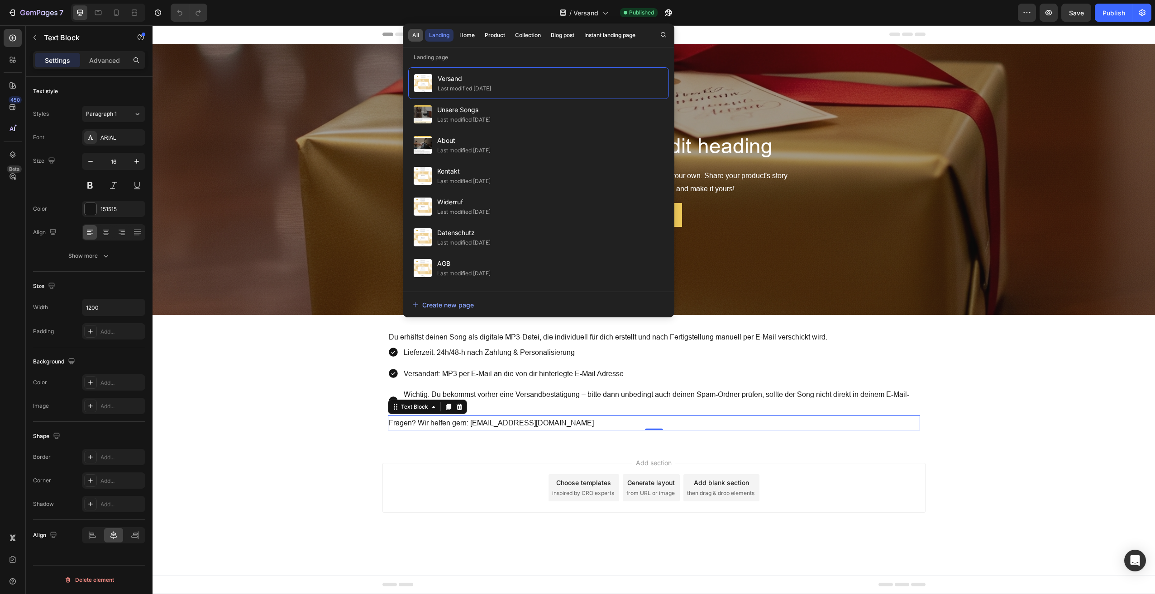
click at [416, 32] on div "All" at bounding box center [415, 35] width 7 height 8
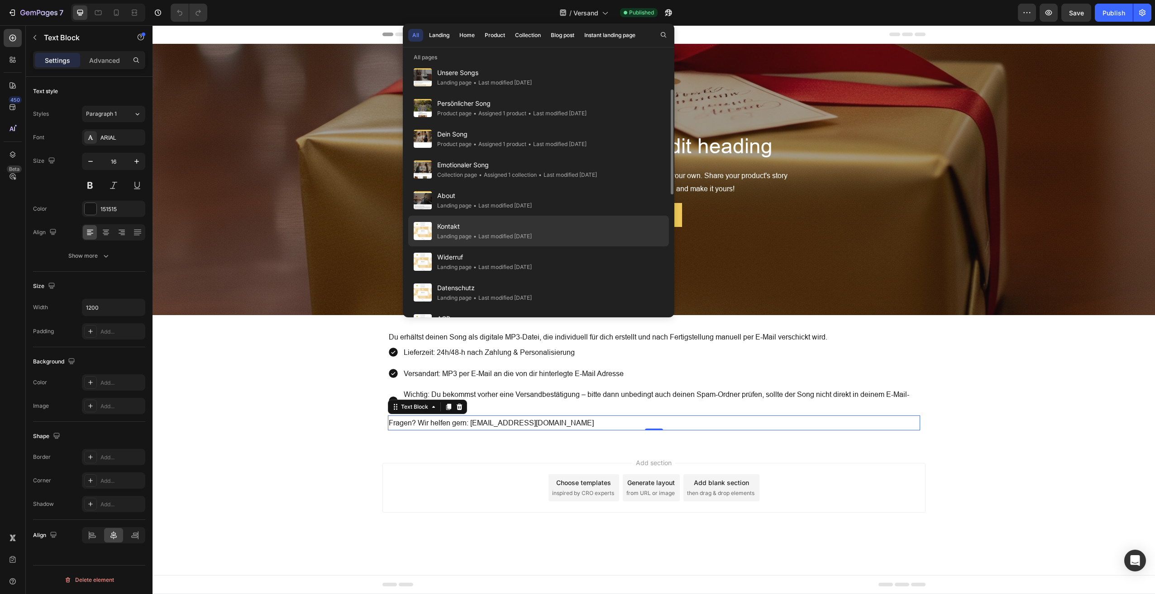
scroll to position [68, 0]
click at [460, 224] on span "Kontakt" at bounding box center [484, 226] width 95 height 11
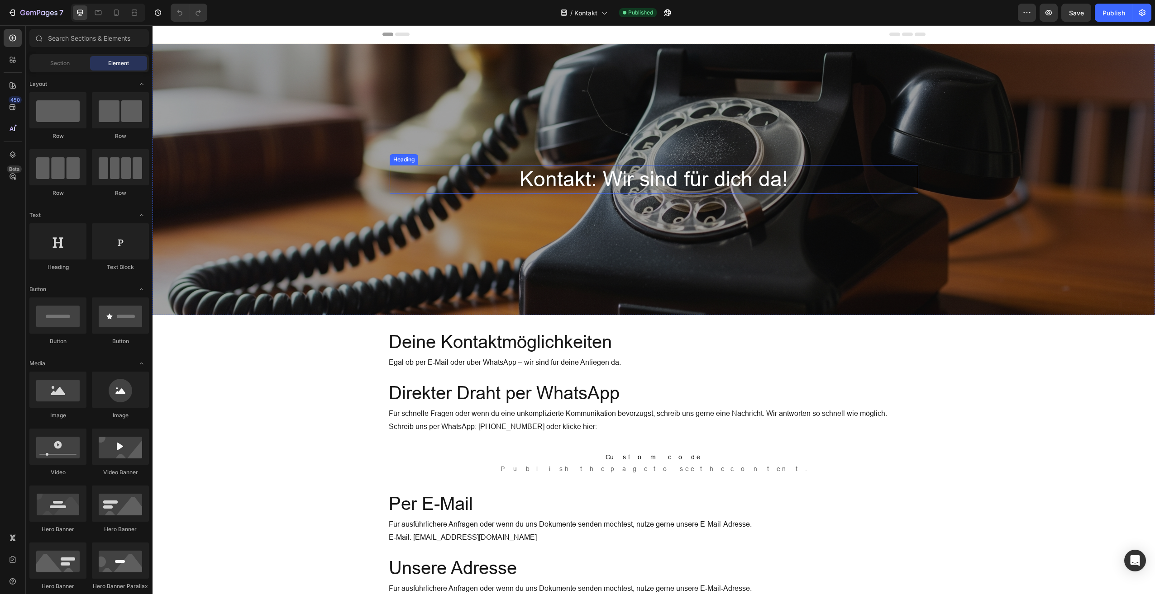
click at [702, 174] on h2 "Kontakt: Wir sind für dich da!" at bounding box center [654, 179] width 528 height 29
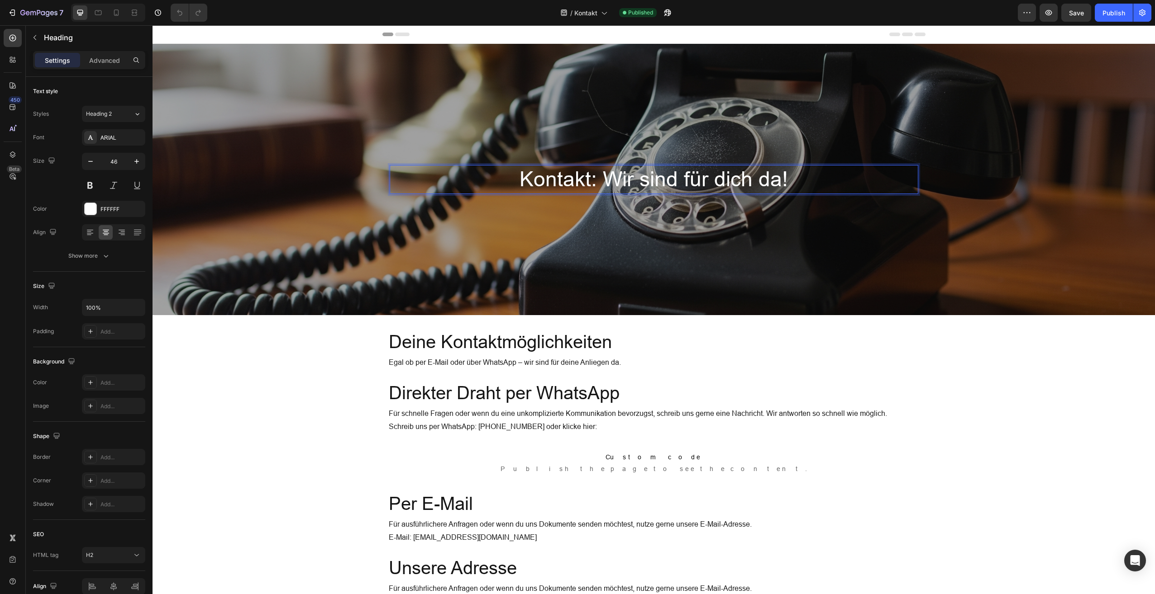
click at [702, 174] on p "Kontakt: Wir sind für dich da!" at bounding box center [653, 179] width 527 height 27
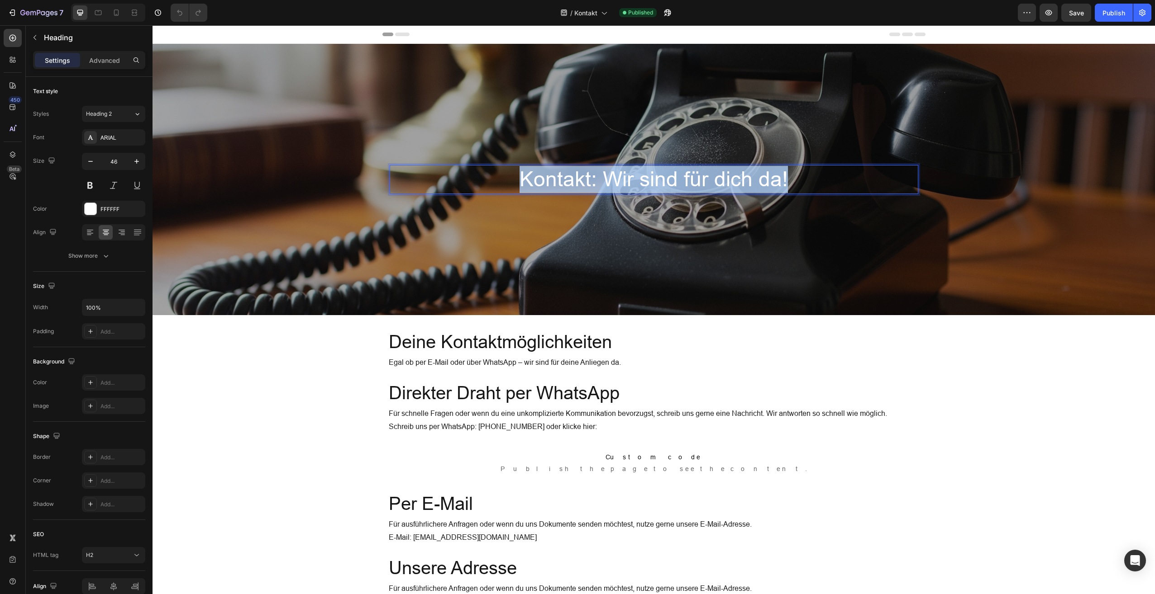
click at [702, 174] on p "Kontakt: Wir sind für dich da!" at bounding box center [653, 179] width 527 height 27
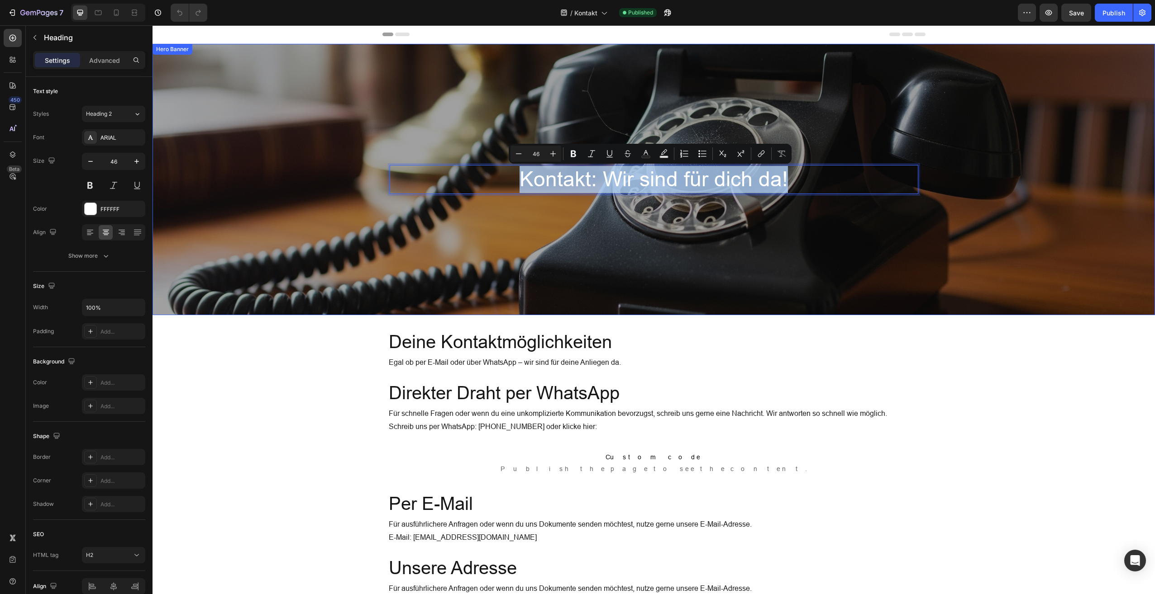
copy p "Kontakt: Wir sind für dich da!"
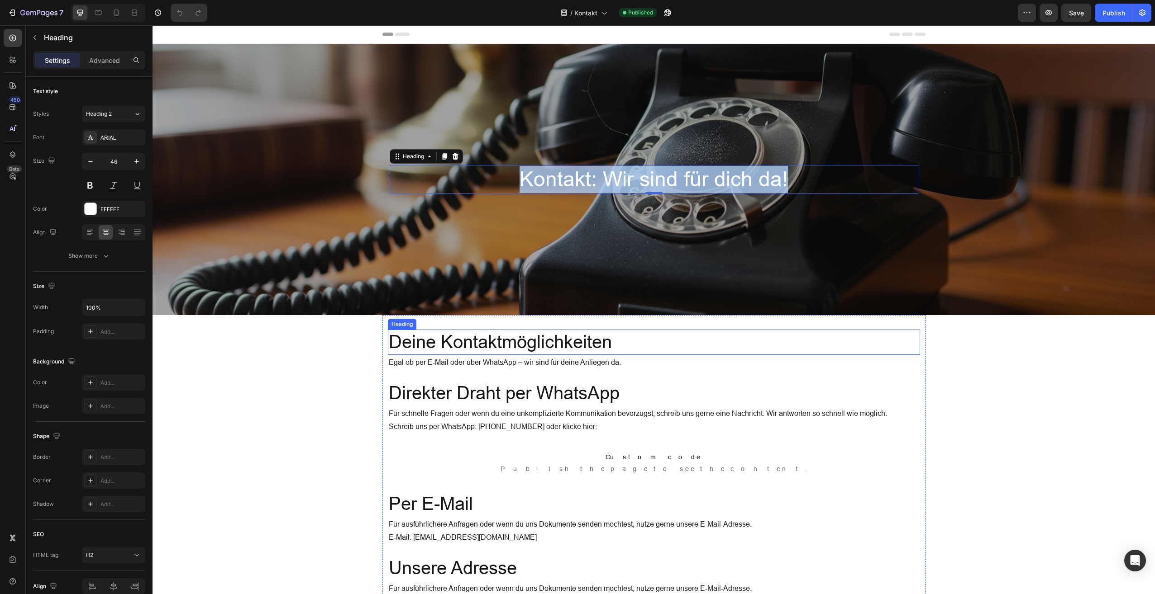
click at [465, 344] on h2 "Deine Kontaktmöglichkeiten" at bounding box center [654, 342] width 532 height 25
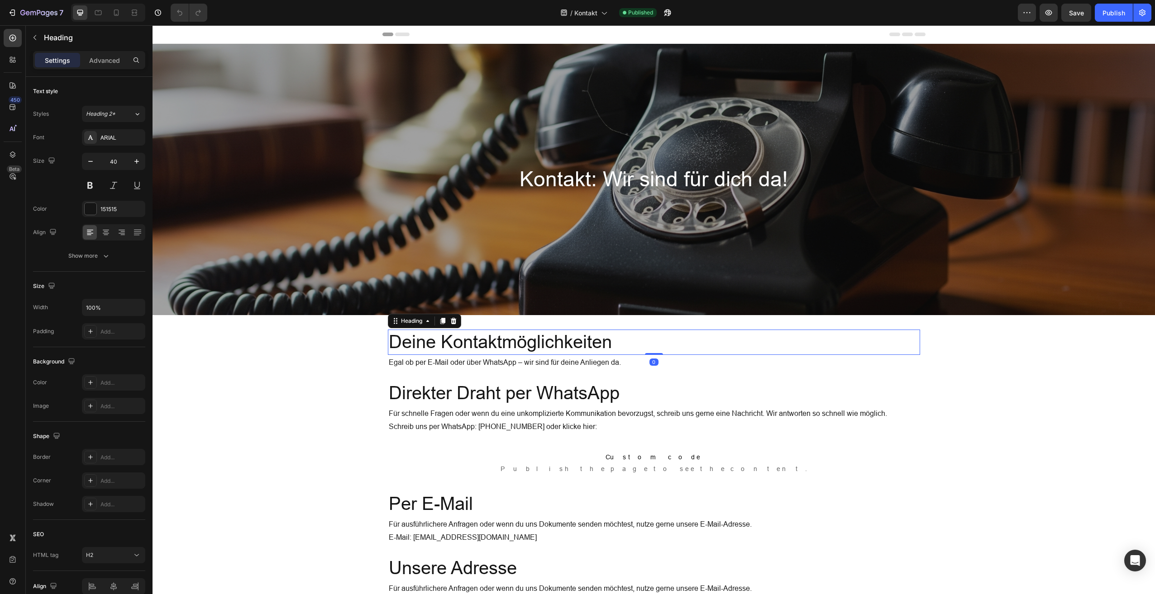
click at [465, 344] on h2 "Deine Kontaktmöglichkeiten" at bounding box center [654, 342] width 532 height 25
click at [465, 344] on p "Deine Kontaktmöglichkeiten" at bounding box center [654, 343] width 530 height 24
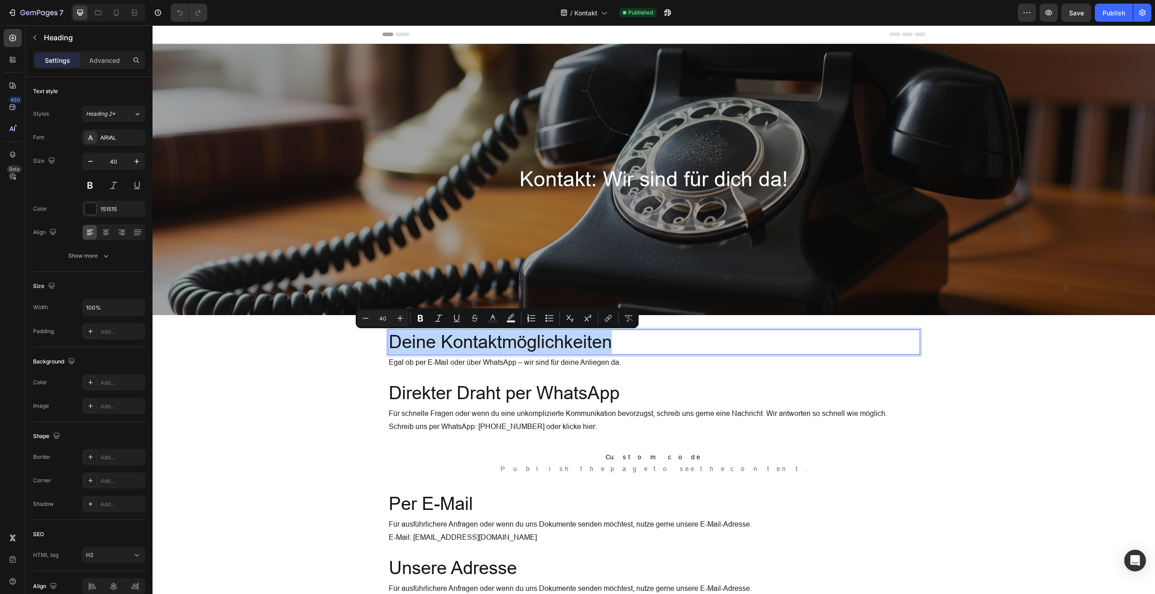
copy p "Deine Kontaktmöglichkeiten"
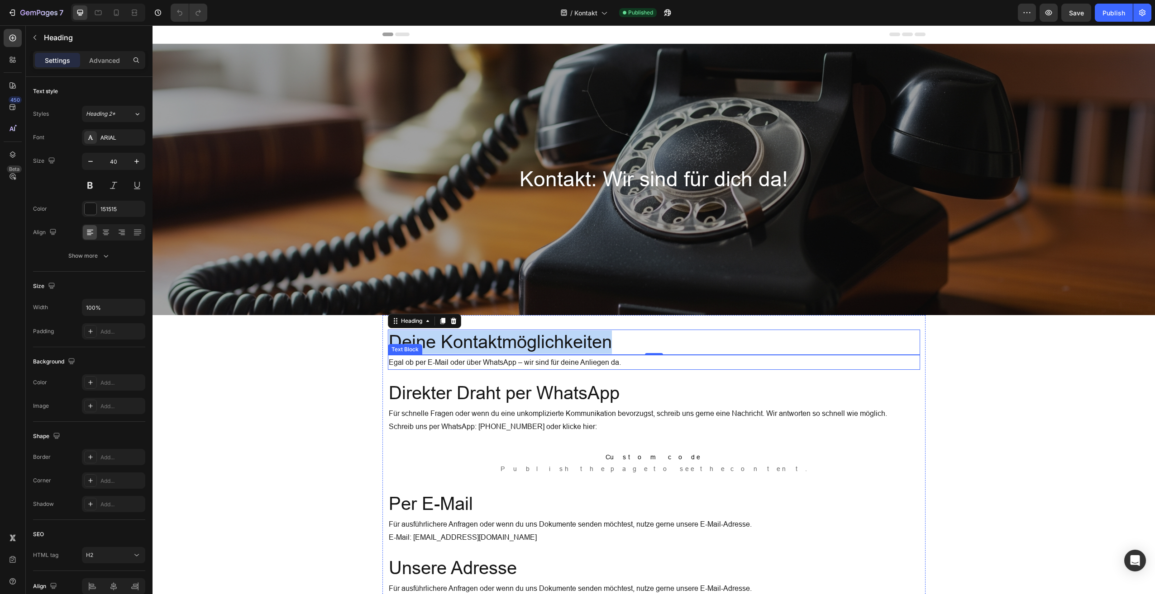
click at [469, 363] on p "Egal ob per E-Mail oder über WhatsApp – wir sind für deine Anliegen da." at bounding box center [654, 362] width 530 height 13
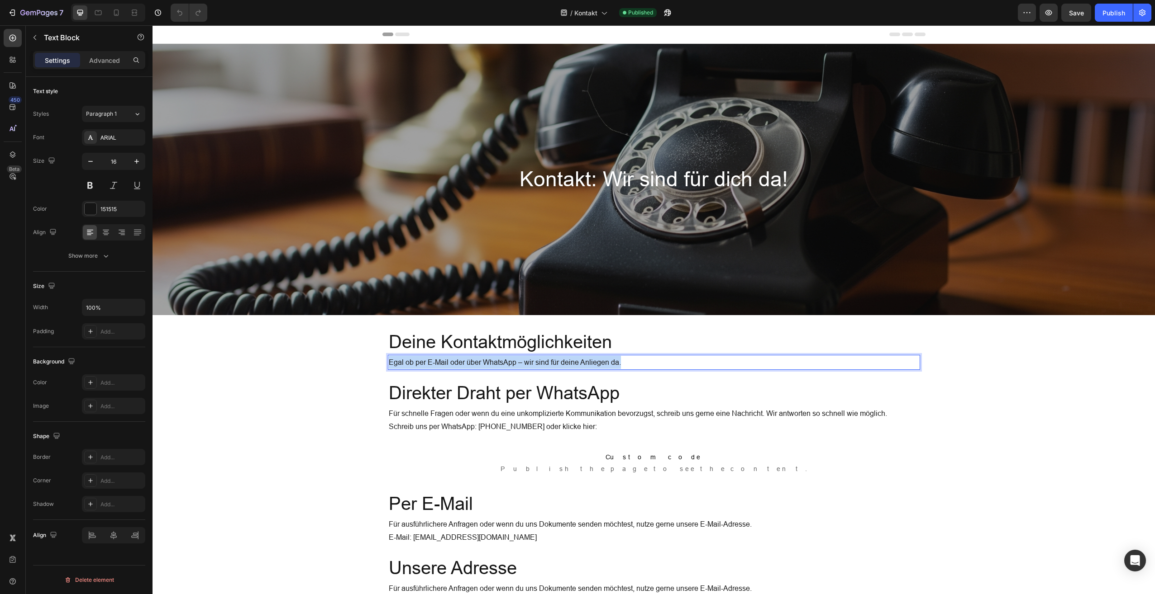
click at [469, 363] on p "Egal ob per E-Mail oder über WhatsApp – wir sind für deine Anliegen da." at bounding box center [654, 362] width 530 height 13
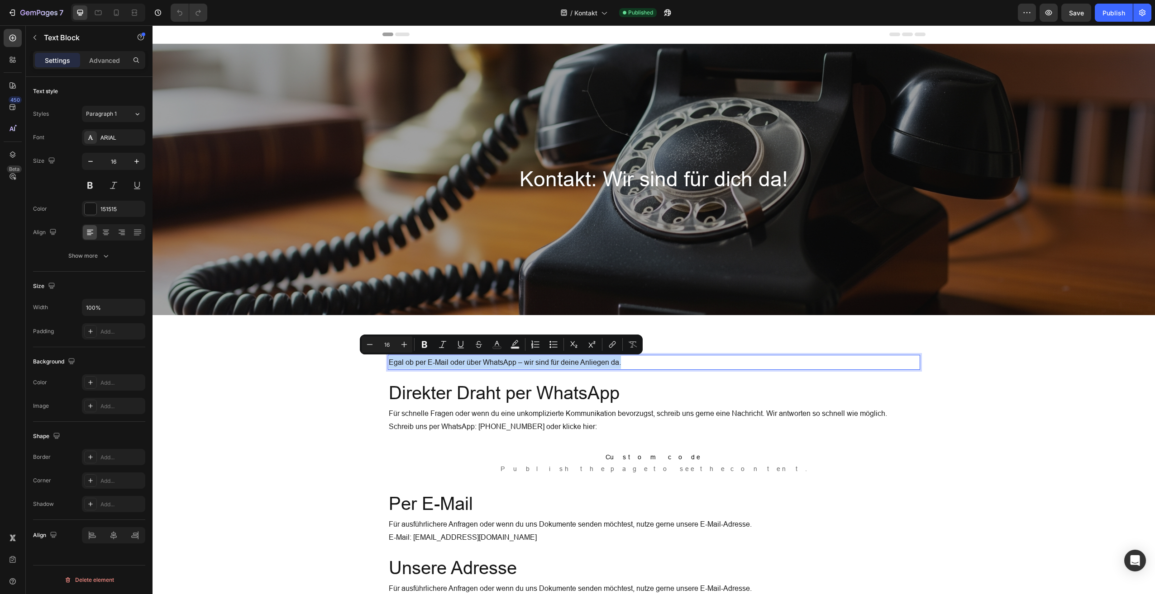
copy p "Egal ob per E-Mail oder über WhatsApp – wir sind für deine Anliegen da."
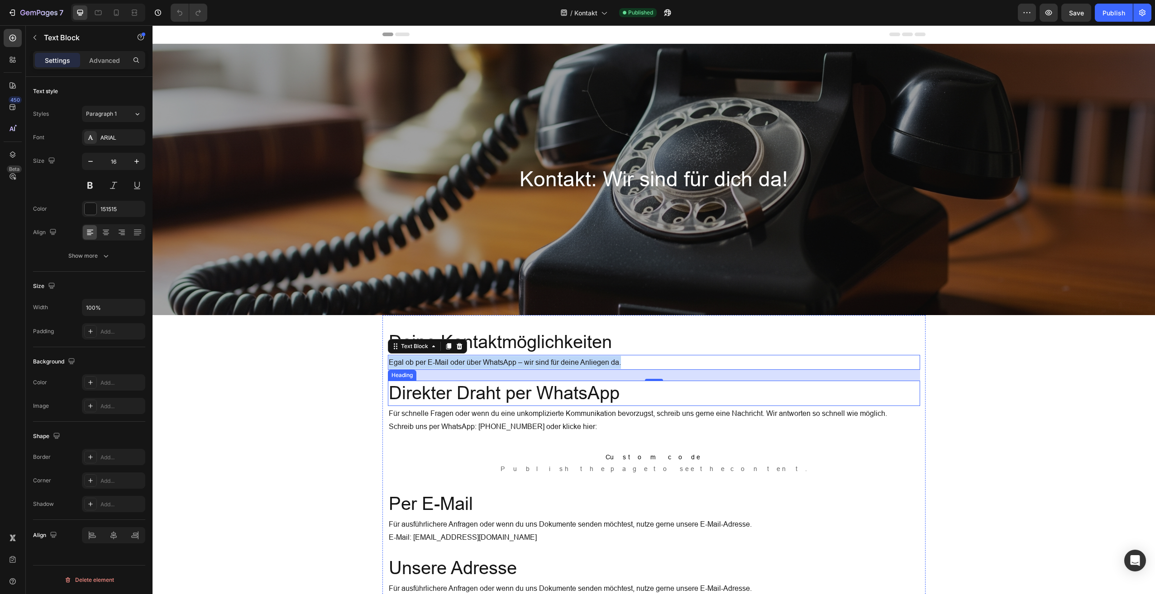
click at [494, 392] on h2 "Direkter Draht per WhatsApp" at bounding box center [654, 393] width 532 height 25
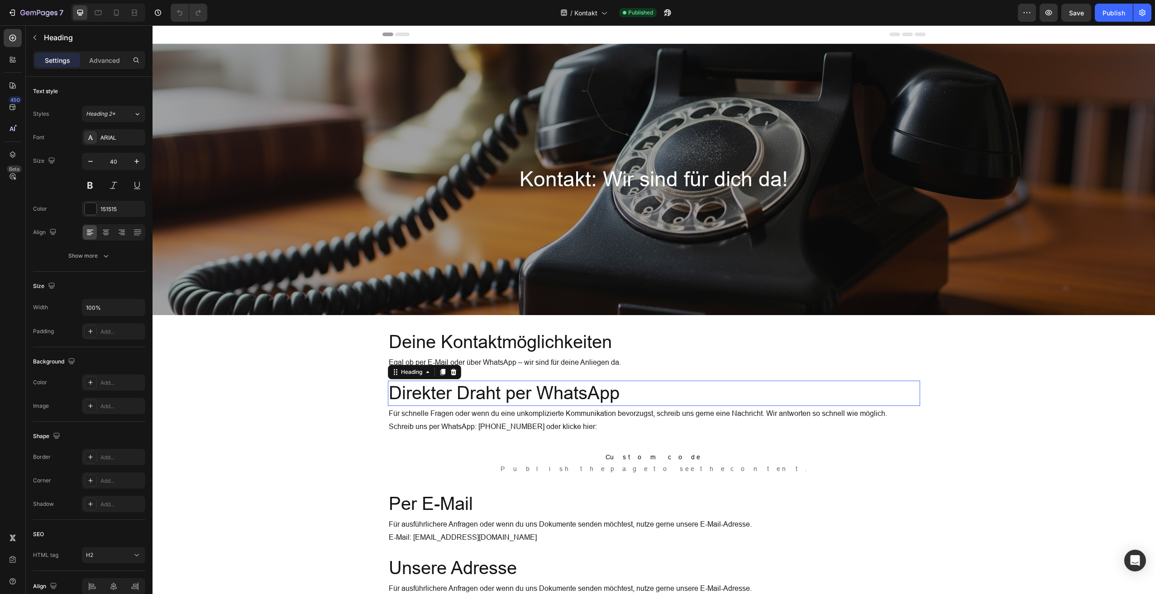
click at [494, 392] on h2 "Direkter Draht per WhatsApp" at bounding box center [654, 393] width 532 height 25
click at [494, 392] on p "Direkter Draht per WhatsApp" at bounding box center [654, 394] width 530 height 24
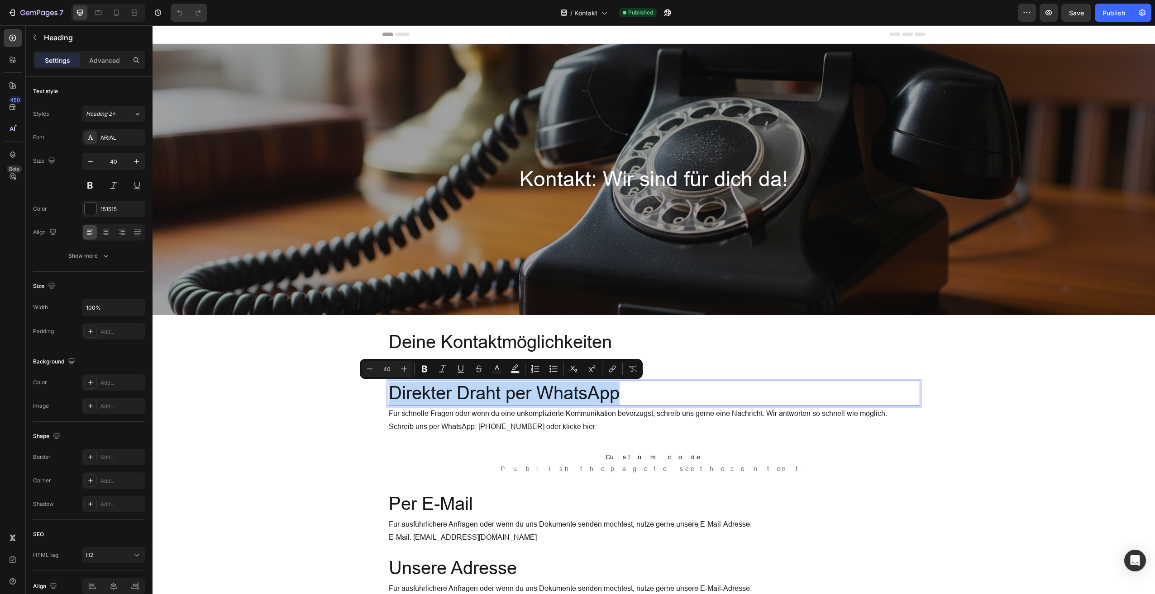
copy p "Direkter Draht per WhatsApp"
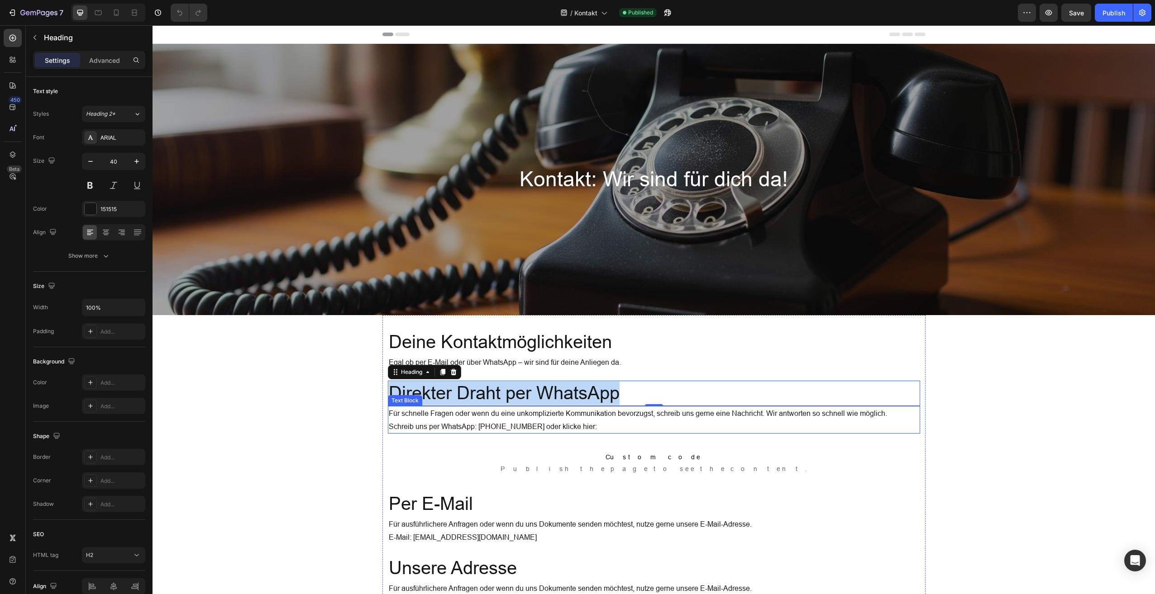
click at [456, 420] on p "Für schnelle Fragen oder wenn du eine unkomplizierte Kommunikation bevorzugst, …" at bounding box center [654, 420] width 530 height 26
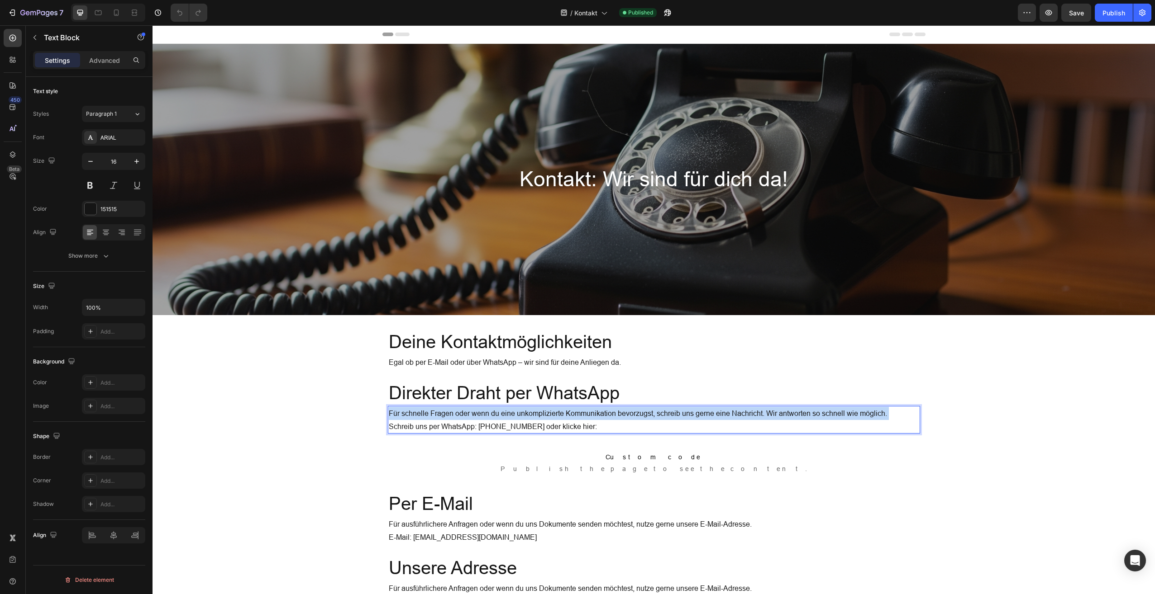
click at [456, 420] on p "Für schnelle Fragen oder wenn du eine unkomplizierte Kommunikation bevorzugst, …" at bounding box center [654, 420] width 530 height 26
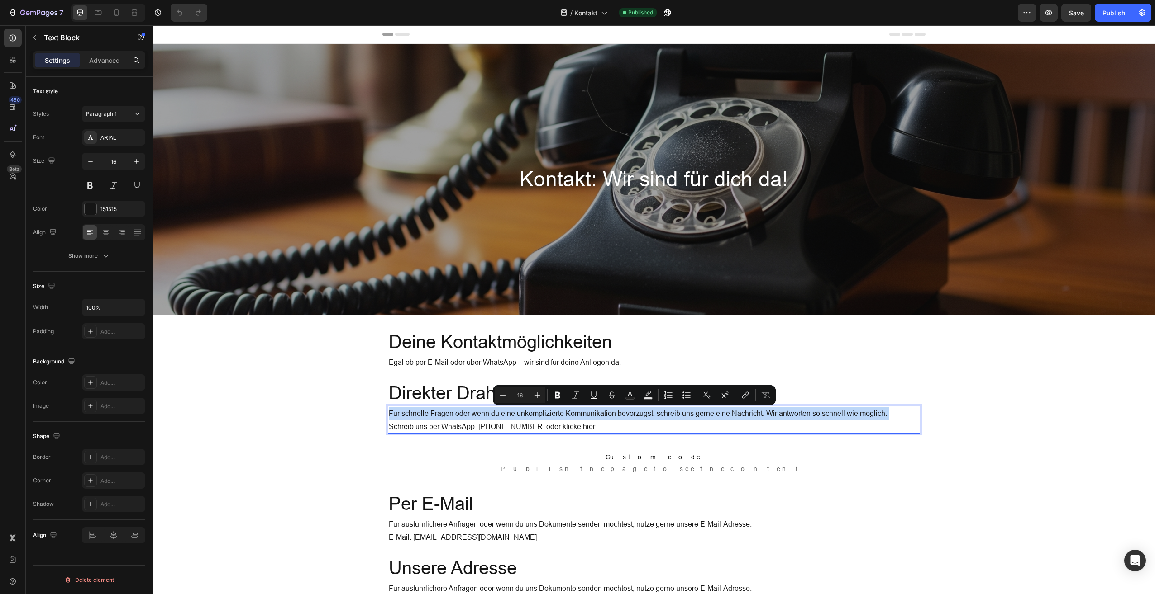
click at [456, 420] on p "Für schnelle Fragen oder wenn du eine unkomplizierte Kommunikation bevorzugst, …" at bounding box center [654, 420] width 530 height 26
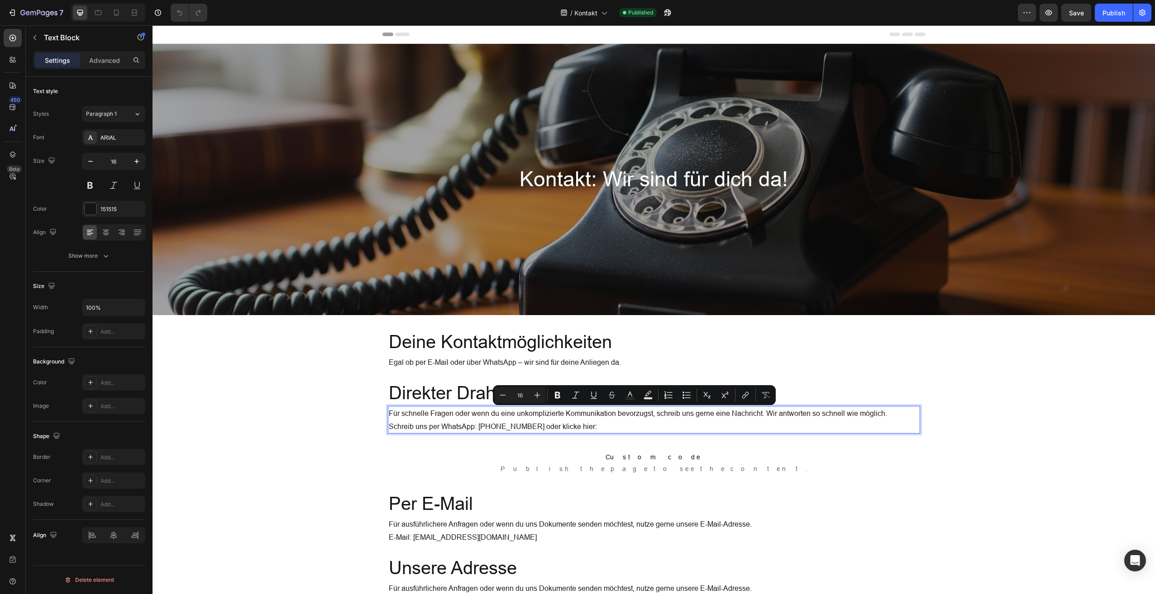
click at [489, 430] on p "Für schnelle Fragen oder wenn du eine unkomplizierte Kommunikation bevorzugst, …" at bounding box center [654, 420] width 530 height 26
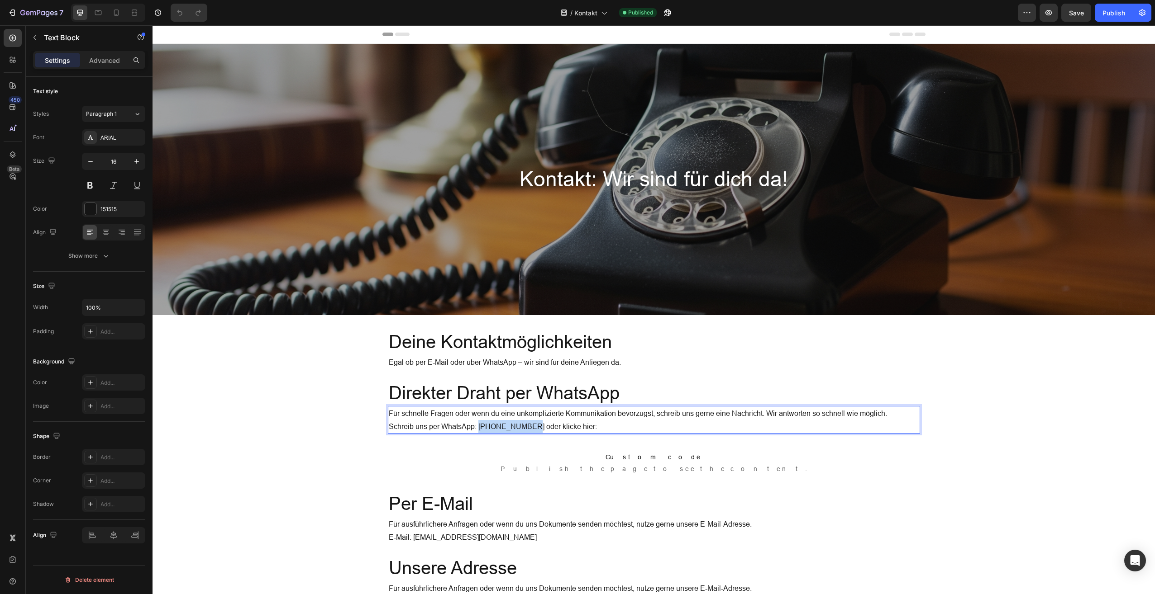
click at [489, 430] on p "Für schnelle Fragen oder wenn du eine unkomplizierte Kommunikation bevorzugst, …" at bounding box center [654, 420] width 530 height 26
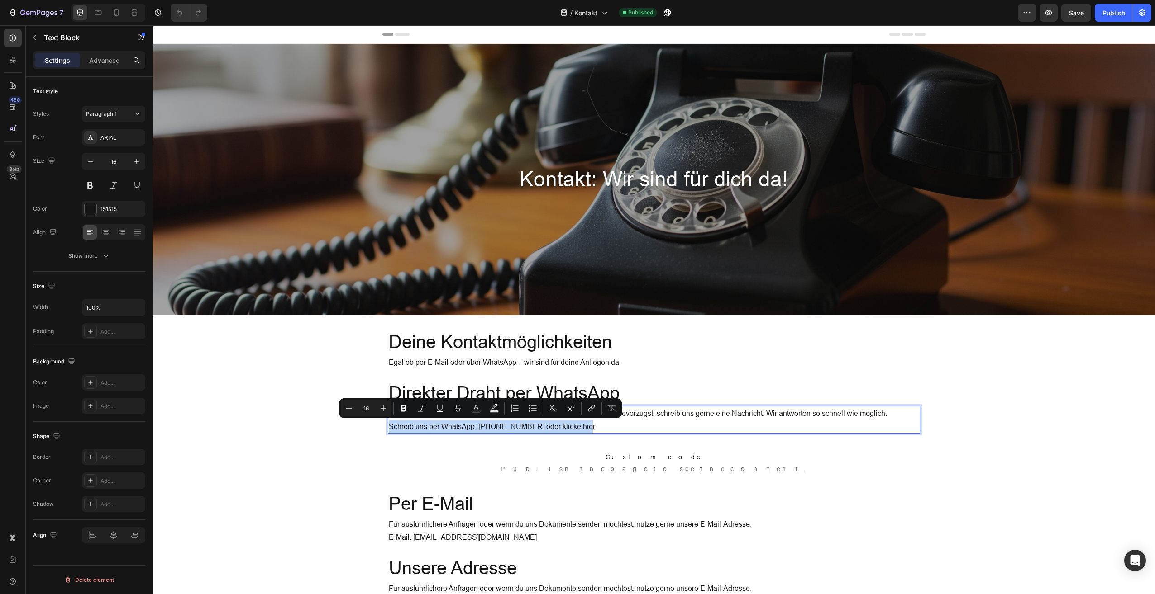
click at [563, 425] on p "Für schnelle Fragen oder wenn du eine unkomplizierte Kommunikation bevorzugst, …" at bounding box center [654, 420] width 530 height 26
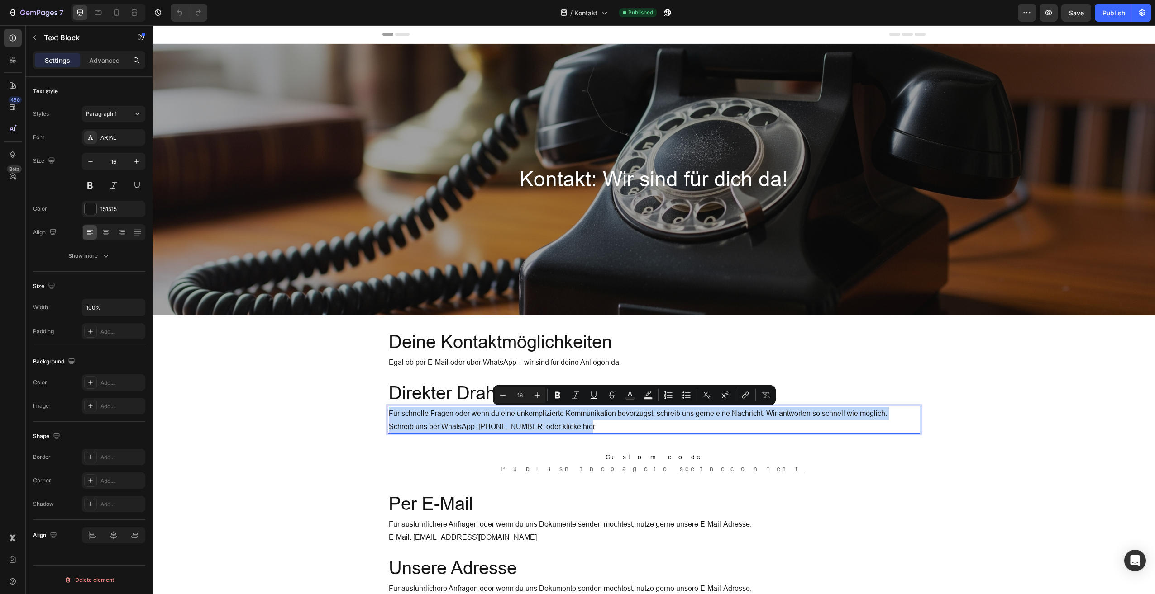
drag, startPoint x: 579, startPoint y: 424, endPoint x: 367, endPoint y: 404, distance: 212.7
click at [367, 404] on div "Kontakt: Wir sind für dich da! Heading Hero Banner Section 1 Deine Kontaktmögli…" at bounding box center [653, 334] width 1002 height 580
copy p "Für schnelle Fragen oder wenn du eine unkomplizierte Kommunikation bevorzugst, …"
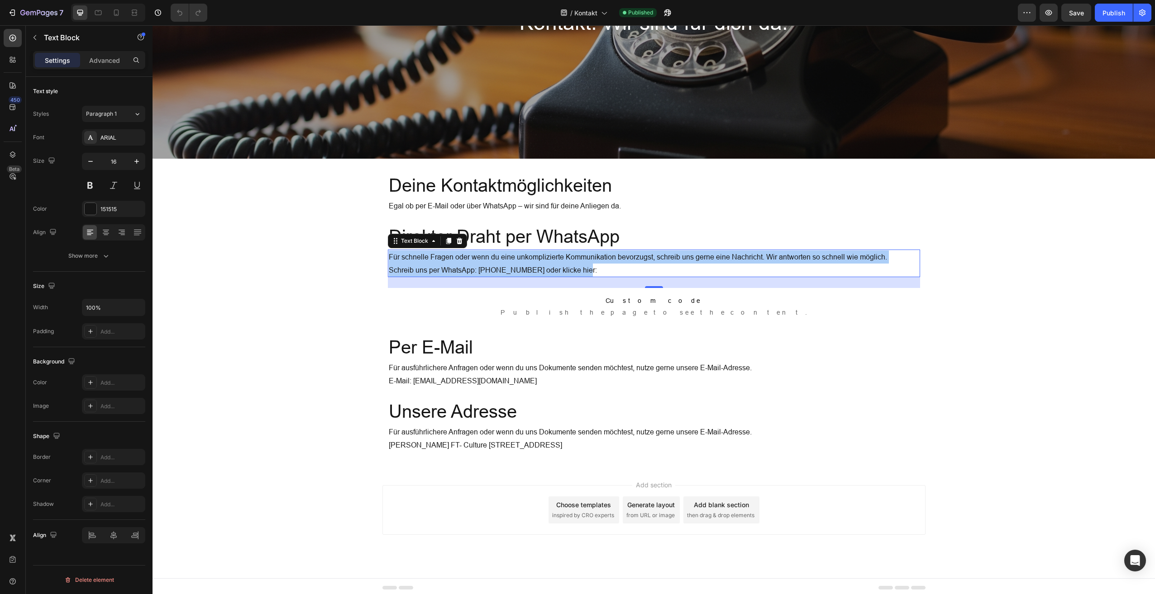
scroll to position [158, 0]
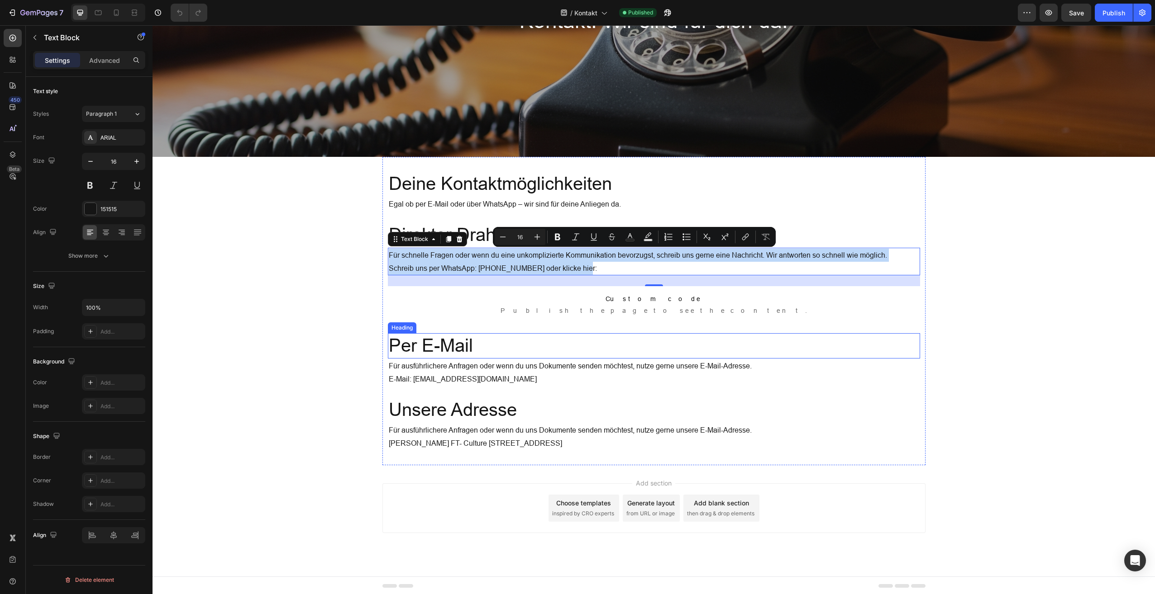
click at [433, 346] on h2 "Per E-Mail" at bounding box center [654, 345] width 532 height 25
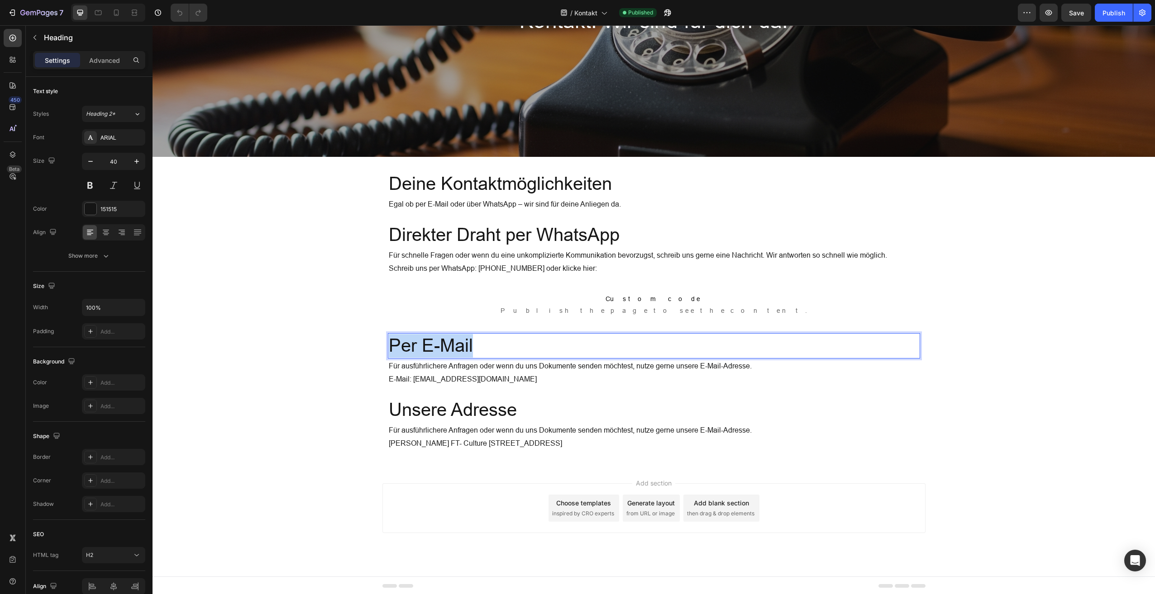
click at [433, 345] on p "Per E-Mail" at bounding box center [654, 346] width 530 height 24
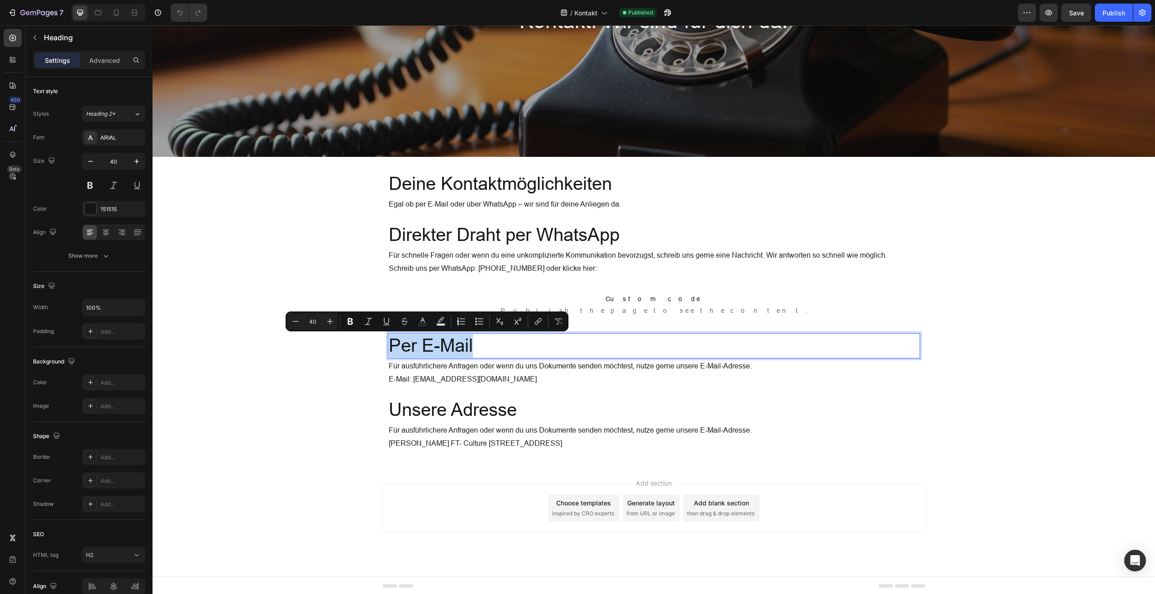
copy p "Per E-Mail"
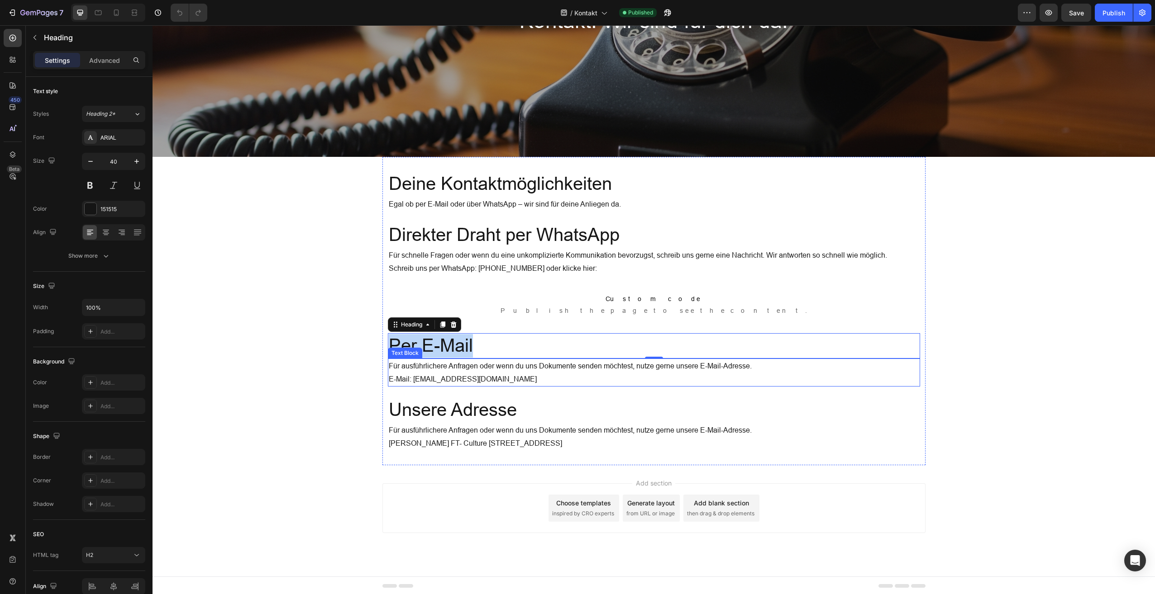
click at [442, 373] on p "Für ausführlichere Anfragen oder wenn du uns Dokumente senden möchtest, nutze g…" at bounding box center [654, 373] width 530 height 26
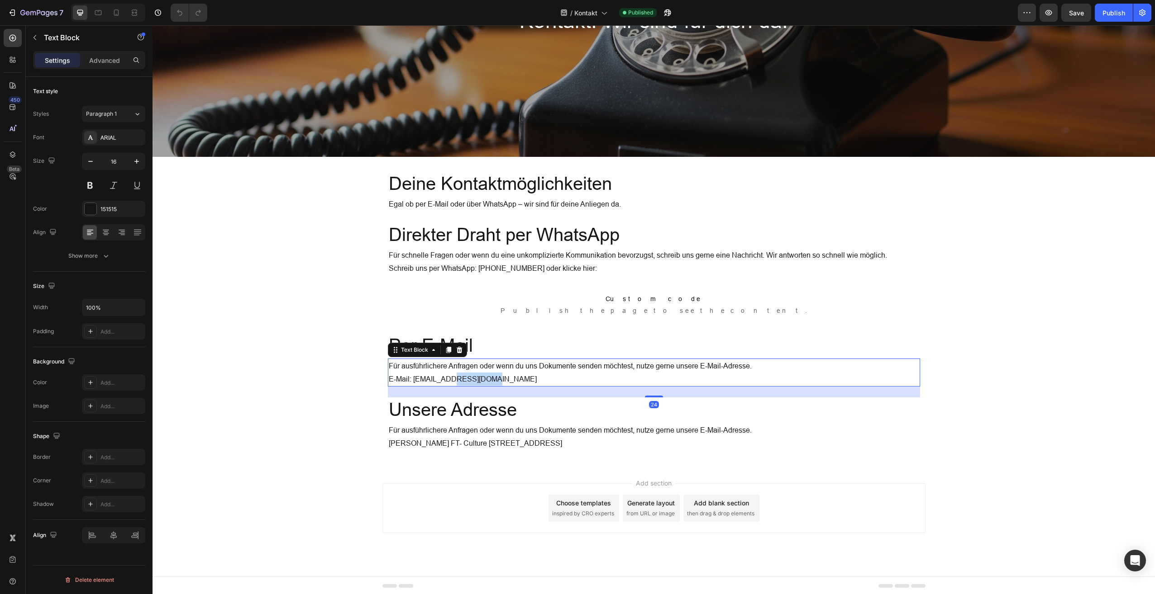
click at [442, 373] on p "Für ausführlichere Anfragen oder wenn du uns Dokumente senden möchtest, nutze g…" at bounding box center [654, 373] width 530 height 26
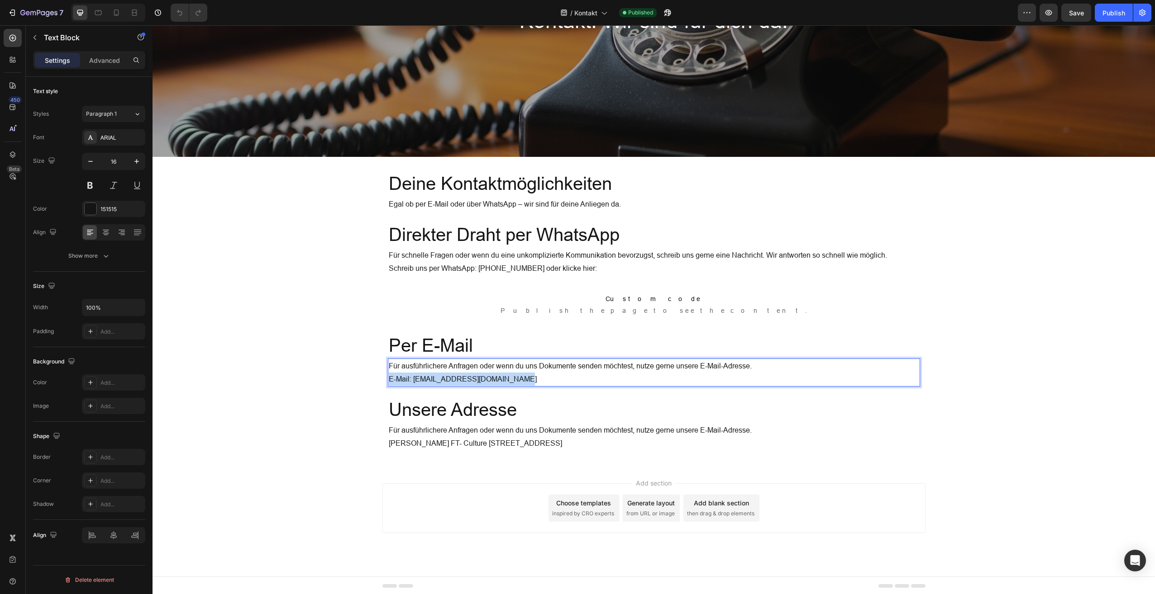
click at [442, 373] on p "Für ausführlichere Anfragen oder wenn du uns Dokumente senden möchtest, nutze g…" at bounding box center [654, 373] width 530 height 26
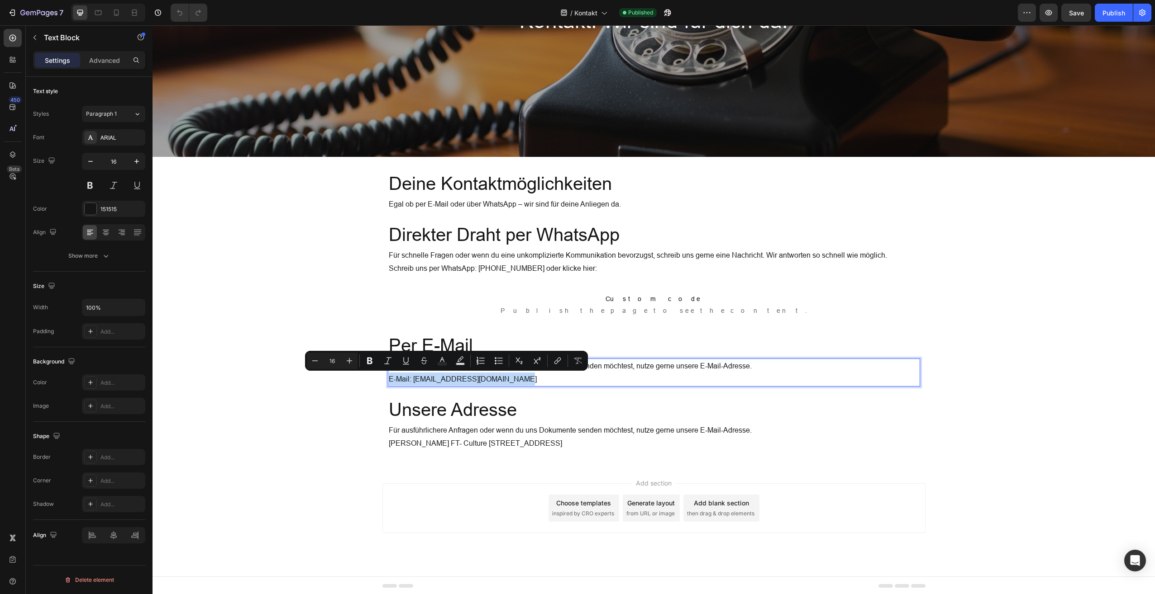
click at [513, 372] on p "Für ausführlichere Anfragen oder wenn du uns Dokumente senden möchtest, nutze g…" at bounding box center [654, 373] width 530 height 26
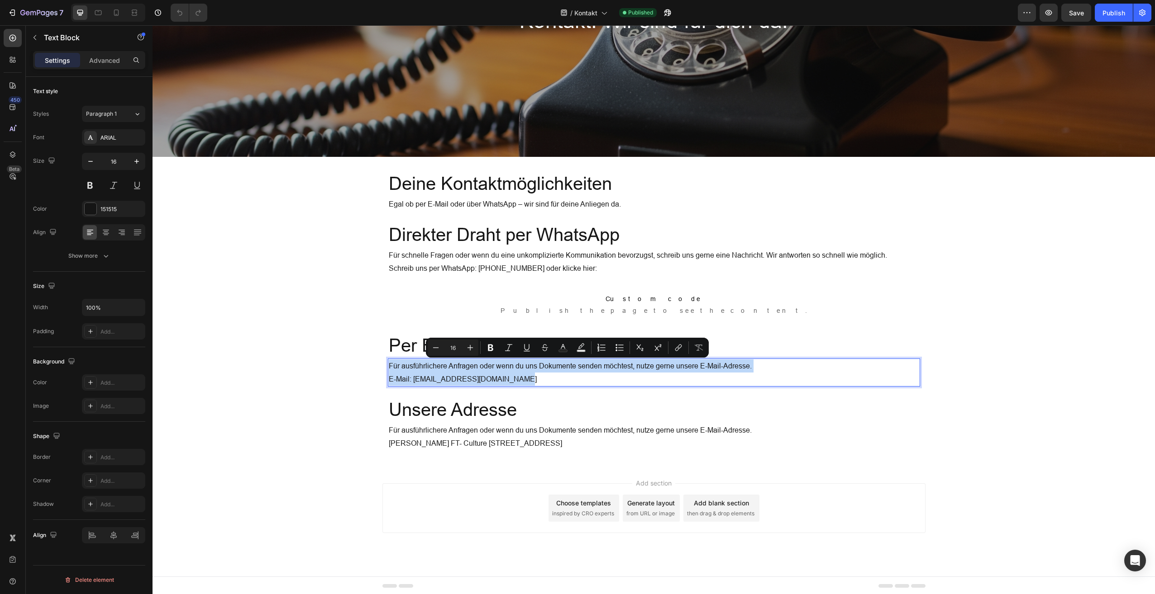
drag, startPoint x: 467, startPoint y: 366, endPoint x: 357, endPoint y: 351, distance: 111.5
click at [357, 351] on div "Kontakt: Wir sind für dich da! Heading Hero Banner Section 1 Deine Kontaktmögli…" at bounding box center [653, 176] width 1002 height 580
copy p "Für ausführlichere Anfragen oder wenn du uns Dokumente senden möchtest, nutze g…"
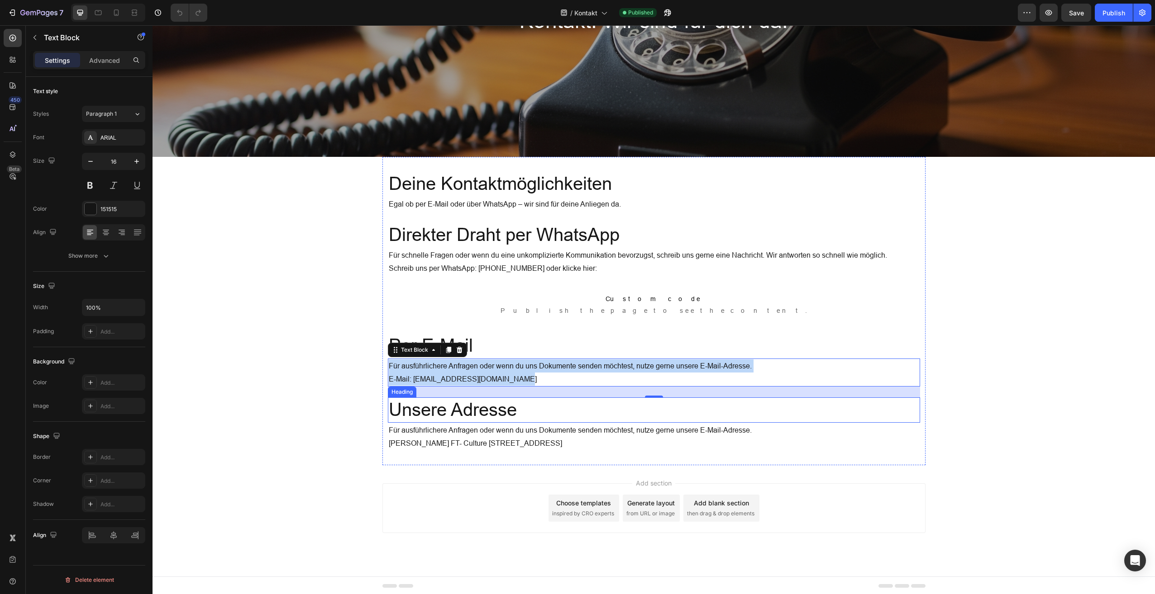
click at [482, 410] on h2 "Unsere Adresse" at bounding box center [654, 410] width 532 height 25
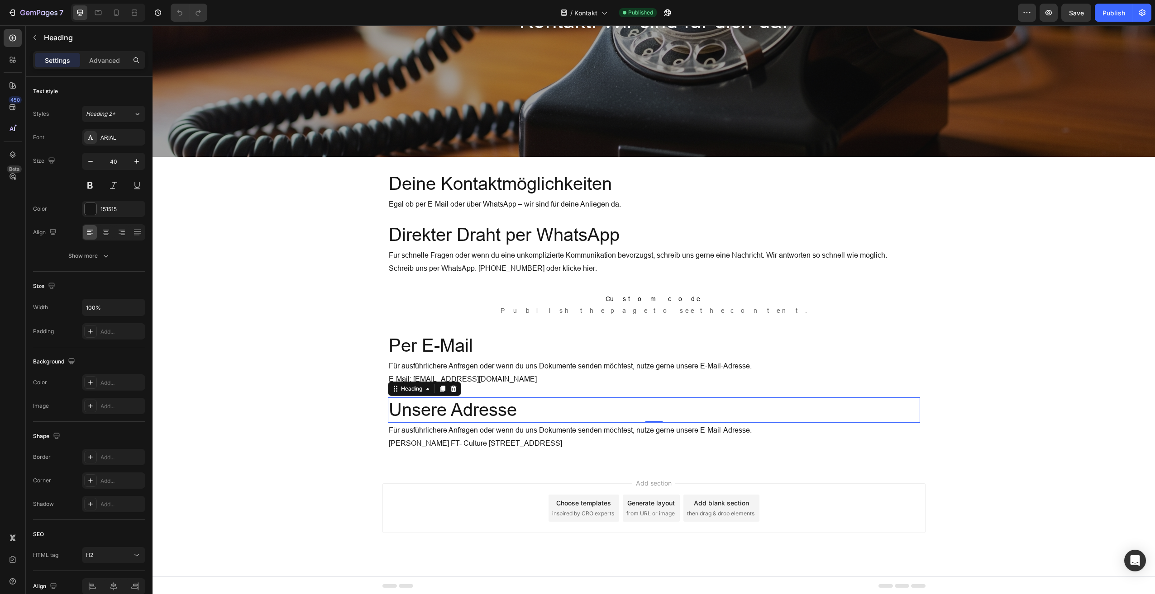
click at [482, 410] on h2 "Unsere Adresse" at bounding box center [654, 410] width 532 height 25
click at [482, 410] on p "Unsere Adresse" at bounding box center [654, 411] width 530 height 24
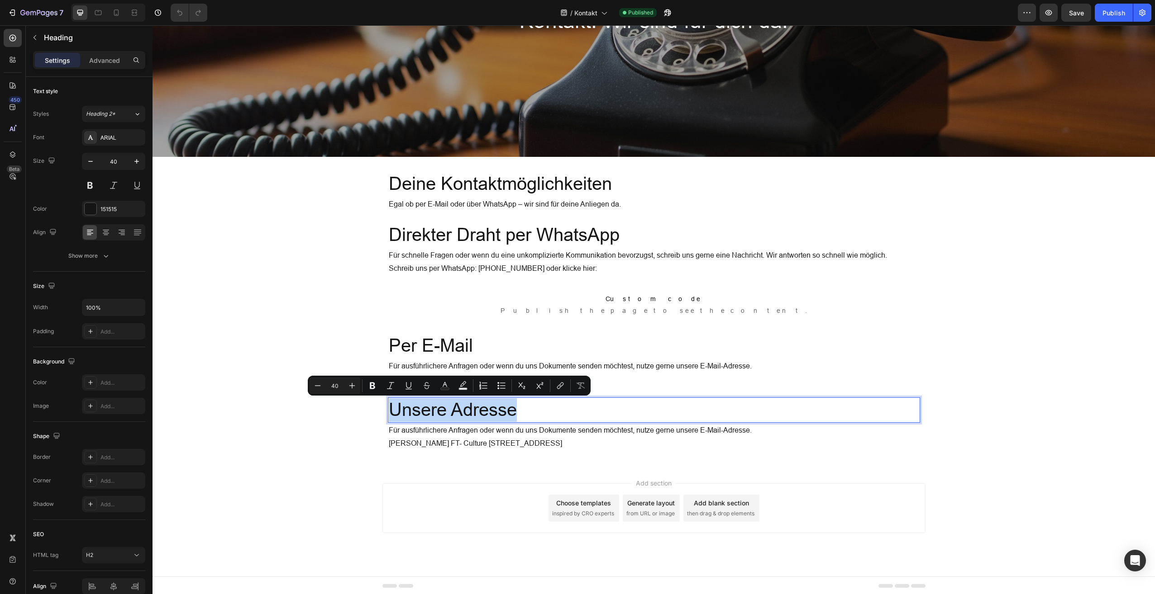
copy p "Unsere Adresse"
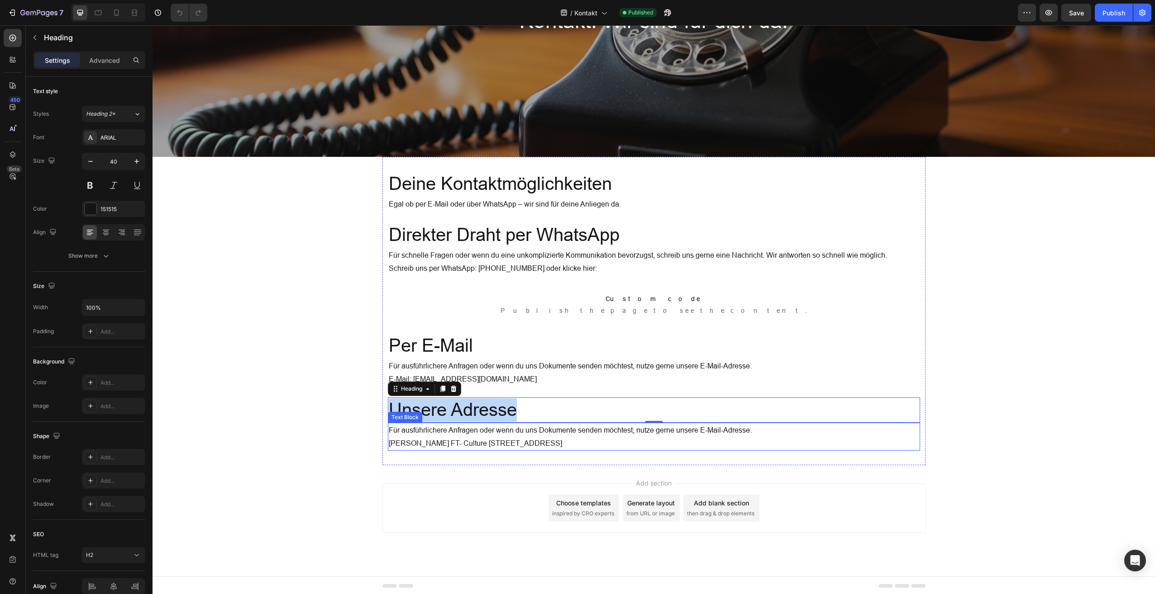
click at [494, 444] on p "Für ausführlichere Anfragen oder wenn du uns Dokumente senden möchtest, nutze g…" at bounding box center [654, 437] width 530 height 26
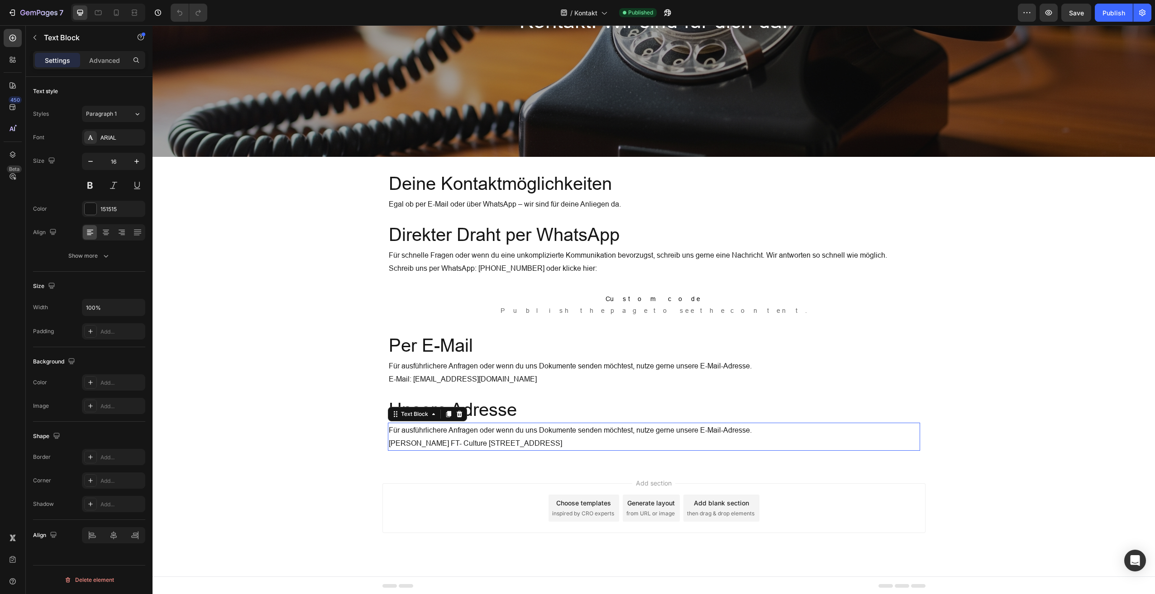
click at [494, 444] on p "Für ausführlichere Anfragen oder wenn du uns Dokumente senden möchtest, nutze g…" at bounding box center [654, 437] width 530 height 26
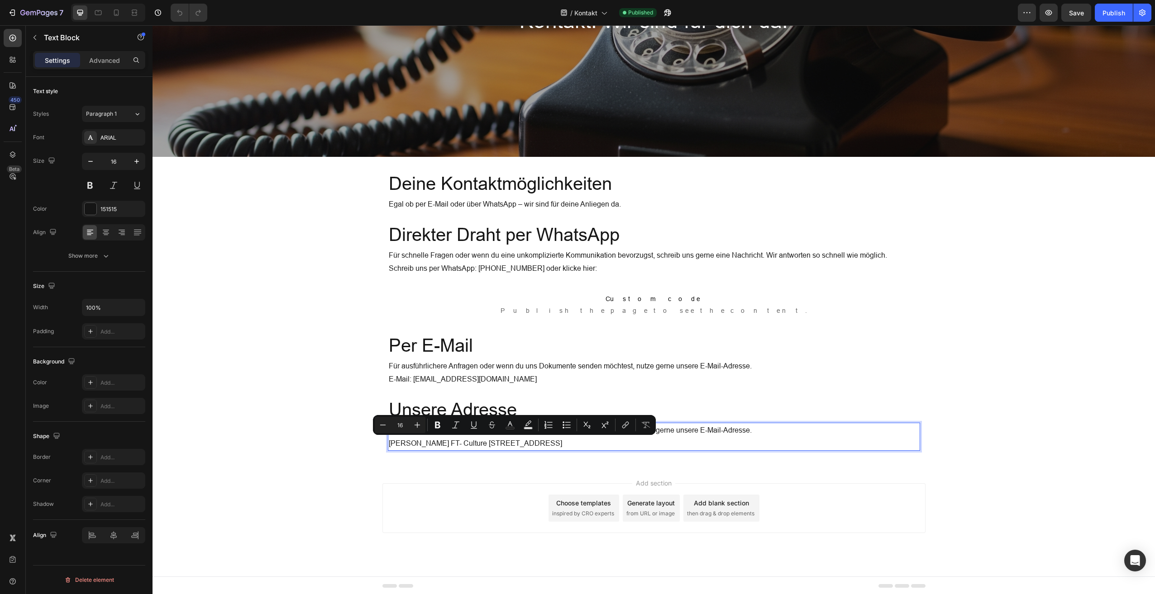
click at [494, 444] on p "Für ausführlichere Anfragen oder wenn du uns Dokumente senden möchtest, nutze g…" at bounding box center [654, 437] width 530 height 26
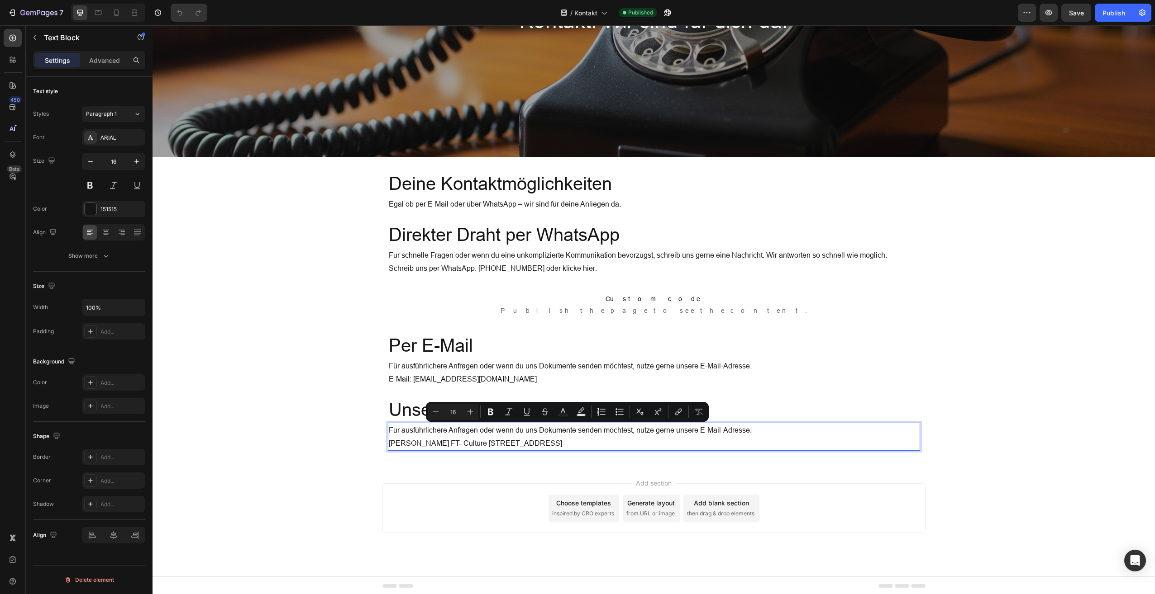
drag, startPoint x: 655, startPoint y: 442, endPoint x: 327, endPoint y: 384, distance: 333.4
click at [327, 384] on div "Kontakt: Wir sind für dich da! Heading Hero Banner Section 1 Deine Kontaktmögli…" at bounding box center [653, 176] width 1002 height 580
copy p "Für ausführlichere Anfragen oder wenn du uns Dokumente senden möchtest, nutze g…"
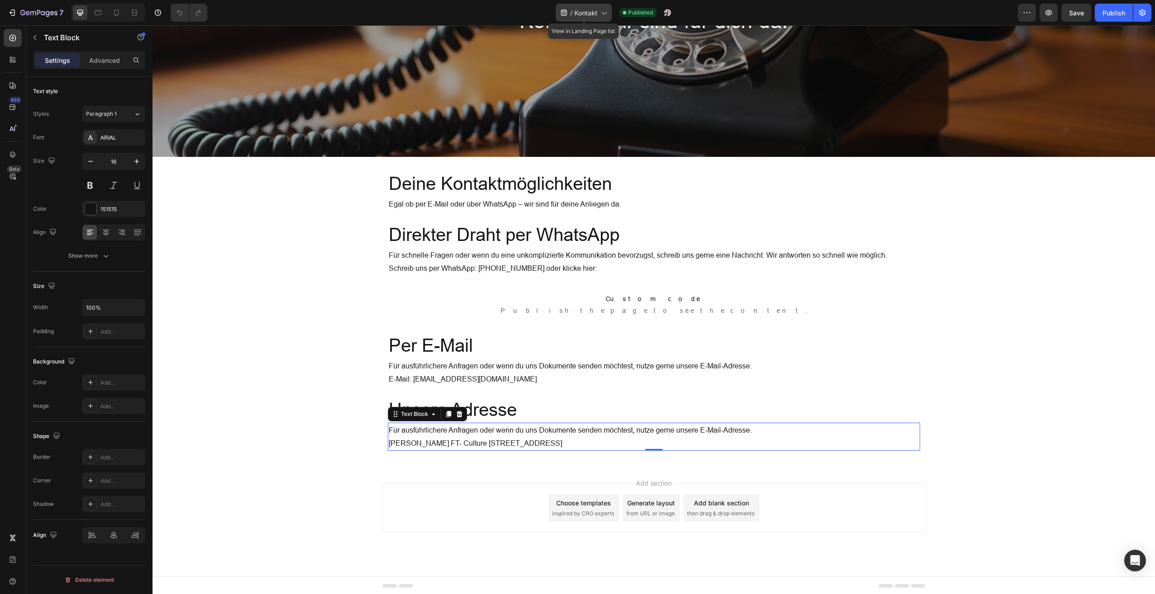
click at [597, 12] on span "Kontakt" at bounding box center [585, 13] width 23 height 10
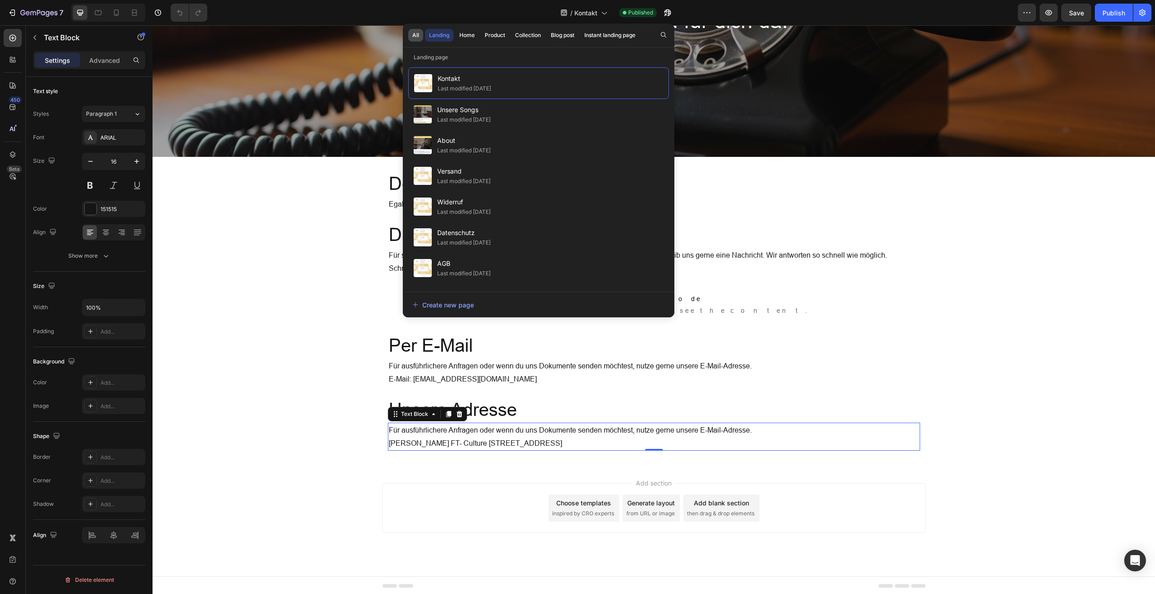
click at [416, 32] on div "All" at bounding box center [415, 35] width 7 height 8
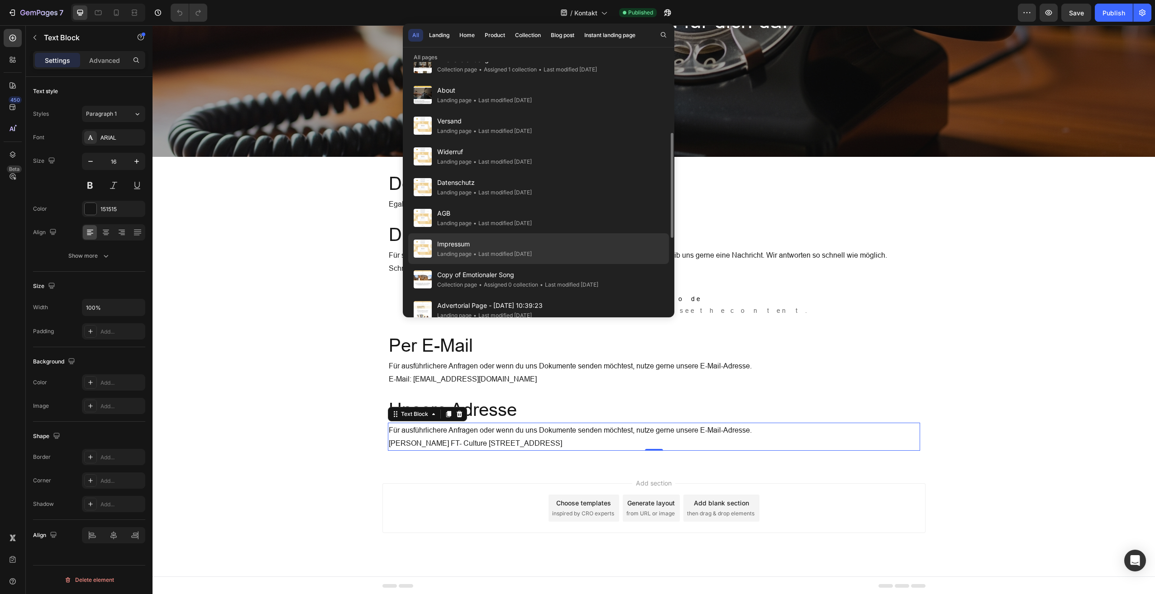
scroll to position [173, 0]
click at [464, 243] on span "Impressum" at bounding box center [484, 244] width 95 height 11
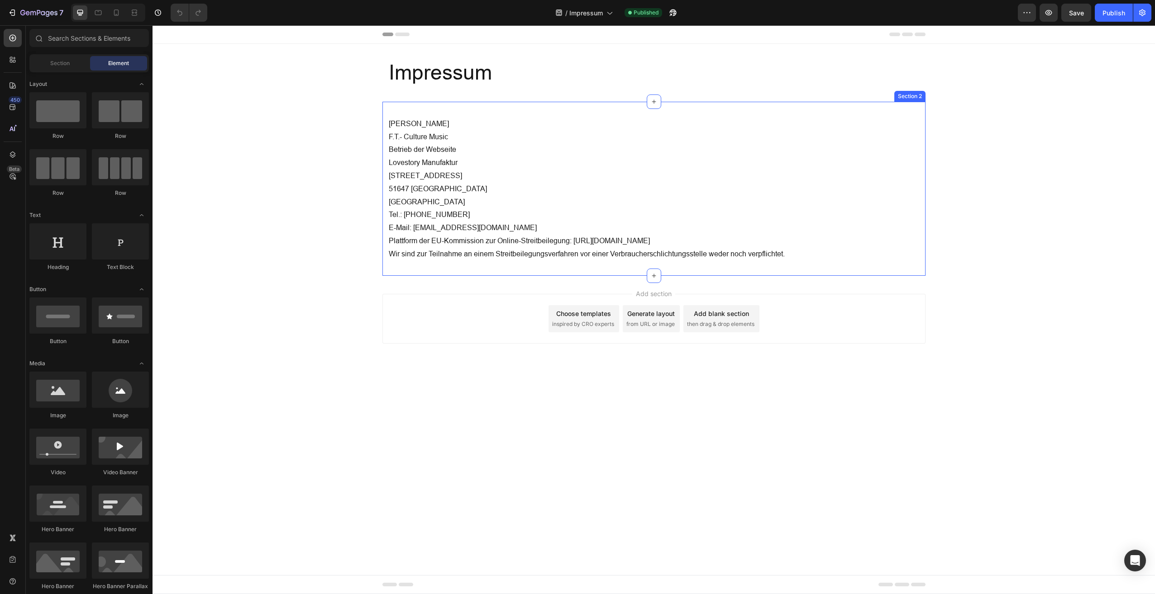
click at [809, 261] on div "Fabian Taler F.T.- Culture Music Betrieb der Webseite Lovestory Manufaktur Unne…" at bounding box center [653, 189] width 543 height 174
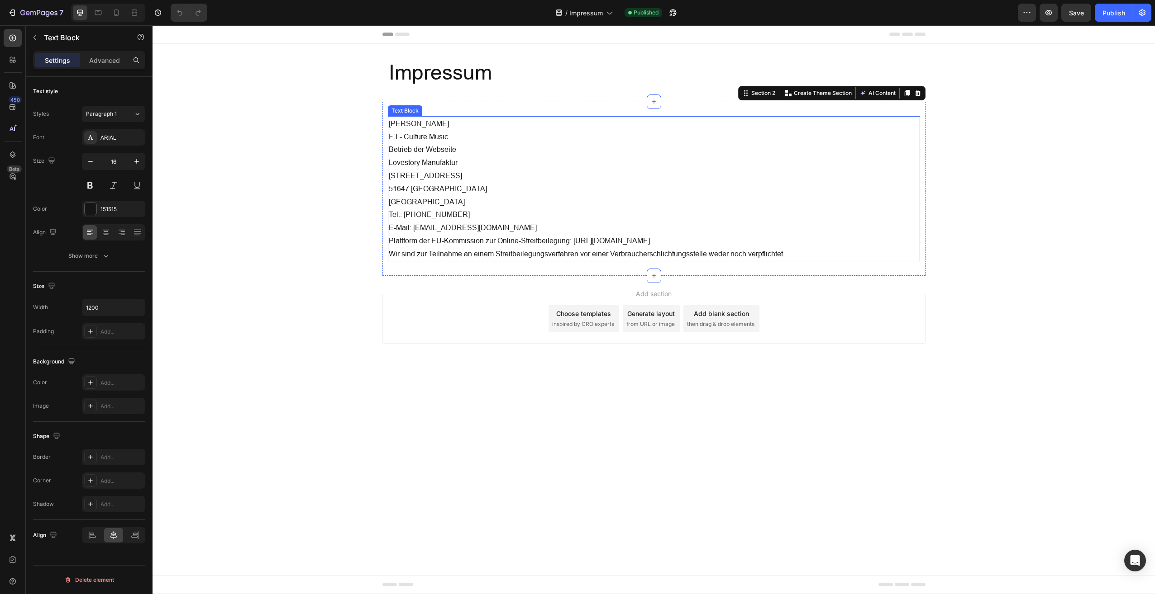
click at [794, 253] on p "Wir sind zur Teilnahme an einem Streitbeilegungsverfahren vor einer Verbraucher…" at bounding box center [654, 253] width 530 height 13
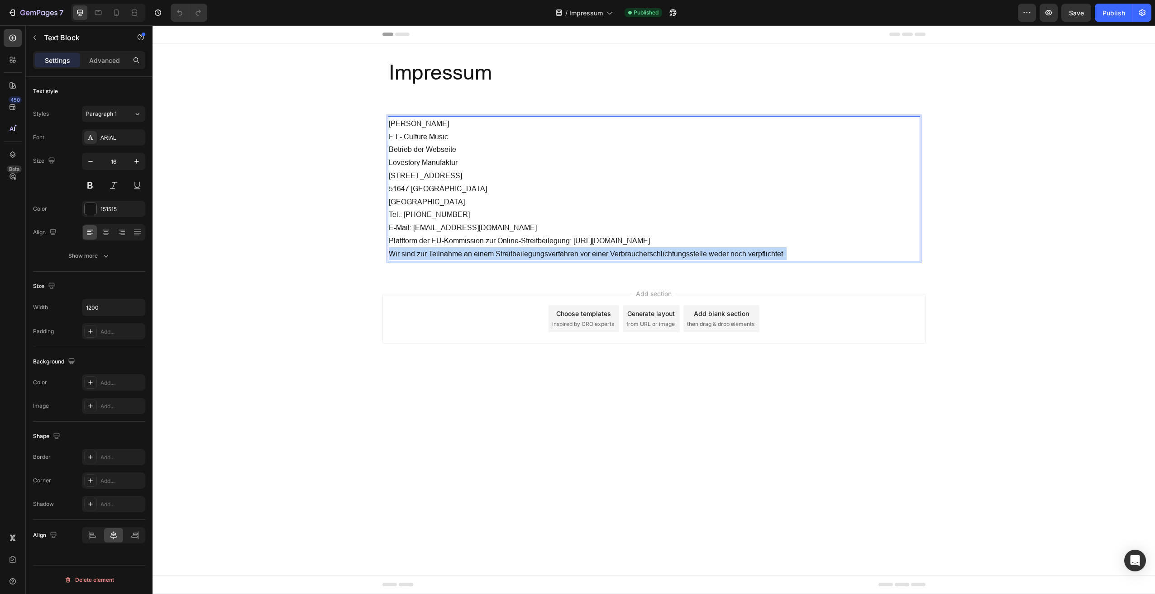
drag, startPoint x: 794, startPoint y: 253, endPoint x: 364, endPoint y: 178, distance: 436.8
click at [362, 179] on div "Impressum Heading Section 1 Fabian Taler F.T.- Culture Music Betrieb der Websei…" at bounding box center [653, 160] width 1002 height 232
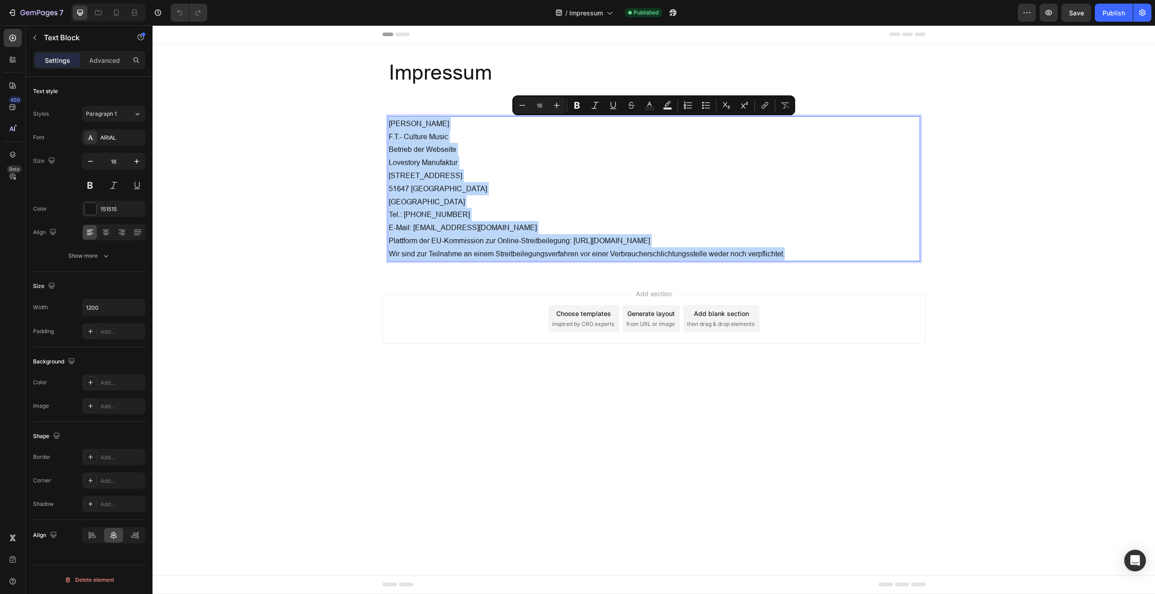
drag, startPoint x: 784, startPoint y: 250, endPoint x: 371, endPoint y: 119, distance: 433.5
click at [371, 119] on div "Impressum Heading Section 1 Fabian Taler F.T.- Culture Music Betrieb der Websei…" at bounding box center [653, 160] width 1002 height 232
copy div "Fabian Taler F.T.- Culture Music Betrieb der Webseite Lovestory Manufaktur Unne…"
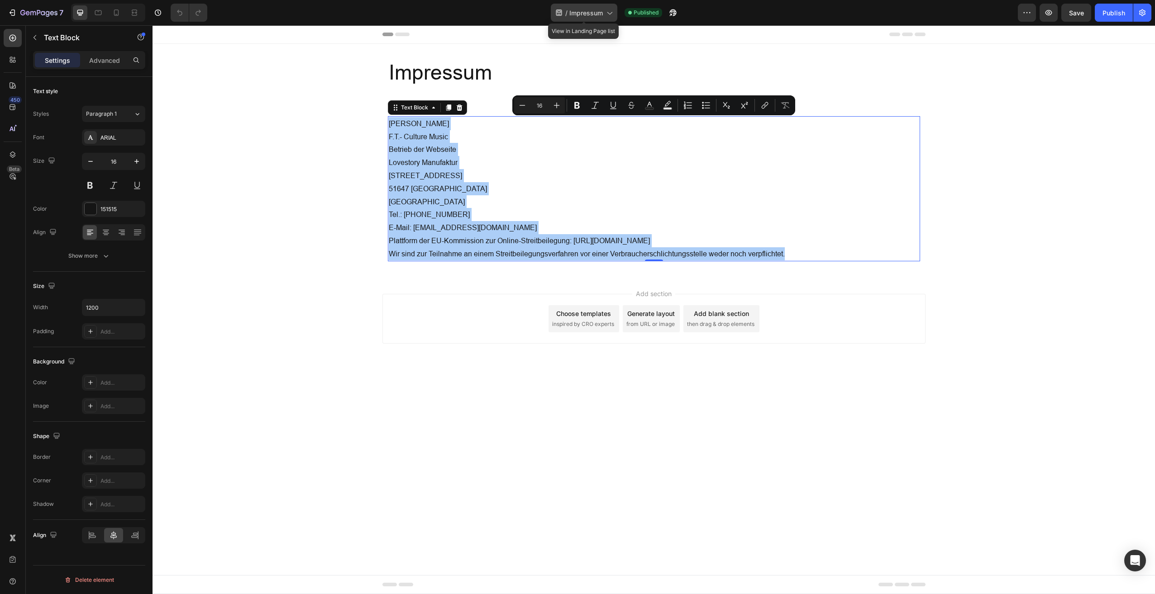
click at [590, 8] on span "Impressum" at bounding box center [585, 13] width 33 height 10
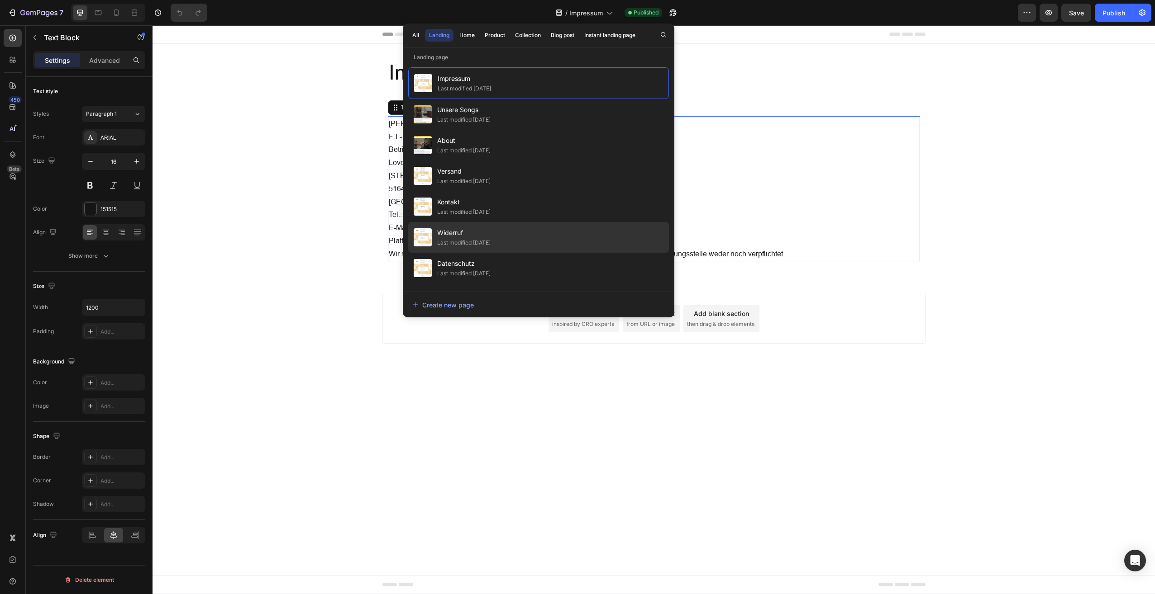
click at [457, 235] on span "Widerruf" at bounding box center [463, 233] width 53 height 11
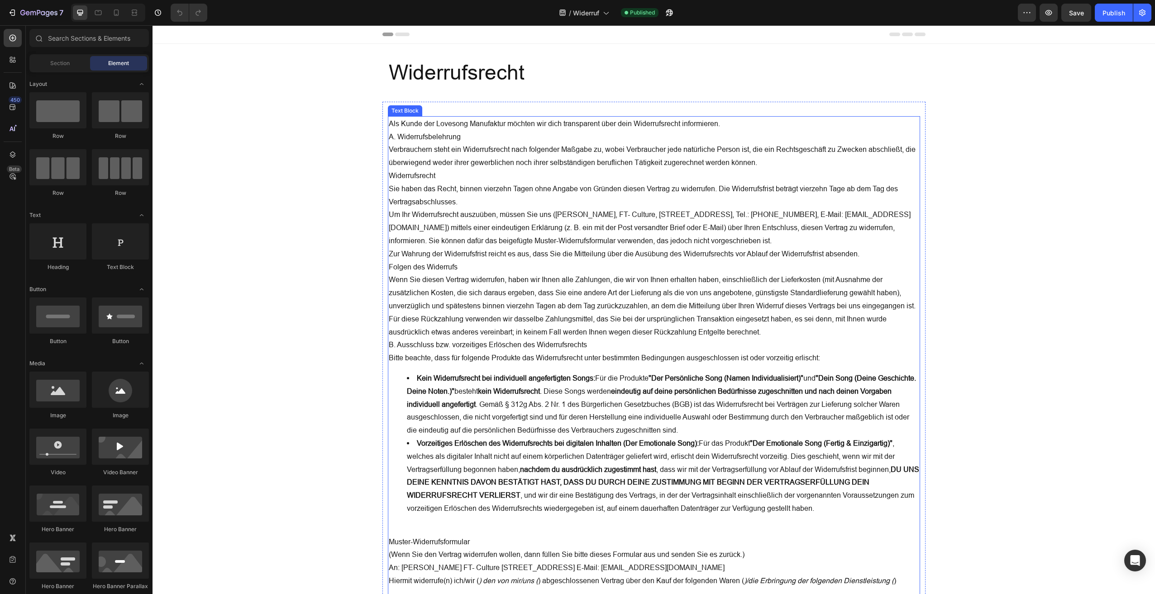
click at [389, 123] on p "Als Kunde der Lovesong Manufaktur möchten wir dich transparent über dein Widerr…" at bounding box center [654, 123] width 530 height 13
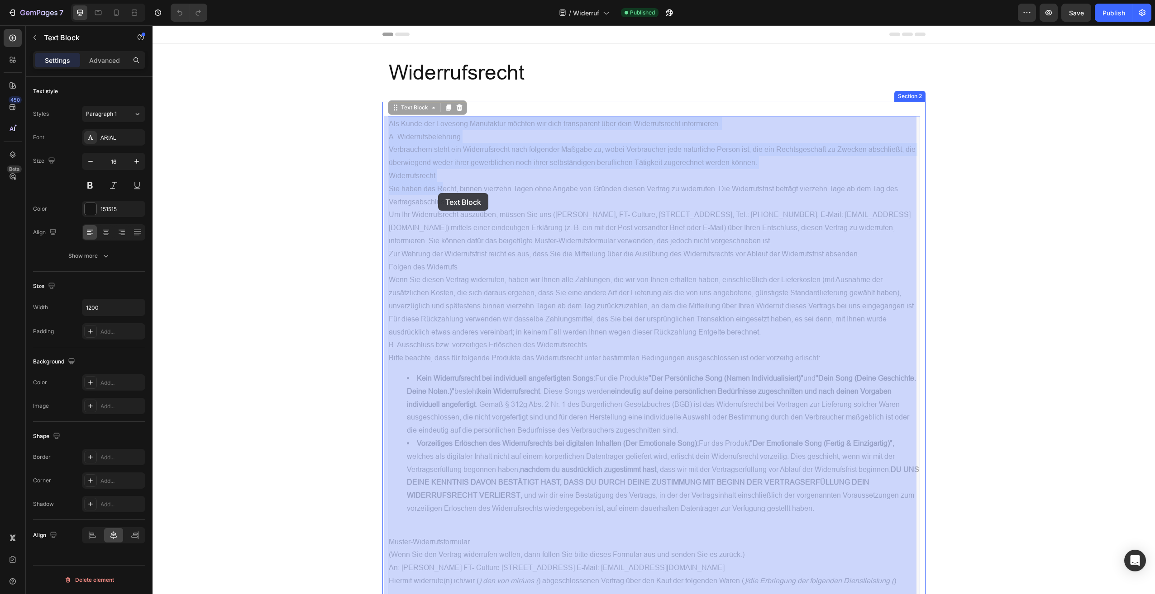
drag, startPoint x: 386, startPoint y: 122, endPoint x: 438, endPoint y: 193, distance: 88.0
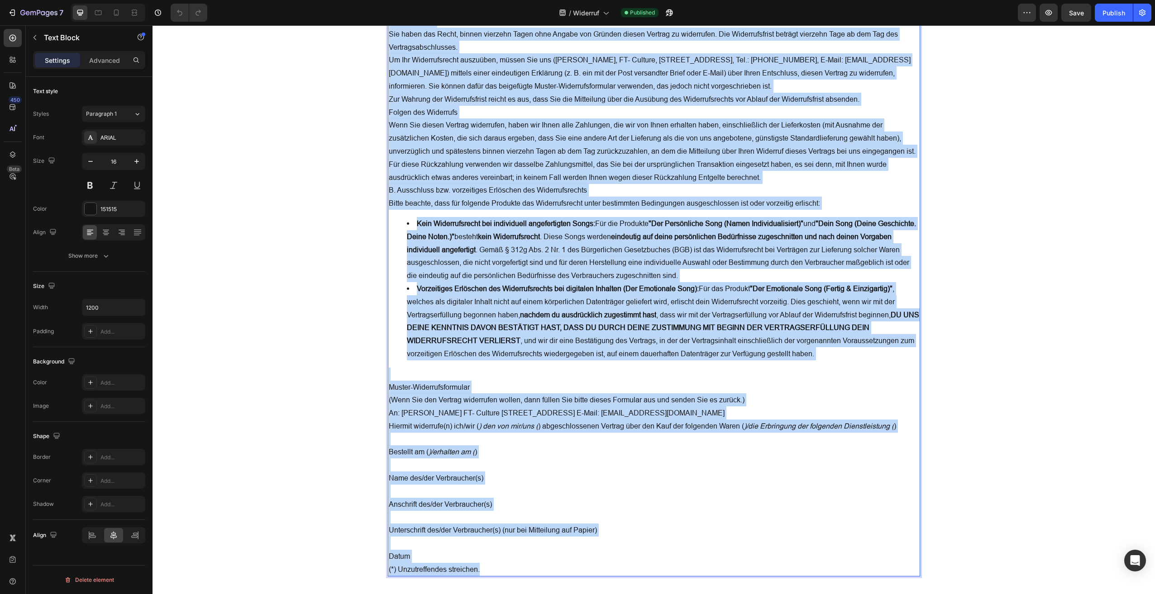
scroll to position [281, 0]
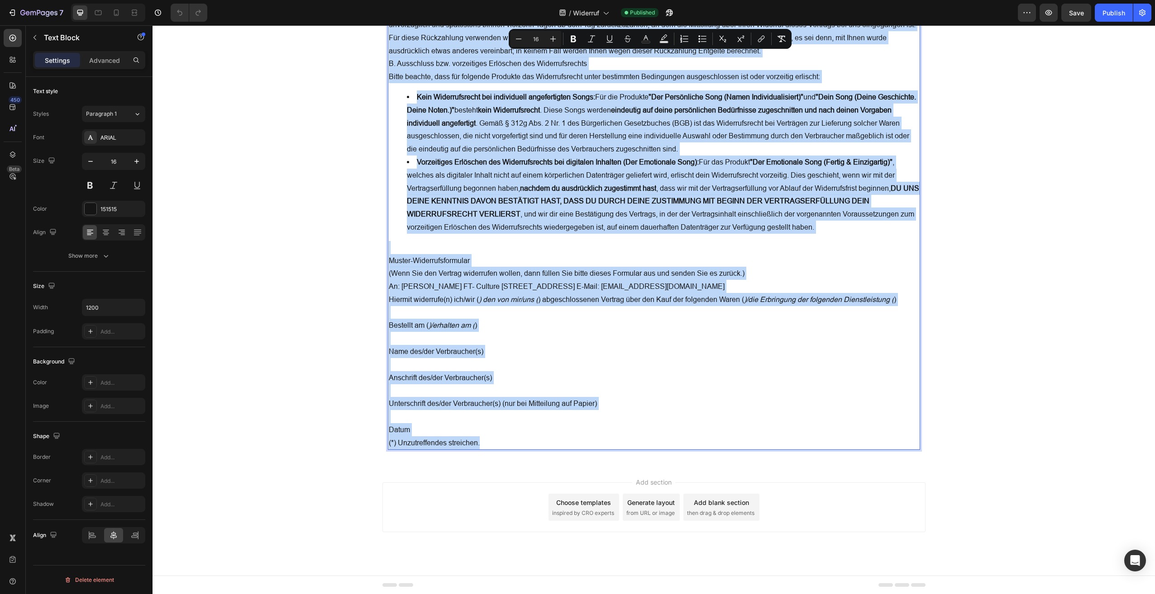
drag, startPoint x: 387, startPoint y: 123, endPoint x: 769, endPoint y: 441, distance: 496.9
click at [769, 441] on div "Als Kunde der Lovesong Manufaktur möchten wir dich transparent über dein Widerr…" at bounding box center [654, 143] width 532 height 616
copy div "Lor Ipsum dol Sitametc Adipiscing elitsed doe temp incididuntu labo etdo Magnaa…"
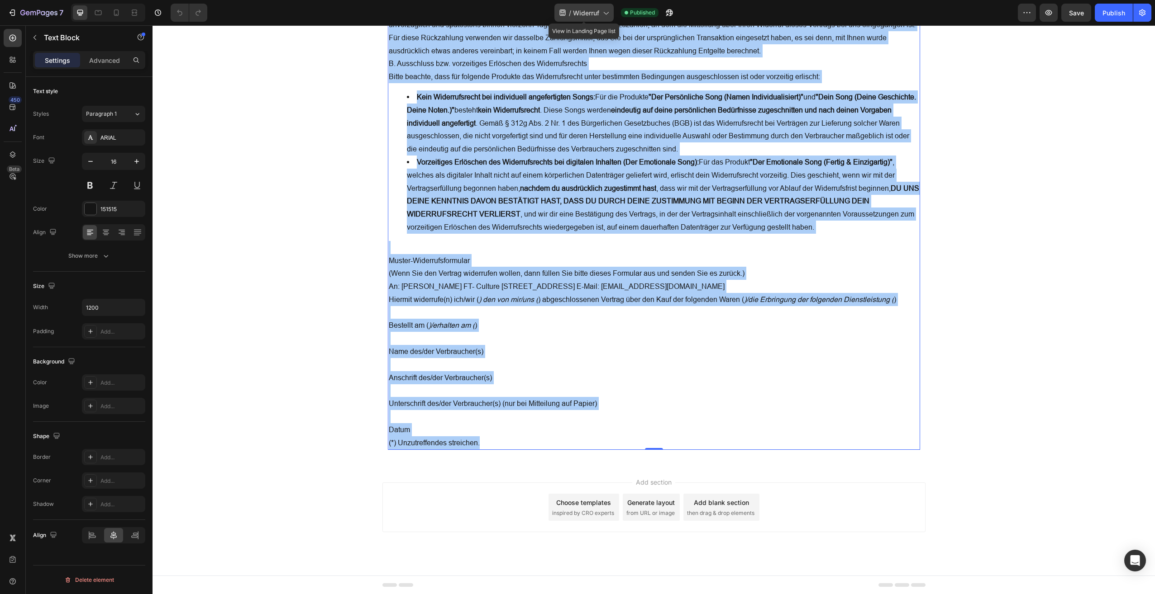
click at [583, 14] on span "Widerruf" at bounding box center [586, 13] width 26 height 10
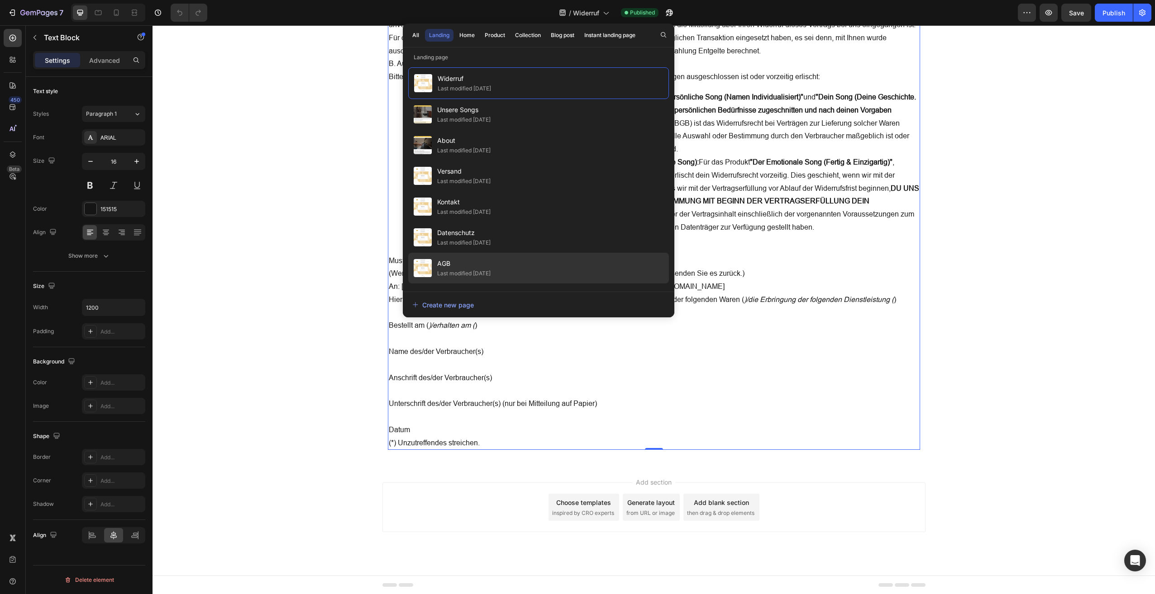
click at [456, 266] on span "AGB" at bounding box center [463, 263] width 53 height 11
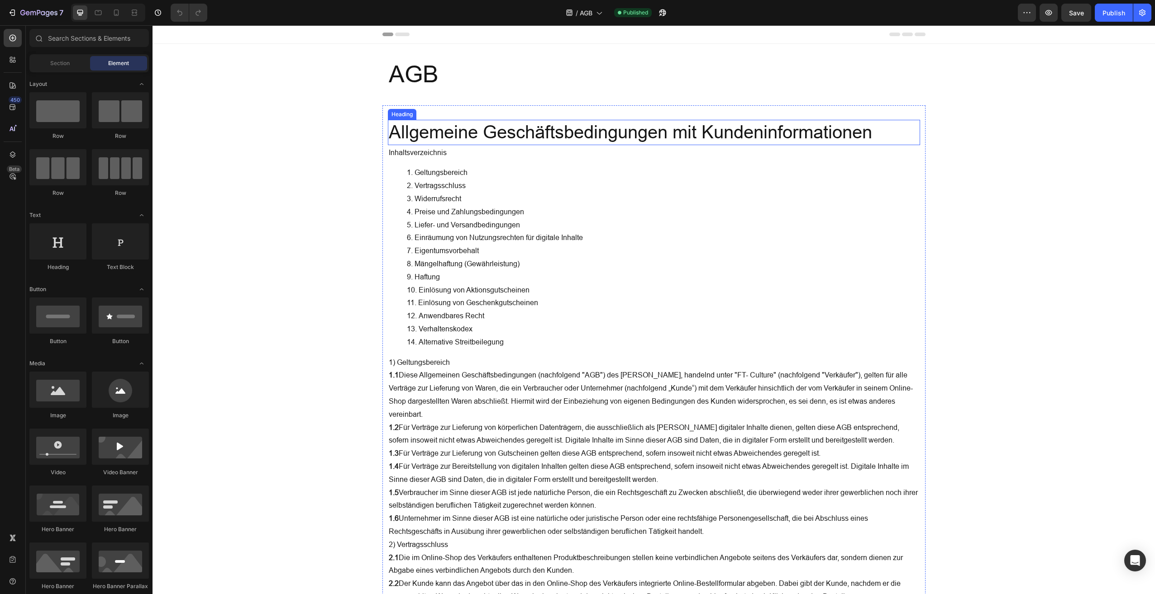
click at [390, 128] on h2 "Allgemeine Geschäftsbedingungen mit Kundeninformationen" at bounding box center [654, 132] width 532 height 25
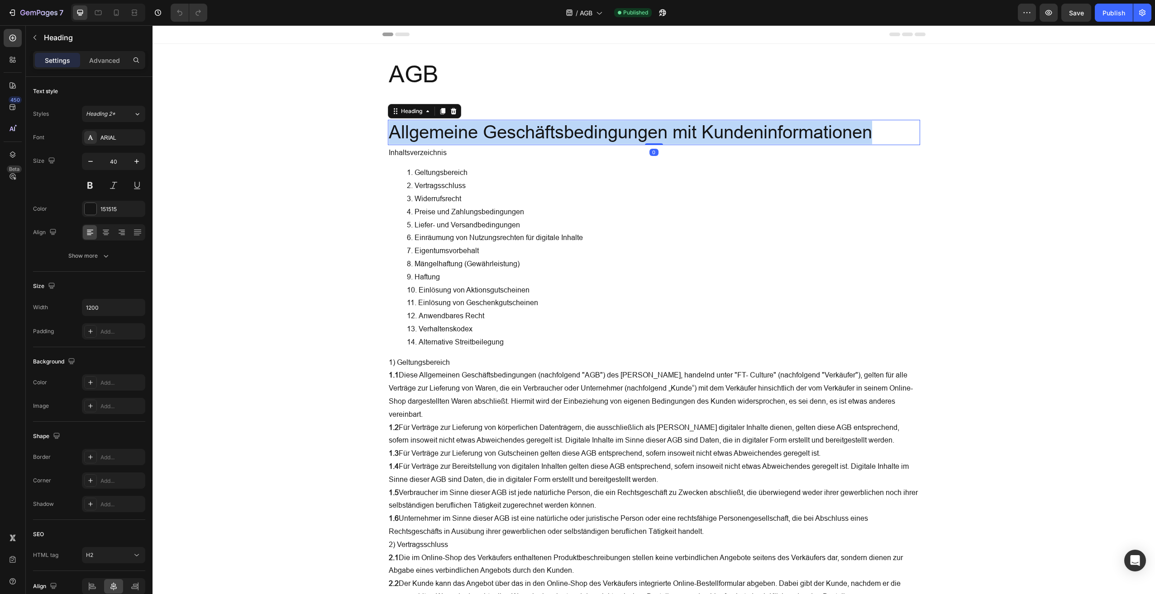
click at [390, 128] on p "Allgemeine Geschäftsbedingungen mit Kundeninformationen" at bounding box center [654, 133] width 530 height 24
click at [408, 153] on p "Inhaltsverzeichnis" at bounding box center [654, 152] width 530 height 13
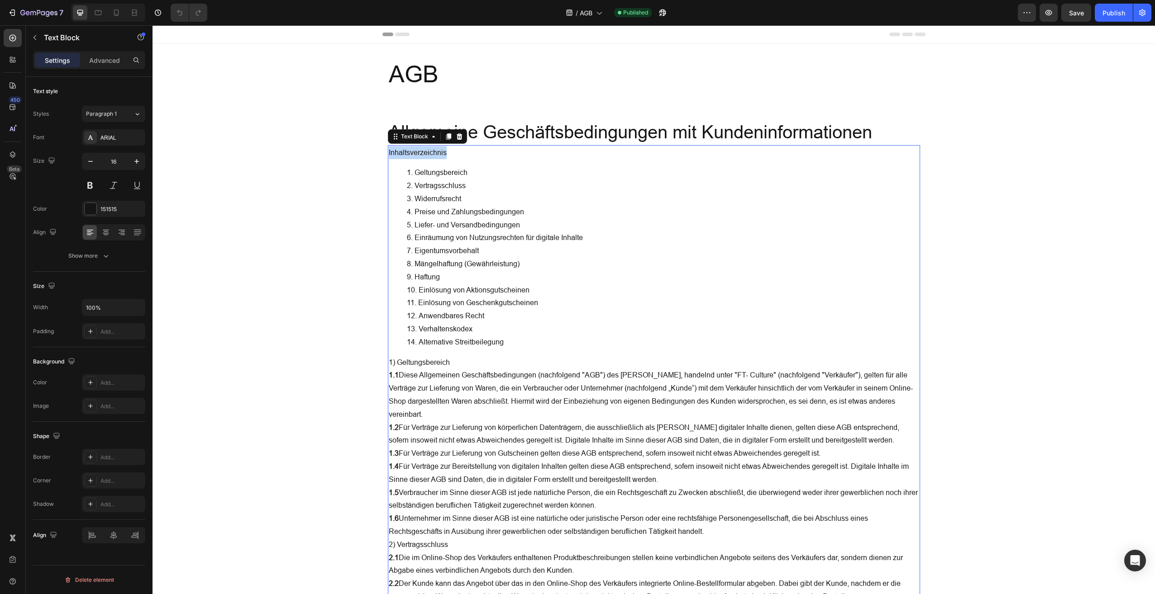
click at [534, 333] on li "Verhaltenskodex" at bounding box center [663, 329] width 512 height 13
click at [434, 227] on li "Liefer- und Versandbedingungen" at bounding box center [663, 225] width 512 height 13
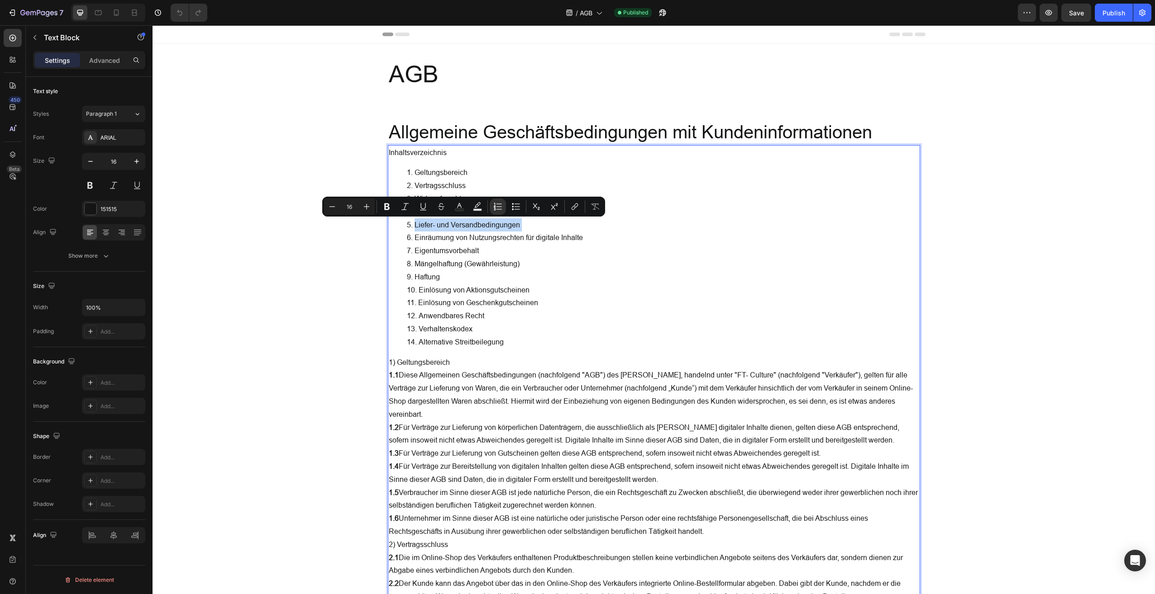
click at [434, 227] on li "Liefer- und Versandbedingungen" at bounding box center [663, 225] width 512 height 13
click at [529, 402] on p "1.1 Diese Allgemeinen Geschäftsbedingungen (nachfolgend "AGB") des Fabian Taler…" at bounding box center [654, 395] width 530 height 52
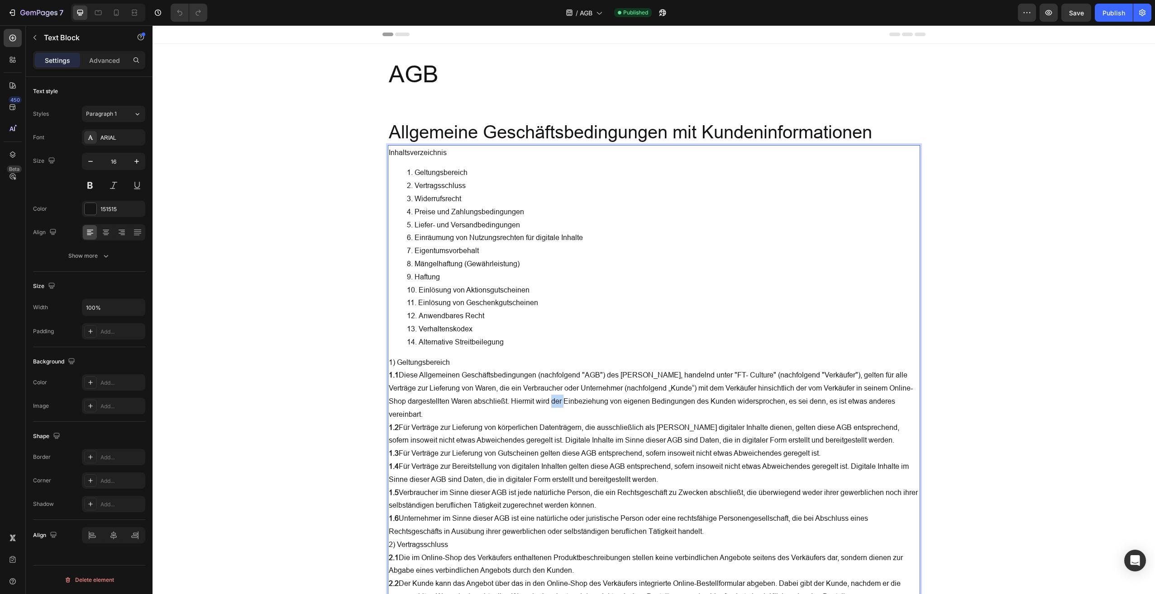
click at [529, 402] on p "1.1 Diese Allgemeinen Geschäftsbedingungen (nachfolgend "AGB") des Fabian Taler…" at bounding box center [654, 395] width 530 height 52
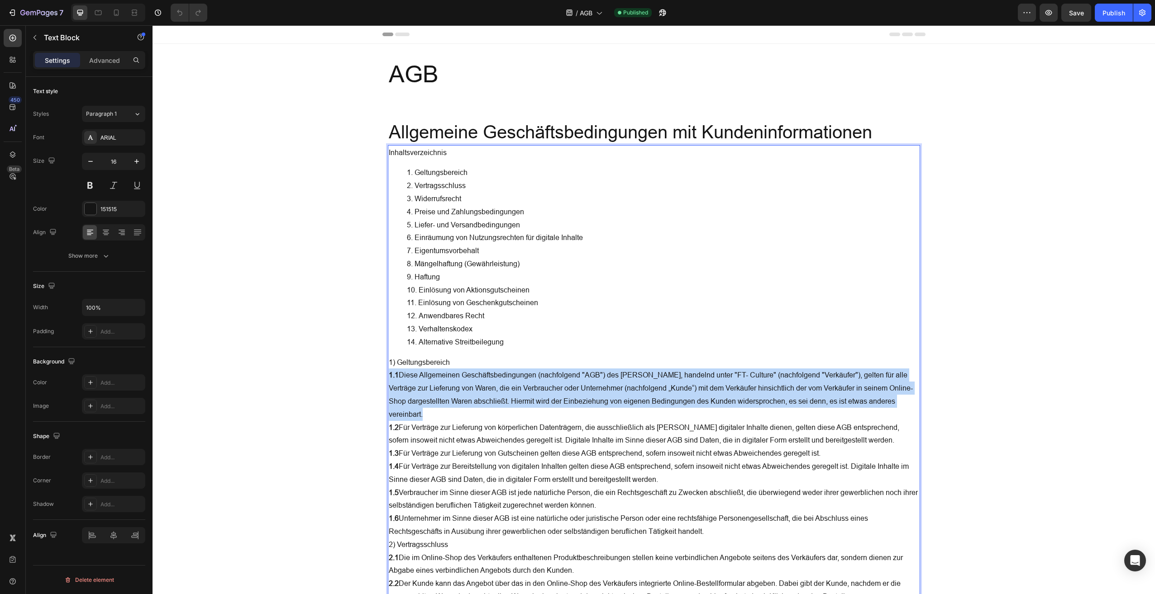
click at [529, 402] on p "1.1 Diese Allgemeinen Geschäftsbedingungen (nachfolgend "AGB") des Fabian Taler…" at bounding box center [654, 395] width 530 height 52
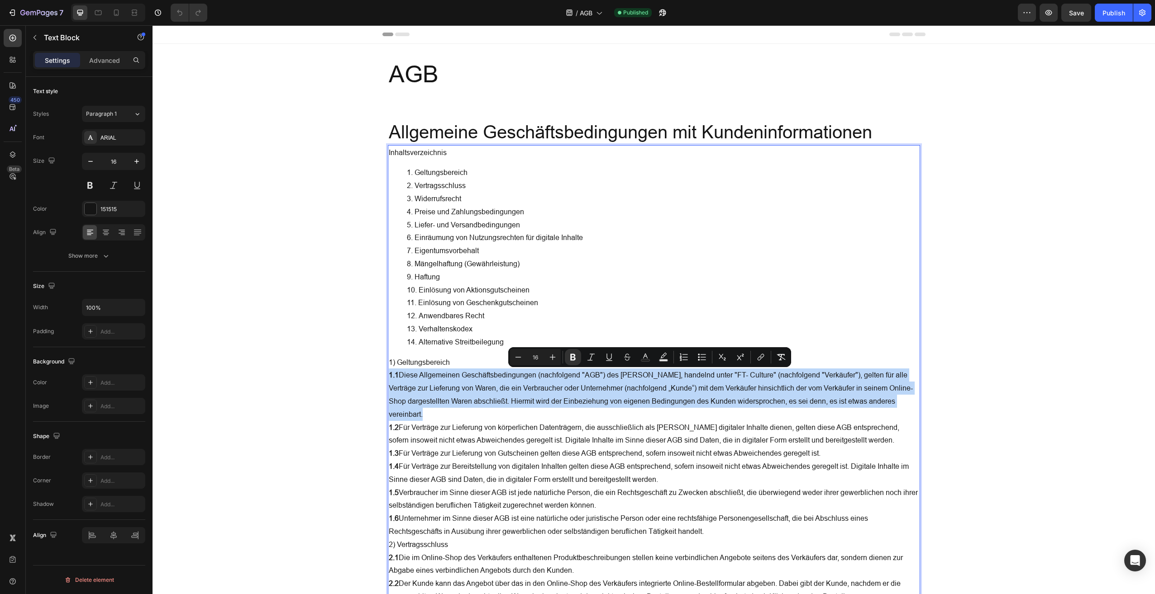
click at [529, 402] on p "1.1 Diese Allgemeinen Geschäftsbedingungen (nachfolgend "AGB") des Fabian Taler…" at bounding box center [654, 395] width 530 height 52
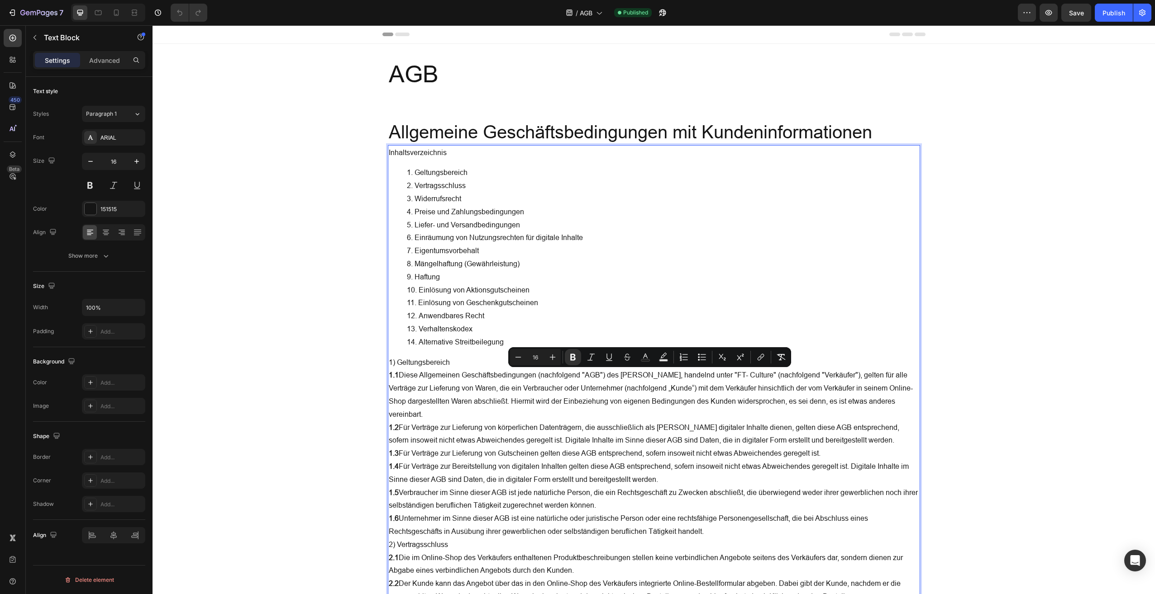
click at [409, 149] on p "Inhaltsverzeichnis" at bounding box center [654, 152] width 530 height 13
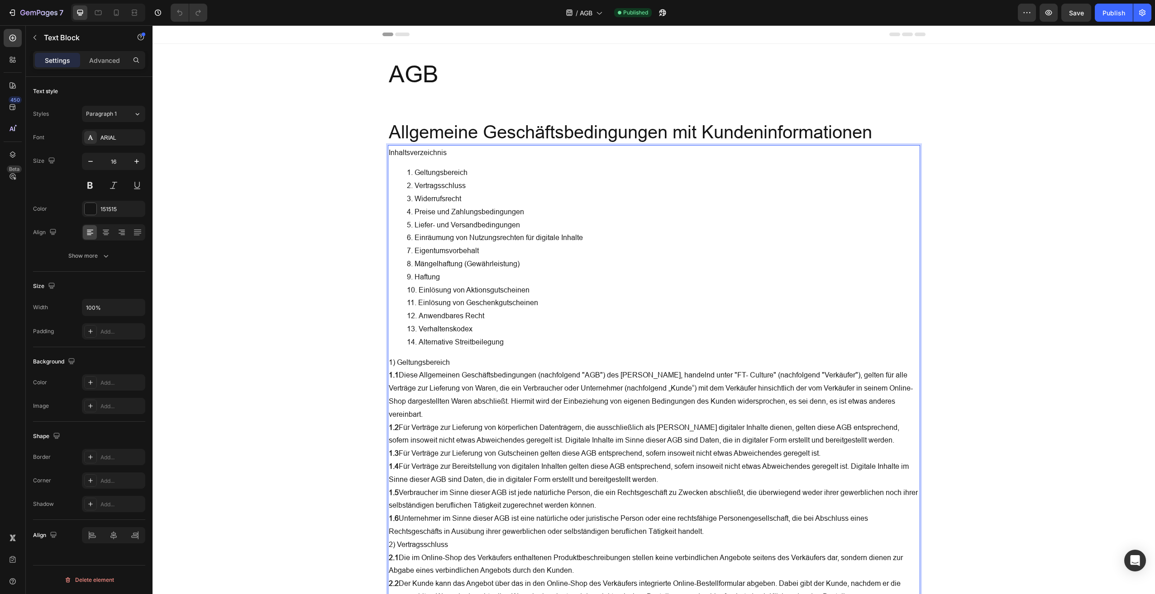
click at [389, 151] on p "Inhaltsverzeichnis" at bounding box center [654, 152] width 530 height 13
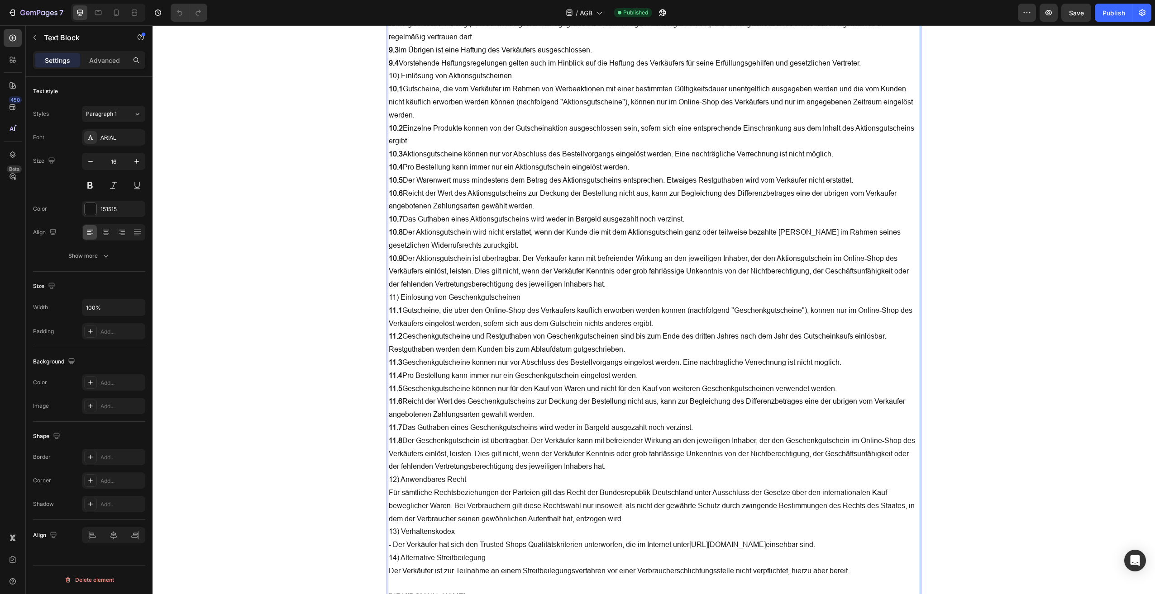
scroll to position [2482, 0]
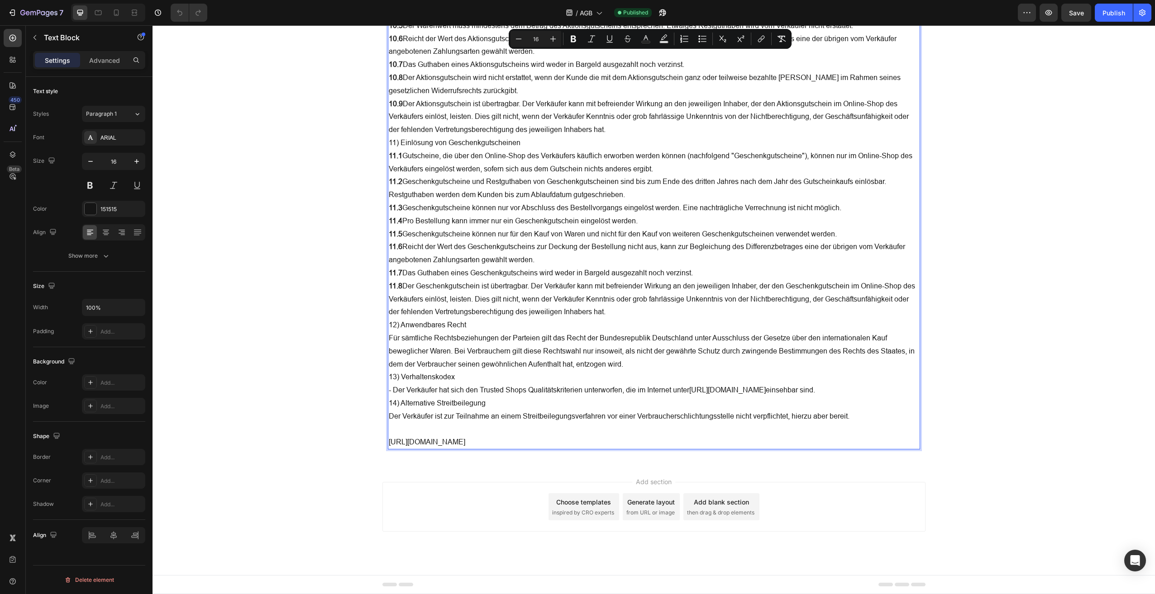
drag, startPoint x: 385, startPoint y: 151, endPoint x: 513, endPoint y: 444, distance: 319.7
copy div "Inhaltsverzeichnis Geltungsbereich Vertragsschluss Widerrufsrecht Preise und Za…"
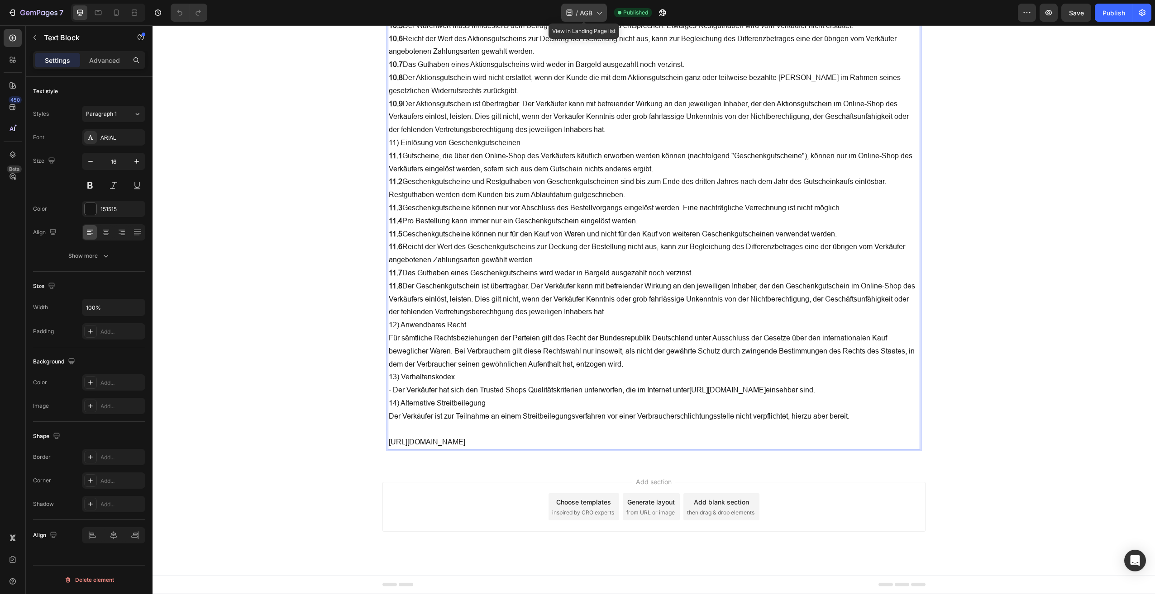
click at [596, 13] on icon at bounding box center [598, 12] width 9 height 9
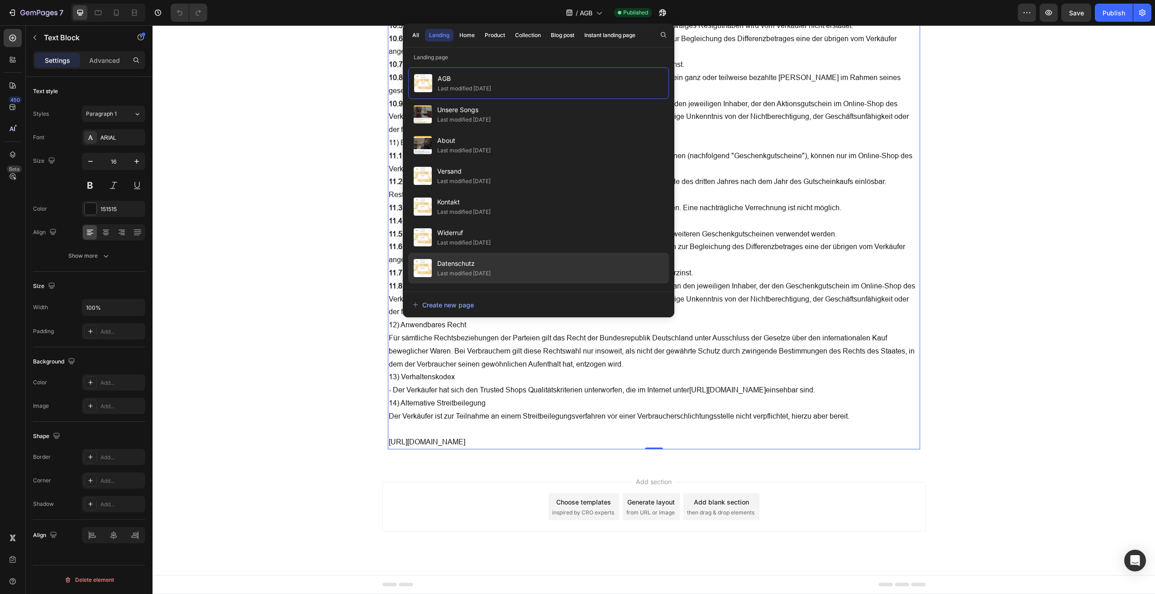
click at [451, 266] on span "Datenschutz" at bounding box center [463, 263] width 53 height 11
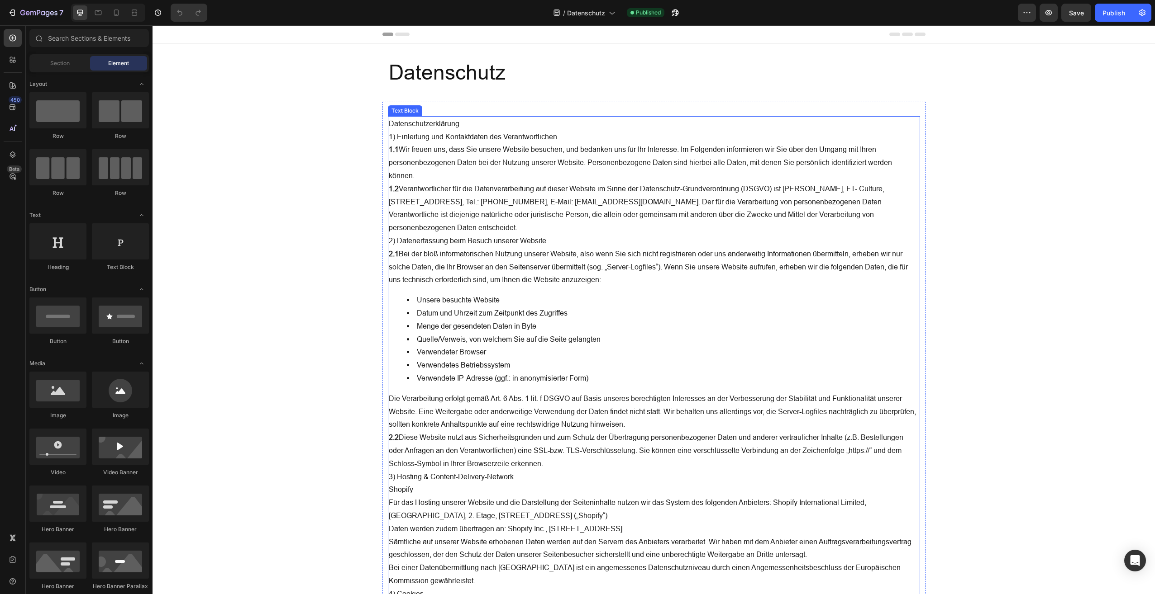
click at [423, 152] on p "1.1 Wir freuen uns, dass Sie unsere Website besuchen, und bedanken uns für Ihr …" at bounding box center [654, 162] width 530 height 39
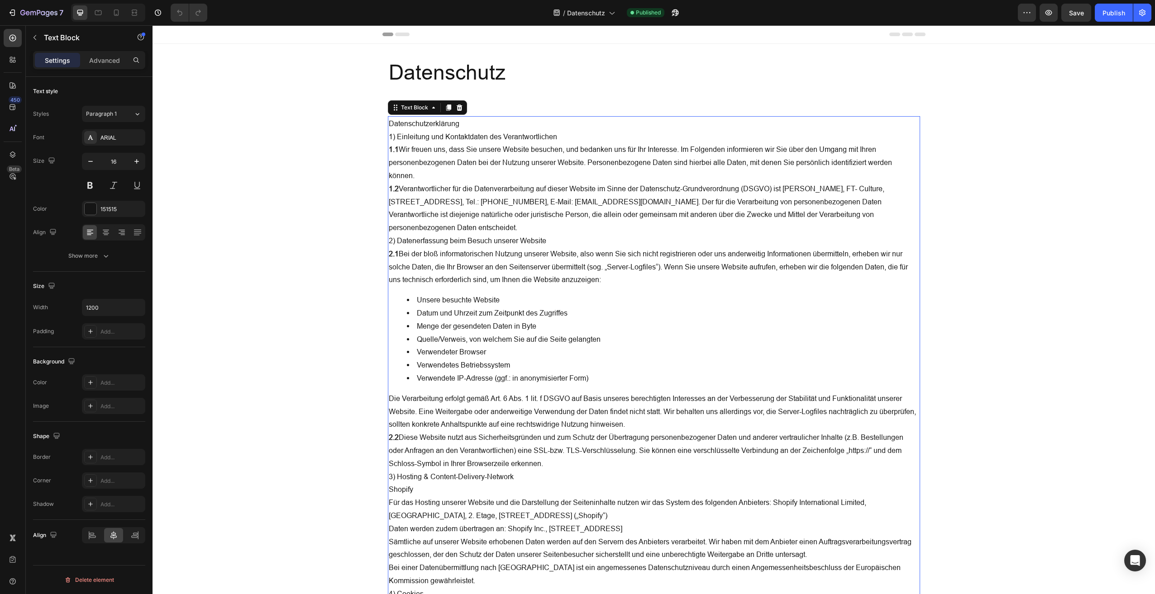
click at [389, 121] on p "Datenschutzerklärung" at bounding box center [654, 123] width 530 height 13
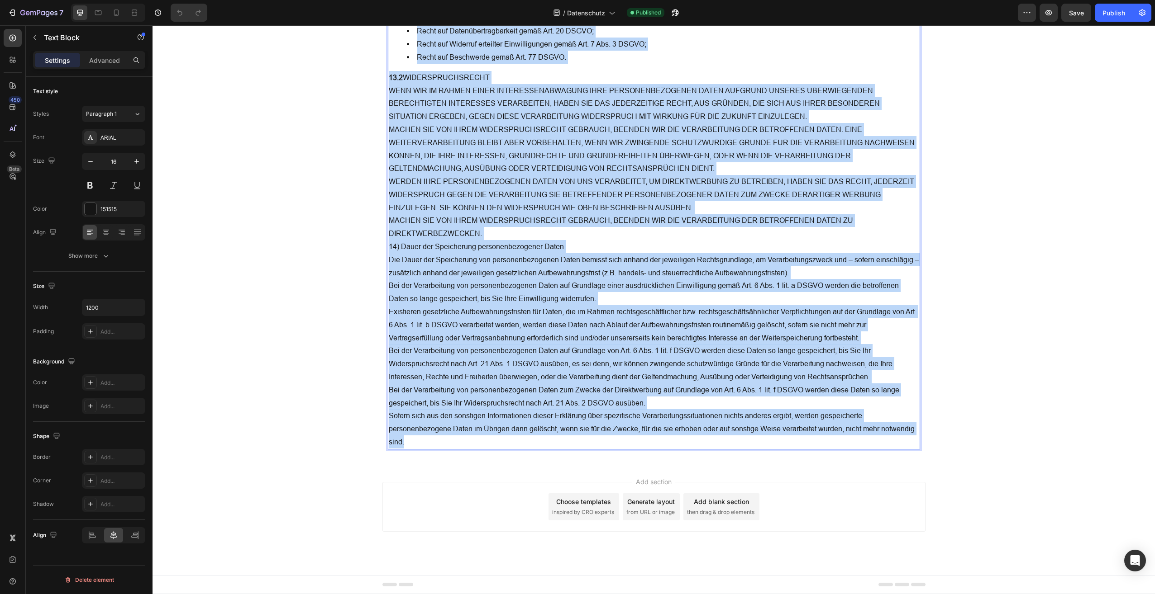
scroll to position [7202, 0]
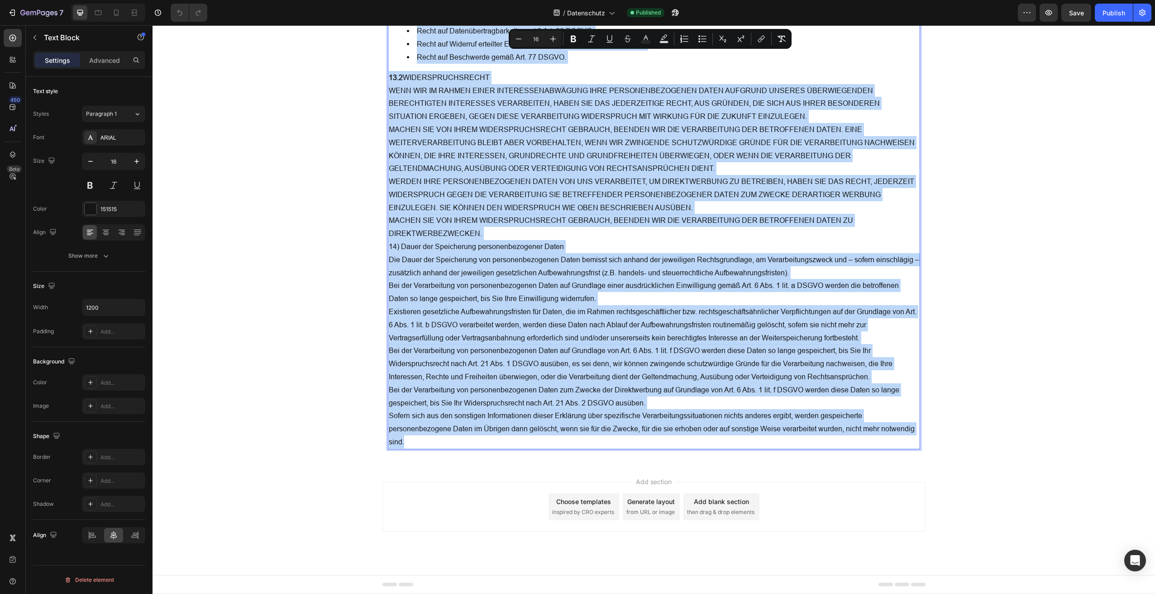
drag, startPoint x: 387, startPoint y: 122, endPoint x: 470, endPoint y: 445, distance: 333.8
copy div "Loremipsumdolorsitam 2) Consectetu adi Elitseddoeiu tem Incididuntutlabo 6.7 Et…"
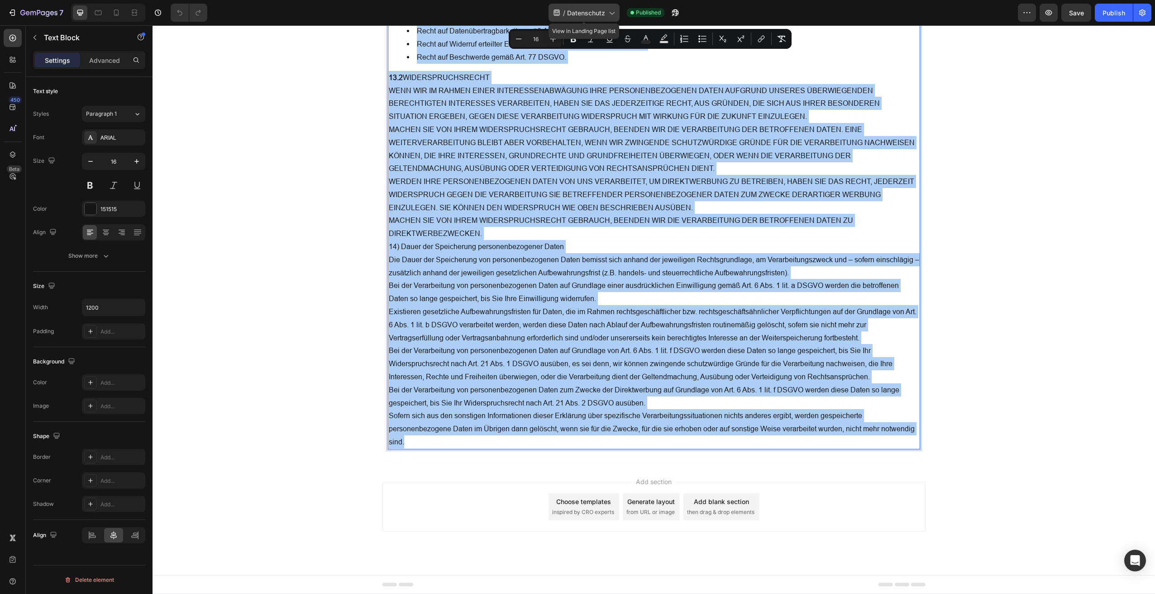
click at [596, 10] on span "Datenschutz" at bounding box center [586, 13] width 38 height 10
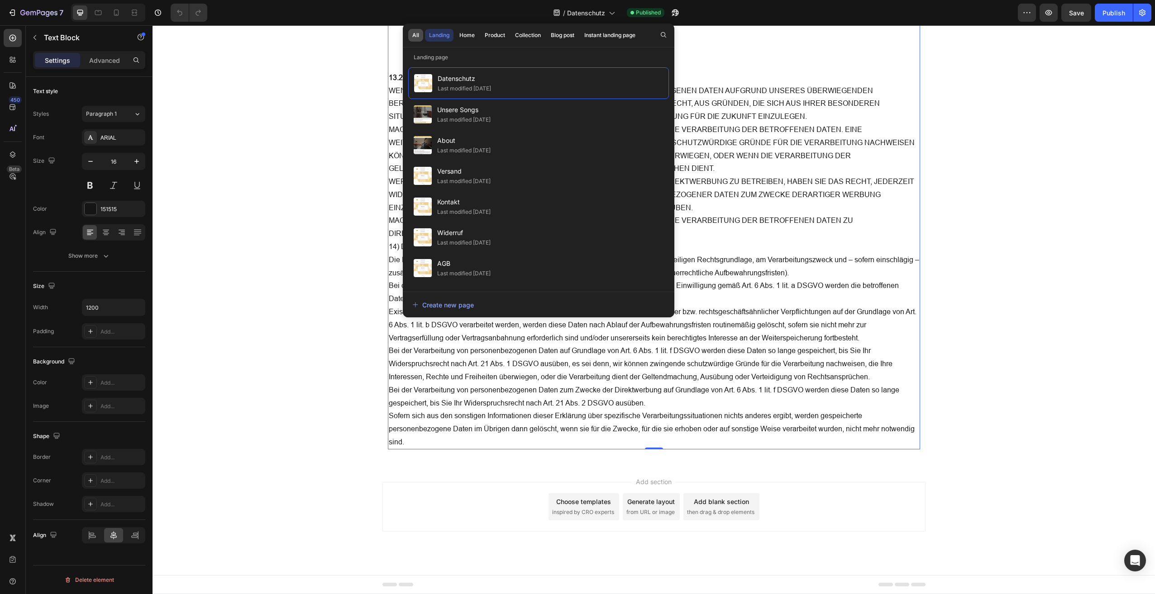
click at [415, 34] on div "All" at bounding box center [415, 35] width 7 height 8
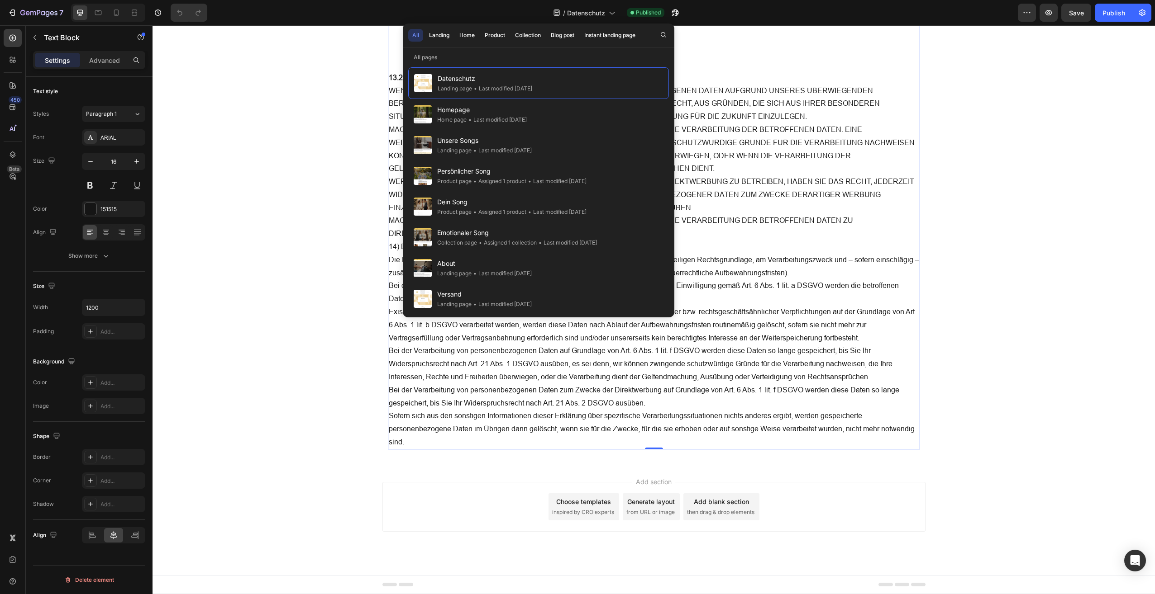
scroll to position [7189, 0]
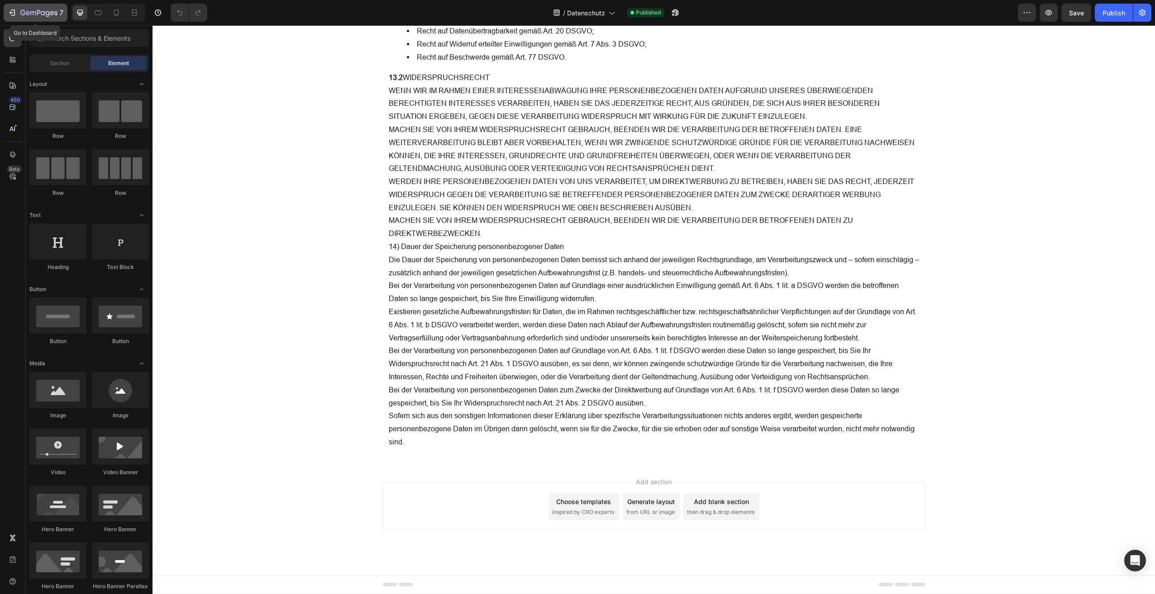
click at [14, 13] on icon "button" at bounding box center [13, 13] width 4 height 6
